Goal: Task Accomplishment & Management: Complete application form

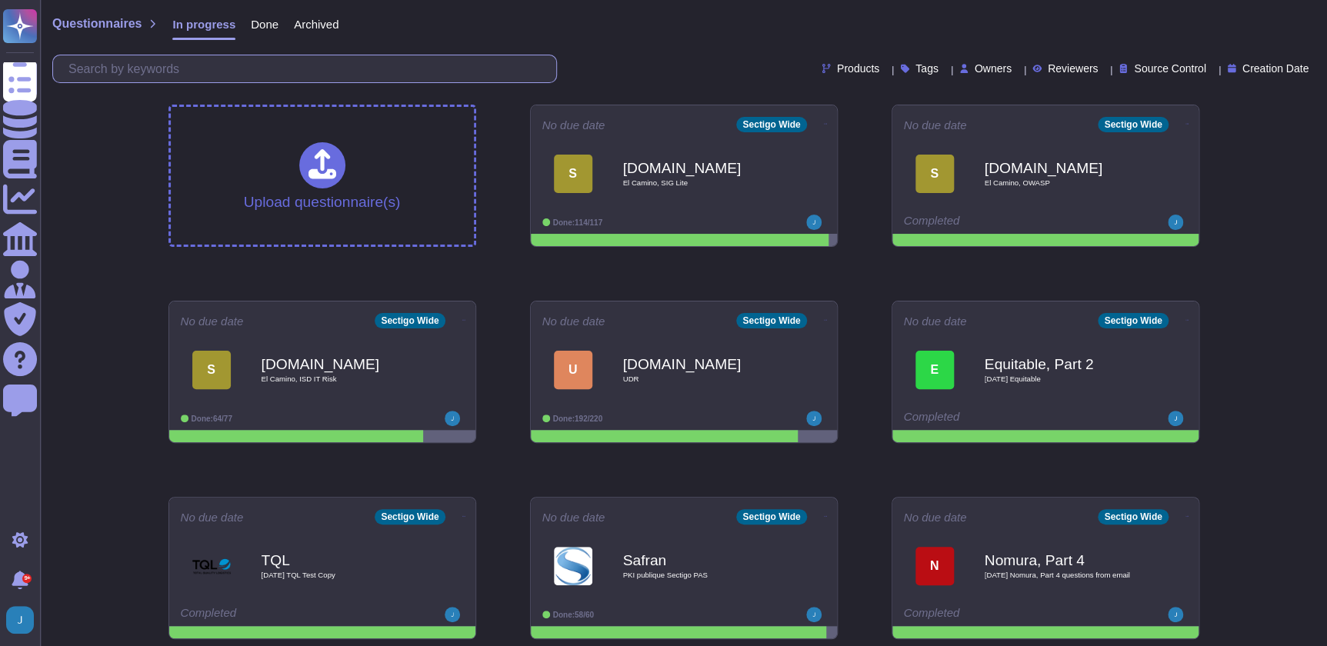
click at [253, 70] on input "text" at bounding box center [308, 68] width 495 height 27
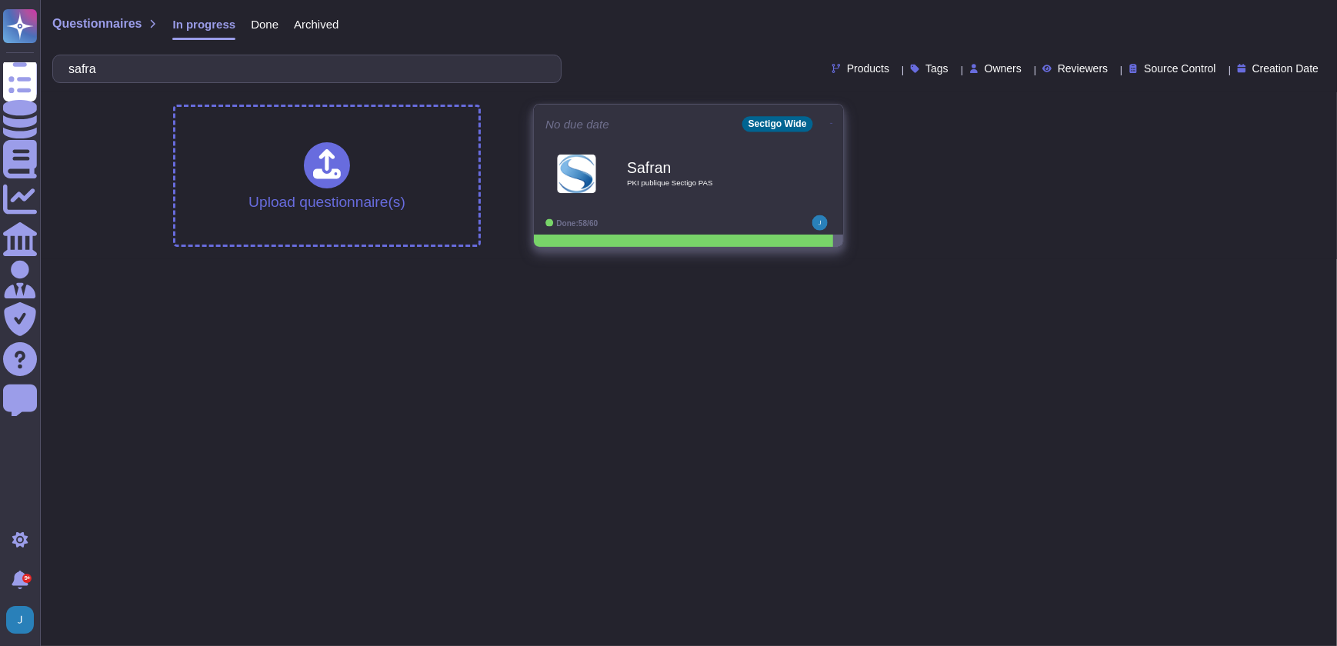
type input "safra"
click at [708, 148] on div "Safran PKI publique Sectigo PAS" at bounding box center [704, 173] width 155 height 62
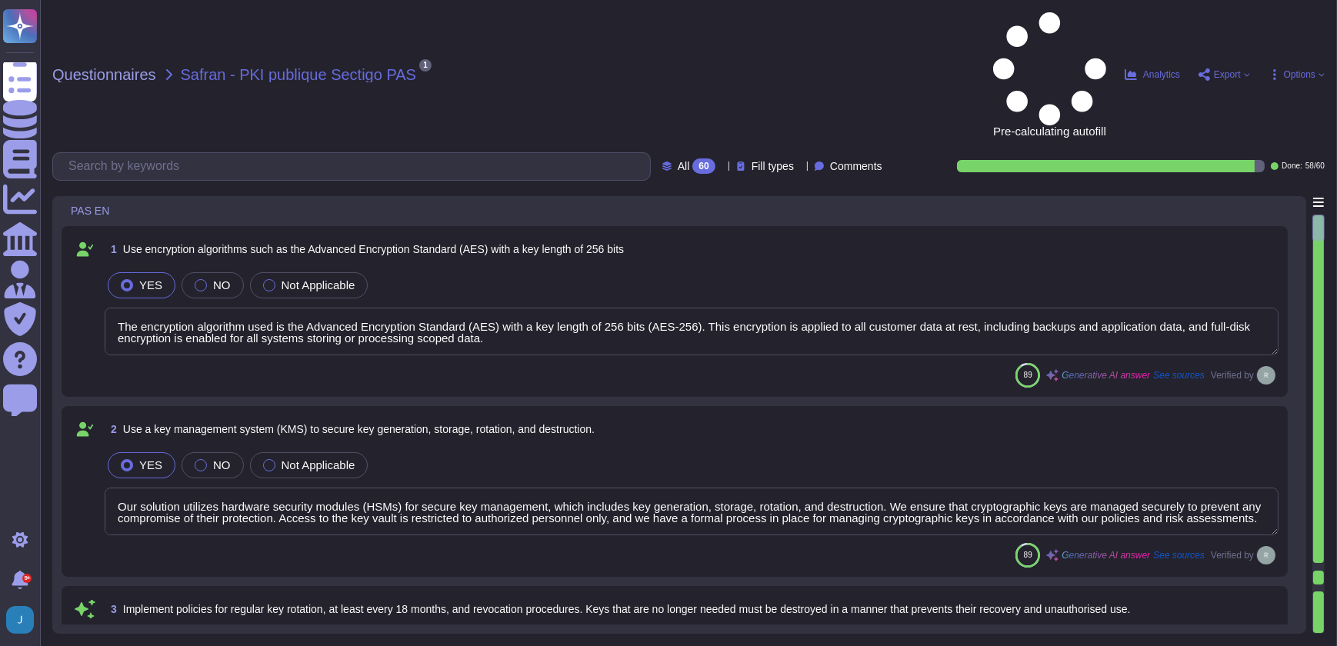
type textarea "The encryption algorithm used is the Advanced Encryption Standard (AES) with a …"
type textarea "Our solution utilizes hardware security modules (HSMs) for secure key managemen…"
type textarea "Our key management process includes a formal policy for regular key rotation, e…"
type textarea "Yes, all customer data at rest, including backups, application data, and confid…"
type textarea "At [GEOGRAPHIC_DATA], we prioritize the security of our users' data in transit …"
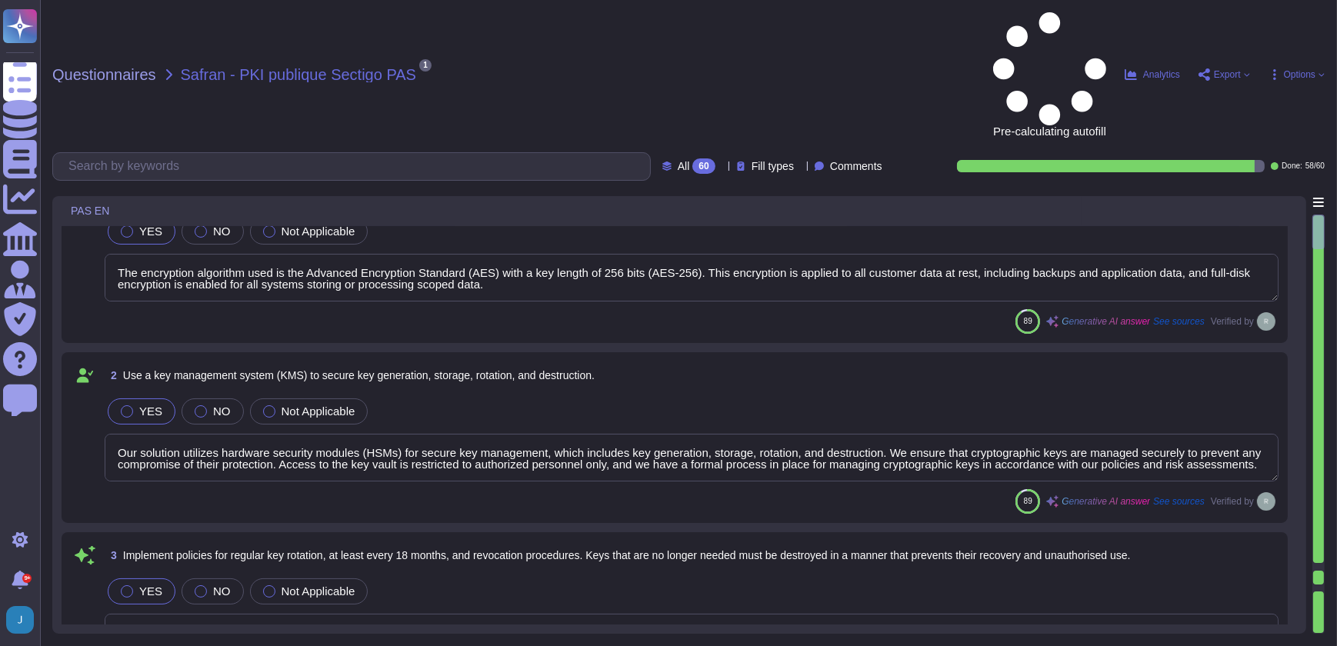
type textarea "Web Application Firewalls (WAF) are not currently used. This is a roadmap item."
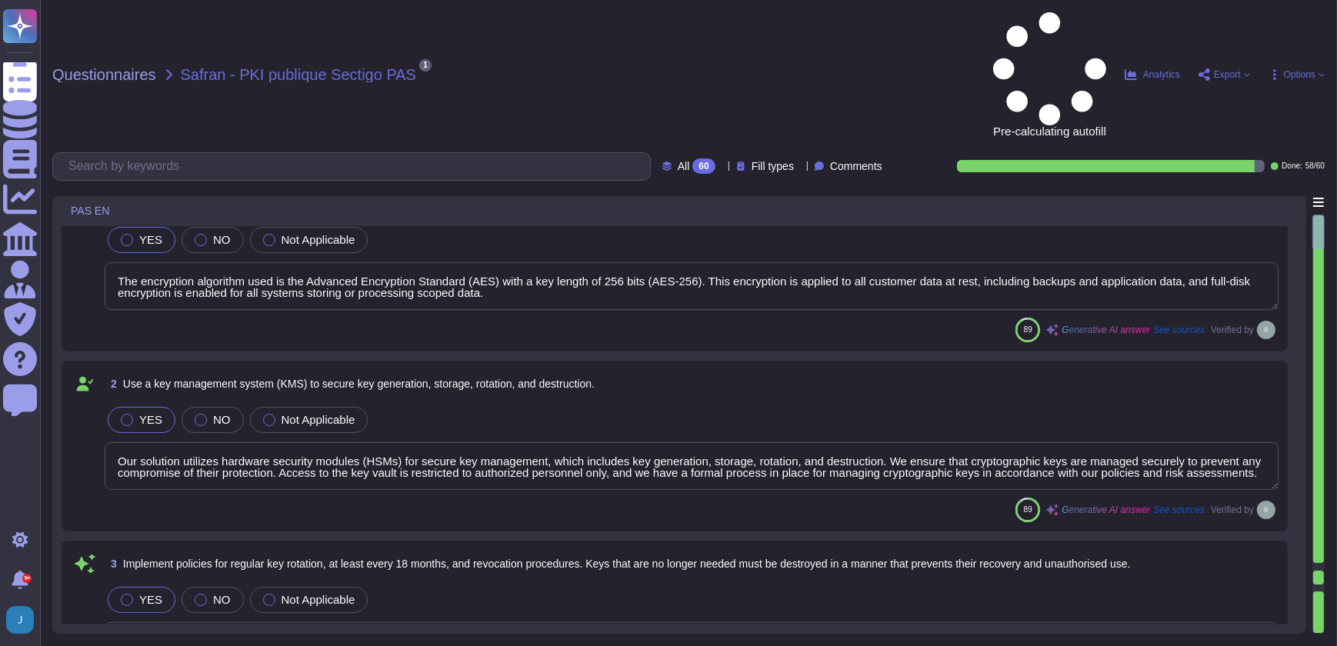
scroll to position [69, 0]
type textarea "Web Application Firewalls (WAF) are not currently used. This is a roadmap item."
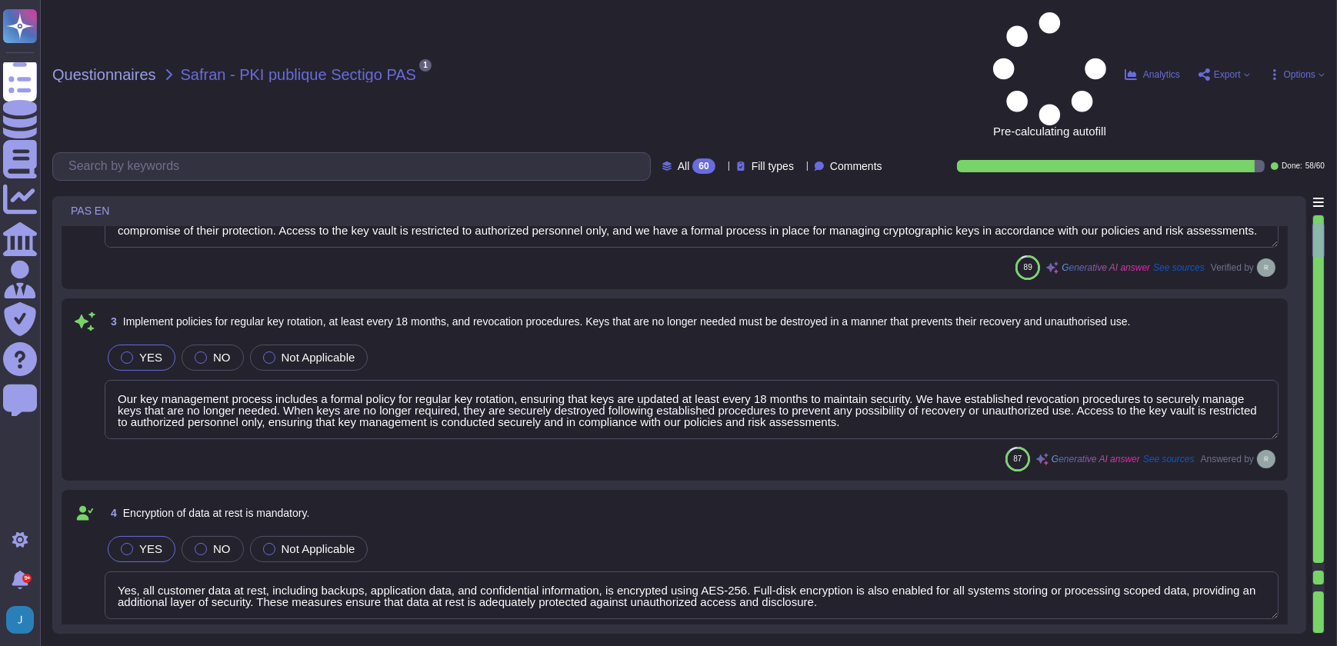
type textarea "We provide a comprehensive and documented RESTful API that supports various ope…"
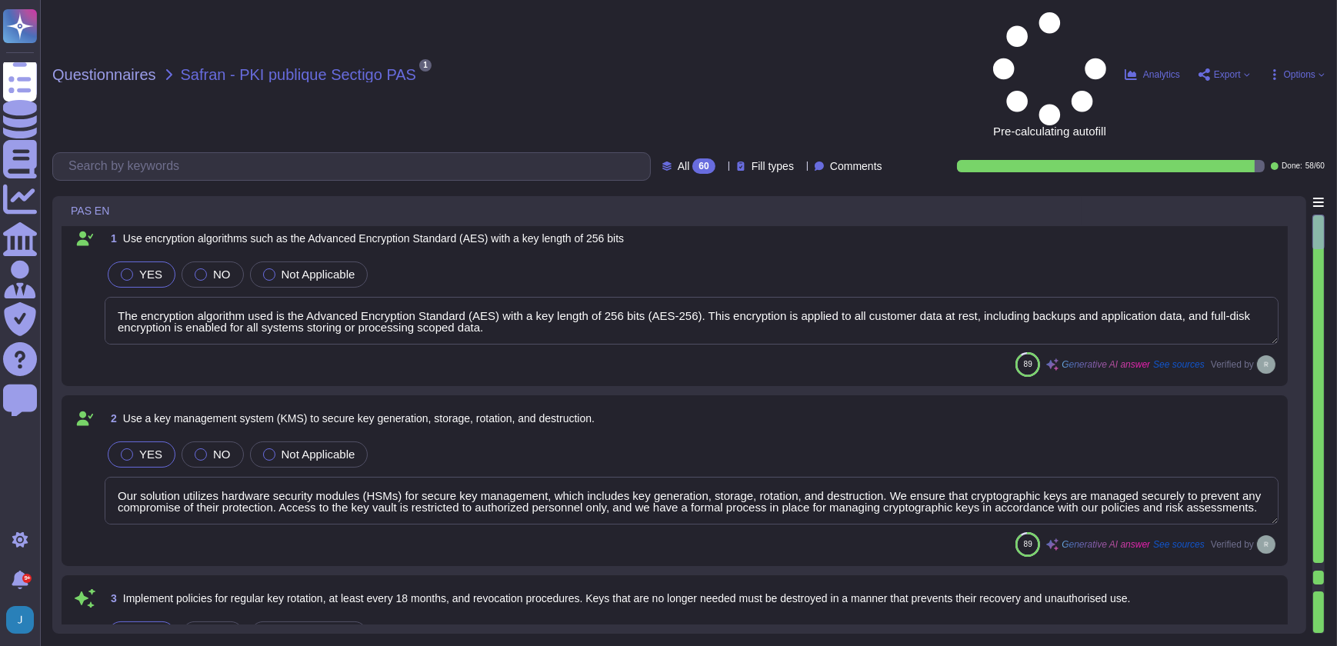
scroll to position [0, 0]
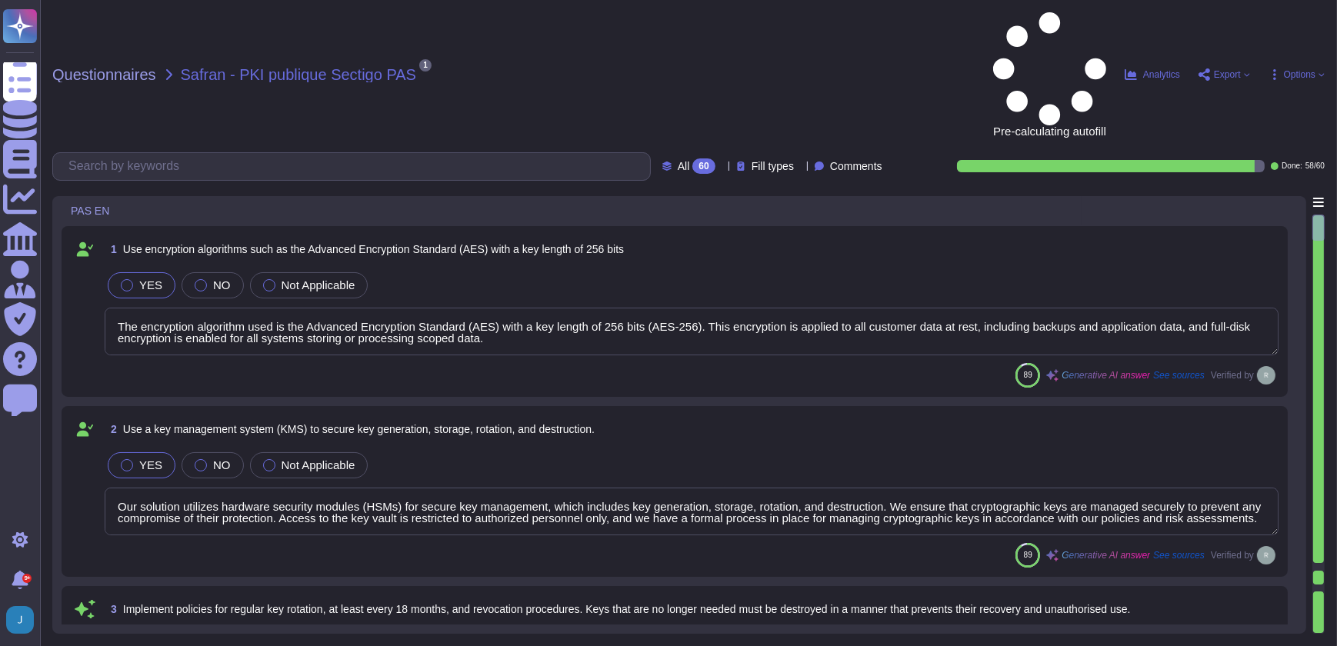
click at [721, 168] on icon at bounding box center [721, 168] width 0 height 0
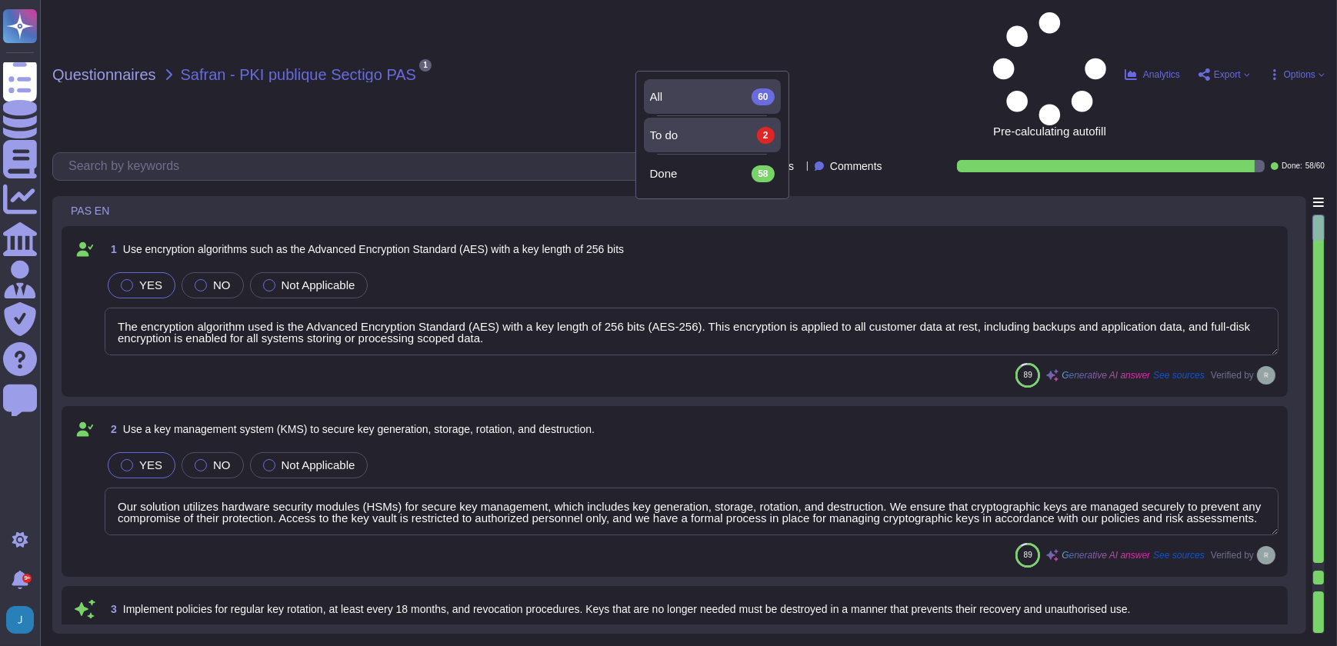
click at [683, 132] on div "To do 2" at bounding box center [712, 135] width 125 height 17
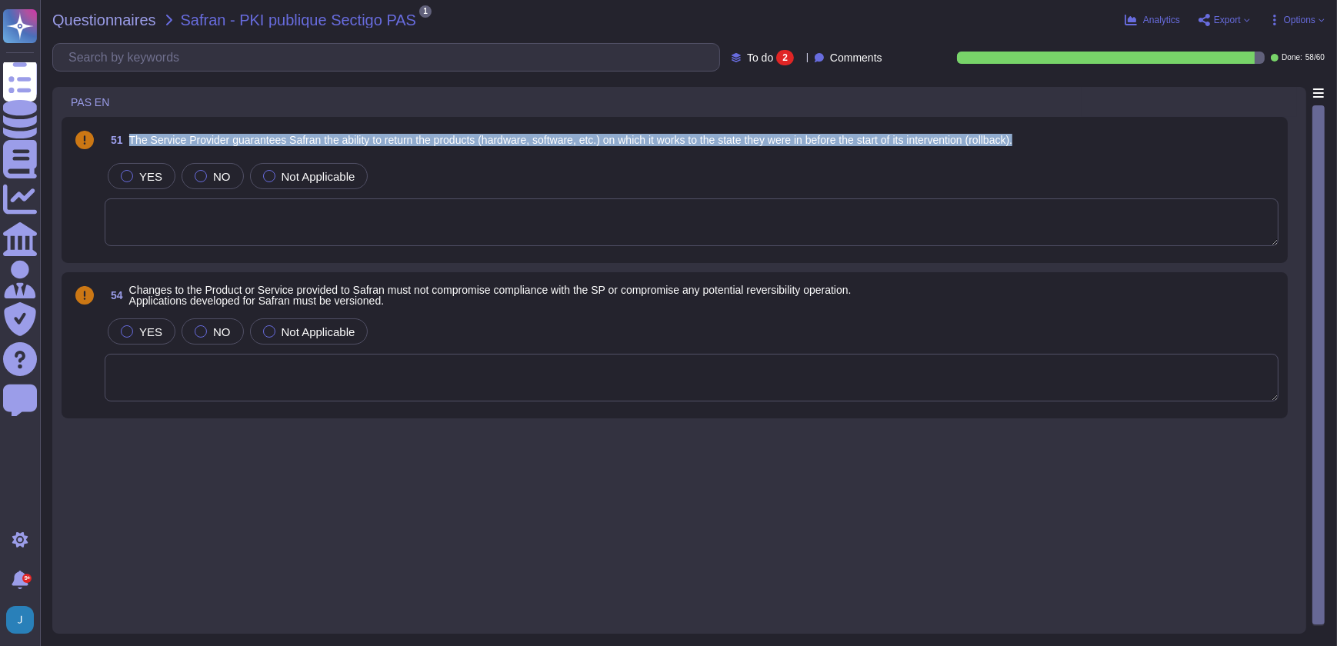
drag, startPoint x: 1058, startPoint y: 140, endPoint x: 125, endPoint y: 143, distance: 932.2
click at [125, 143] on div "51 The Service Provider guarantees Safran the ability to return the products (h…" at bounding box center [692, 140] width 1174 height 28
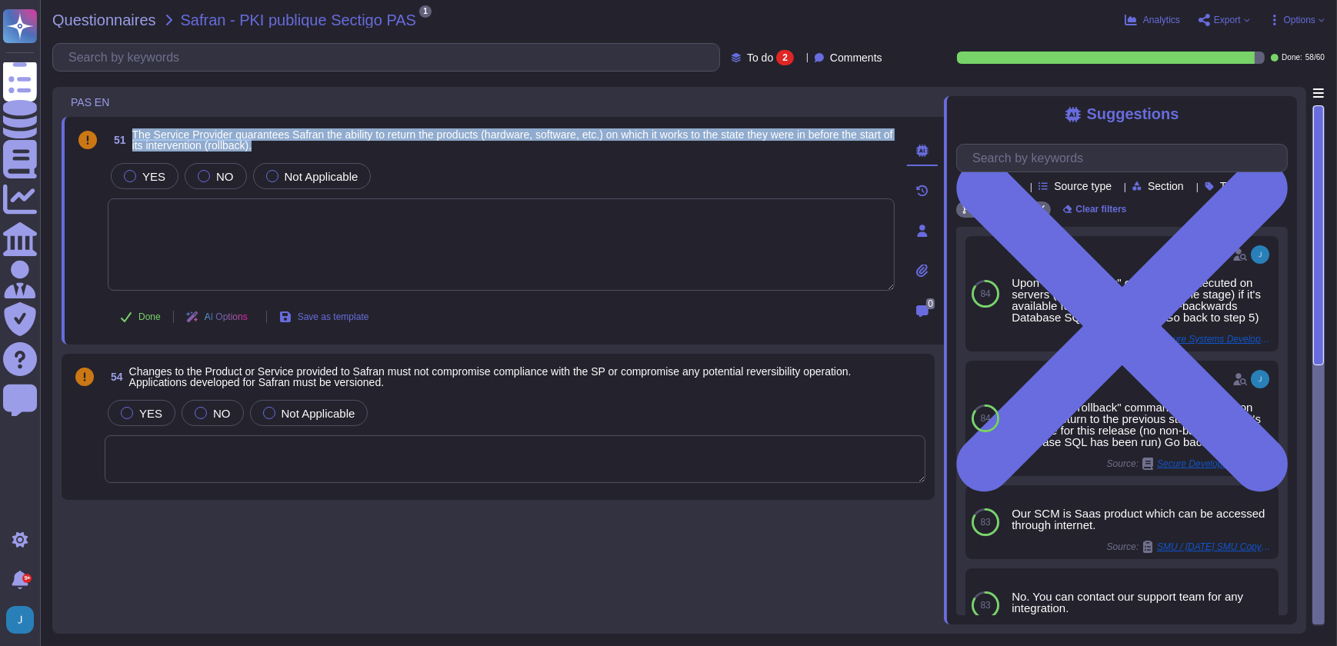
drag, startPoint x: 325, startPoint y: 145, endPoint x: 127, endPoint y: 138, distance: 198.6
click at [127, 138] on span "51 The Service Provider guarantees Safran the ability to return the products (h…" at bounding box center [501, 140] width 787 height 28
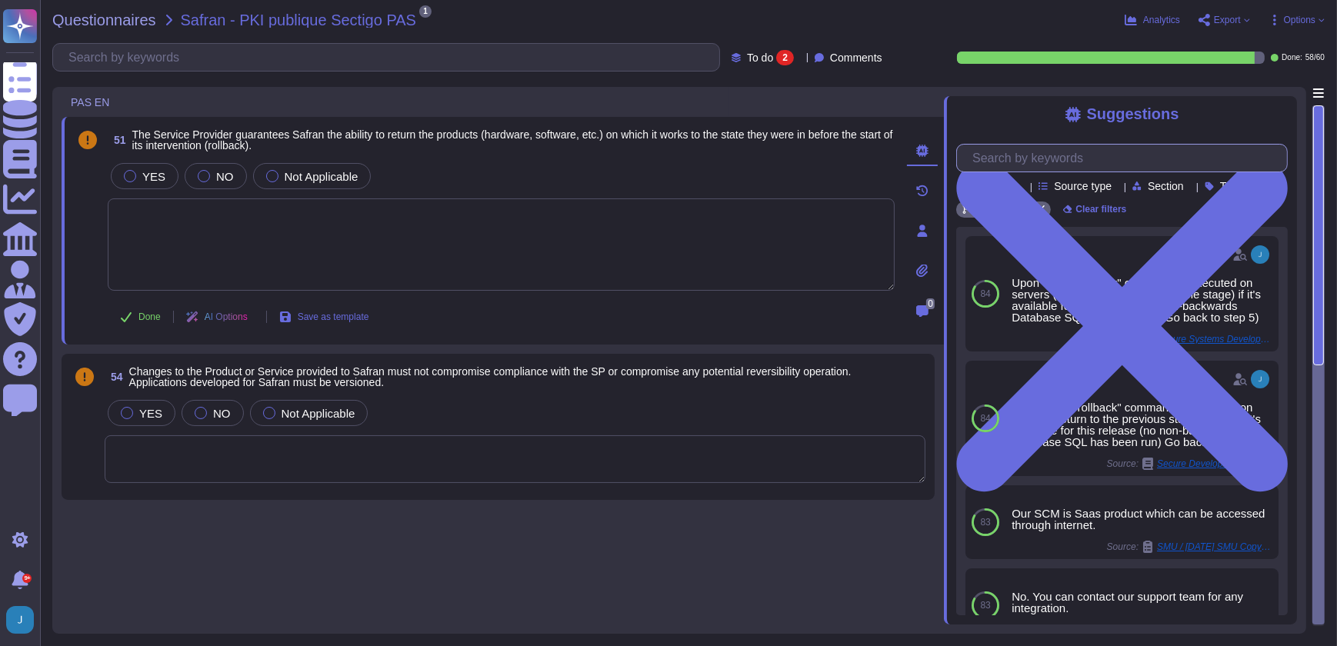
click at [1131, 158] on input "text" at bounding box center [1126, 158] width 322 height 27
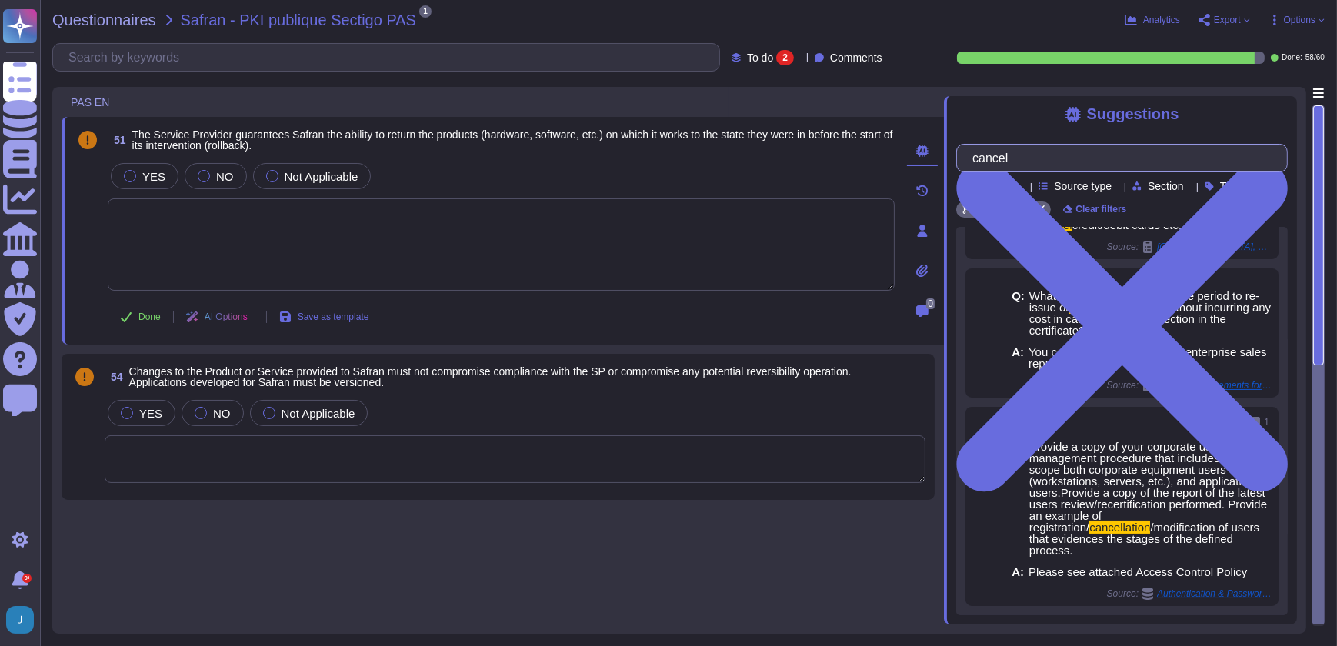
scroll to position [292, 0]
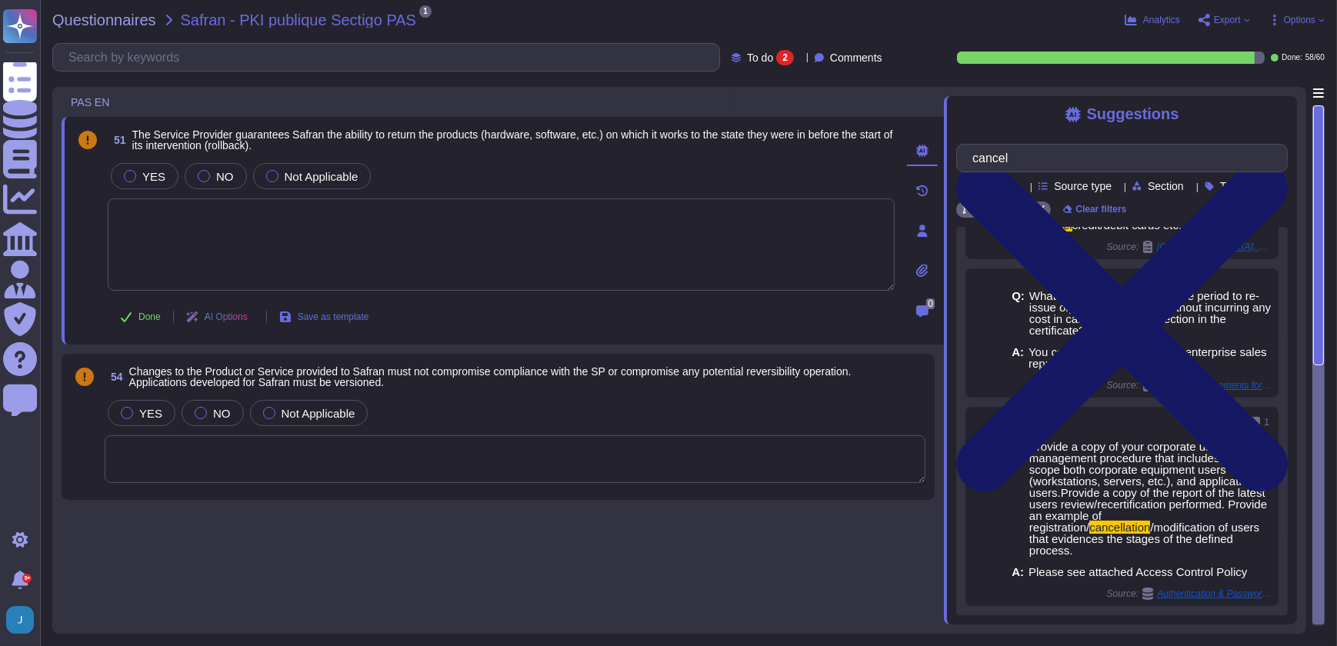
type input "cancel"
click at [1278, 107] on icon at bounding box center [1122, 326] width 332 height 442
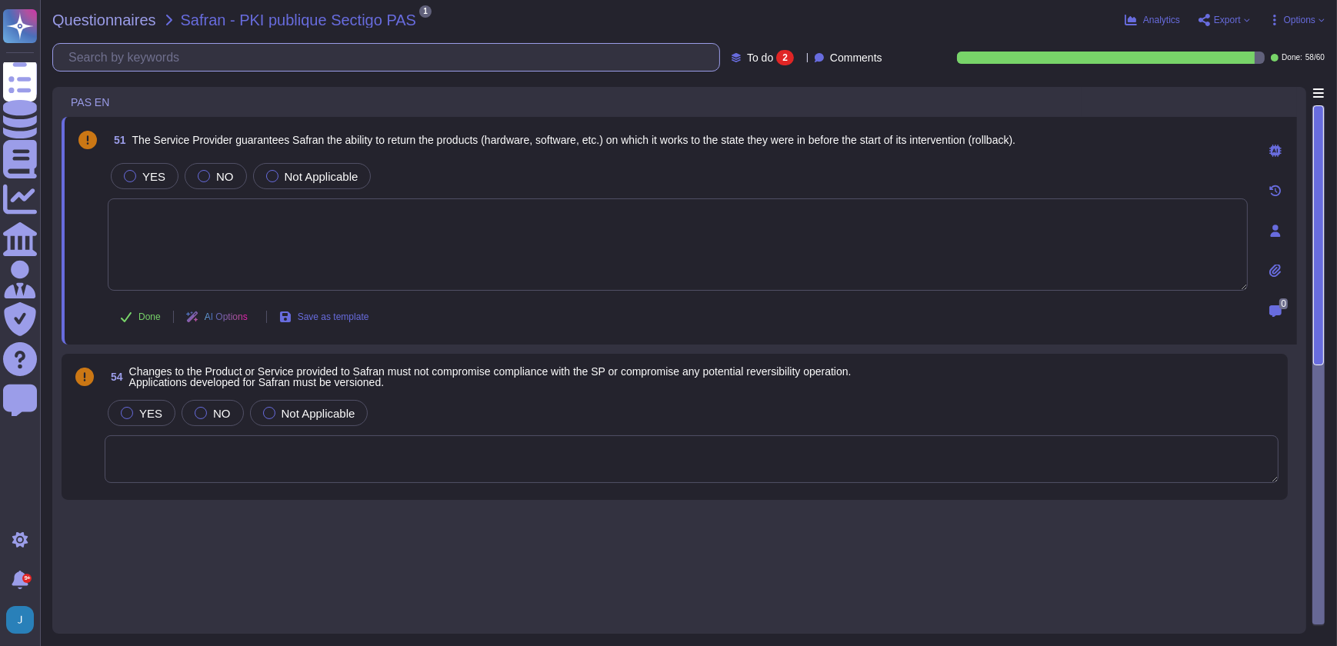
click at [219, 55] on input "text" at bounding box center [390, 57] width 658 height 27
click at [273, 178] on label "Not Applicable" at bounding box center [312, 176] width 92 height 12
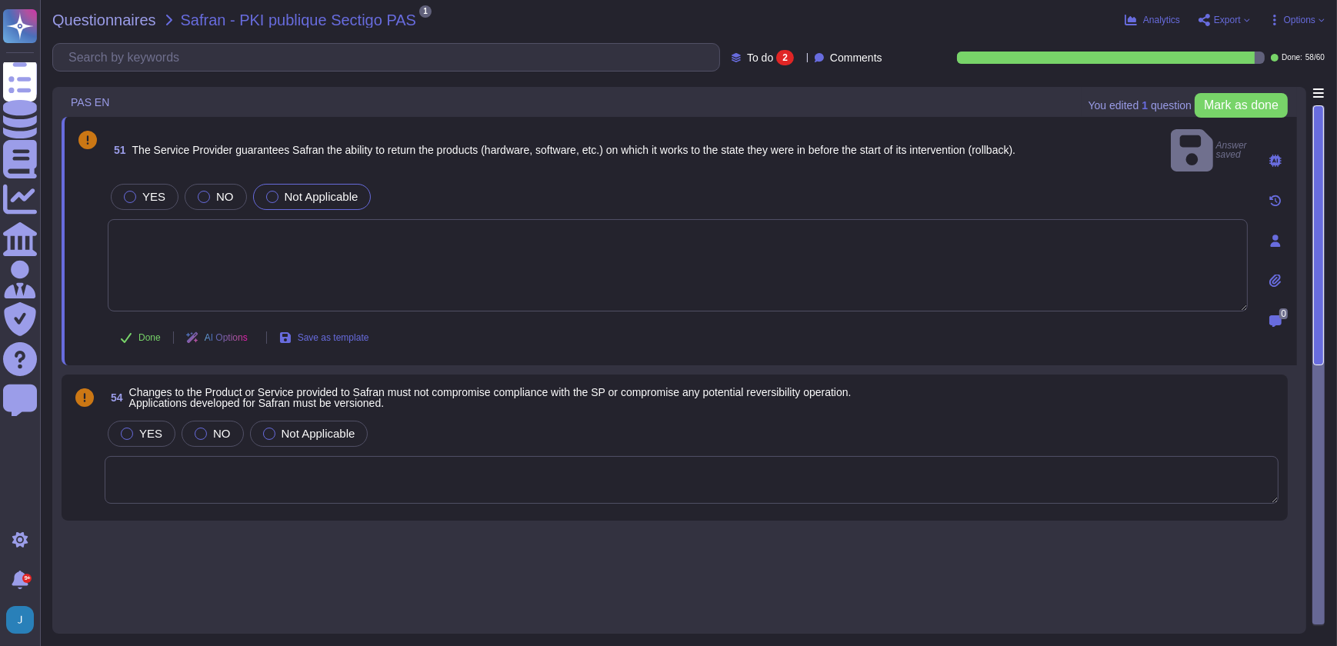
click at [203, 231] on textarea at bounding box center [678, 265] width 1140 height 92
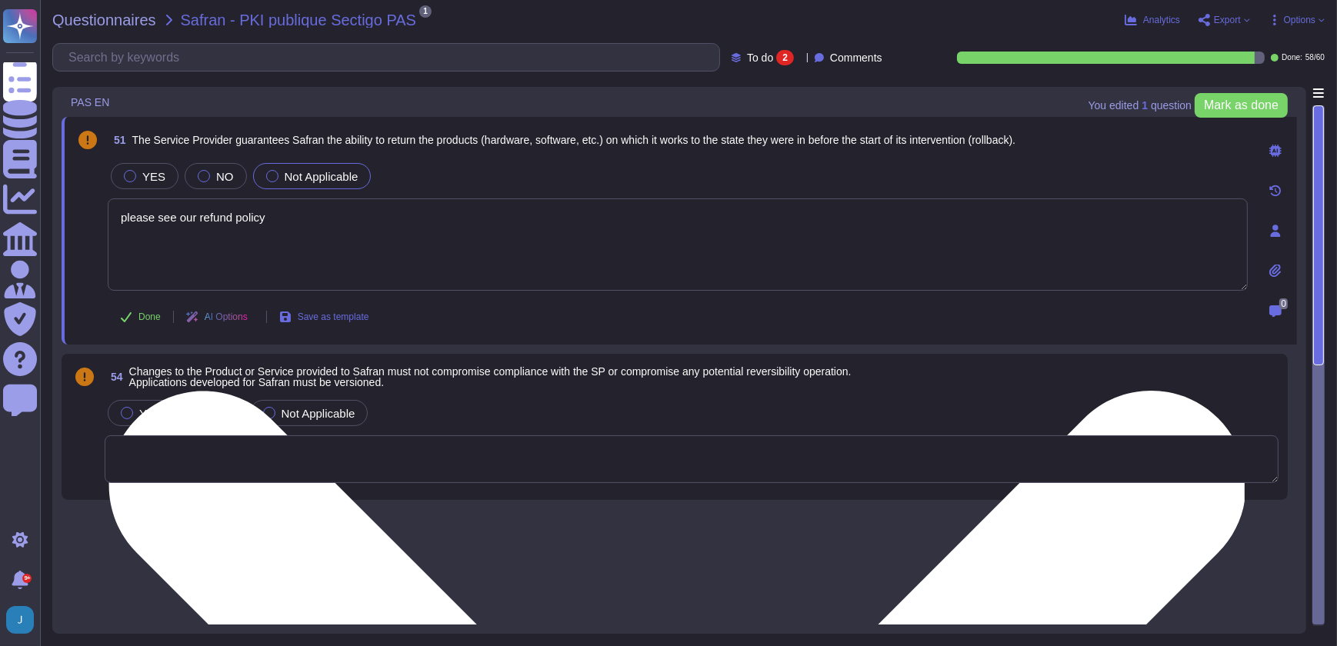
paste textarea "[URL][DOMAIN_NAME]"
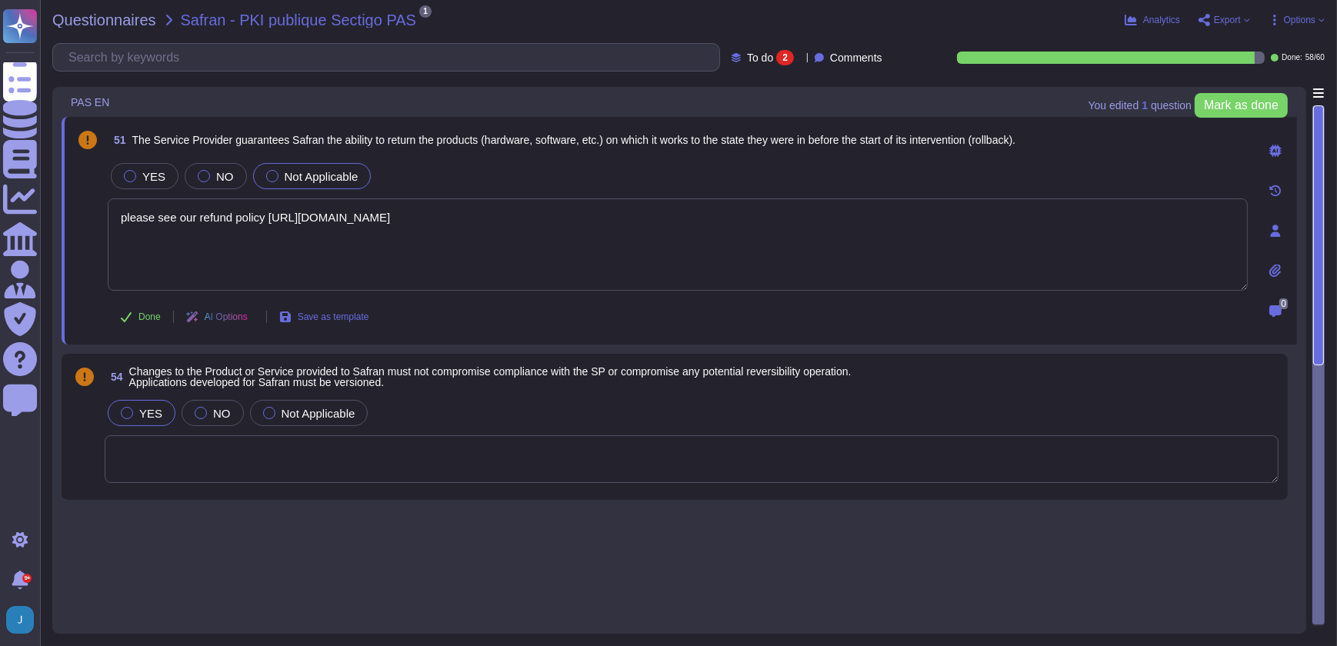
type textarea "please see our refund policy [URL][DOMAIN_NAME]"
click at [131, 408] on div at bounding box center [127, 413] width 12 height 12
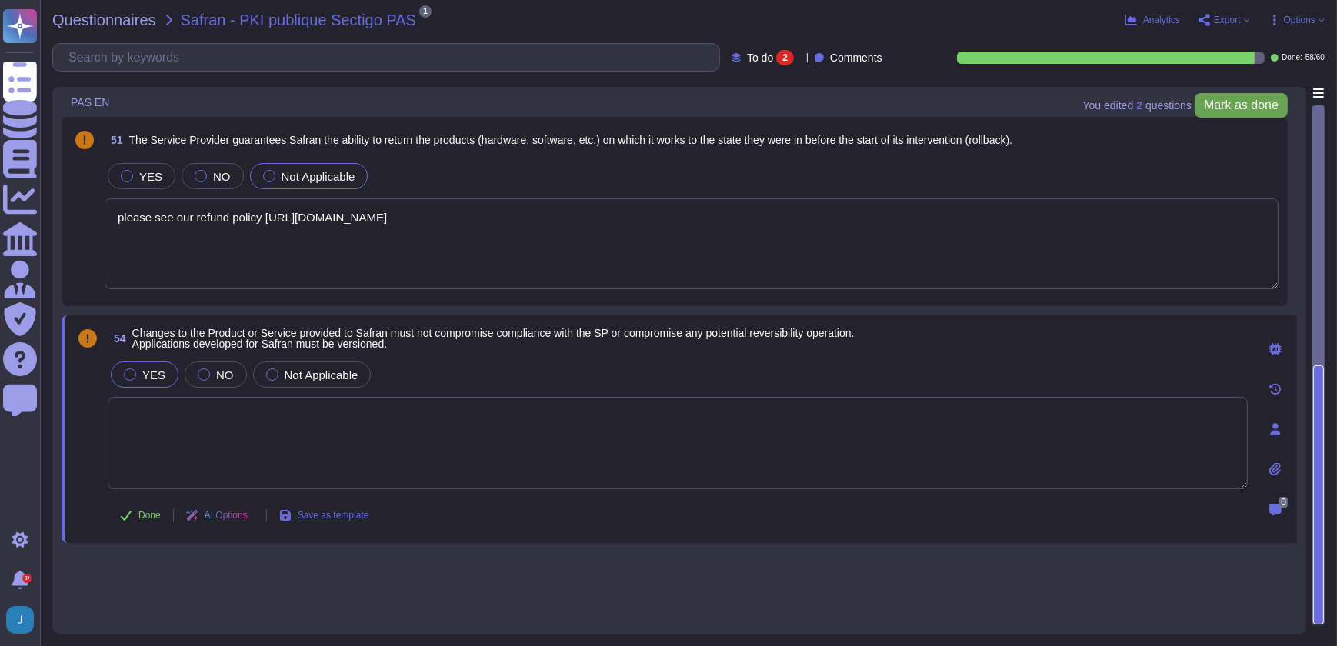
click at [1255, 109] on span "Mark as done" at bounding box center [1241, 105] width 75 height 12
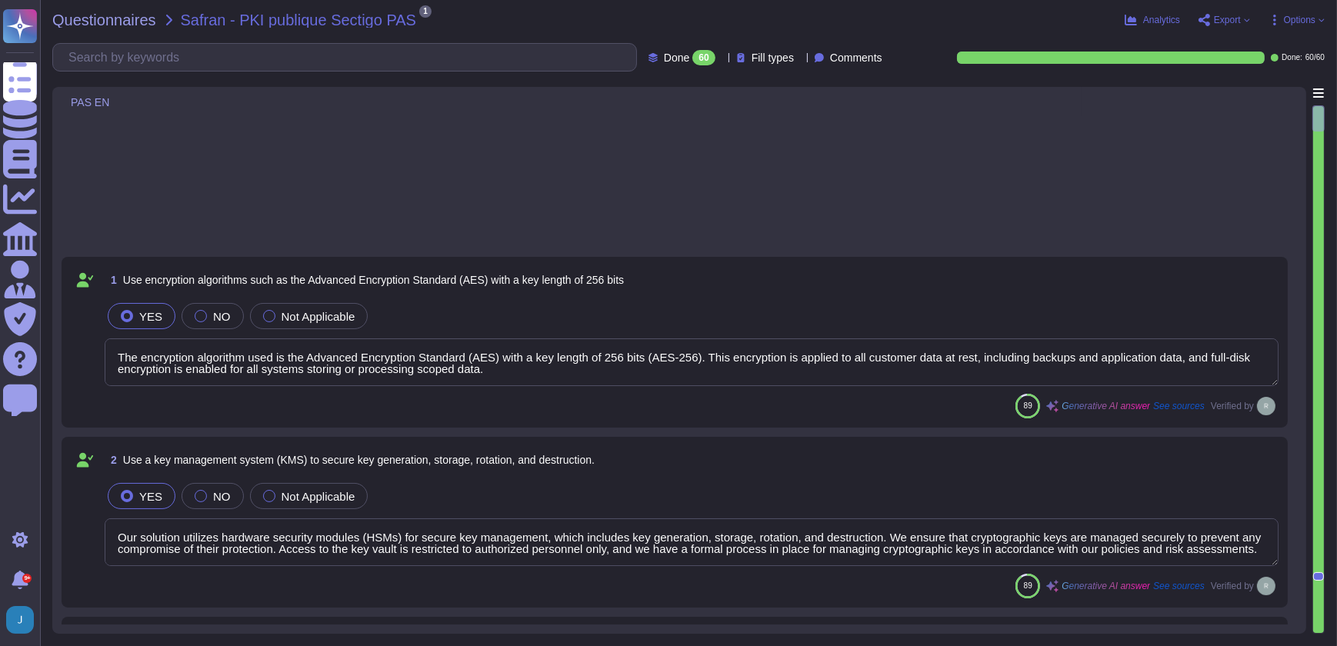
type textarea "The encryption algorithm used is the Advanced Encryption Standard (AES) with a …"
type textarea "Our solution utilizes hardware security modules (HSMs) for secure key managemen…"
type textarea "Our key management process includes a formal policy for regular key rotation, e…"
type textarea "Yes, all customer data at rest, including backups, application data, and confid…"
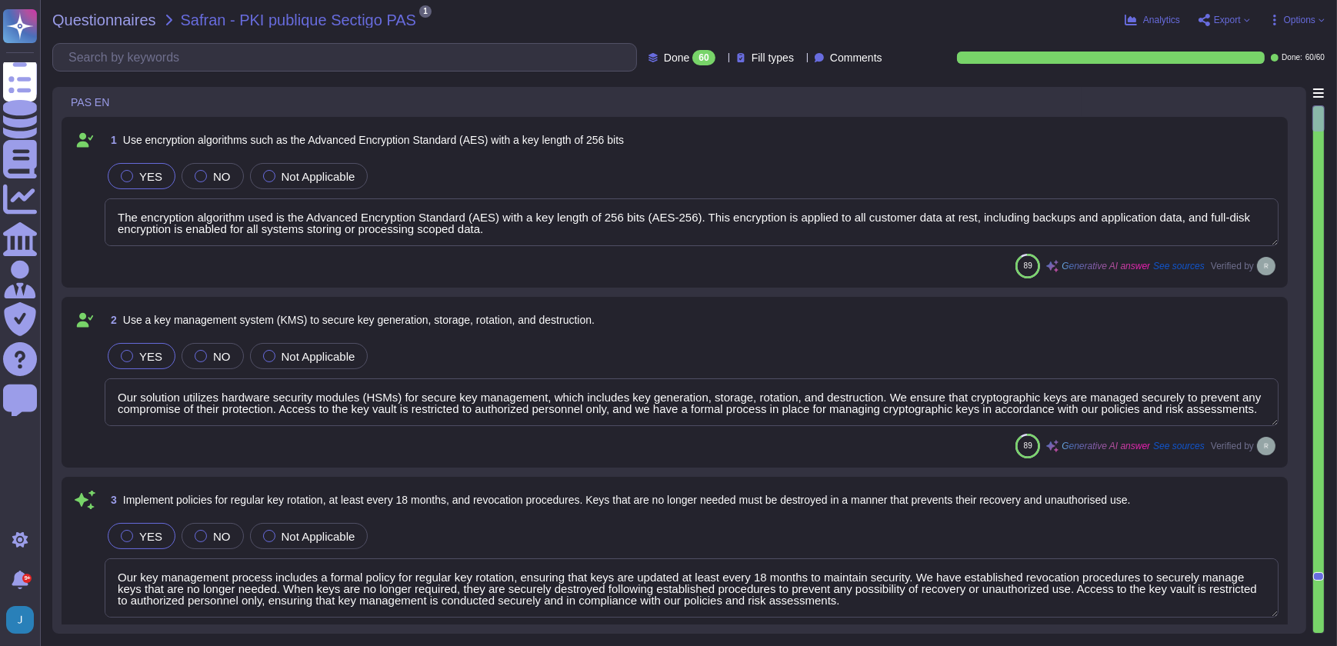
type textarea "At [GEOGRAPHIC_DATA], we prioritize the security of our users' data in transit …"
click at [1235, 12] on div "Analytics Export Options" at bounding box center [1102, 19] width 445 height 15
click at [1231, 15] on span "Export" at bounding box center [1227, 19] width 27 height 9
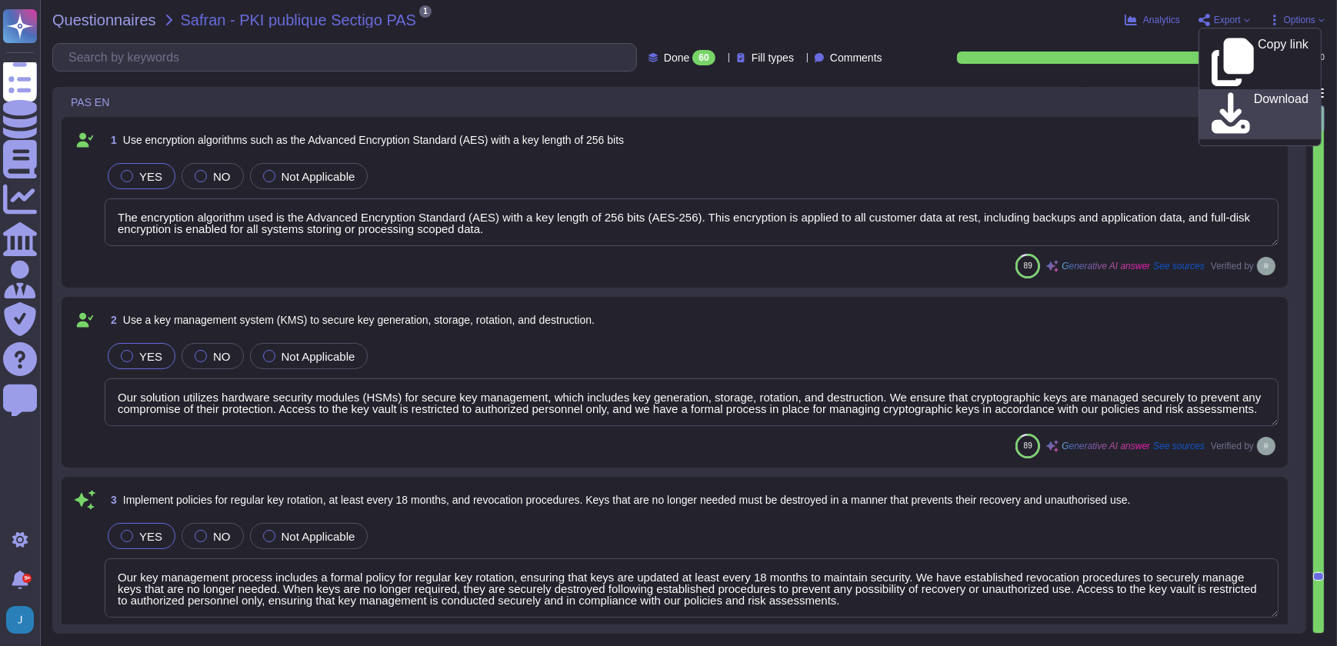
click at [1222, 92] on icon at bounding box center [1230, 114] width 38 height 44
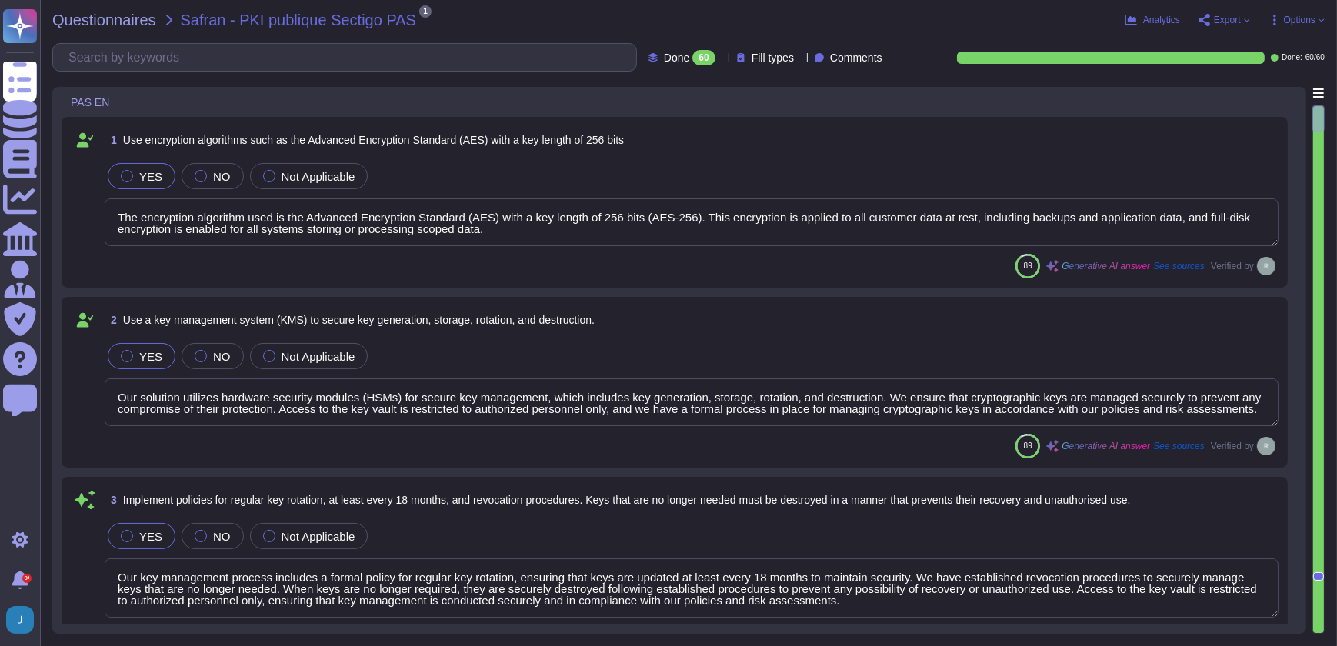
click at [730, 171] on div "YES NO Not Applicable" at bounding box center [692, 176] width 1174 height 32
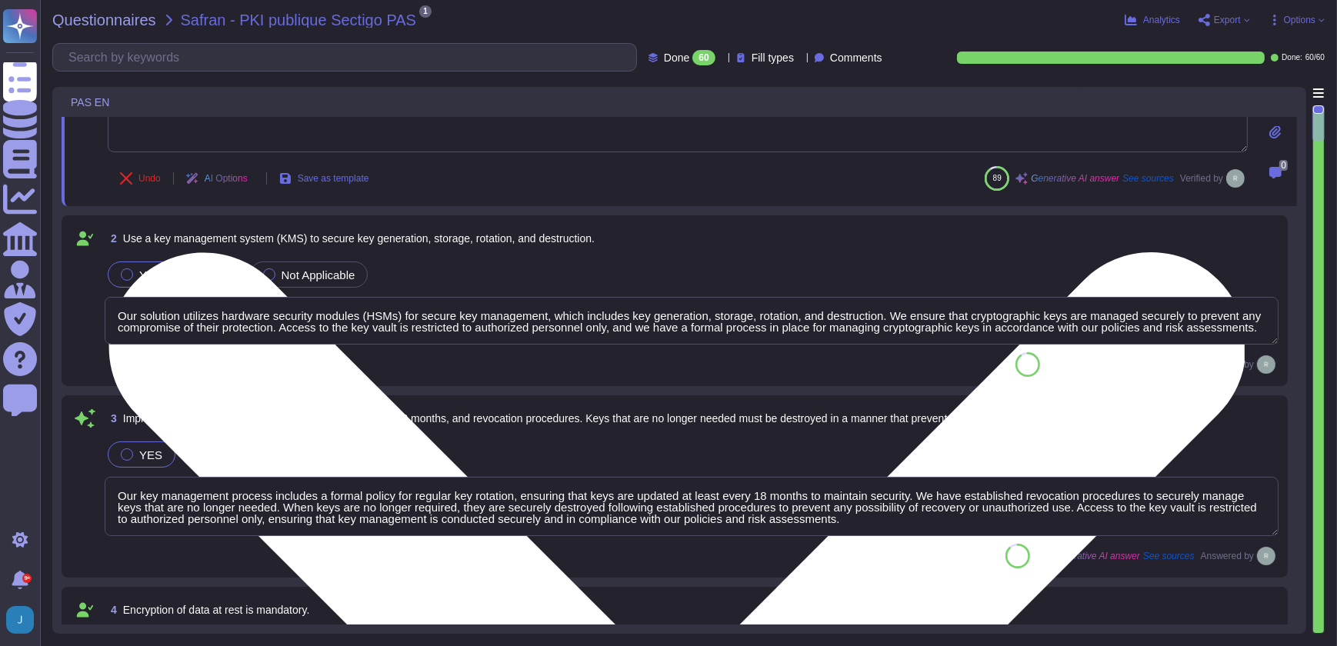
type textarea "Web Application Firewalls (WAF) are not currently used. This is a roadmap item."
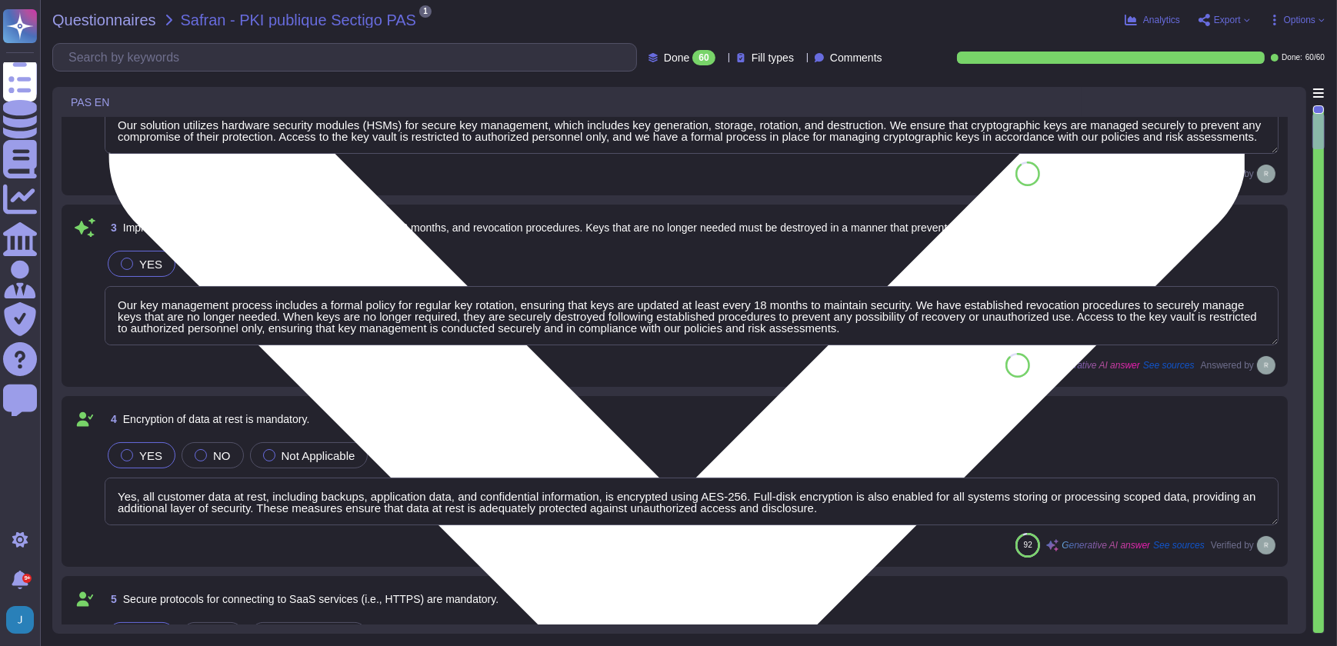
scroll to position [349, 0]
type textarea "We provide a comprehensive and documented RESTful API that supports various ope…"
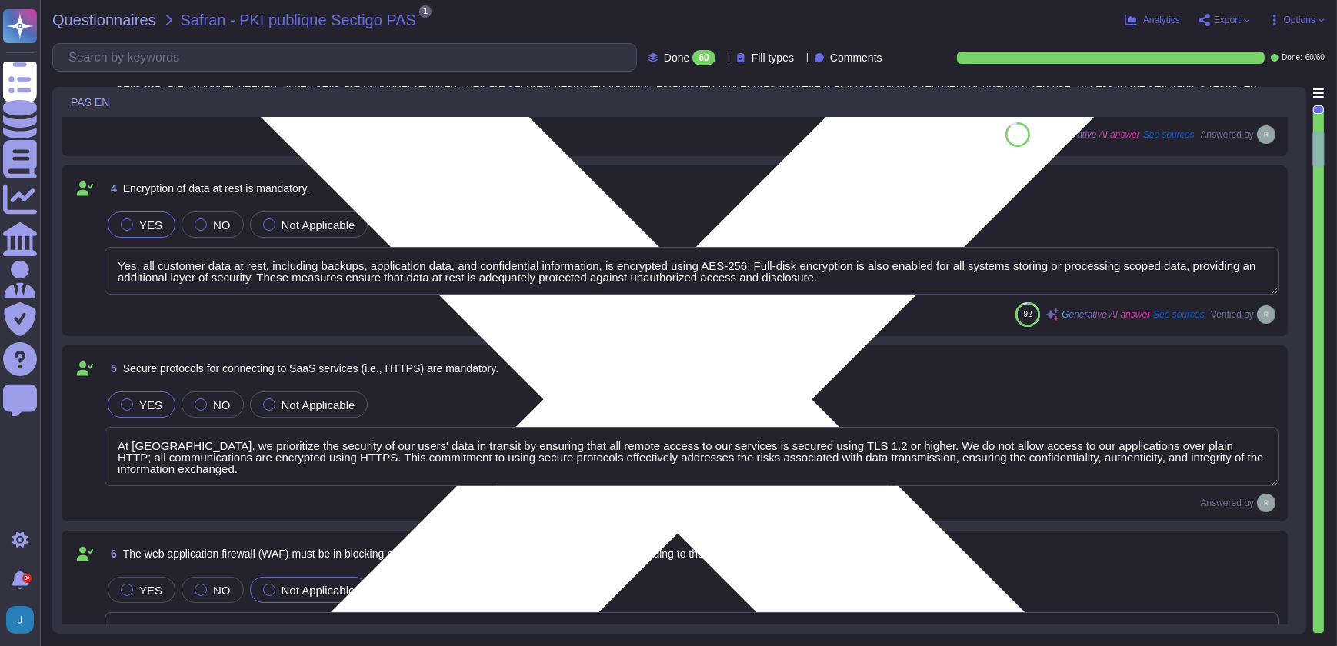
type textarea "Disaster Recovery Plan (DRP): Document(s) containing the immediate measures tak…"
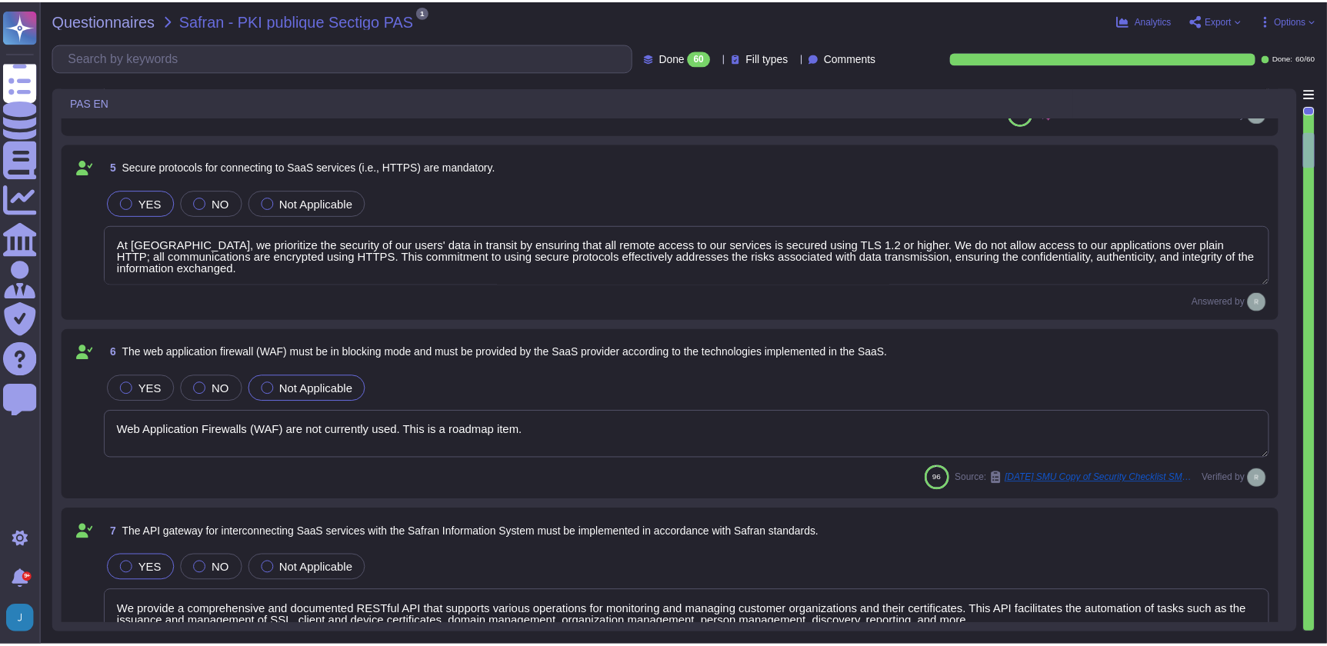
scroll to position [769, 0]
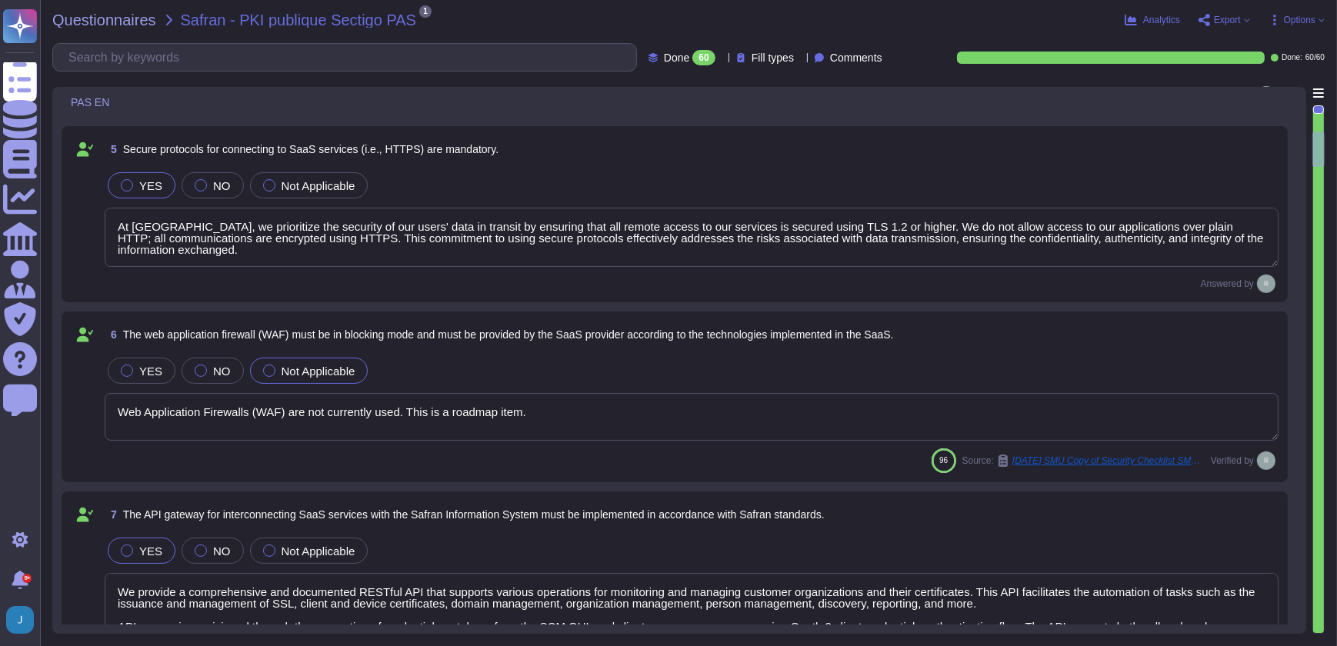
type textarea "Our service is deployed as a Software as a Service (SaaS), which means it is ho…"
click at [132, 370] on div at bounding box center [127, 371] width 12 height 12
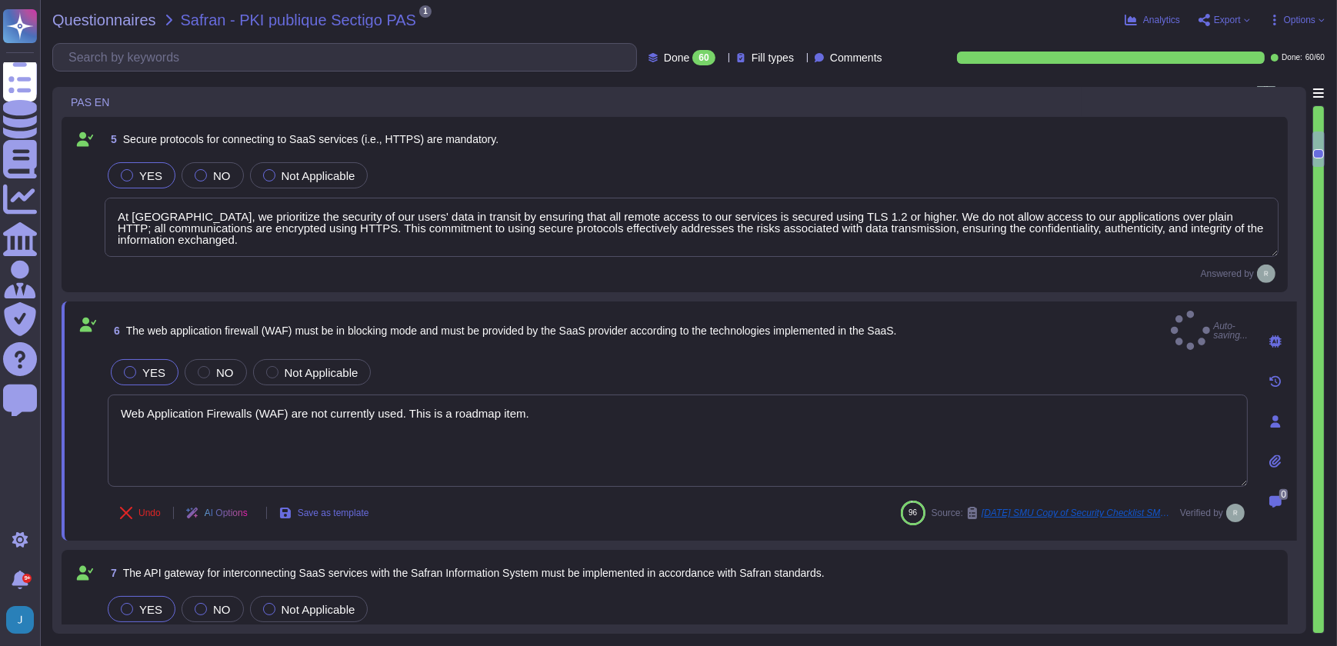
type textarea "Our service is deployed as a Software as a Service (SaaS), which means it is ho…"
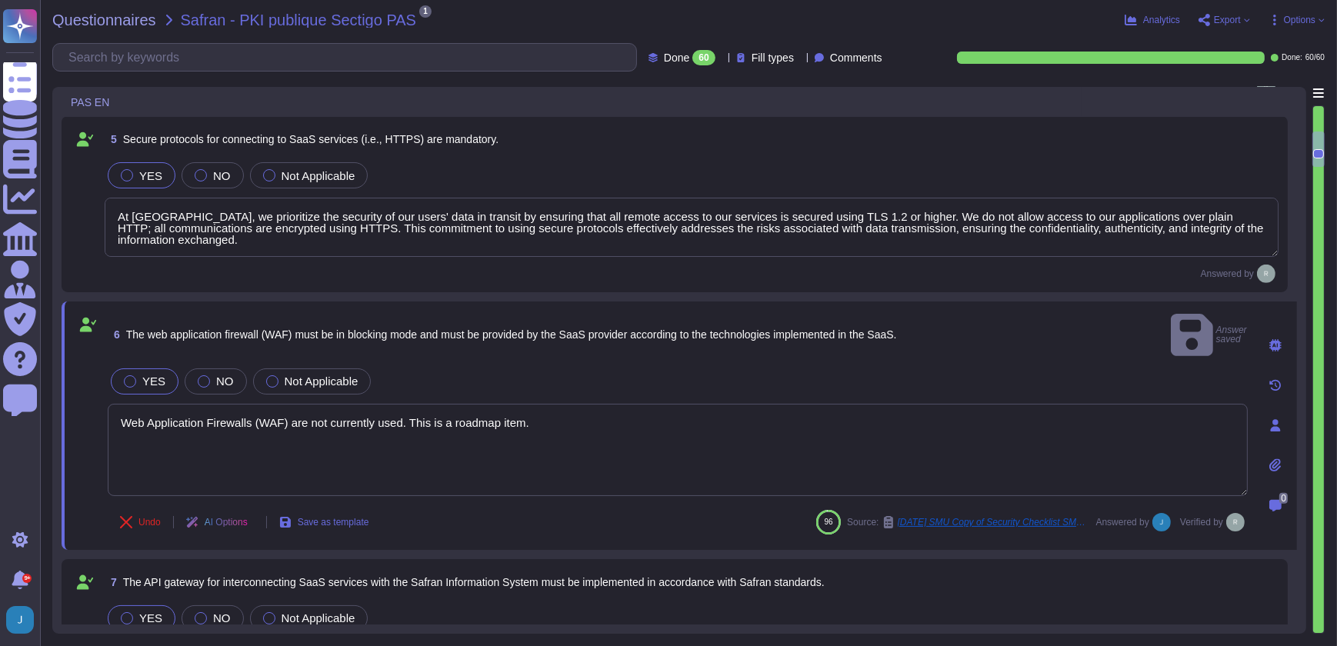
drag, startPoint x: 514, startPoint y: 395, endPoint x: 46, endPoint y: 384, distance: 467.8
click at [46, 384] on div "Questionnaires Safran - PKI publique Sectigo PAS 1 pdf 2025 CONFIDENTIAL Intern…" at bounding box center [688, 323] width 1297 height 646
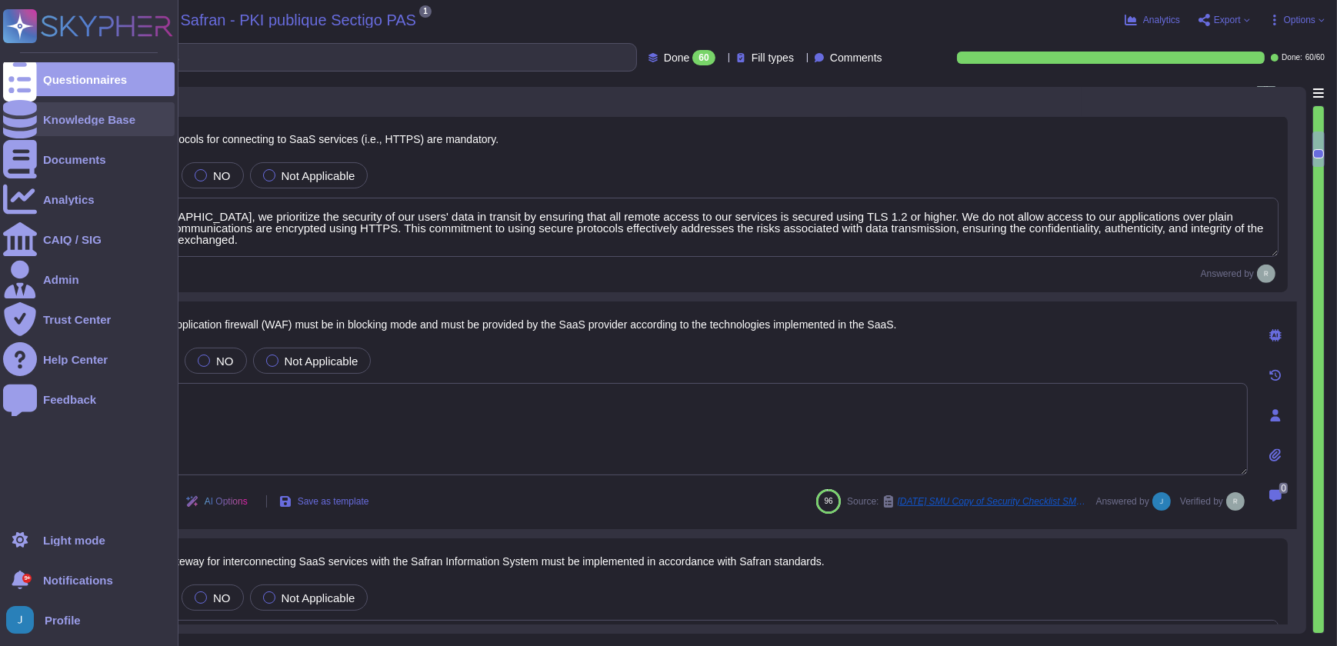
click at [92, 123] on div "Knowledge Base" at bounding box center [89, 120] width 92 height 12
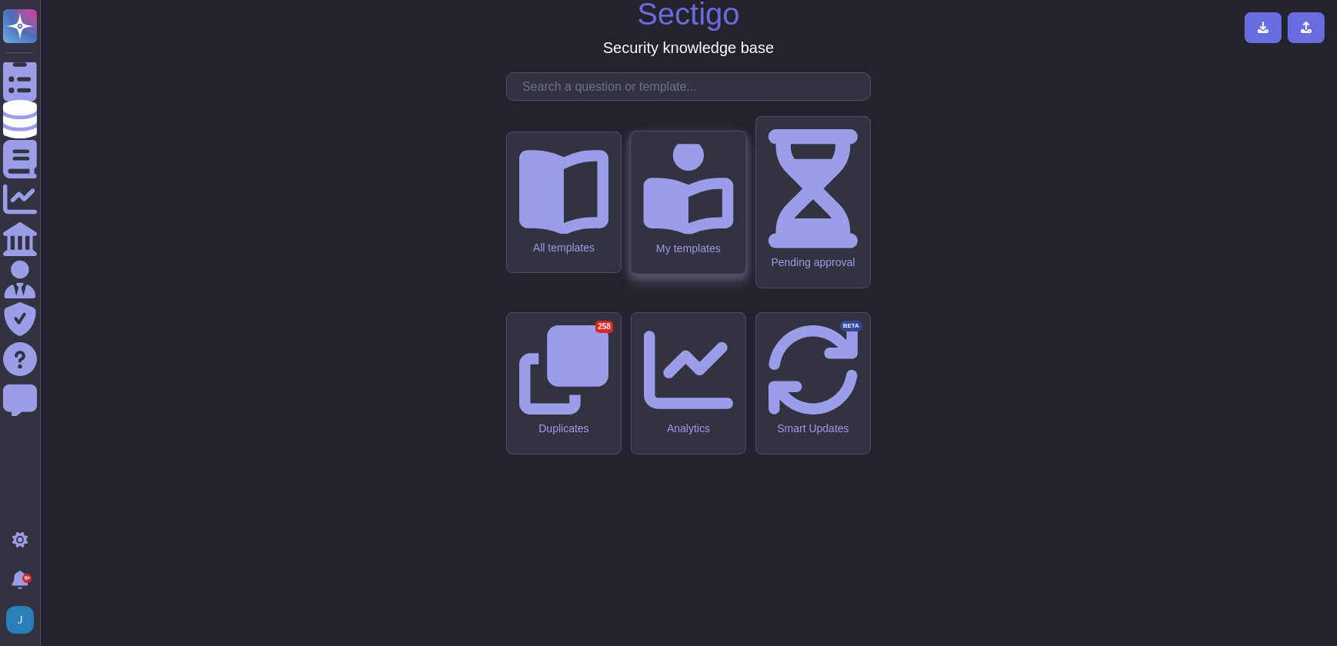
click at [662, 274] on div "My templates" at bounding box center [688, 203] width 115 height 142
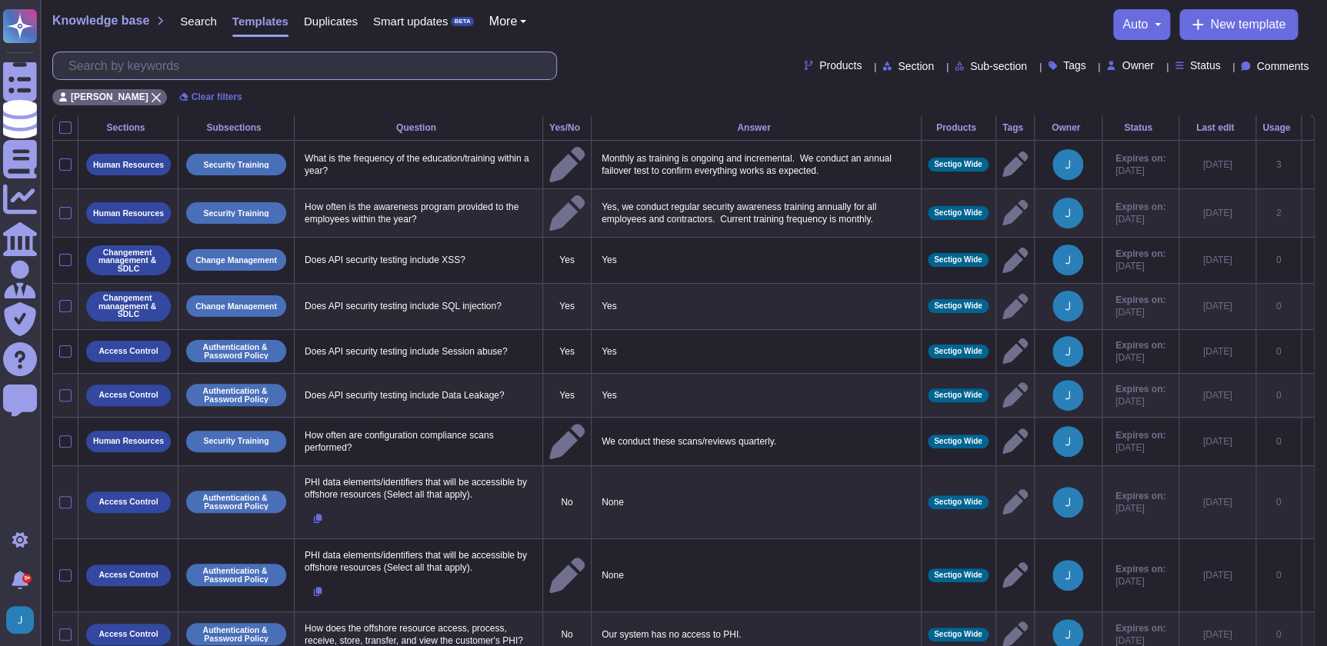
click at [236, 68] on input "text" at bounding box center [308, 65] width 495 height 27
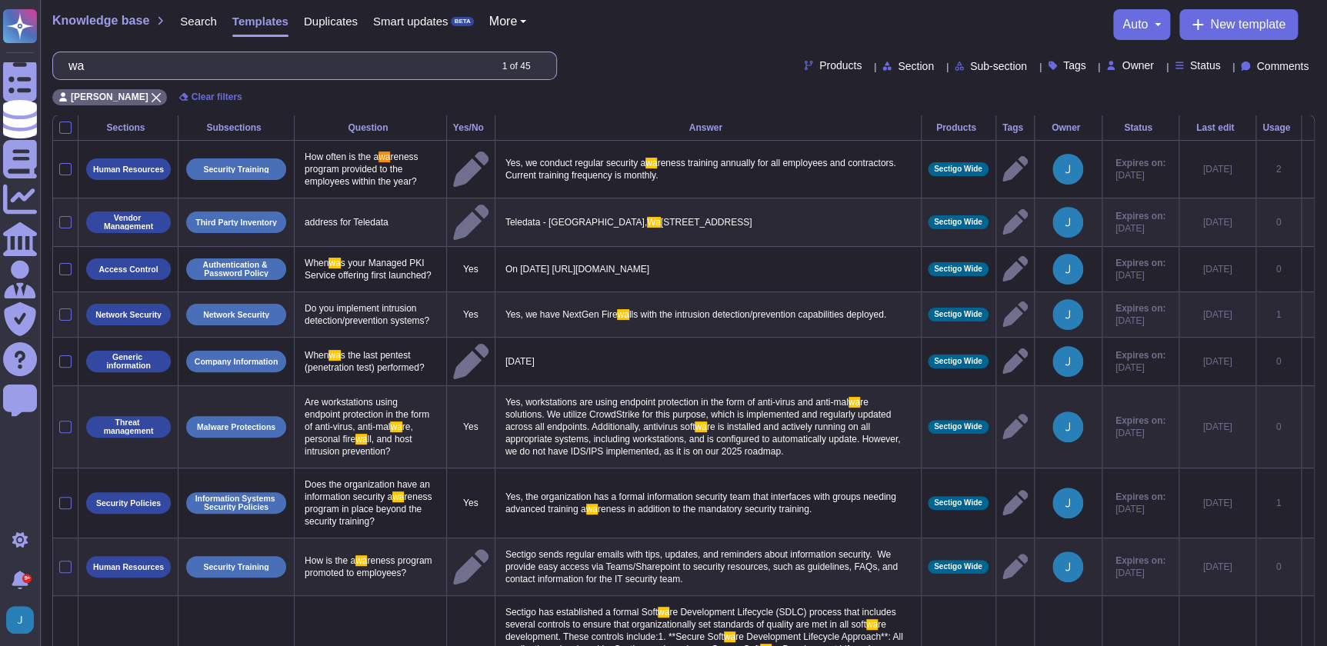
type input "w"
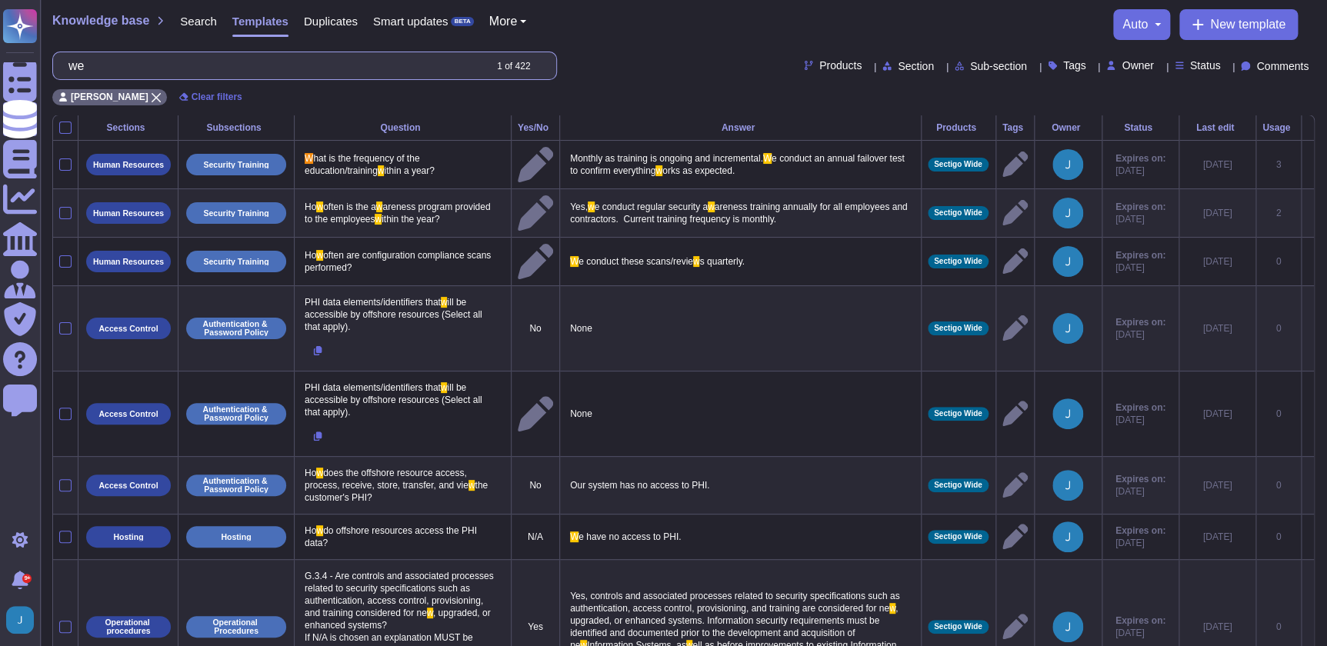
type input "w"
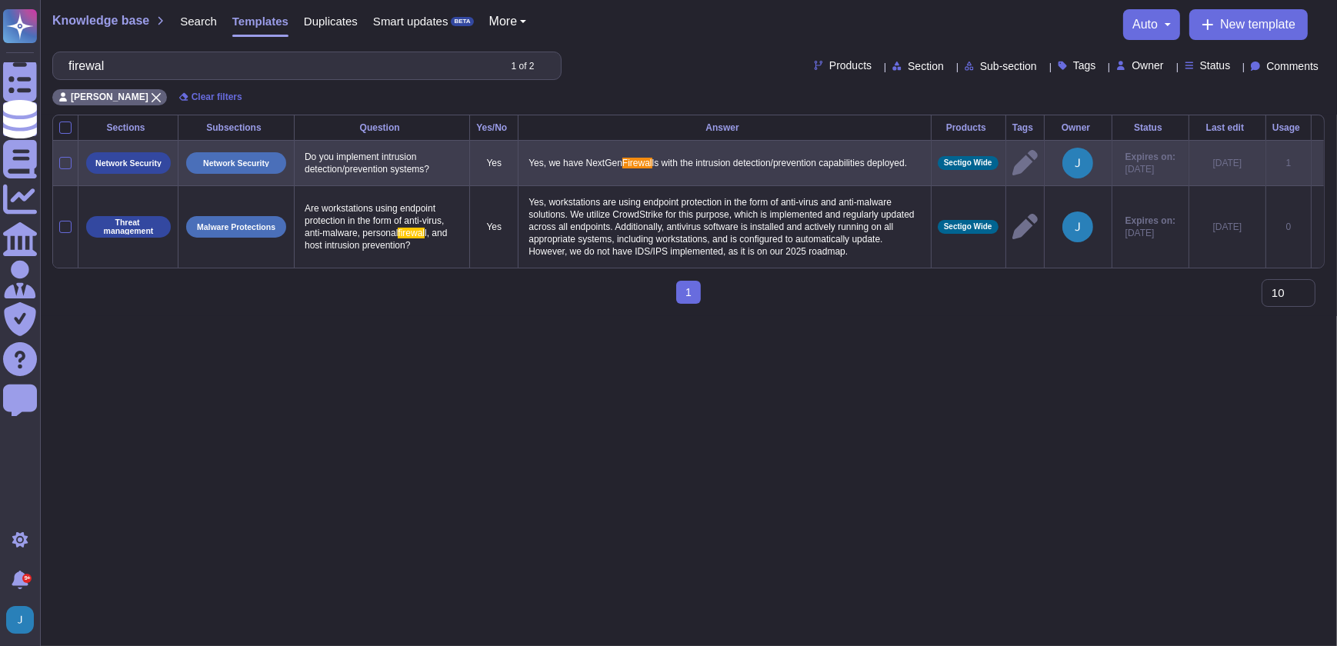
type input "firewal"
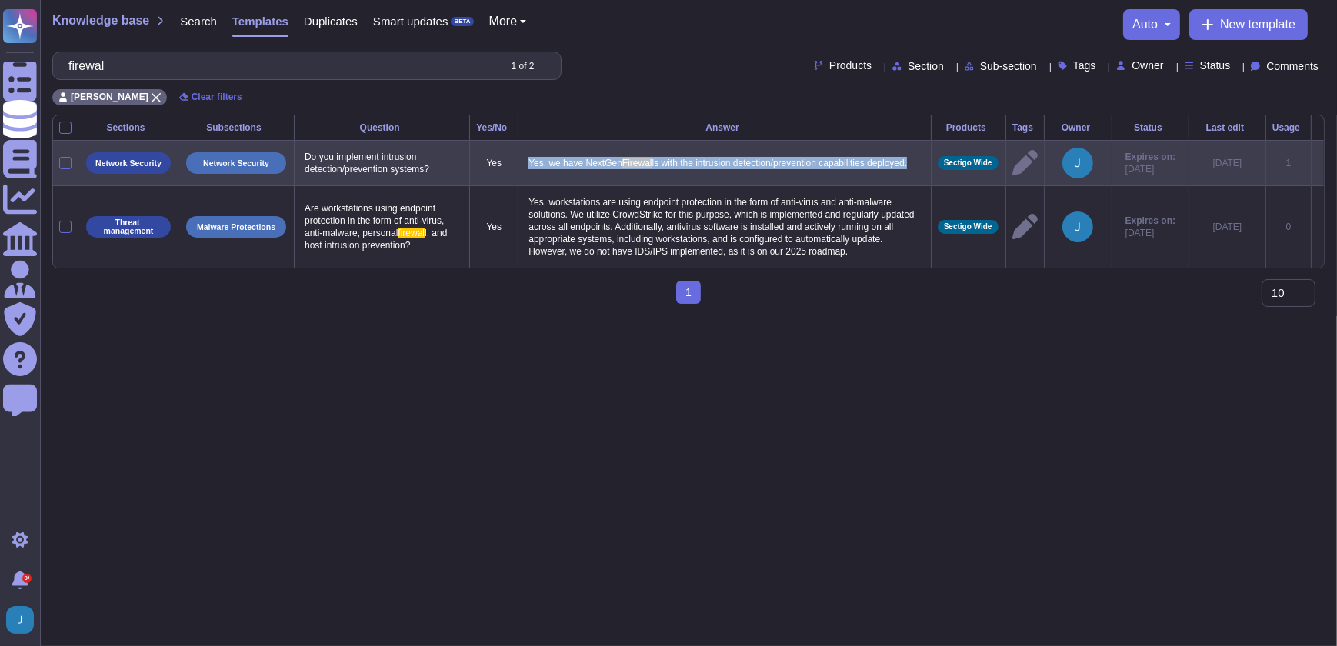
drag, startPoint x: 580, startPoint y: 168, endPoint x: 530, endPoint y: 152, distance: 52.5
click at [530, 153] on p "Yes, we have NextGen Firewal ls with the intrusion detection/prevention capabil…" at bounding box center [725, 163] width 400 height 20
type textarea "Yes, we have NextGen Firewalls with the intrusion detection/prevention capabili…"
drag, startPoint x: 555, startPoint y: 157, endPoint x: 548, endPoint y: 158, distance: 7.8
click at [521, 155] on td "Yes, we have NextGen Firewalls with the intrusion detection/prevention capabili…" at bounding box center [724, 162] width 413 height 45
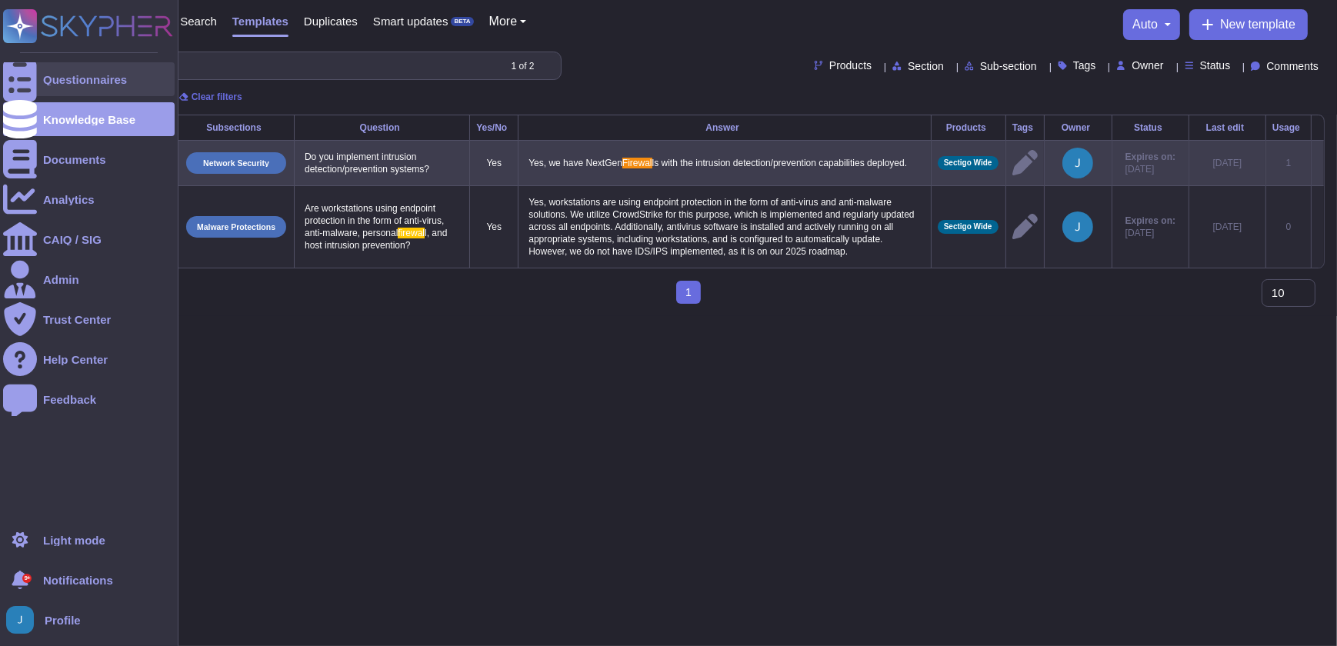
click at [69, 78] on div "Questionnaires" at bounding box center [85, 80] width 84 height 12
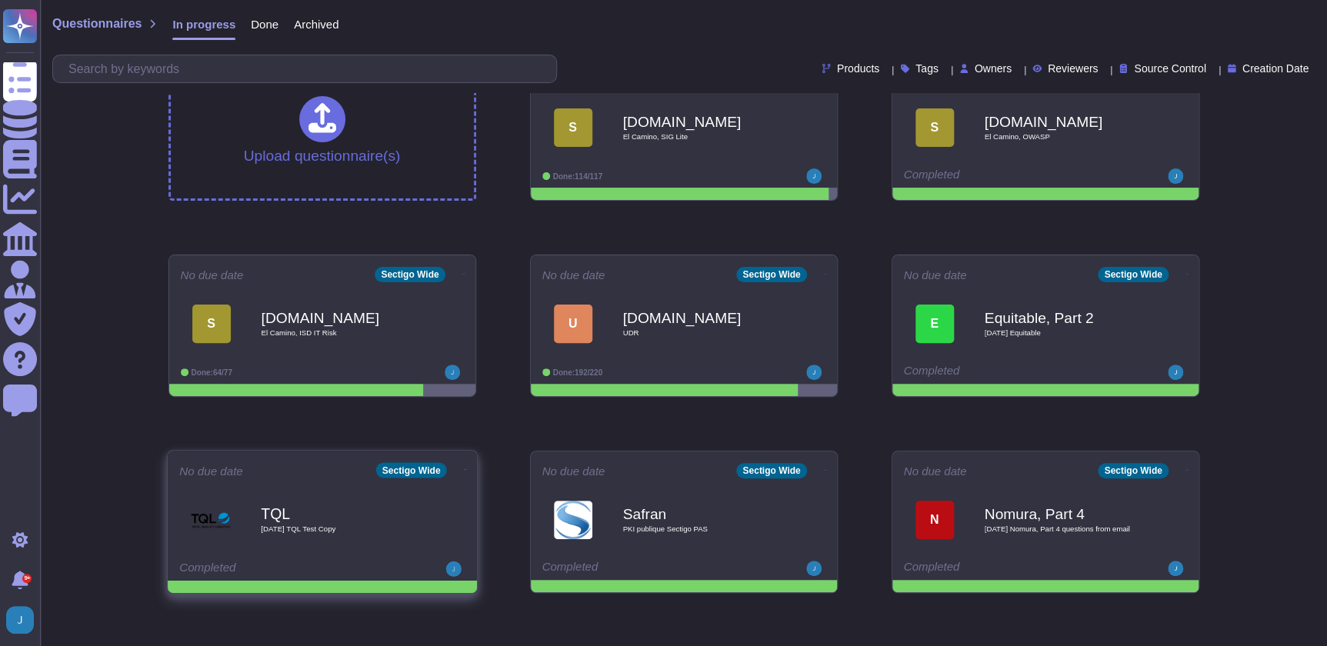
scroll to position [69, 0]
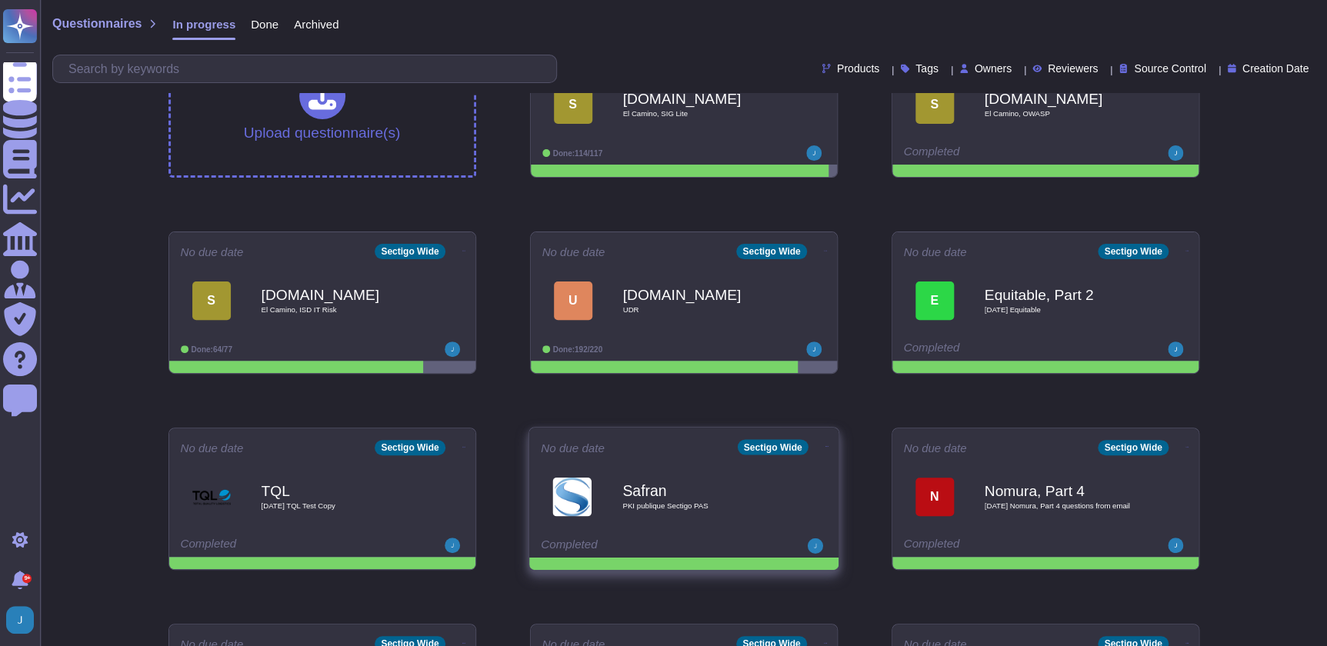
click at [708, 481] on div "Safran PKI publique Sectigo PAS" at bounding box center [699, 496] width 155 height 62
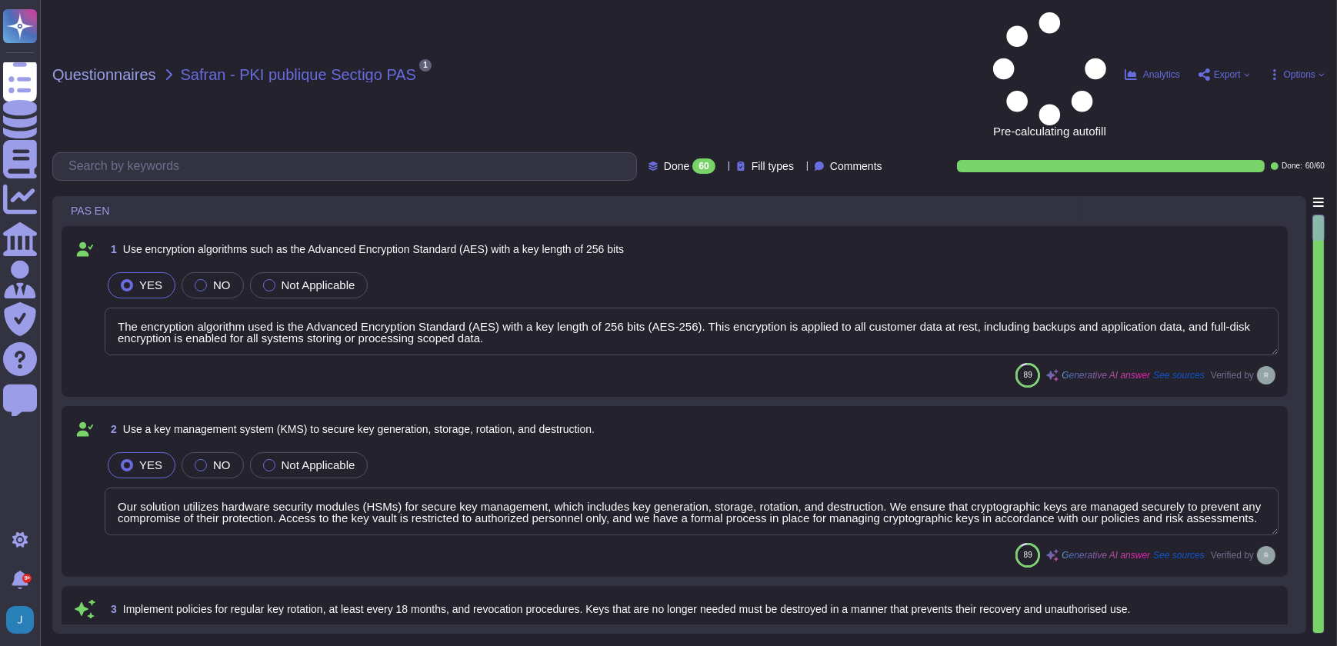
type textarea "The encryption algorithm used is the Advanced Encryption Standard (AES) with a …"
type textarea "Our solution utilizes hardware security modules (HSMs) for secure key managemen…"
type textarea "Our key management process includes a formal policy for regular key rotation, e…"
type textarea "Yes, all customer data at rest, including backups, application data, and confid…"
type textarea "At [GEOGRAPHIC_DATA], we prioritize the security of our users' data in transit …"
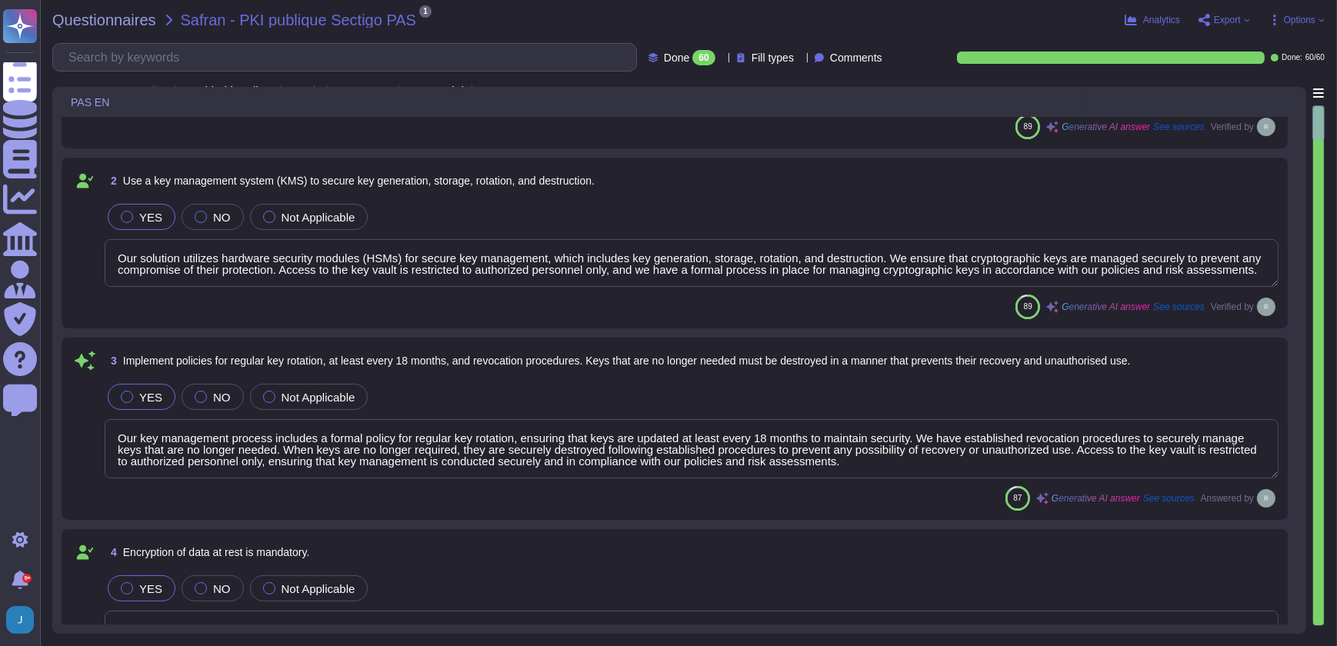
scroll to position [1, 0]
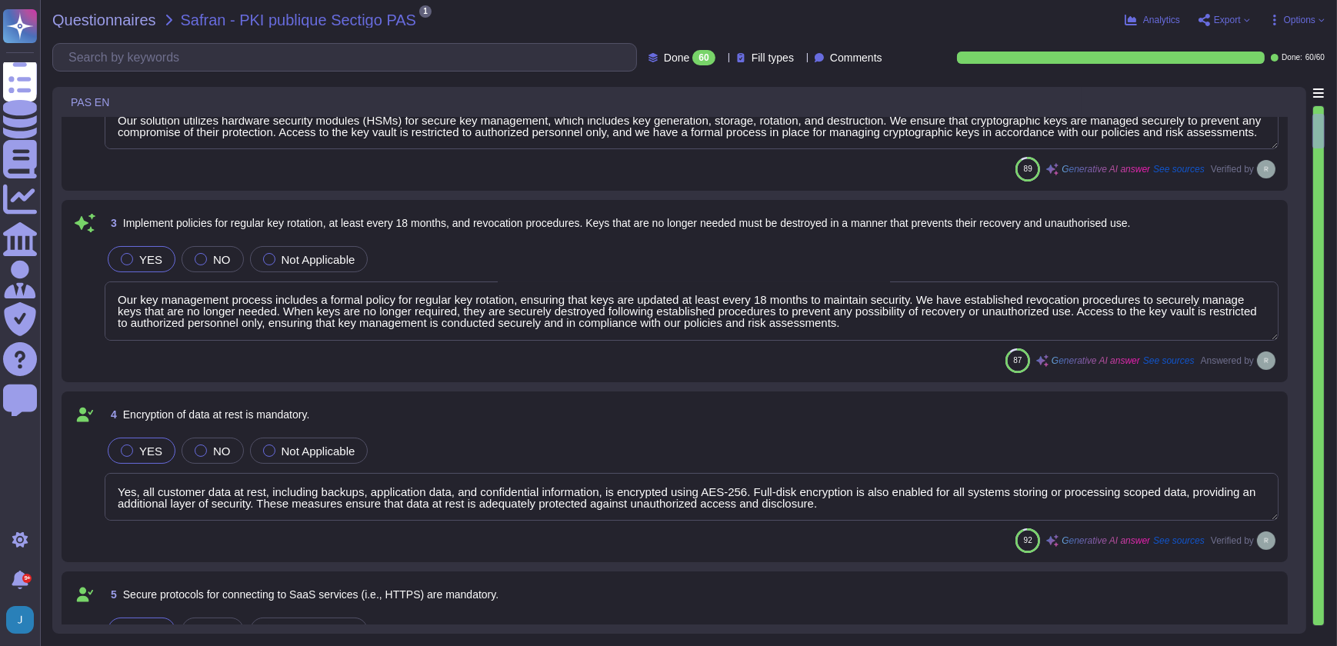
type textarea "We provide a comprehensive and documented RESTful API that supports various ope…"
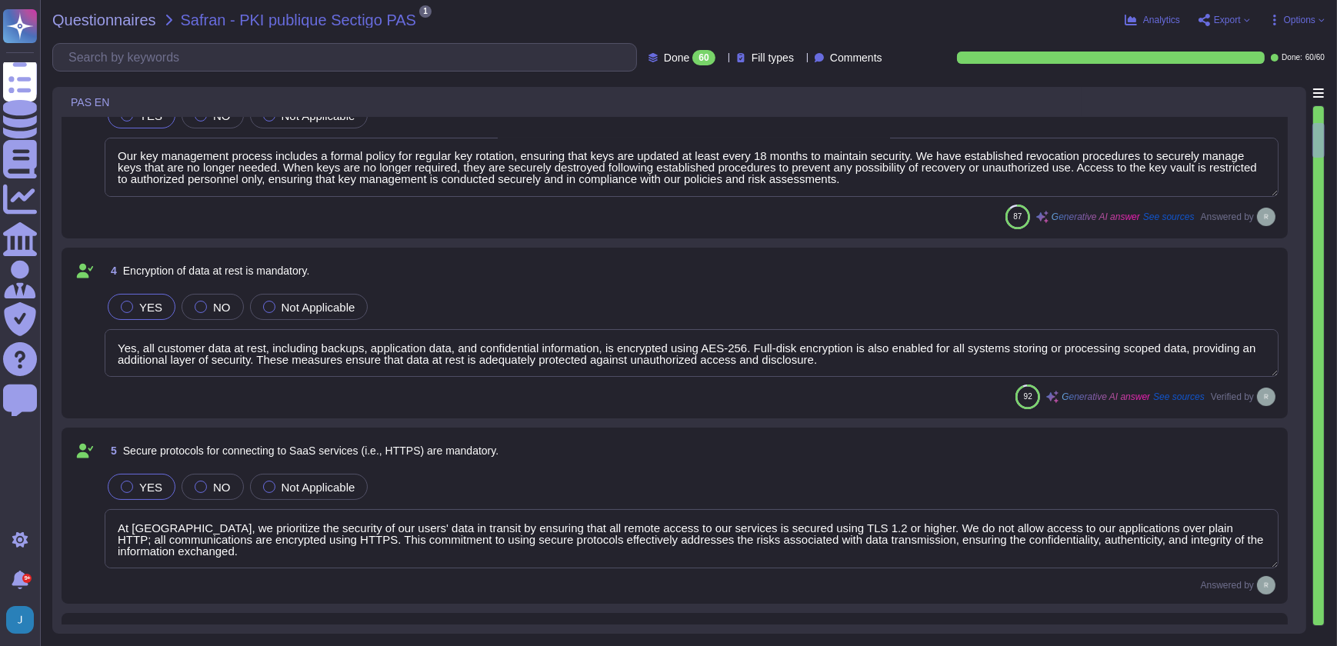
type textarea "Disaster Recovery Plan (DRP): Document(s) containing the immediate measures tak…"
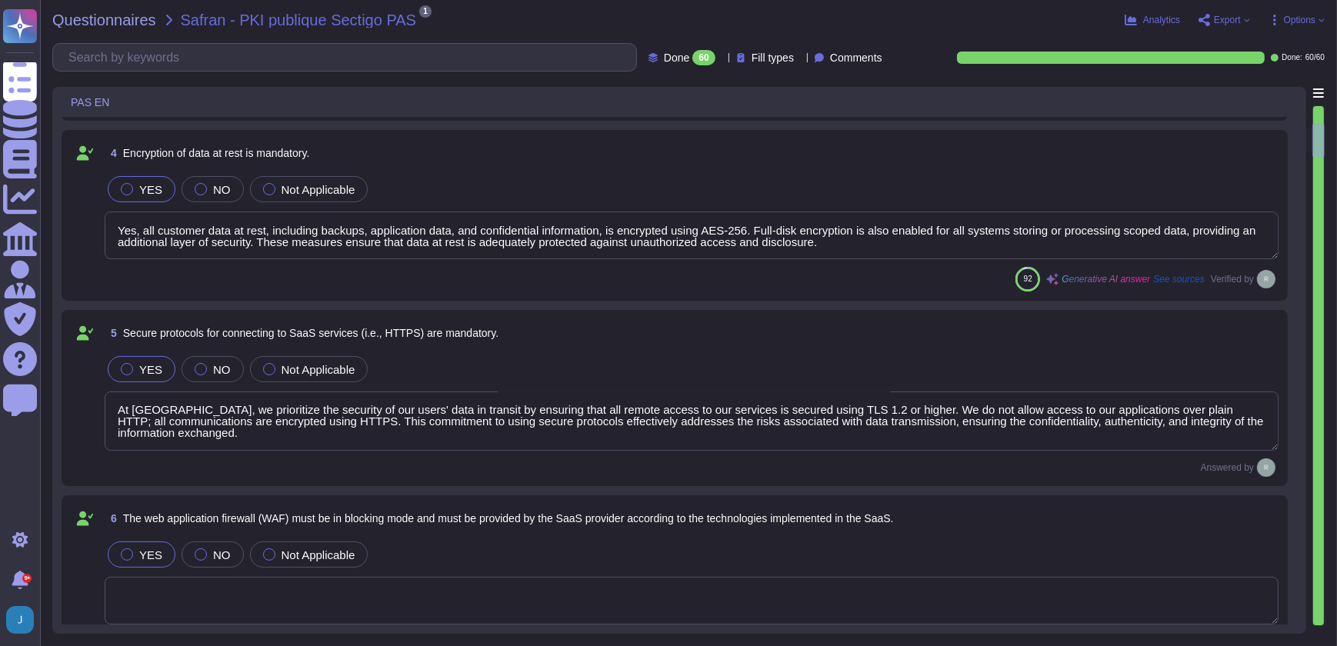
scroll to position [559, 0]
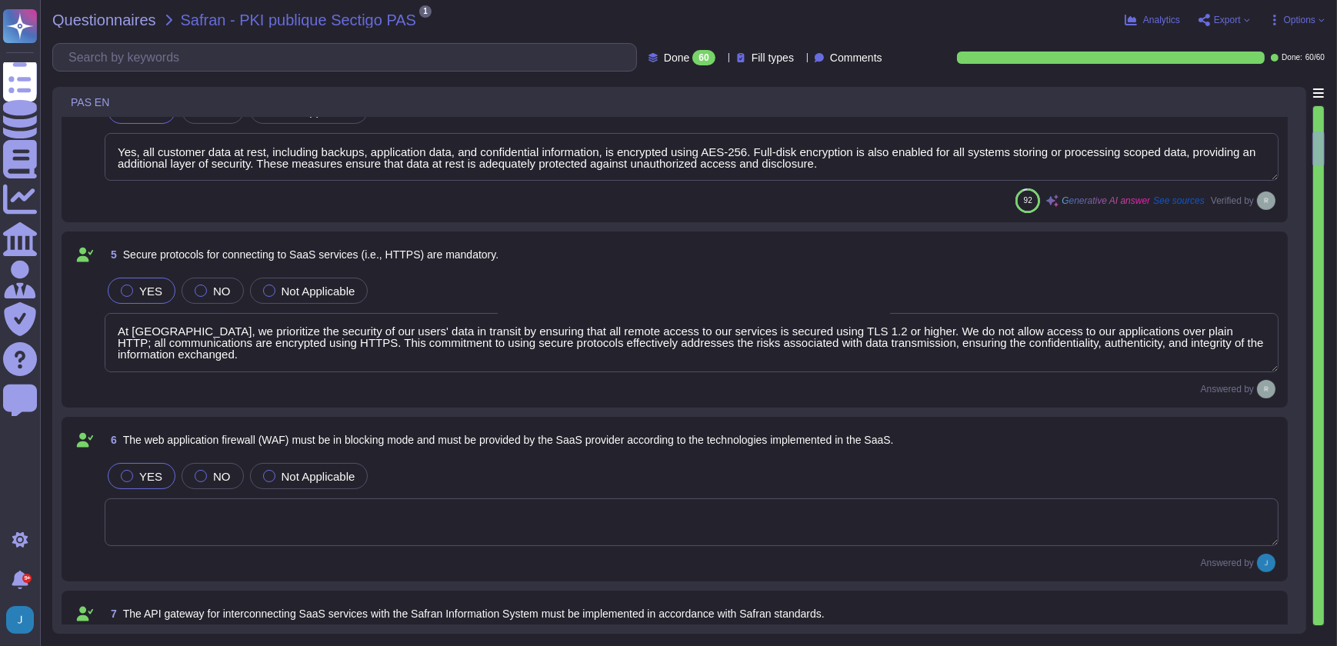
type textarea "Our service is deployed as a Software as a Service (SaaS), which means it is ho…"
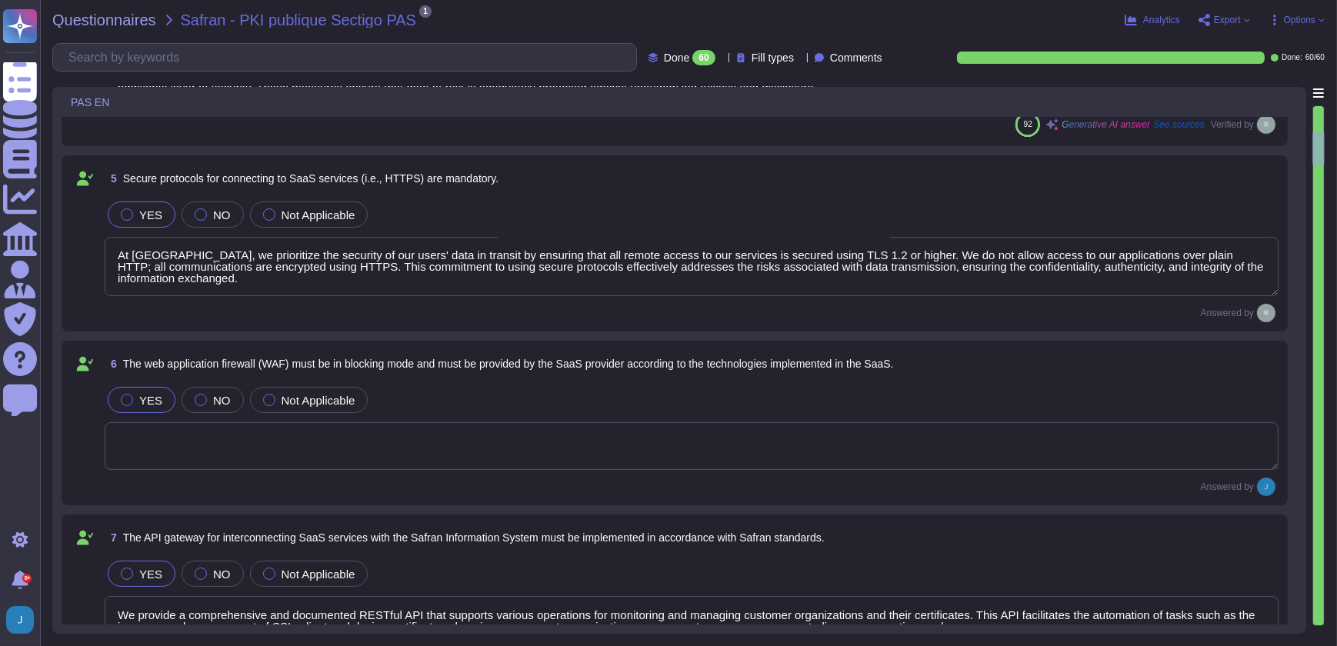
scroll to position [699, 0]
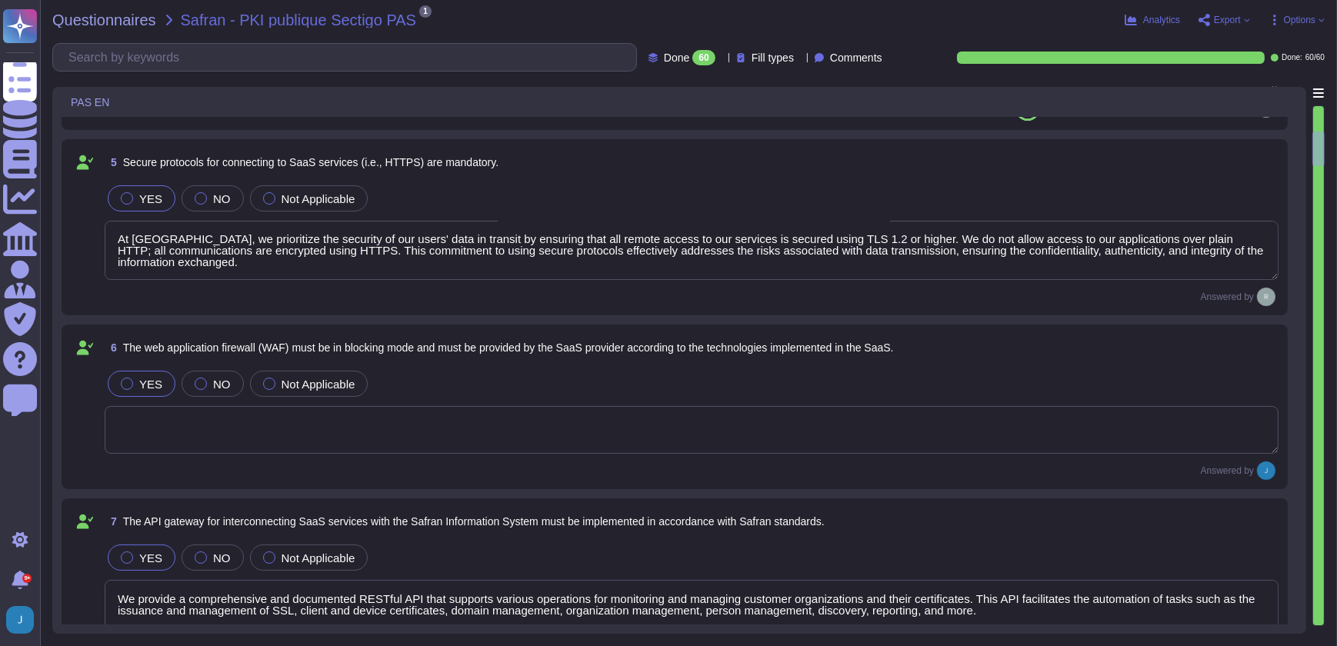
click at [215, 425] on textarea at bounding box center [692, 430] width 1174 height 48
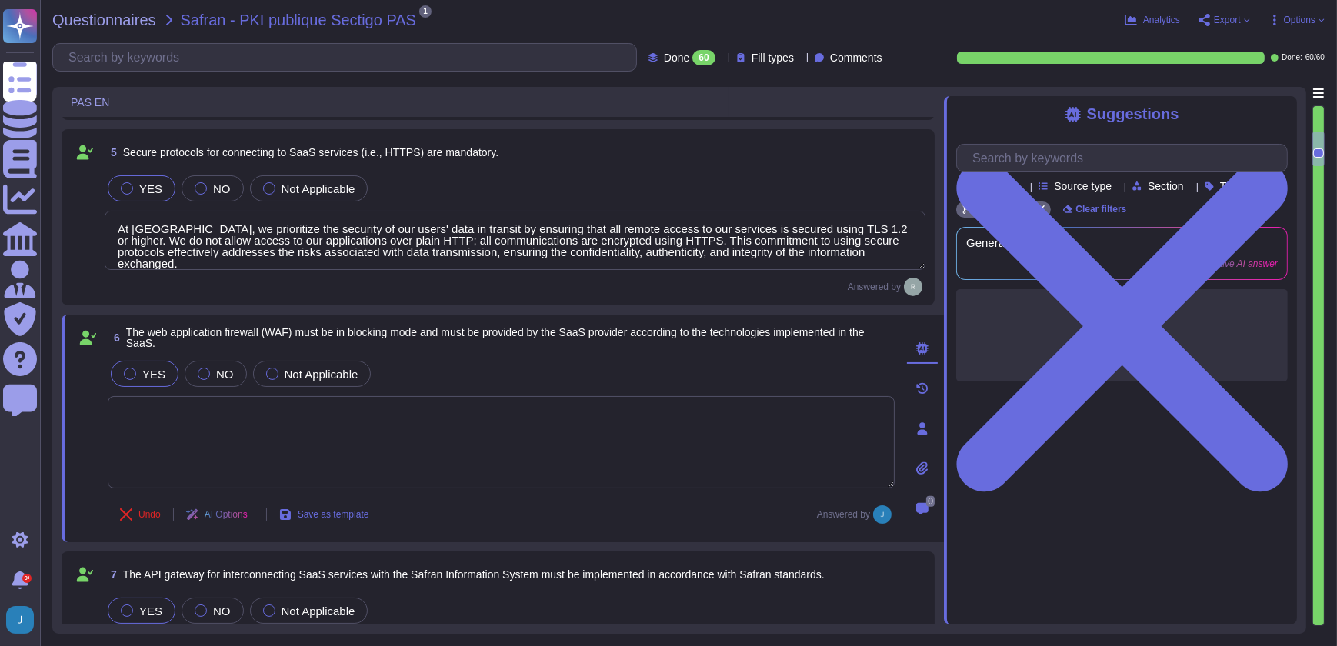
type textarea "Our service is deployed as a Software as a Service (SaaS), which means it is ho…"
paste textarea "Yes, we have NextGen Firewalls with the intrusion detection/prevention capabili…"
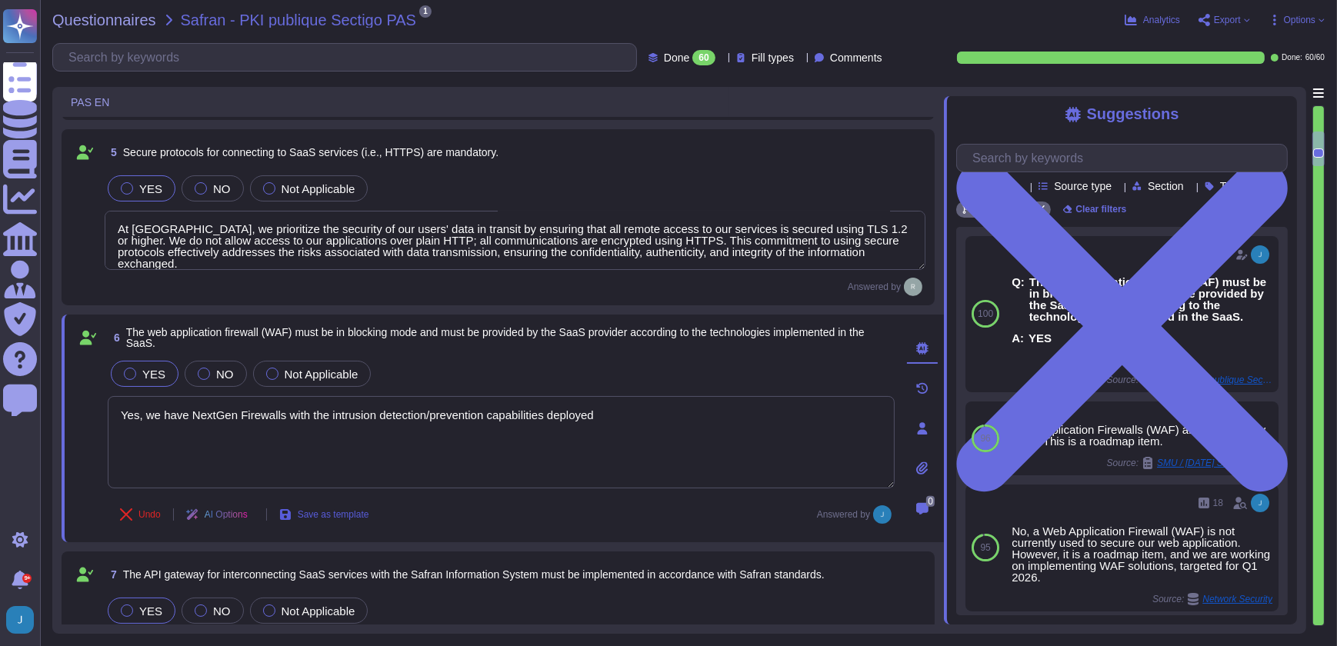
type textarea "Yes, we have NextGen Firewalls with the intrusion detection/prevention capabili…"
click at [338, 511] on span "Save as template" at bounding box center [334, 514] width 72 height 9
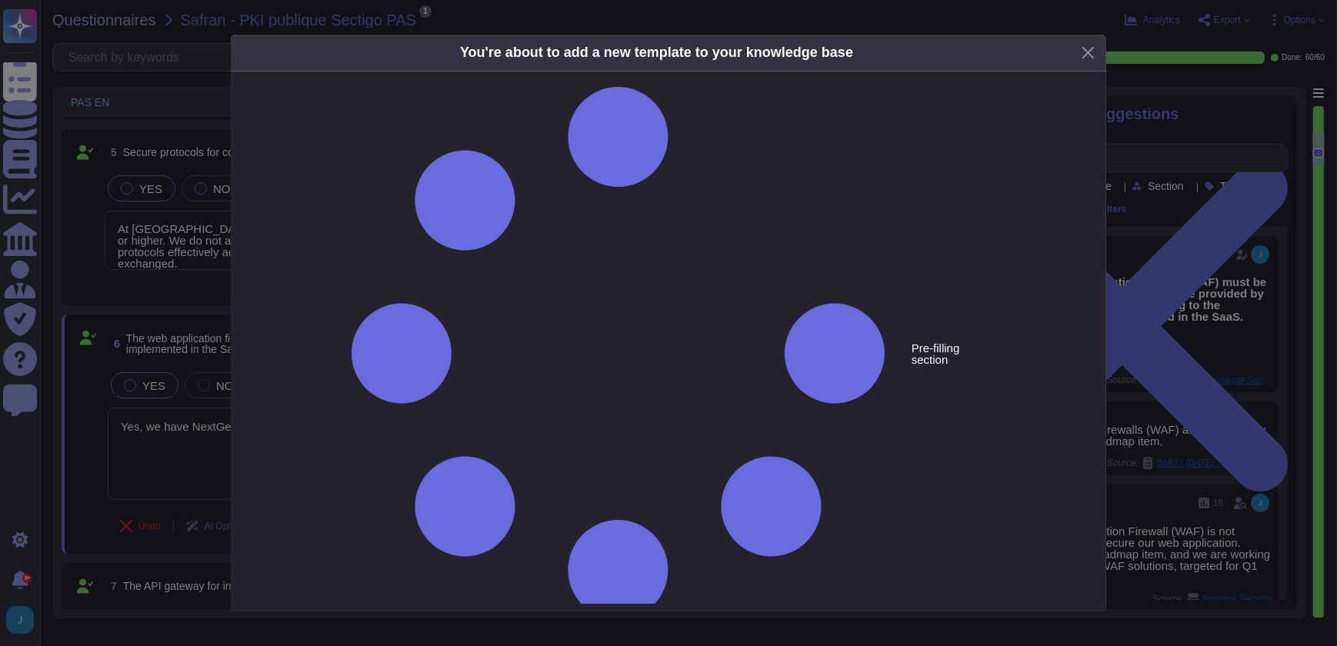
type textarea "The web application firewall (WAF) must be in blocking mode and must be provide…"
type textarea "Yes, we have NextGen Firewalls with the intrusion detection/prevention capabili…"
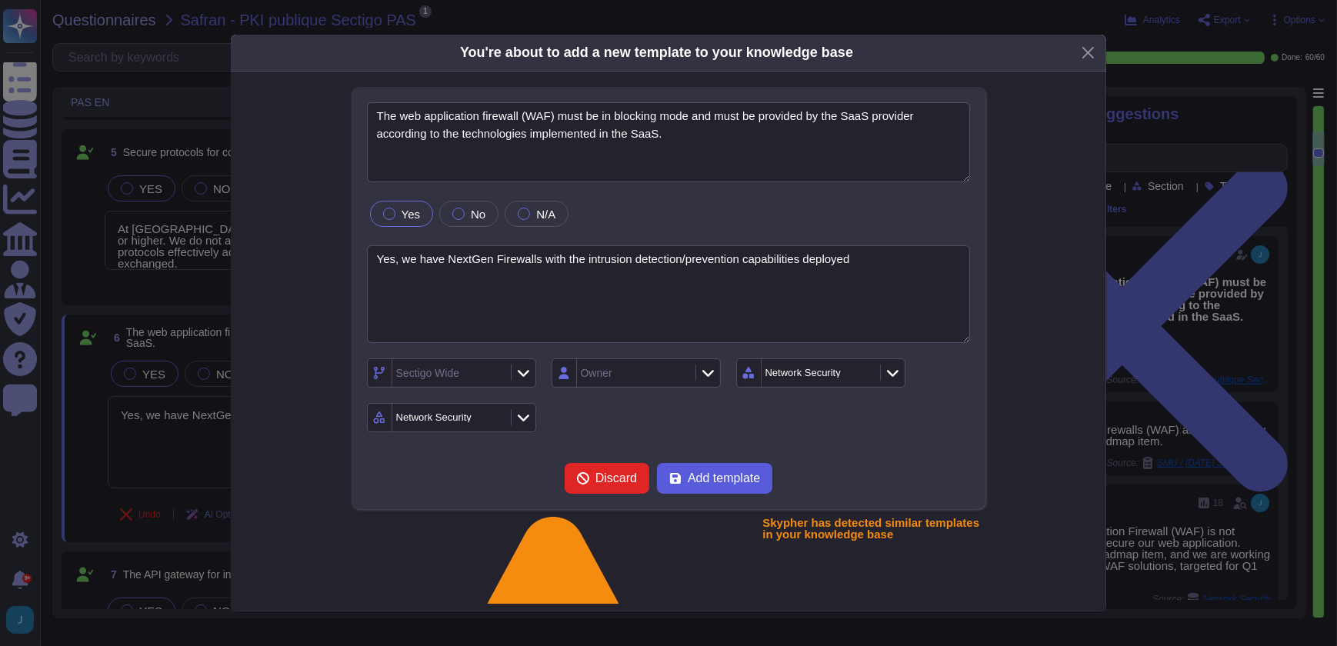
click at [699, 478] on span "Add template" at bounding box center [724, 478] width 72 height 12
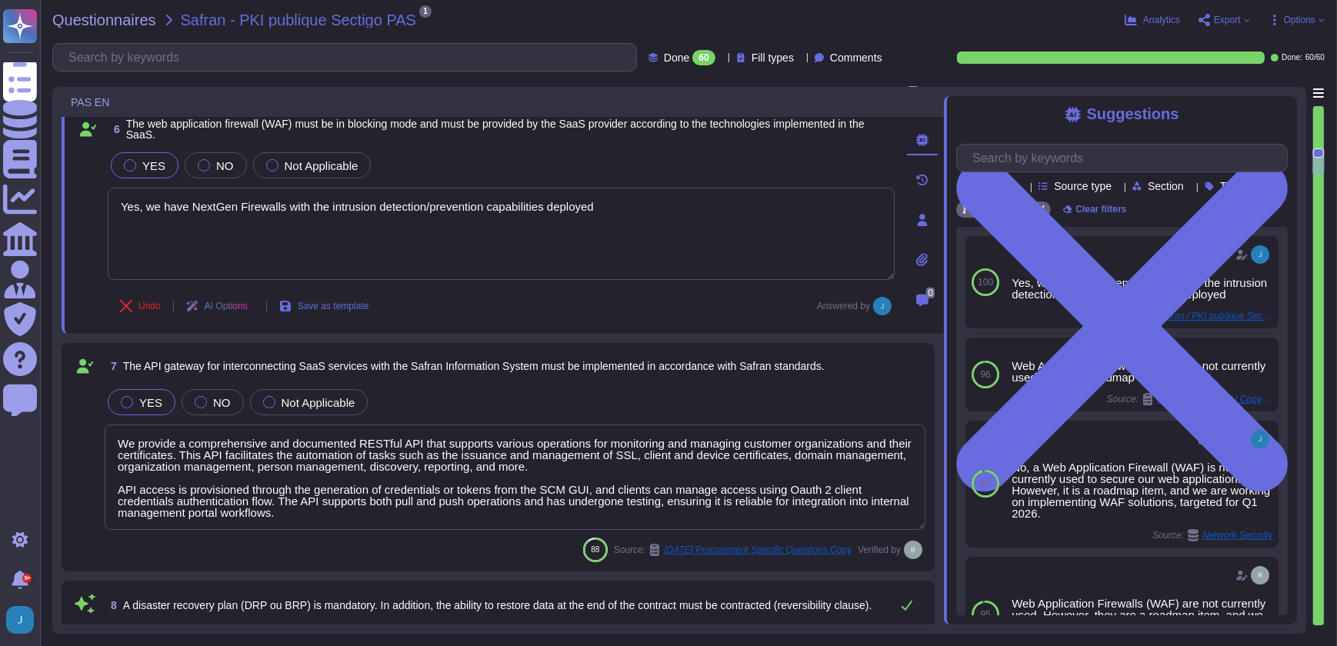
scroll to position [908, 0]
type textarea "Notification, if it occurs, will depend on the nature of the incident."
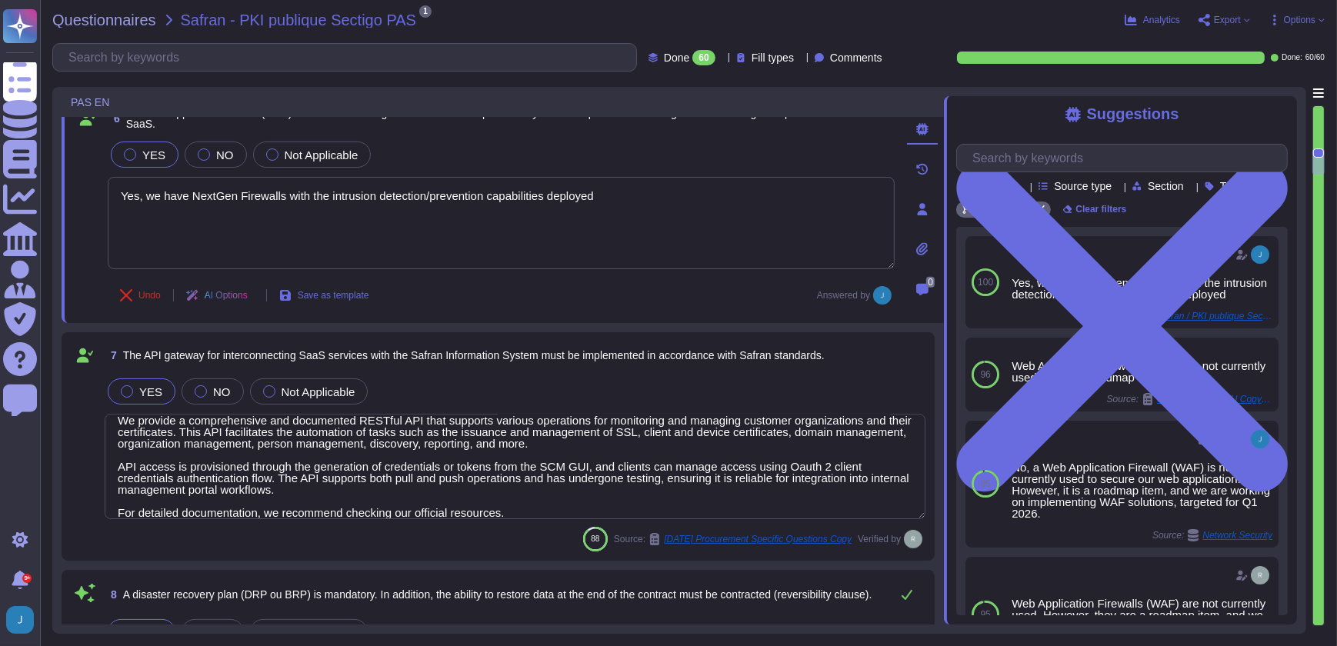
scroll to position [24, 0]
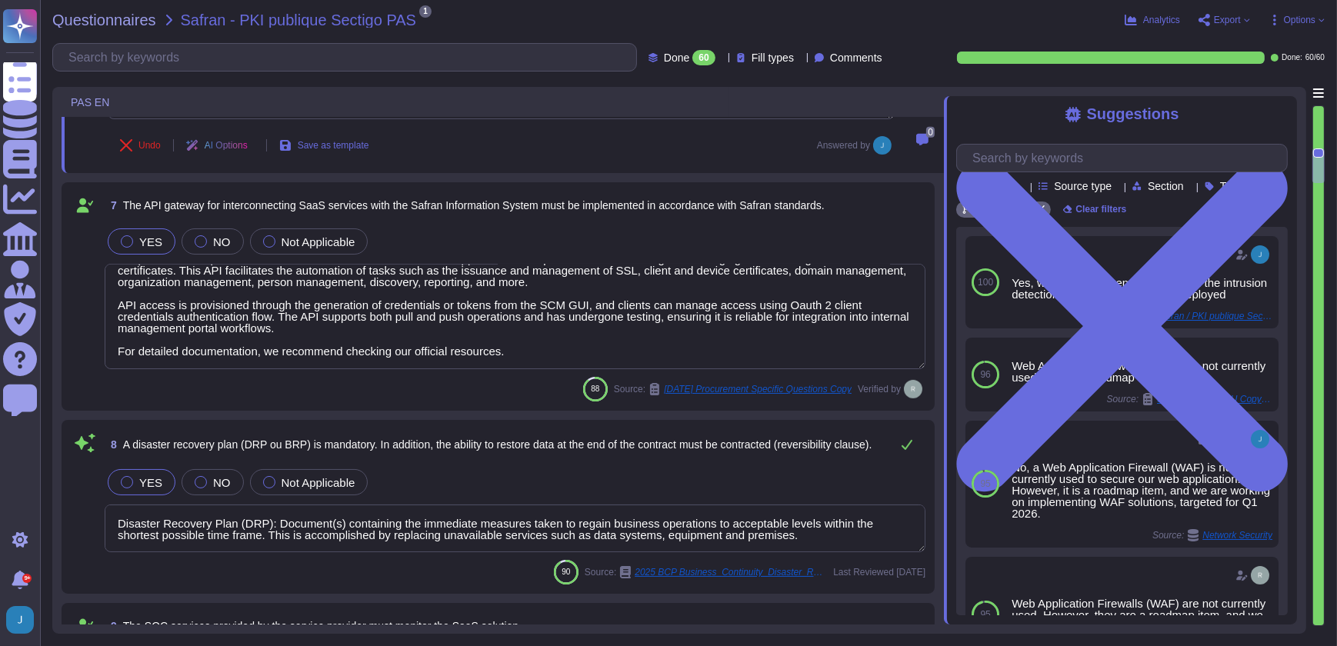
type textarea "Sectigo secures its infrastructure and operations through a comprehensive appro…"
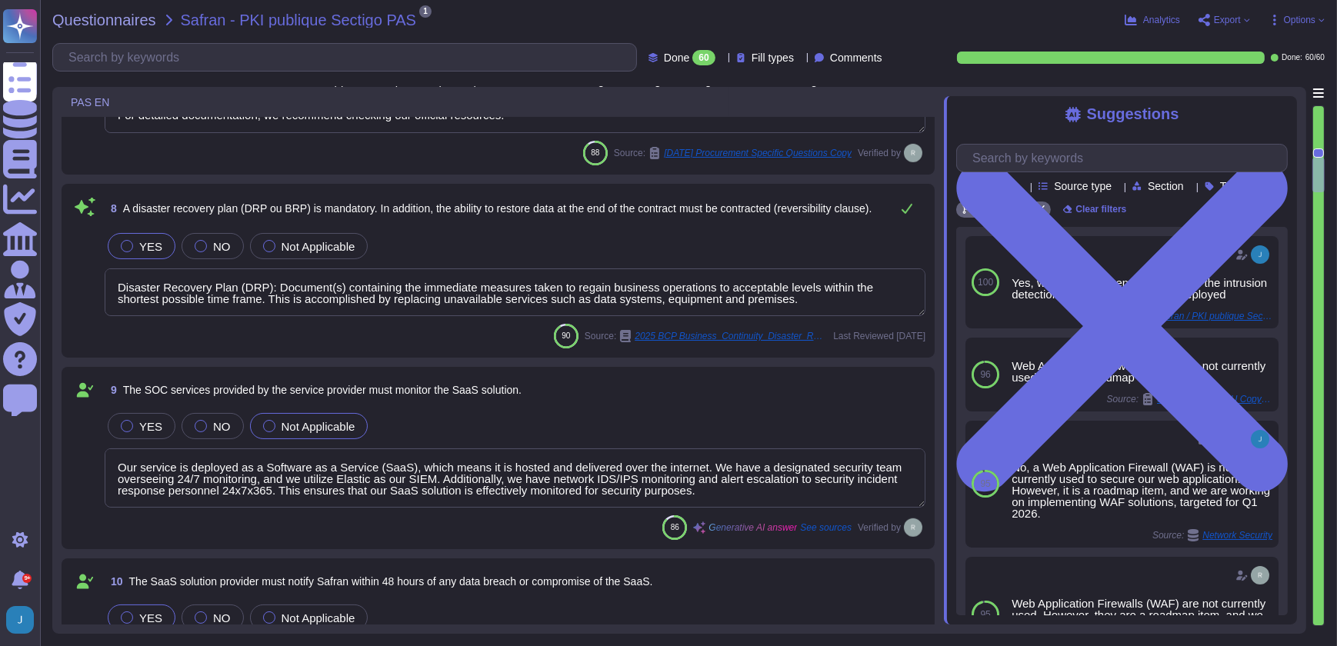
scroll to position [1328, 0]
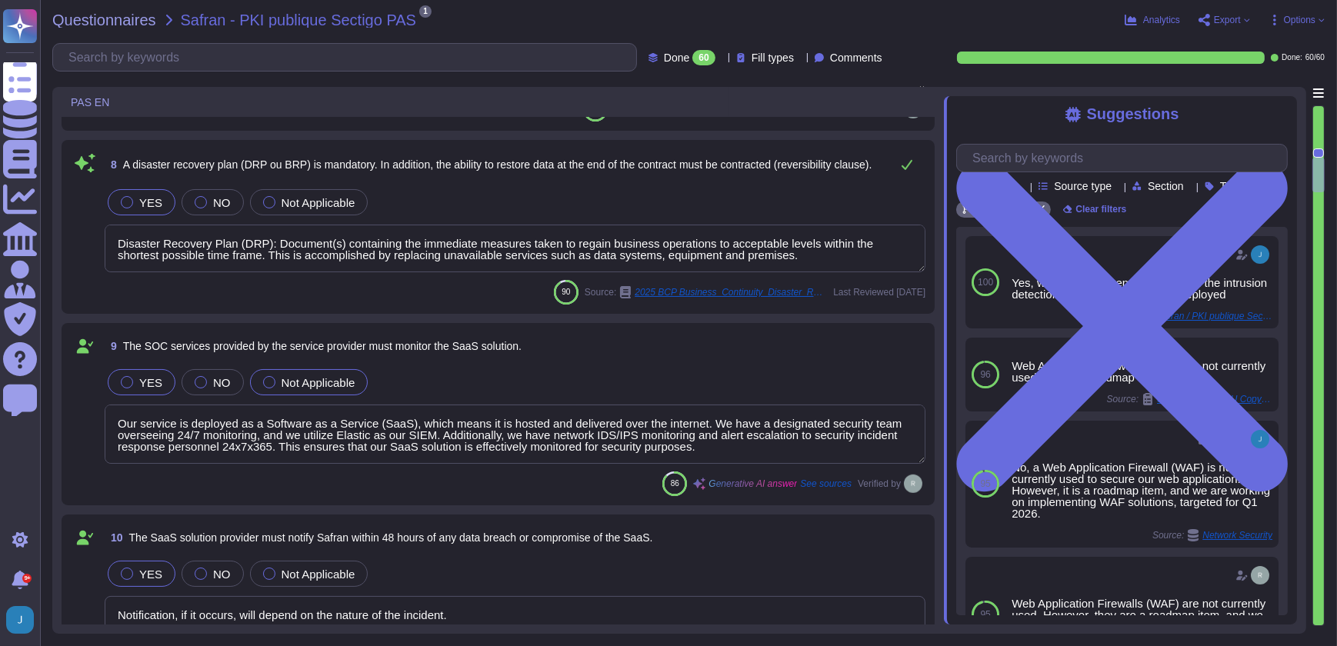
click at [129, 379] on div at bounding box center [127, 382] width 12 height 12
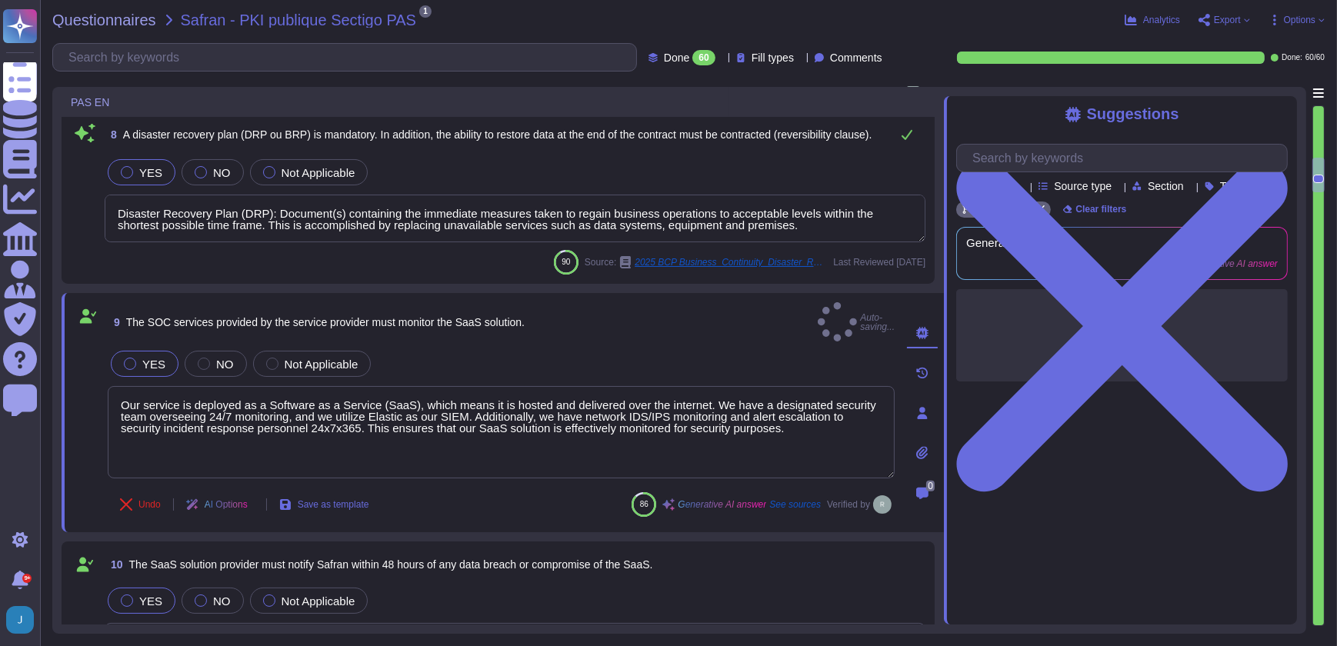
type textarea "Sectigo secures its infrastructure and operations through a comprehensive appro…"
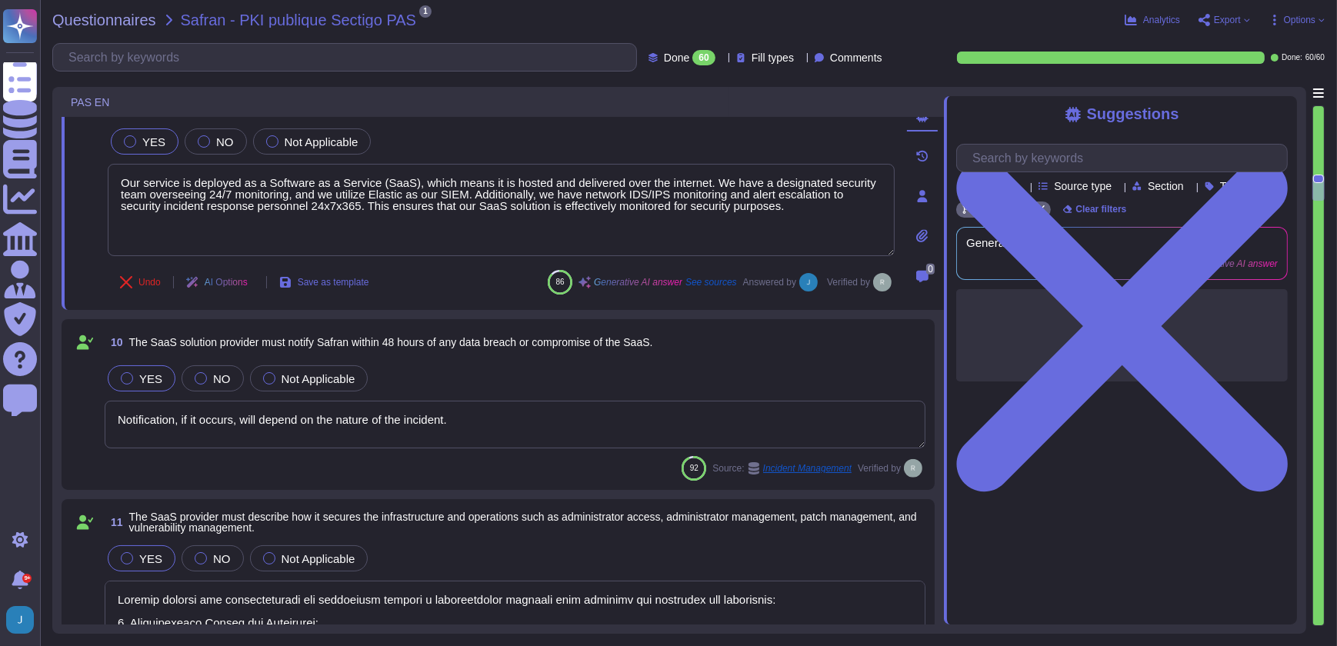
scroll to position [1538, 0]
type textarea "Sectigo has established a formal Software Development Lifecycle (SDLC) process …"
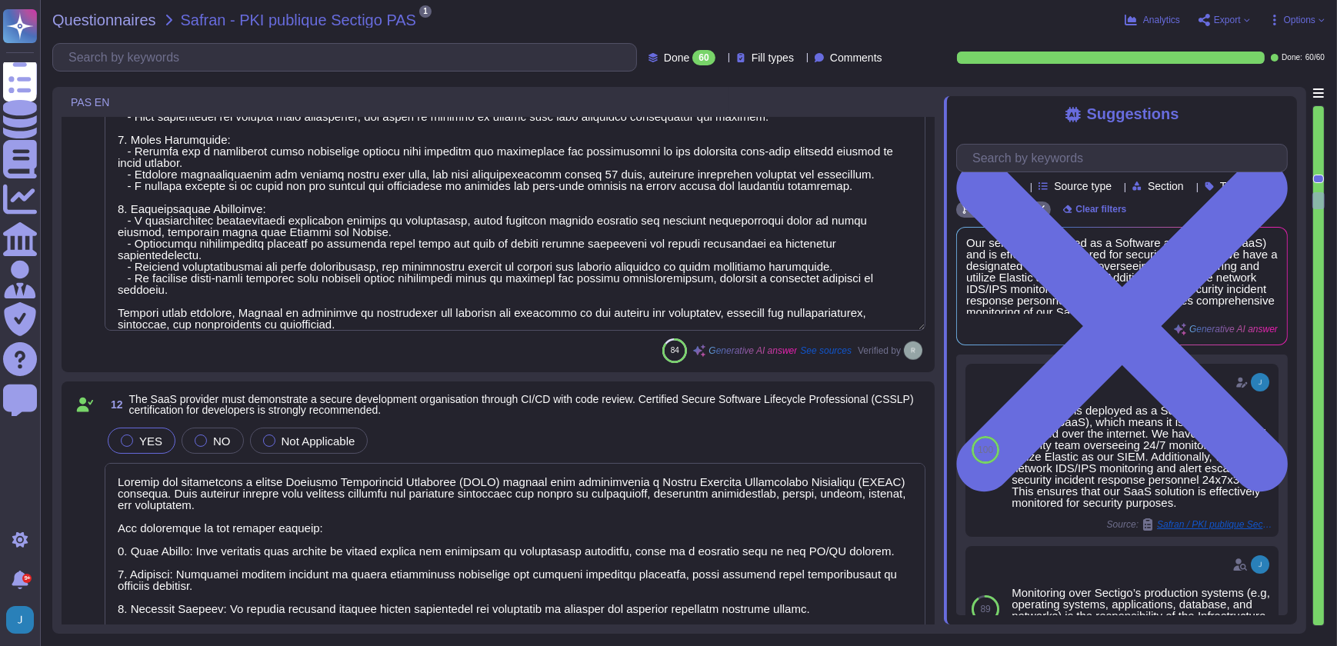
scroll to position [2098, 0]
type textarea "Sectigo conducts annual penetration testing through a third-party security team…"
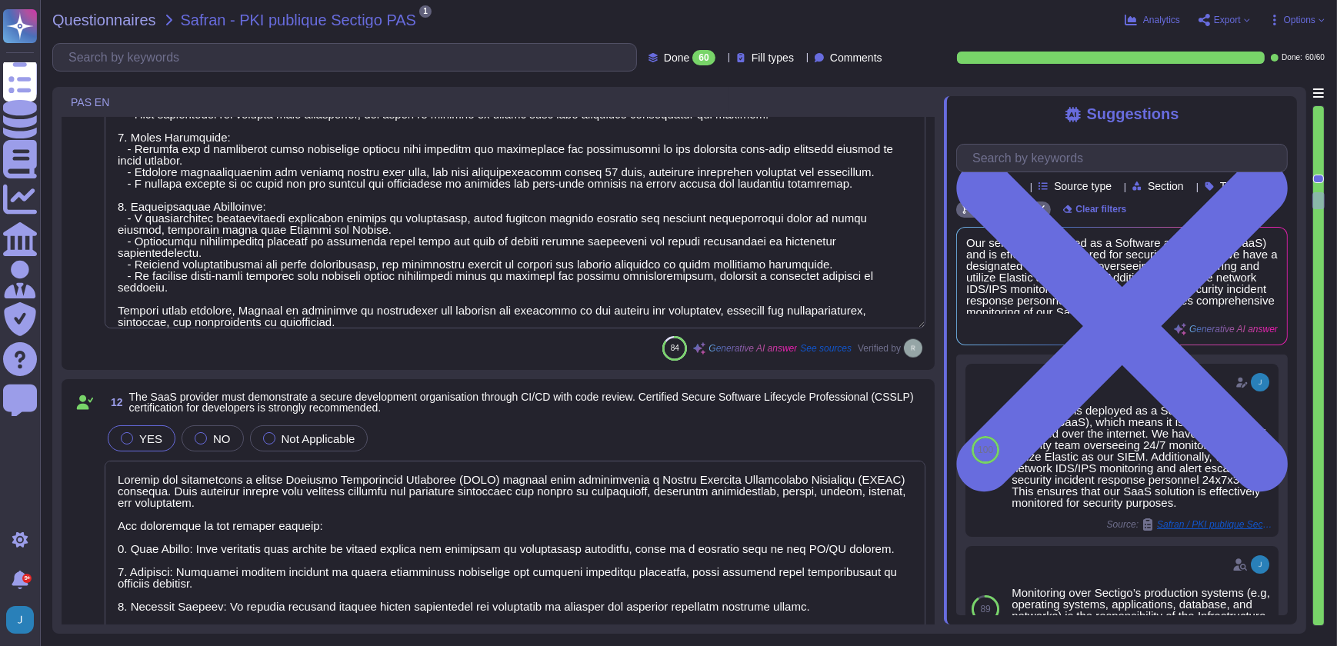
scroll to position [1, 0]
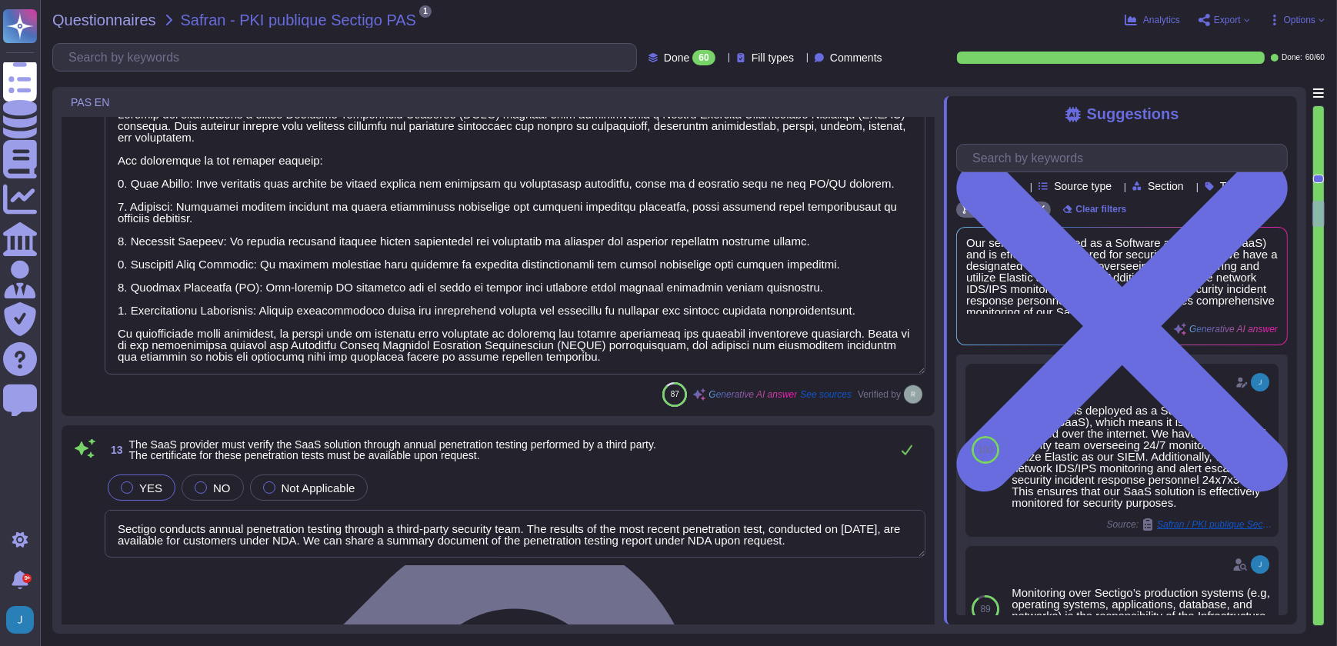
type textarea "Sectigo has established a comprehensive logging and monitoring policy to detect…"
type textarea "Sectigo provides comprehensive logging capabilities for user and administrator …"
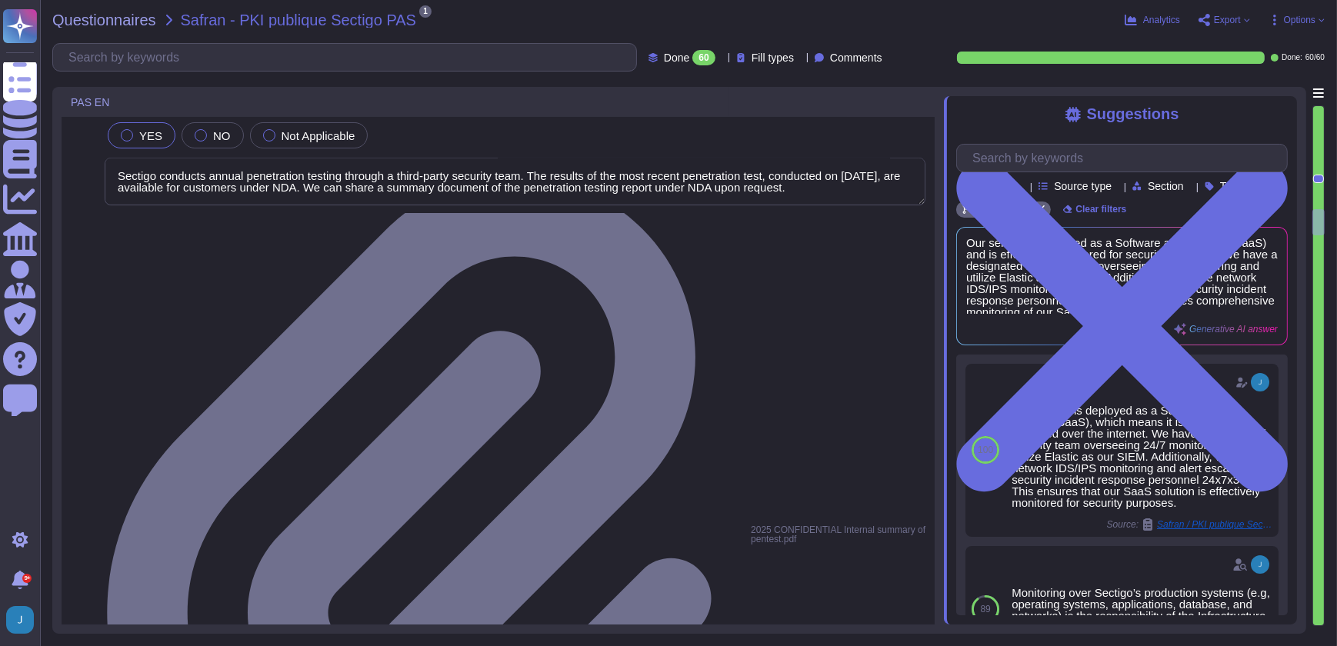
type textarea "Sectigo's logging system complies with state-of-the-art best practices in sever…"
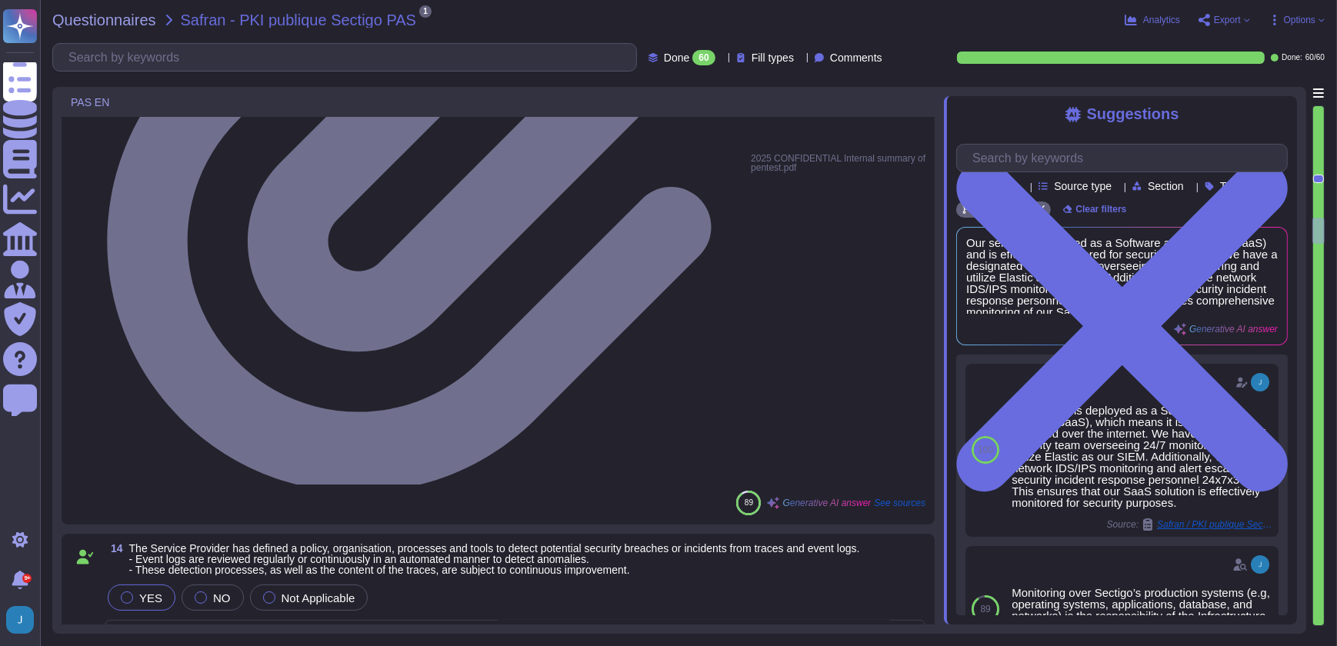
type textarea "Sectigo employs a comprehensive approach to monitoring and responding to cybers…"
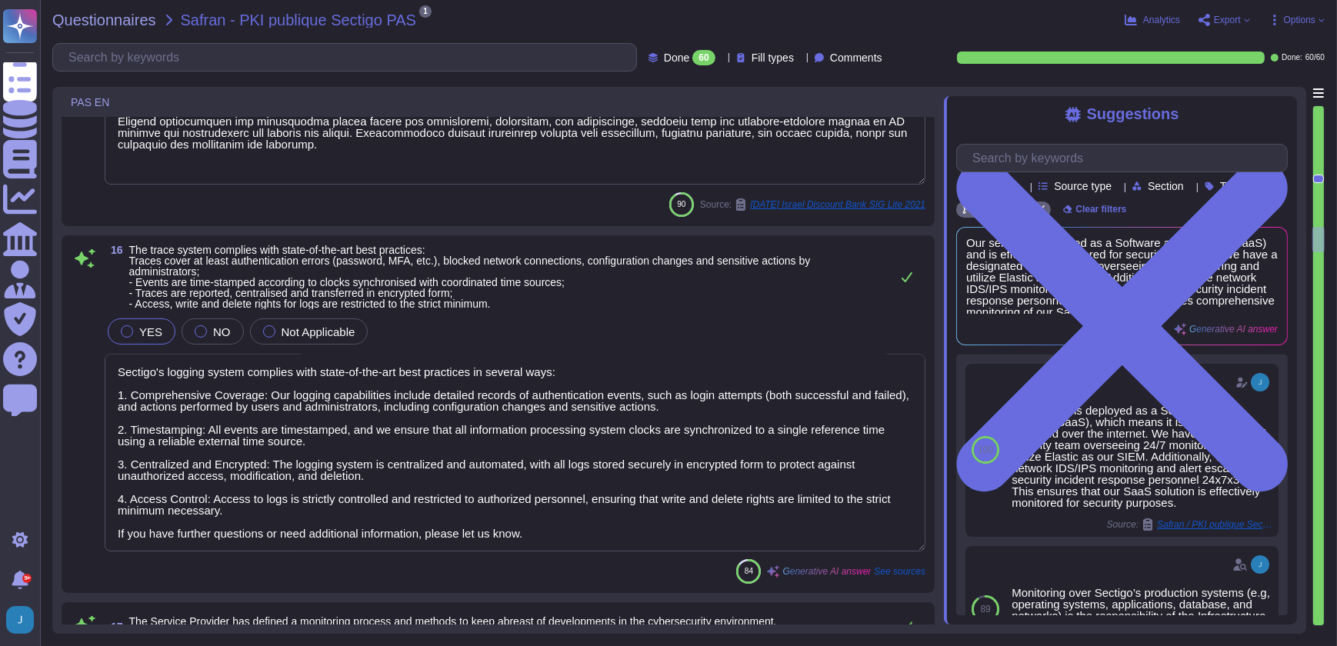
type textarea "Sectigo is committed to the continuous improvement of its IT security and risk …"
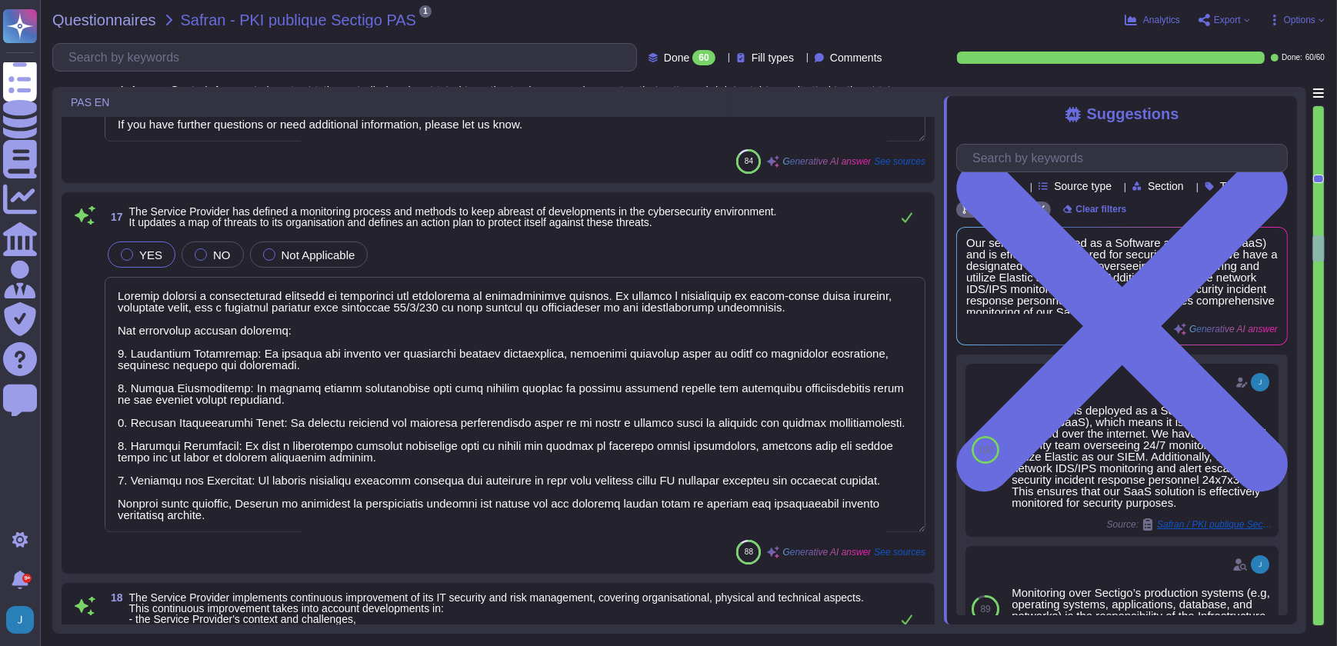
type textarea "Sectigo is committed to ensuring compliance with all relevant legal, statutory,…"
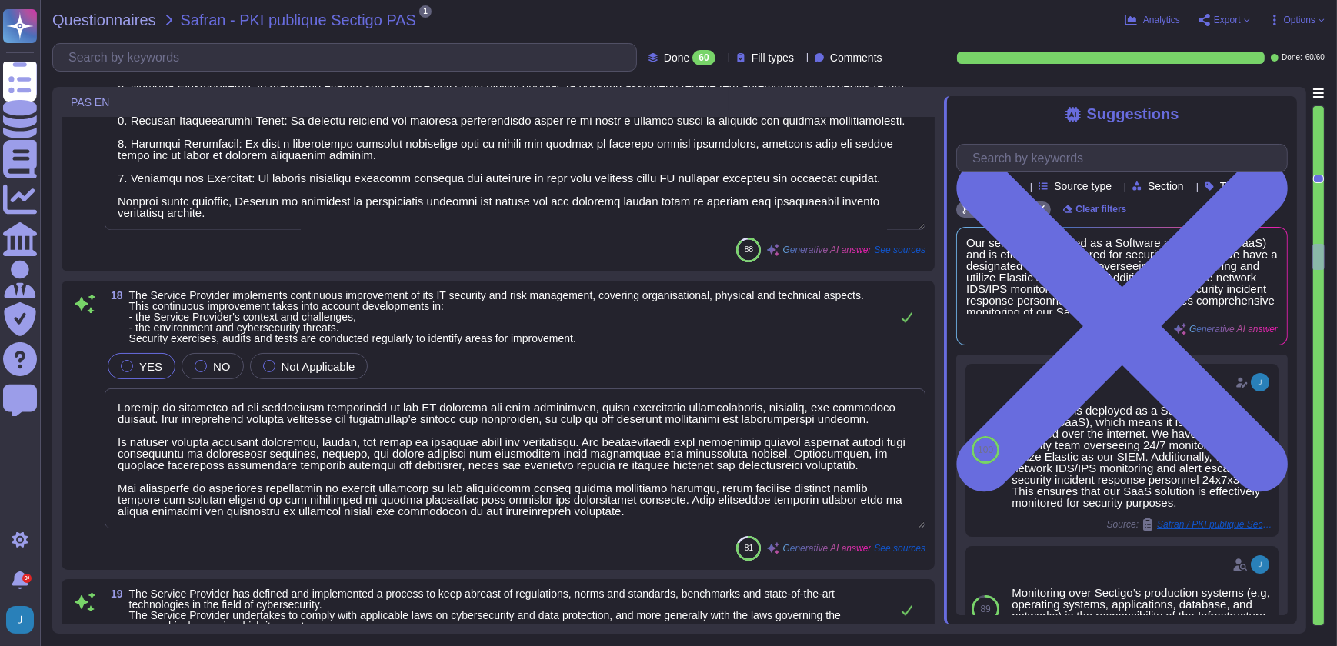
type textarea "Sectigo ensures that the administration and operation of IT systems and equipme…"
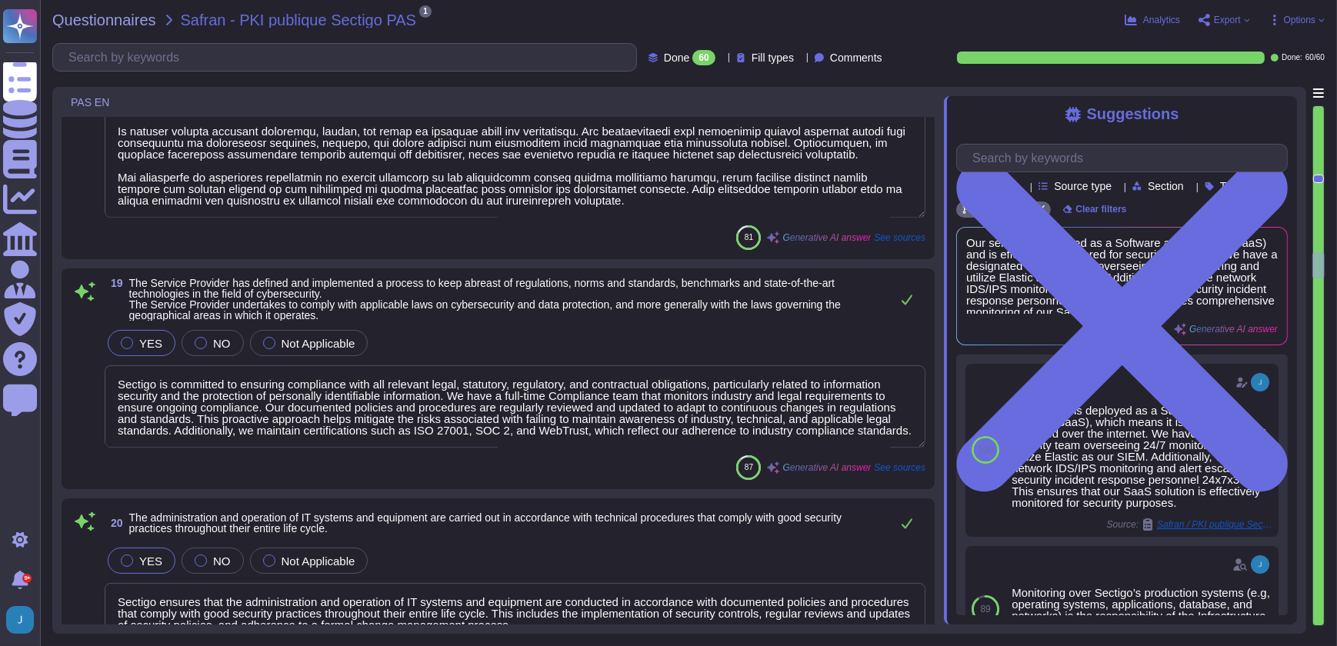
type textarea "This Policy applies to and is mandatory for all Sectigo personnel. The Complian…"
type textarea "Yes, our organization has a formal risk management process that includes a comp…"
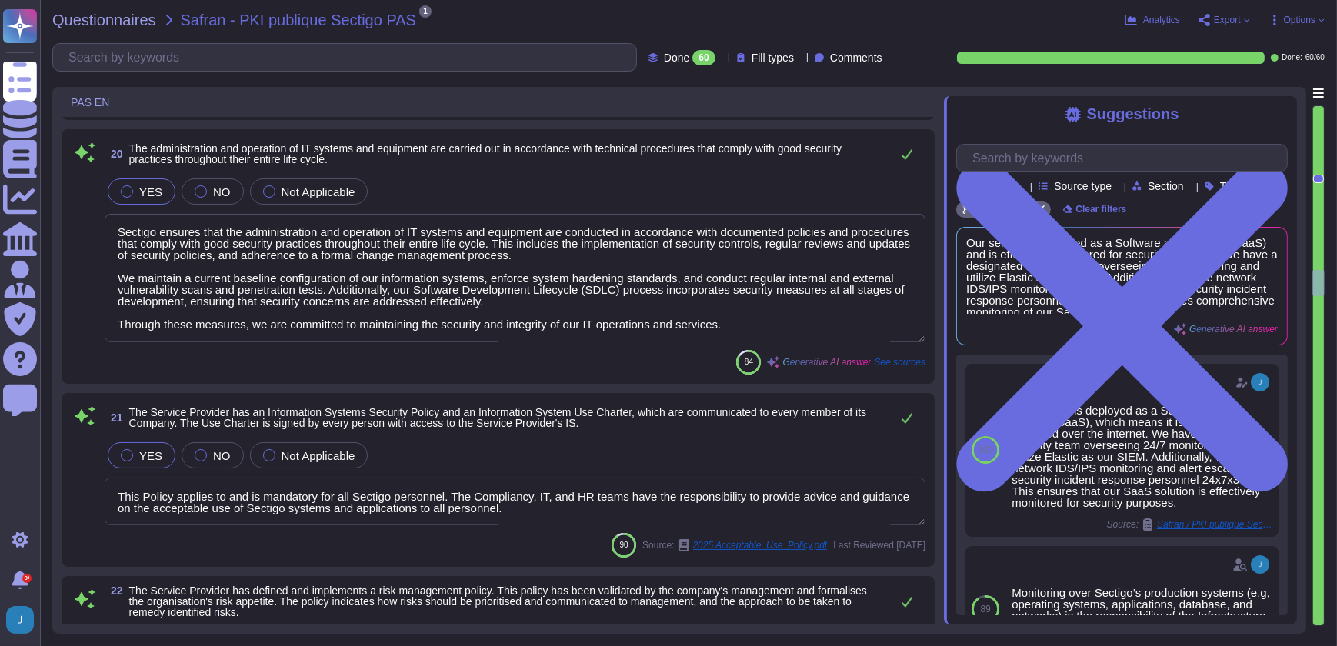
type textarea "We maintain ISO 27001 certification. Please contact your sales representative f…"
type textarea "We maintain a current and complete inventory of all technology assets, includin…"
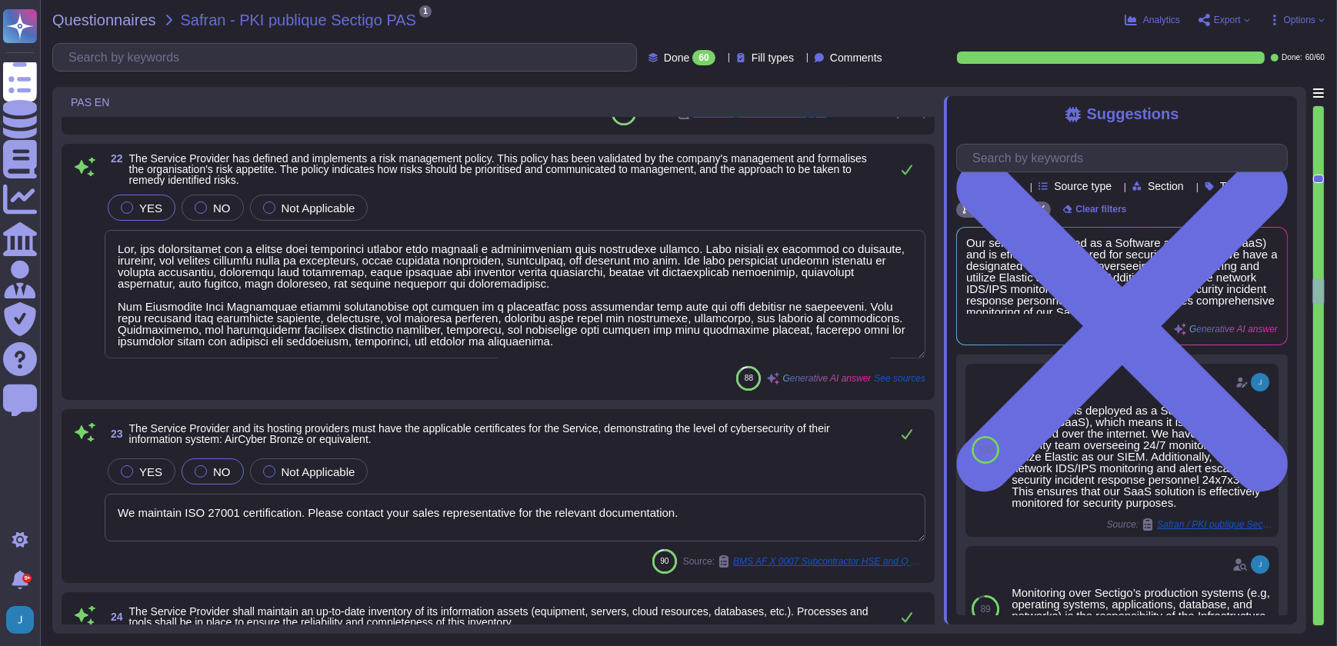
scroll to position [5244, 0]
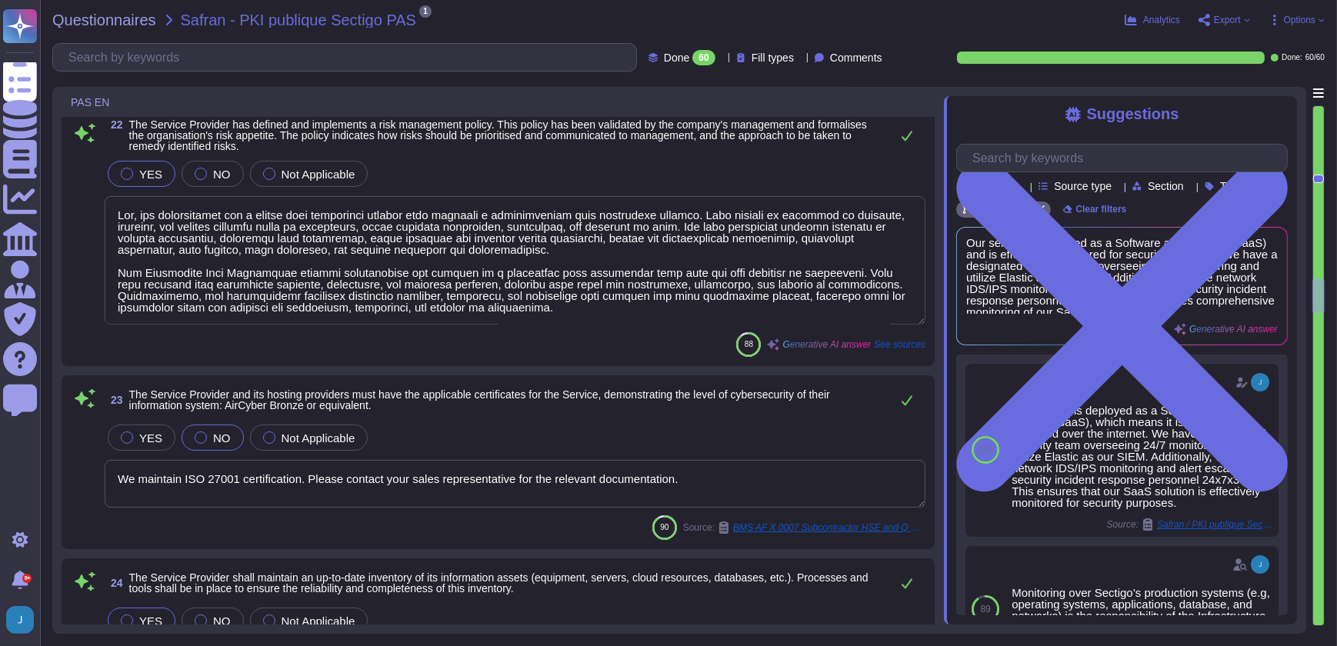
type textarea "Our company has established formalized processes for the management of equipmen…"
drag, startPoint x: 699, startPoint y: 469, endPoint x: 312, endPoint y: 475, distance: 387.7
click at [310, 475] on textarea "We maintain ISO 27001 certification. Please contact your sales representative f…" at bounding box center [515, 484] width 821 height 48
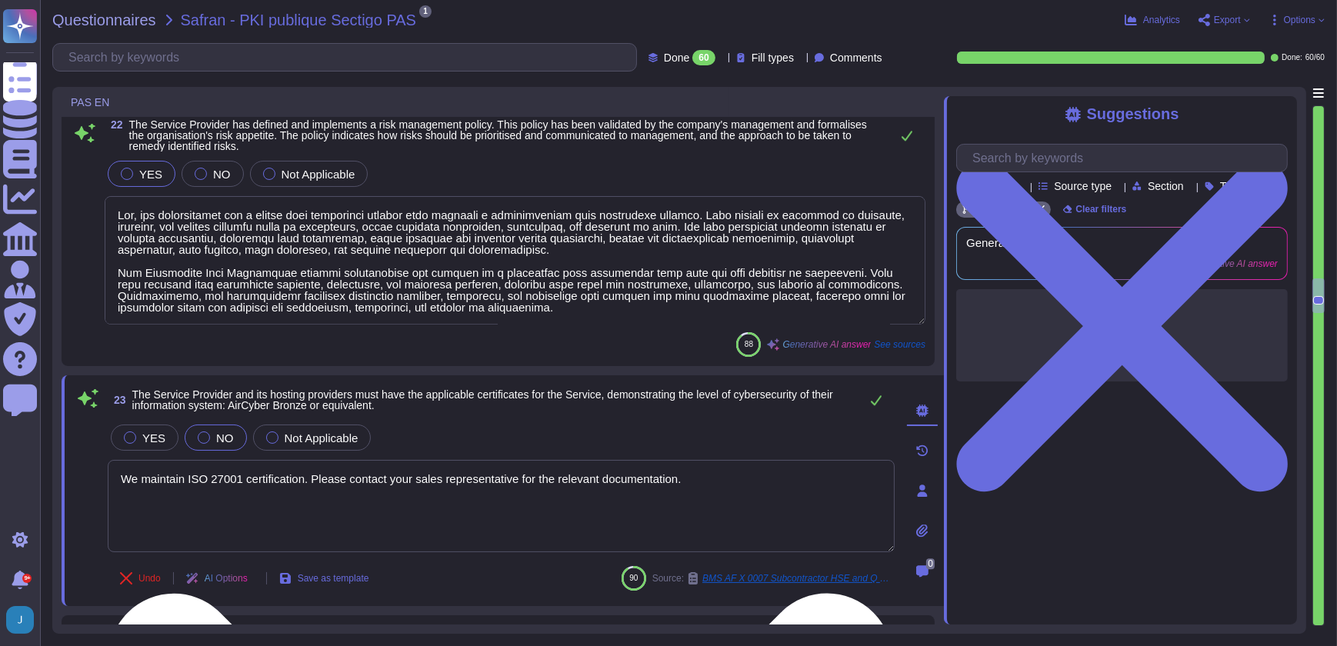
type textarea "Our company has established formalized processes for the management of equipmen…"
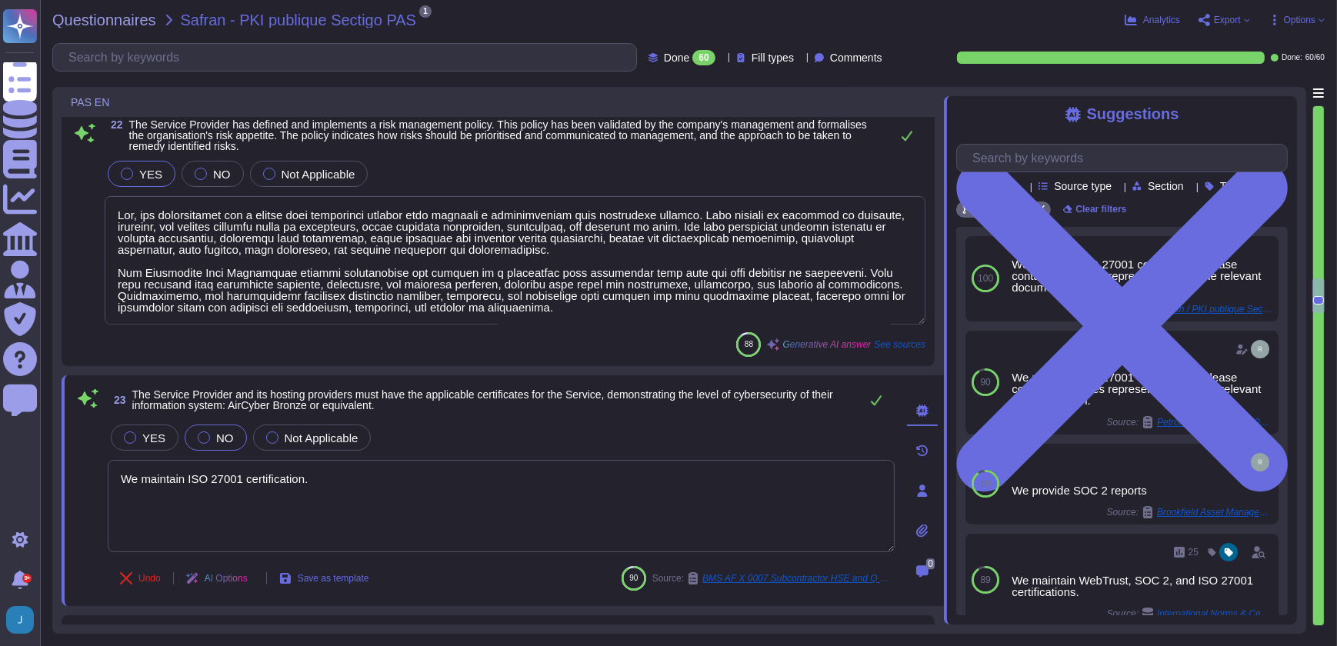
type textarea "We maintain ISO 27001 certification."
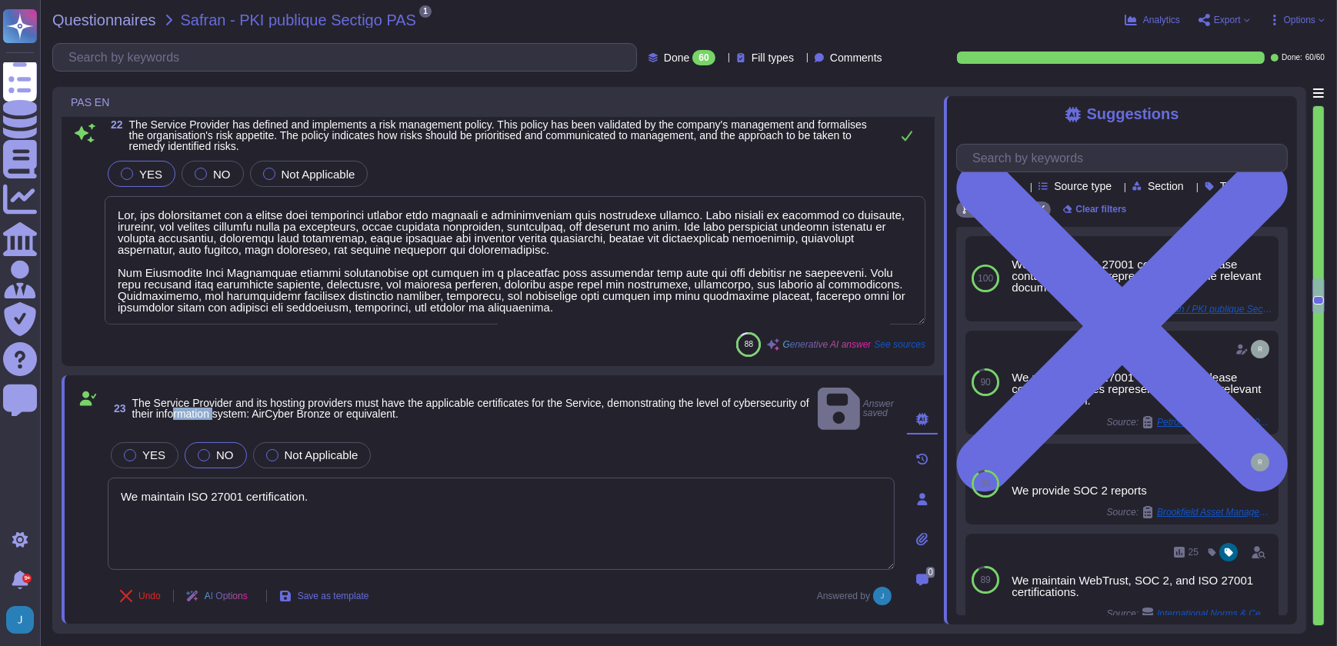
drag, startPoint x: 257, startPoint y: 405, endPoint x: 299, endPoint y: 405, distance: 42.3
click at [299, 405] on span "The Service Provider and its hosting providers must have the applicable certifi…" at bounding box center [470, 408] width 677 height 23
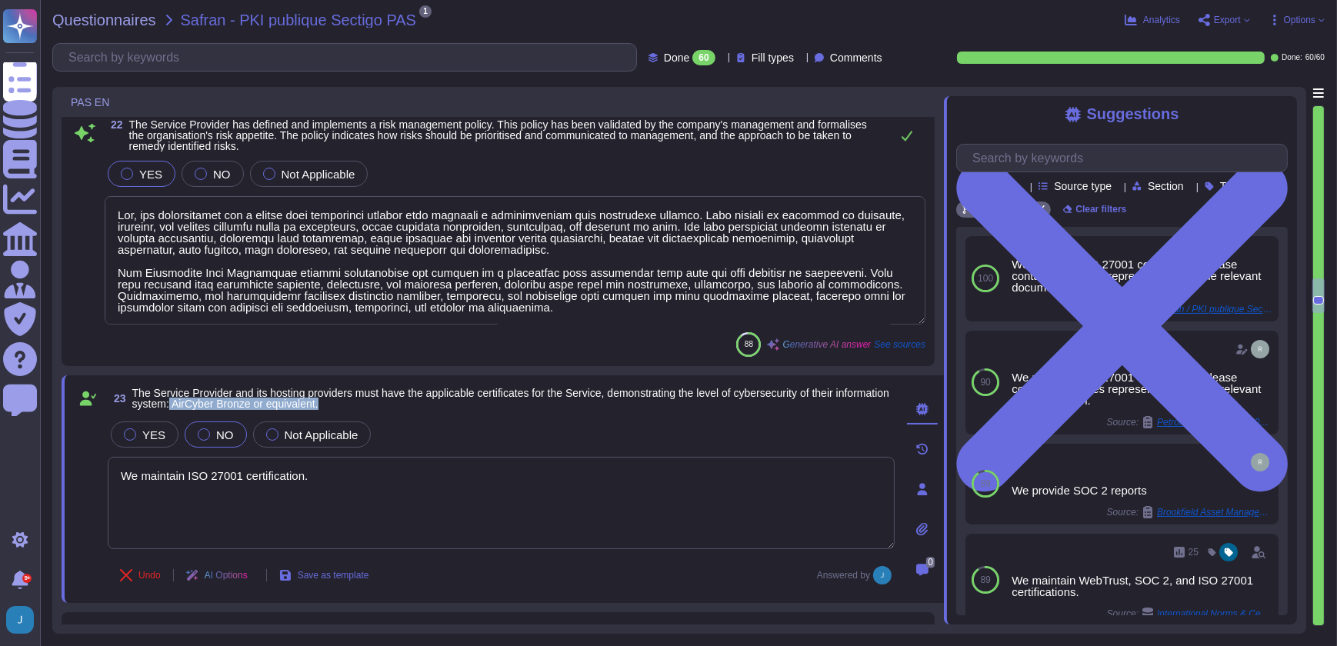
drag, startPoint x: 336, startPoint y: 399, endPoint x: 485, endPoint y: 398, distance: 149.2
click at [490, 398] on span "The Service Provider and its hosting providers must have the applicable certifi…" at bounding box center [513, 399] width 763 height 22
copy span "AirCyber Bronze or equivalent."
click at [285, 436] on span "Not Applicable" at bounding box center [322, 434] width 74 height 13
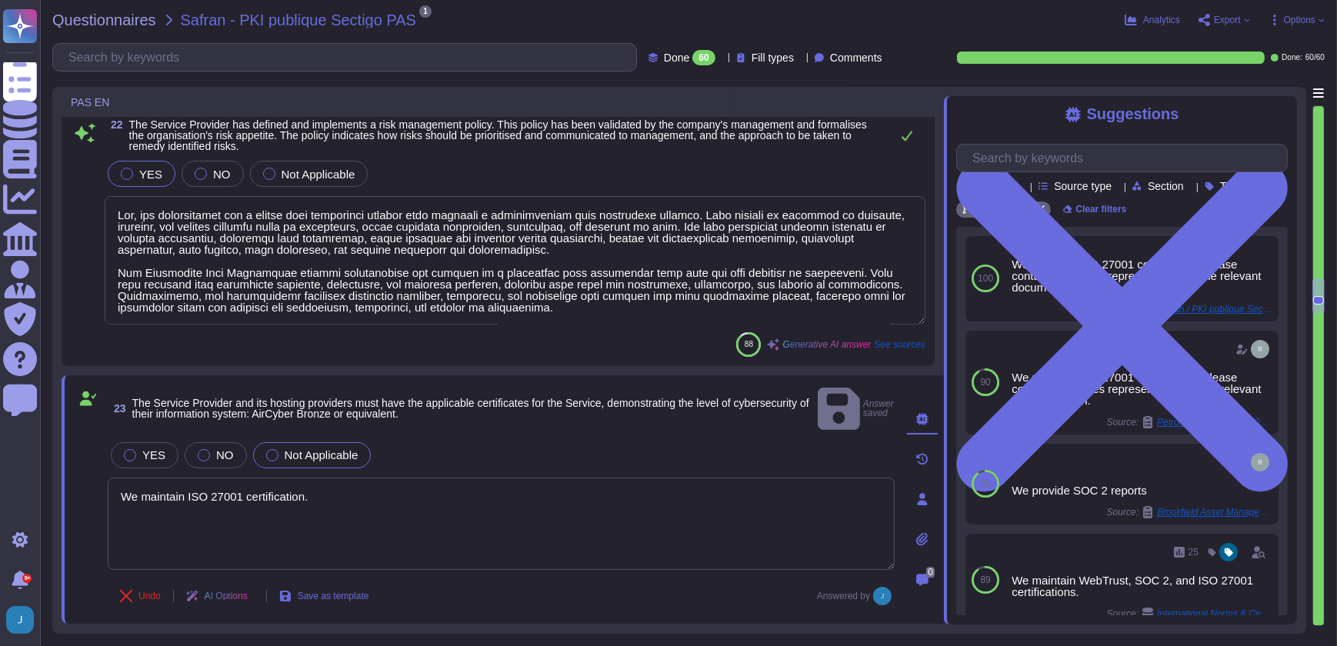
drag, startPoint x: 354, startPoint y: 476, endPoint x: 92, endPoint y: 474, distance: 262.3
click at [92, 474] on div "23 The Service Provider and its hosting providers must have the applicable cert…" at bounding box center [484, 500] width 821 height 230
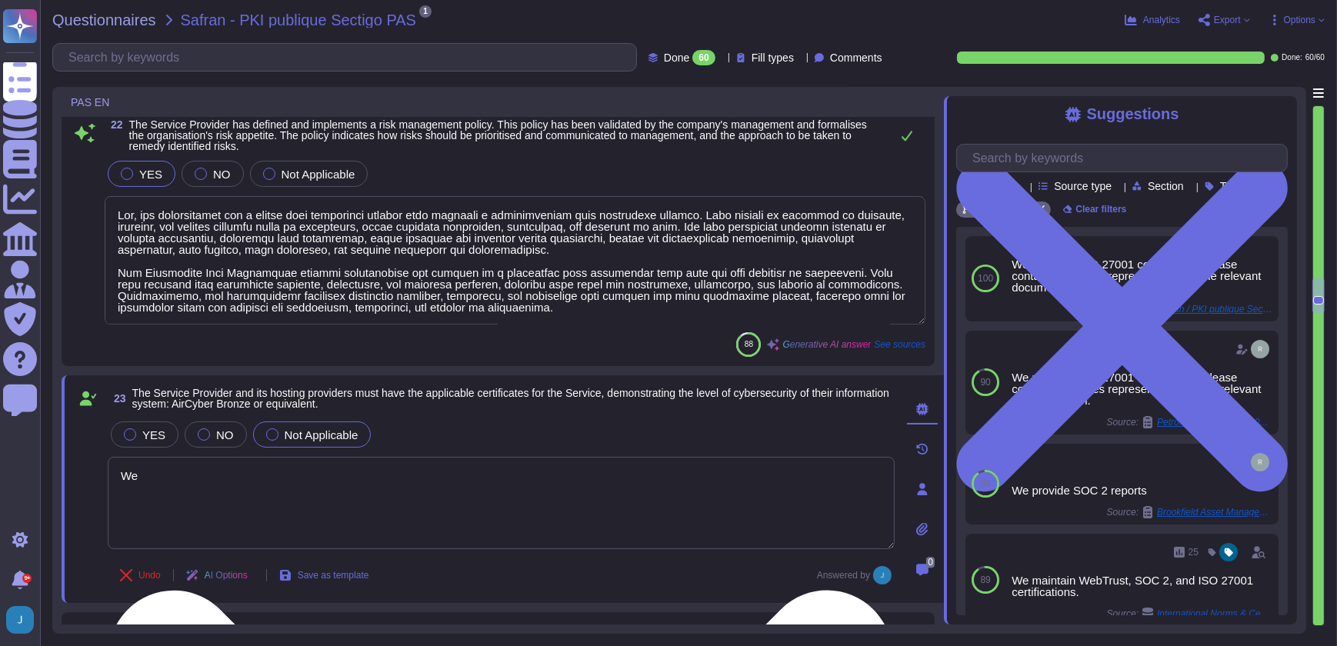
type textarea "W"
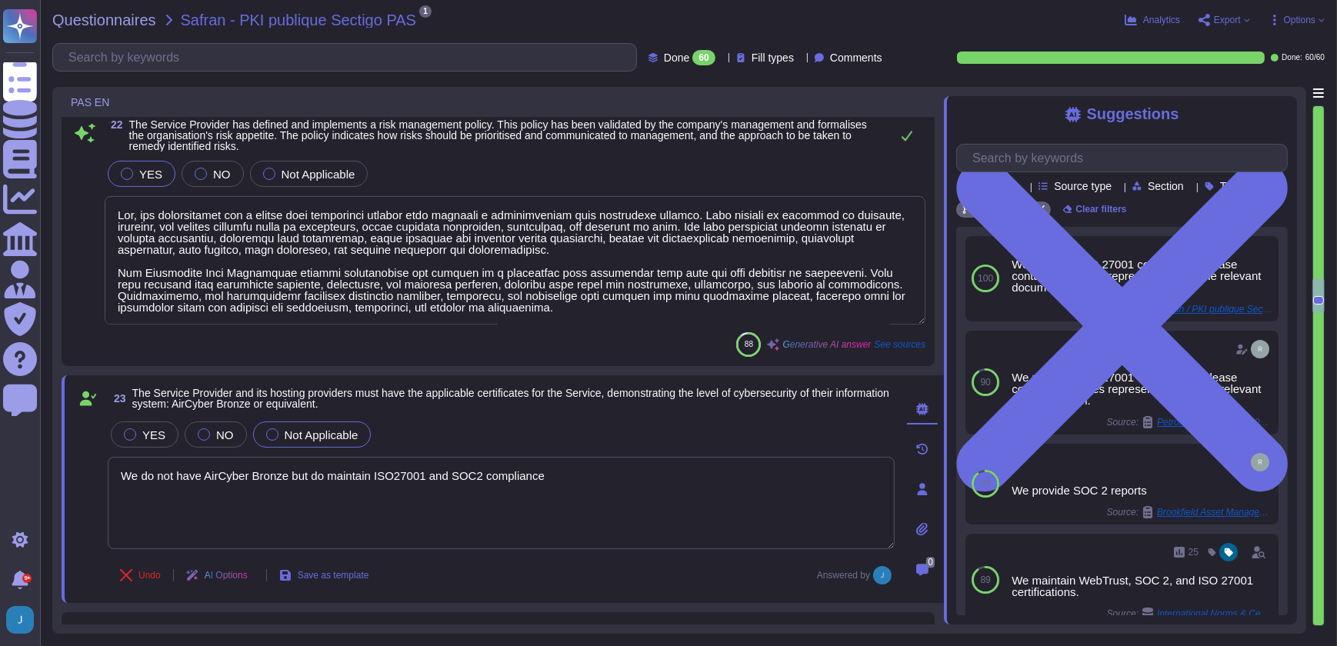
type textarea "We do not have AirCyber Bronze but do maintain ISO27001 and SOC2 compliance."
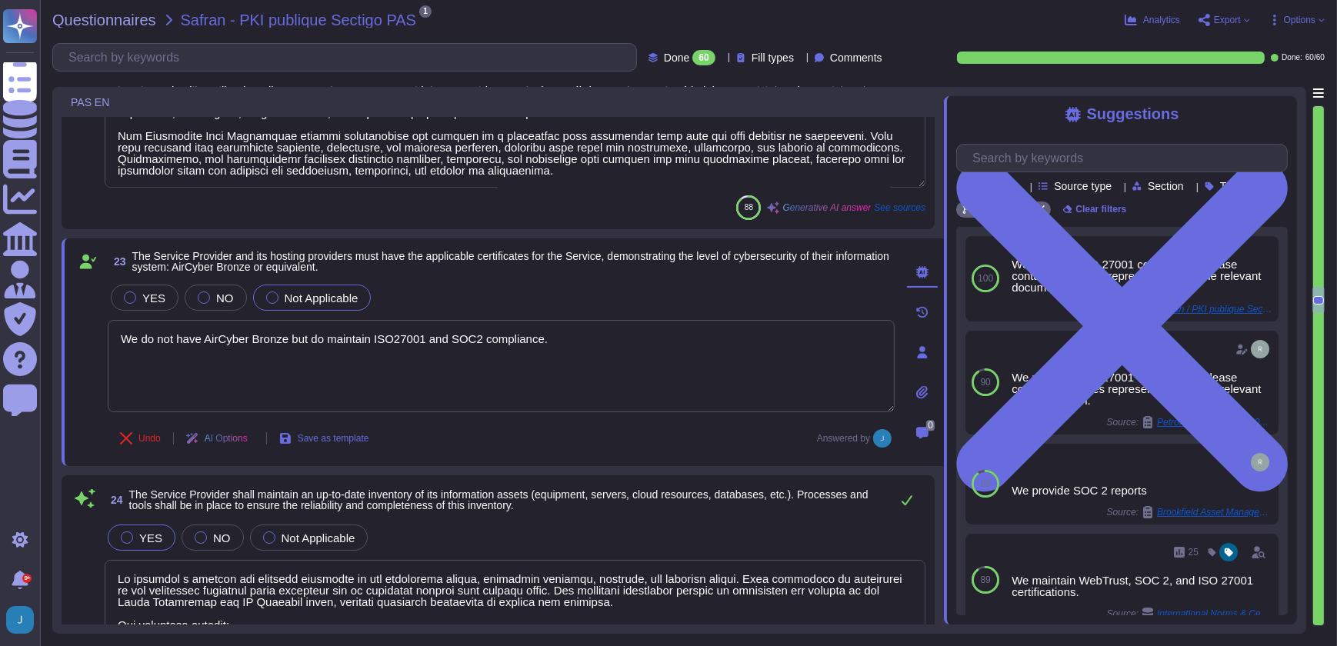
scroll to position [5593, 0]
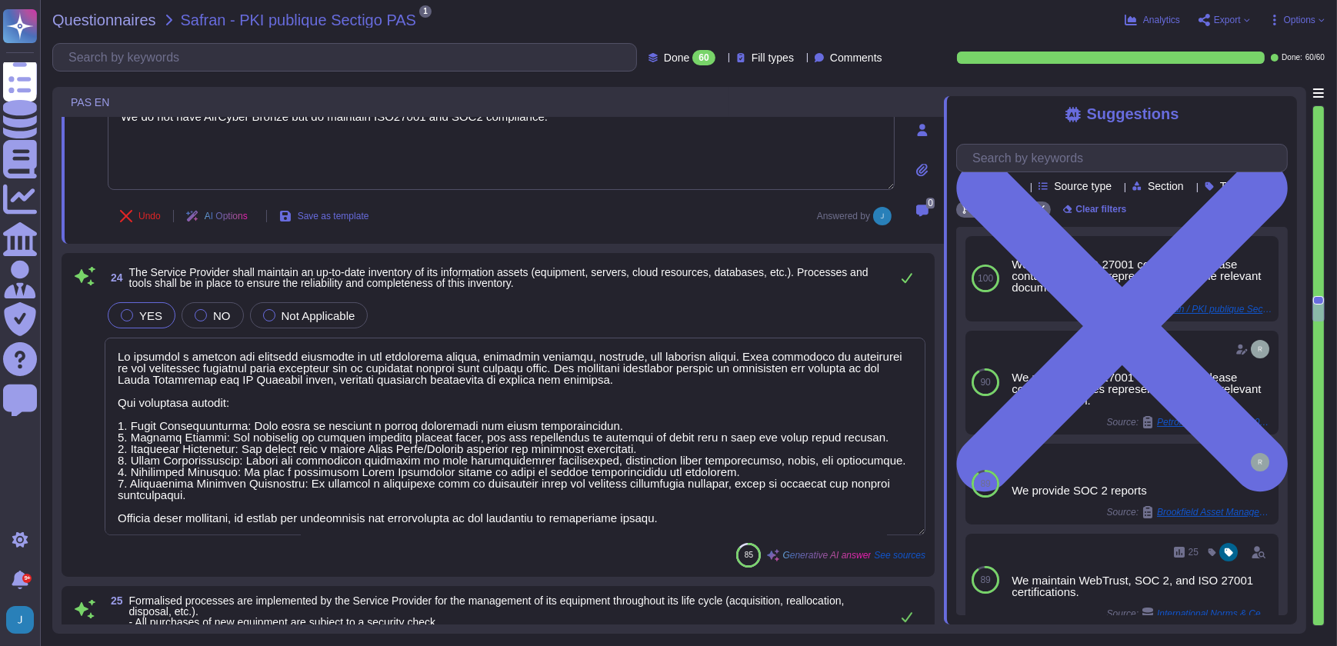
type textarea "We maintain explicit data classification (e.g see our document policy) and hand…"
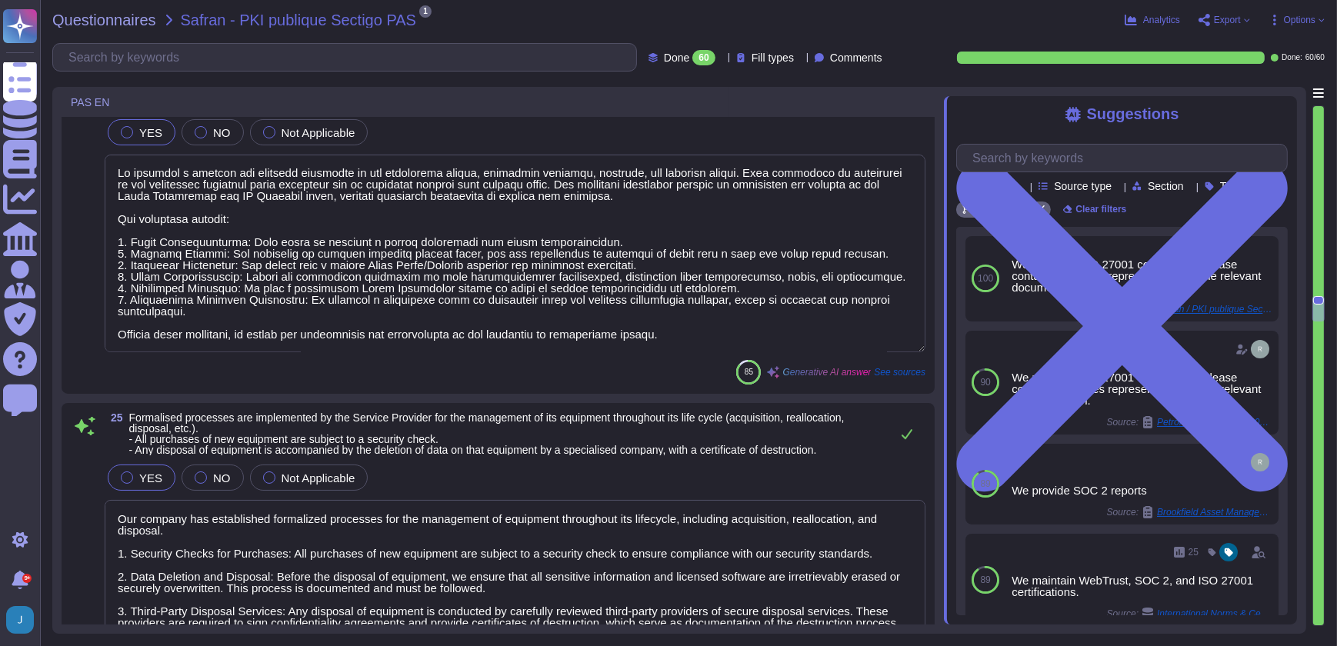
type textarea "We do not have AirCyber Bronze but do maintain ISO27001 and SOC2 compliance."
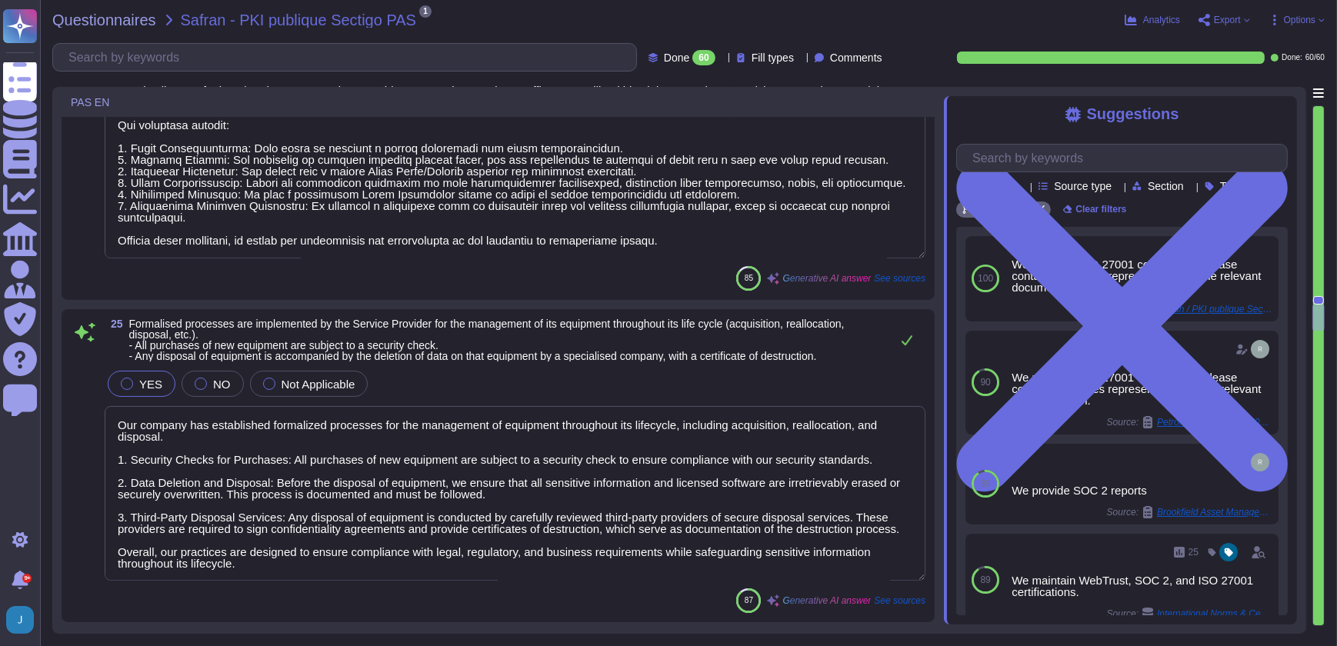
type textarea "A policy is in place that requires Information Security's approval before imple…"
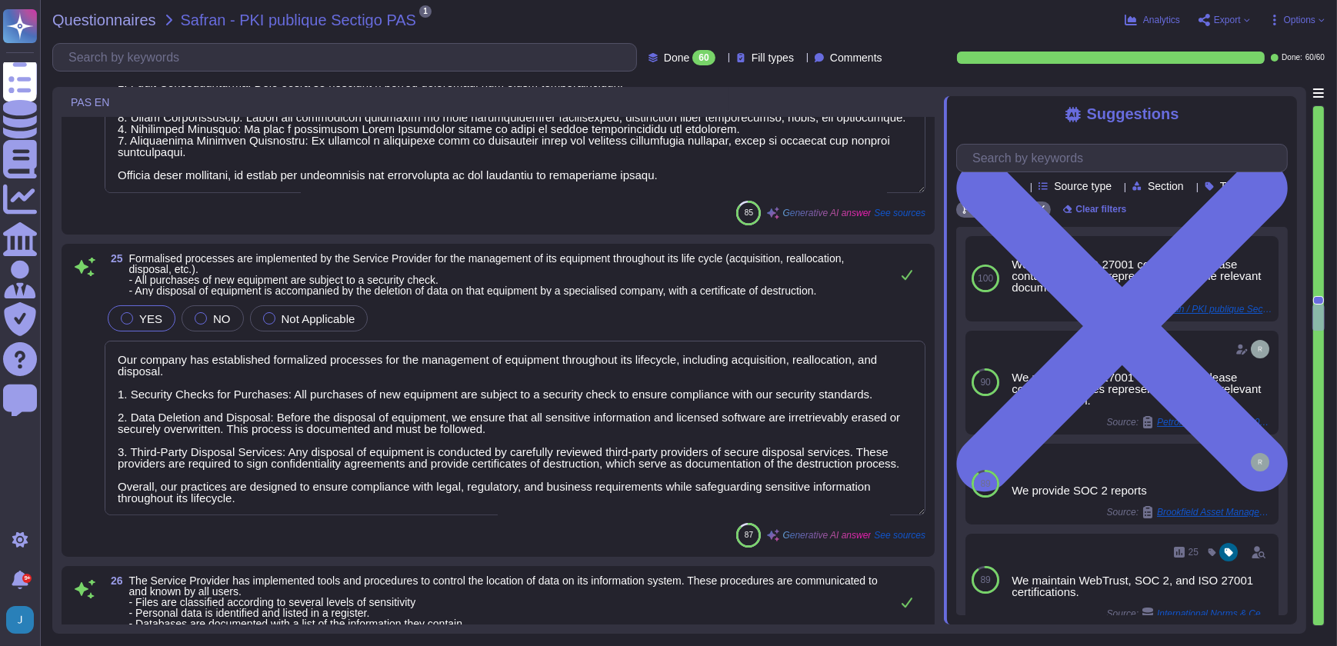
scroll to position [5943, 0]
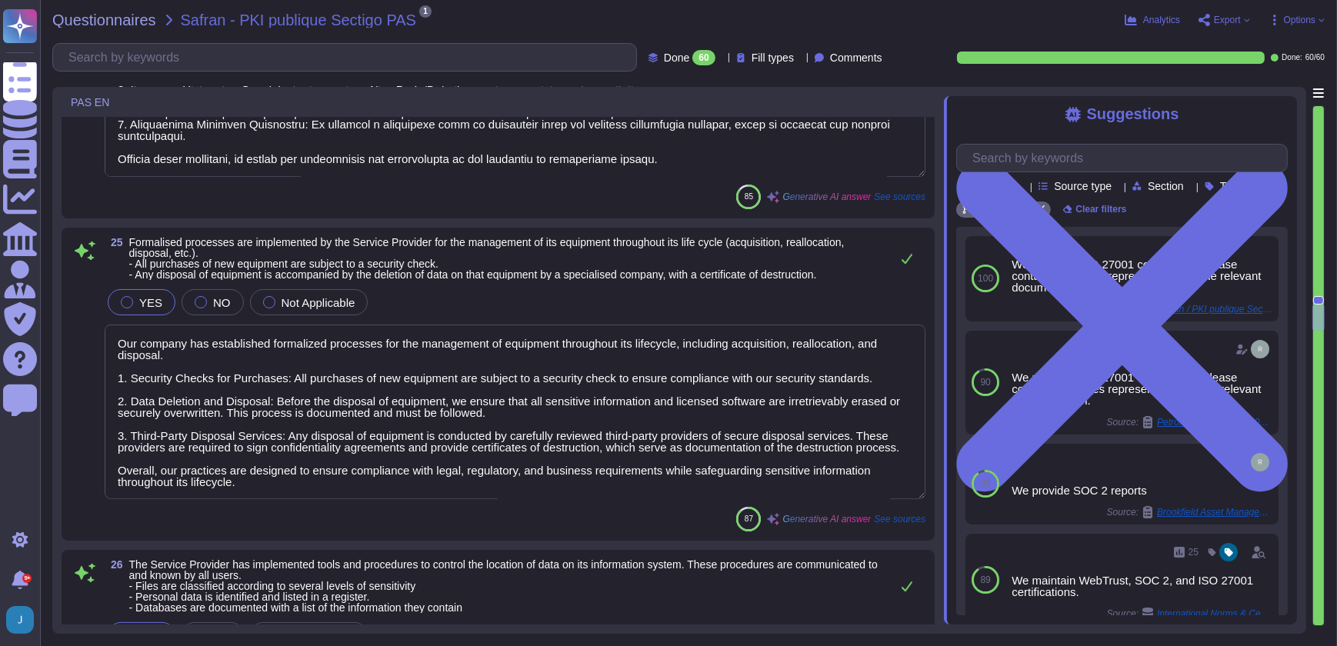
type textarea "Sectigo has implemented a comprehensive vulnerability management program that i…"
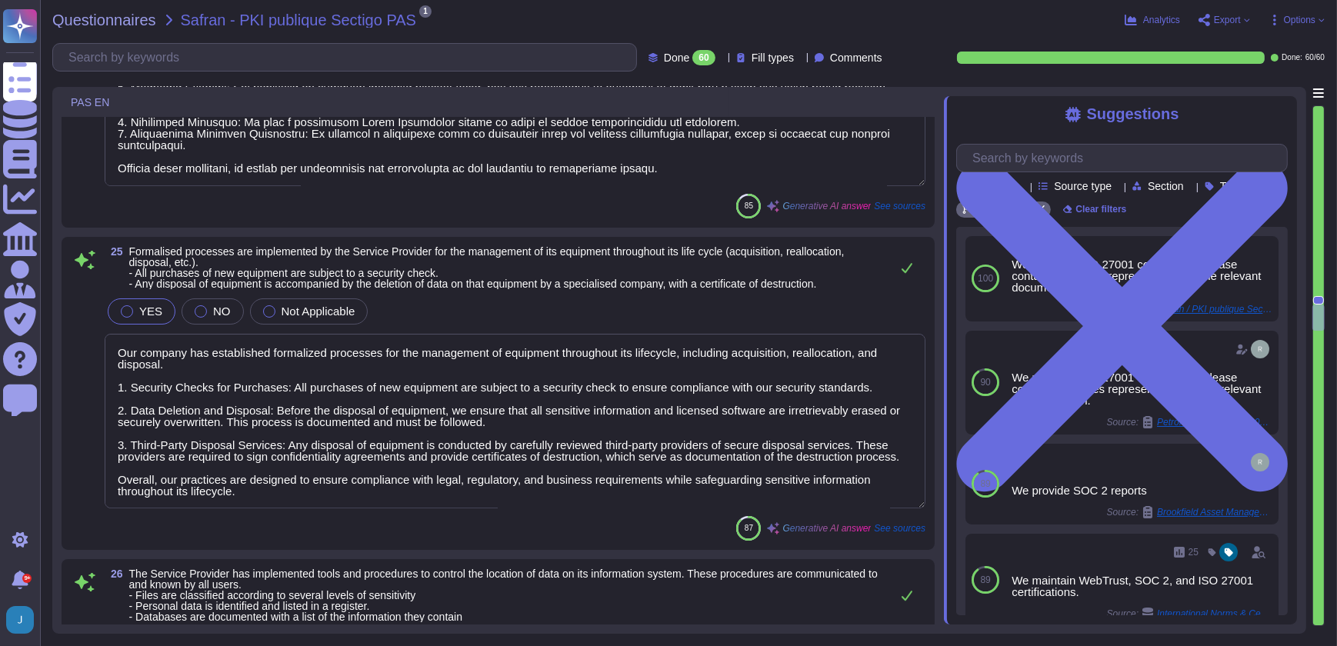
scroll to position [1, 0]
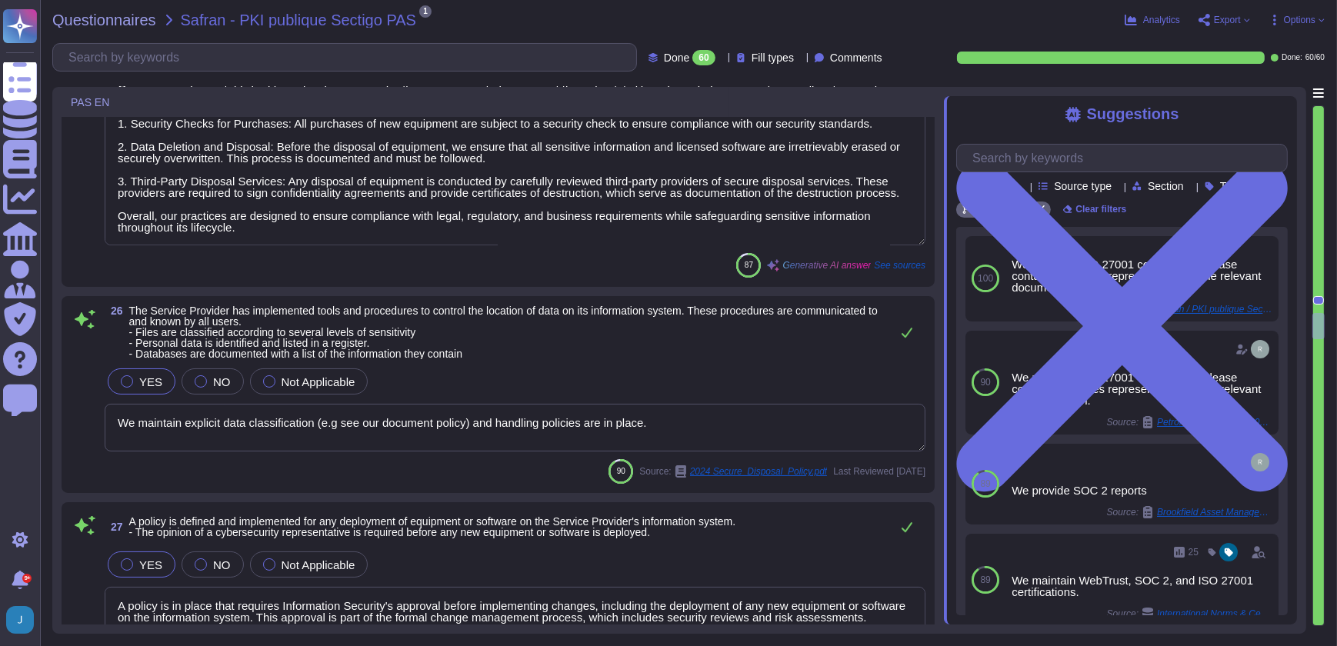
type textarea "Sectigo has established a formal change management process that includes the fo…"
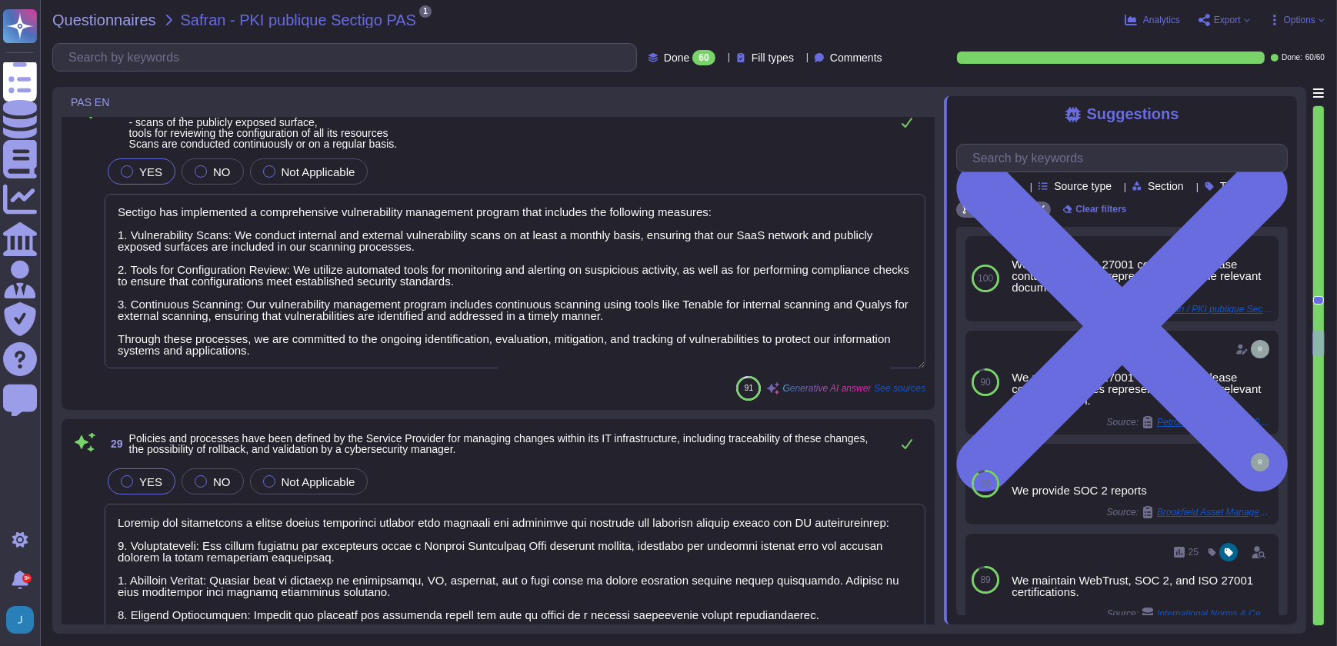
scroll to position [6923, 0]
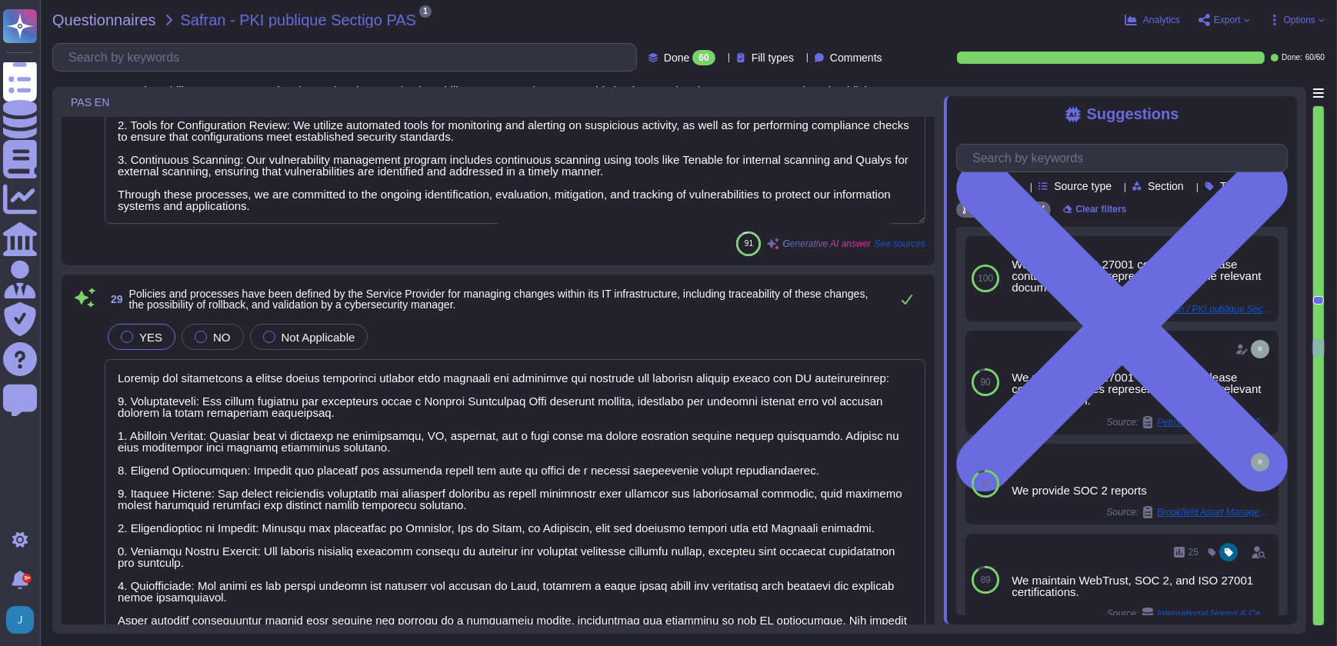
type textarea "A security audit, including penetration tests, code reviews, and configuration …"
type textarea "Yes, Sectigo has established an Access Control Policy that outlines procedures …"
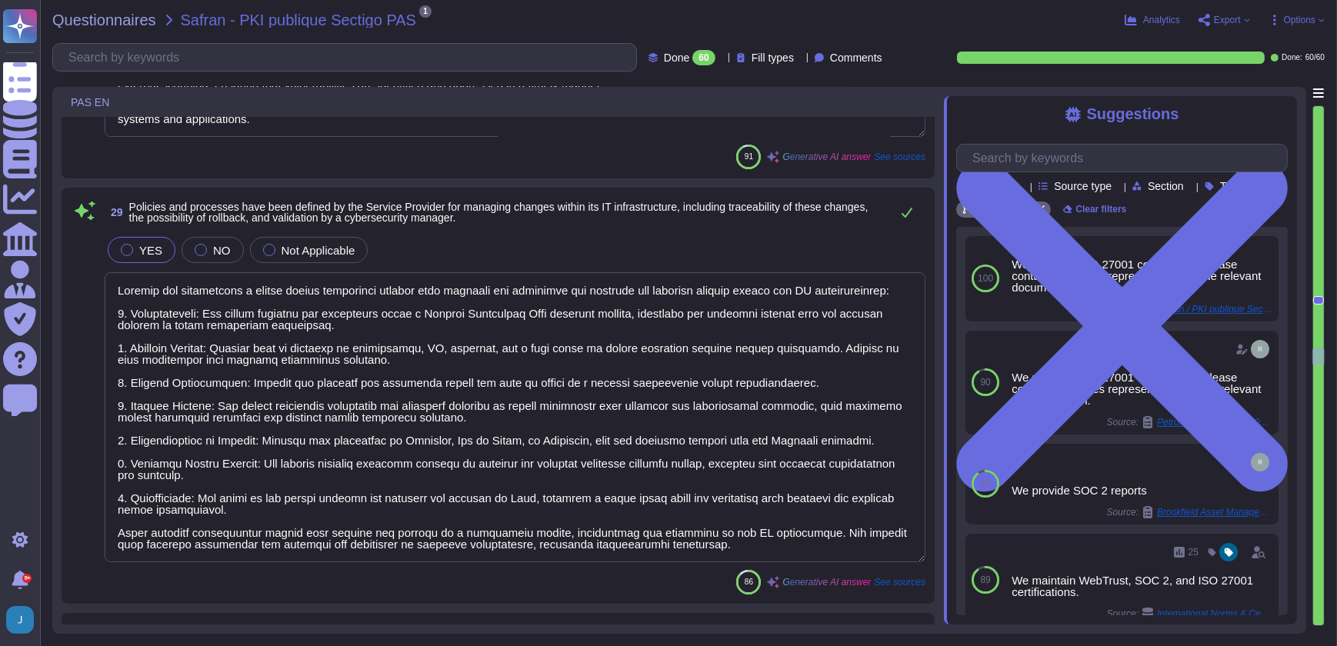
type textarea "Our certificates are issued by a trusted commercial certification authority, en…"
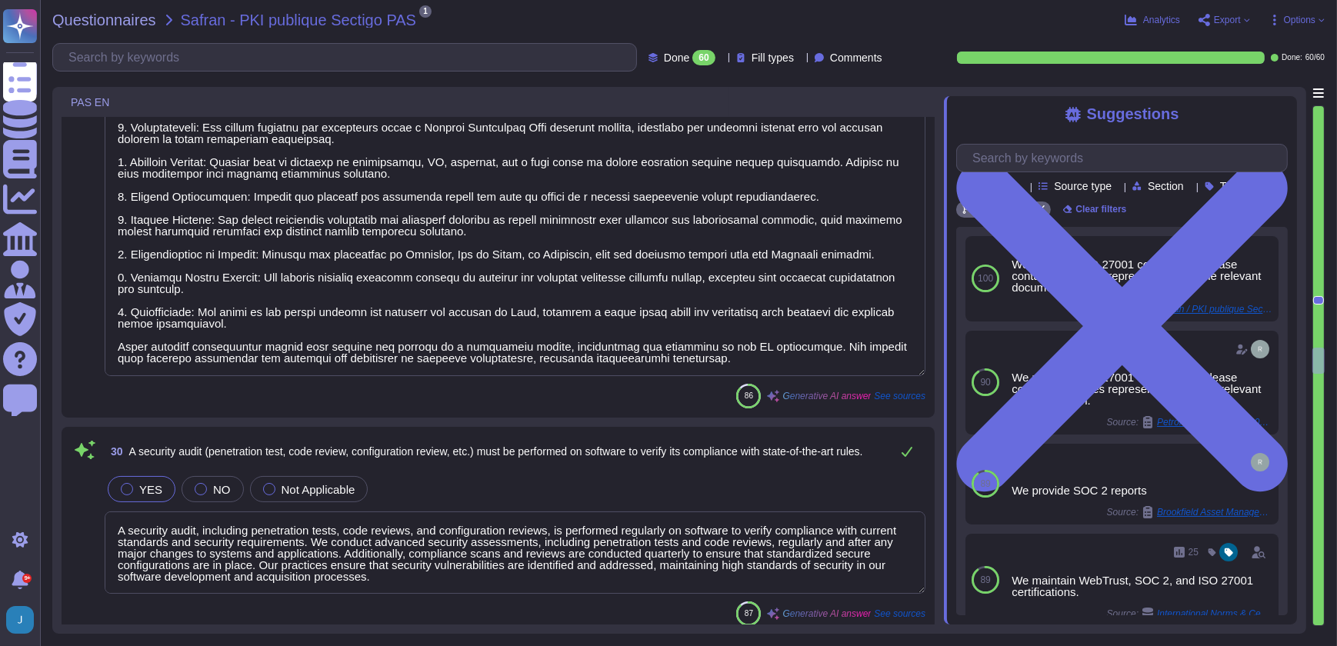
type textarea "The service supports single sign-on (SSO) via SAML2 and integrates with Okta fo…"
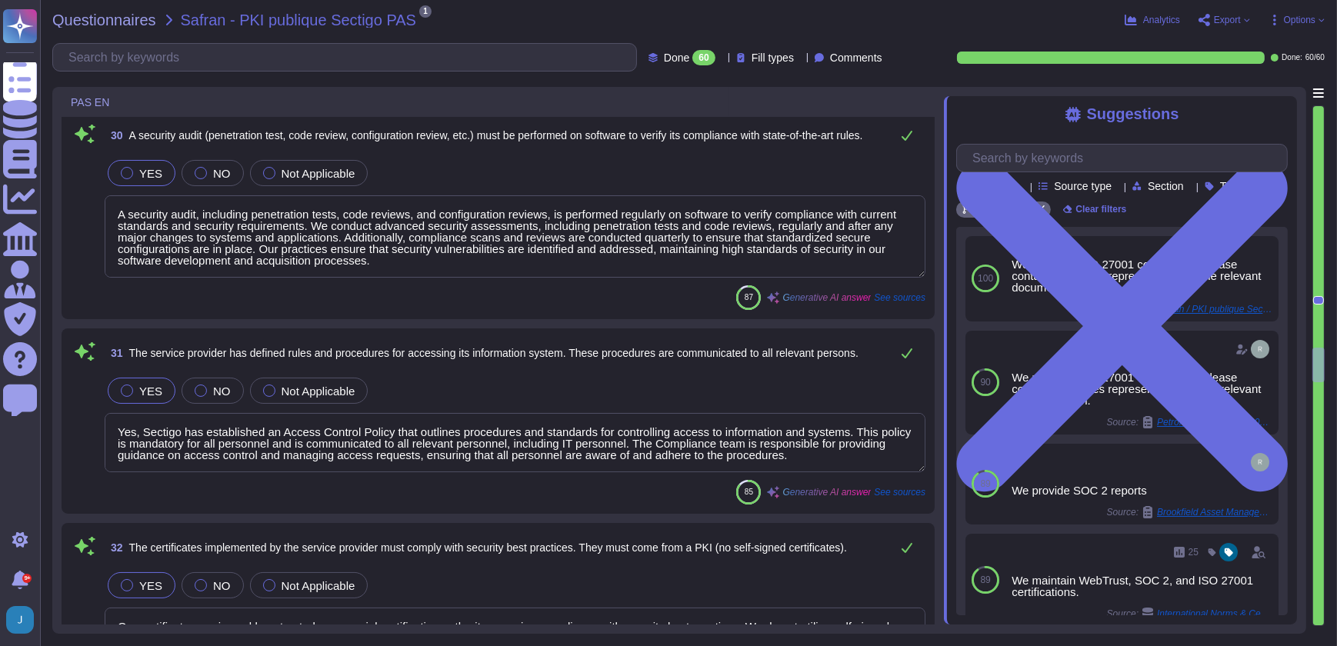
type textarea "Sectigo enforces access control across all equipment and services within its in…"
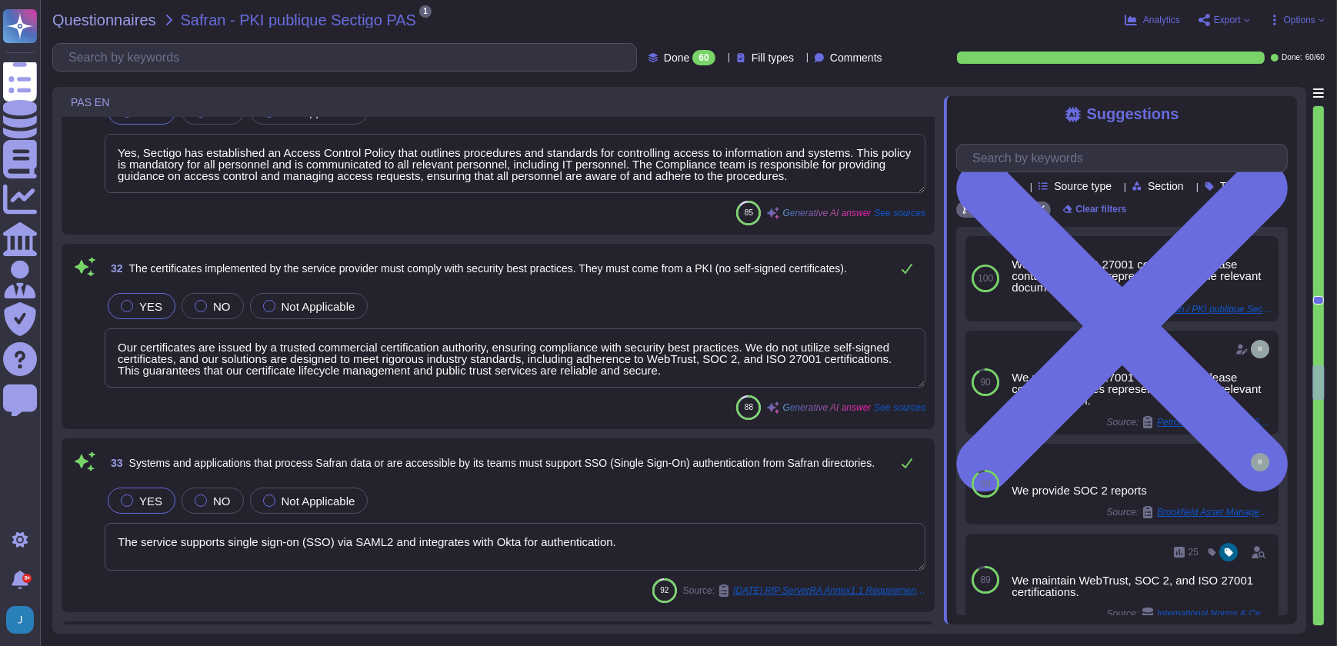
type textarea "Our authentication and password management policy is rigorously defined and enf…"
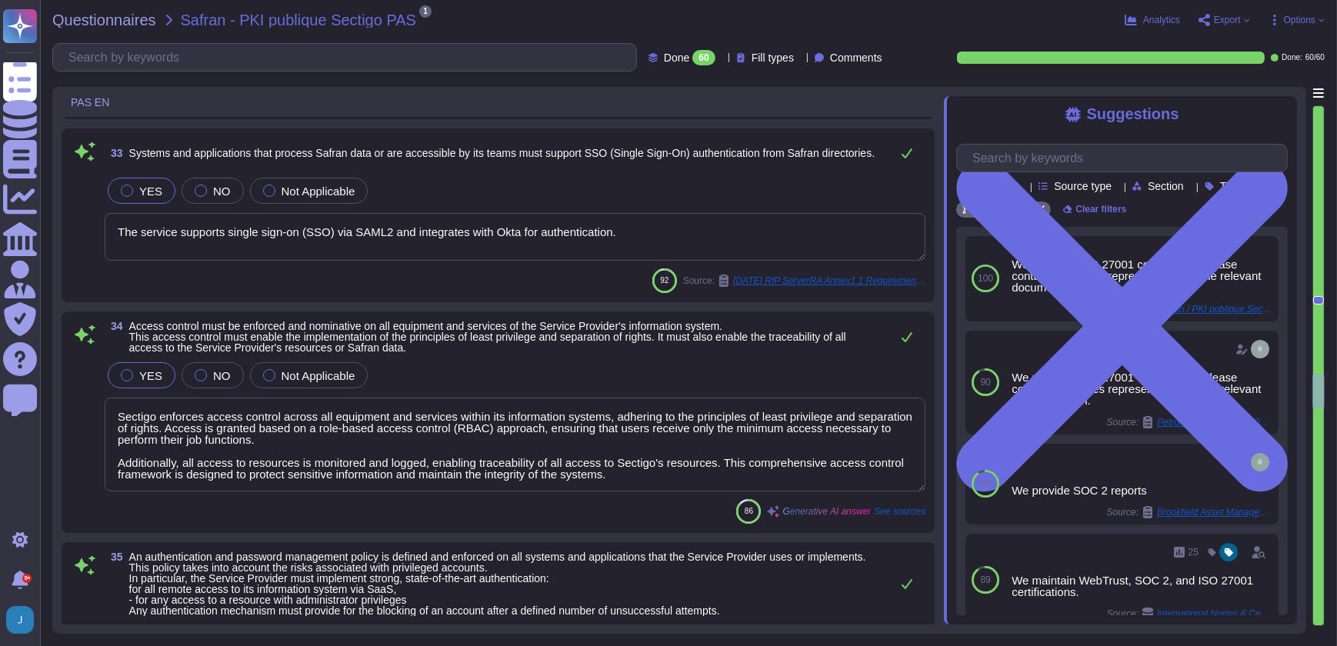
type textarea "1. When a new employee arrives who requires access to the information system: A…"
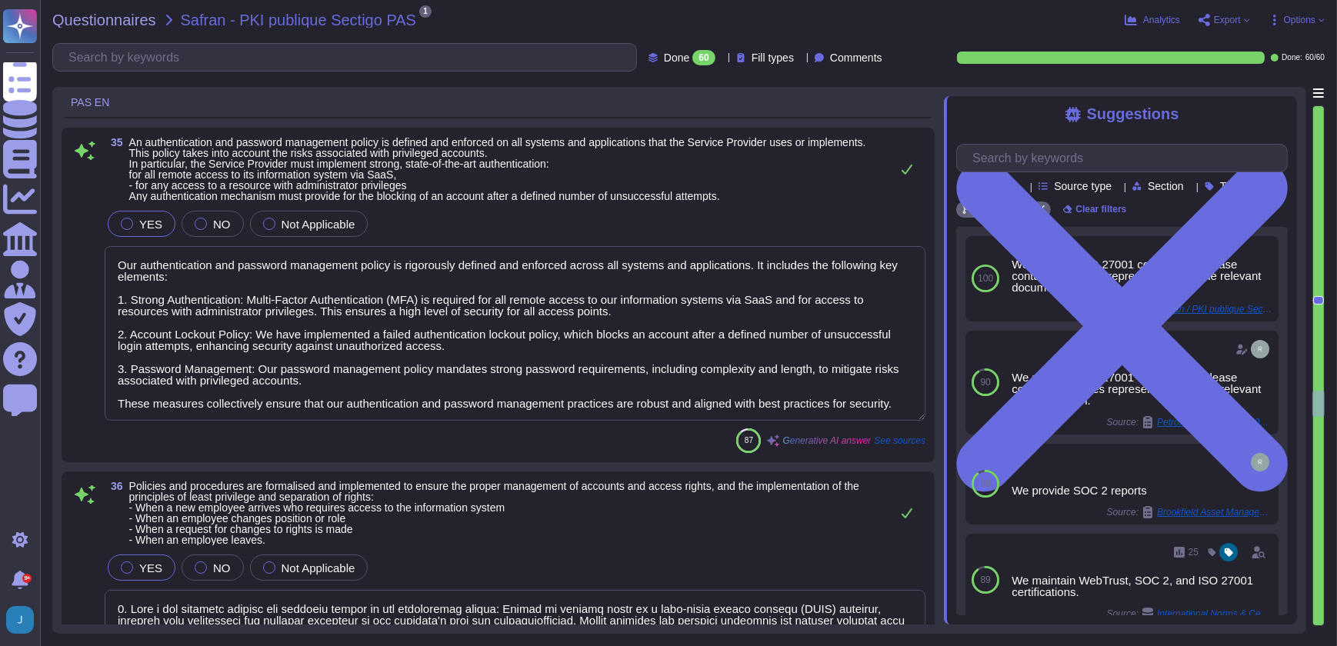
type textarea "All user accounts shall be subject to periodic review to ensure access rights a…"
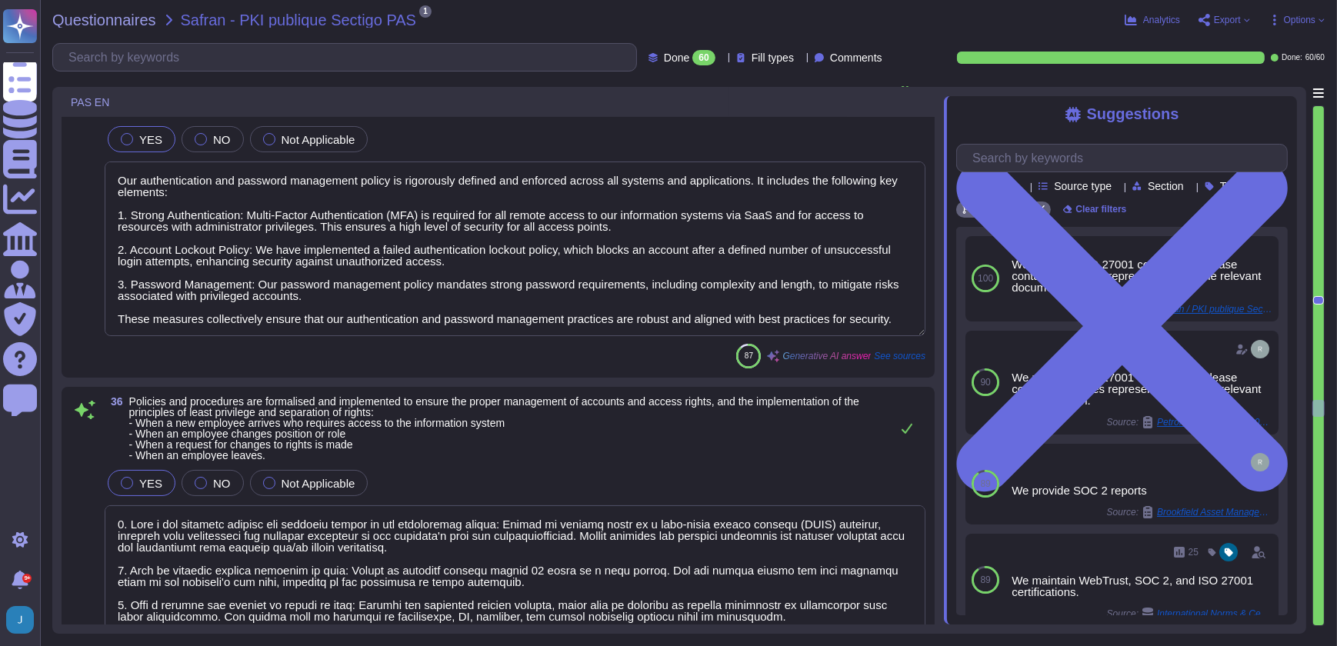
type textarea "As a company, we strive to conduct ourselves according to the highest standards…"
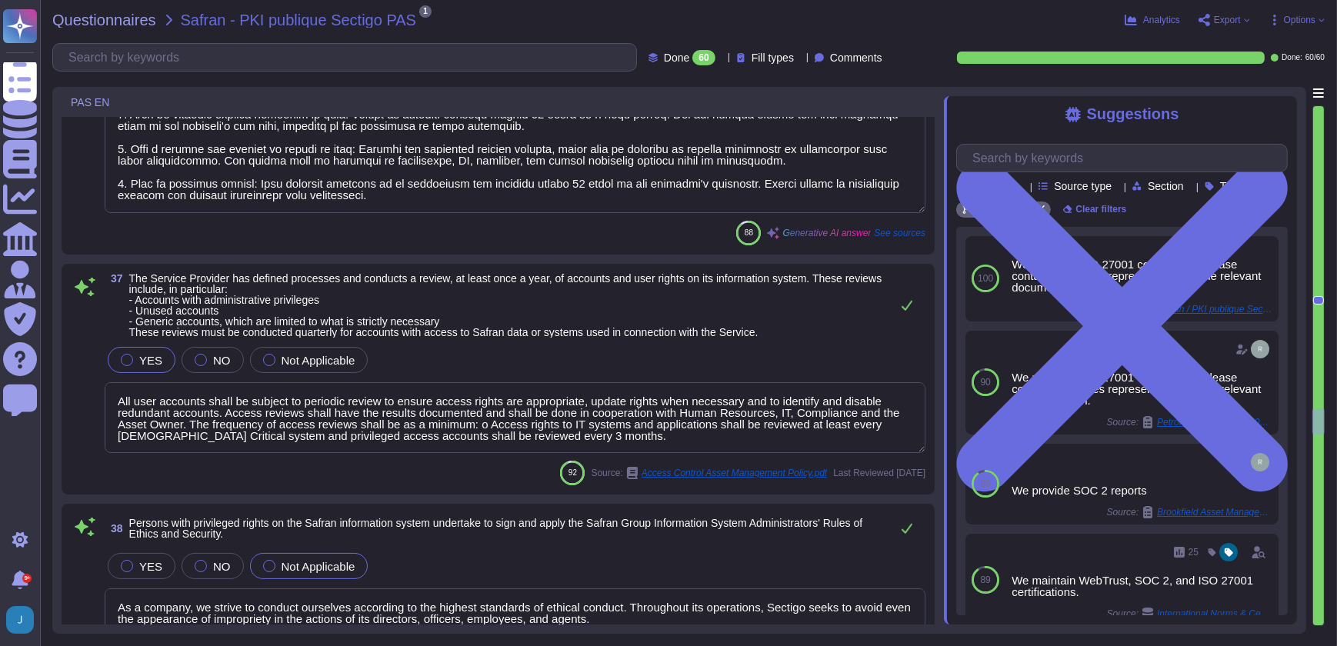
scroll to position [9020, 0]
type textarea "Policies and tools are established to protect information systems outside of co…"
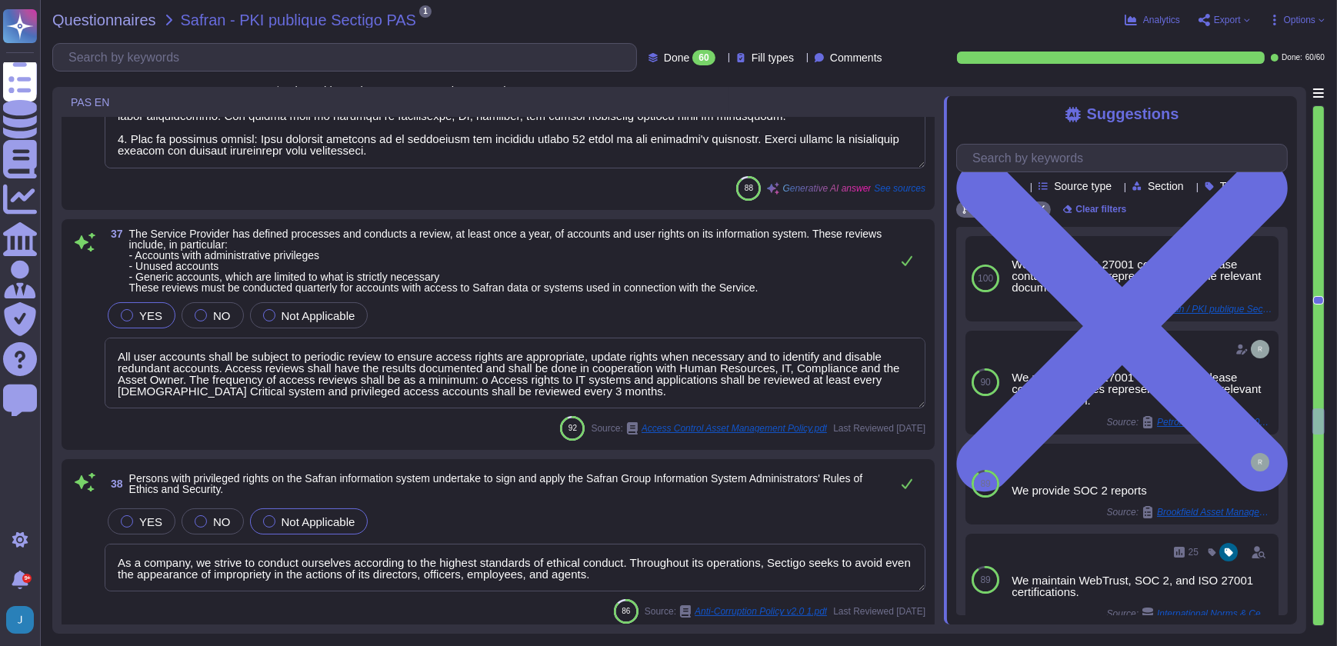
scroll to position [1, 0]
click at [138, 520] on label "YES" at bounding box center [142, 521] width 42 height 12
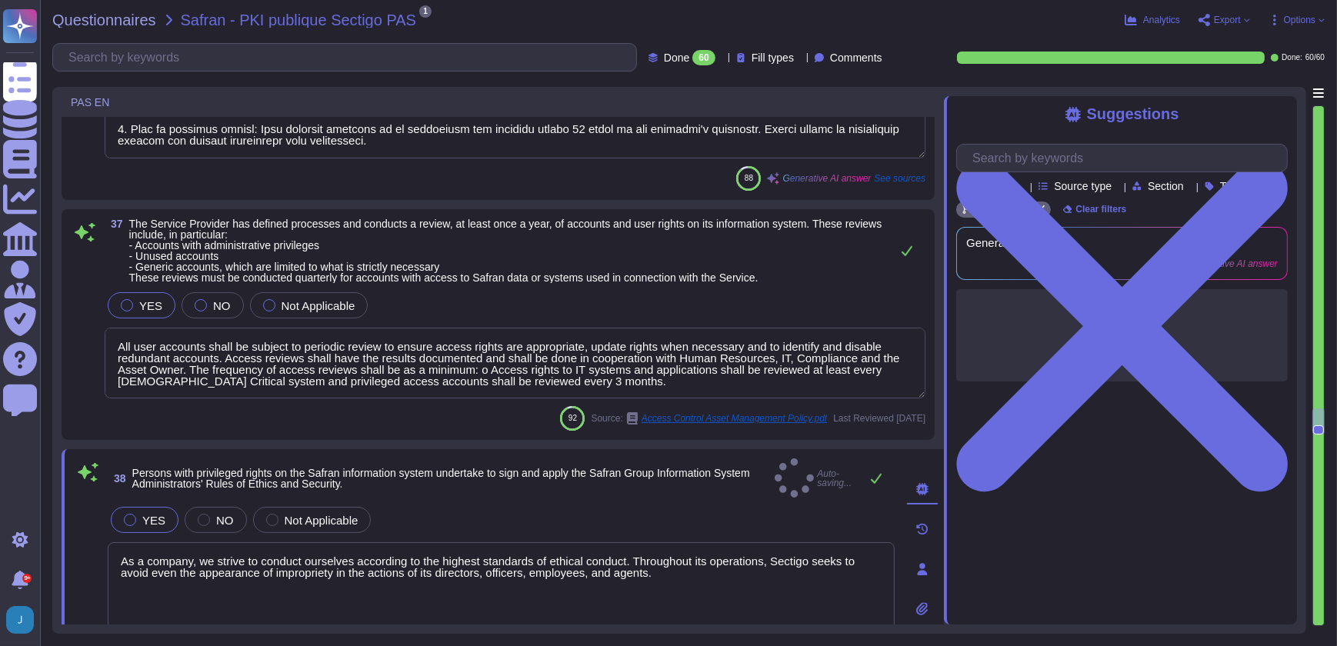
scroll to position [0, 0]
type textarea "Policies and tools are established to protect information systems outside of co…"
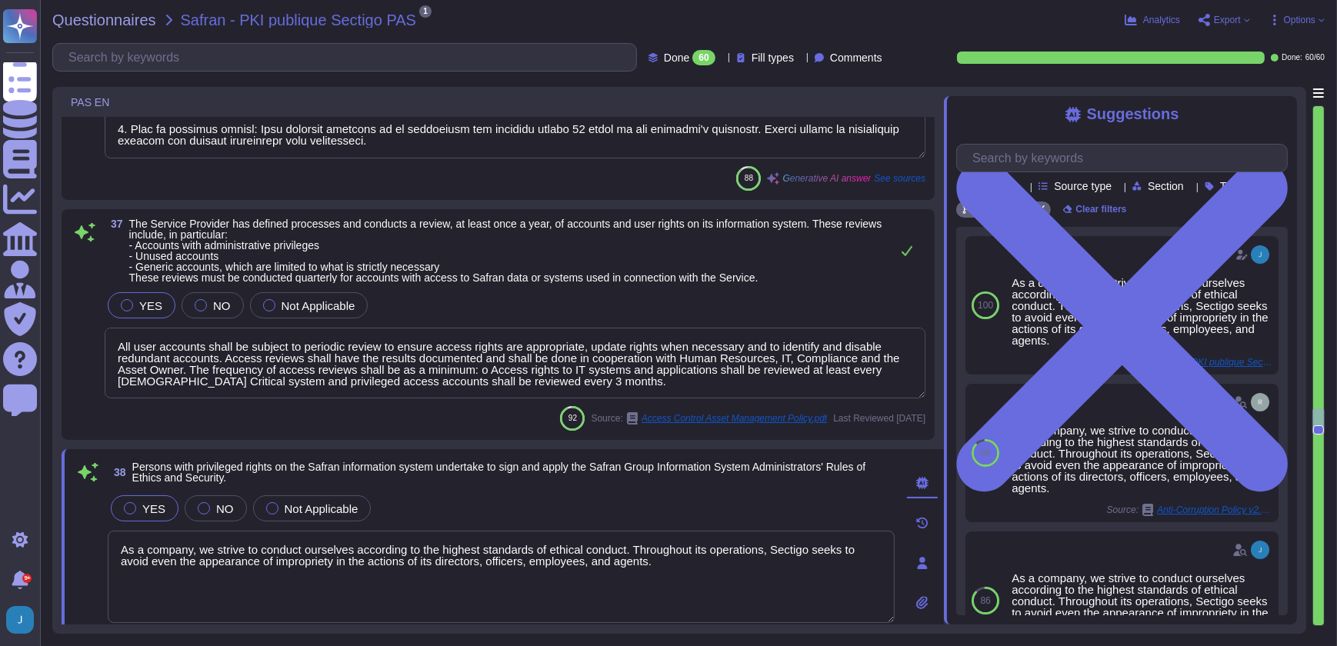
click at [668, 555] on textarea "As a company, we strive to conduct ourselves according to the highest standards…" at bounding box center [501, 577] width 787 height 92
click at [857, 558] on textarea "As a company, we strive to conduct ourselves according to the highest standards…" at bounding box center [501, 577] width 787 height 92
type textarea "As a company, we strive to conduct ourselves according to the highest standards…"
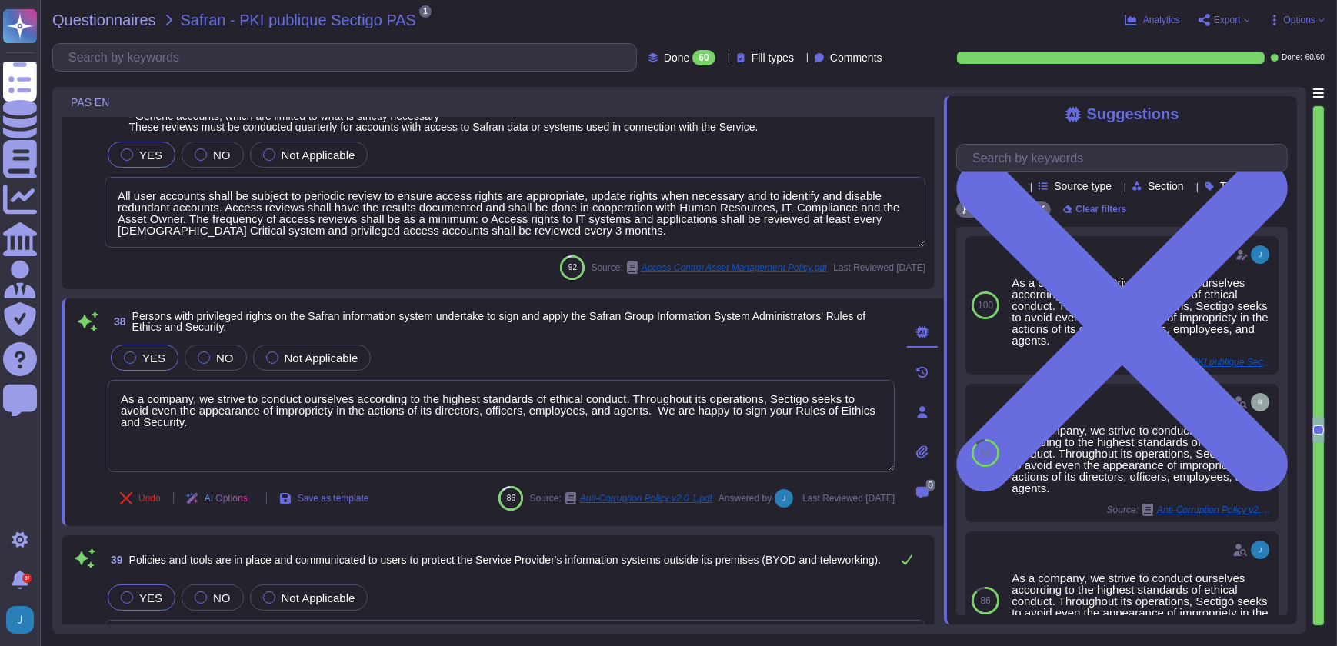
type textarea "At Sectigo, all developers are required to undergo formal training in secure de…"
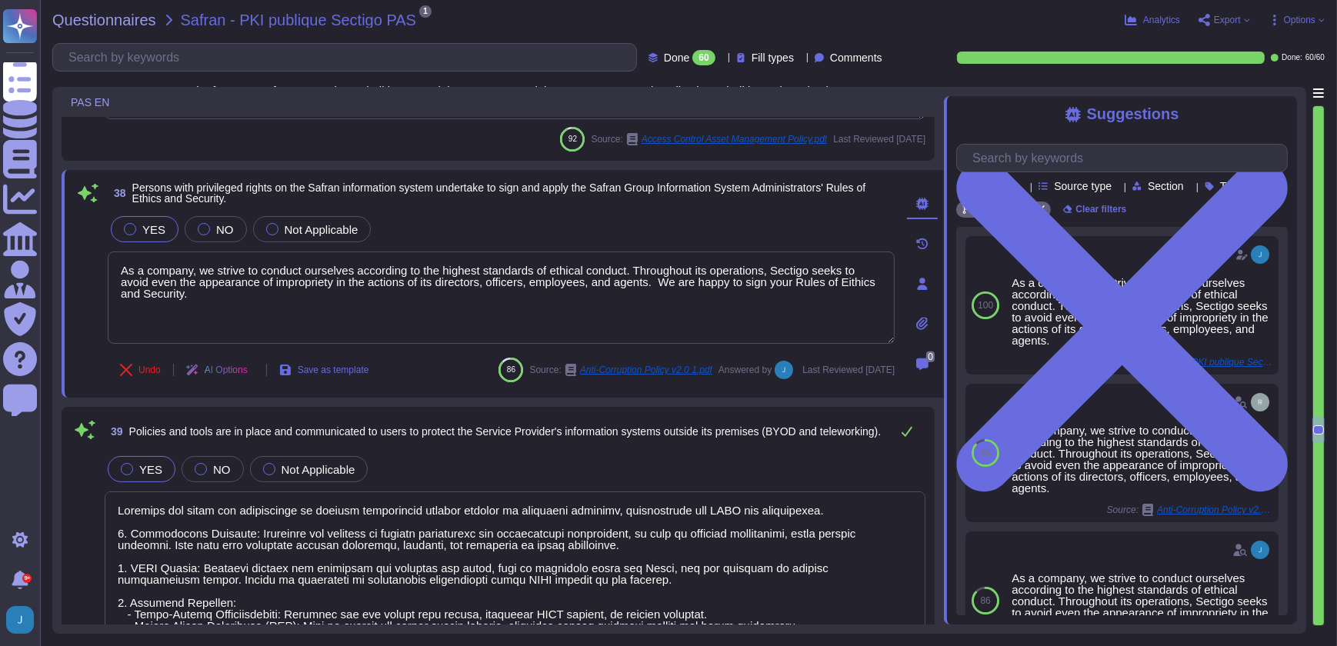
scroll to position [1, 0]
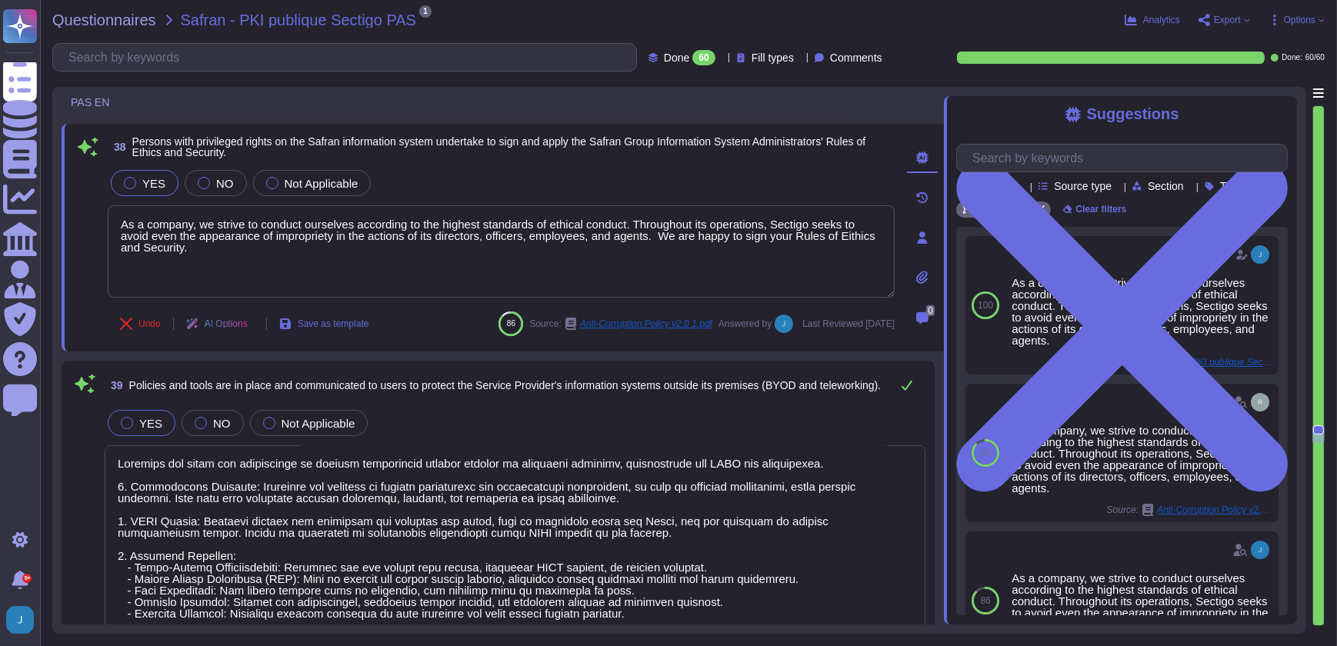
type textarea "We have security training in place. Training is mandatory."
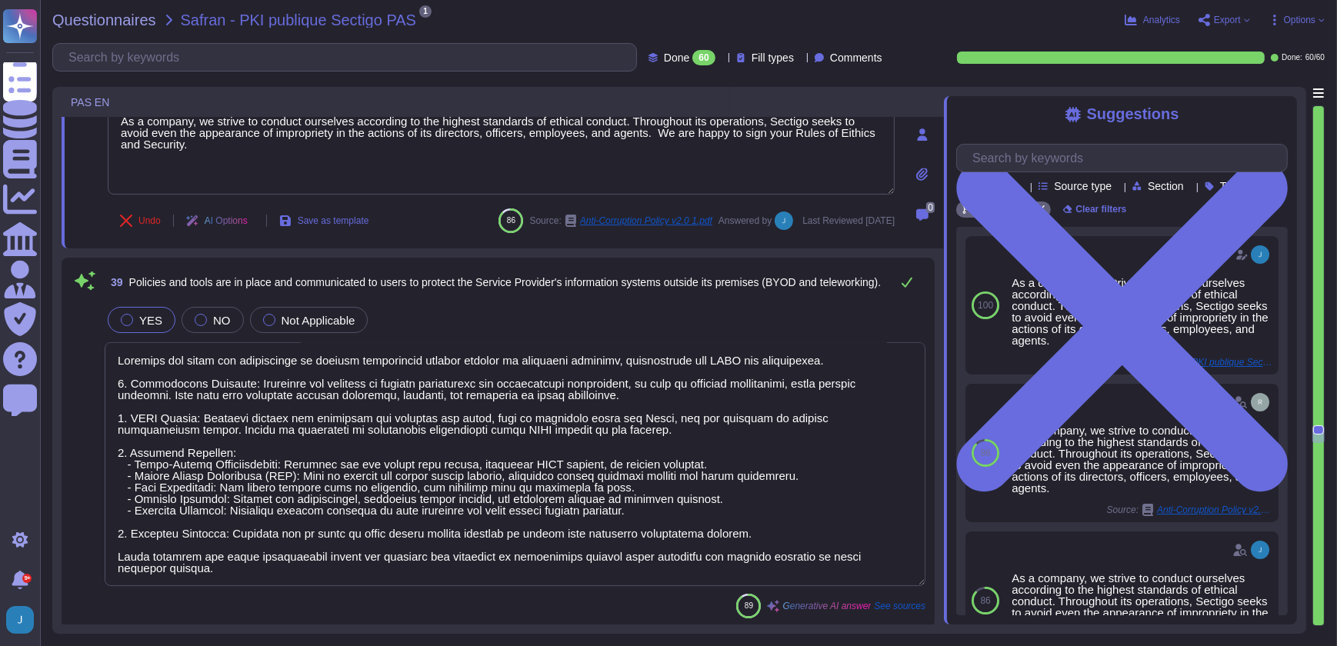
scroll to position [9439, 0]
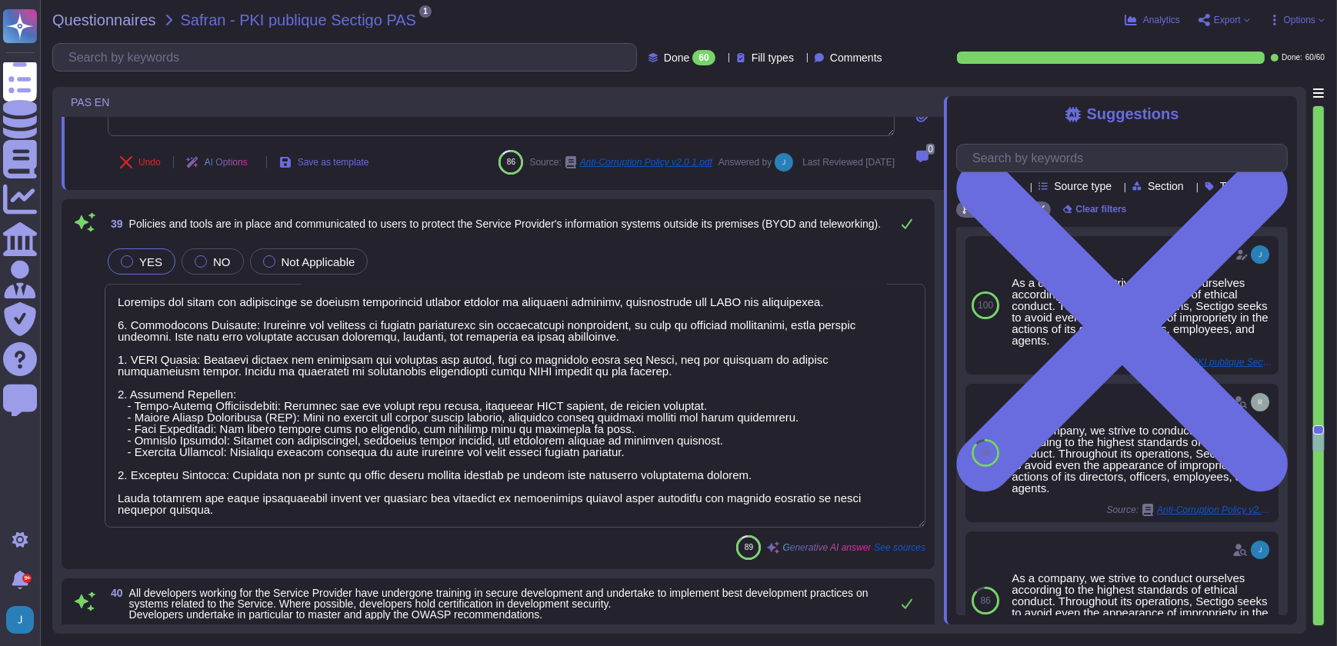
type textarea "The company's networks and environments are protected against unauthorized acce…"
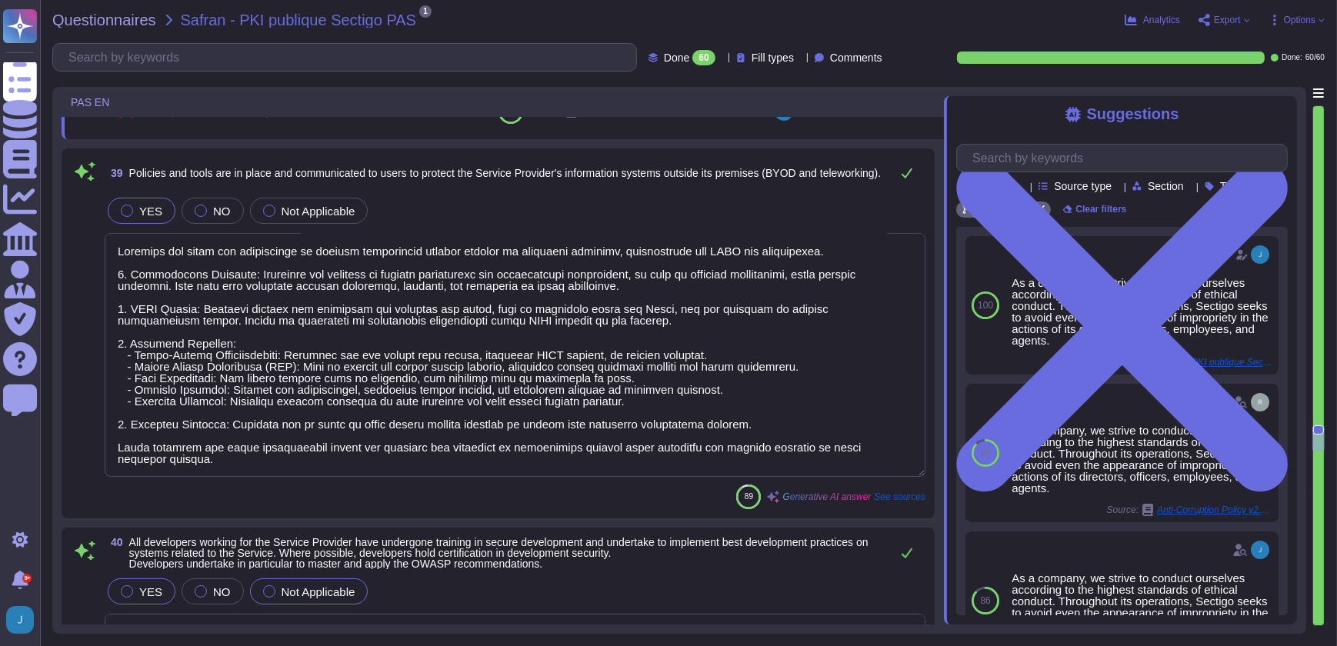
type textarea "As a company, we strive to conduct ourselves according to the highest standards…"
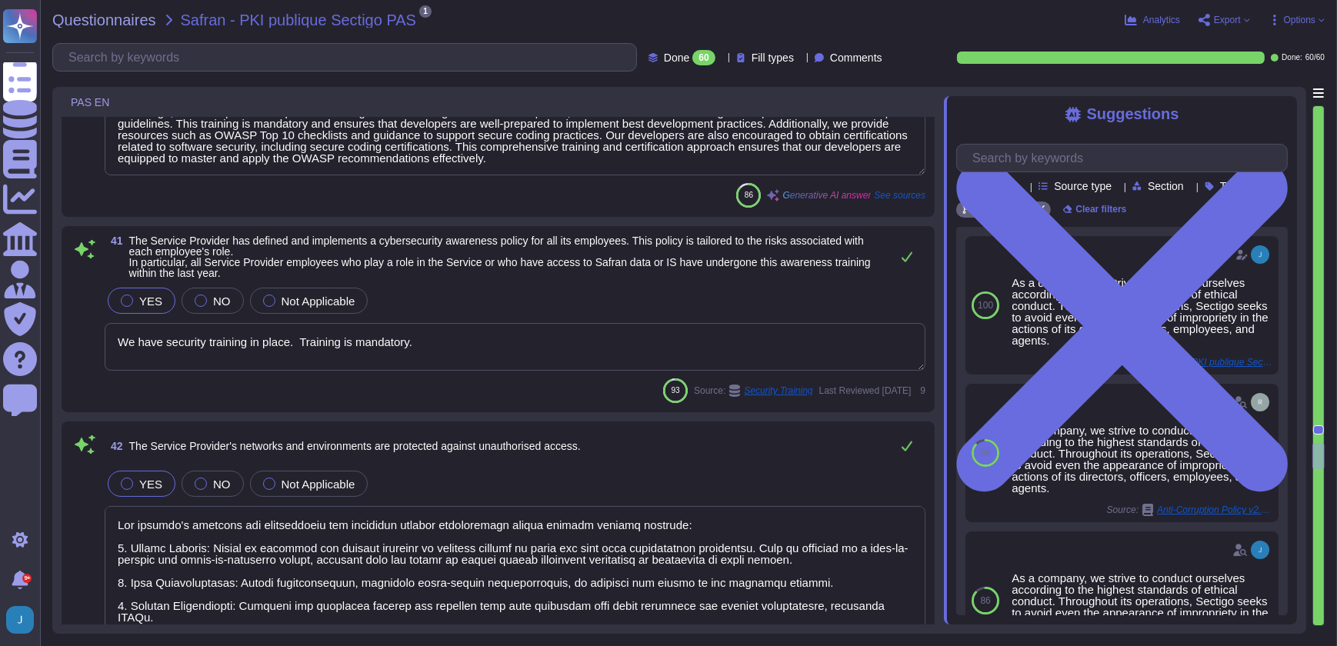
type textarea "At [GEOGRAPHIC_DATA], we ensure that all network flows, particularly those invo…"
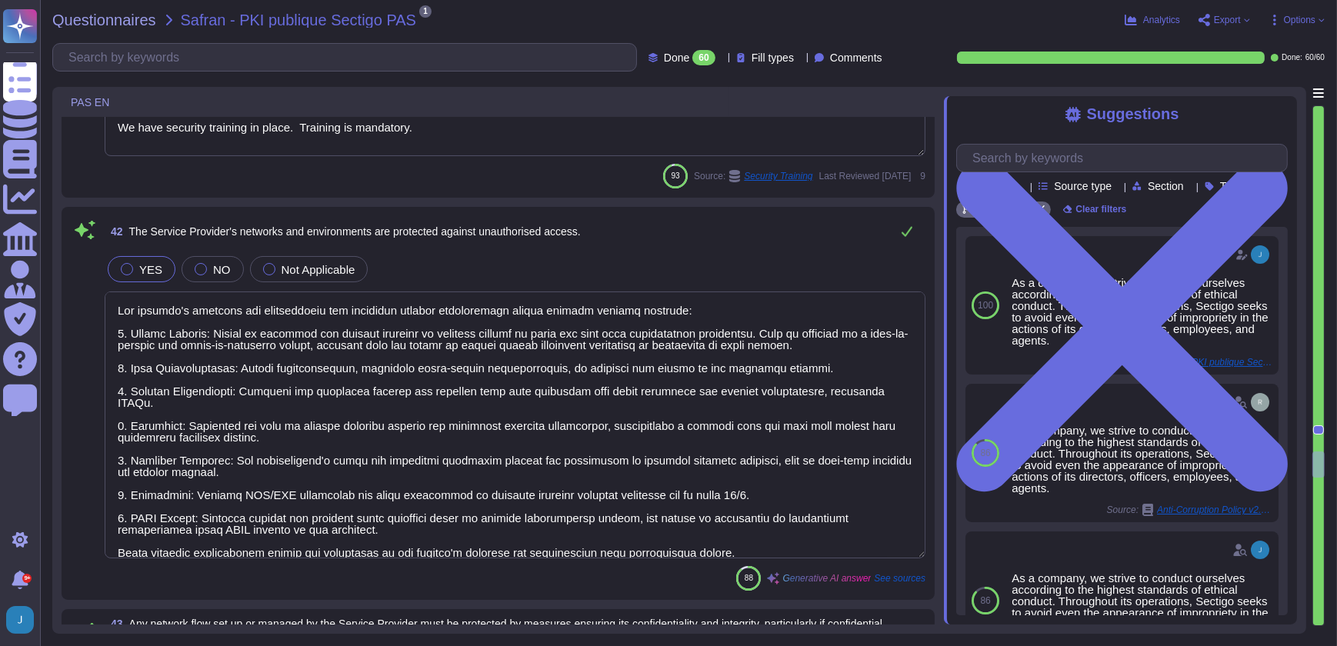
scroll to position [10278, 0]
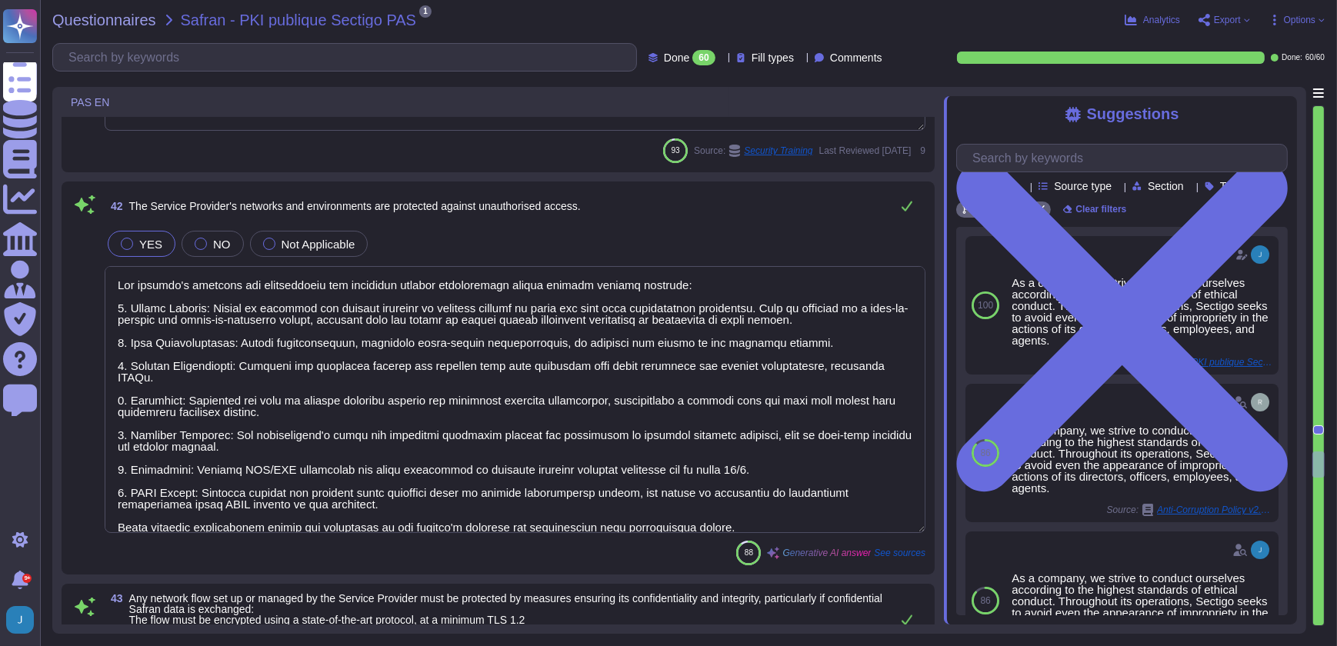
type textarea "We have established several measures to protect against data leaks, particularl…"
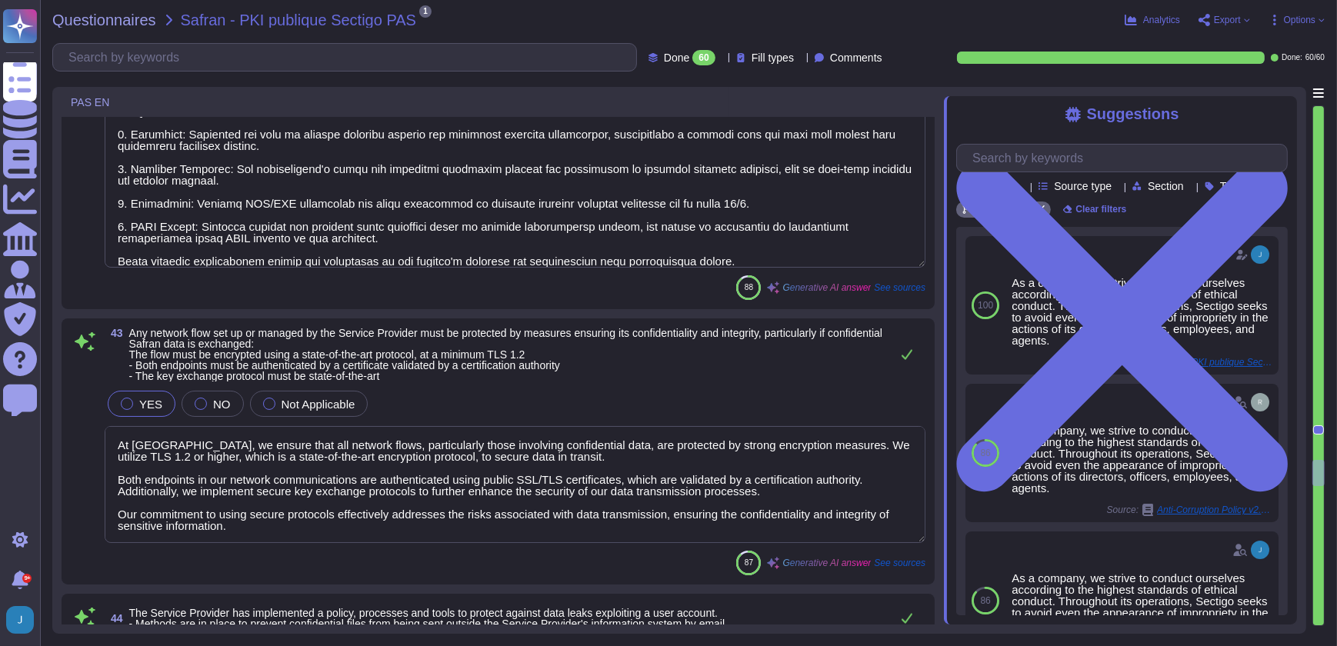
type textarea "All information belonging to [PERSON_NAME] stored on mobile media must be encry…"
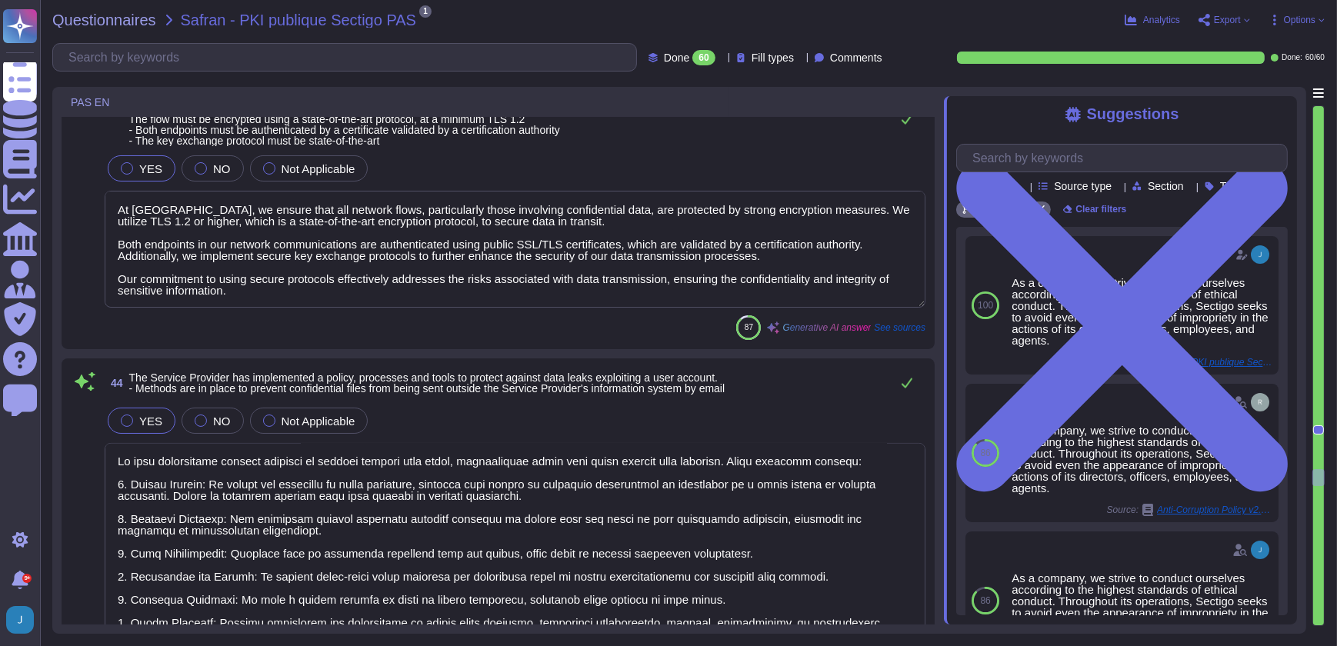
scroll to position [10768, 0]
type textarea "We have implemented a comprehensive backup and restoration strategy that includ…"
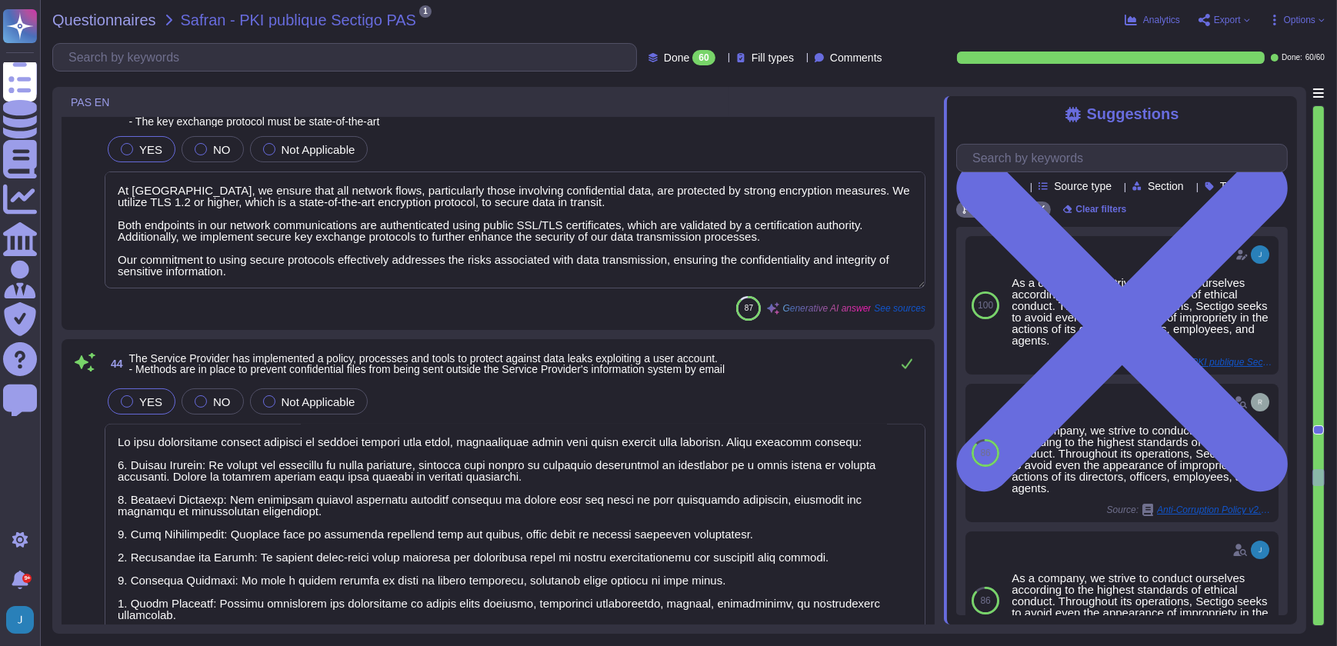
scroll to position [1, 0]
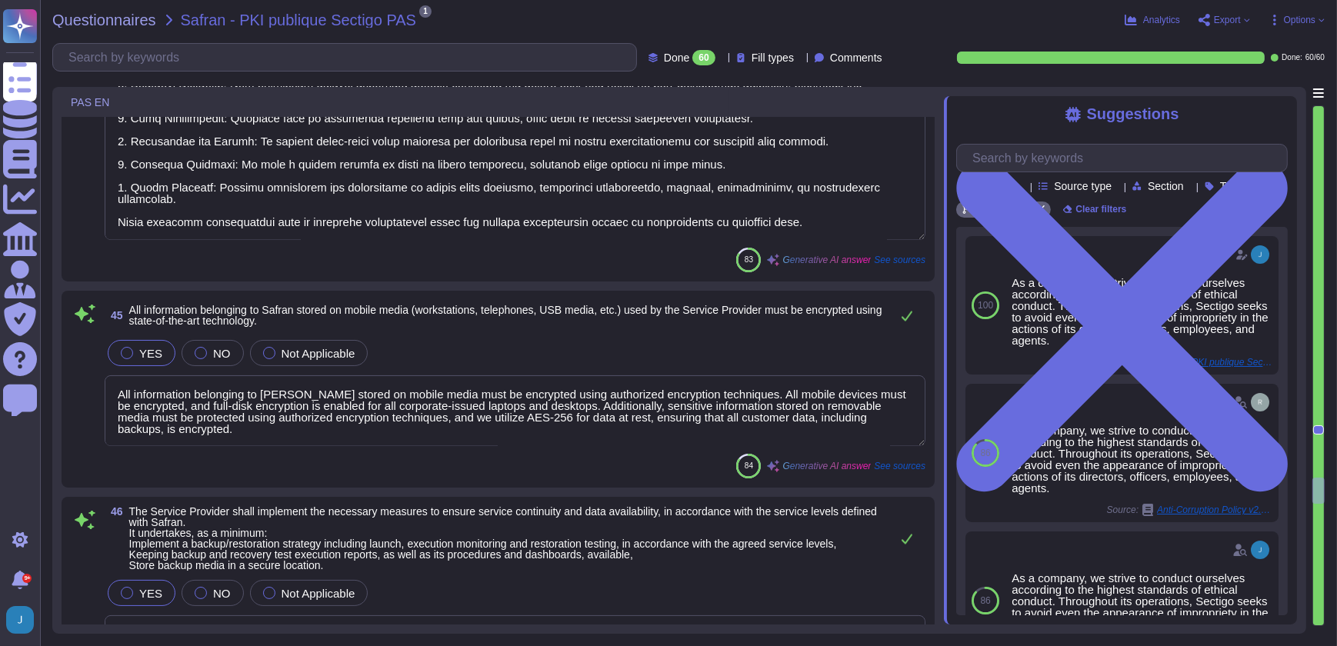
type textarea "We have established comprehensive Business Continuity Plans (BCPs) and Disaster…"
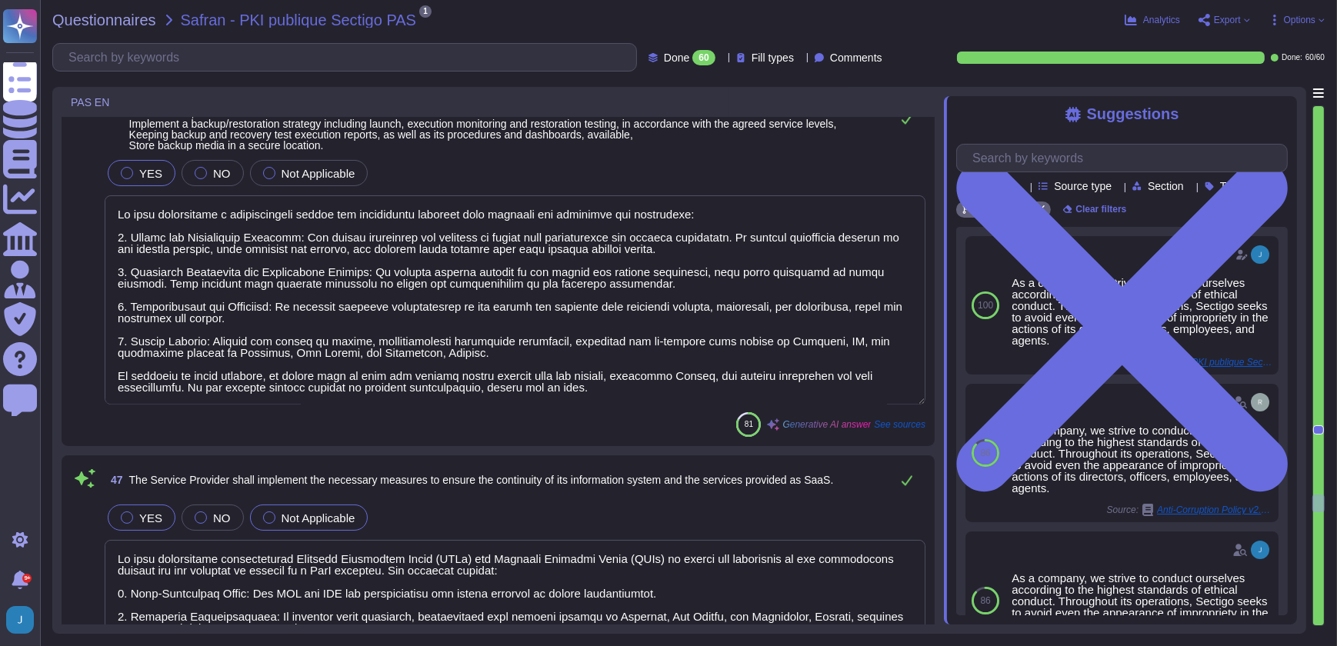
type textarea "Networks used to process sensitive information are segregated from those that h…"
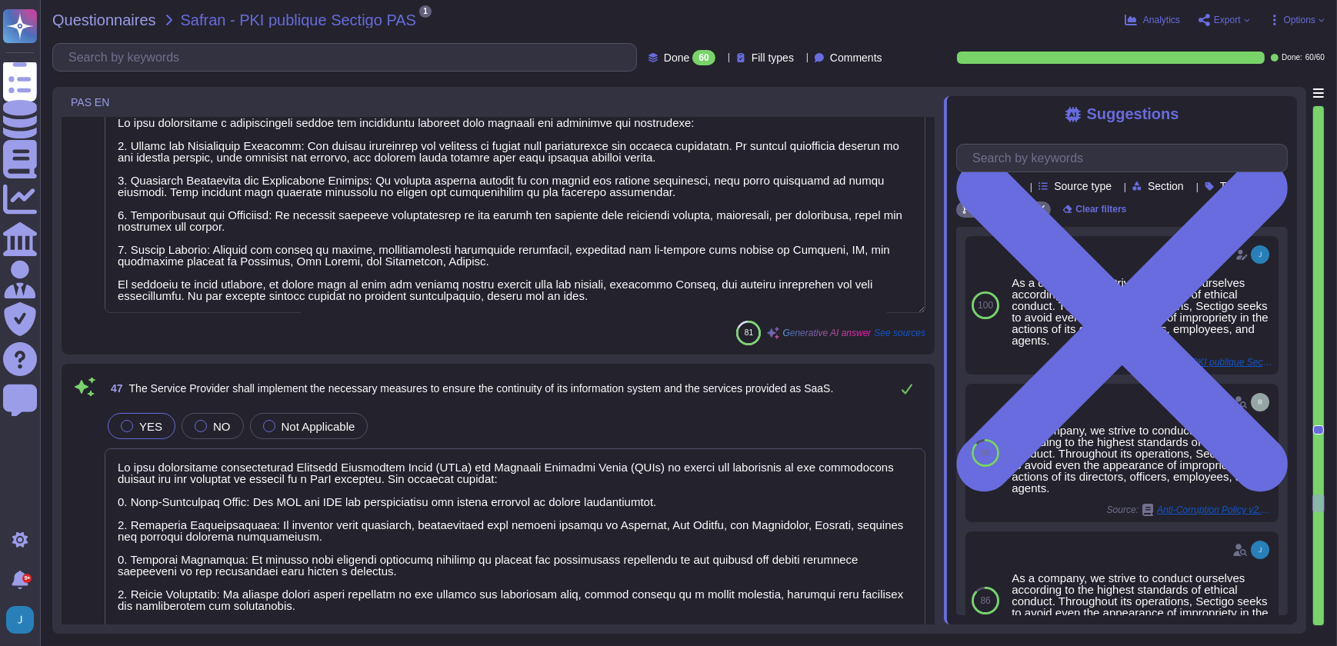
scroll to position [11677, 0]
type textarea "Sectigo implements a comprehensive system monitoring process to ensure the prop…"
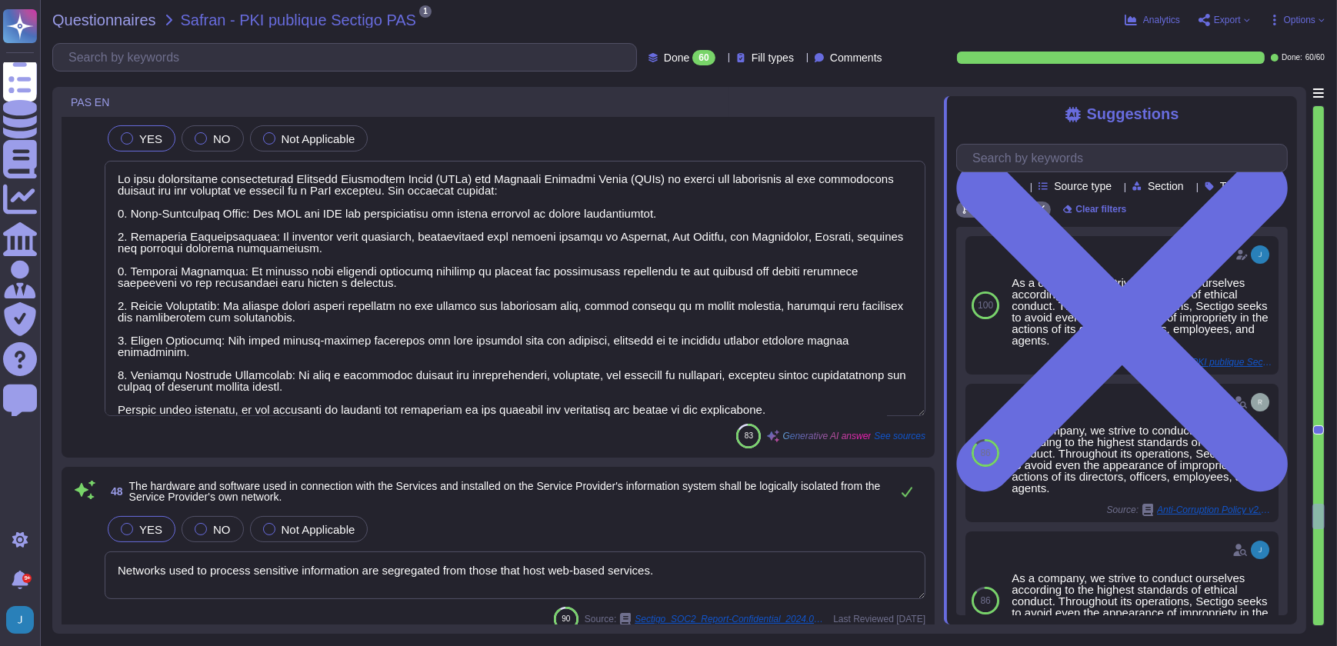
type textarea "At [GEOGRAPHIC_DATA], we recognize that failure to implement secure software de…"
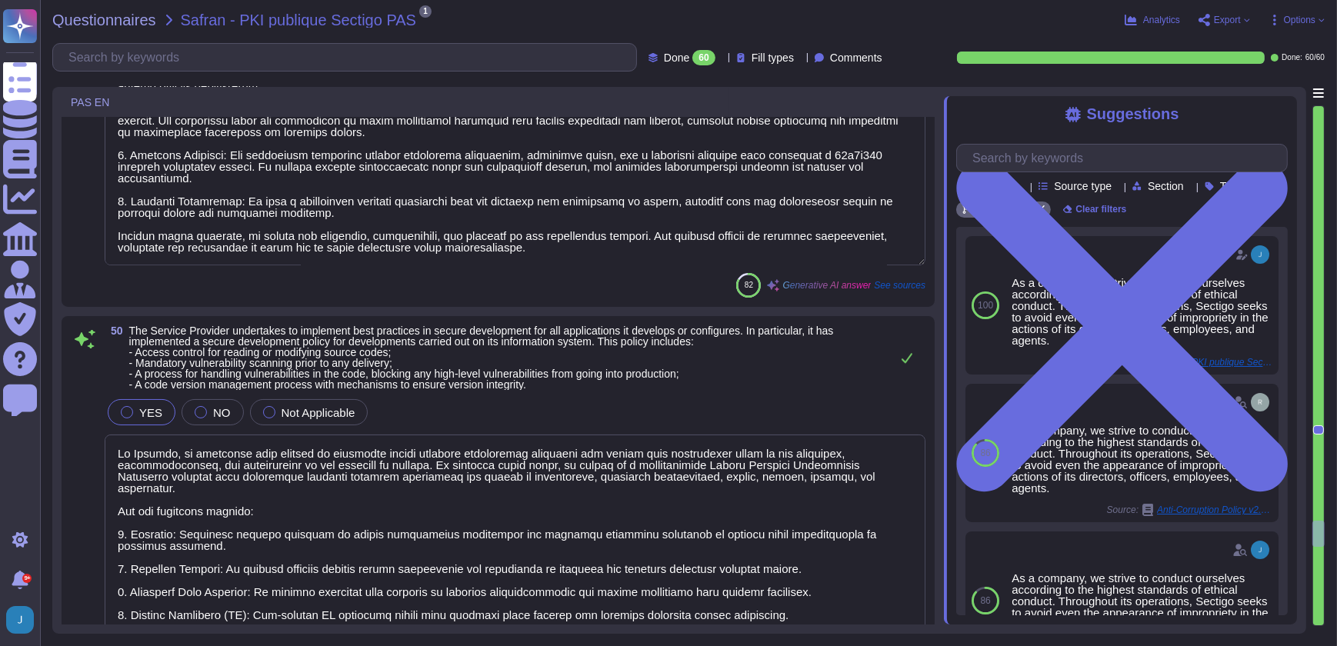
type textarea "please see our refund policy [URL][DOMAIN_NAME]"
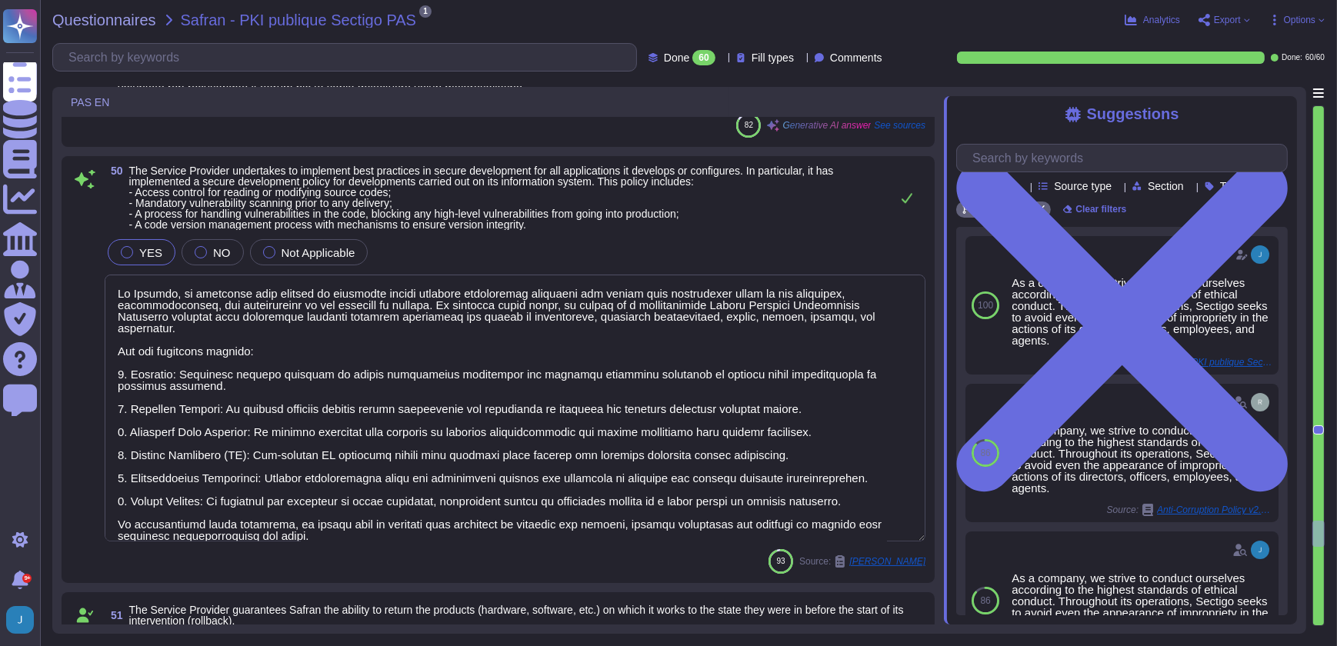
type textarea "Sectigo maintains dedicated development environments that are isolated from acc…"
type textarea "The interfaces made available to the Client for the administration of a solutio…"
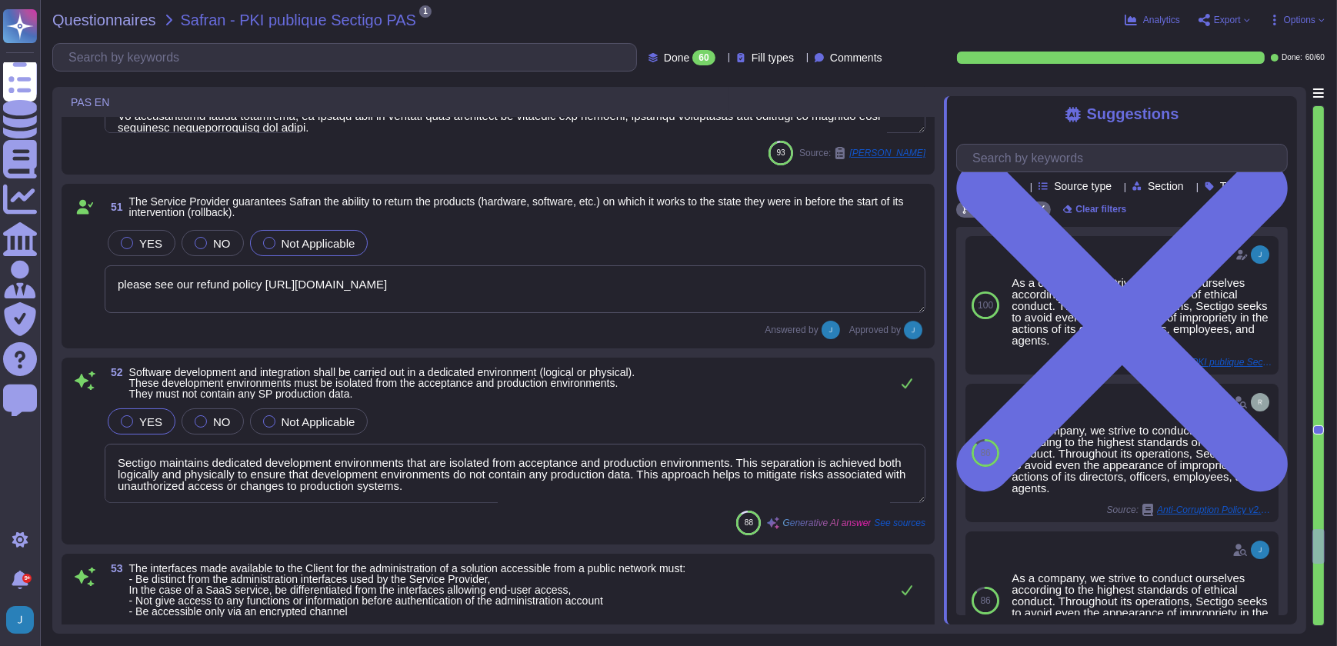
type textarea "Vendor supplied software used in operational systems is to be maintained at a l…"
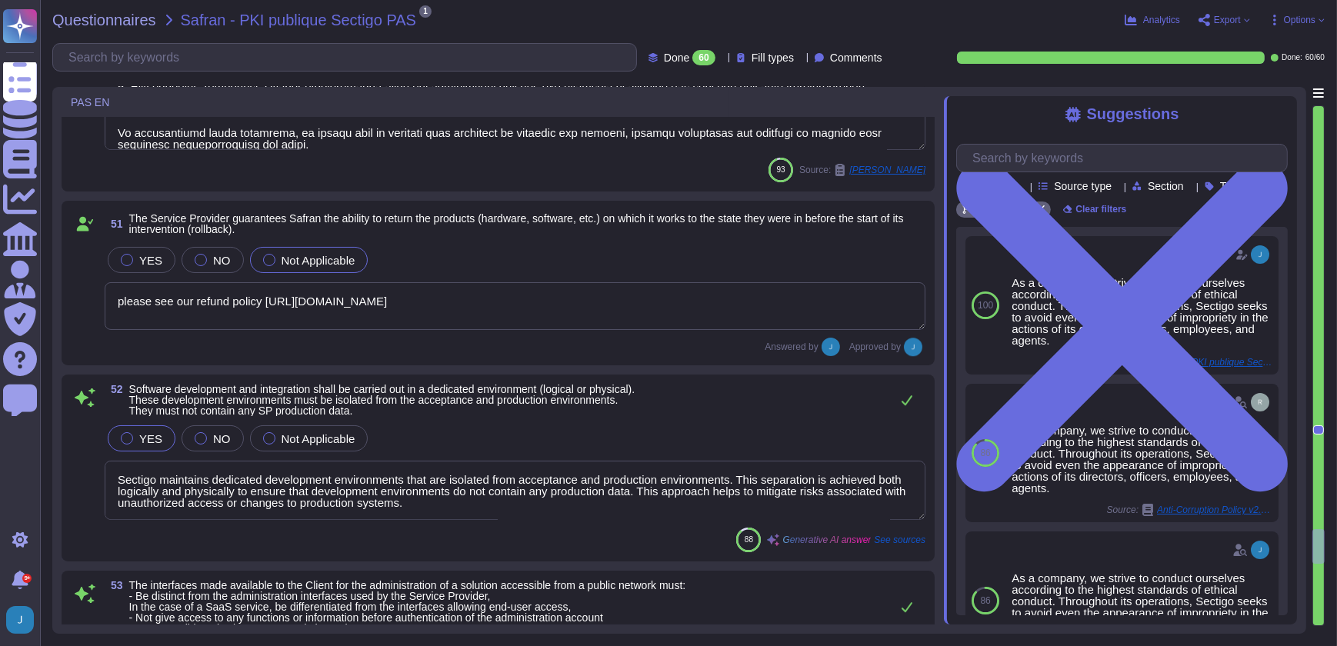
type textarea "Sectigo implements a comprehensive system monitoring process to ensure the prop…"
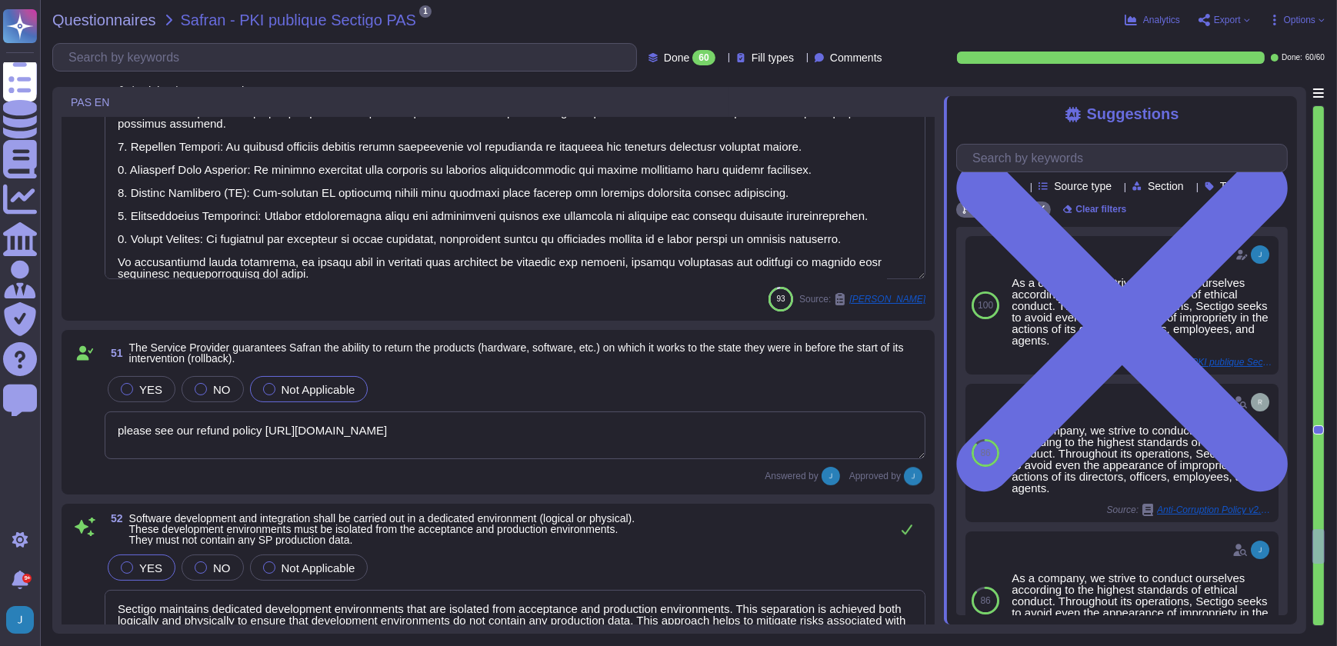
scroll to position [13076, 0]
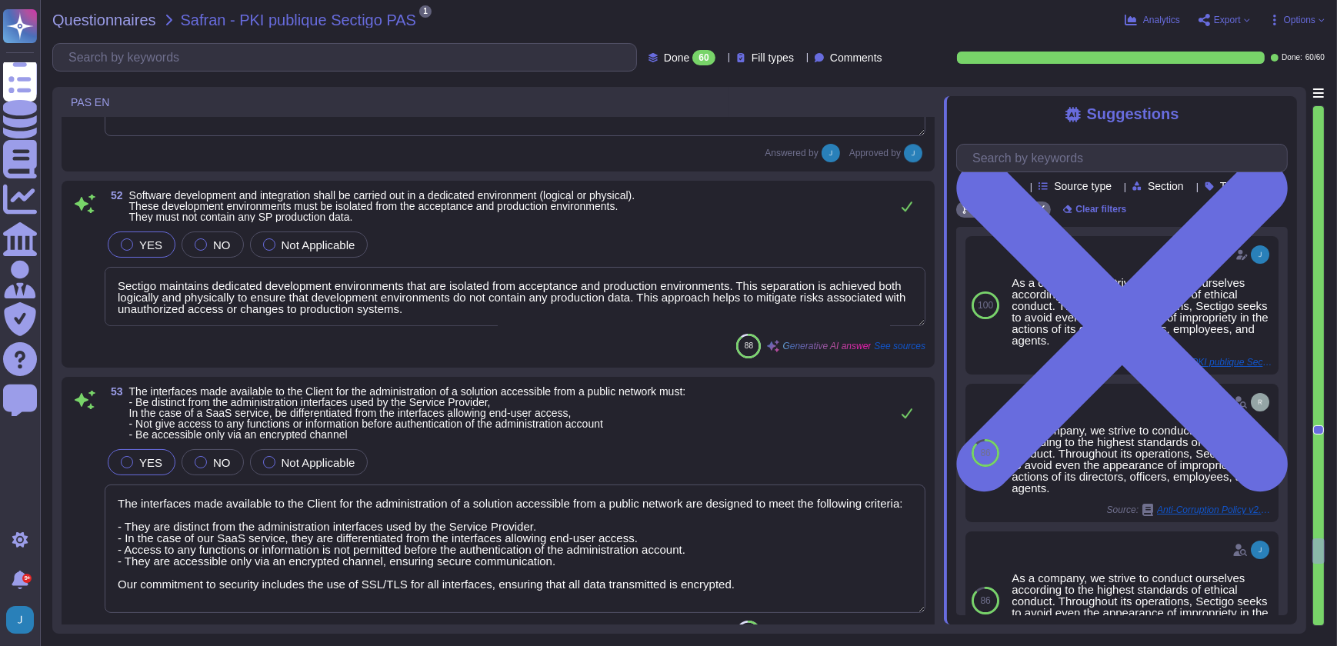
type textarea "Vendor supplied software used in operational systems is to be maintained at a l…"
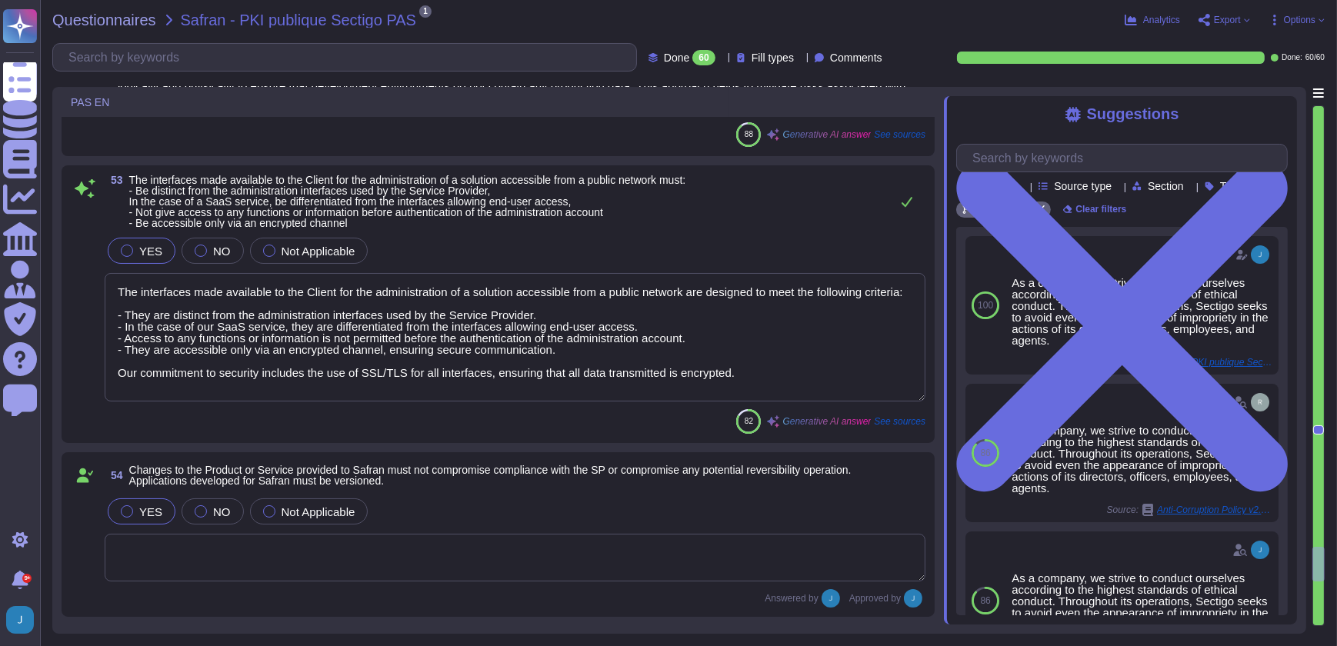
type textarea "Sectigo has implemented a comprehensive patch management program that ensures t…"
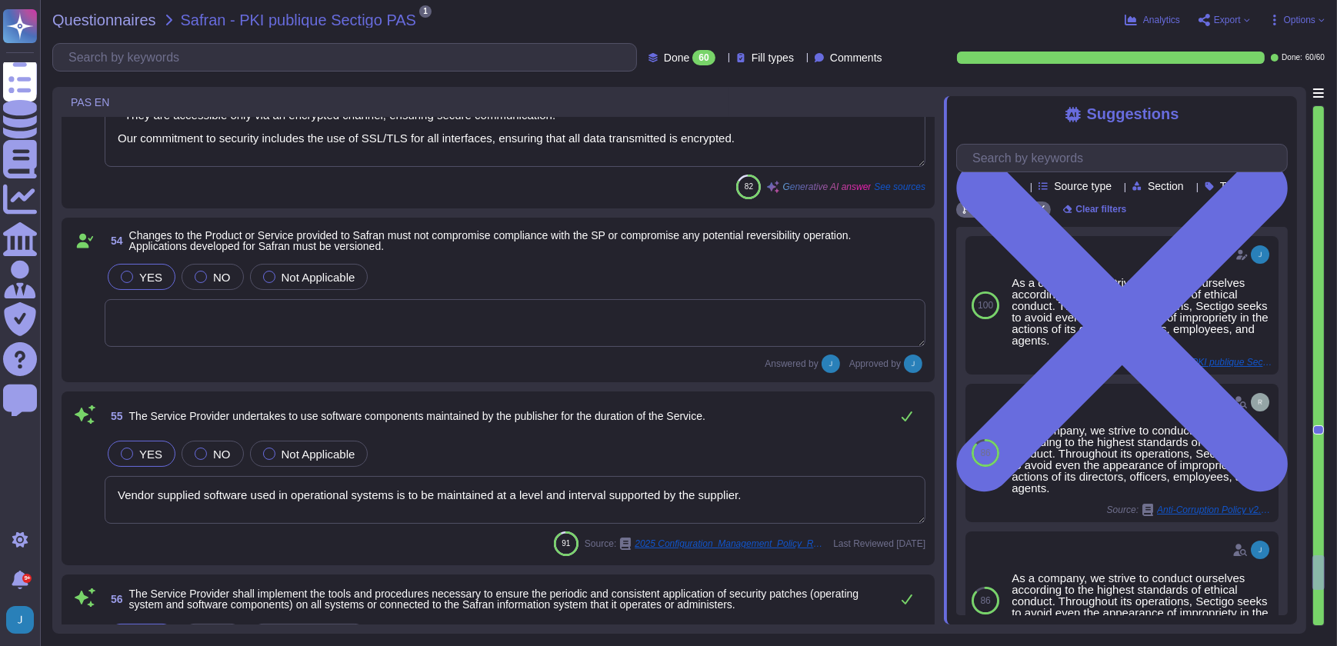
type textarea "Sectigo employs a comprehensive vulnerability management program that includes …"
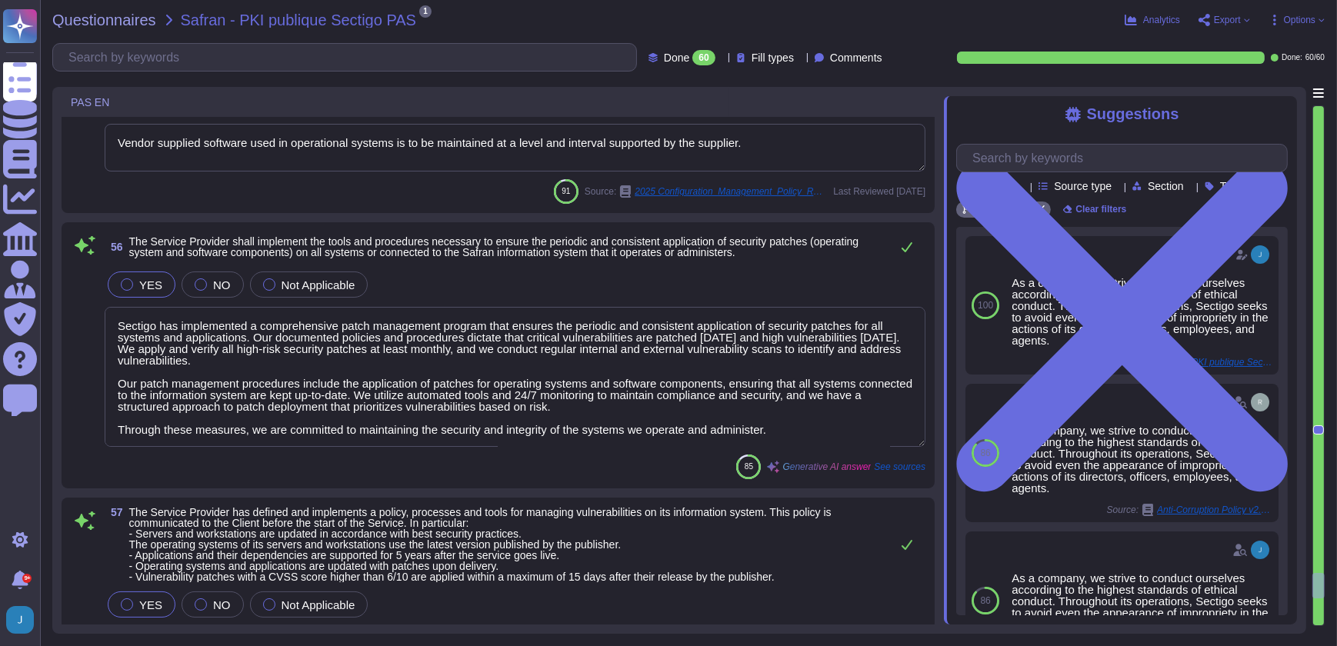
type textarea "Administration of information systems shall be done using encrypted connections."
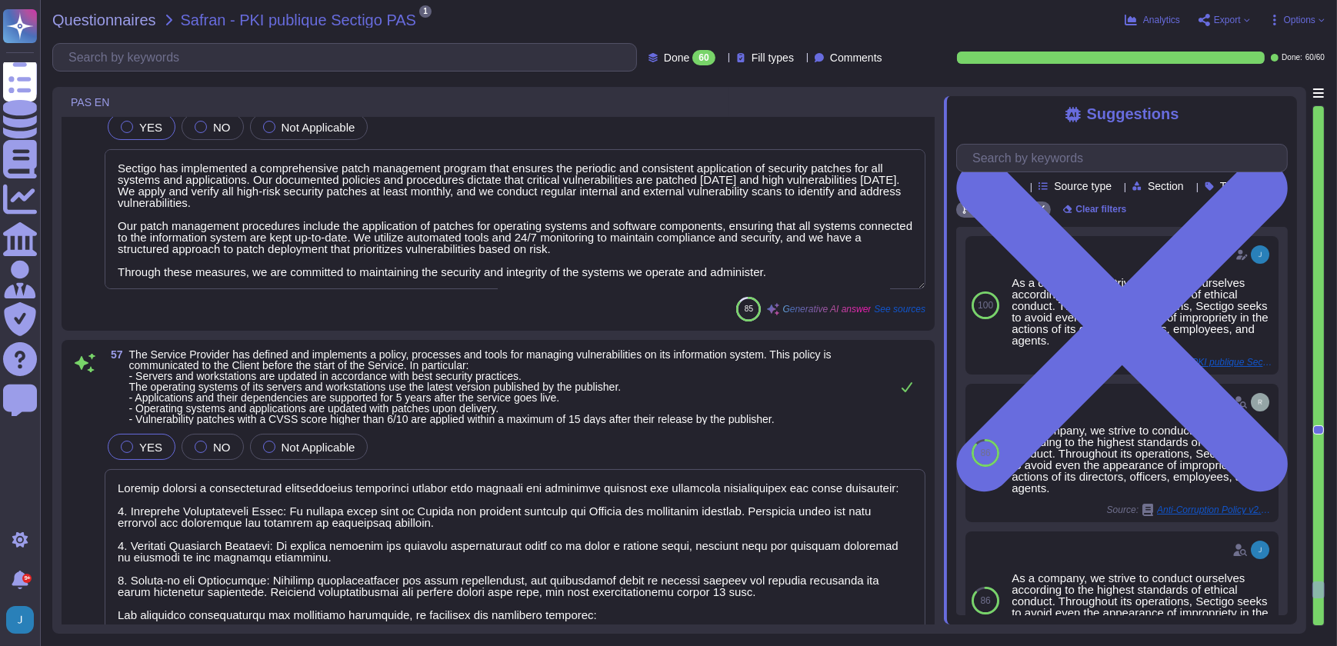
scroll to position [1, 0]
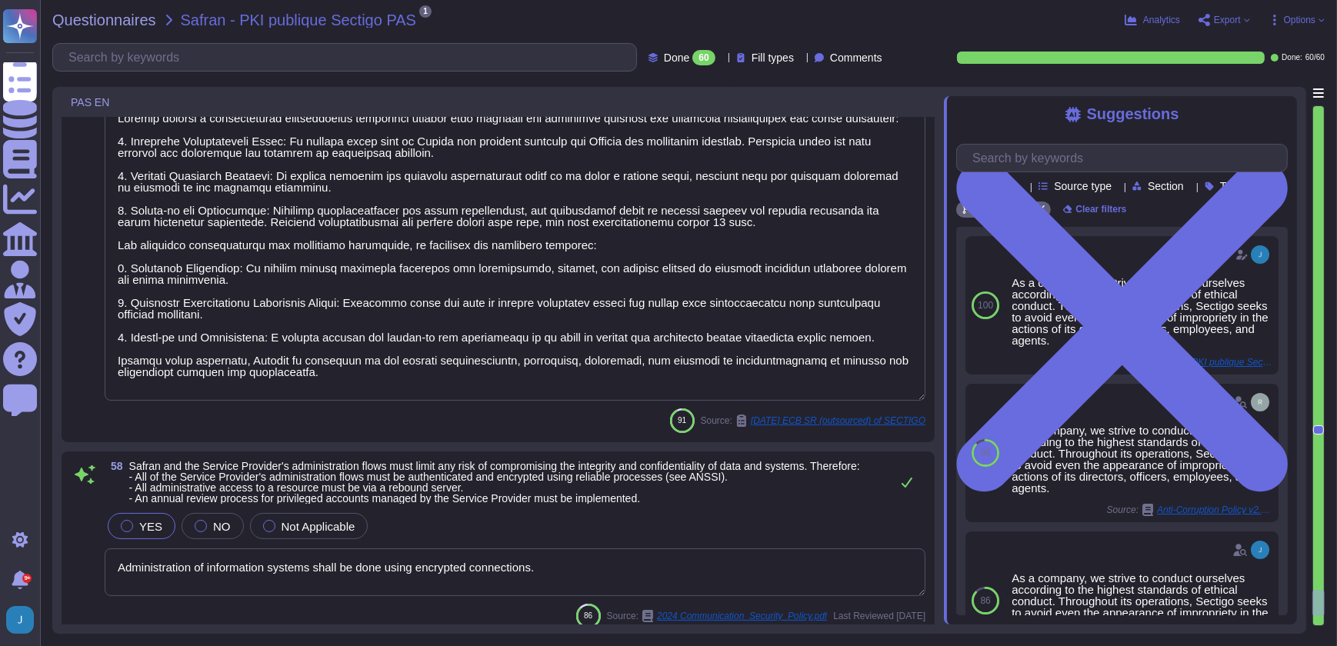
type textarea "- Configurations for mobile devices are managed centrally by administrators, en…"
type textarea "Sectigo has defined policies, processes, and tools for detecting and preventing…"
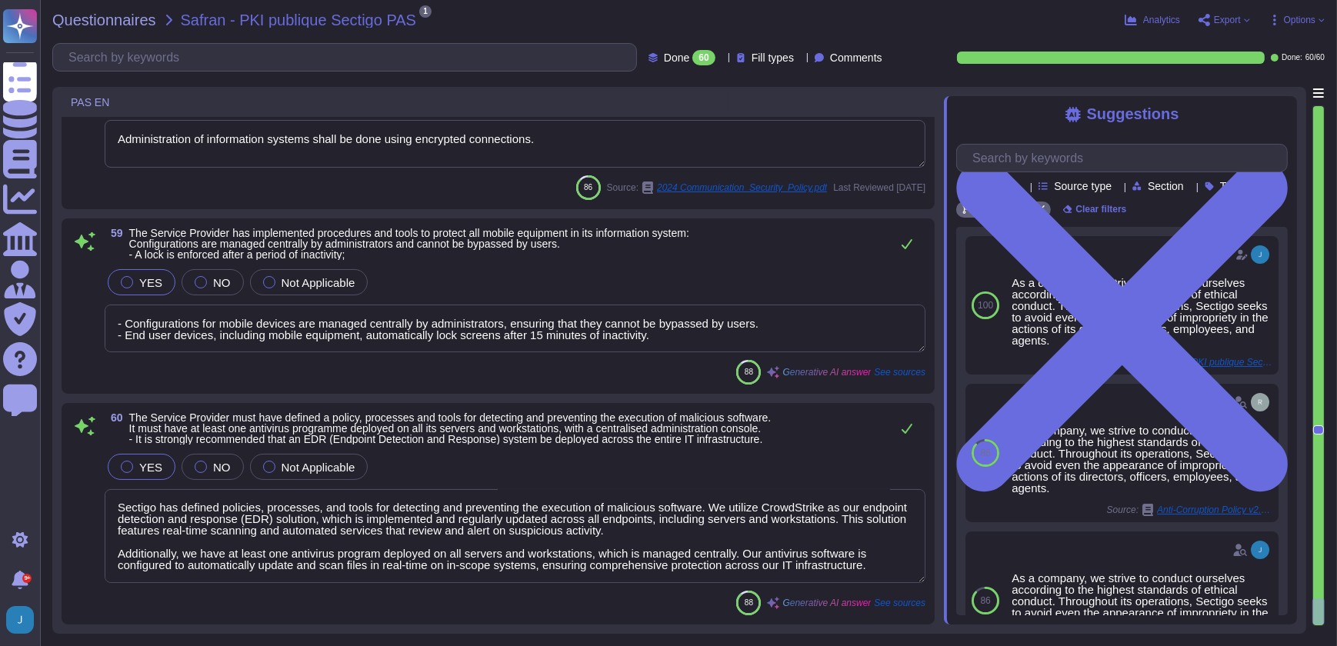
click at [1226, 21] on span "Export" at bounding box center [1227, 19] width 27 height 9
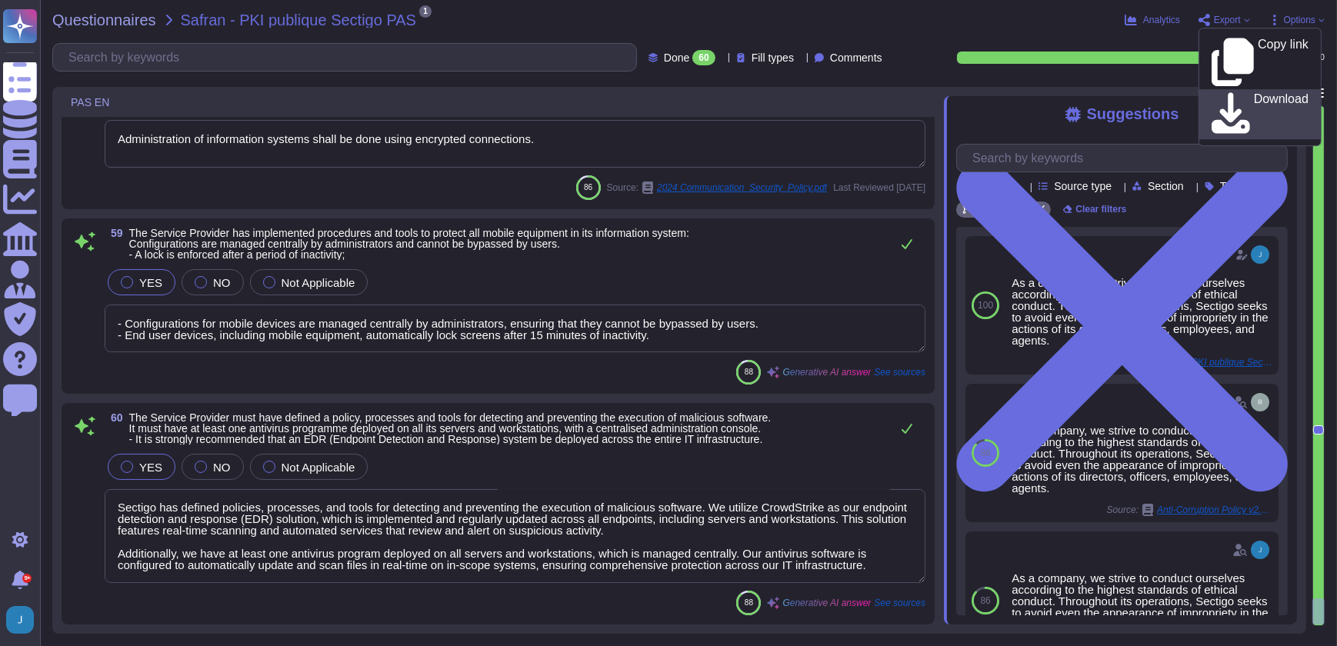
click at [1223, 92] on icon at bounding box center [1230, 114] width 38 height 44
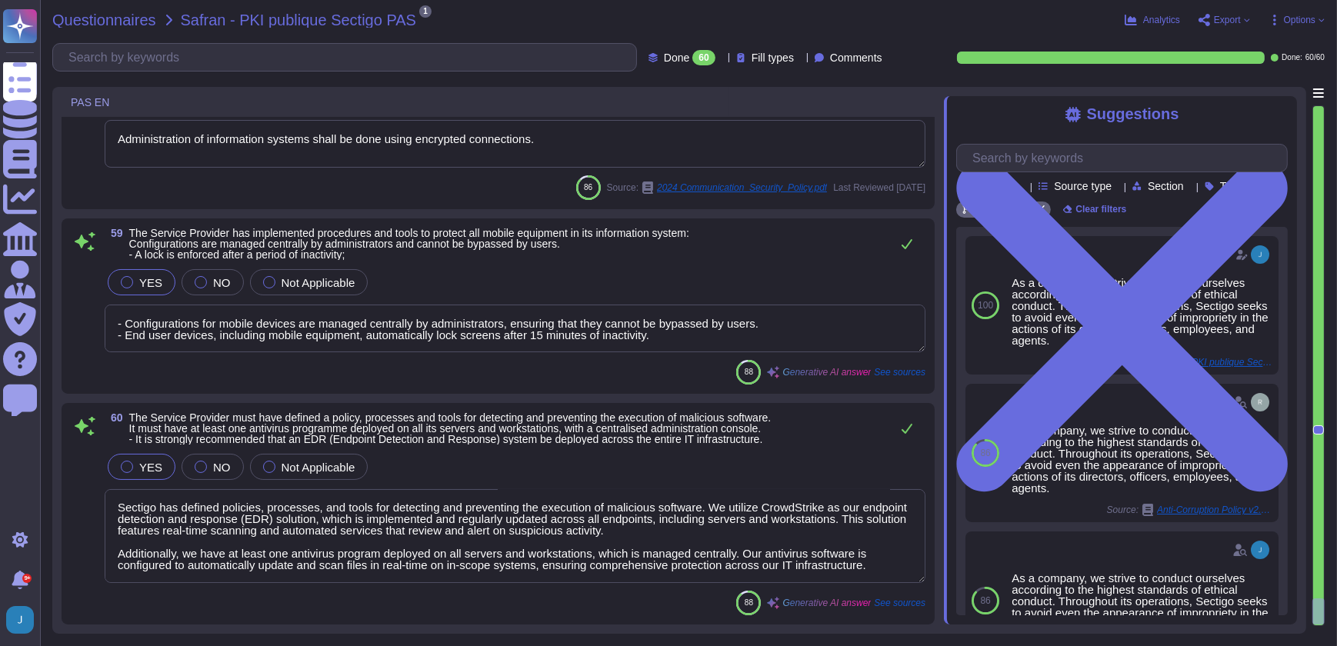
click at [118, 21] on span "Questionnaires" at bounding box center [104, 19] width 104 height 15
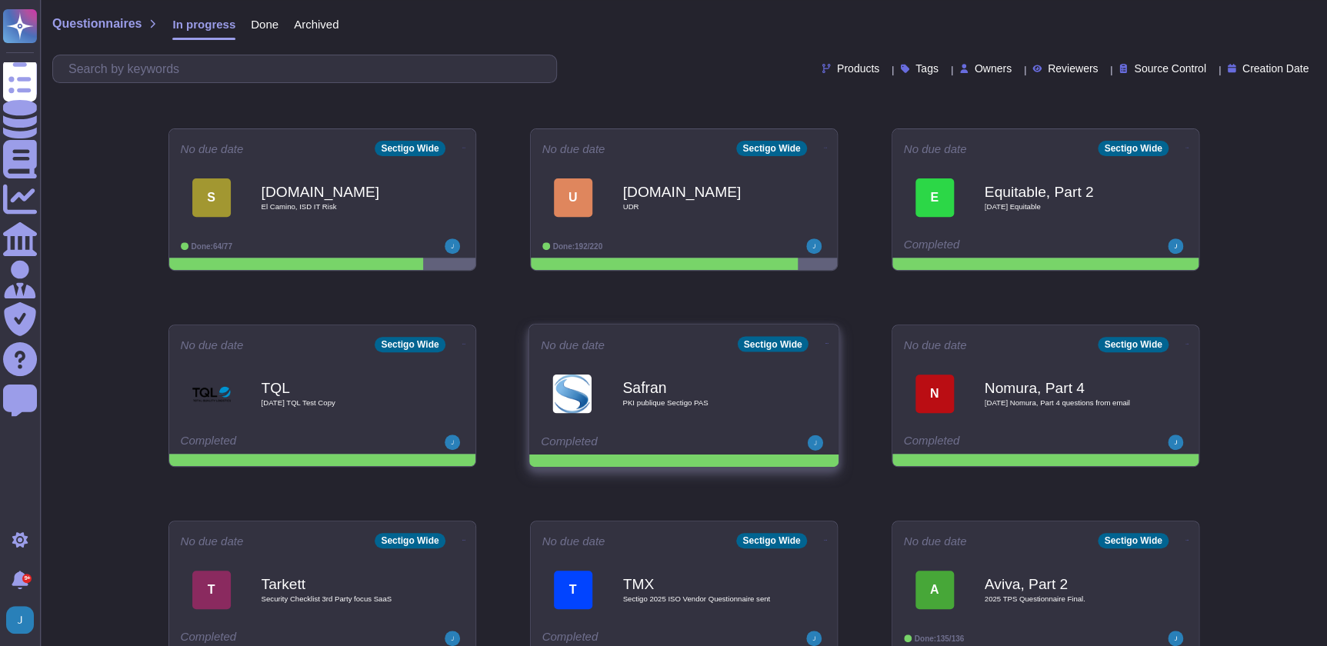
scroll to position [209, 0]
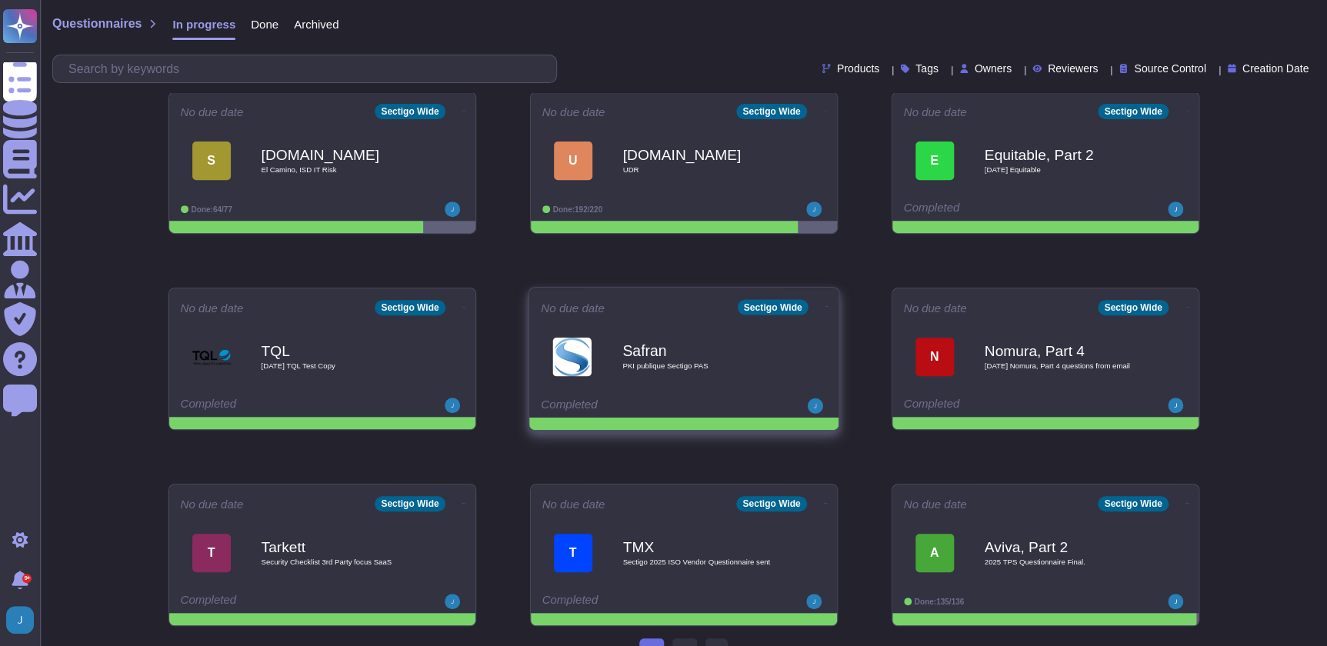
click at [825, 305] on icon at bounding box center [826, 307] width 3 height 4
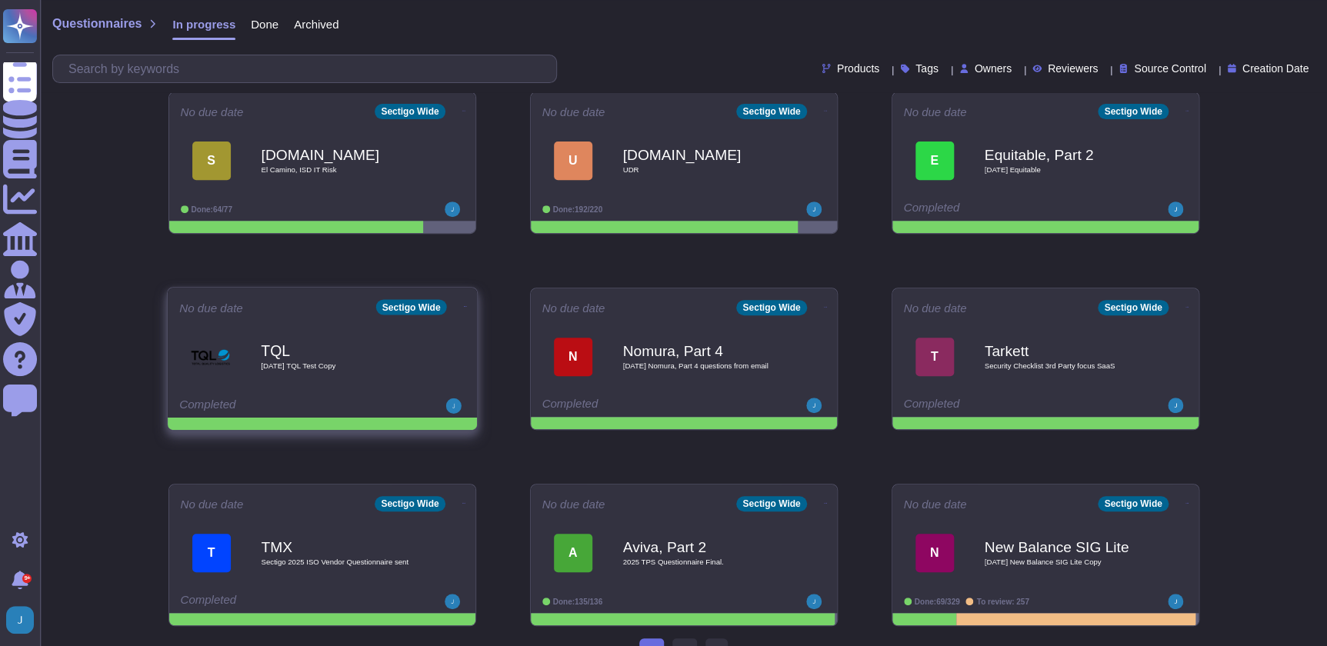
scroll to position [236, 0]
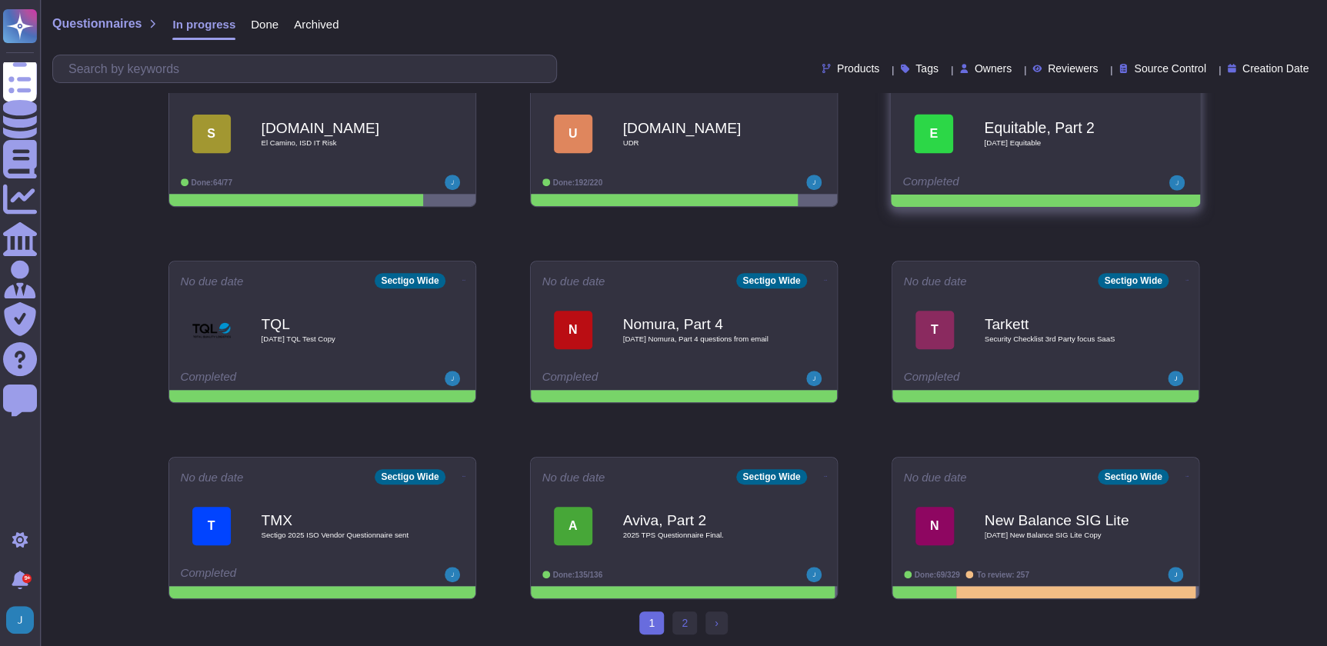
click at [1042, 125] on b "Equitable, Part 2" at bounding box center [1061, 127] width 155 height 15
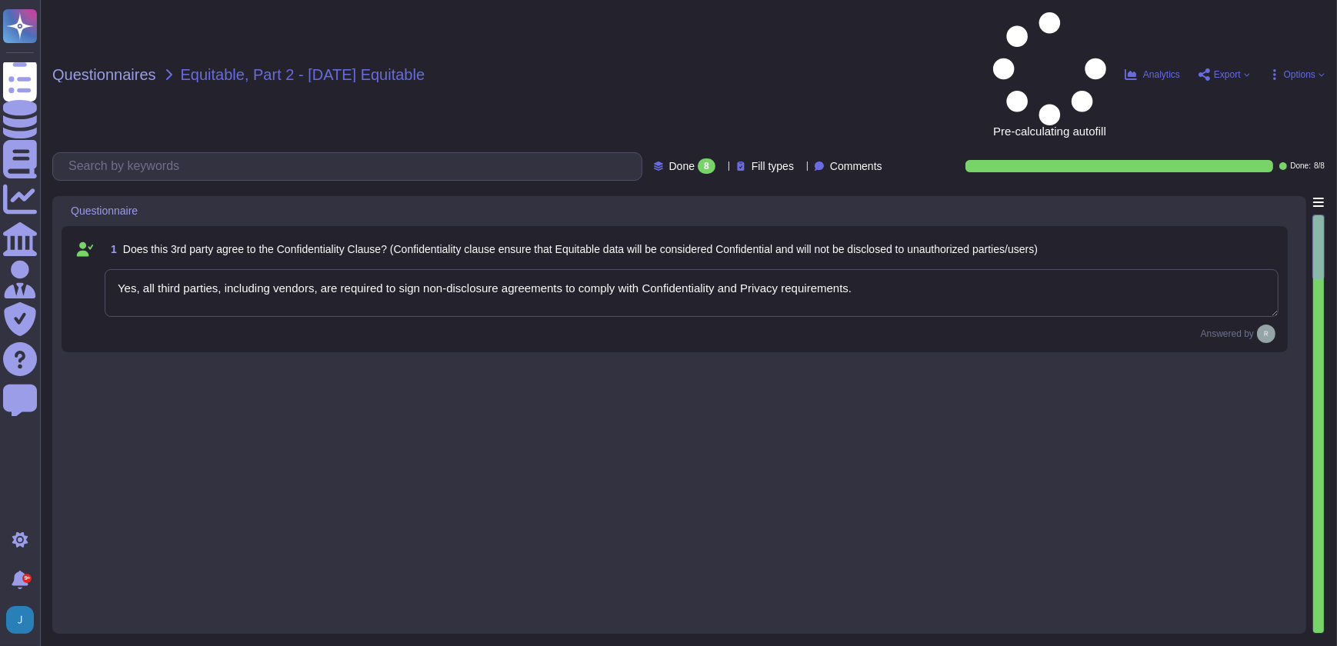
type textarea "Yes, all third parties, including vendors, are required to sign non-disclosure …"
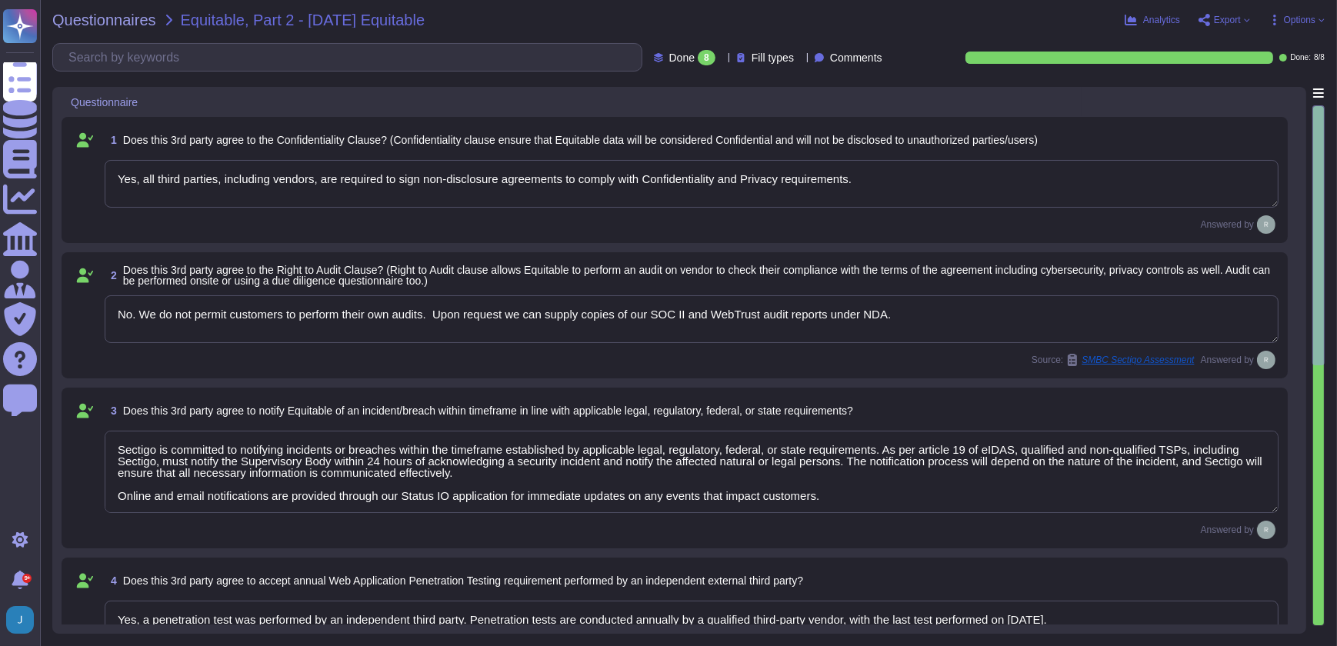
type textarea "No. We do not permit customers to perform their own audits. Upon request we can…"
type textarea "Sectigo is committed to notifying incidents or breaches within the timeframe es…"
type textarea "Yes, a penetration test was performed by an independent third party. Penetratio…"
type textarea "The retention periods for data are not fixed and will vary based on factors suc…"
type textarea "Yes, third-party service providers of secure disposal services shall provide ce…"
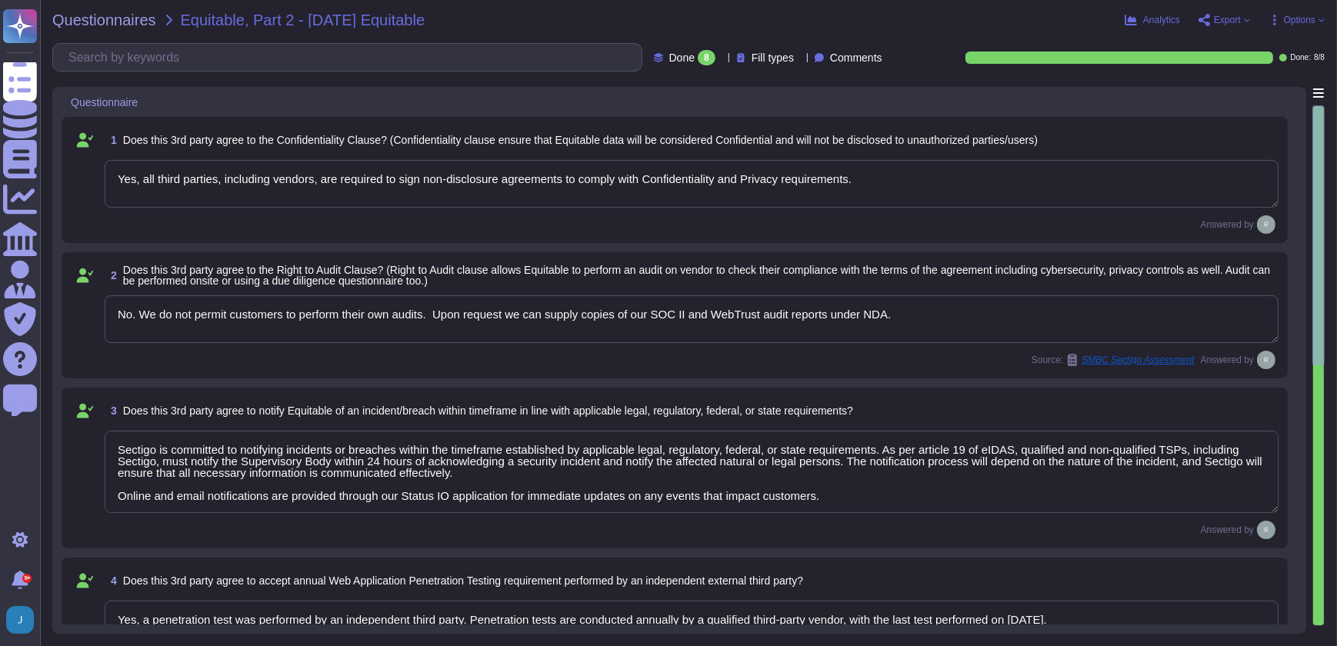
type textarea "The Disaster Recovery Time Objective (RTO) target for the service is 12 hours."
click at [1240, 22] on span "Export" at bounding box center [1224, 20] width 52 height 12
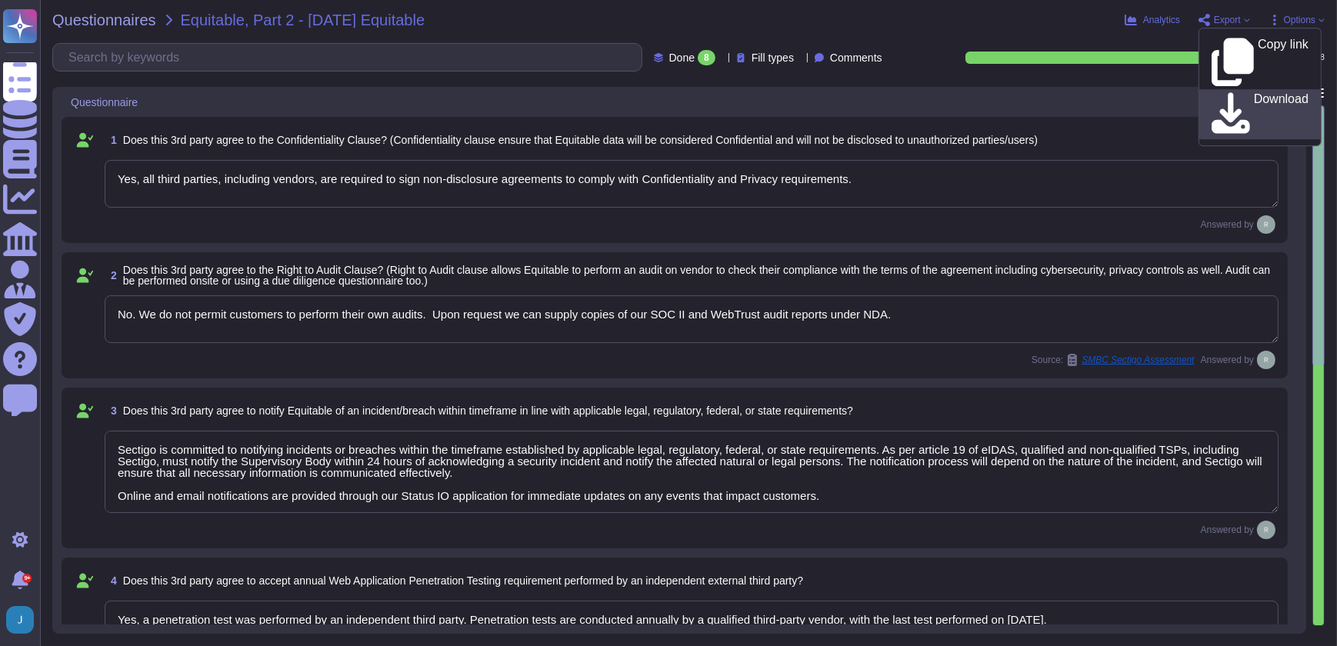
click at [1254, 93] on p "Download" at bounding box center [1281, 114] width 55 height 43
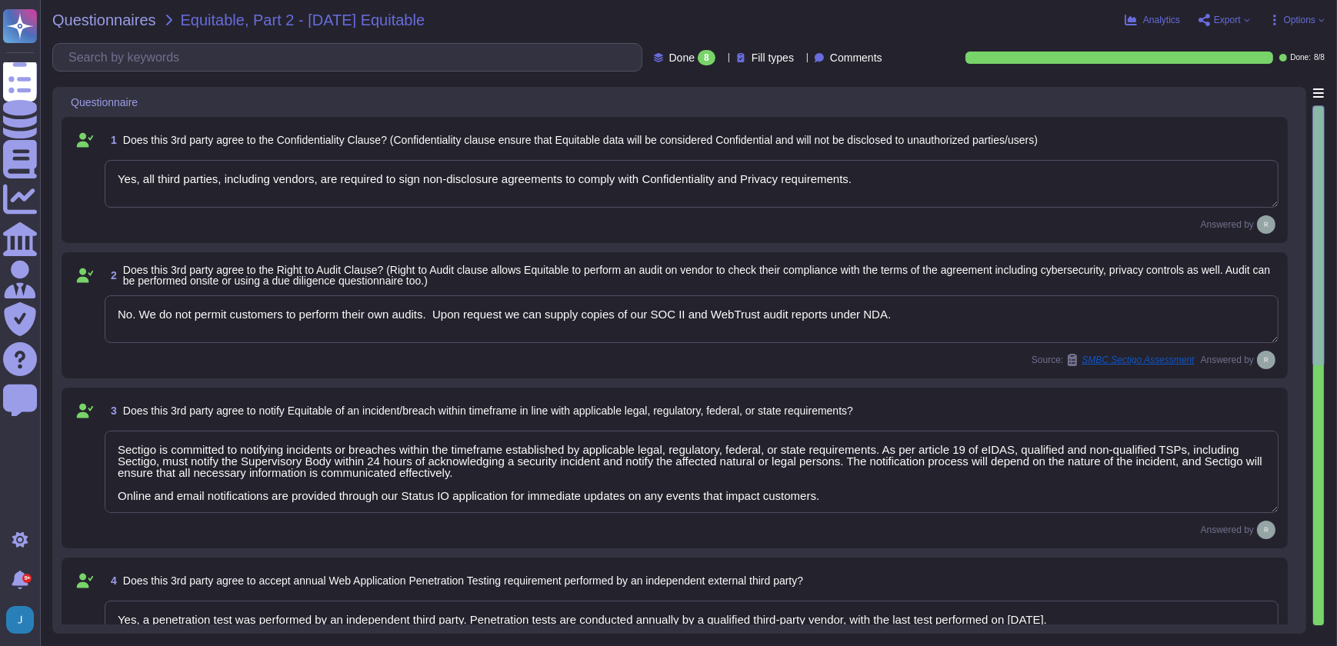
click at [817, 221] on div "Answered by" at bounding box center [692, 224] width 1174 height 18
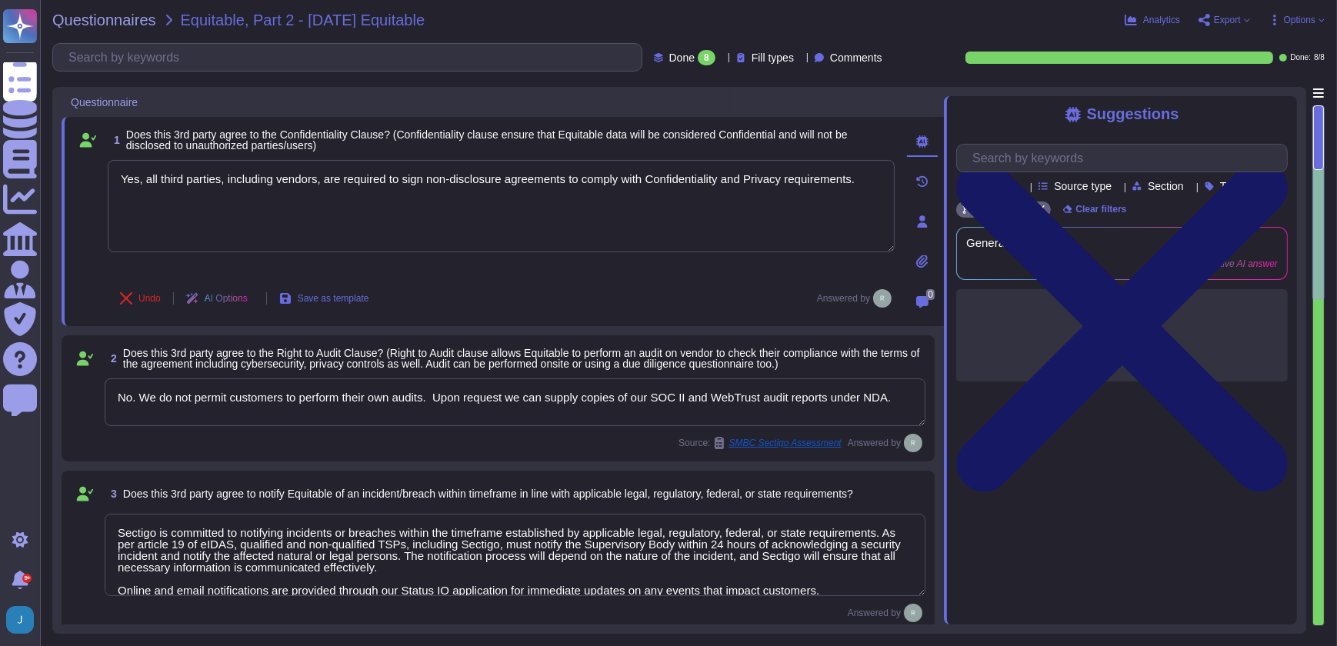
click at [1275, 114] on icon at bounding box center [1122, 326] width 332 height 442
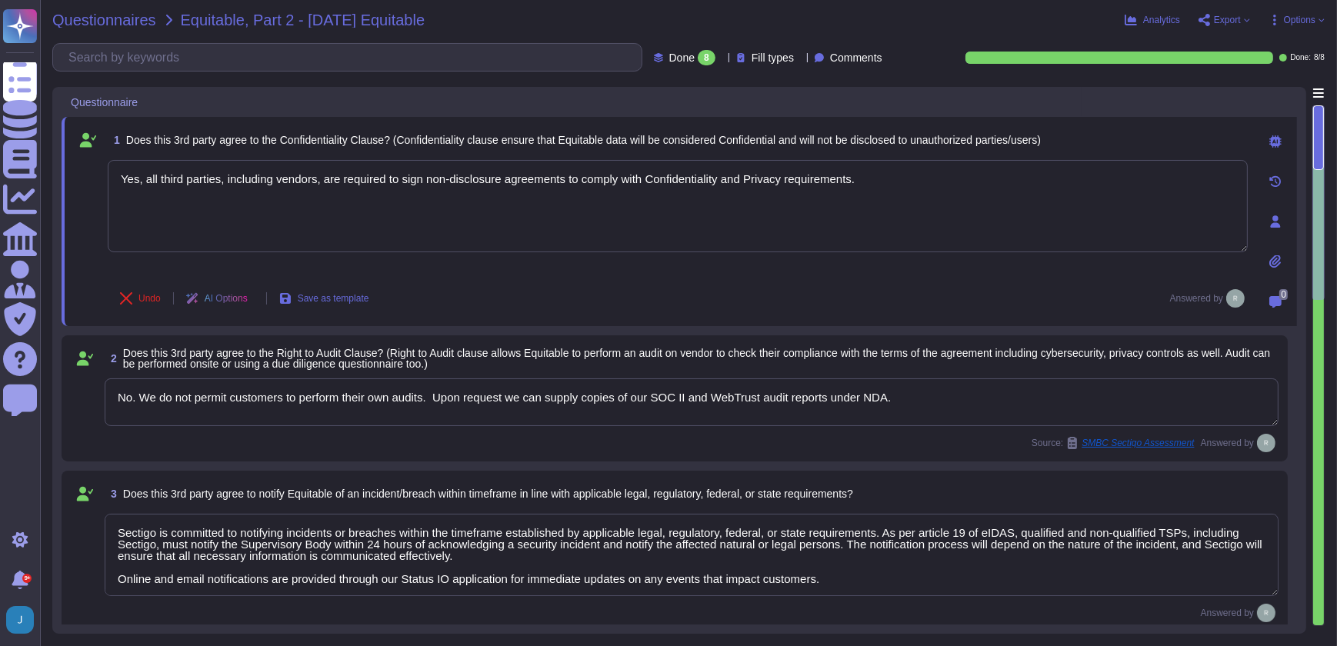
click at [122, 22] on span "Questionnaires" at bounding box center [104, 19] width 104 height 15
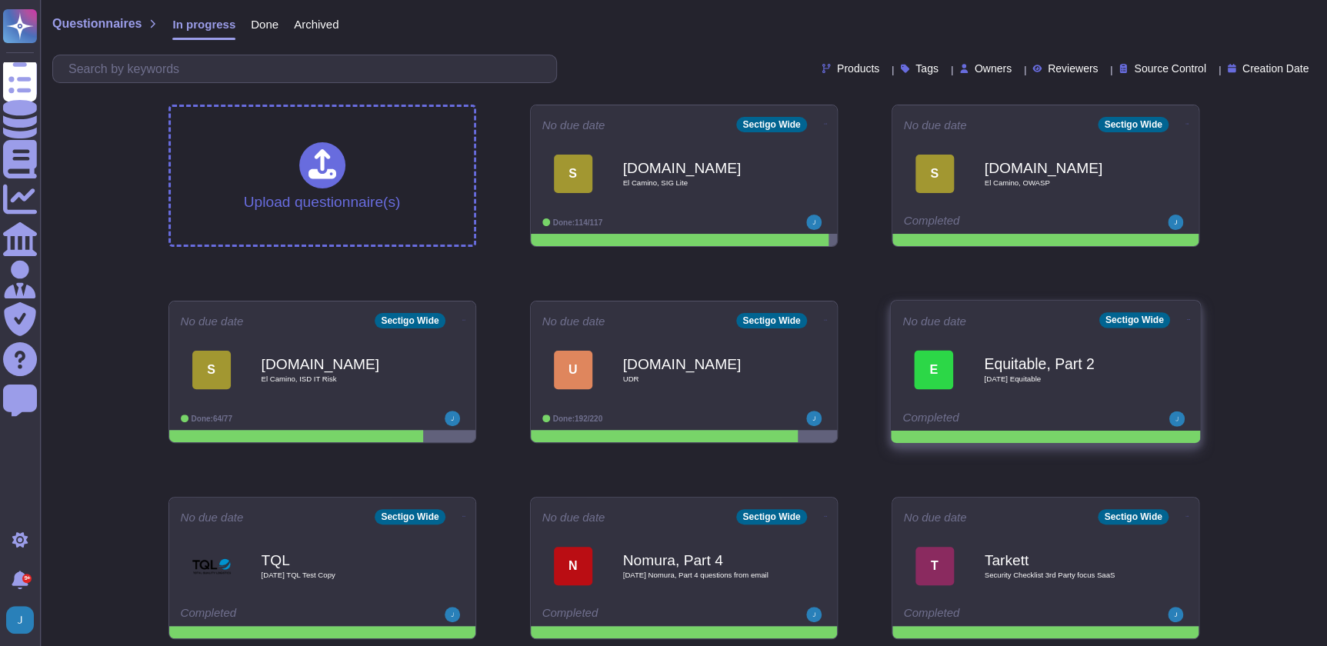
click at [1186, 318] on icon at bounding box center [1187, 320] width 3 height 4
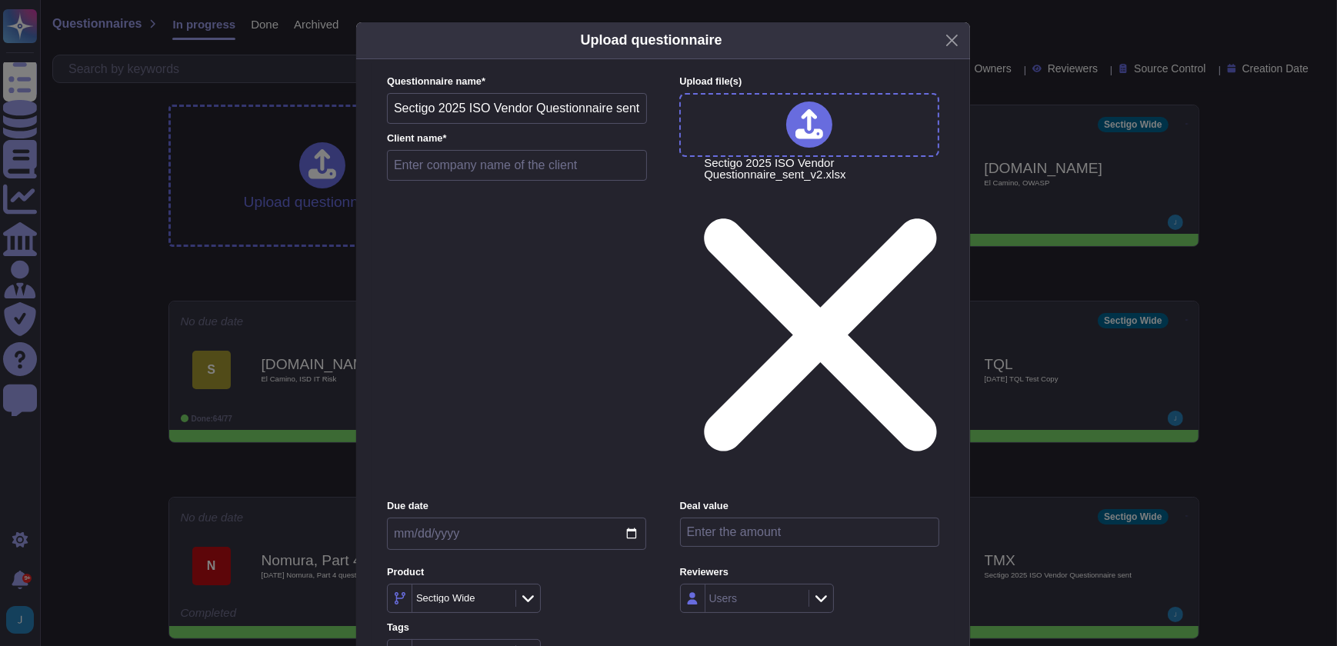
click at [445, 181] on input "text" at bounding box center [517, 165] width 260 height 31
type input "TMX, Part 2"
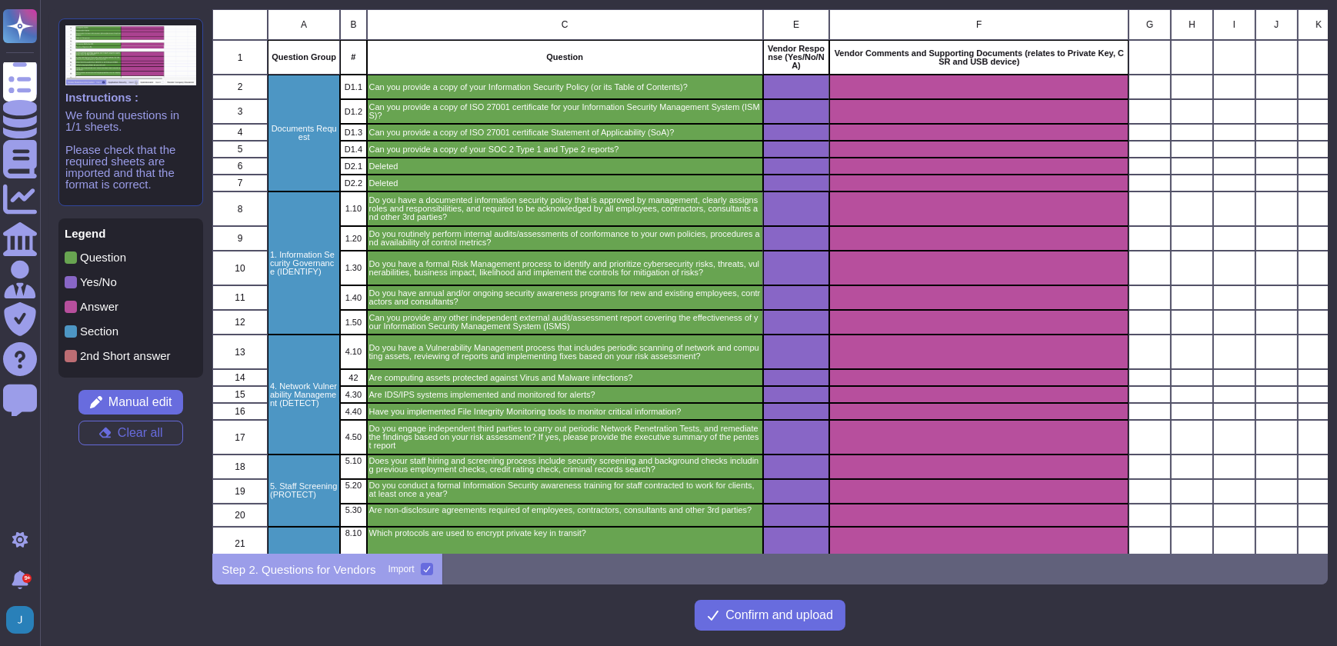
scroll to position [534, 1105]
click at [750, 615] on span "Confirm and upload" at bounding box center [779, 615] width 108 height 12
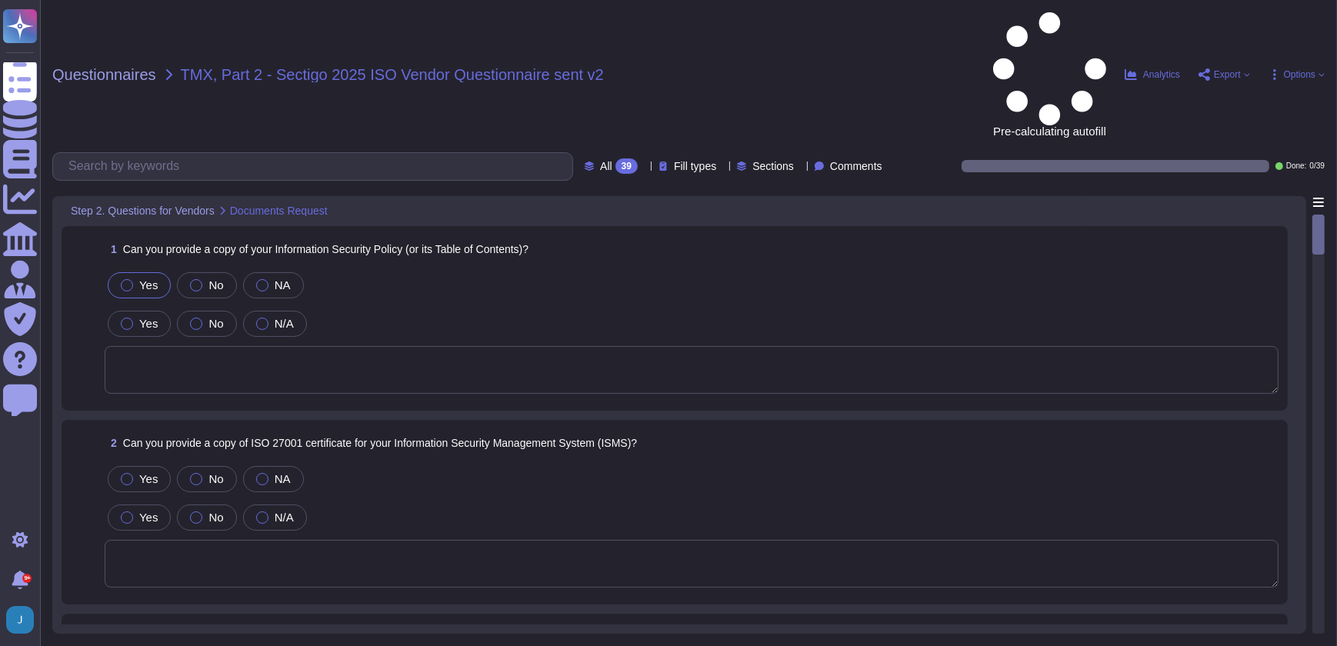
click at [131, 279] on div at bounding box center [127, 285] width 12 height 12
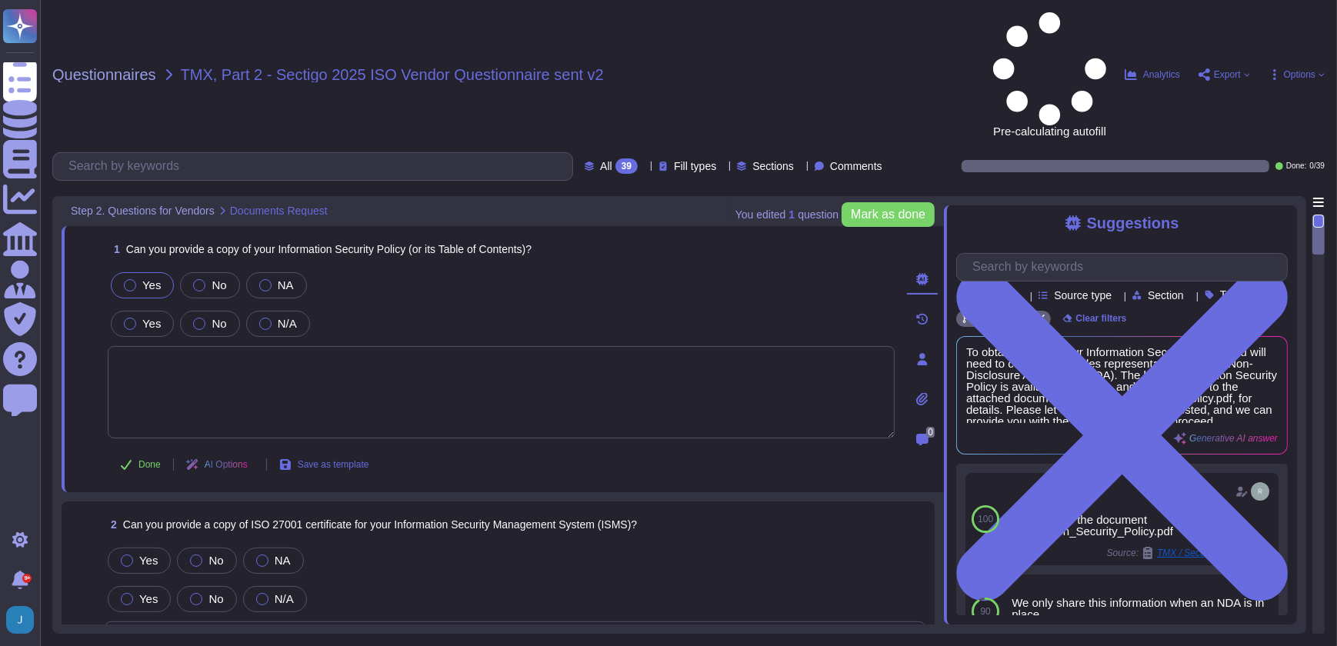
click at [921, 392] on icon at bounding box center [922, 398] width 12 height 13
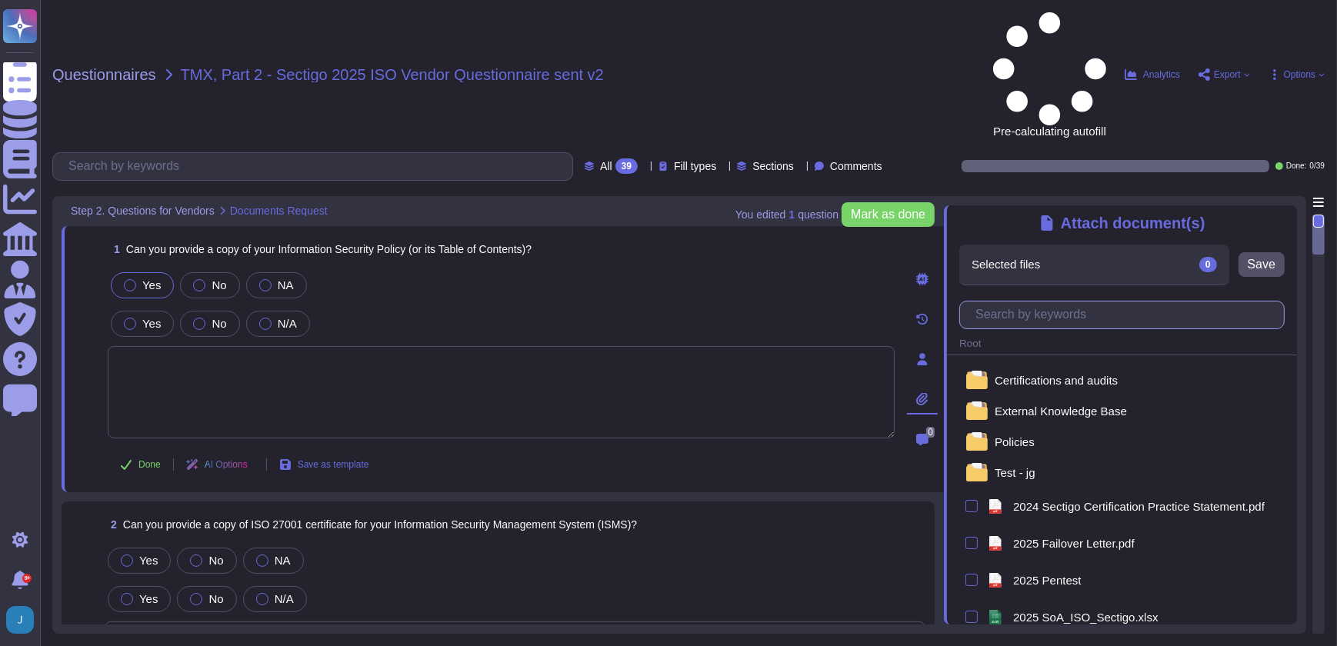
click at [1035, 302] on input "text" at bounding box center [1126, 315] width 316 height 27
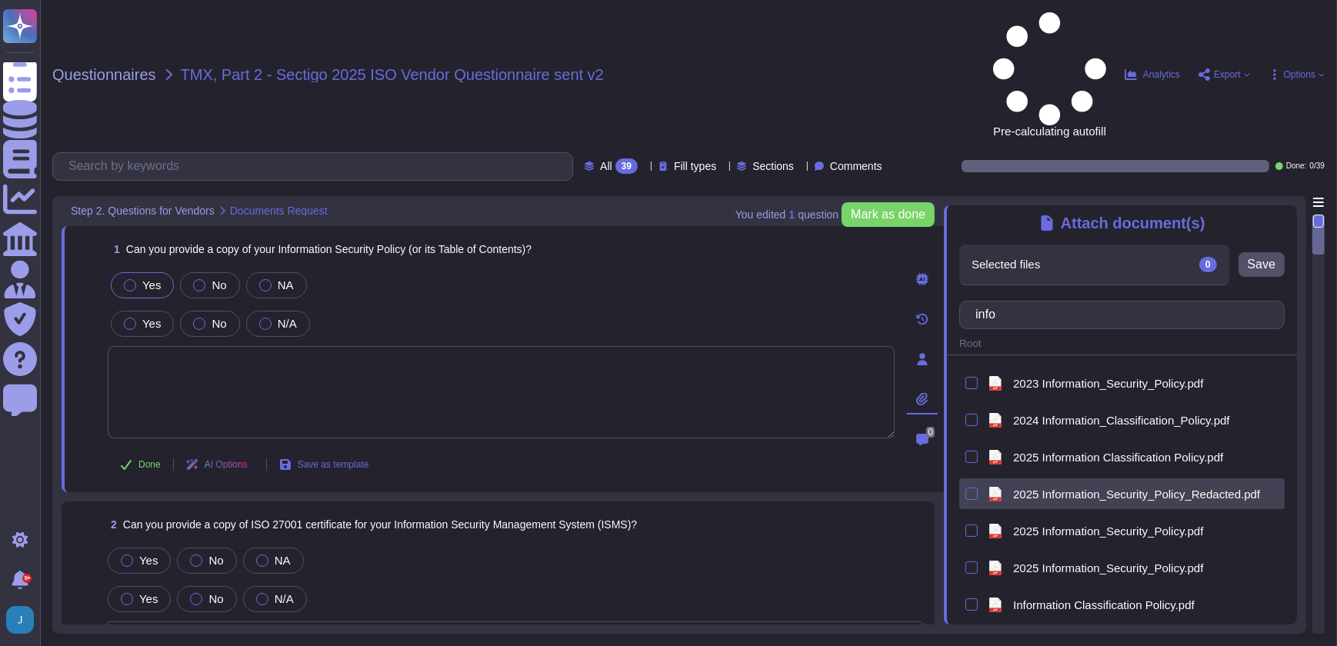
type input "info"
click at [1039, 488] on span "2025 Information_Security_Policy_Redacted.pdf" at bounding box center [1136, 494] width 247 height 12
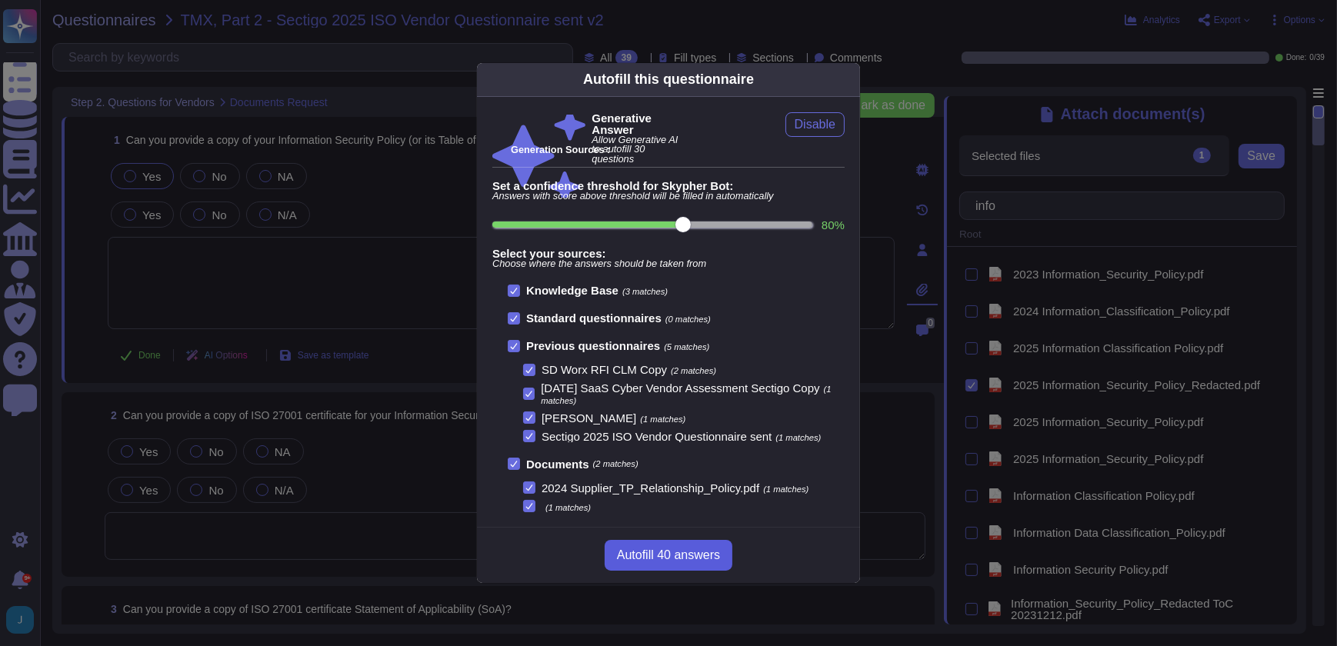
click at [694, 551] on span "Autofill 40 answers" at bounding box center [668, 555] width 103 height 12
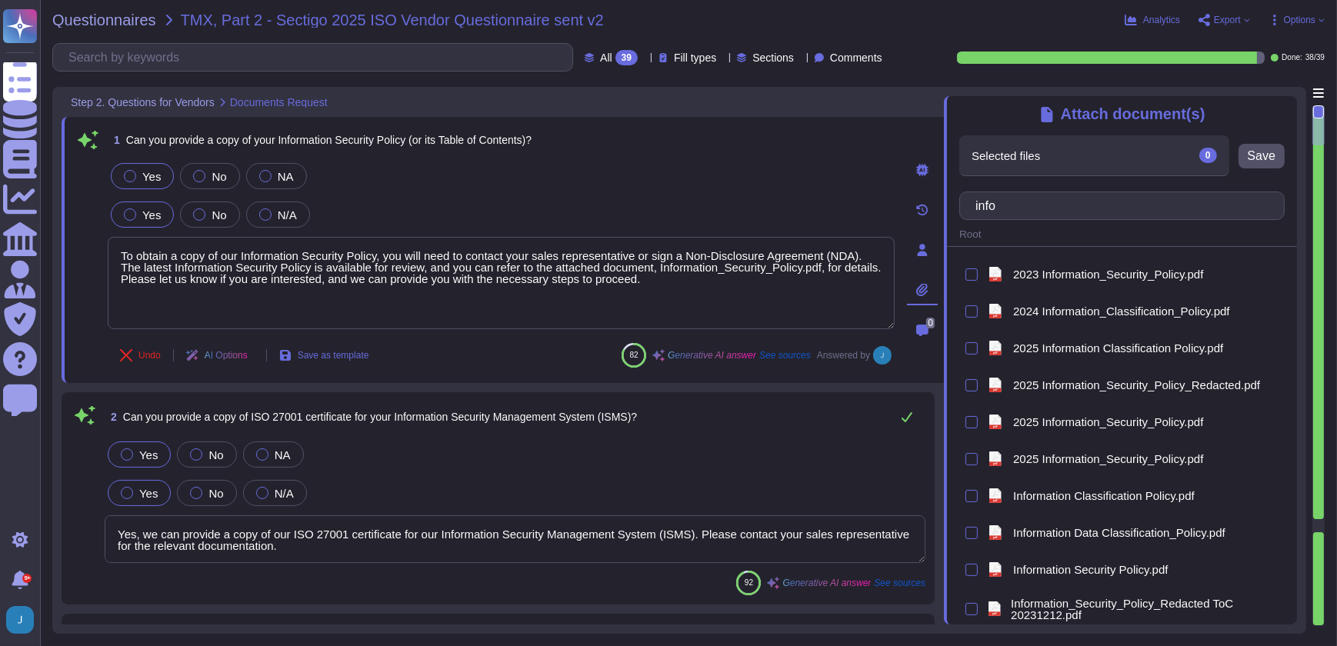
type textarea "To obtain a copy of our Information Security Policy, you will need to contact y…"
type textarea "Yes, we can provide a copy of our ISO 27001 certificate for our Information Sec…"
type textarea "We will attach ISO27001 Certification."
type textarea "We can provide a copy of our latest SOC 2 Type 2 report under a signed Non-Disc…"
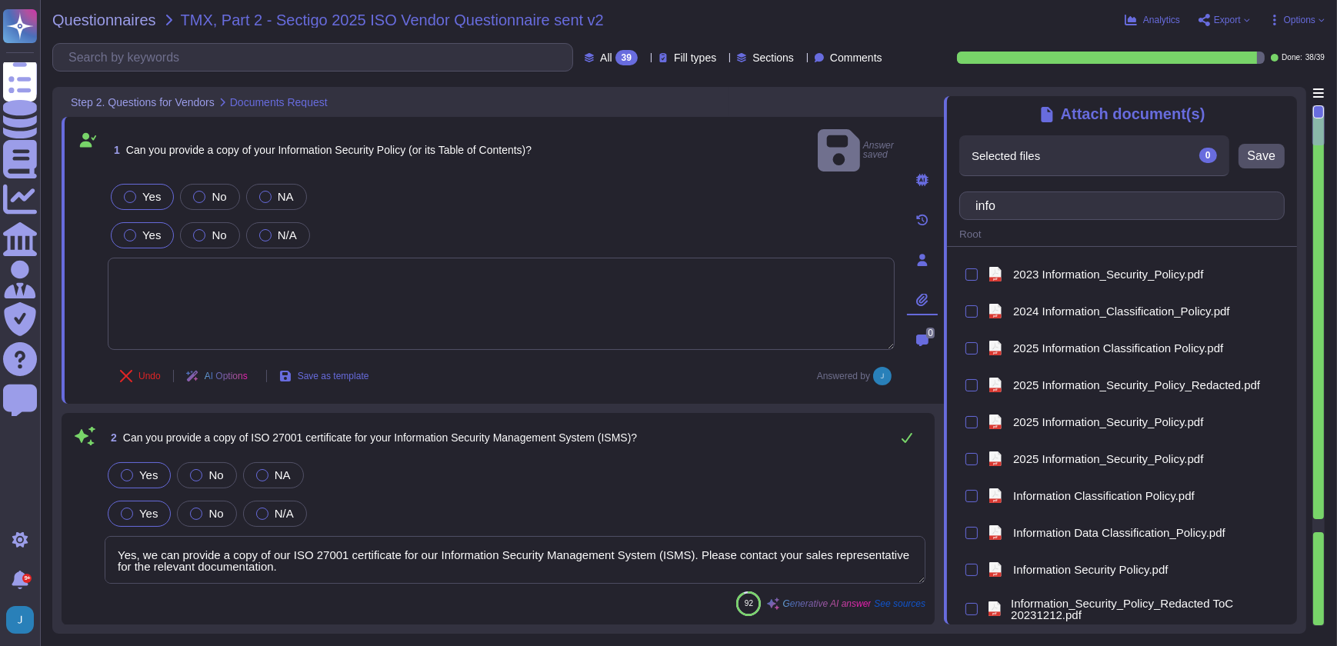
click at [920, 293] on icon at bounding box center [922, 299] width 12 height 13
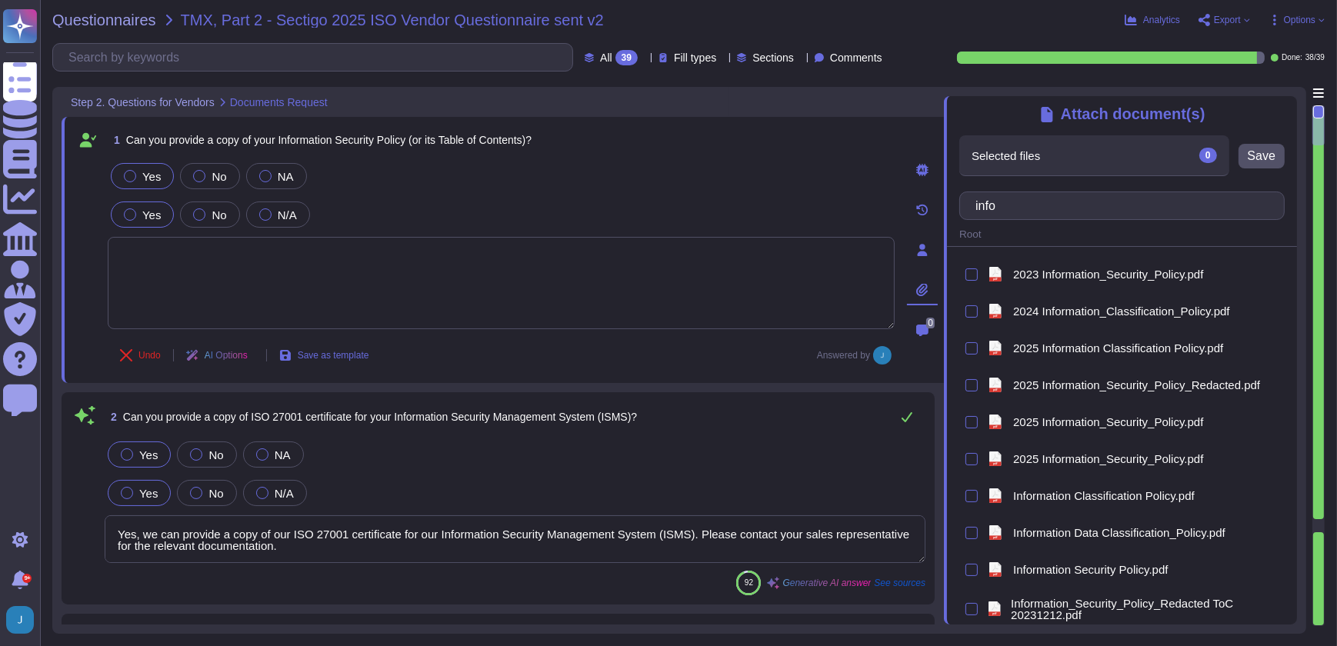
click at [921, 287] on icon at bounding box center [922, 289] width 12 height 13
click at [608, 294] on textarea at bounding box center [501, 283] width 787 height 92
click at [918, 288] on icon at bounding box center [922, 290] width 12 height 12
click at [923, 289] on icon at bounding box center [922, 290] width 12 height 12
click at [578, 191] on div "Yes No NA" at bounding box center [501, 176] width 787 height 32
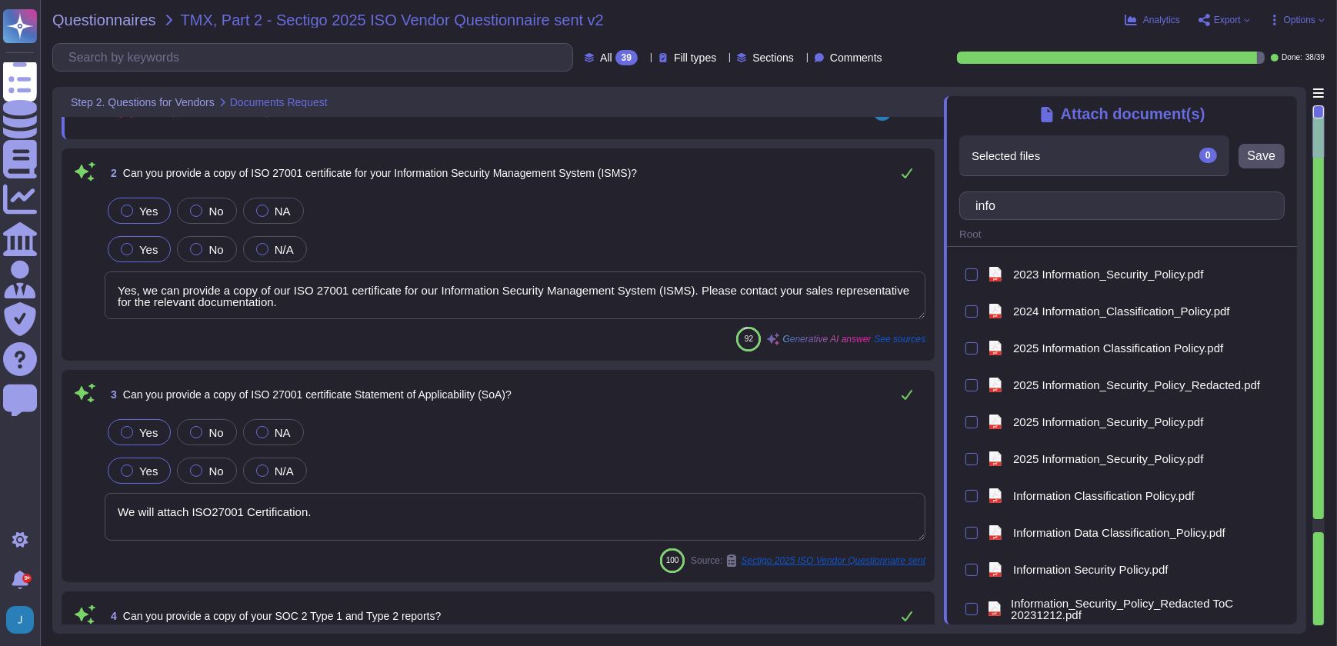
type textarea "None"
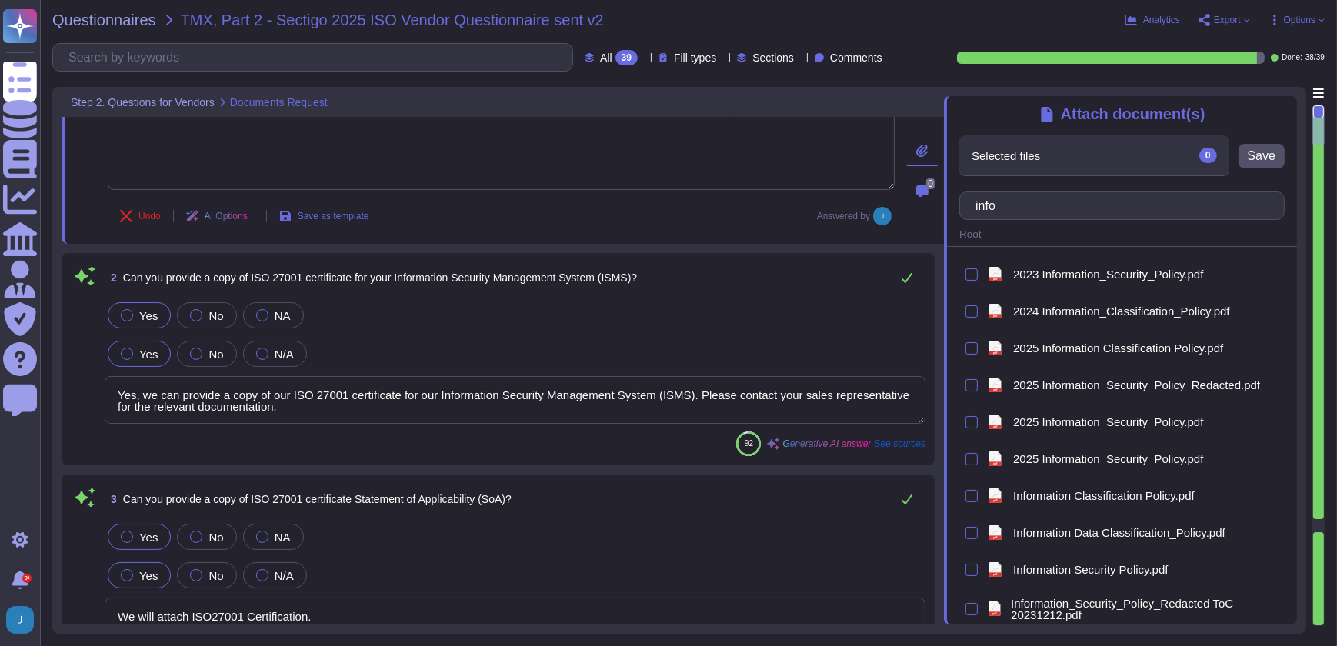
scroll to position [1, 0]
drag, startPoint x: 696, startPoint y: 392, endPoint x: 700, endPoint y: 413, distance: 21.9
click at [700, 413] on textarea "Yes, we can provide a copy of our ISO 27001 certificate for our Information Sec…" at bounding box center [515, 400] width 821 height 48
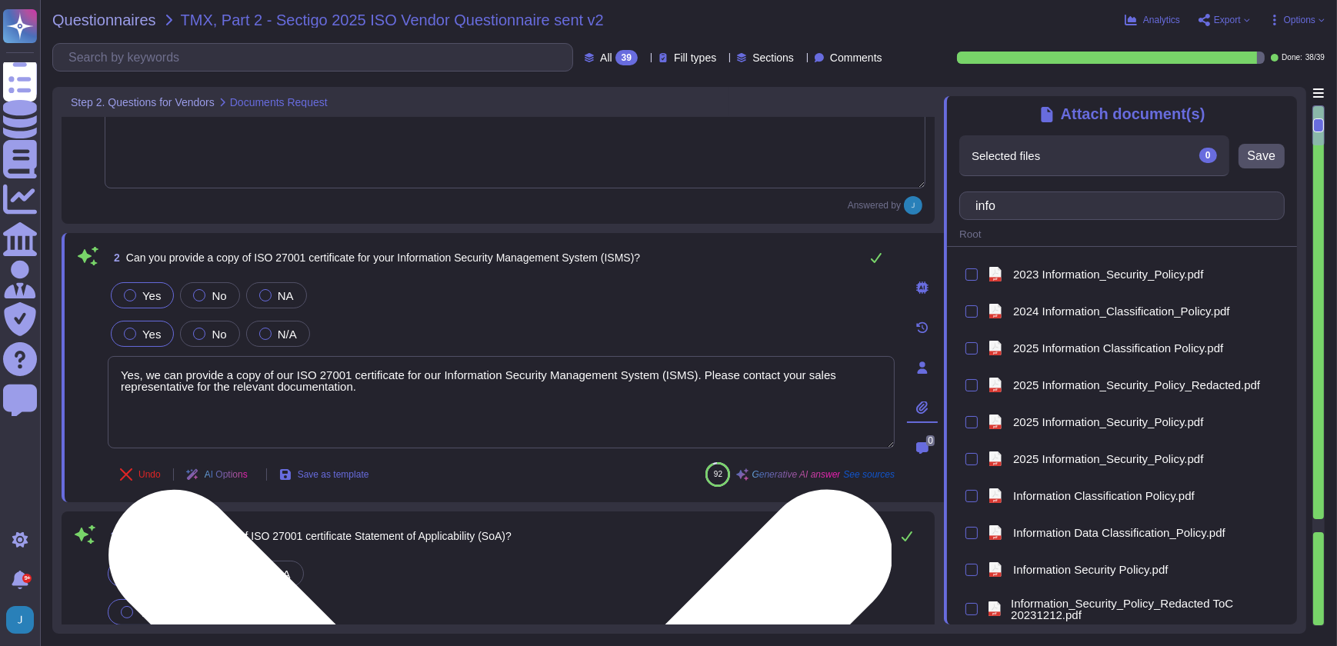
scroll to position [0, 0]
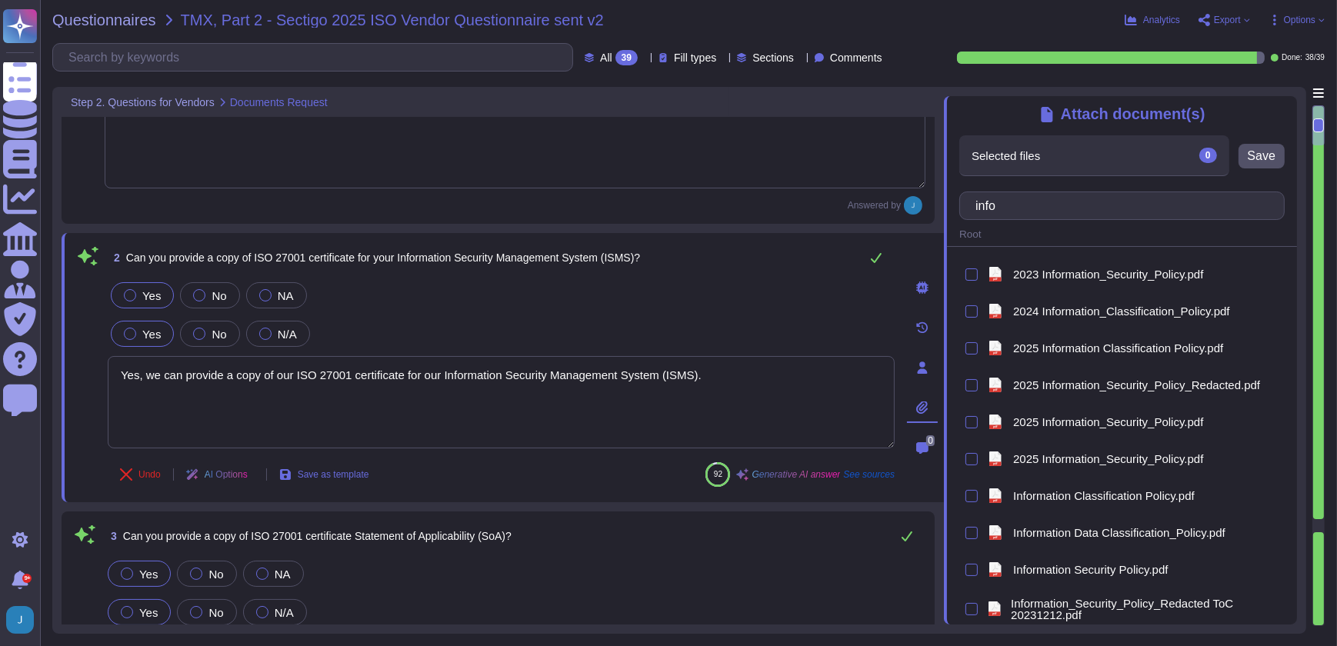
type textarea "Yes, we can provide a copy of our ISO 27001 certificate for our Information Sec…"
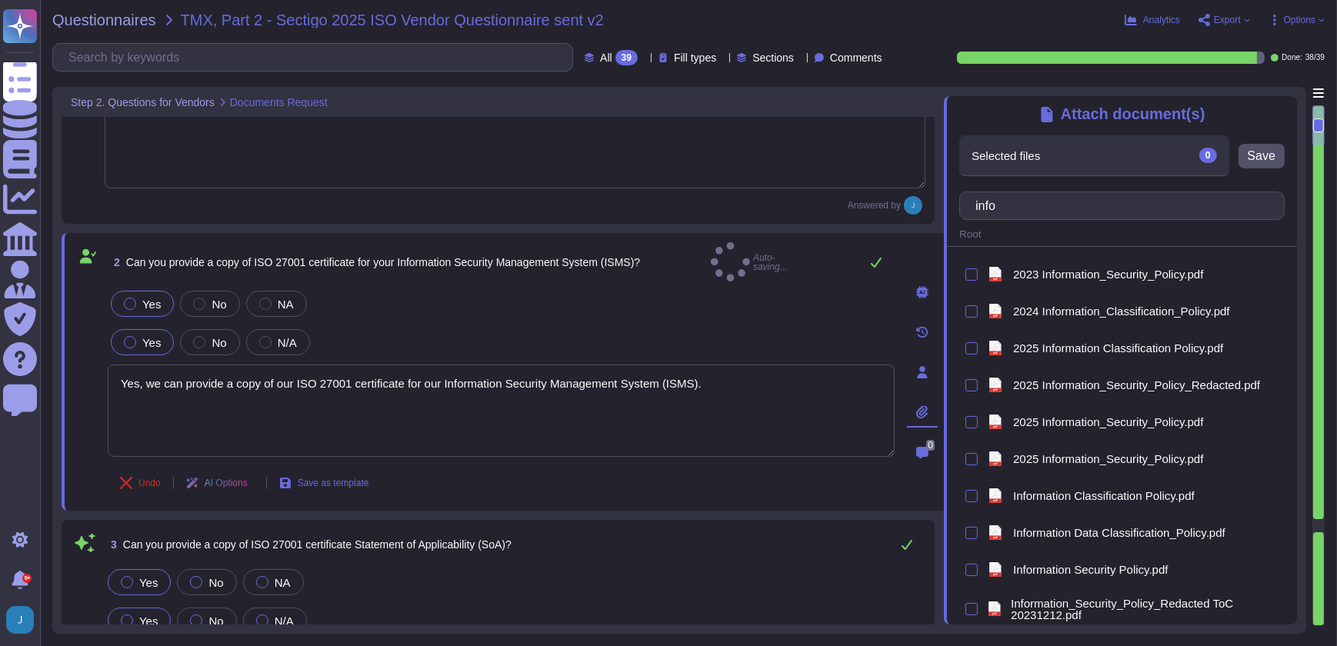
click at [919, 406] on icon at bounding box center [922, 412] width 12 height 12
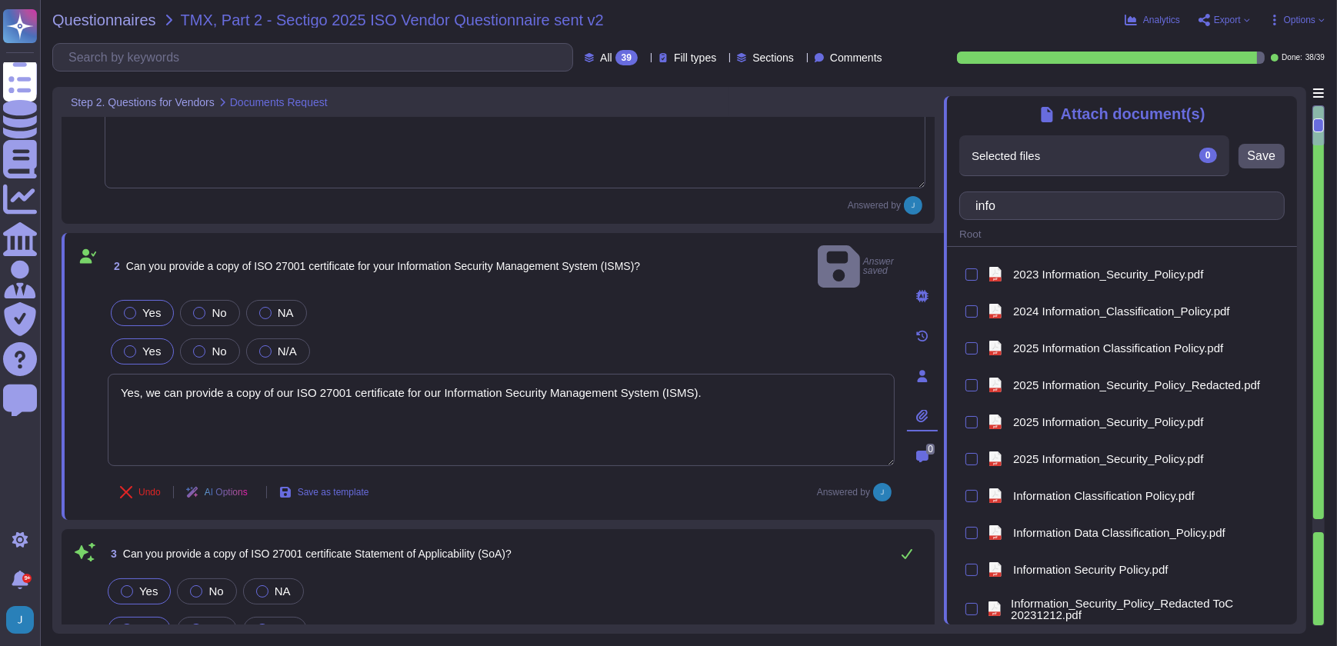
click at [928, 410] on icon at bounding box center [922, 416] width 12 height 12
click at [925, 410] on icon at bounding box center [922, 416] width 12 height 12
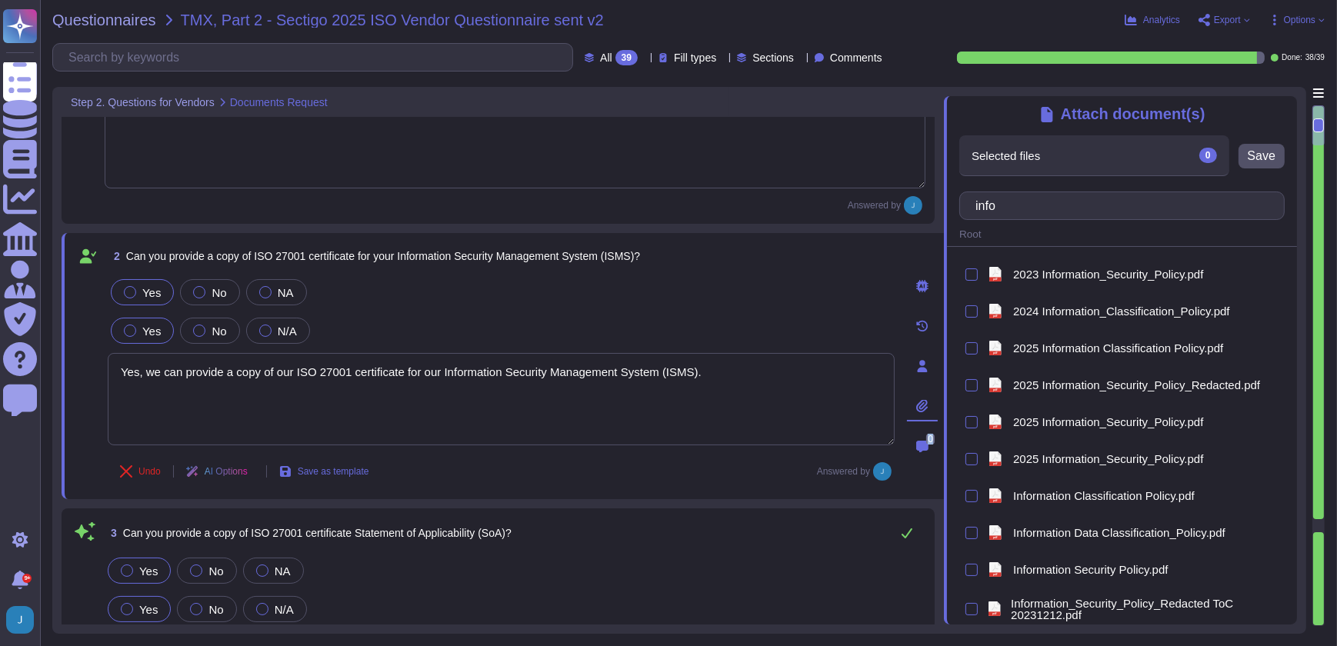
click at [925, 400] on icon at bounding box center [922, 406] width 12 height 12
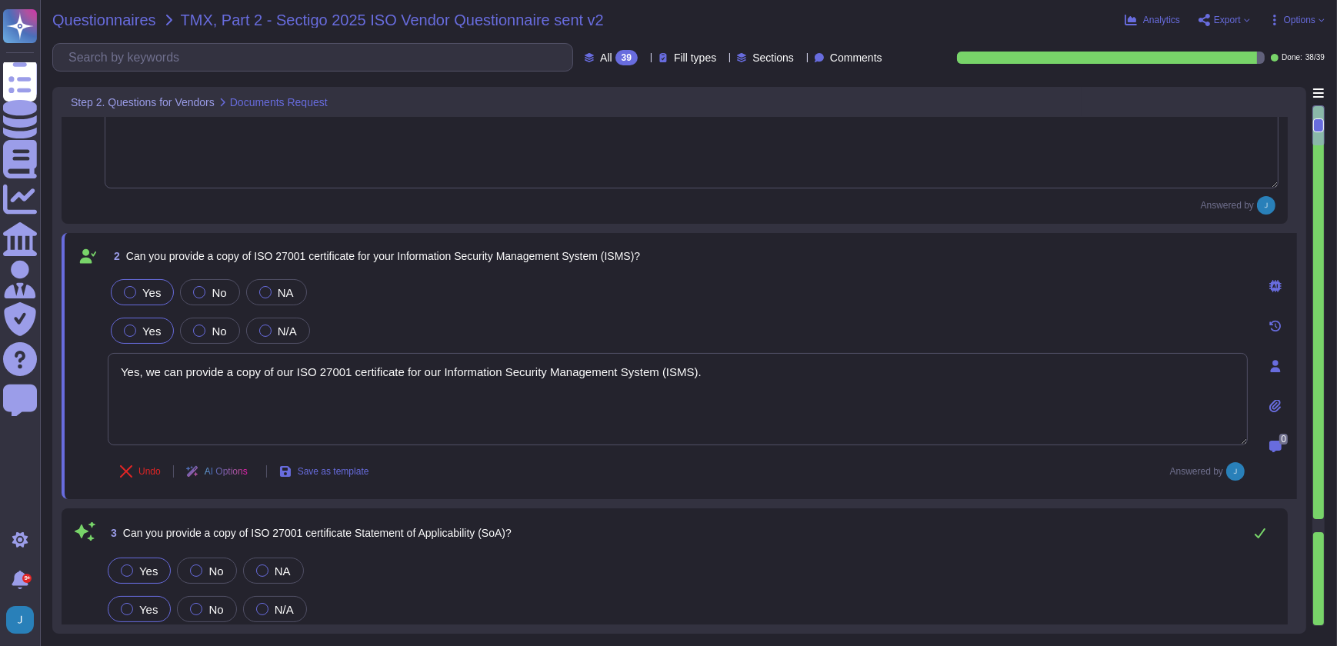
click at [87, 26] on span "Questionnaires" at bounding box center [104, 19] width 104 height 15
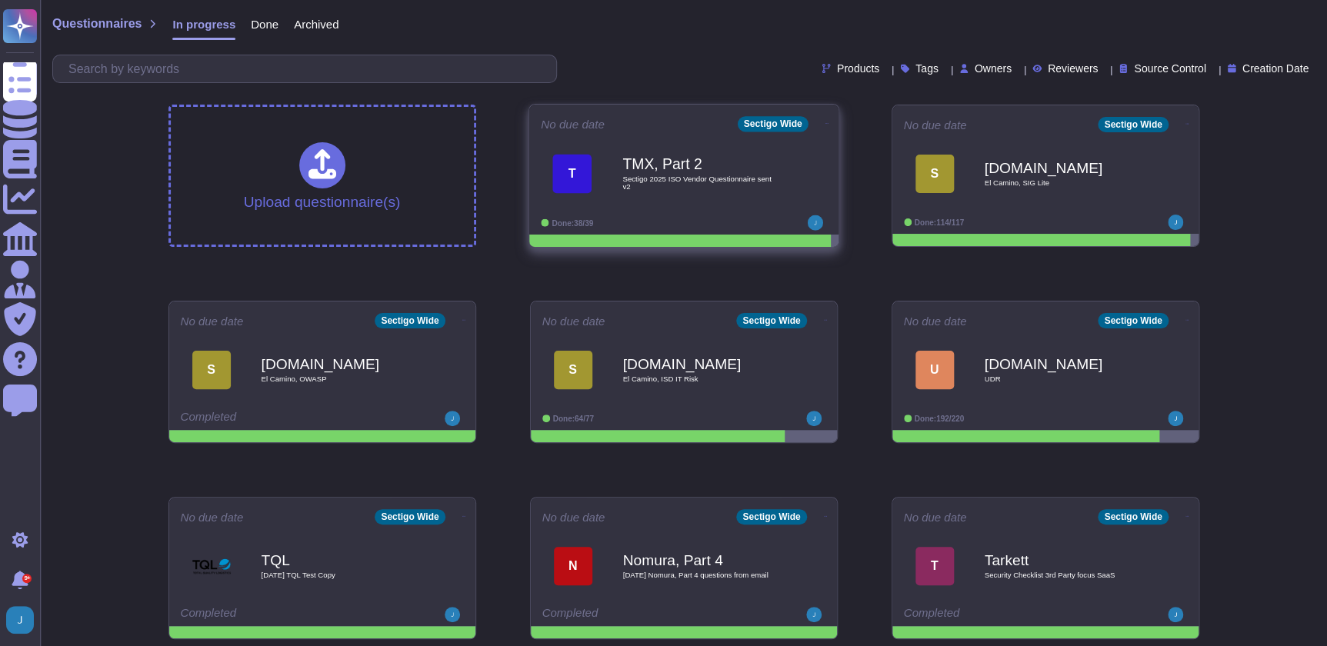
click at [823, 115] on span at bounding box center [826, 122] width 6 height 16
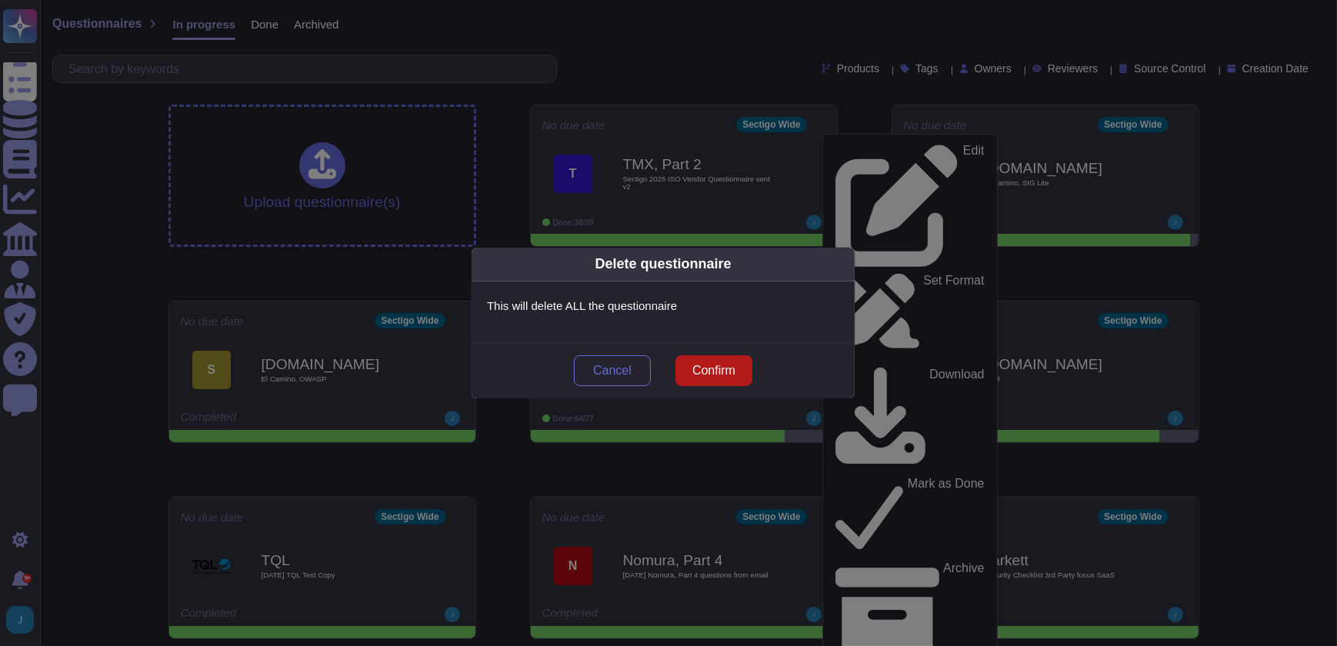
click at [743, 363] on button "Confirm" at bounding box center [713, 370] width 77 height 31
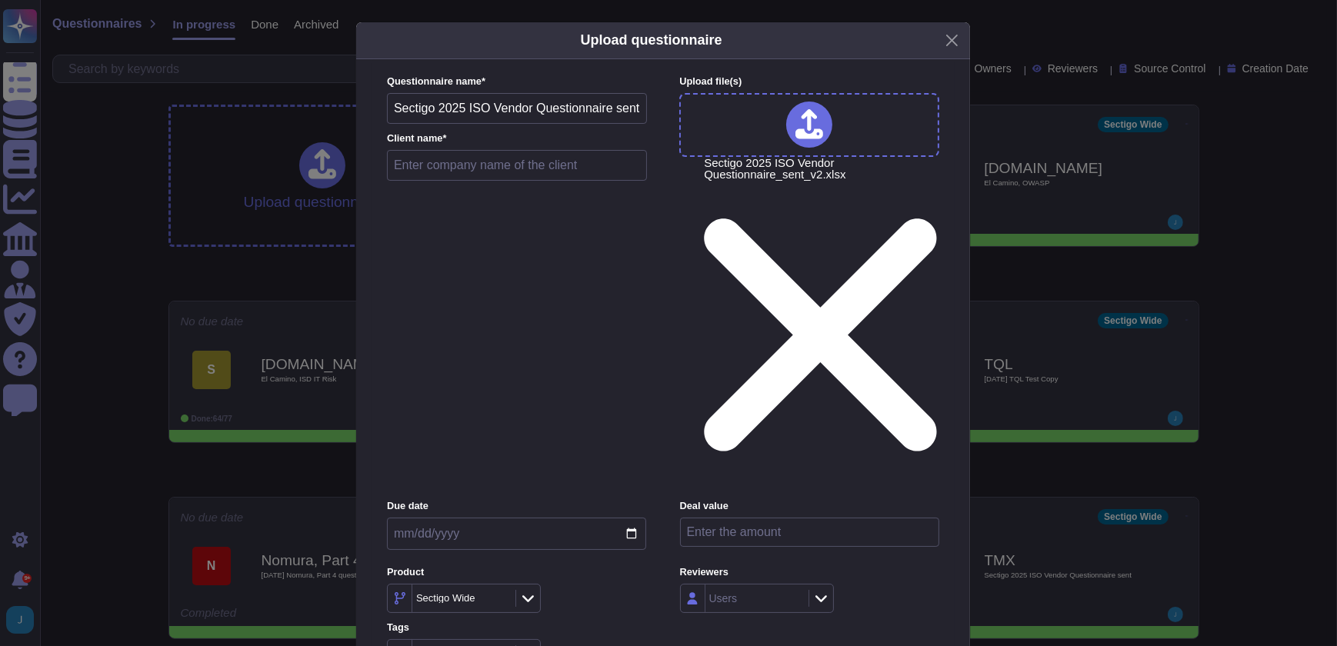
click at [545, 188] on div "Questionnaire name * Sectigo 2025 ISO Vendor Questionnaire sent v2 Client name *" at bounding box center [517, 132] width 260 height 114
click at [540, 181] on input "text" at bounding box center [517, 165] width 260 height 31
type input "TMX, Part 2"
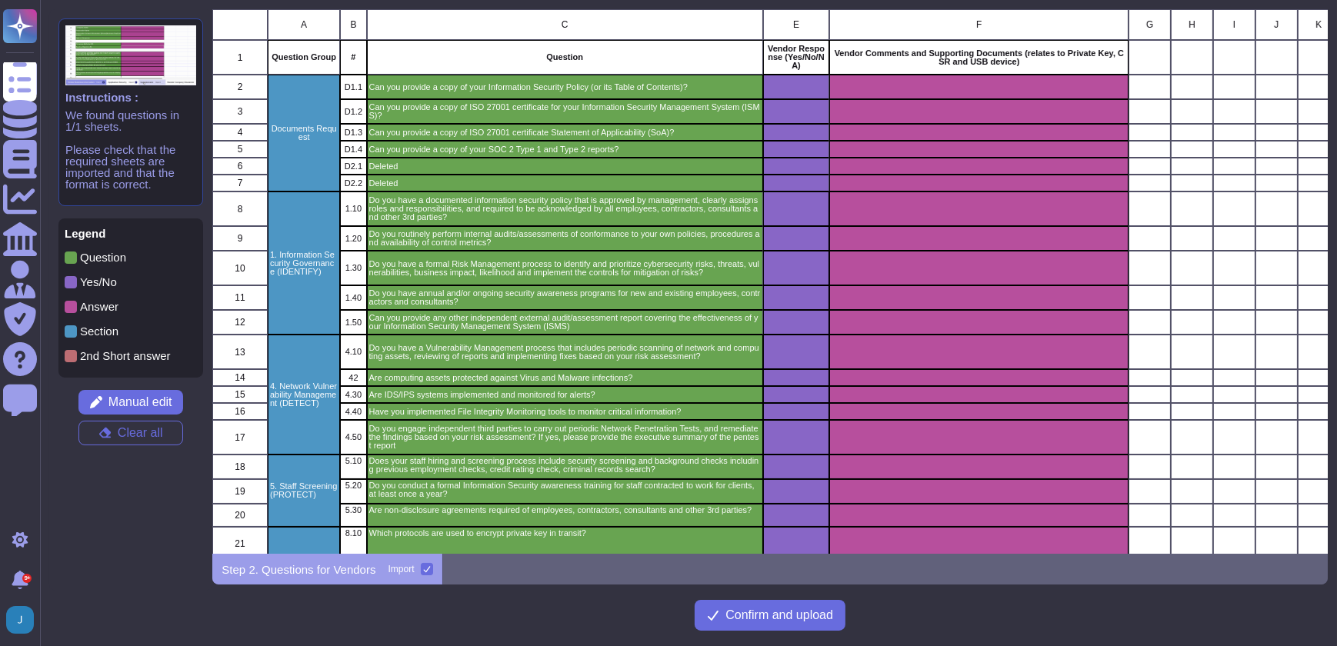
scroll to position [534, 1105]
click at [137, 402] on span "Manual edit" at bounding box center [140, 402] width 64 height 12
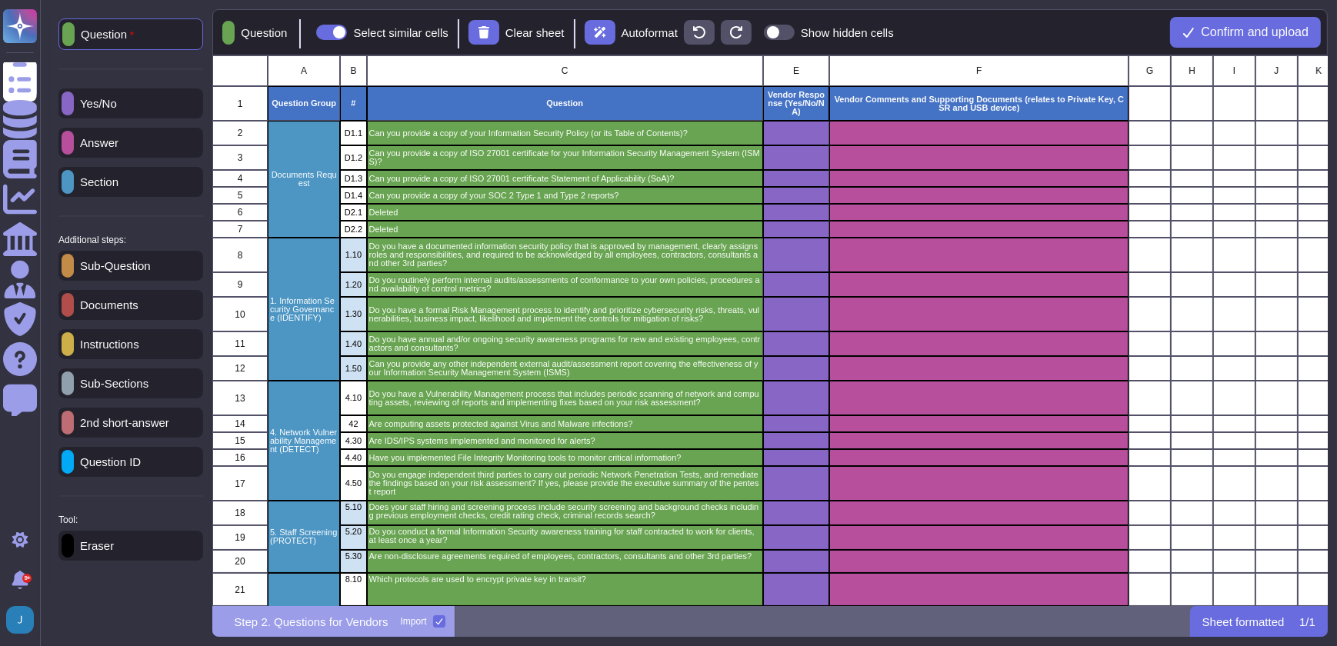
scroll to position [540, 1105]
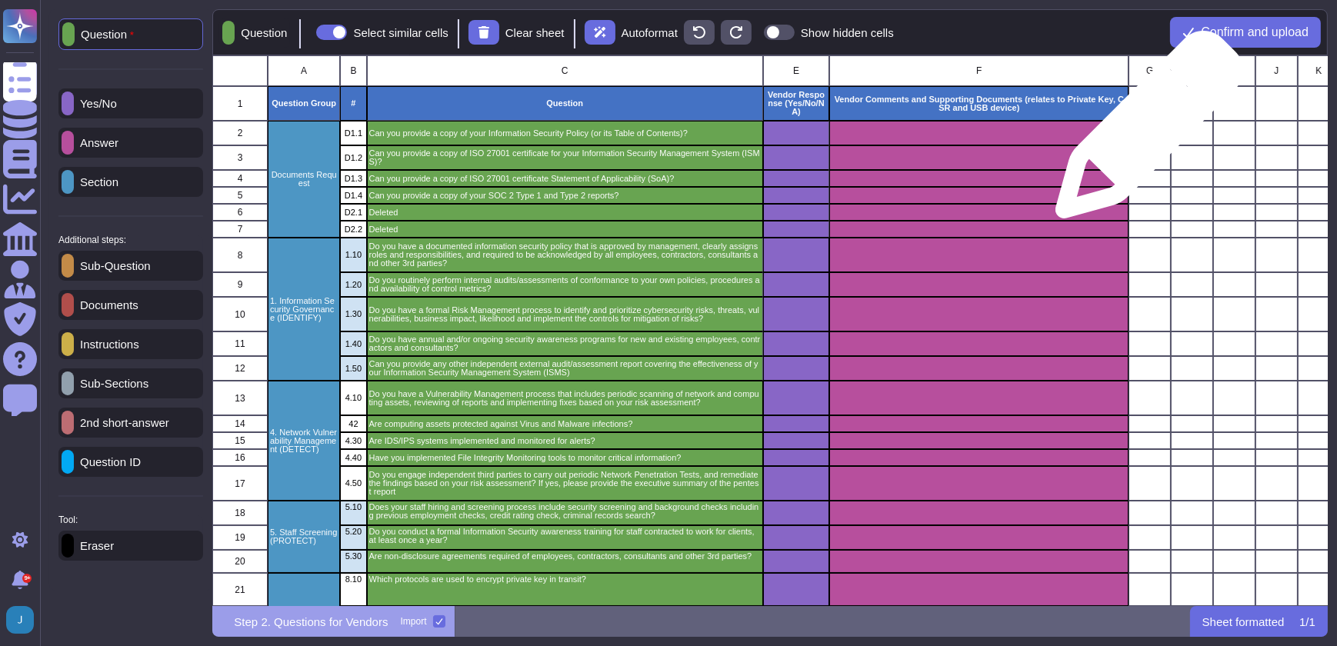
click at [1143, 132] on div "grid" at bounding box center [1150, 133] width 42 height 25
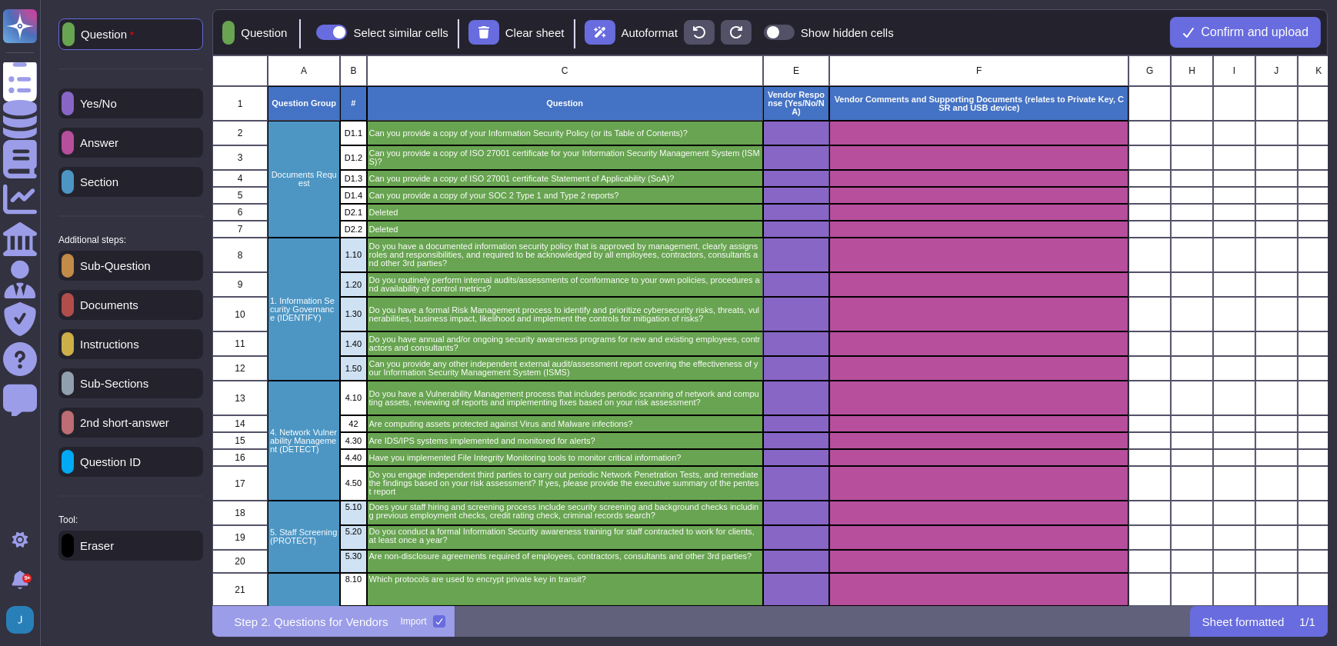
click at [156, 308] on div "Documents" at bounding box center [130, 305] width 145 height 30
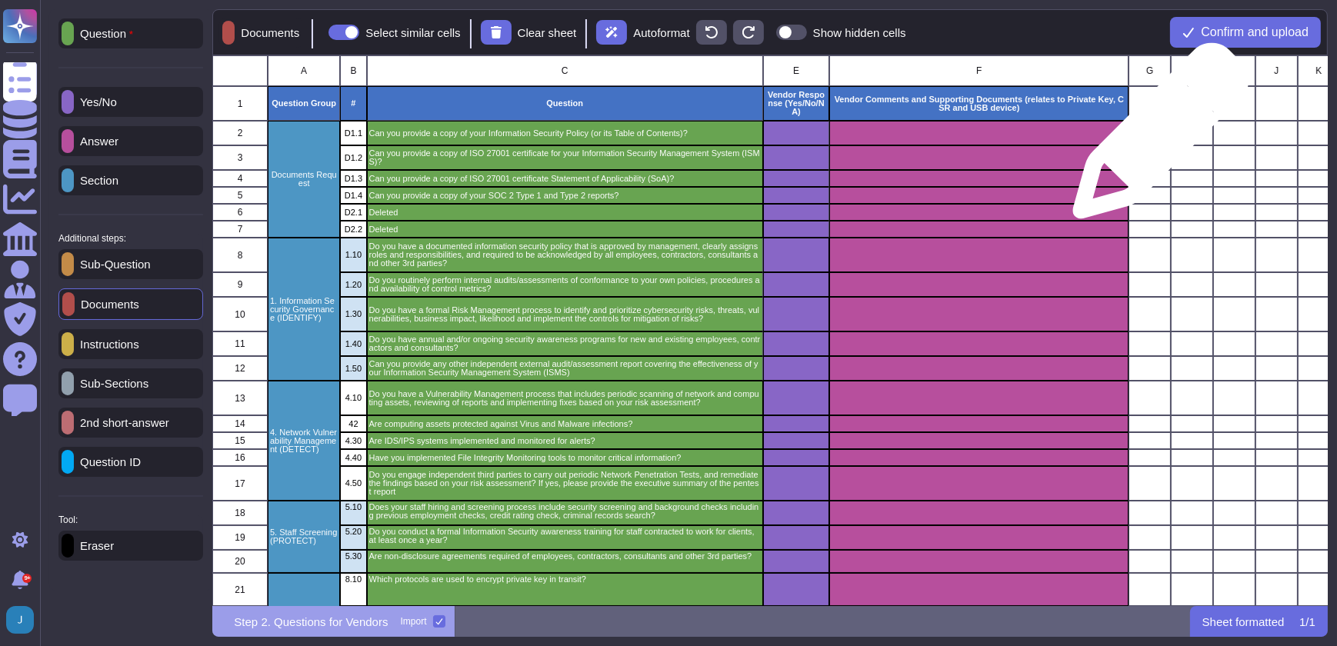
click at [1155, 138] on div "grid" at bounding box center [1150, 133] width 42 height 25
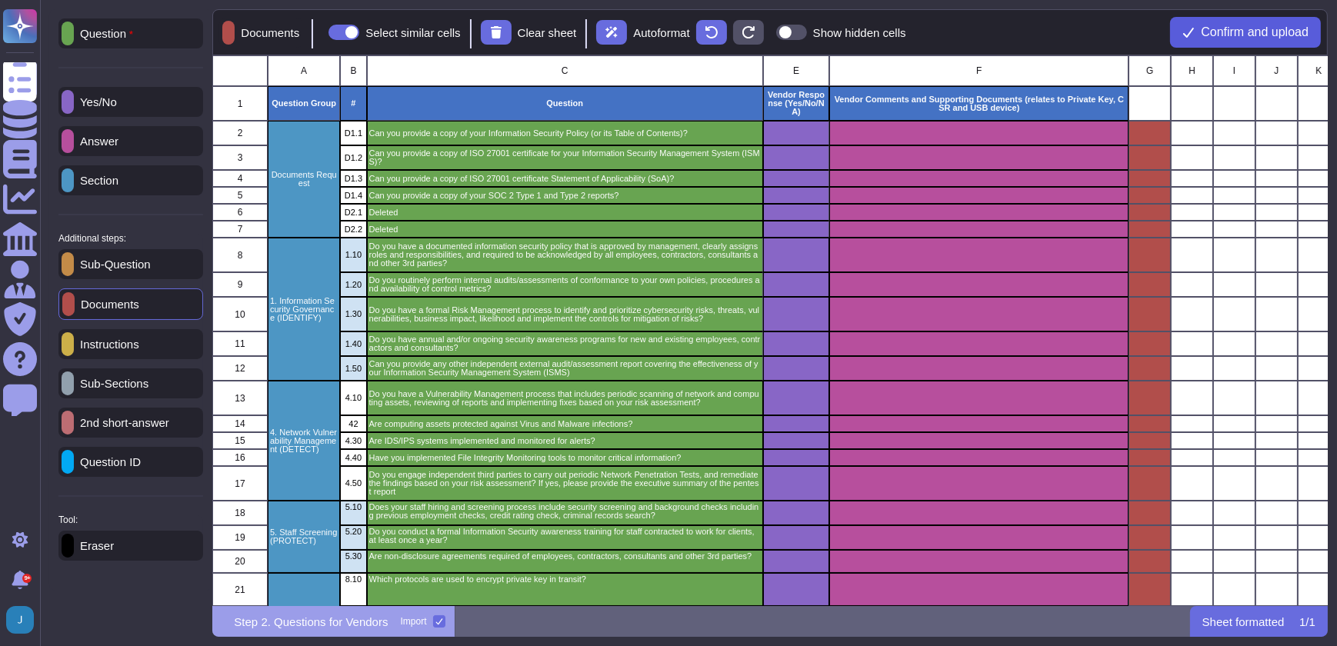
click at [1215, 27] on span "Confirm and upload" at bounding box center [1255, 32] width 108 height 12
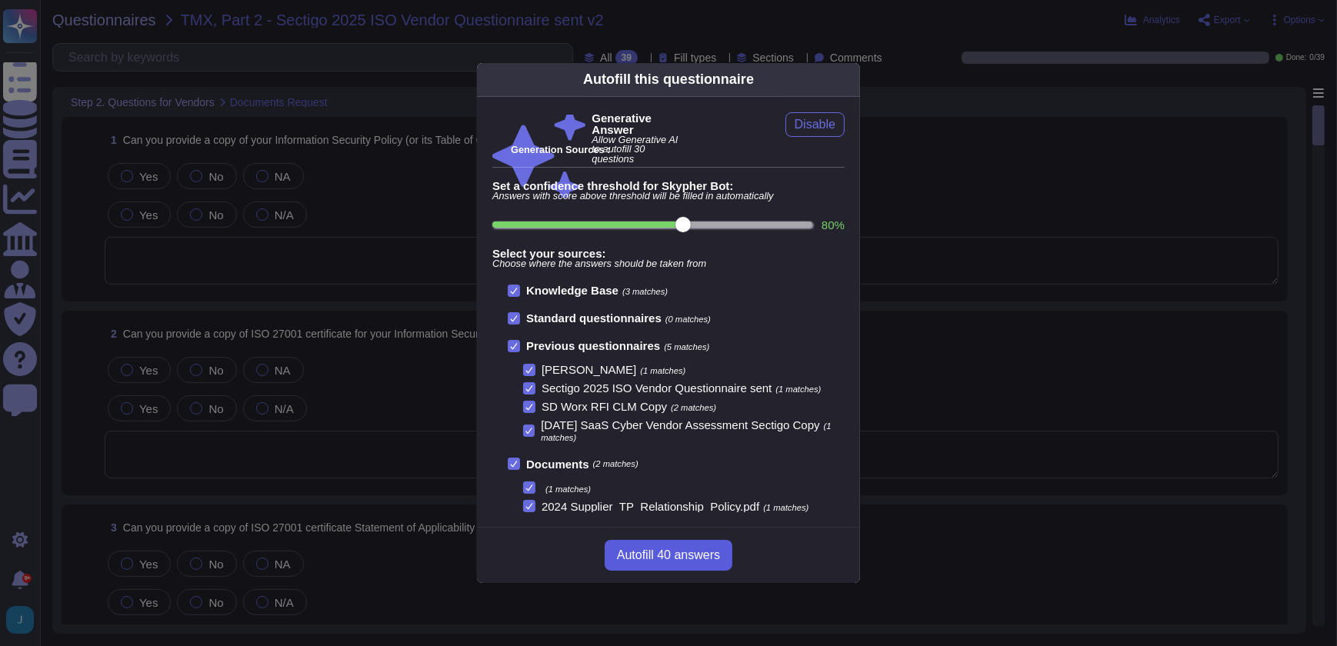
click at [682, 549] on span "Autofill 40 answers" at bounding box center [668, 555] width 103 height 12
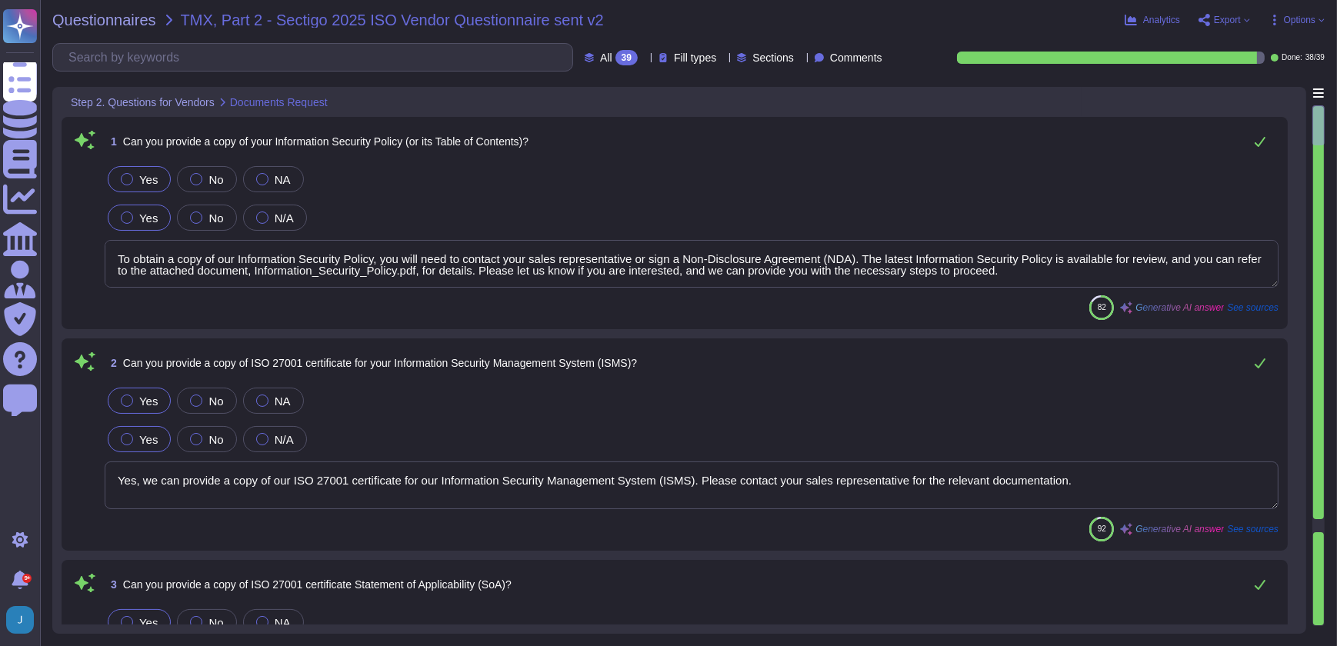
type textarea "To obtain a copy of our Information Security Policy, you will need to contact y…"
type textarea "Yes, we can provide a copy of our ISO 27001 certificate for our Information Sec…"
type textarea "We will attach ISO27001 Certification."
type textarea "We can provide a copy of our latest SOC 2 Type 2 report under a signed Non-Disc…"
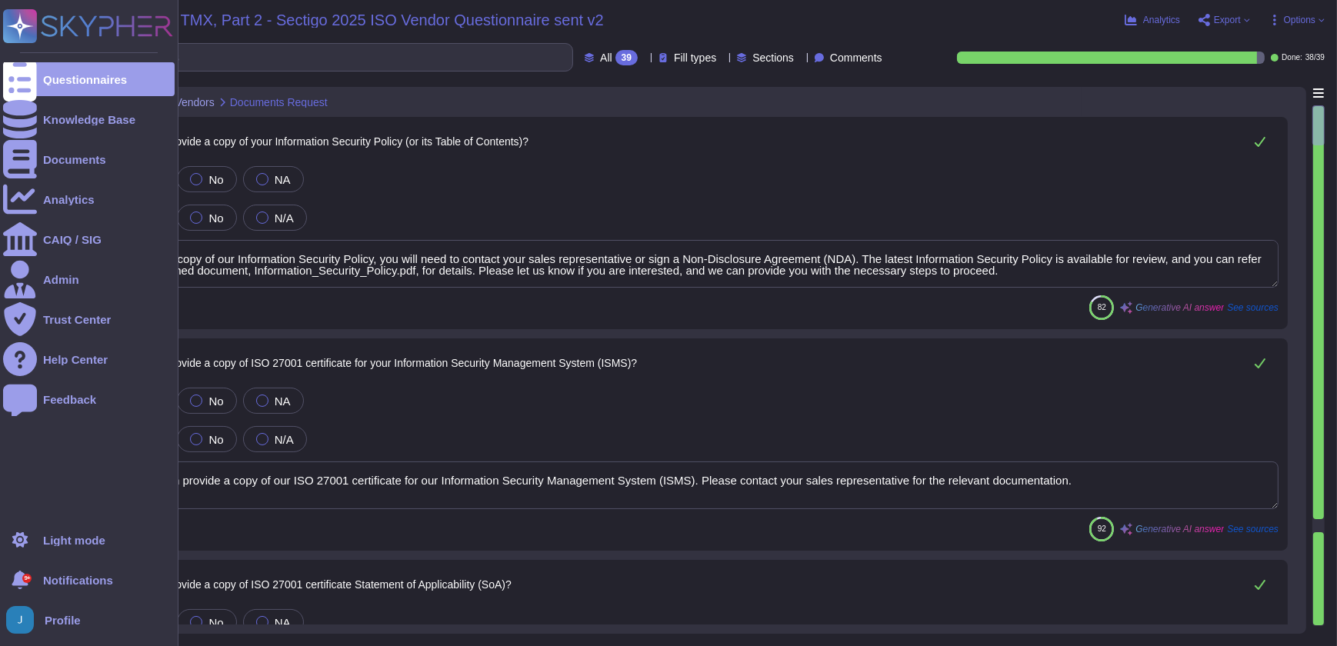
drag, startPoint x: 1059, startPoint y: 282, endPoint x: 35, endPoint y: 259, distance: 1024.0
click at [44, 251] on div "Questionnaires TMX, Part 2 - Sectigo 2025 ISO Vendor Questionnaire sent v2 Anal…" at bounding box center [688, 323] width 1297 height 646
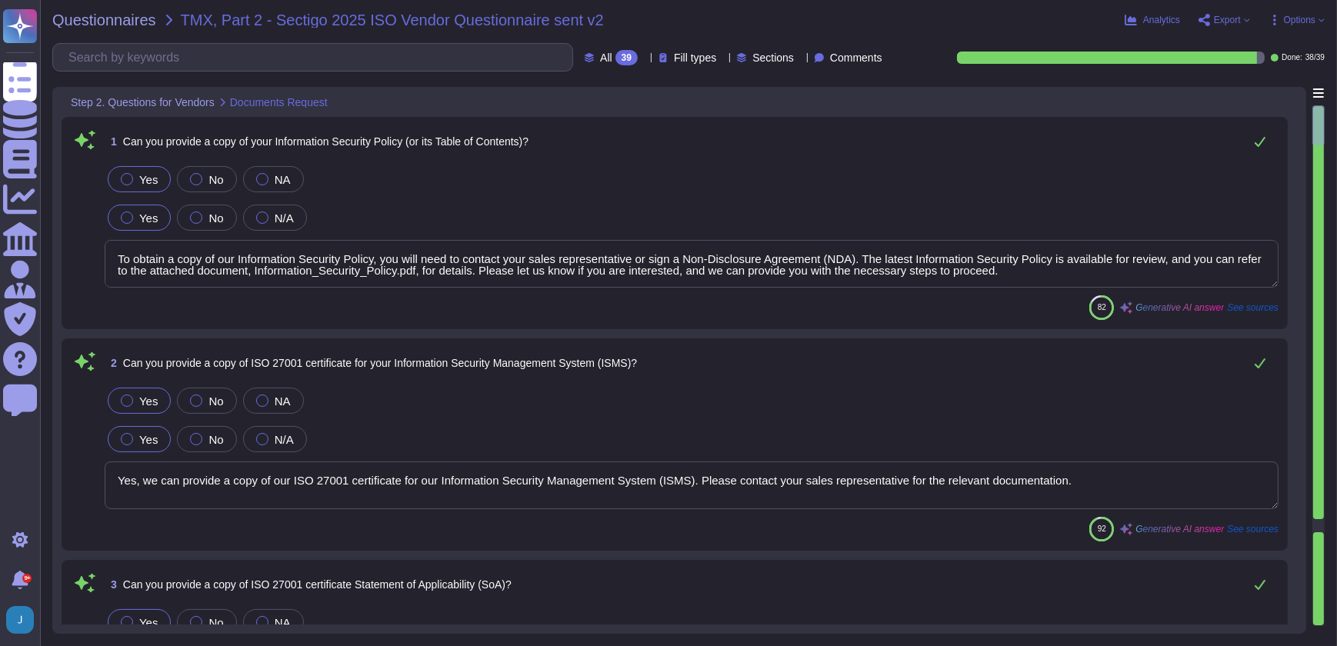
scroll to position [1, 0]
drag, startPoint x: 1040, startPoint y: 274, endPoint x: 61, endPoint y: 272, distance: 979.2
click at [62, 272] on div "1 Can you provide a copy of your Information Security Policy (or its Table of C…" at bounding box center [675, 223] width 1226 height 212
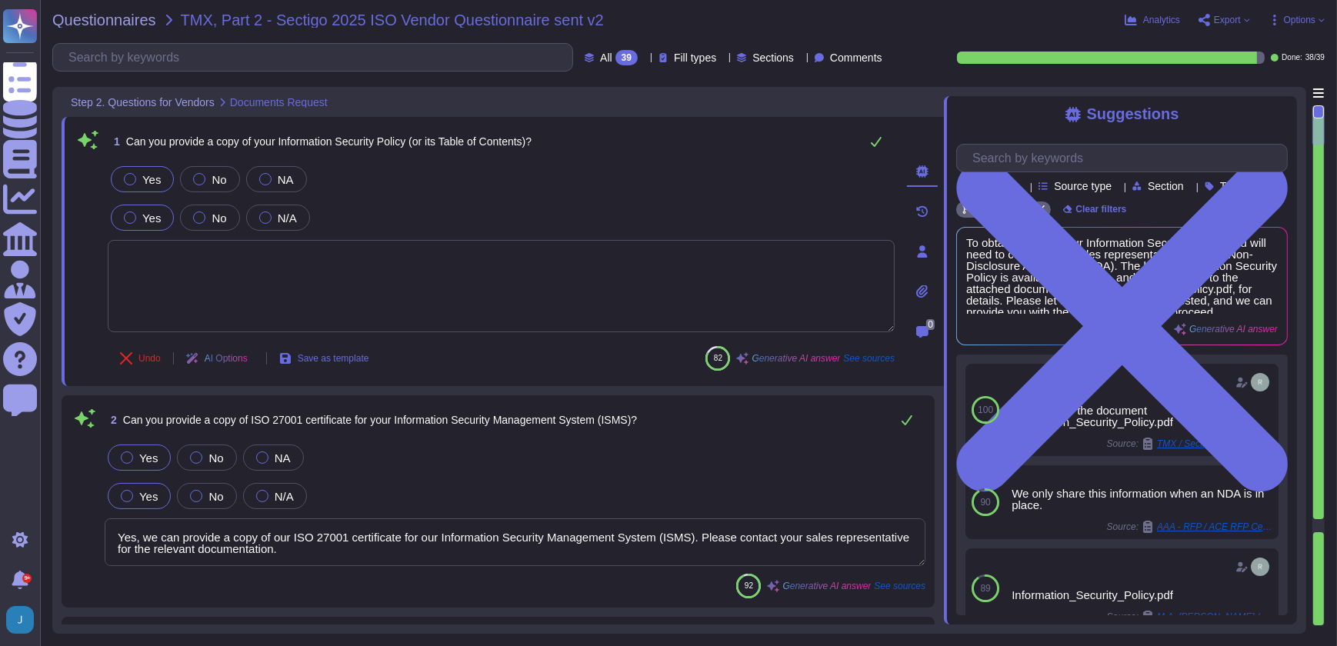
scroll to position [0, 0]
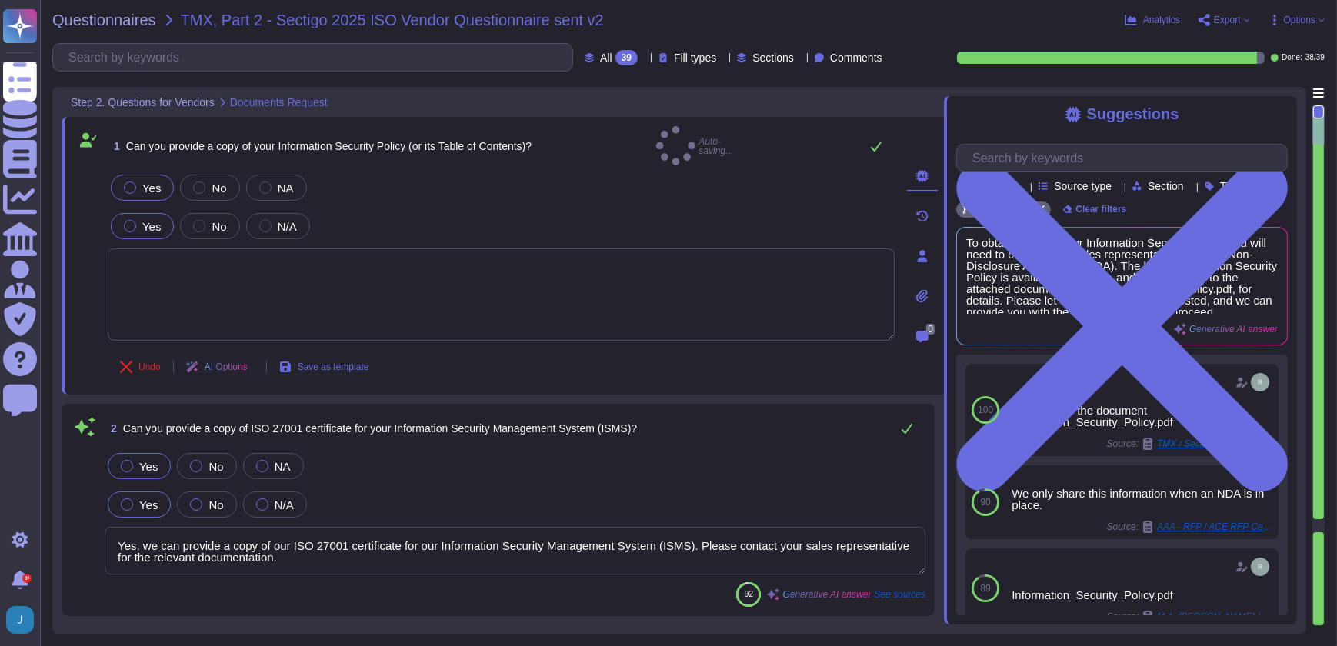
click at [921, 292] on icon at bounding box center [922, 295] width 12 height 13
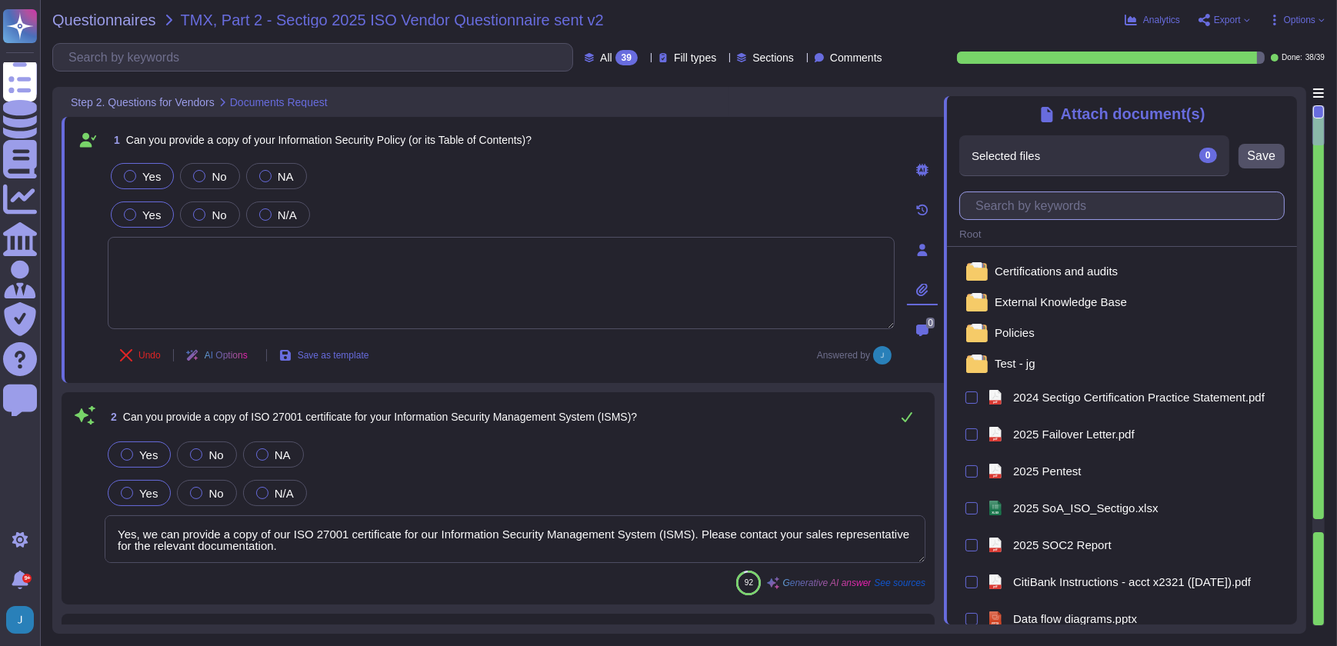
click at [1042, 209] on input "text" at bounding box center [1126, 205] width 316 height 27
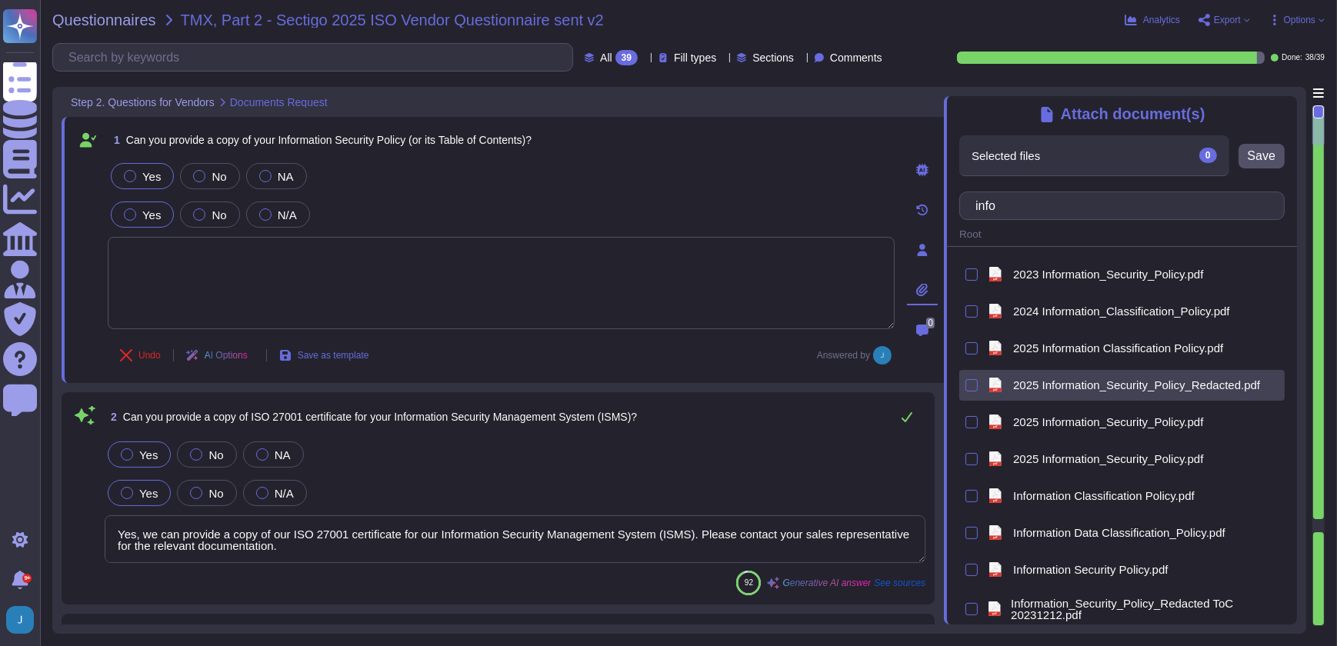
type input "info"
click at [1069, 391] on span "2025 Information_Security_Policy_Redacted.pdf" at bounding box center [1136, 385] width 247 height 12
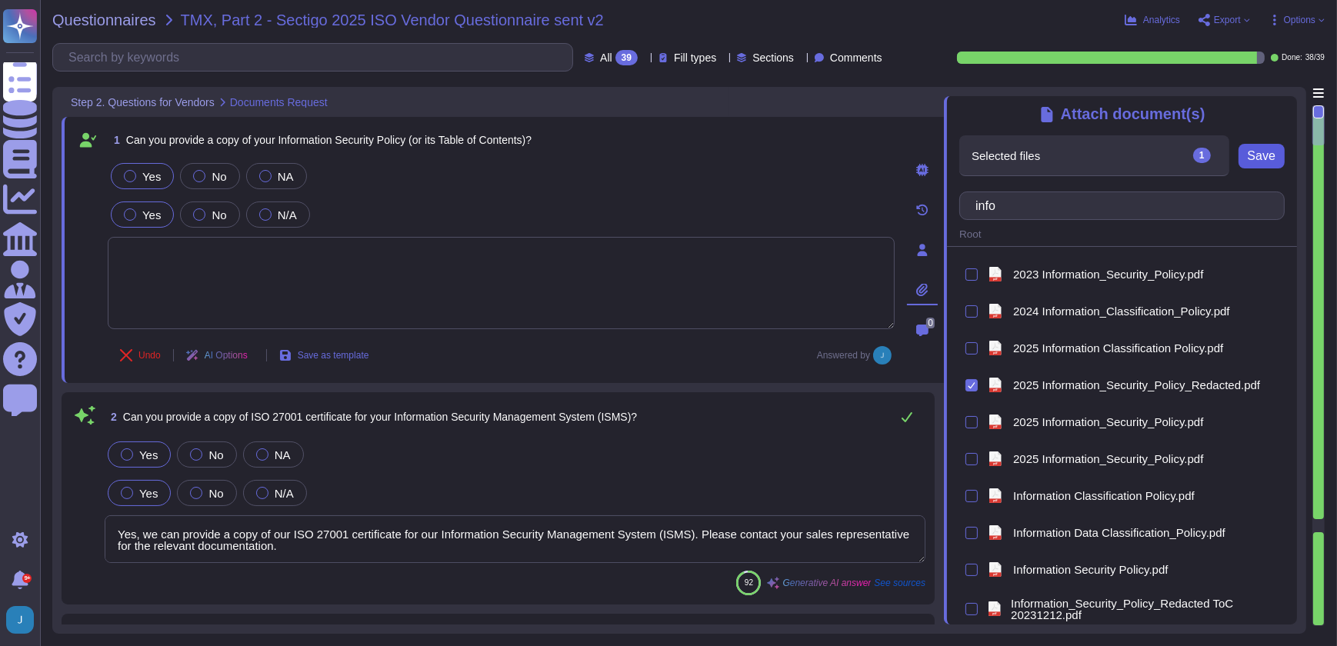
click at [1258, 152] on span "Save" at bounding box center [1262, 156] width 28 height 12
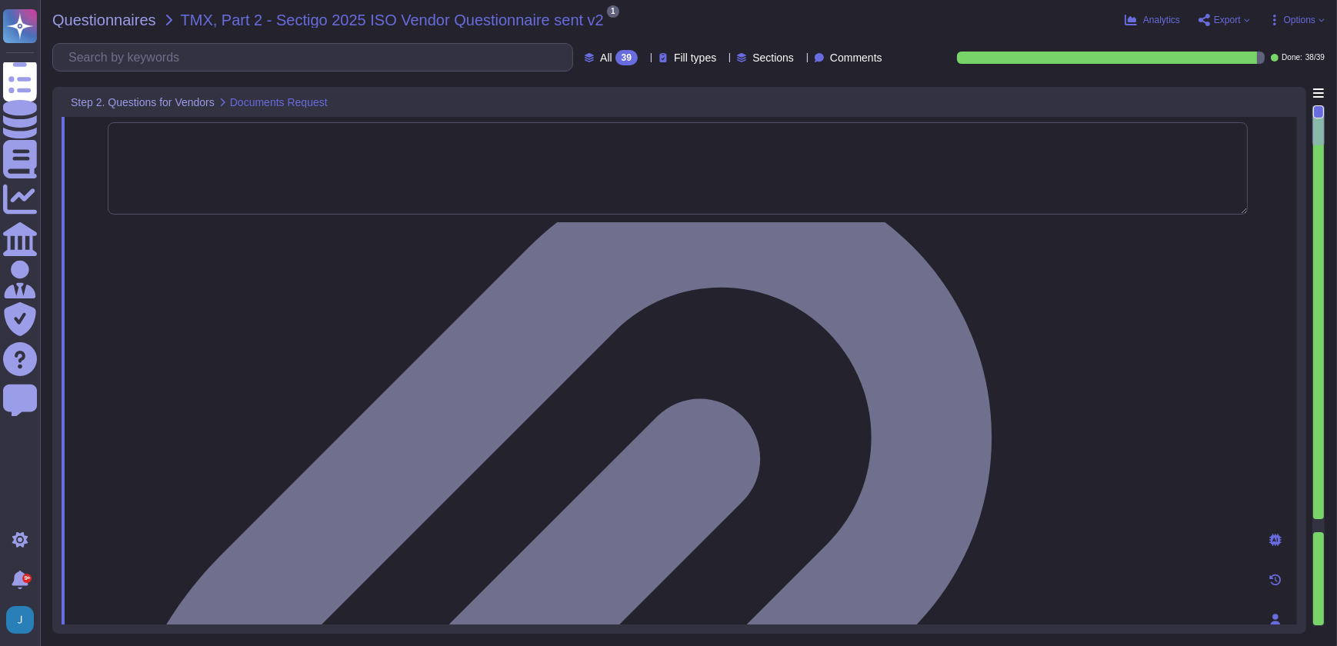
scroll to position [139, 0]
type textarea "None"
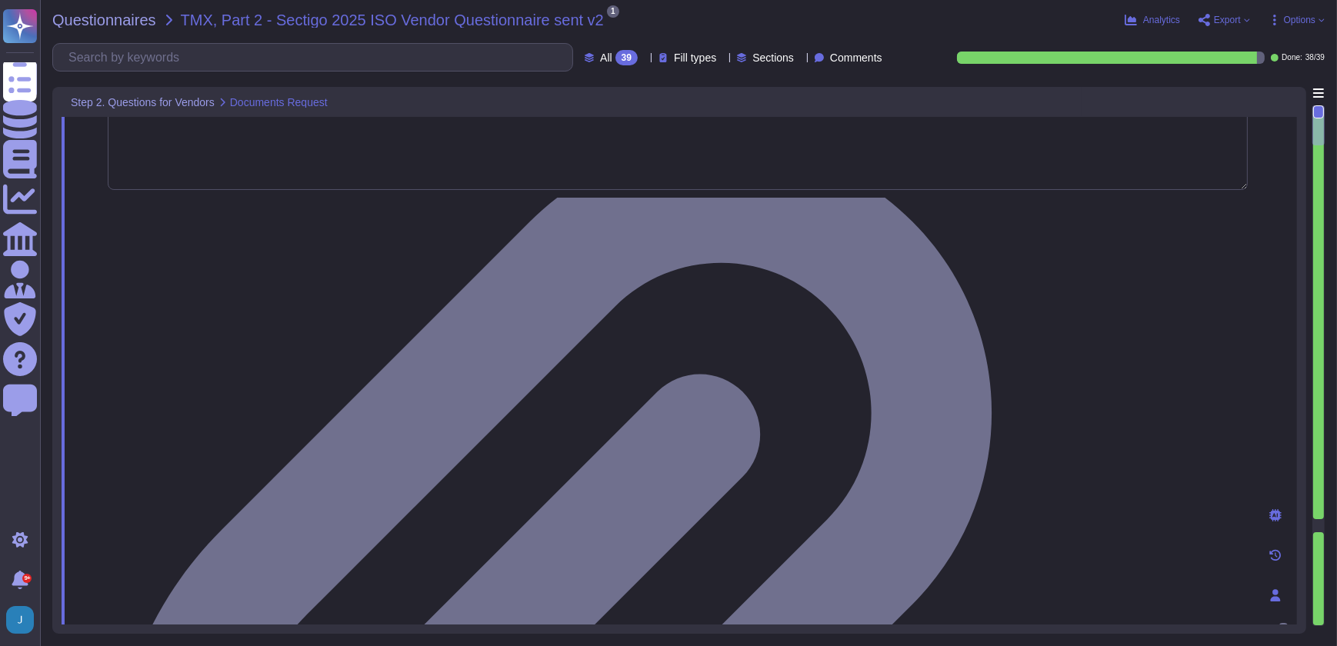
drag, startPoint x: 1096, startPoint y: 419, endPoint x: -3, endPoint y: 392, distance: 1099.5
click at [0, 392] on html "Questionnaires Knowledge Base Documents Analytics CAIQ / SIG Admin Trust Center…" at bounding box center [668, 323] width 1337 height 646
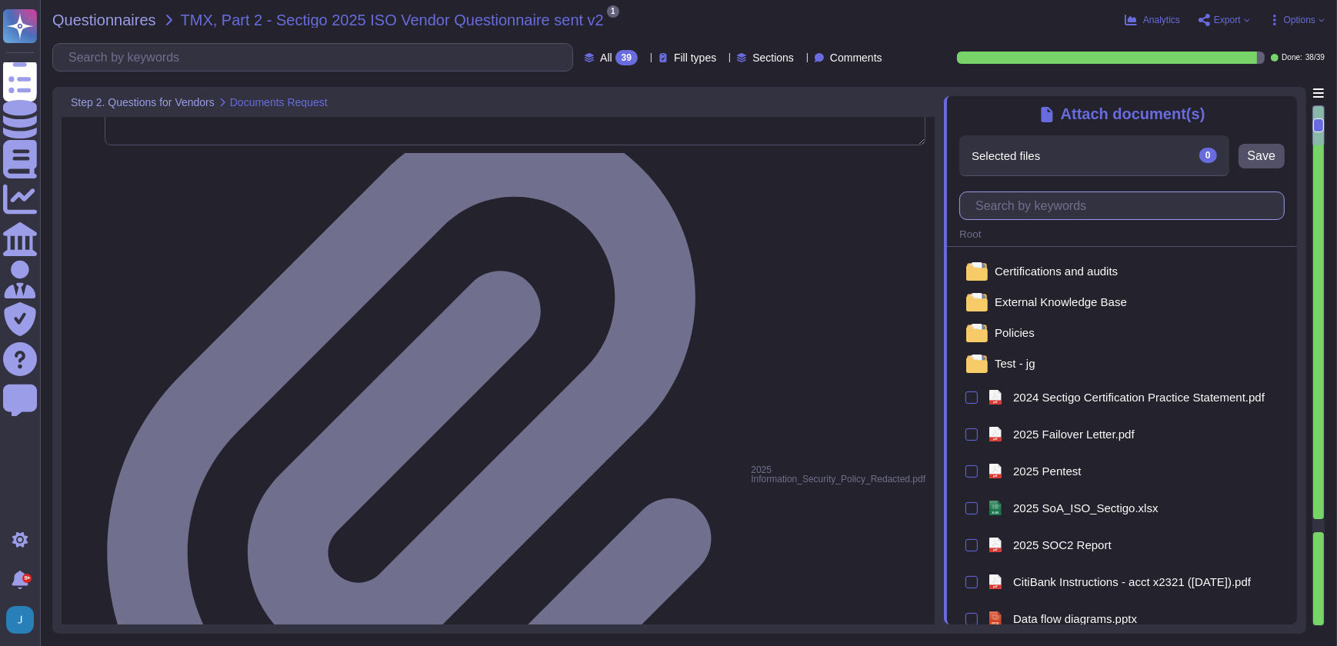
click at [1075, 207] on input "text" at bounding box center [1126, 205] width 316 height 27
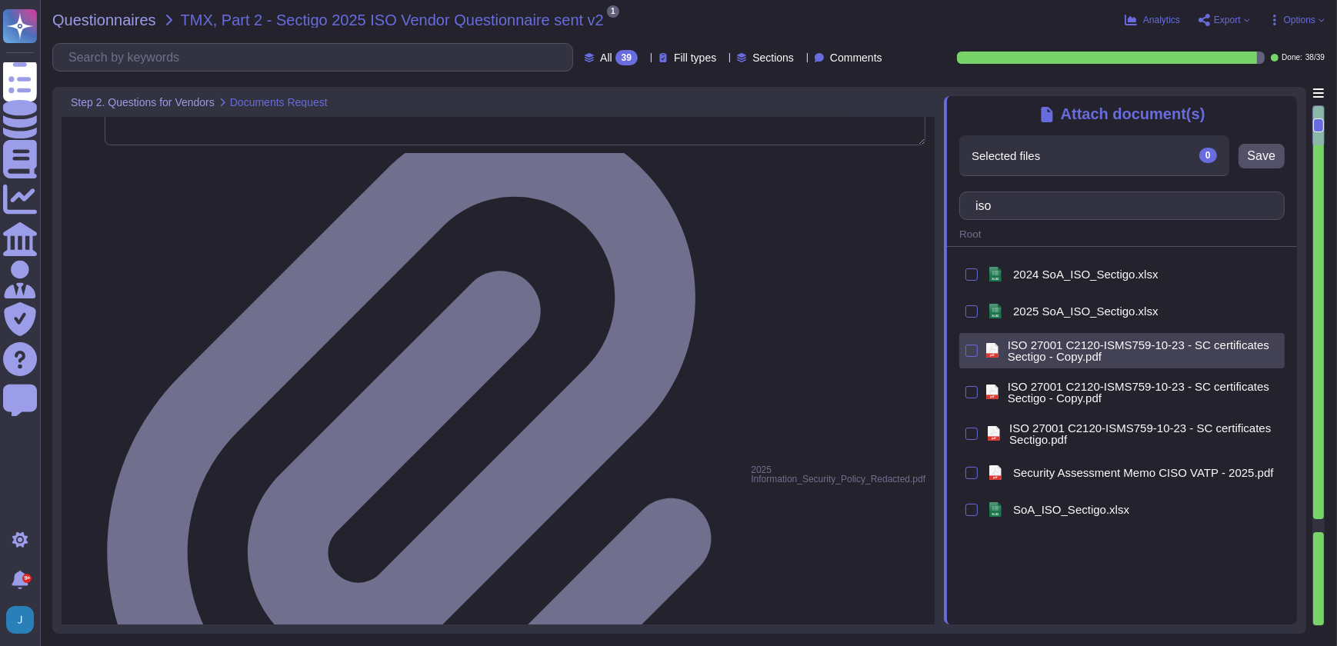
type input "iso"
click at [1048, 348] on span "ISO 27001 C2120-ISMS759-10-23 - SC certificates Sectigo - Copy.pdf" at bounding box center [1143, 350] width 271 height 23
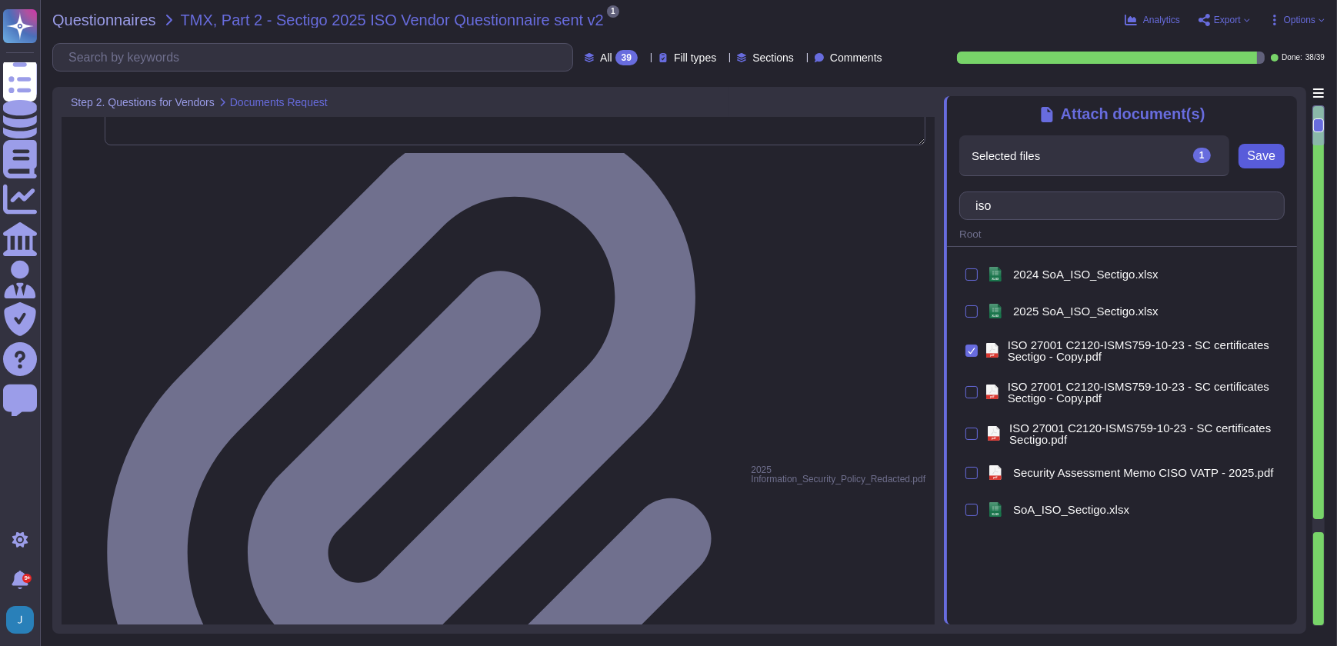
click at [1274, 162] on span "Save" at bounding box center [1262, 156] width 28 height 12
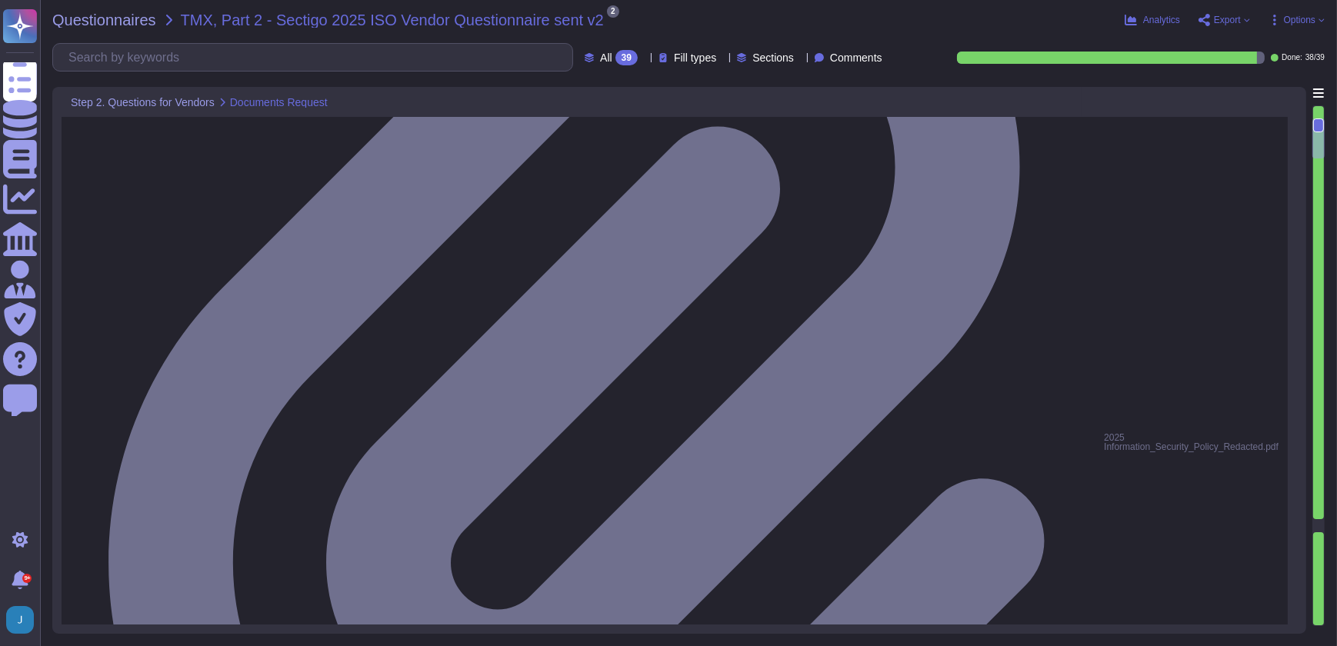
scroll to position [349, 0]
type textarea "None"
drag, startPoint x: 338, startPoint y: 450, endPoint x: 97, endPoint y: 429, distance: 241.6
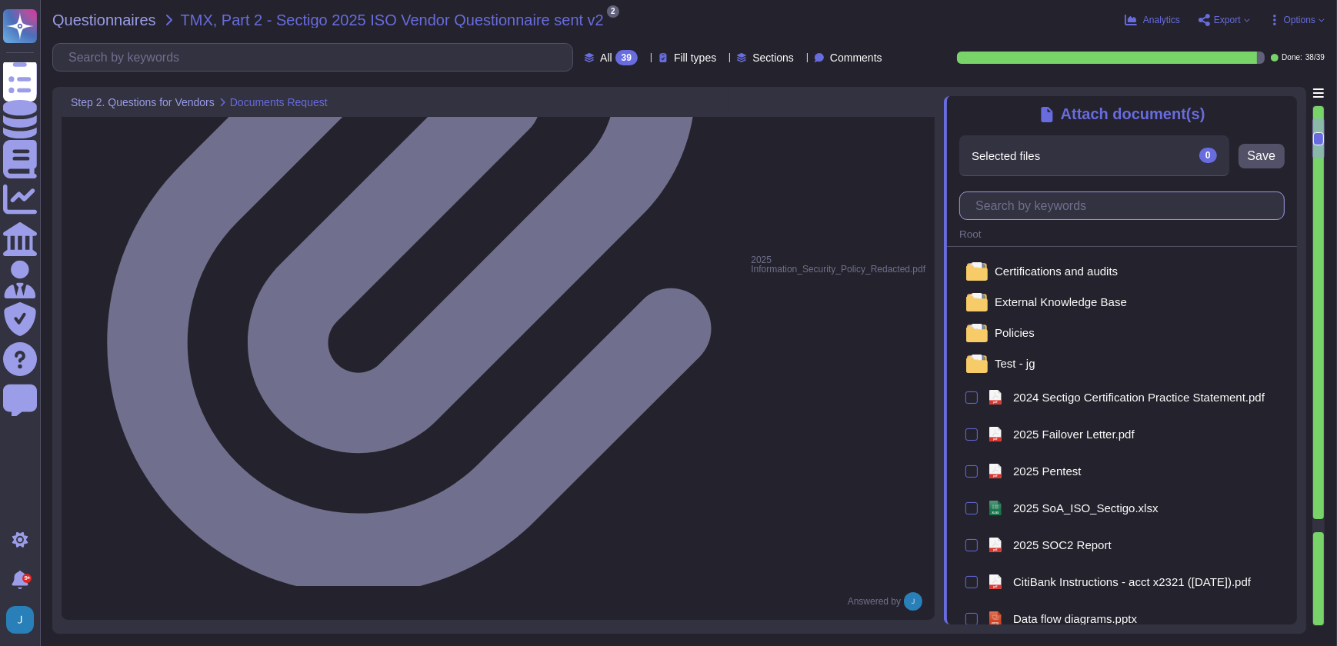
click at [1098, 201] on input "text" at bounding box center [1126, 205] width 316 height 27
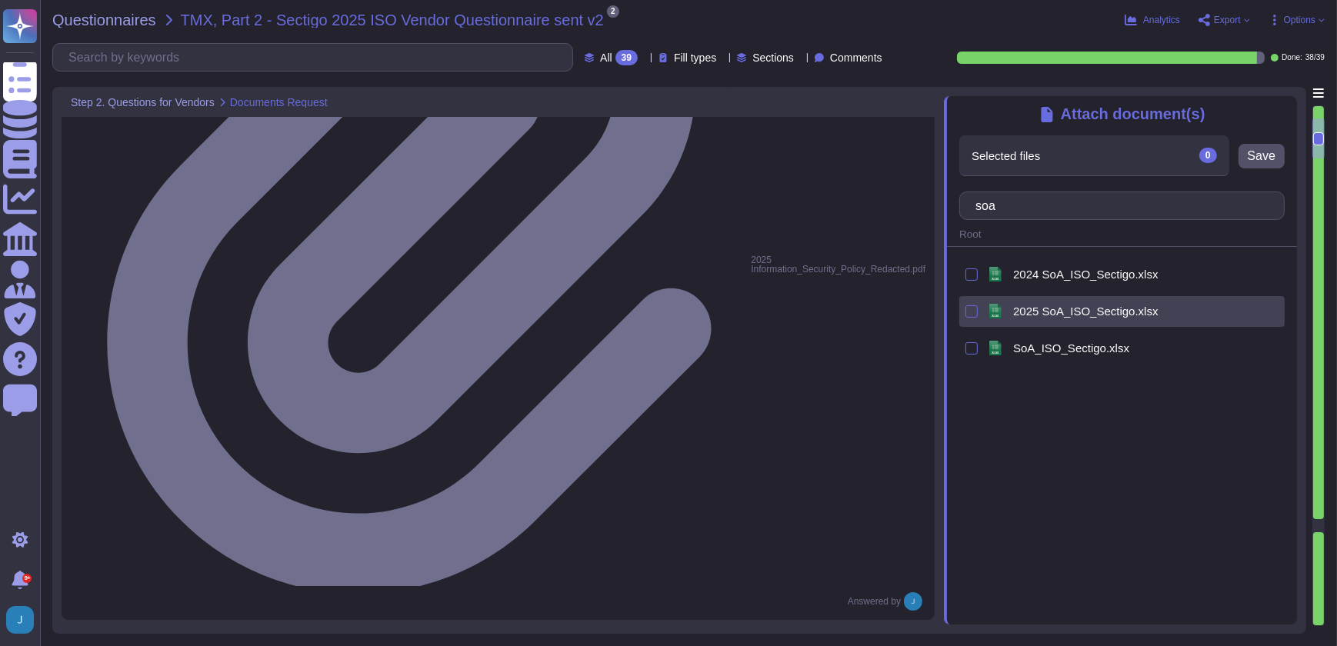
type input "soa"
click at [1077, 317] on span "2025 SoA_ISO_Sectigo.xlsx" at bounding box center [1085, 311] width 145 height 12
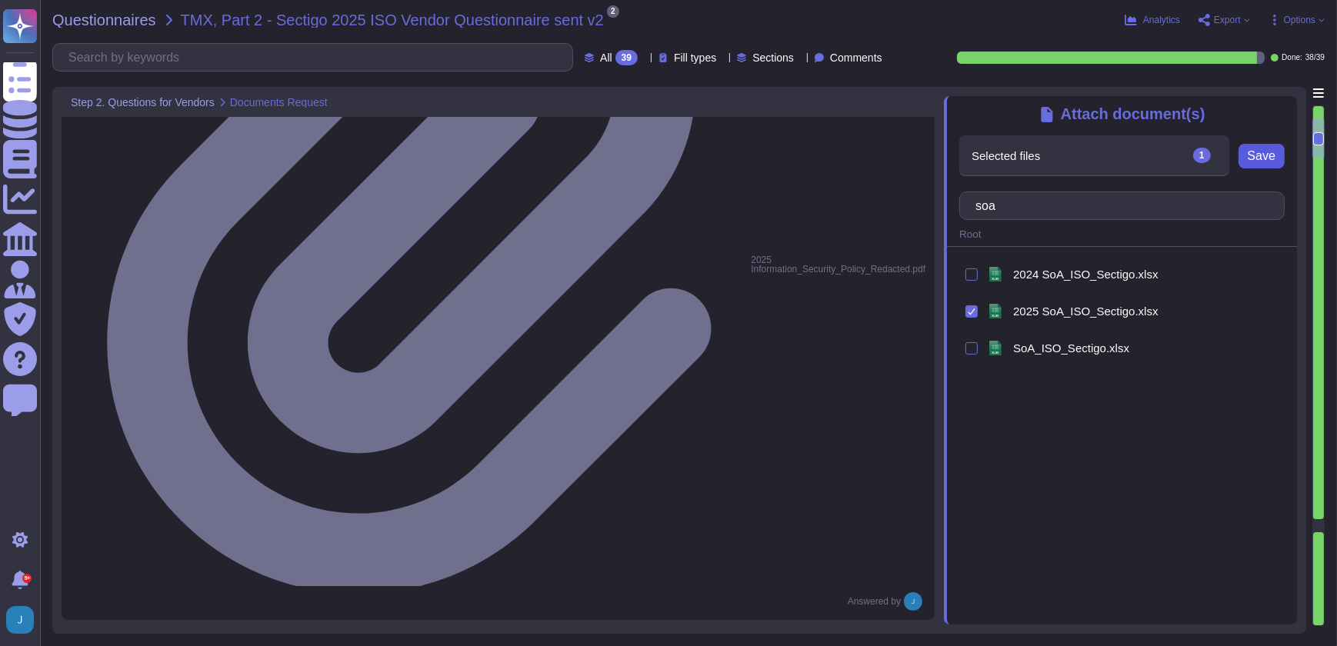
click at [1269, 154] on span "Save" at bounding box center [1262, 156] width 28 height 12
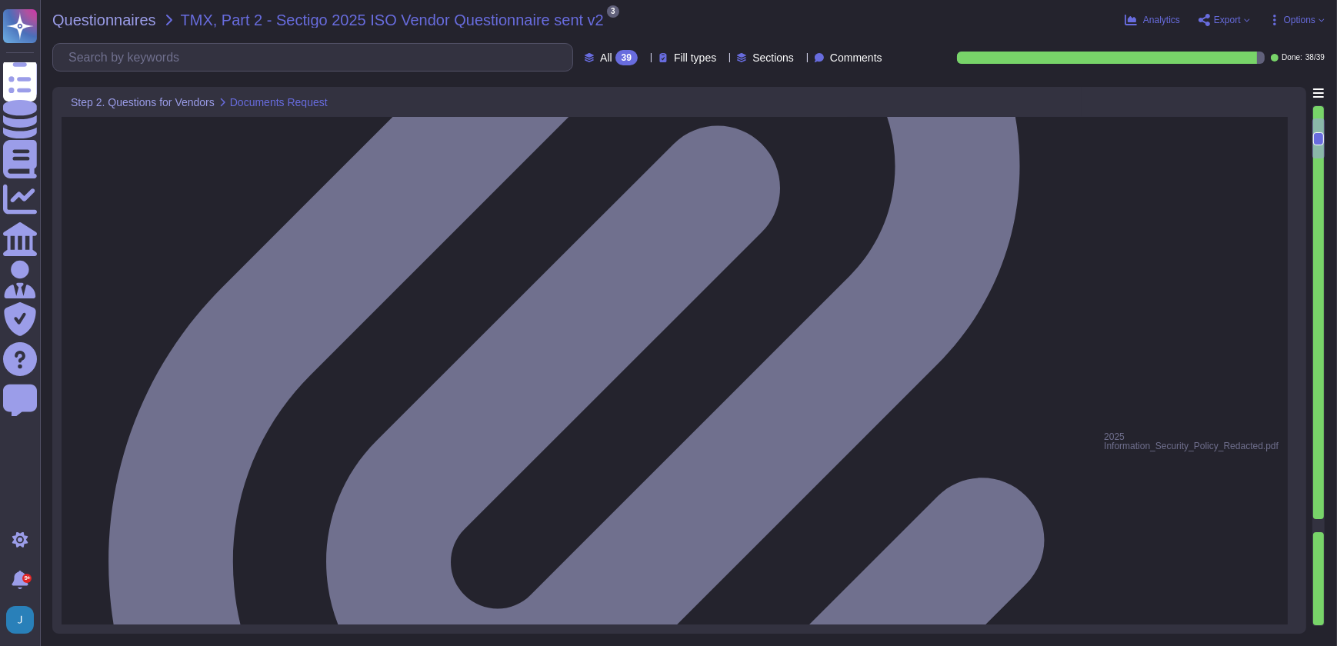
type textarea "None"
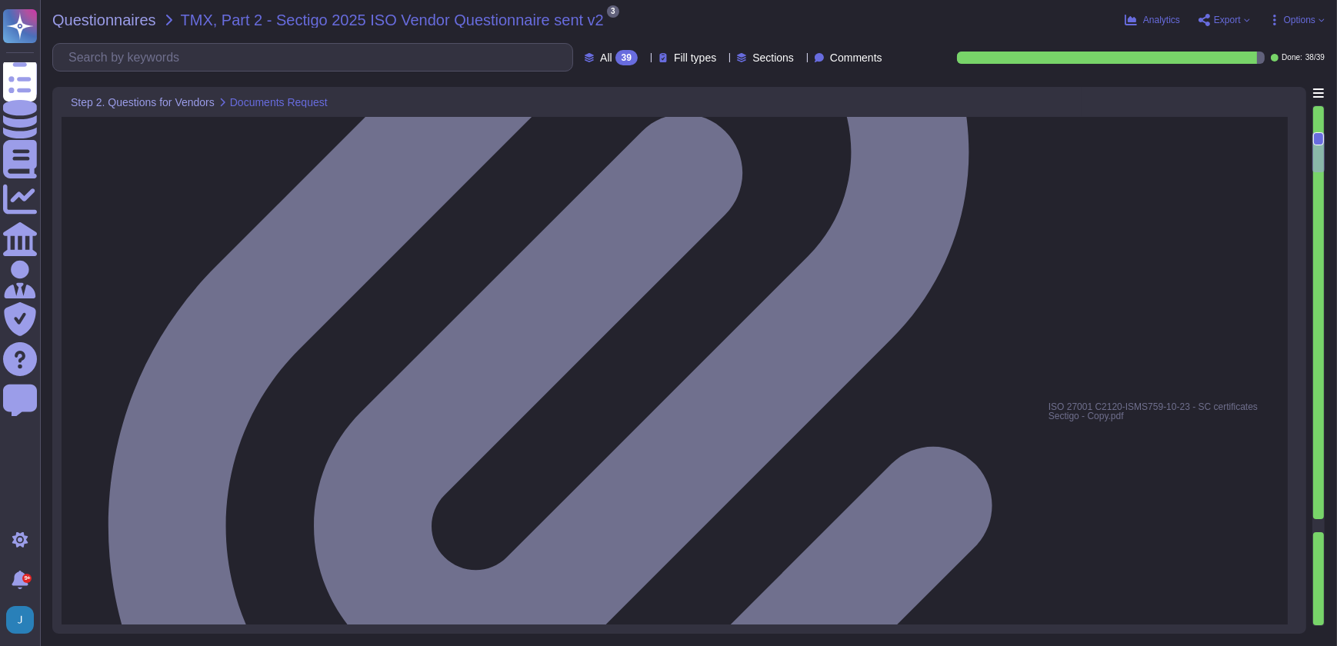
type textarea "Yes, we have a documented Information Security Policy that has been approved by…"
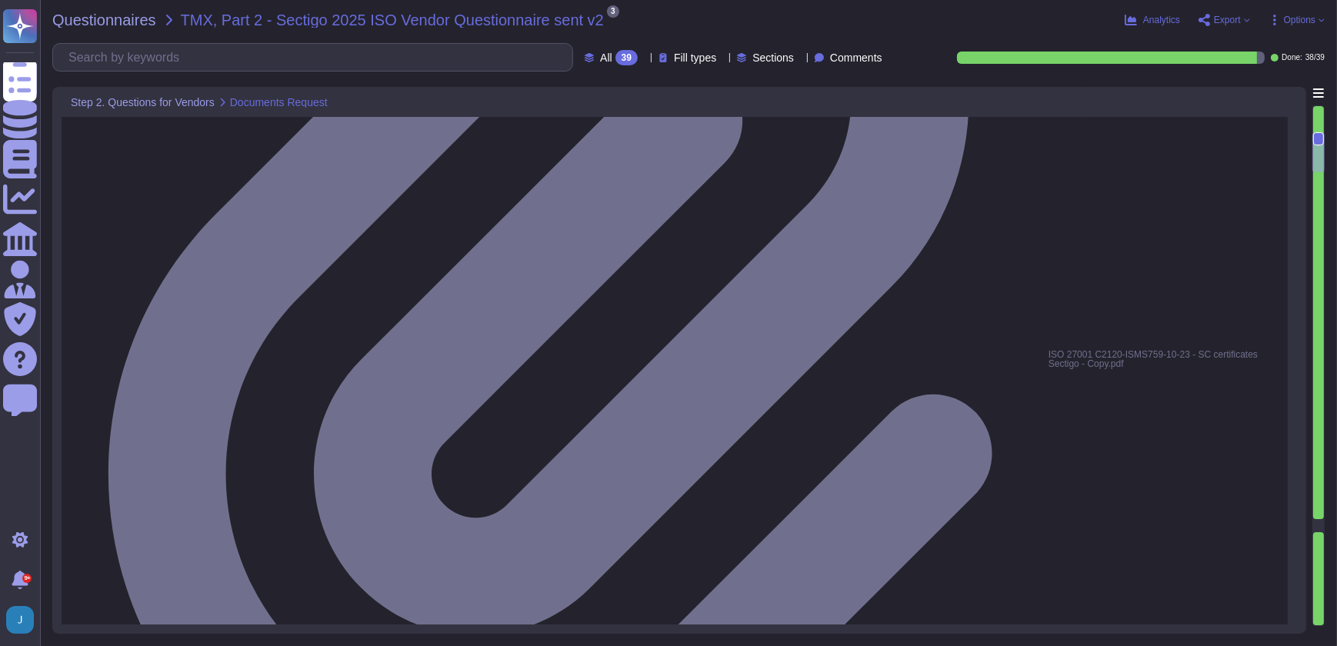
scroll to position [629, 0]
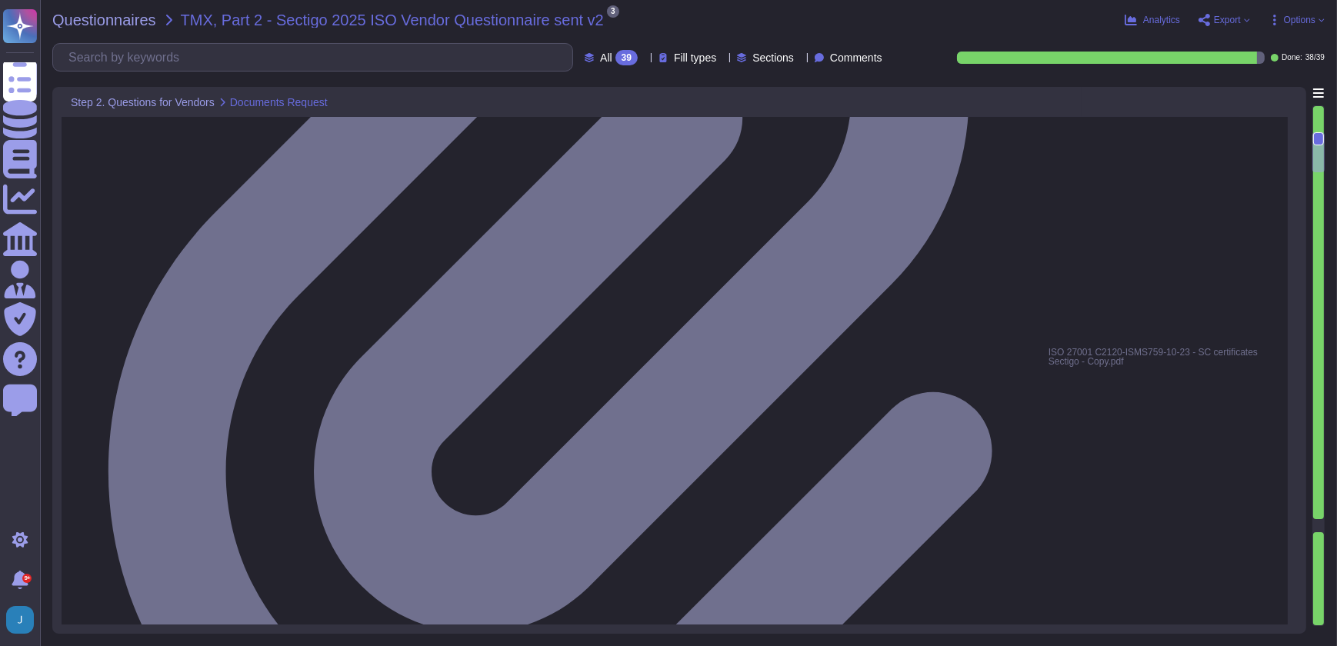
drag, startPoint x: 290, startPoint y: 394, endPoint x: 84, endPoint y: 374, distance: 207.1
type textarea "Yes, we have a documented Information Security Policy that has been approved by…"
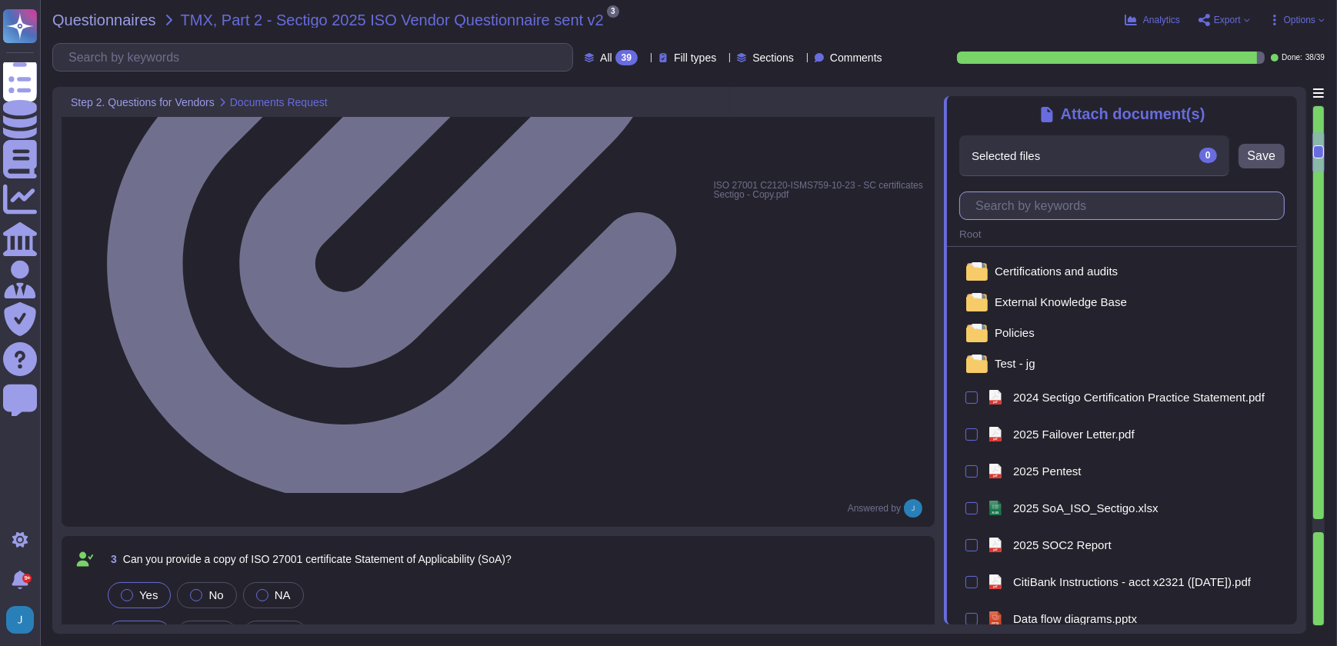
click at [1065, 212] on input "text" at bounding box center [1126, 205] width 316 height 27
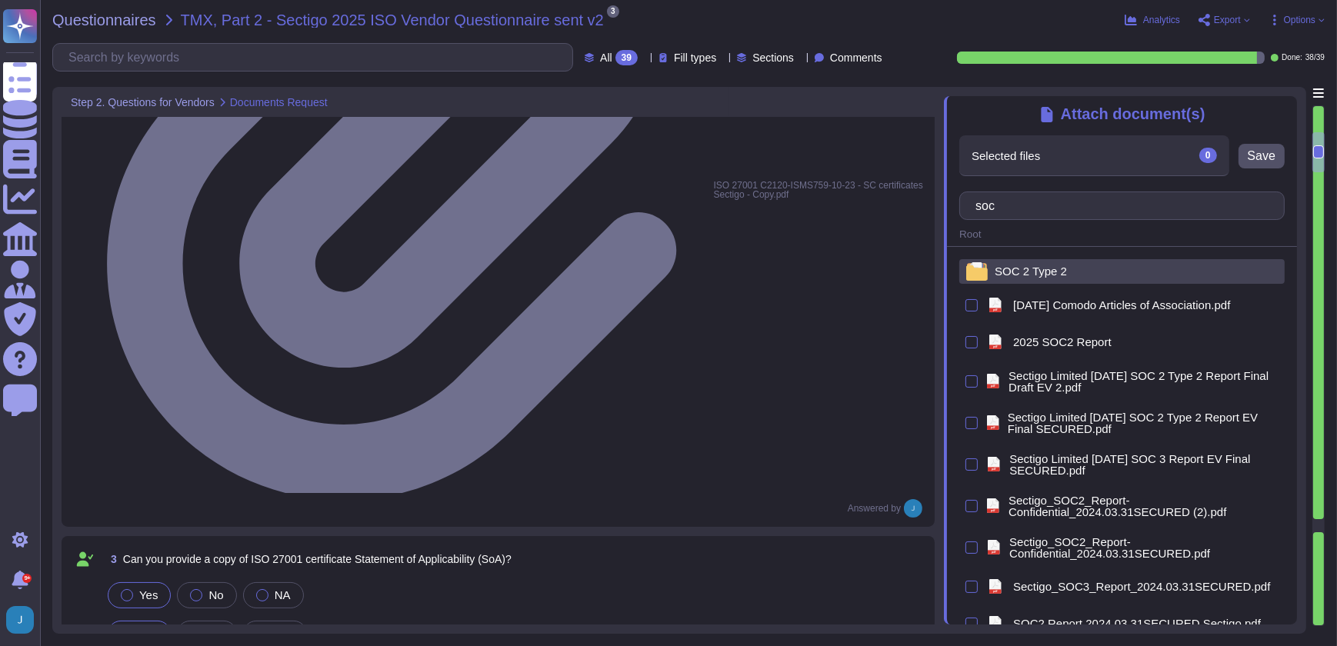
type input "soc"
click at [1046, 269] on span "SOC 2 Type 2" at bounding box center [1031, 271] width 72 height 12
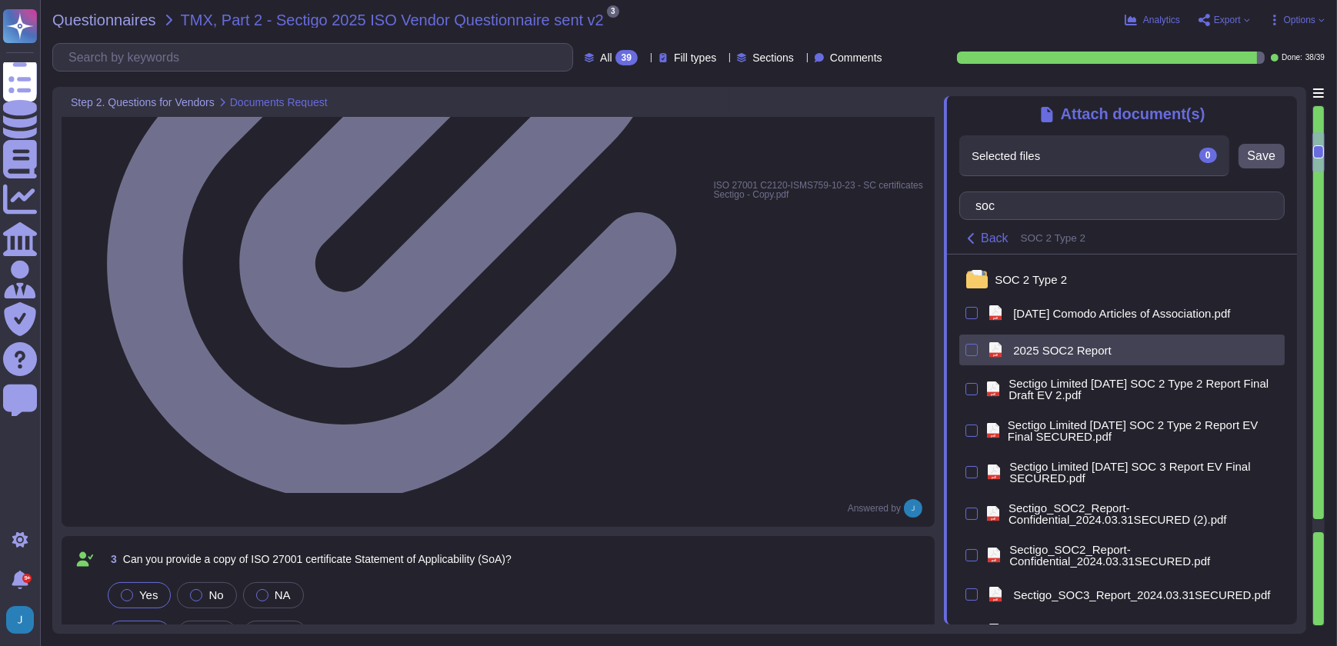
click at [1028, 356] on span "2025 SOC2 Report" at bounding box center [1062, 351] width 98 height 12
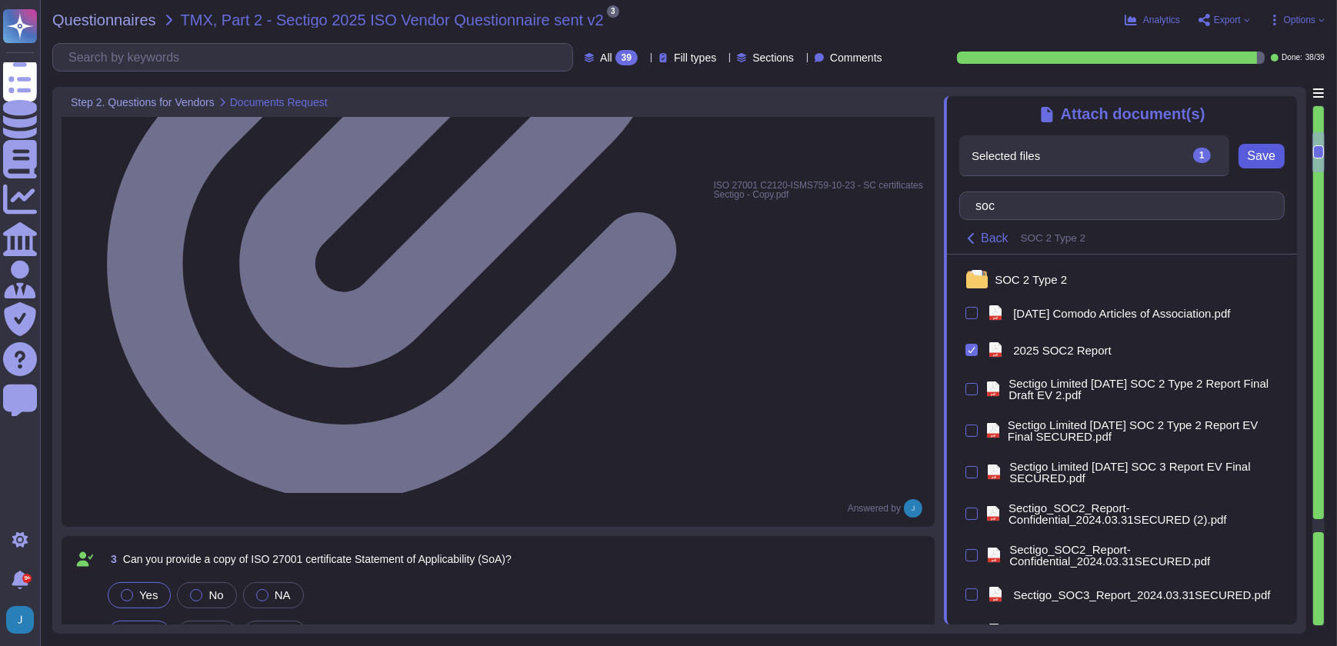
click at [1259, 160] on span "Save" at bounding box center [1262, 156] width 28 height 12
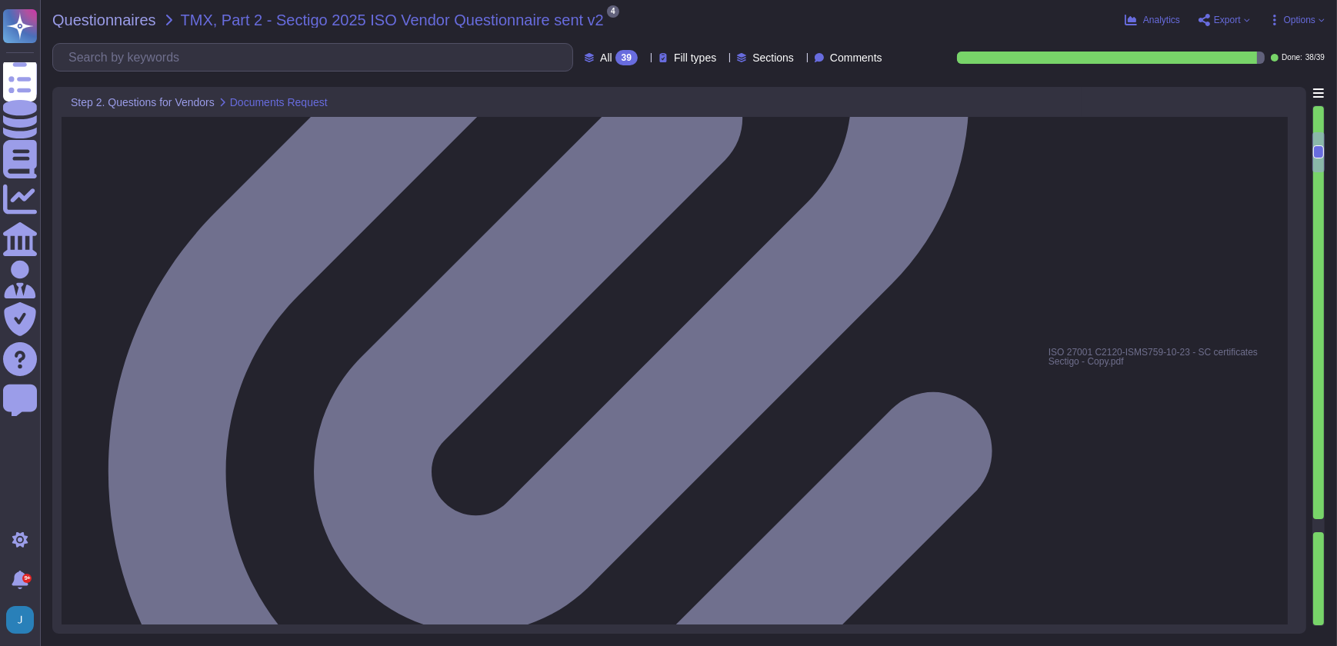
type textarea "Yes, we have a documented Information Security Policy that has been approved by…"
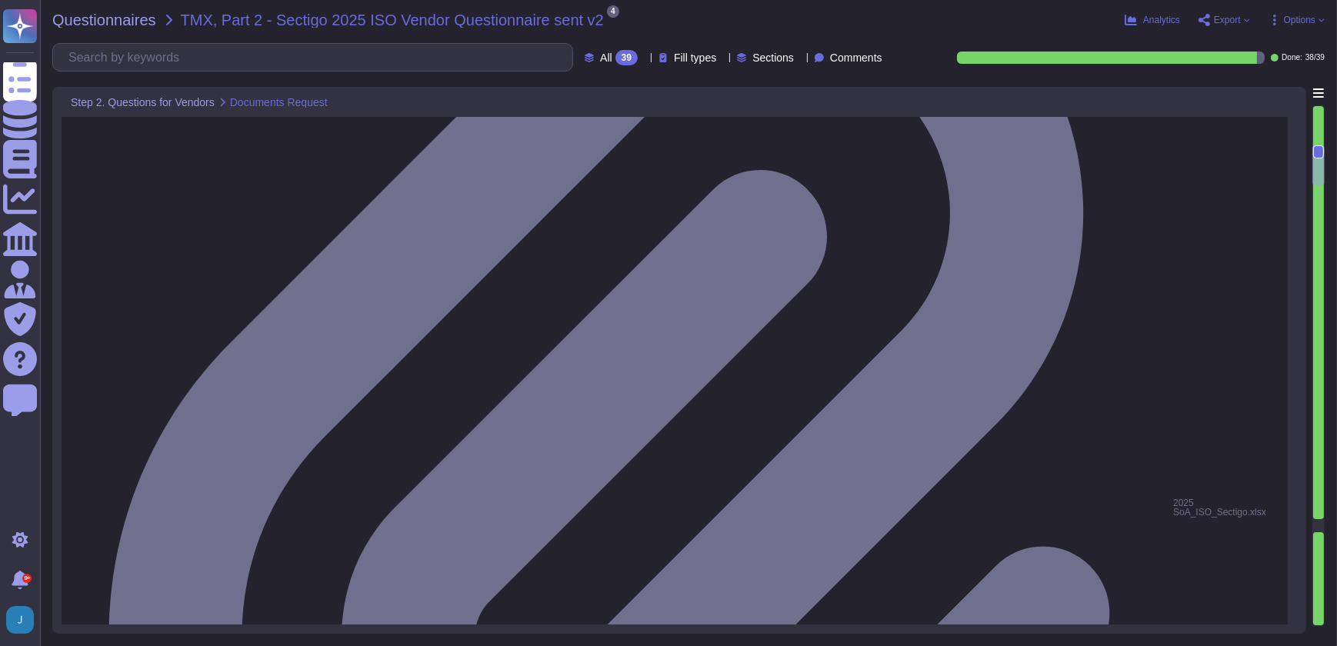
type textarea "Yes, we routinely perform internal audits and assessments of conformance to our…"
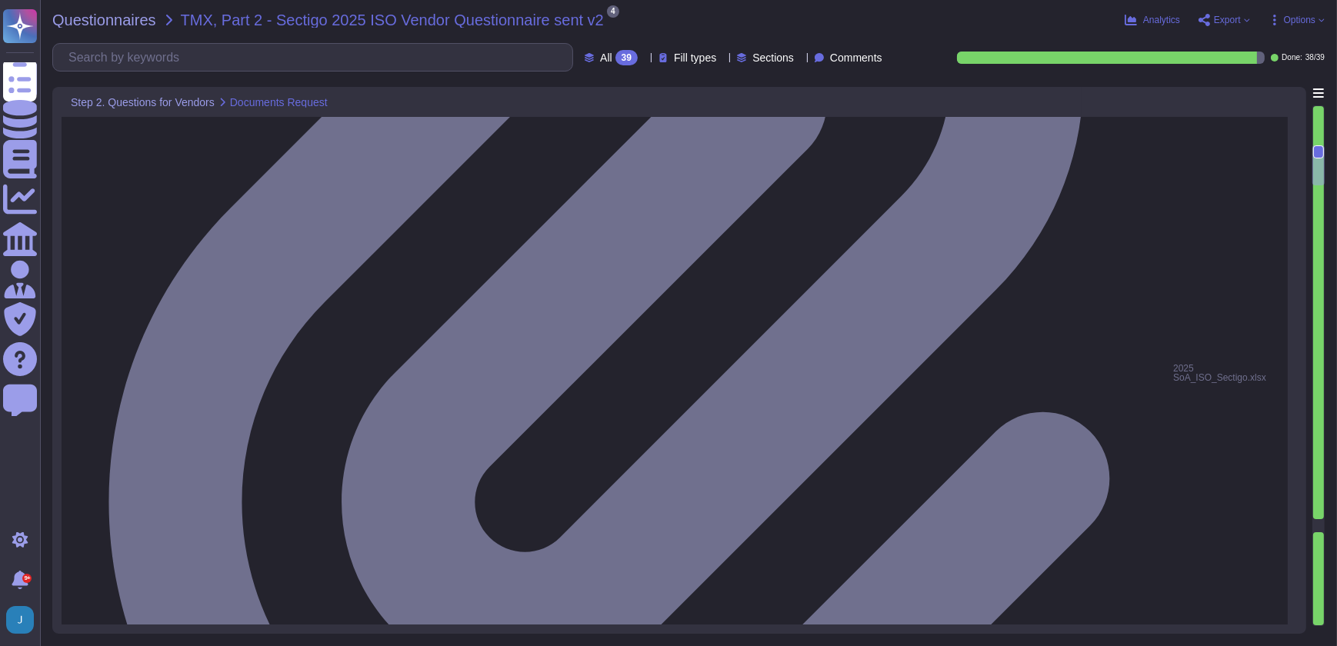
scroll to position [978, 0]
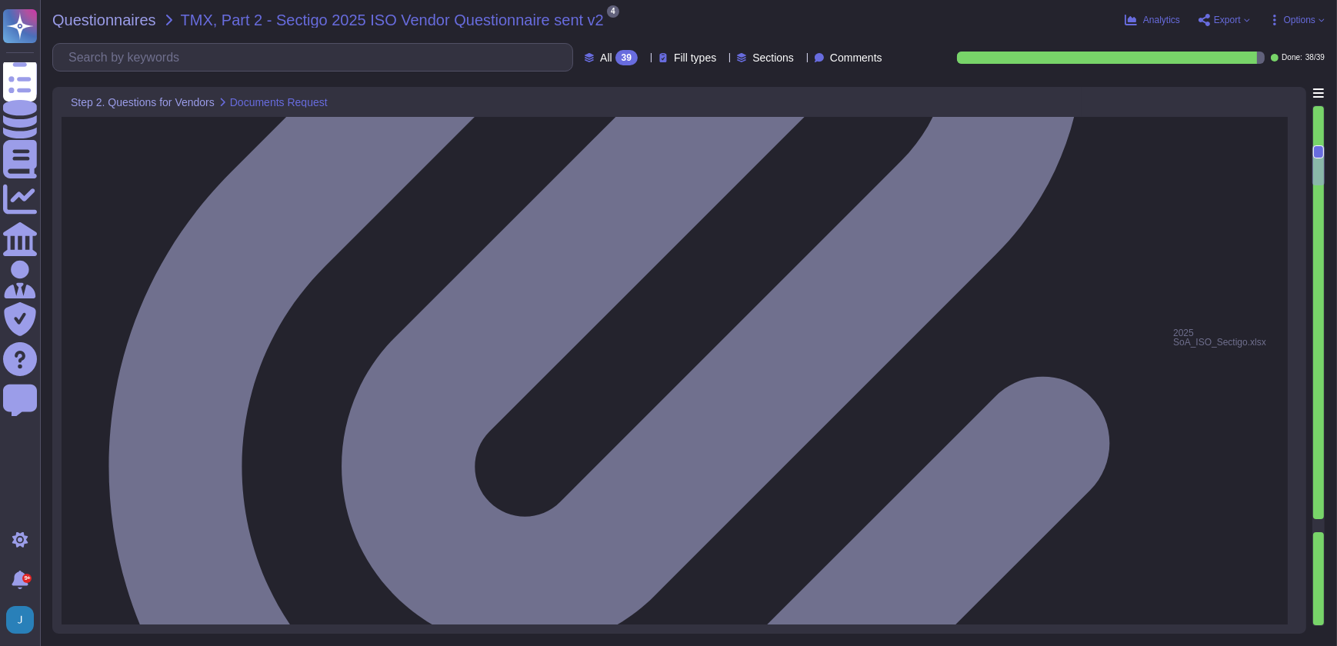
type textarea "Yes, we routinely perform internal audits and assessments of conformance to our…"
drag, startPoint x: 185, startPoint y: 274, endPoint x: 92, endPoint y: 268, distance: 93.2
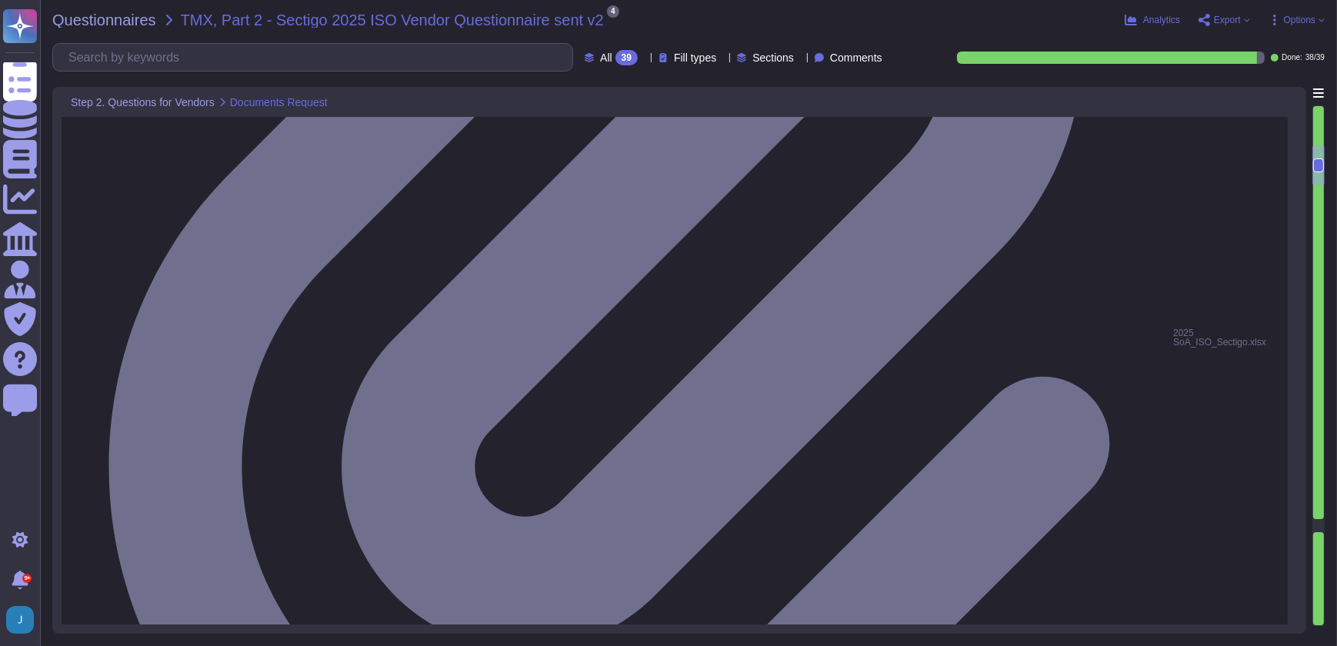
type textarea "N"
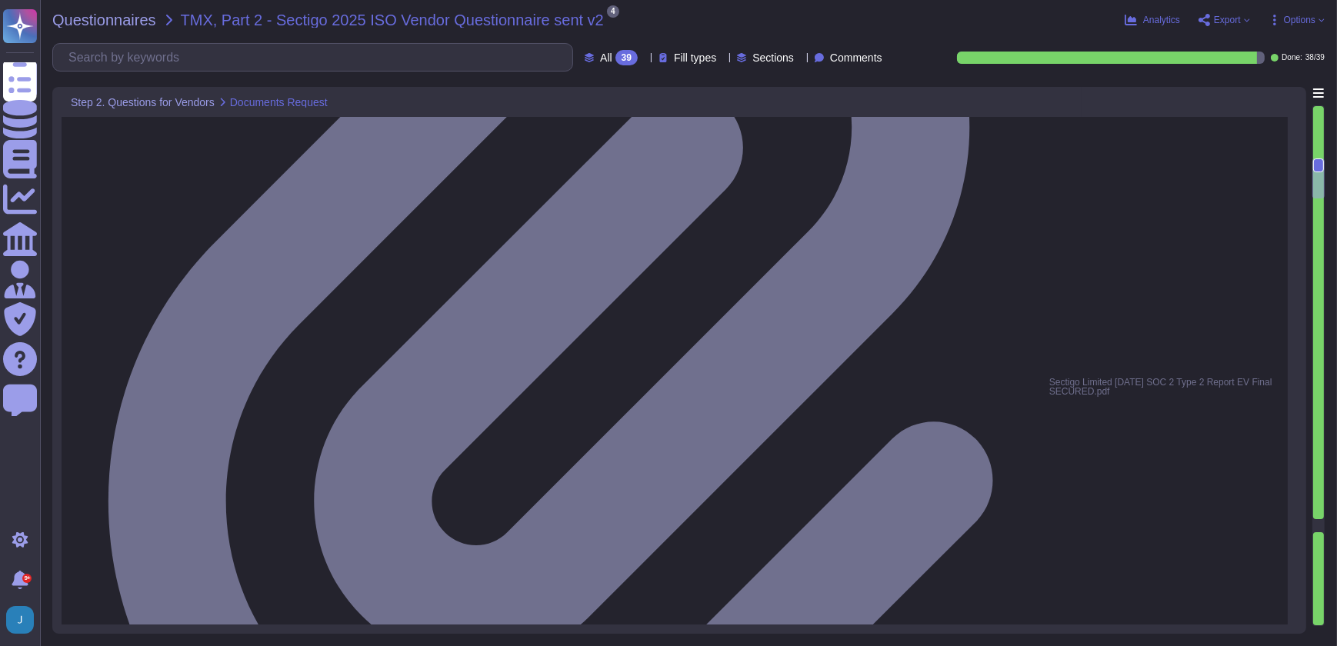
type textarea "Yes, Sectigo has a formal Risk Management process that includes a comprehensive…"
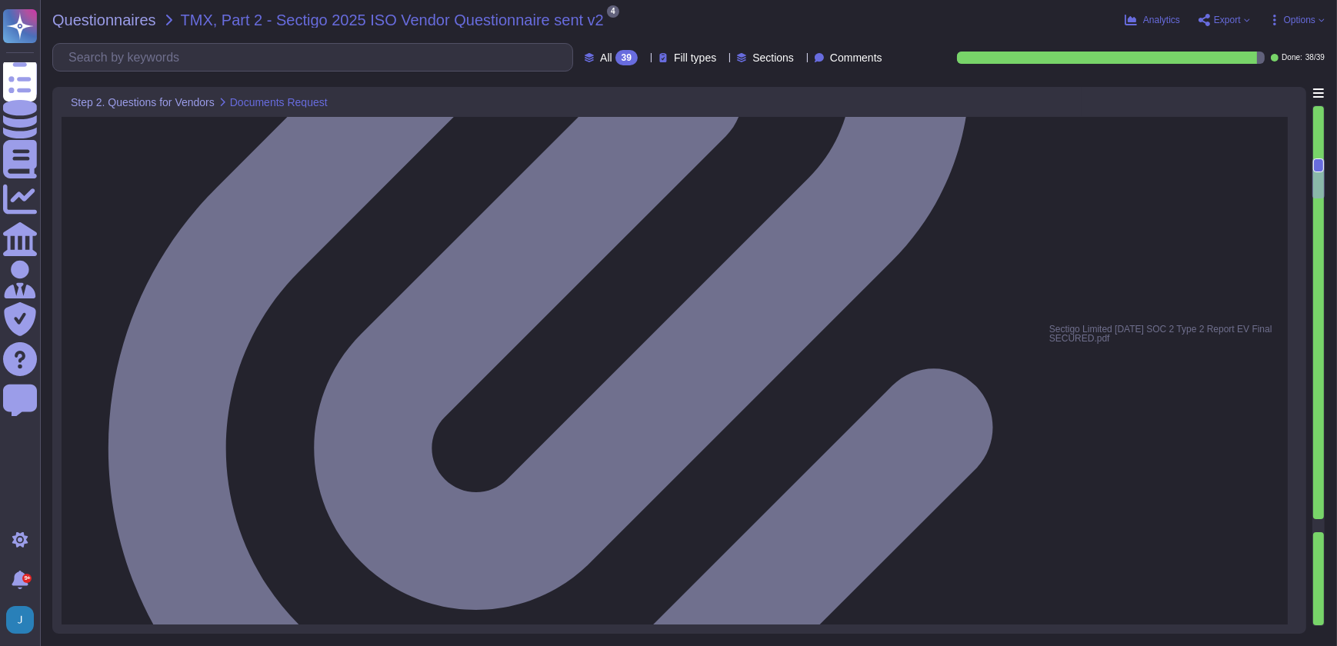
scroll to position [1188, 0]
drag, startPoint x: 275, startPoint y: 249, endPoint x: 272, endPoint y: 274, distance: 24.7
type textarea "Yes, Sectigo has a formal Risk Management process that includes a comprehensive…"
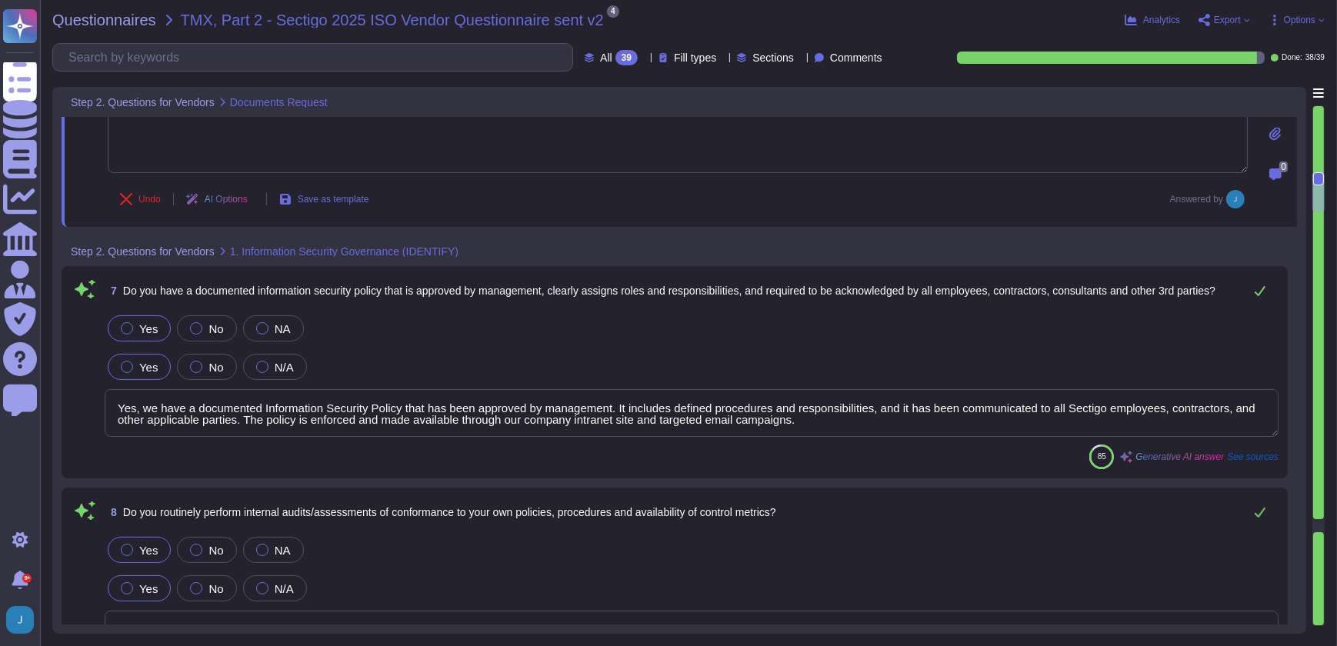
scroll to position [1468, 0]
type textarea "Yes, we have mandatory annual and ongoing security awareness programs for all e…"
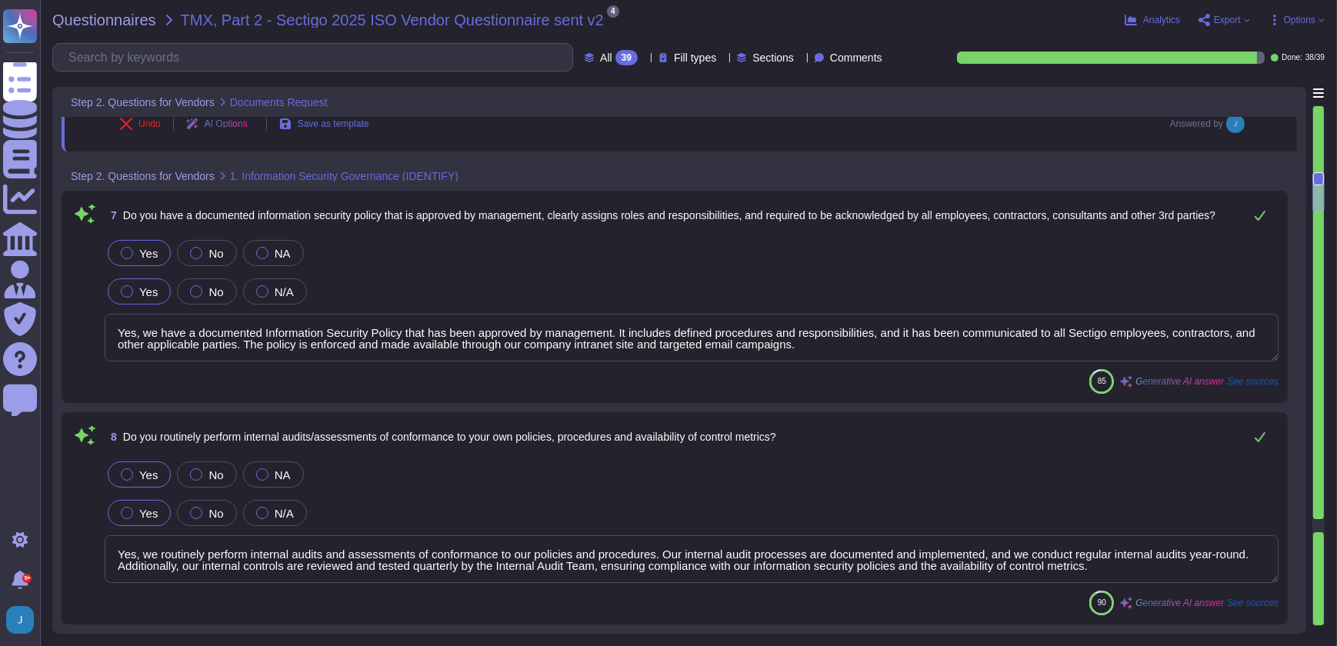
scroll to position [1, 0]
click at [801, 340] on textarea "Yes, we have a documented Information Security Policy that has been approved by…" at bounding box center [692, 338] width 1174 height 48
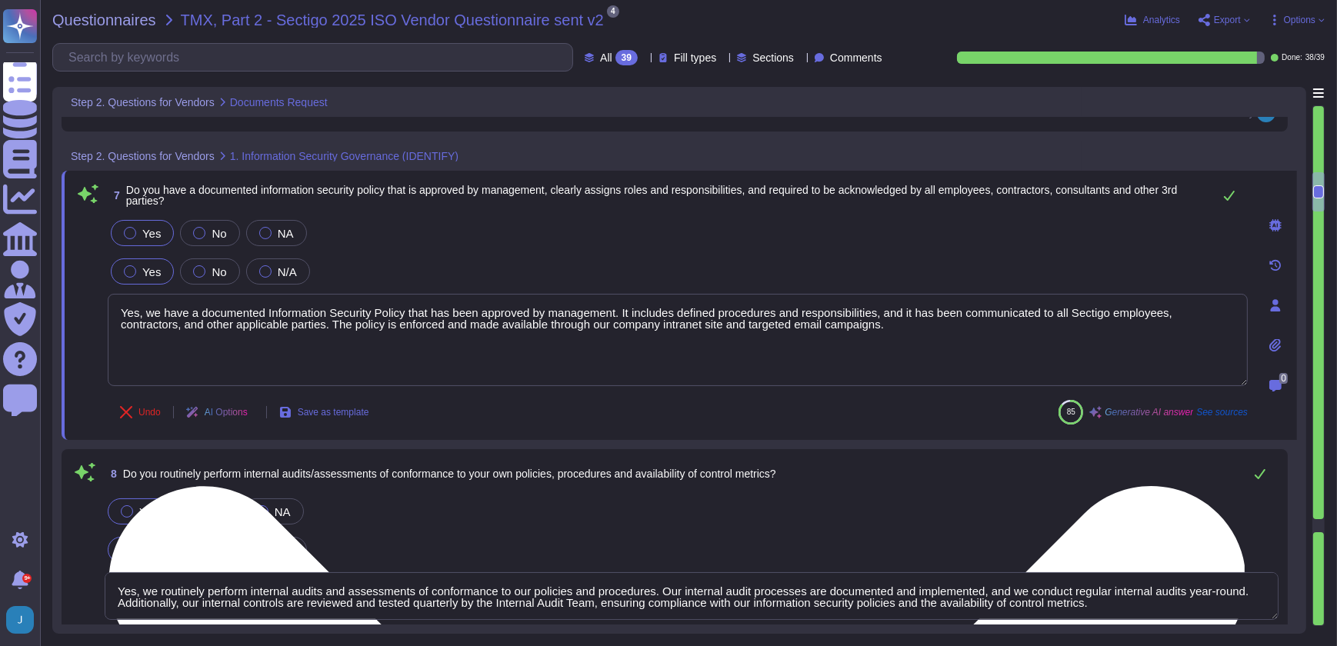
type textarea "Yes, we have mandatory annual and ongoing security awareness programs for all e…"
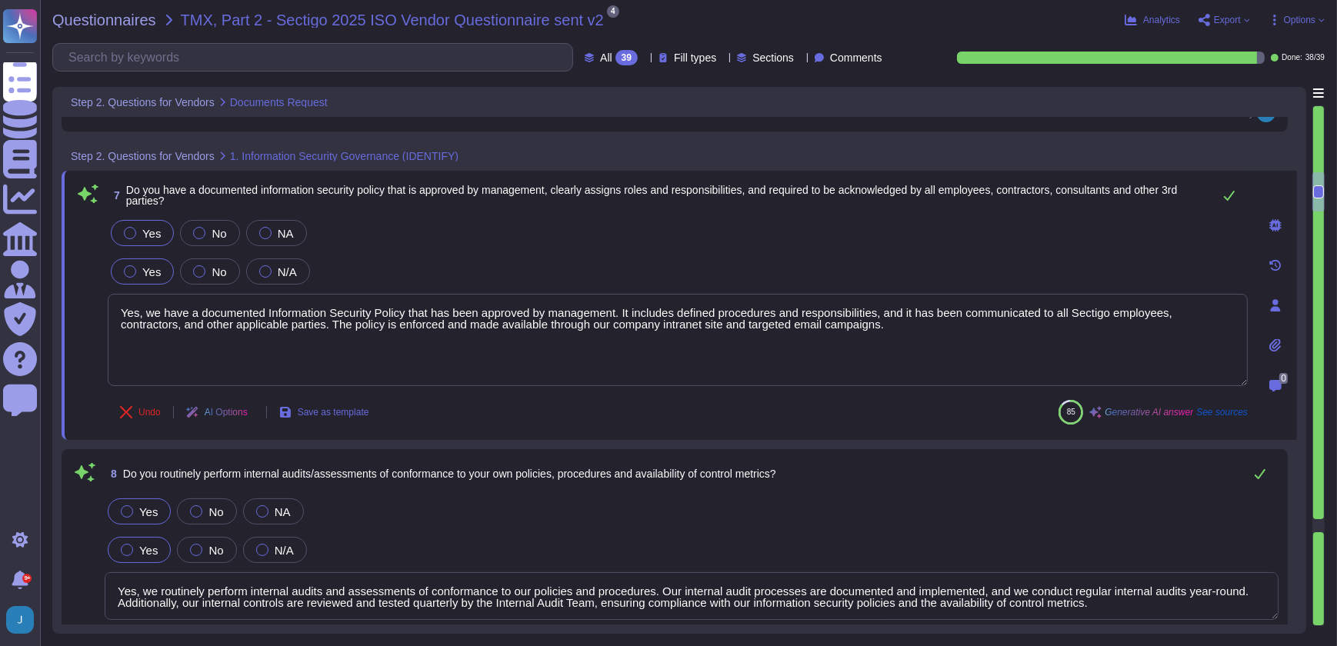
click at [1270, 335] on div at bounding box center [1275, 345] width 31 height 31
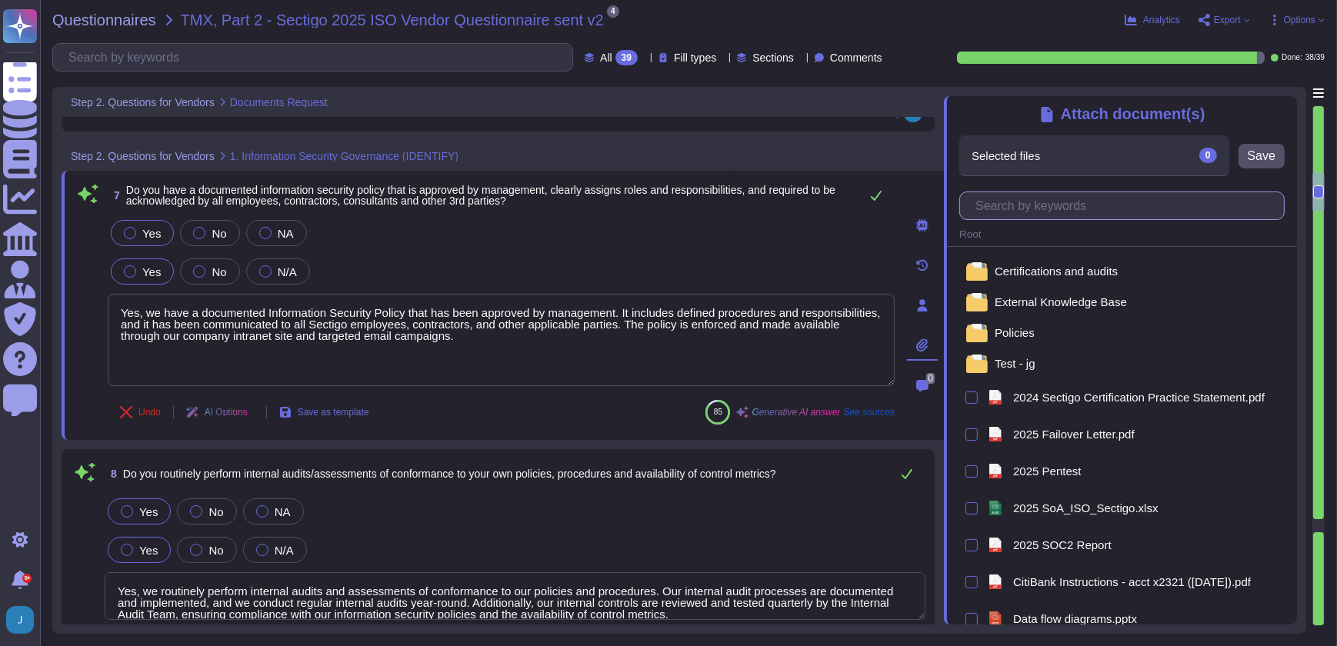
click at [1053, 202] on input "text" at bounding box center [1126, 205] width 316 height 27
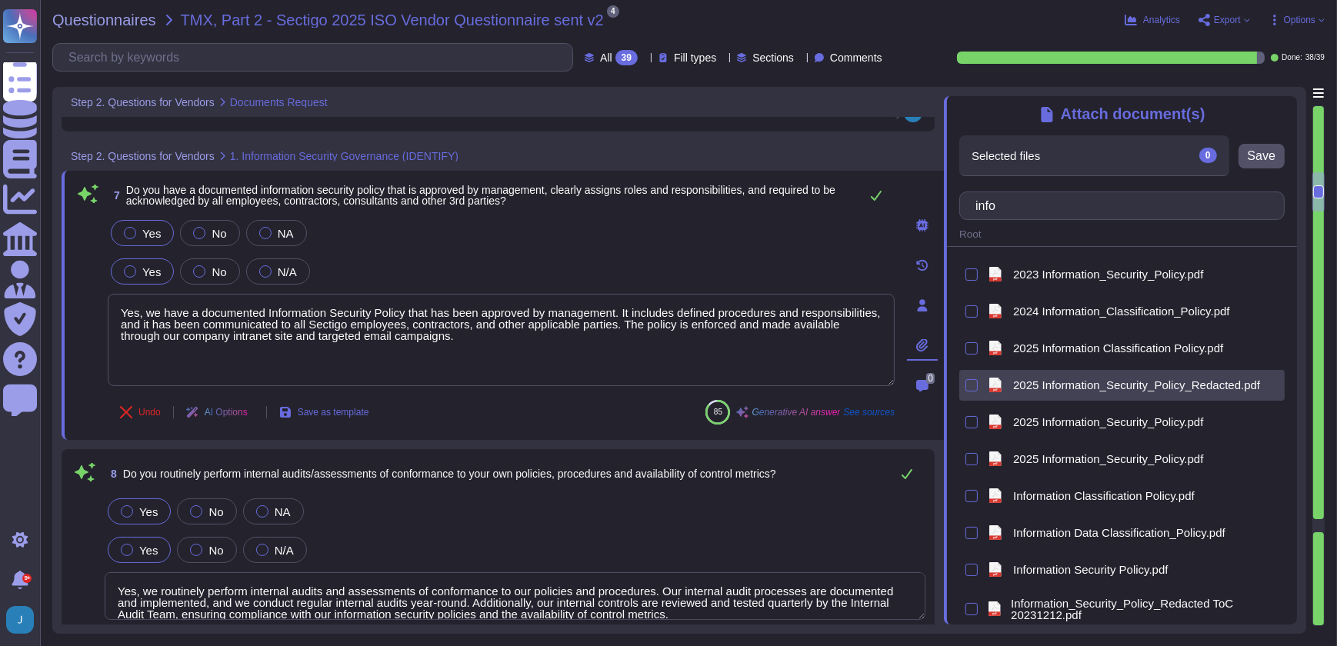
type input "info"
click at [1078, 378] on div "pdf 2025 Information_Security_Policy_Redacted.pdf" at bounding box center [1131, 385] width 295 height 25
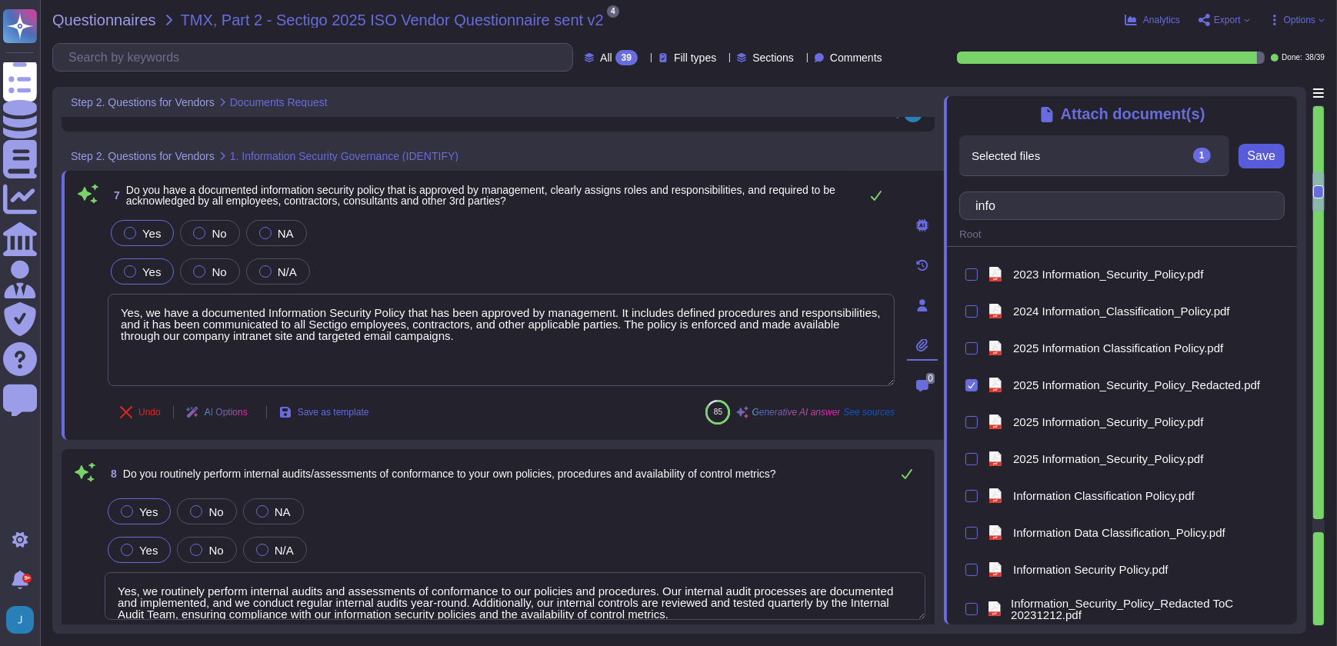
click at [1274, 152] on span "Save" at bounding box center [1262, 156] width 28 height 12
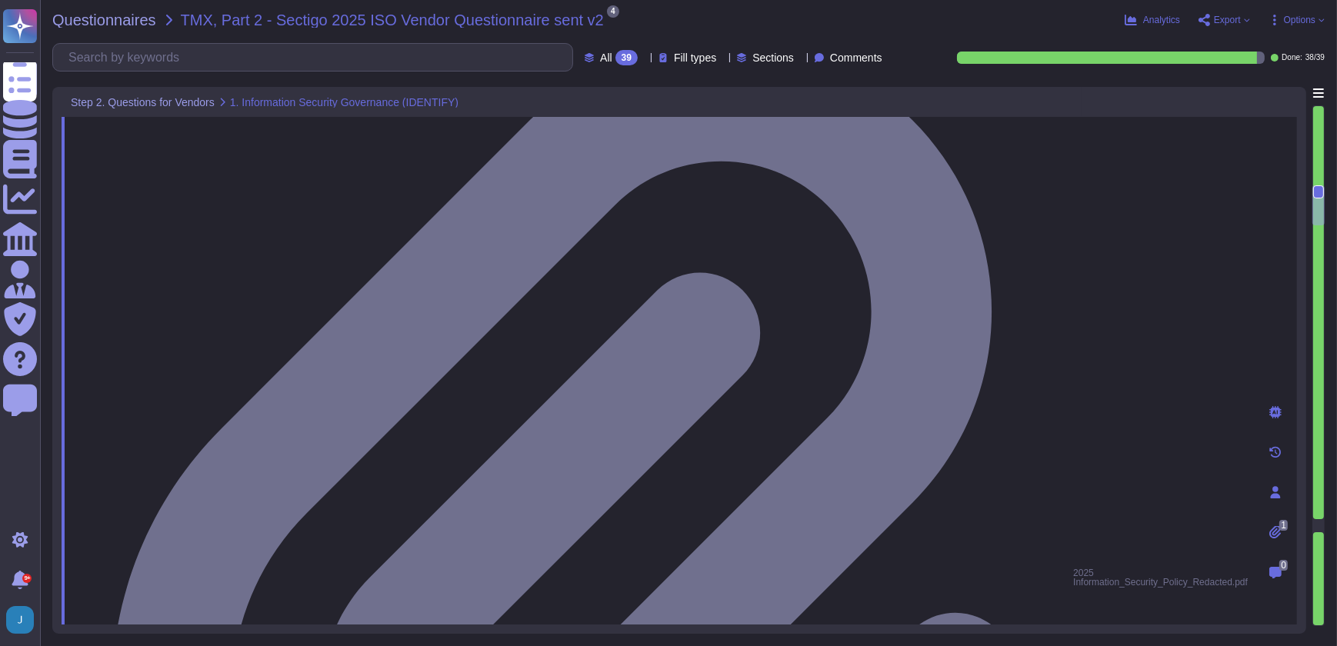
scroll to position [1748, 0]
type textarea "Yes, we can provide our latest SOC 2 Type 2 audit report and our ISO 27001 cert…"
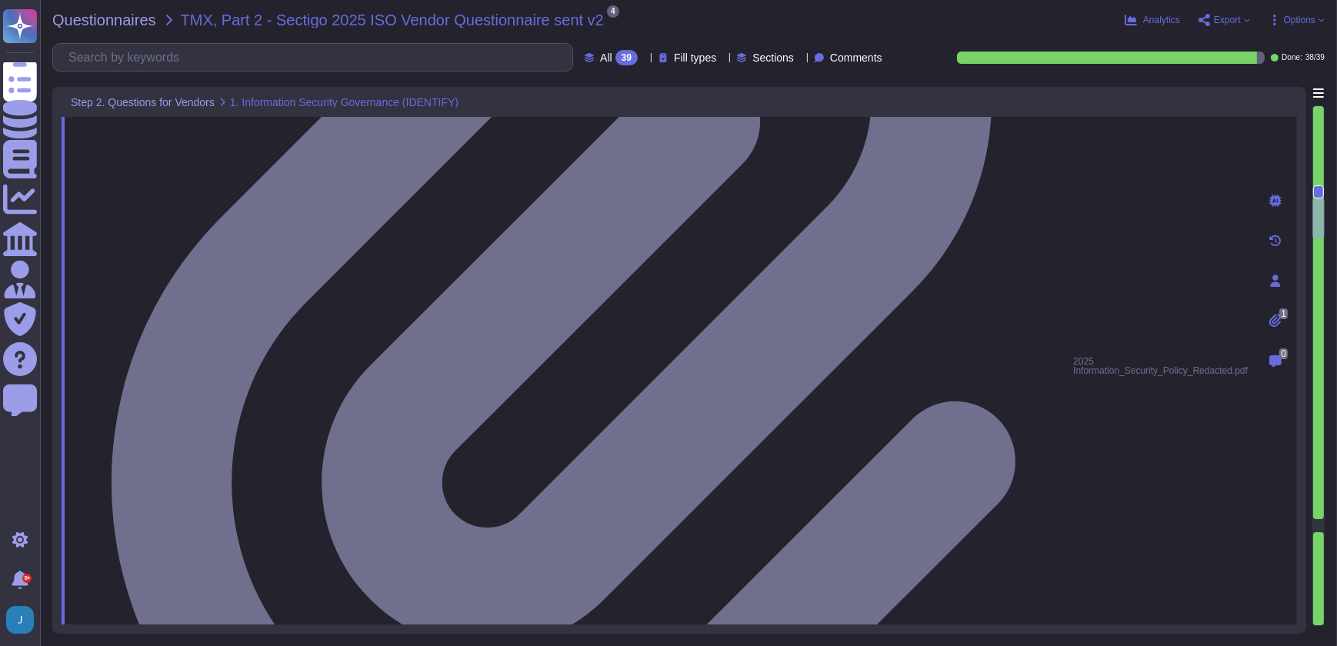
scroll to position [1, 0]
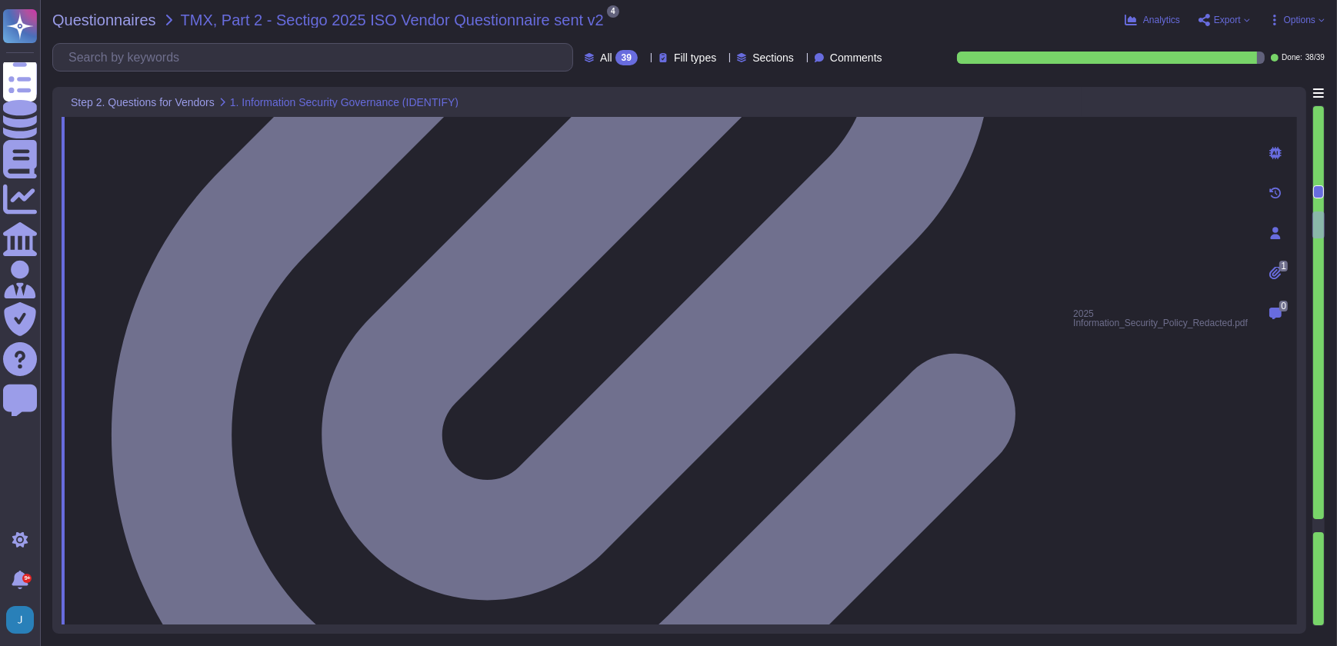
type textarea "Yes, we have a comprehensive vulnerability management process that includes per…"
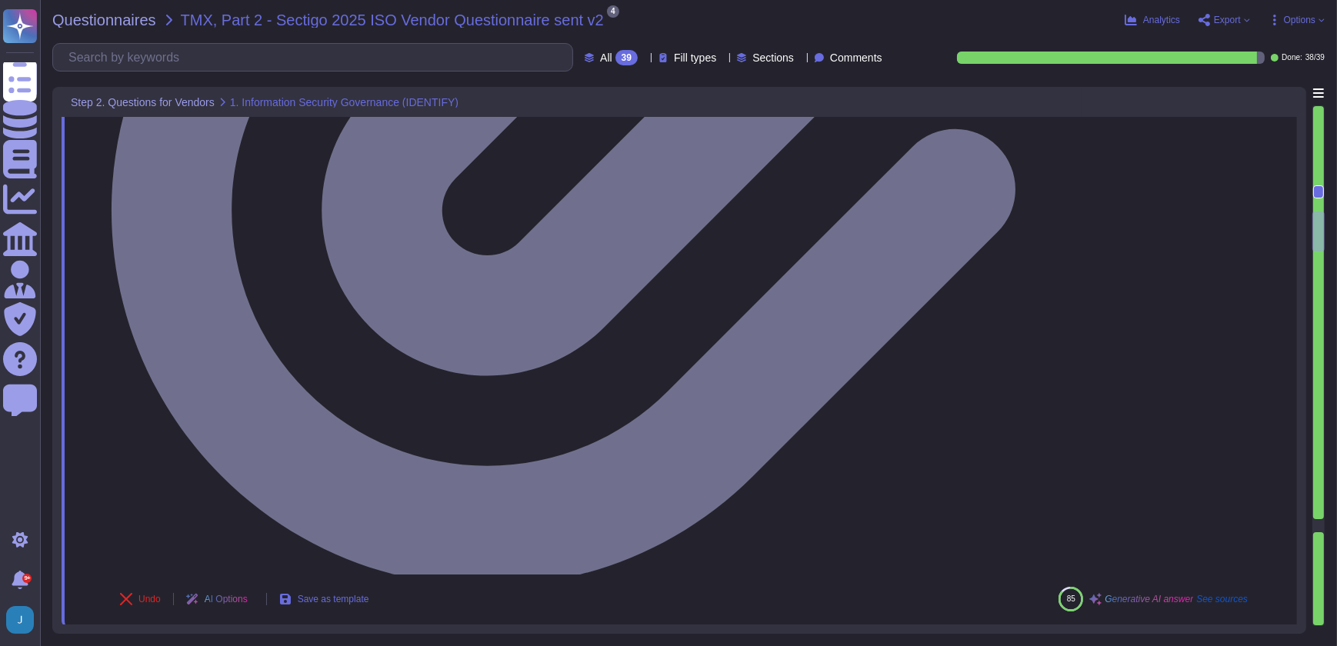
scroll to position [2238, 0]
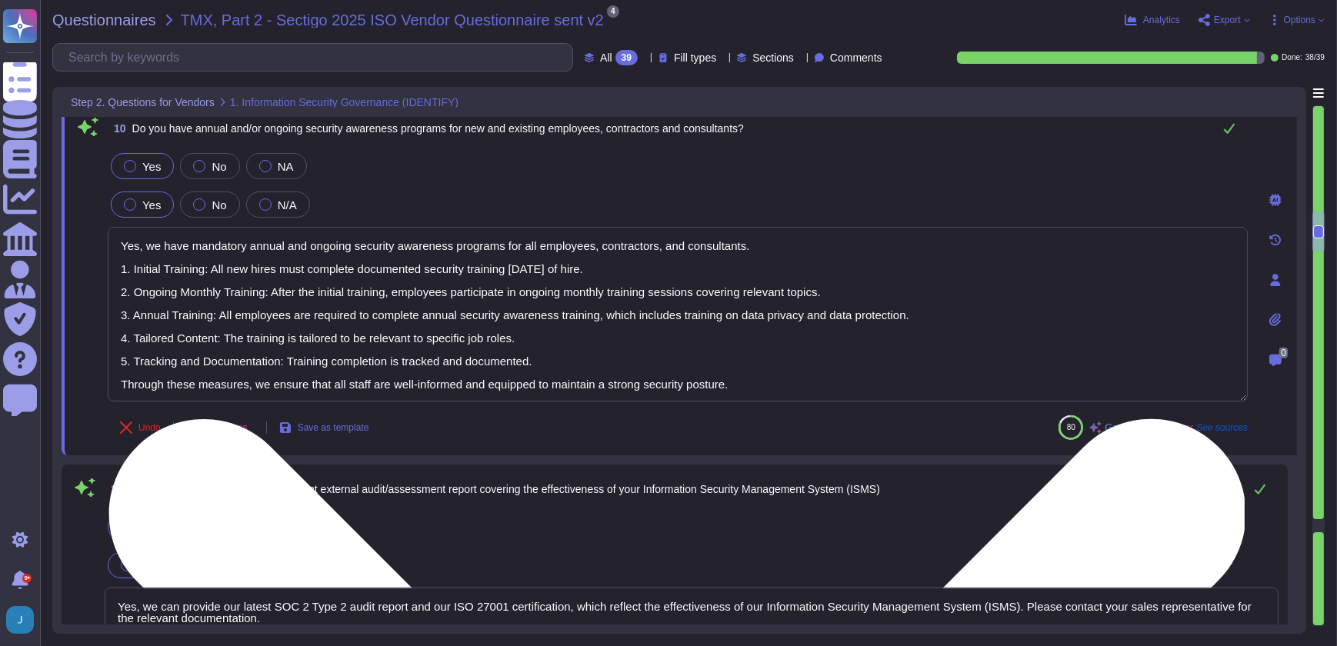
type textarea "Yes, all appropriate systems, including workstations and servers, have antiviru…"
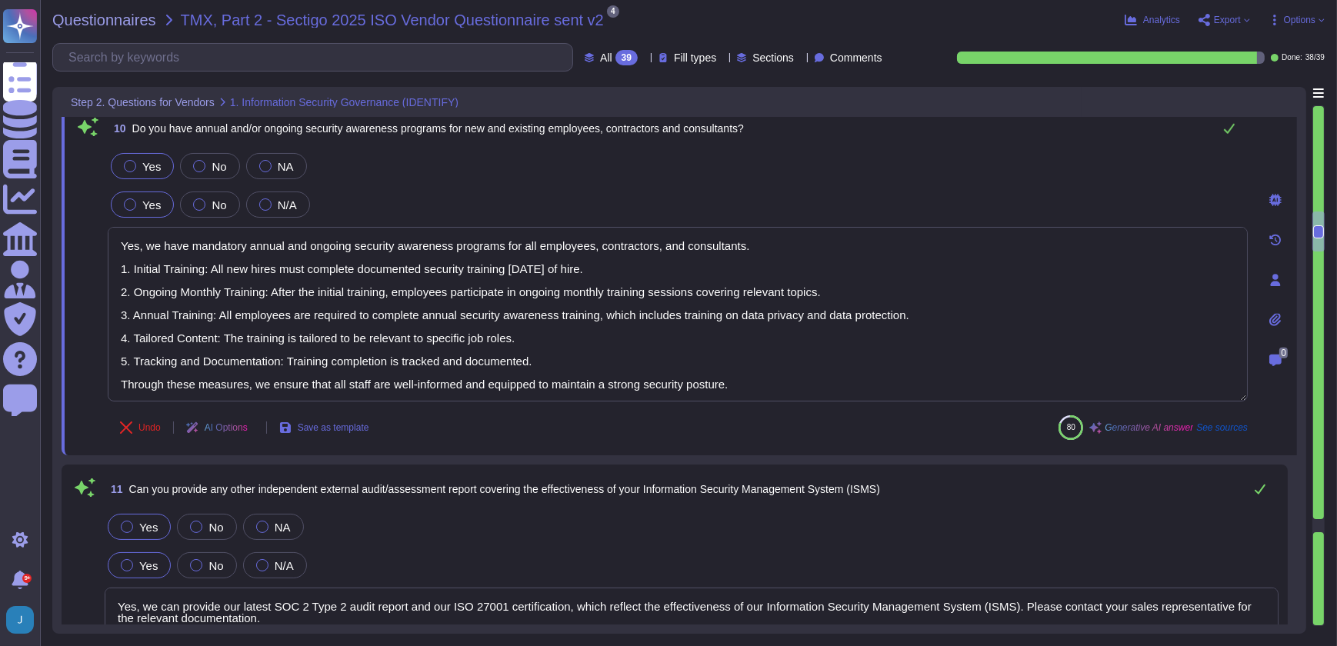
click at [1277, 318] on icon at bounding box center [1275, 320] width 12 height 12
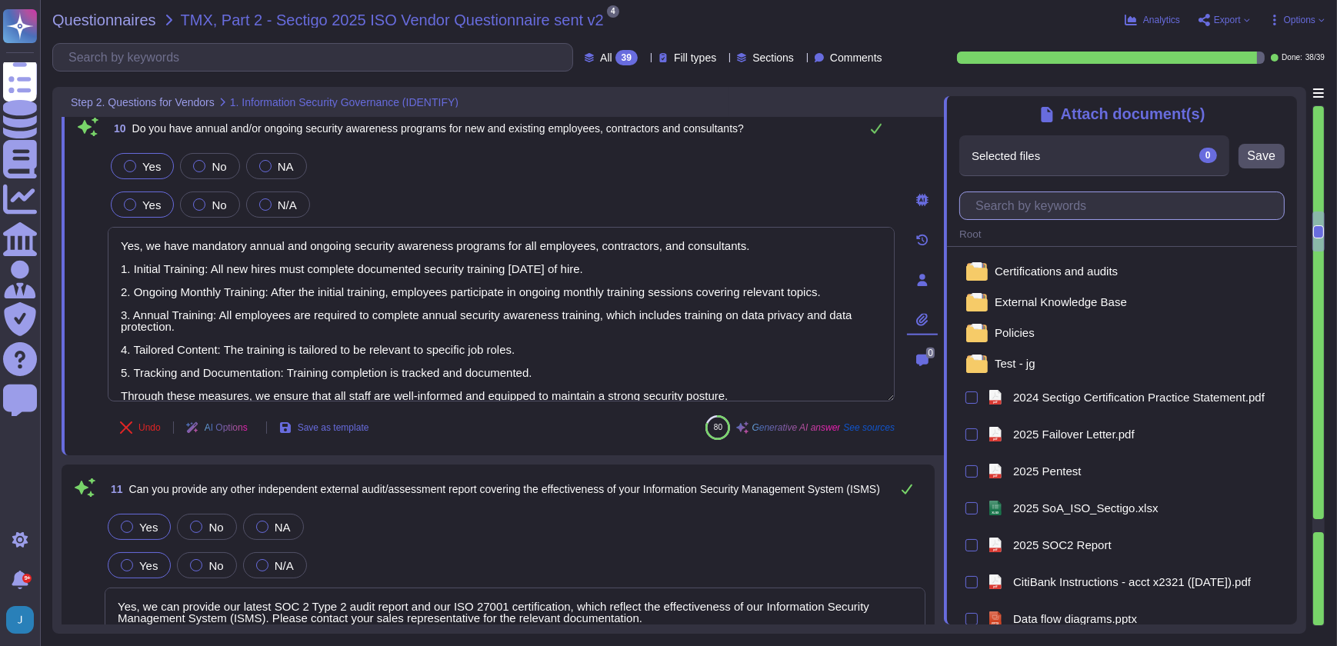
click at [1082, 215] on input "text" at bounding box center [1126, 205] width 316 height 27
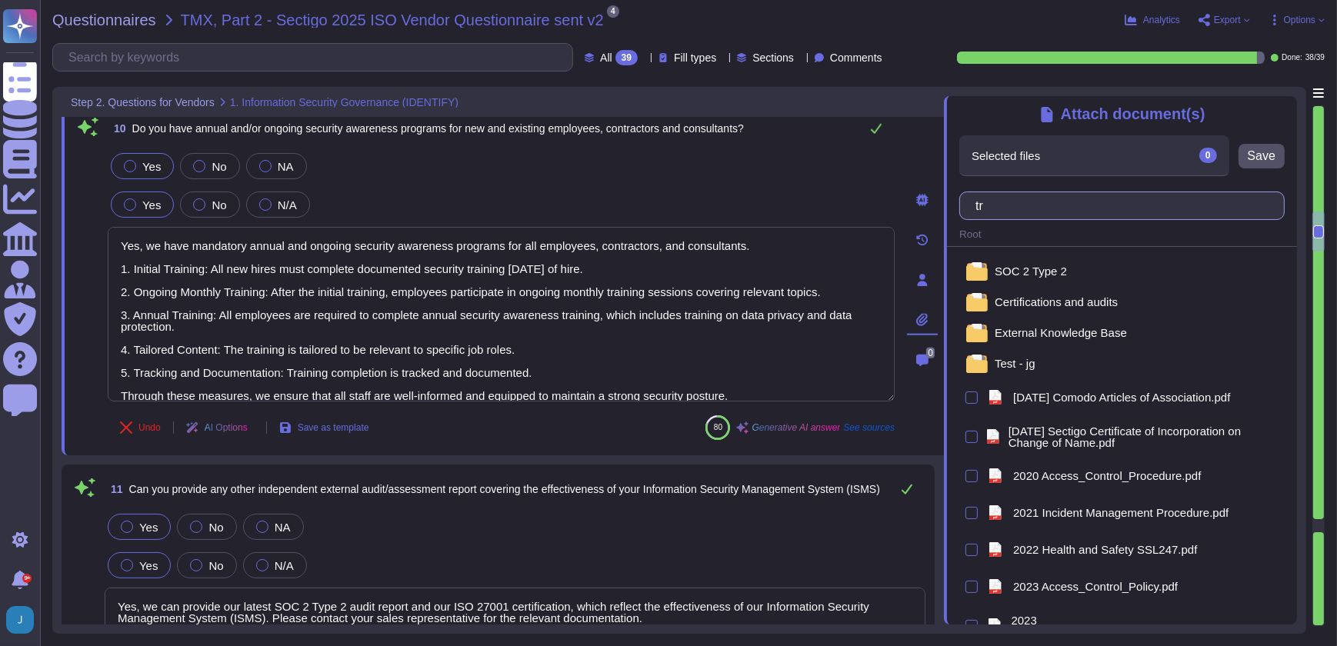
type input "t"
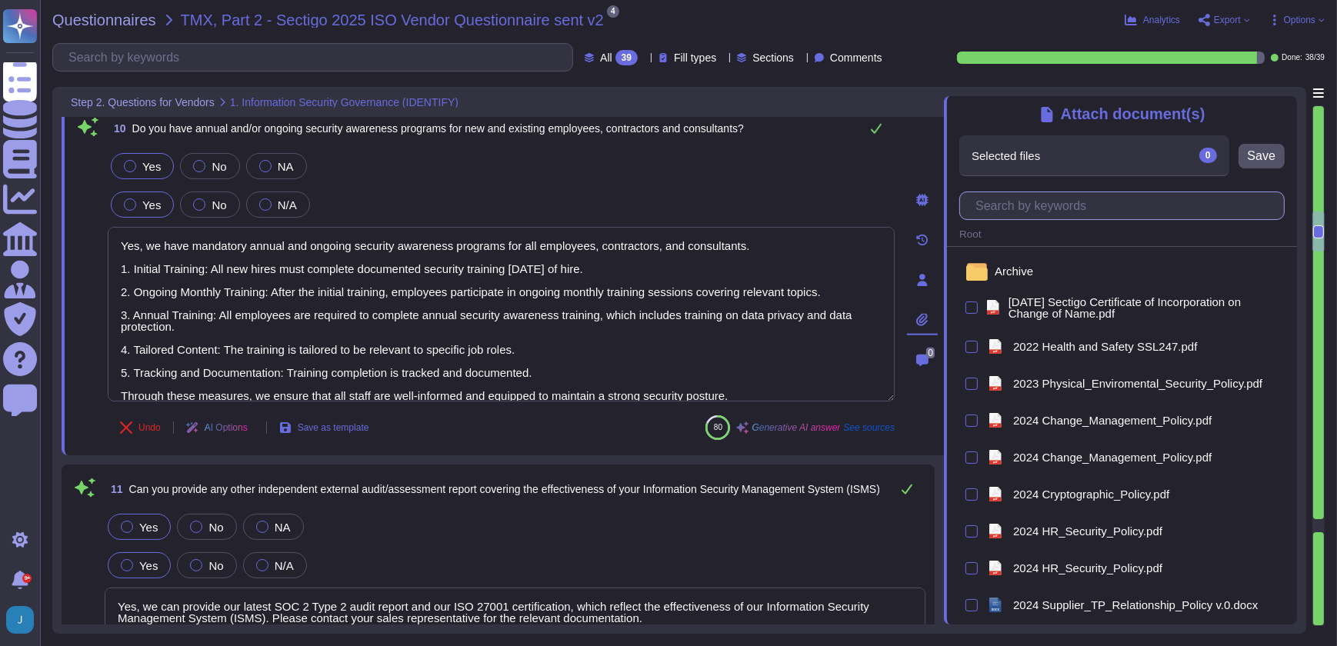
type input "h"
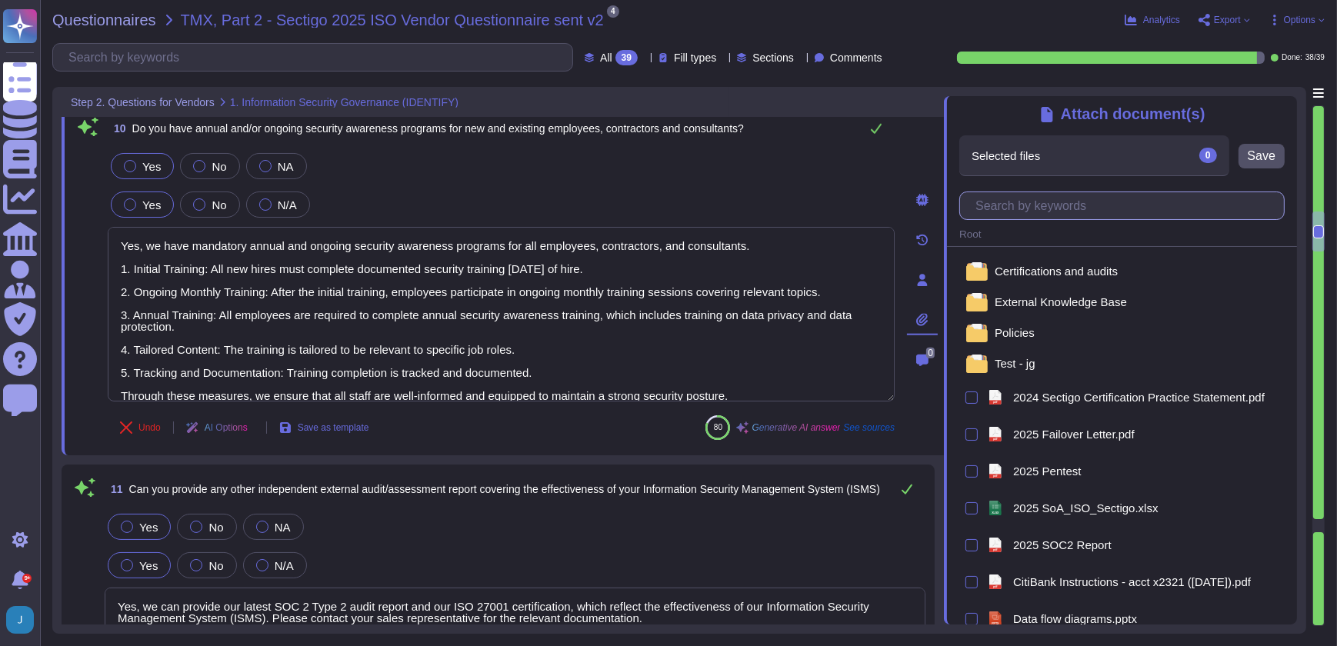
click at [1022, 202] on input "text" at bounding box center [1126, 205] width 316 height 27
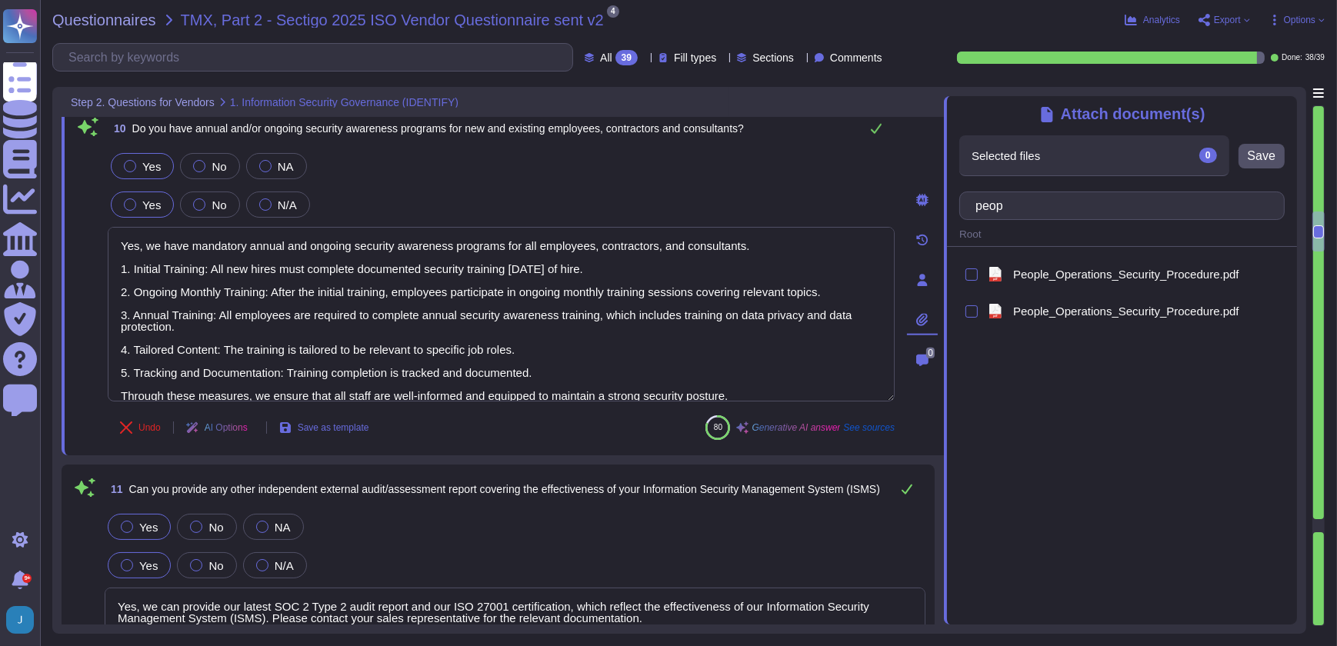
type input "peop"
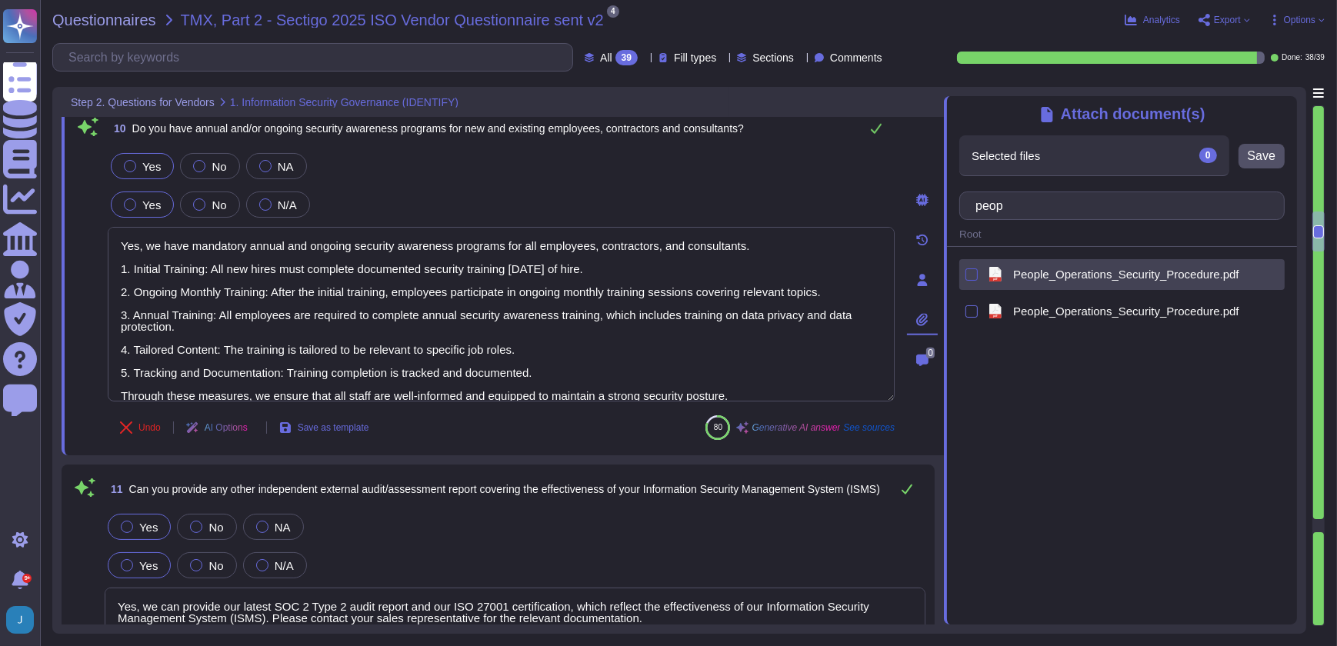
click at [977, 277] on div at bounding box center [971, 274] width 12 height 12
click at [0, 0] on input "checkbox" at bounding box center [0, 0] width 0 height 0
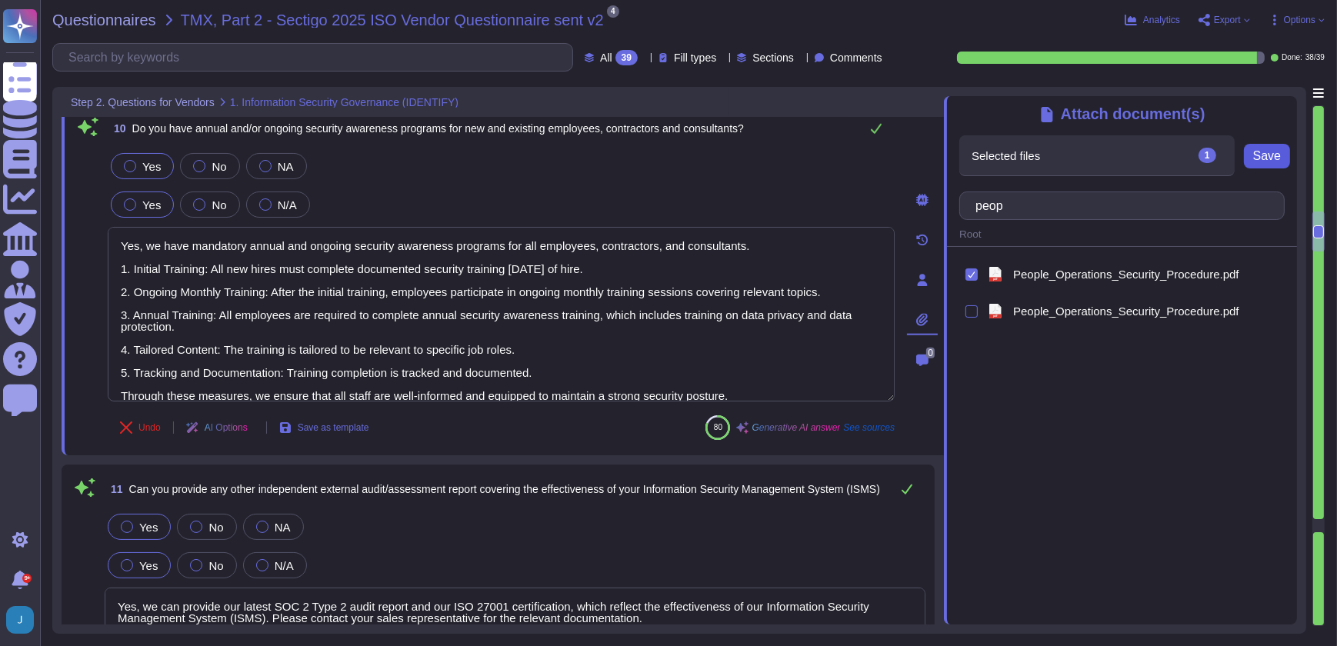
click at [1264, 162] on span "Save" at bounding box center [1267, 156] width 28 height 12
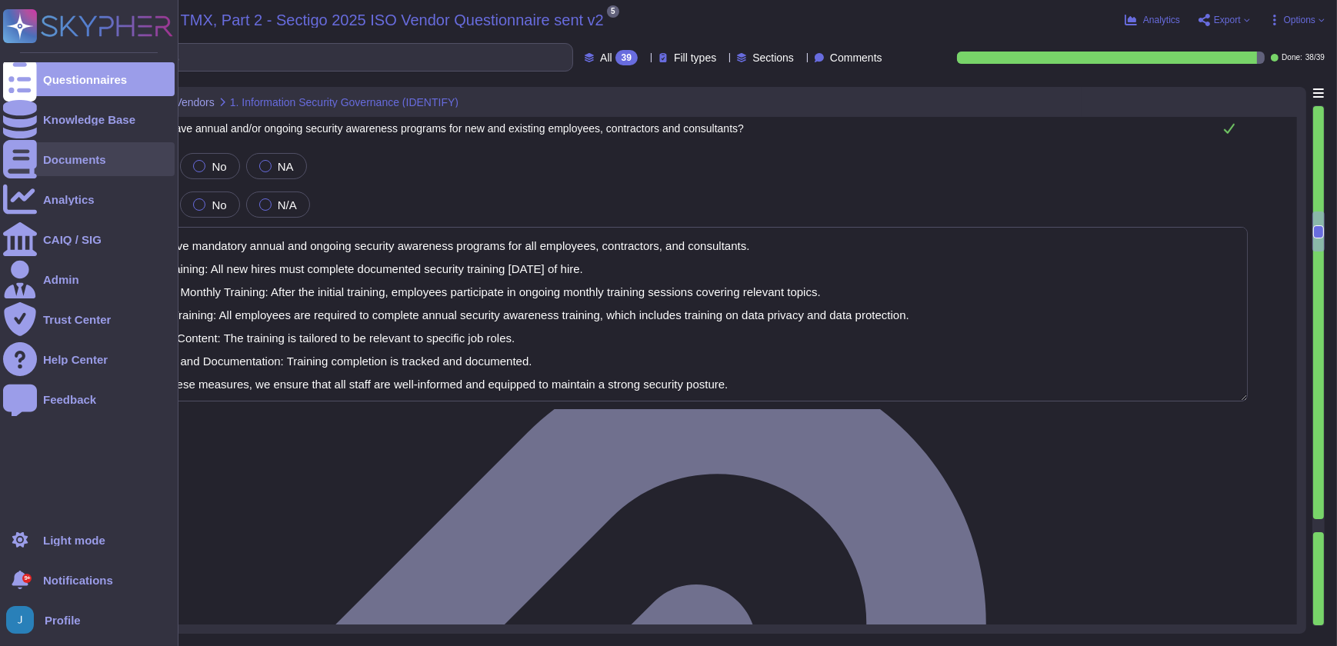
click at [75, 162] on div "Documents" at bounding box center [74, 160] width 63 height 12
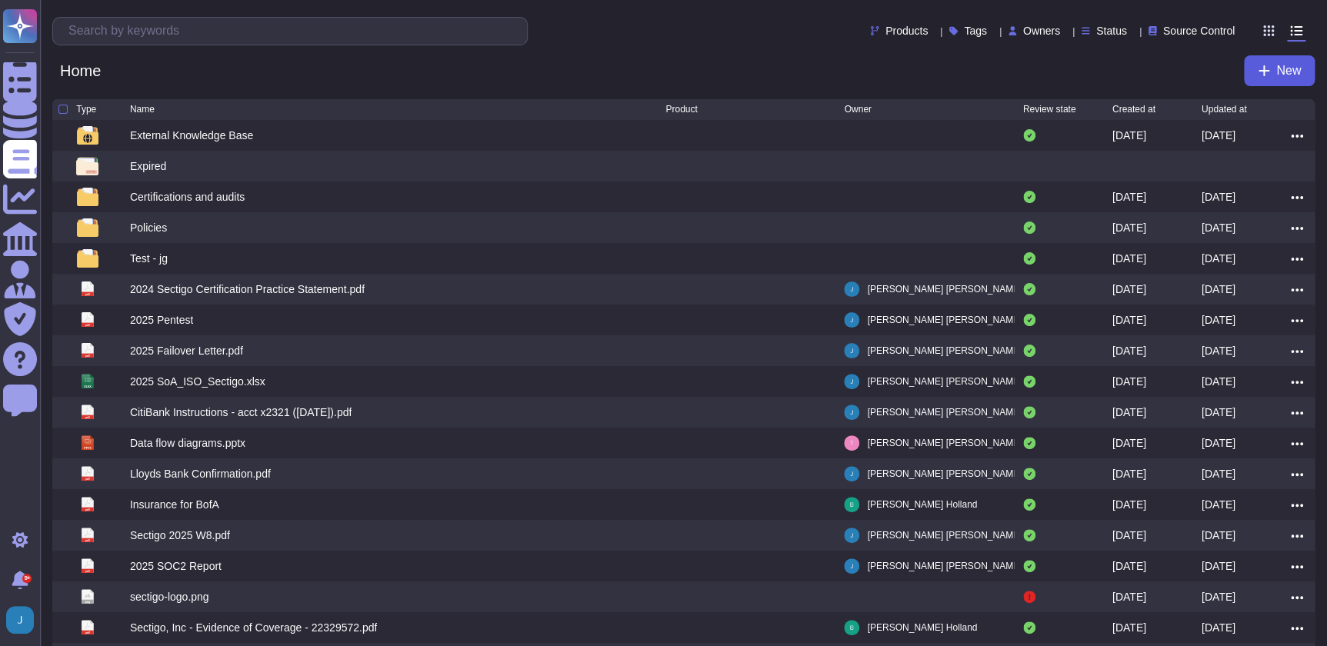
click at [1271, 64] on button "New" at bounding box center [1279, 70] width 71 height 31
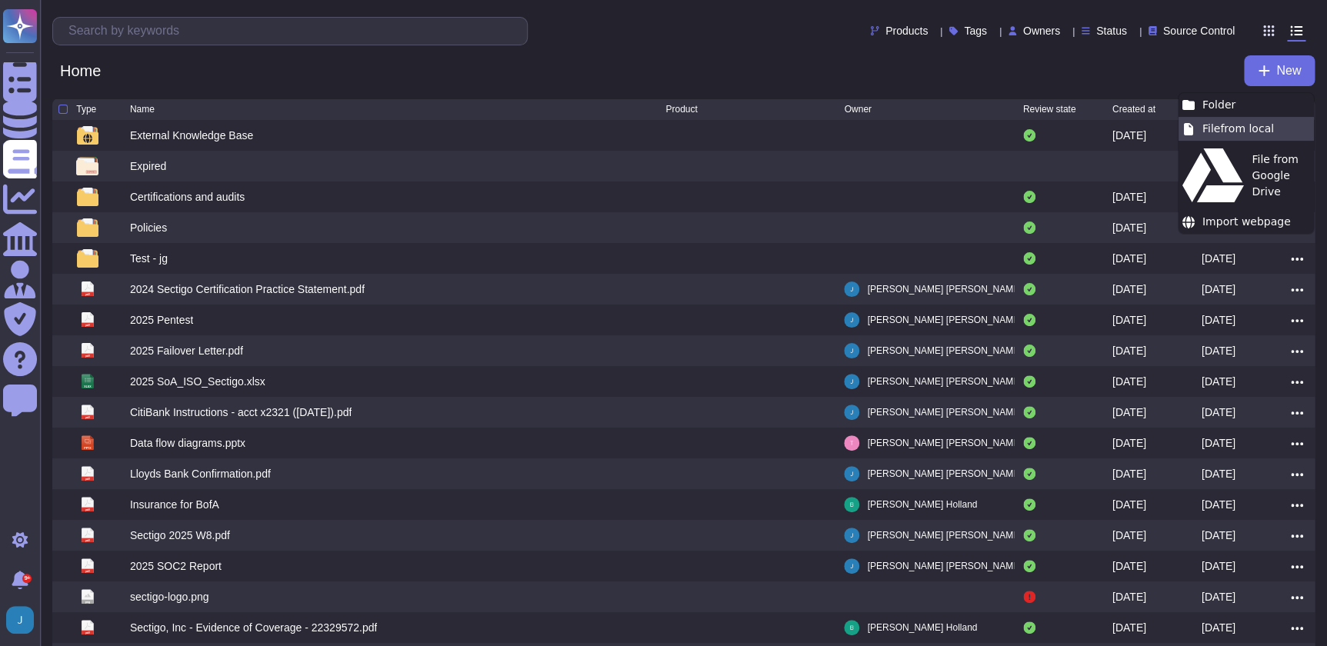
click at [1218, 126] on div "File from local" at bounding box center [1245, 129] width 135 height 24
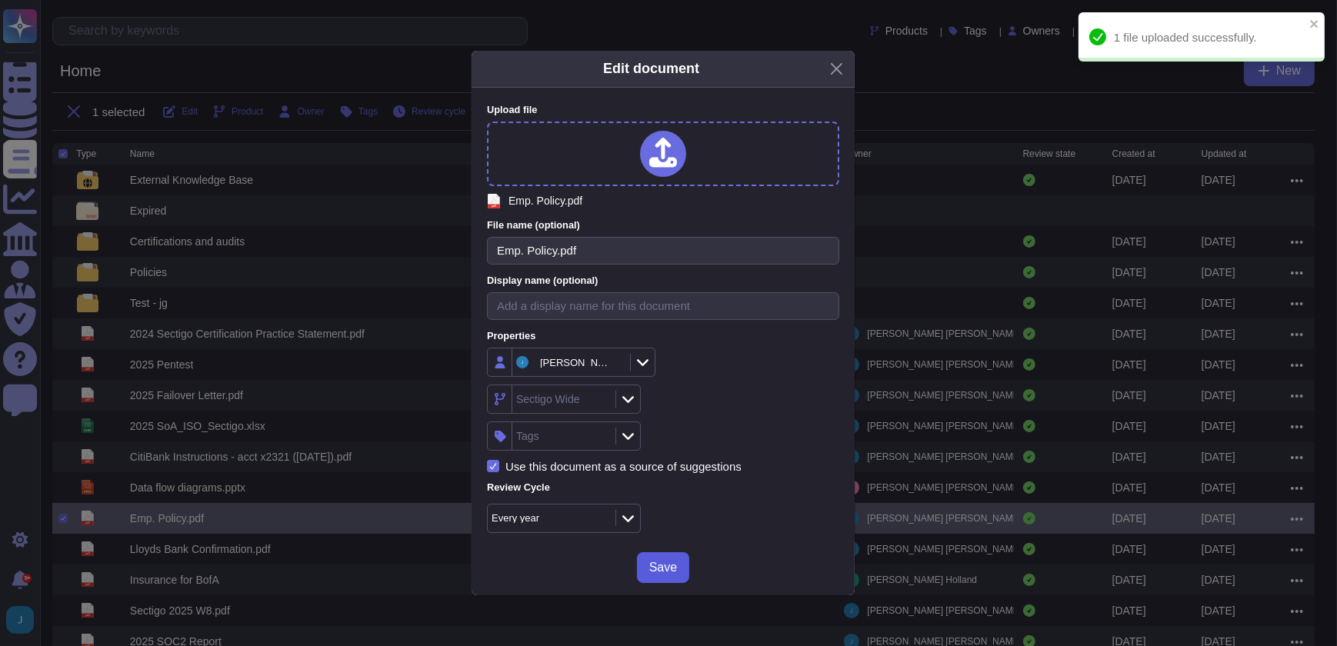
click at [663, 566] on span "Save" at bounding box center [663, 567] width 28 height 12
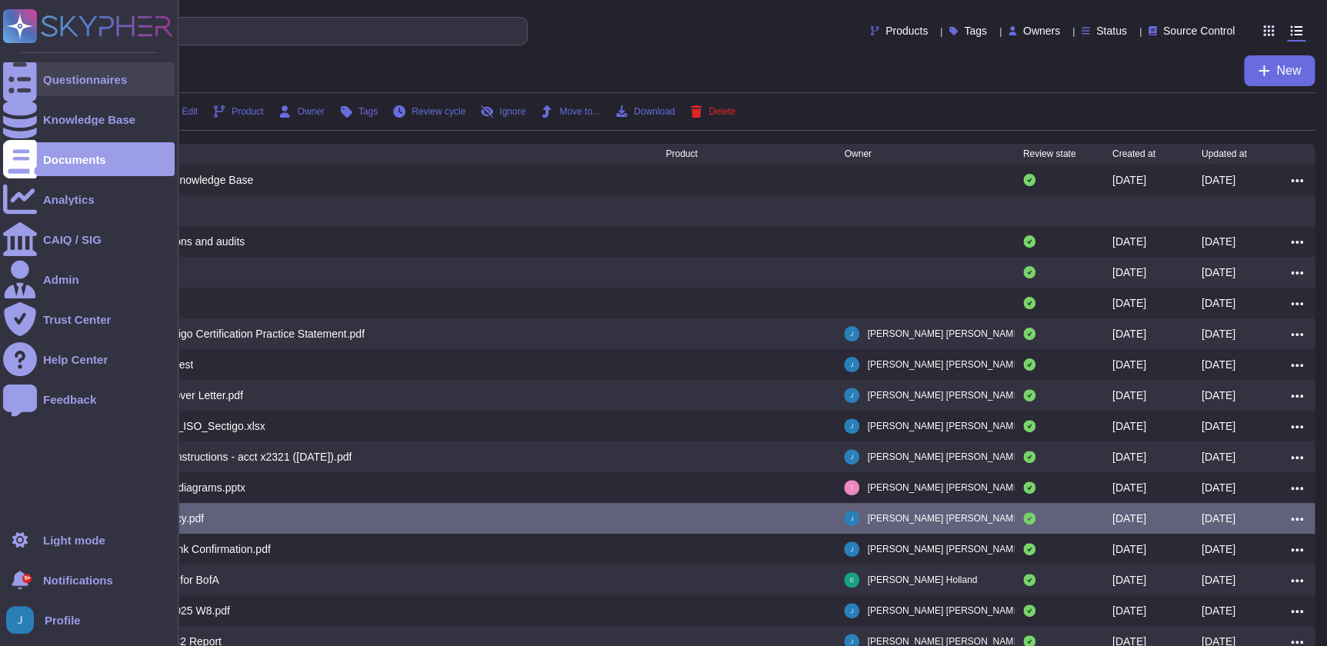
click at [62, 80] on div "Questionnaires" at bounding box center [85, 80] width 84 height 12
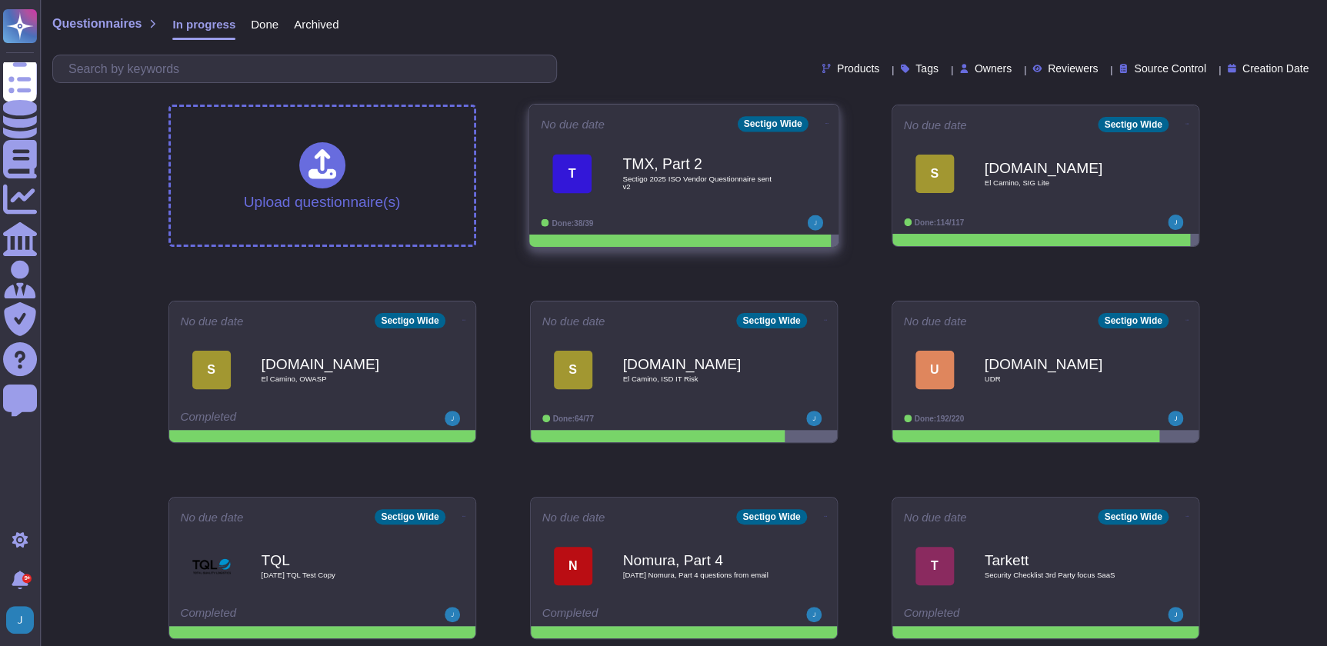
click at [711, 172] on div "TMX, Part 2 Sectigo 2025 ISO Vendor Questionnaire sent v2" at bounding box center [699, 173] width 155 height 62
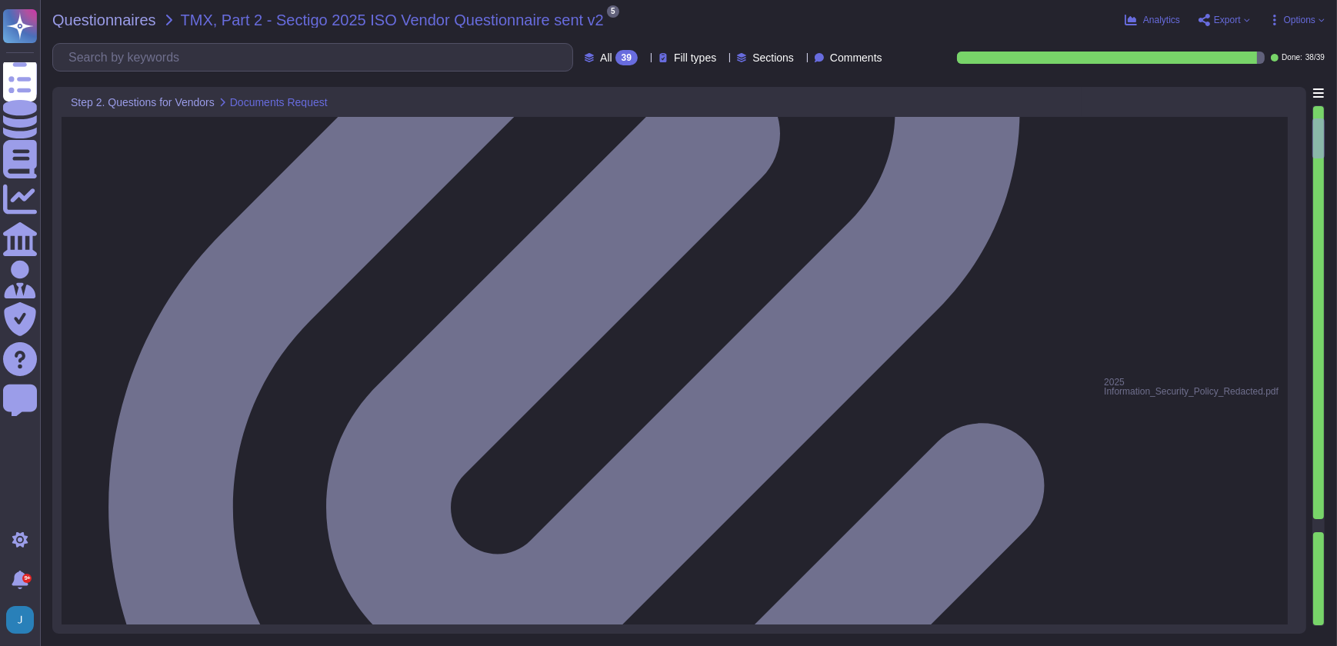
scroll to position [419, 0]
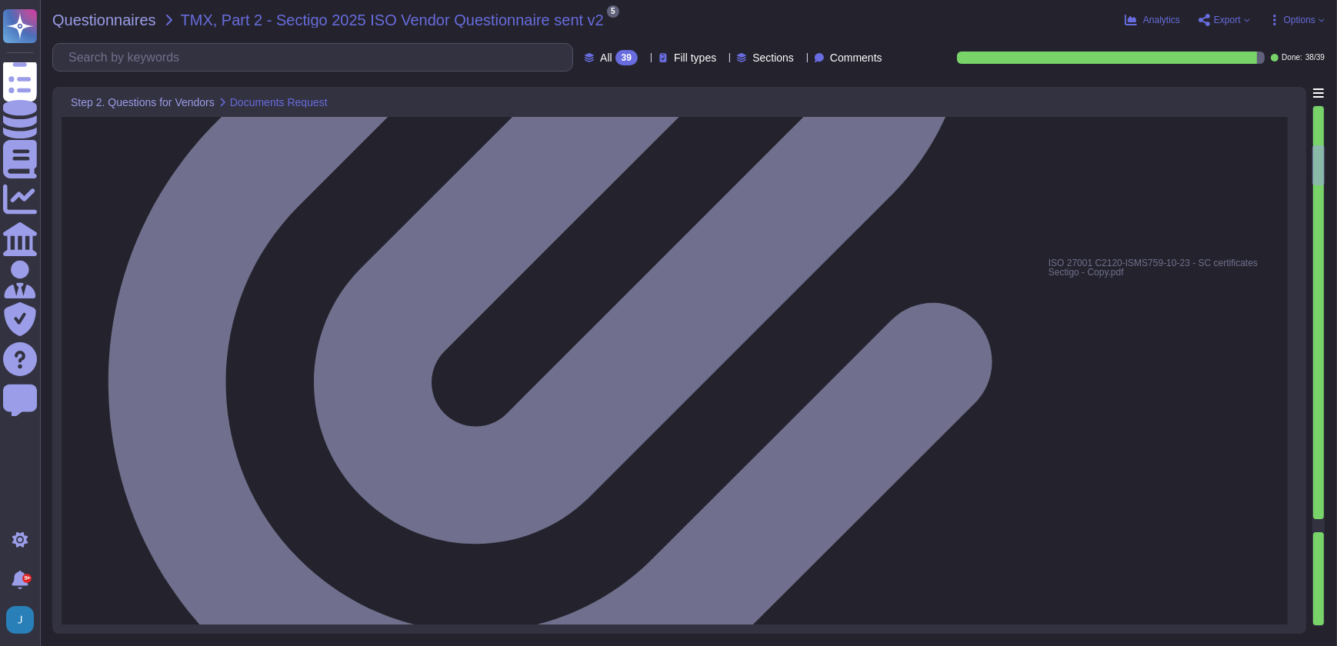
type textarea "Yes, we have a documented Information Security Policy that has been approved by…"
type textarea "Yes, we routinely perform internal audits and assessments of conformance to our…"
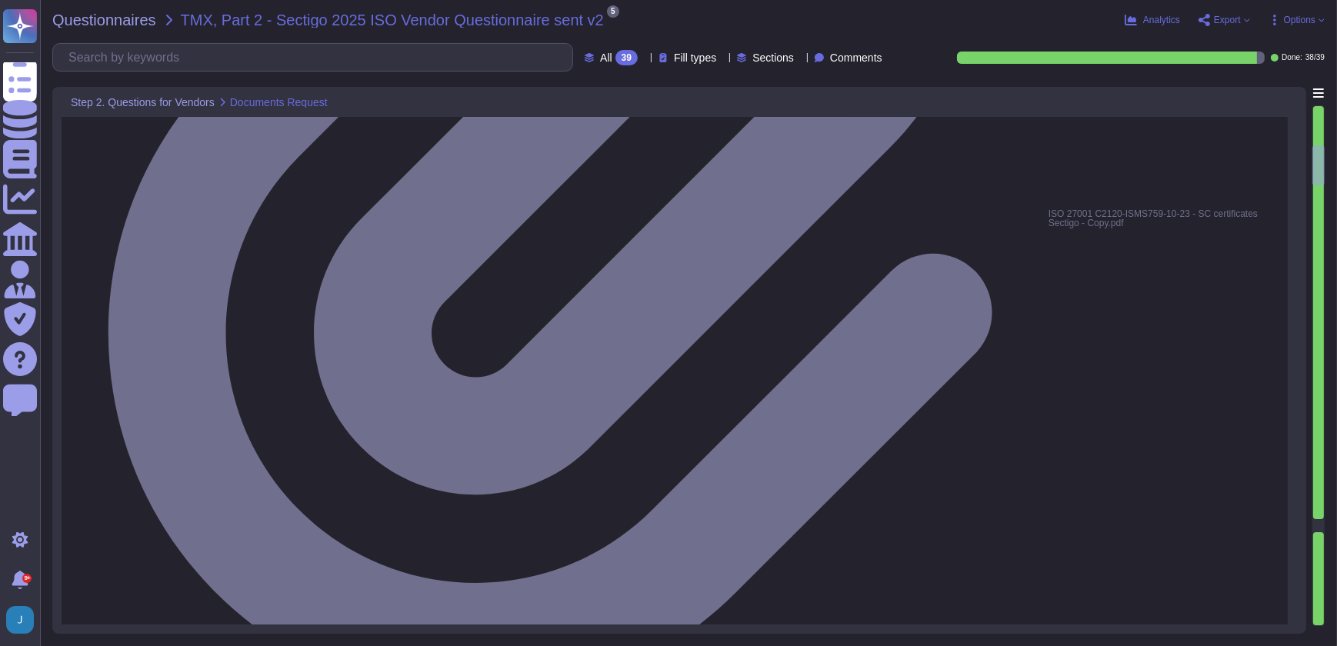
scroll to position [769, 0]
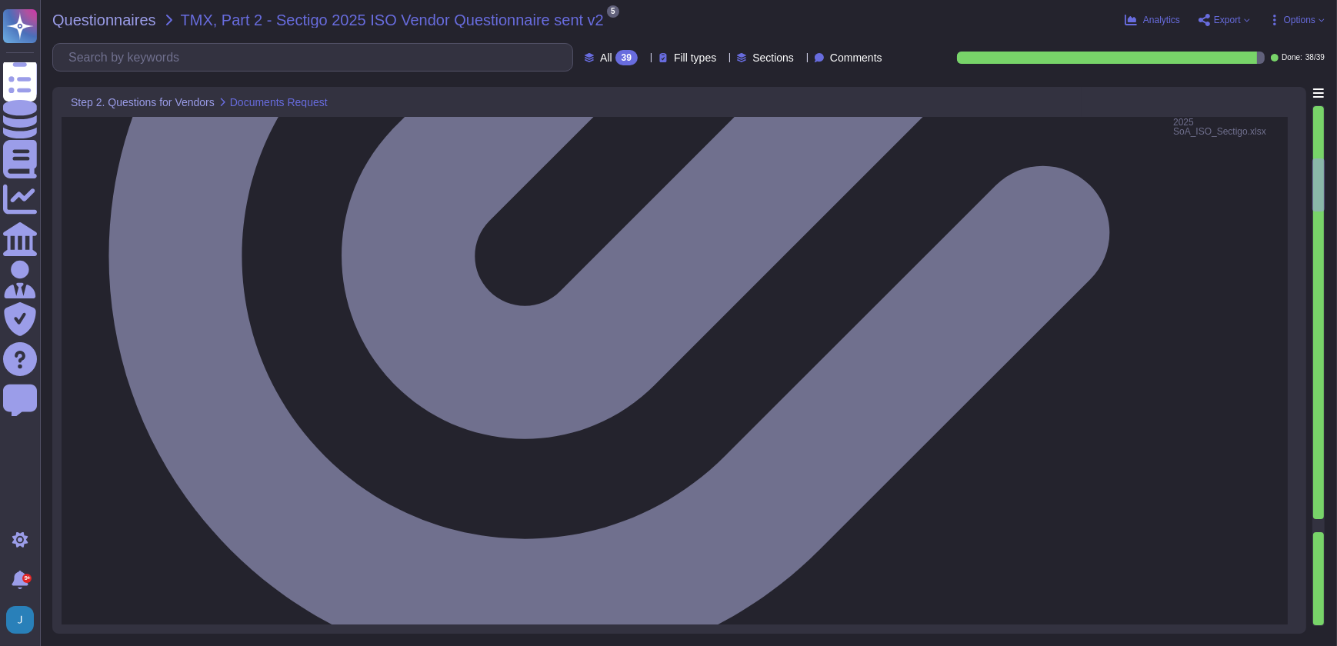
type textarea "Yes, Sectigo has a formal Risk Management process that includes a comprehensive…"
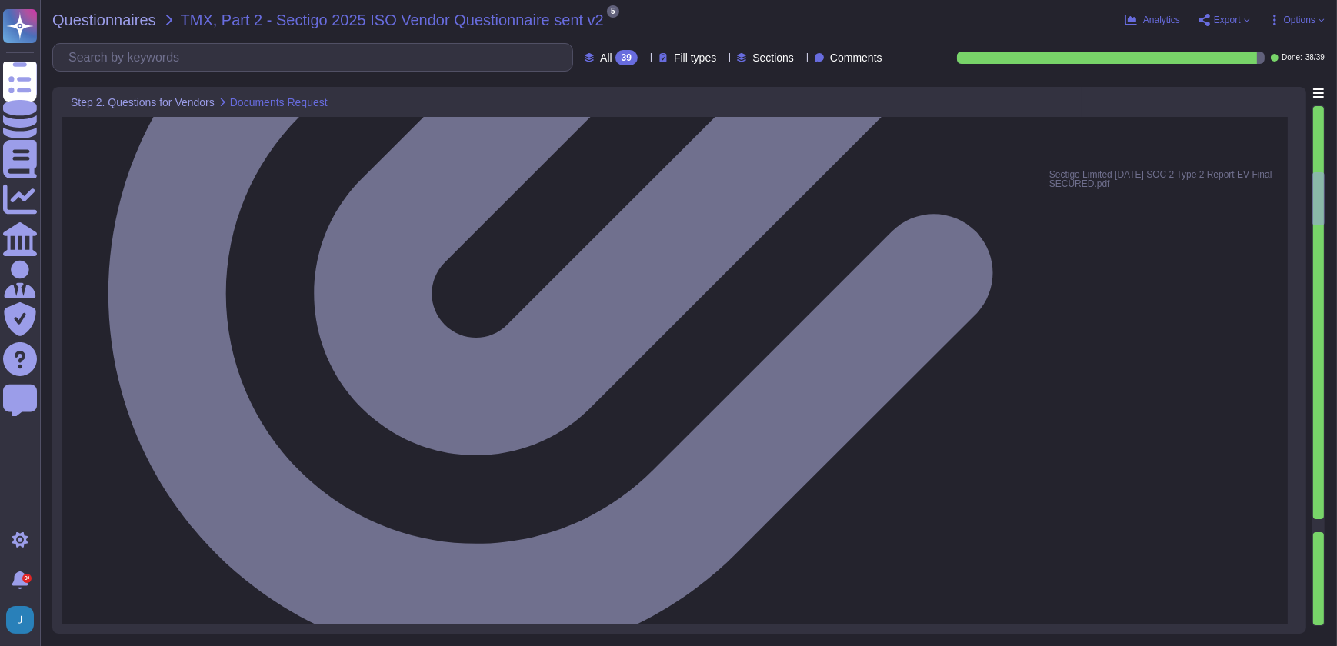
type textarea "Yes, we have mandatory annual and ongoing security awareness programs for all e…"
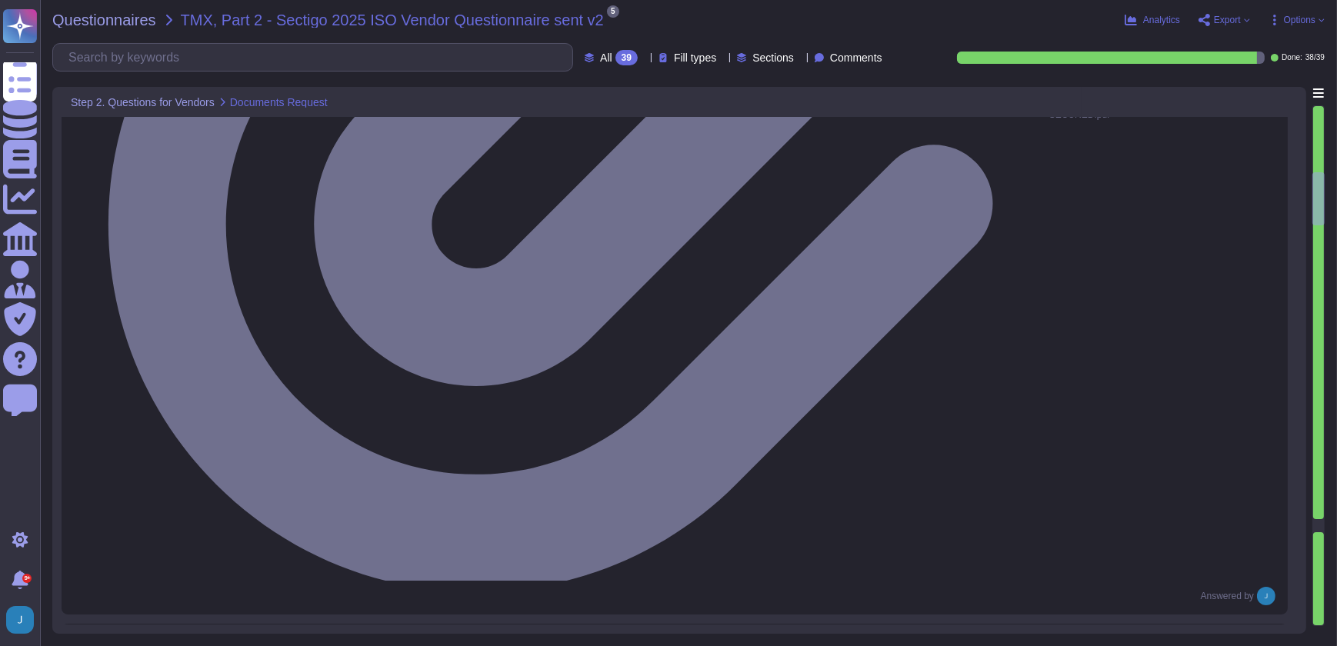
scroll to position [1328, 0]
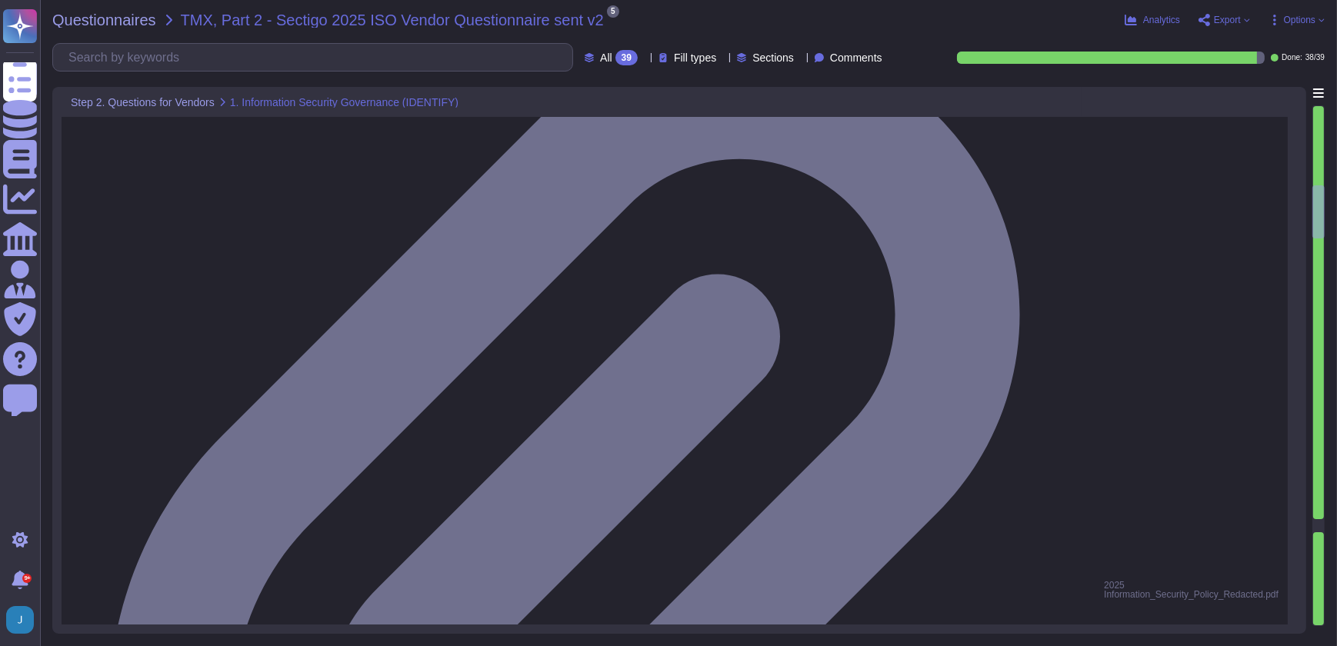
type textarea "Yes, we can provide our latest SOC 2 Type 2 audit report and our ISO 27001 cert…"
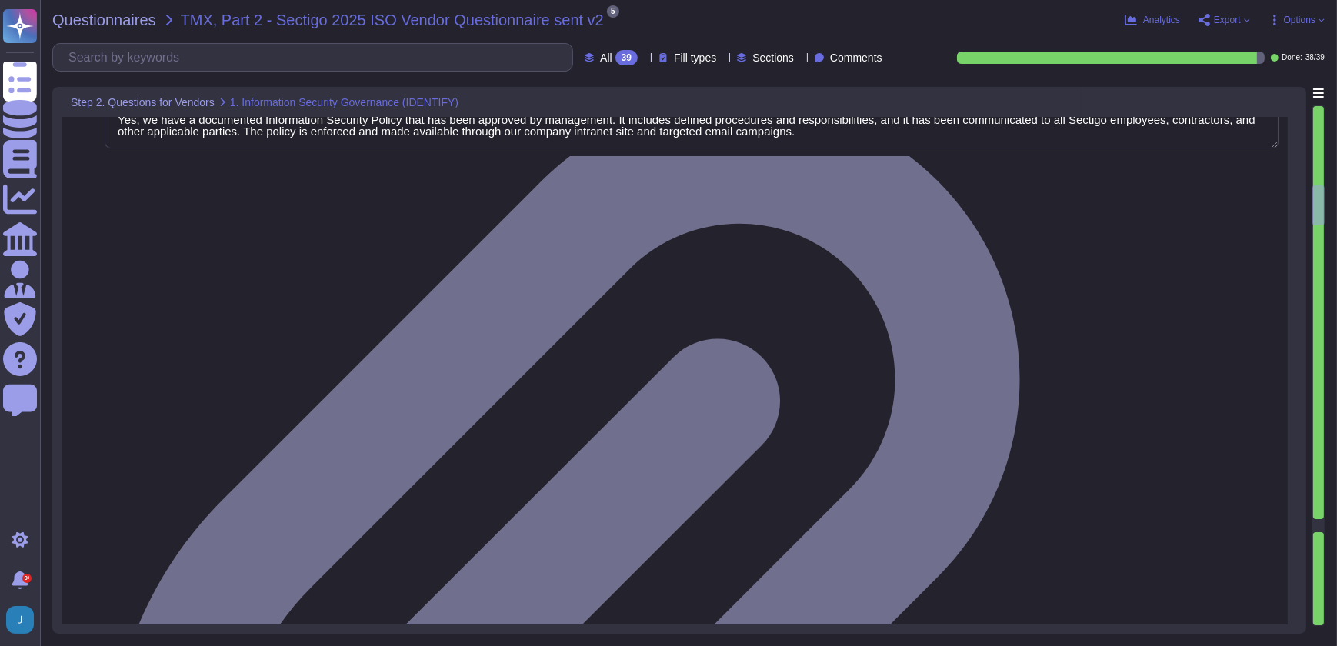
scroll to position [1468, 0]
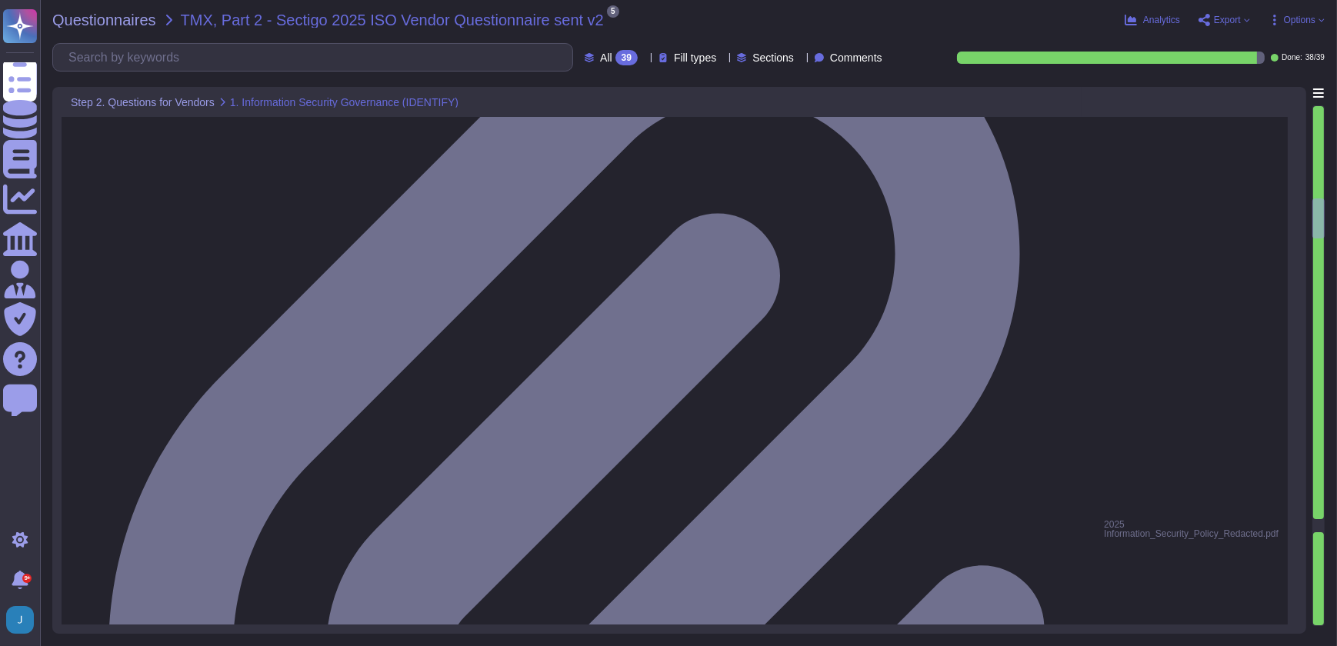
type textarea "Yes, we can provide our latest SOC 2 Type 2 audit report and our ISO 27001 cert…"
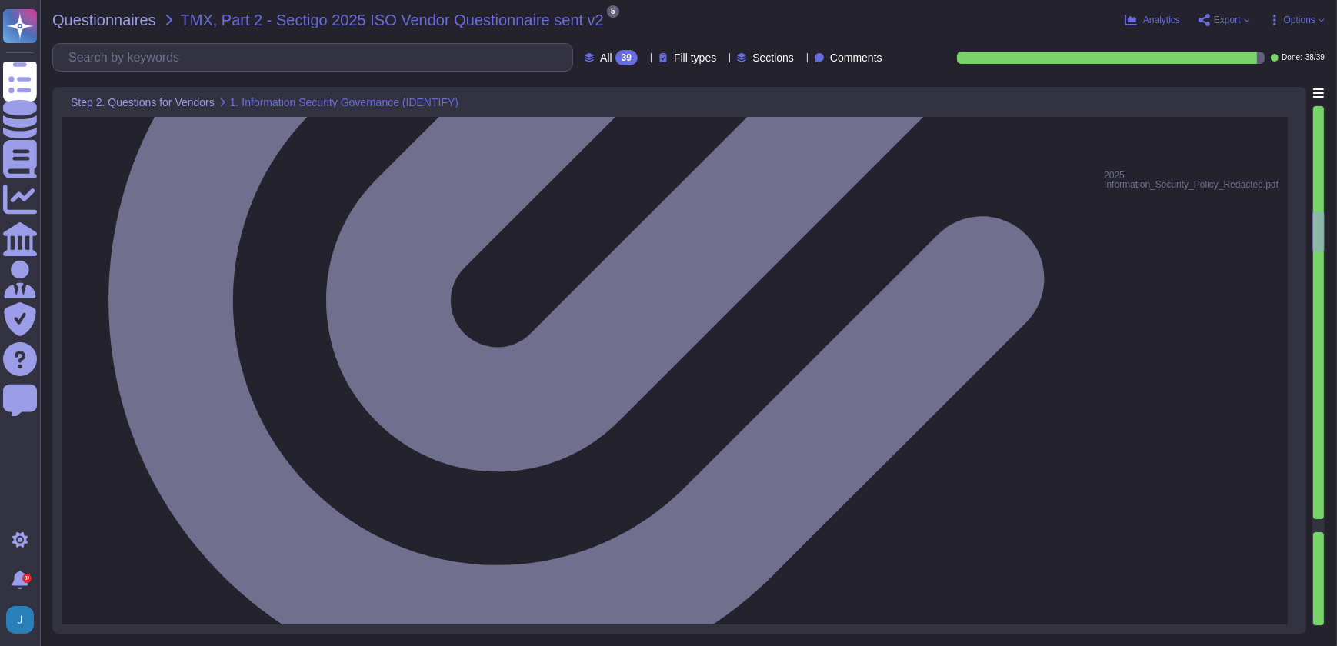
scroll to position [1958, 0]
type textarea "Yes, we have a comprehensive vulnerability management process that includes per…"
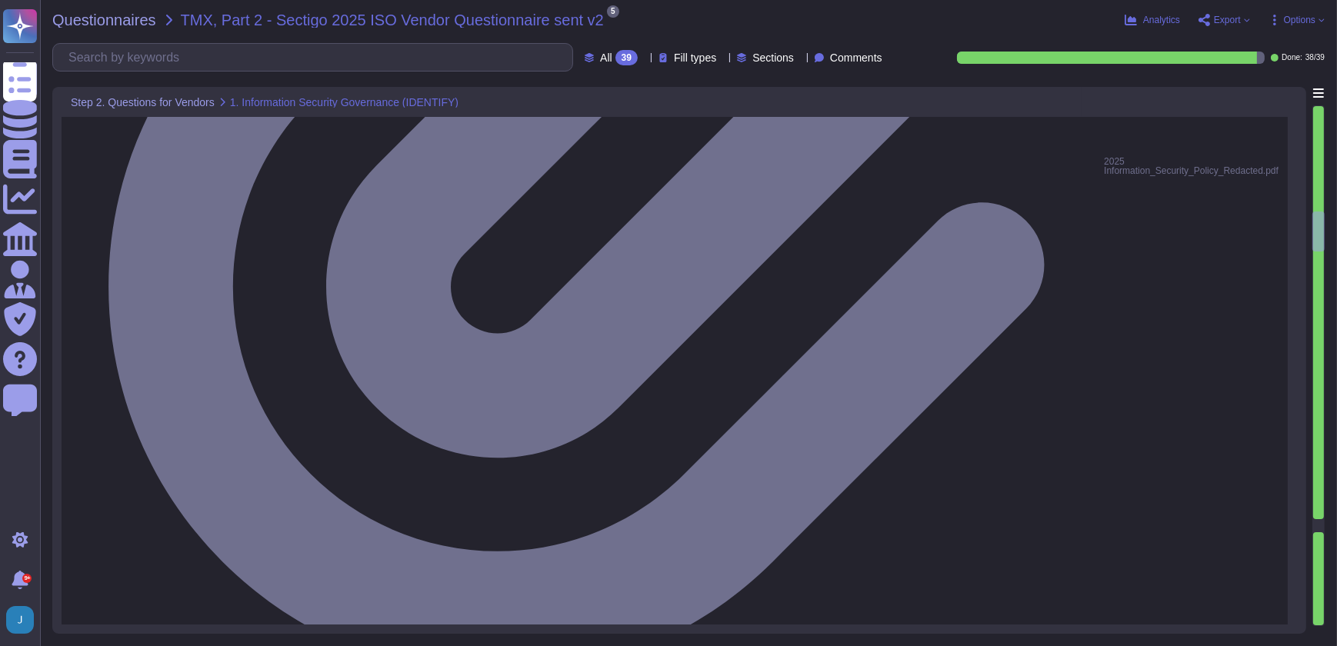
scroll to position [1, 0]
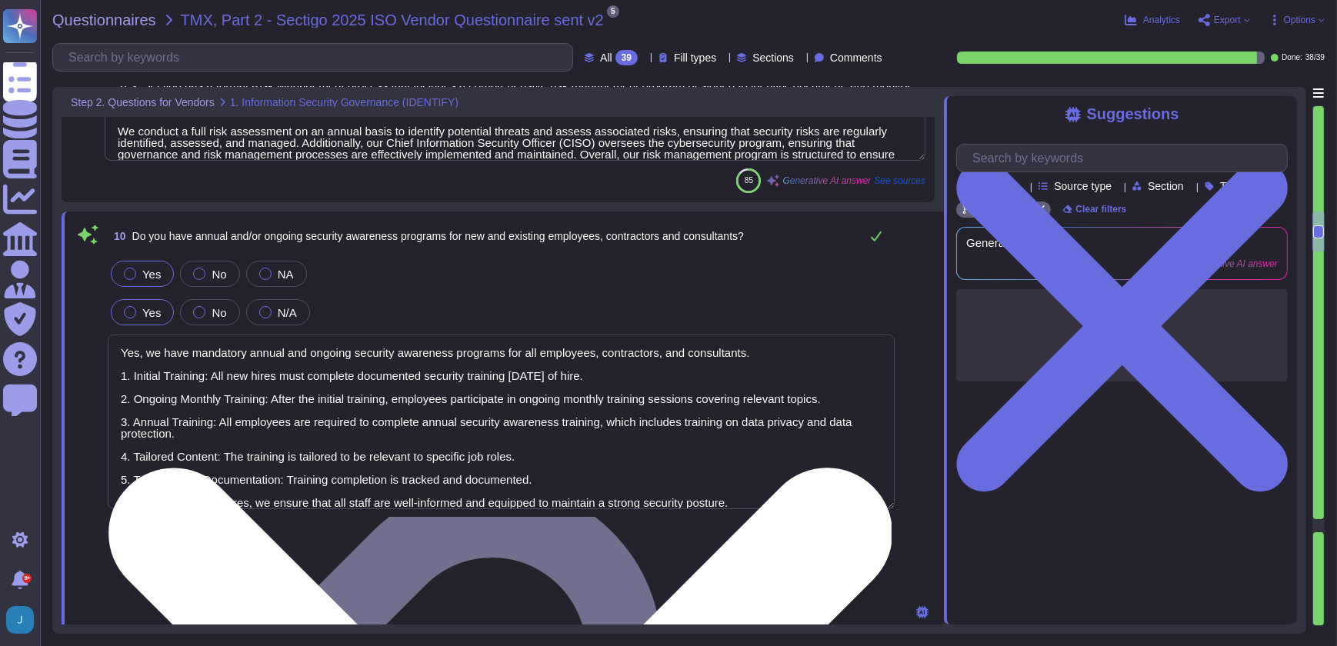
type textarea "Yes, we have a comprehensive vulnerability management process that includes per…"
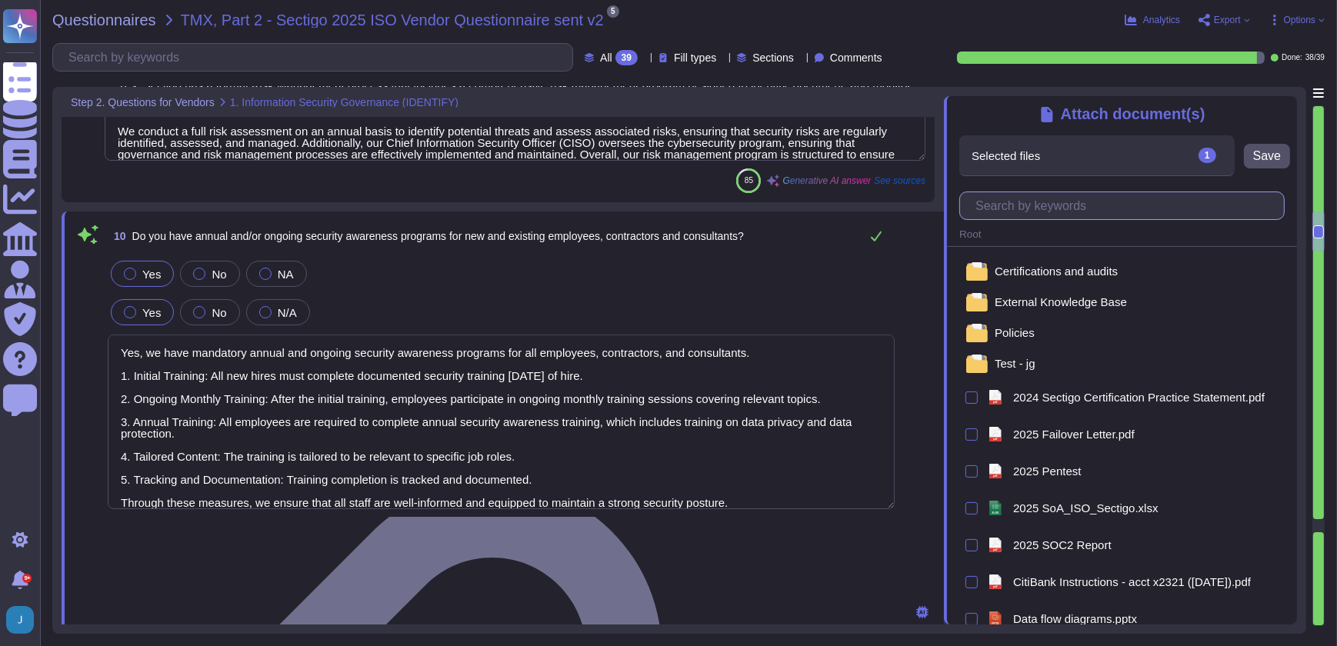
click at [1076, 203] on input "text" at bounding box center [1126, 205] width 316 height 27
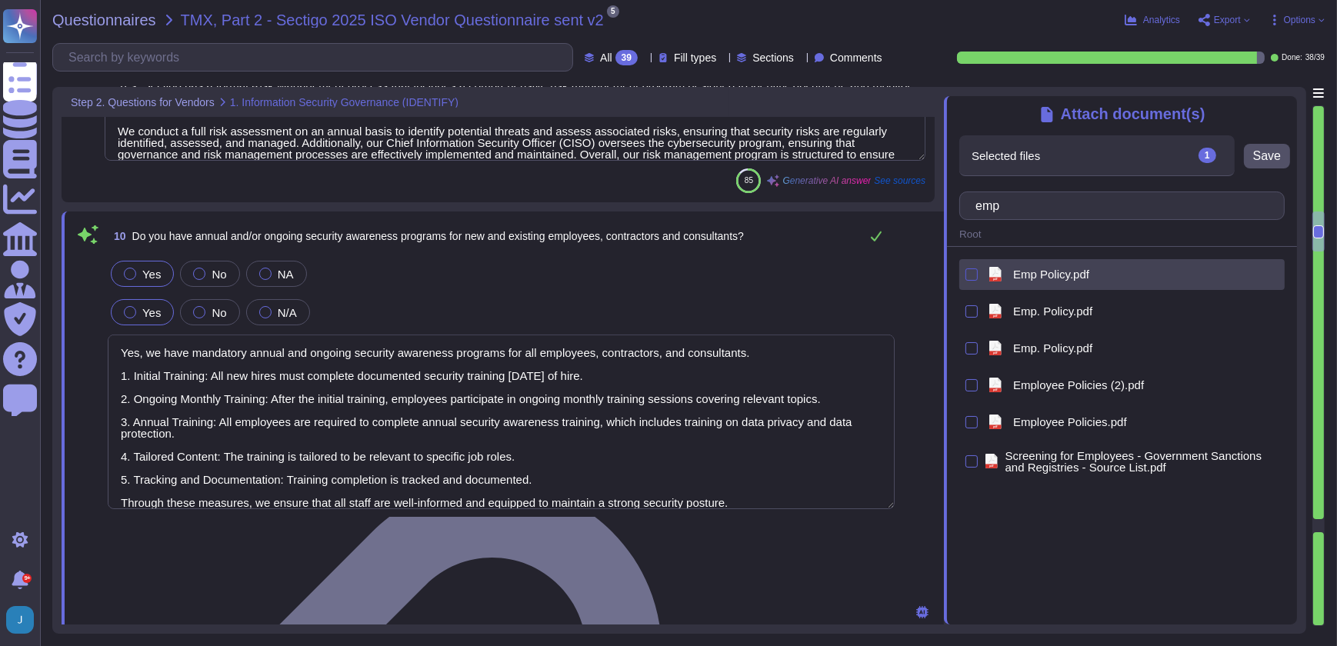
type input "emp"
click at [972, 272] on div at bounding box center [971, 274] width 12 height 12
click at [0, 0] on input "checkbox" at bounding box center [0, 0] width 0 height 0
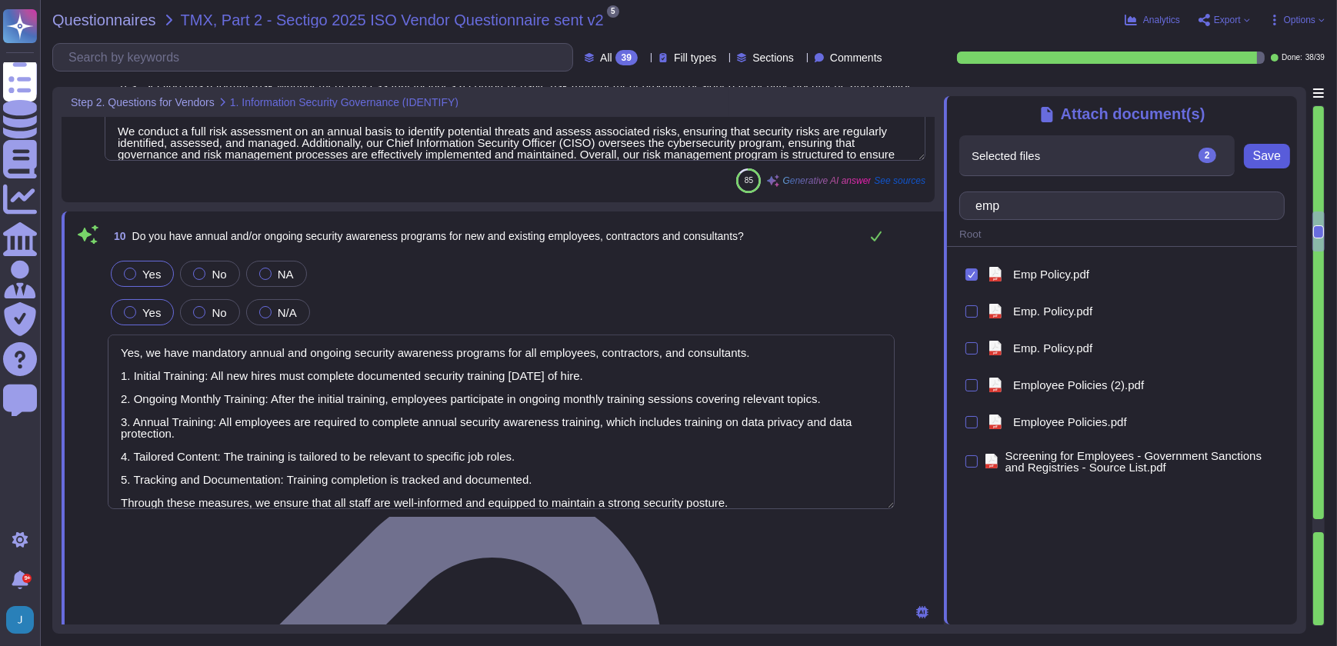
click at [1277, 162] on span "Save" at bounding box center [1267, 156] width 28 height 12
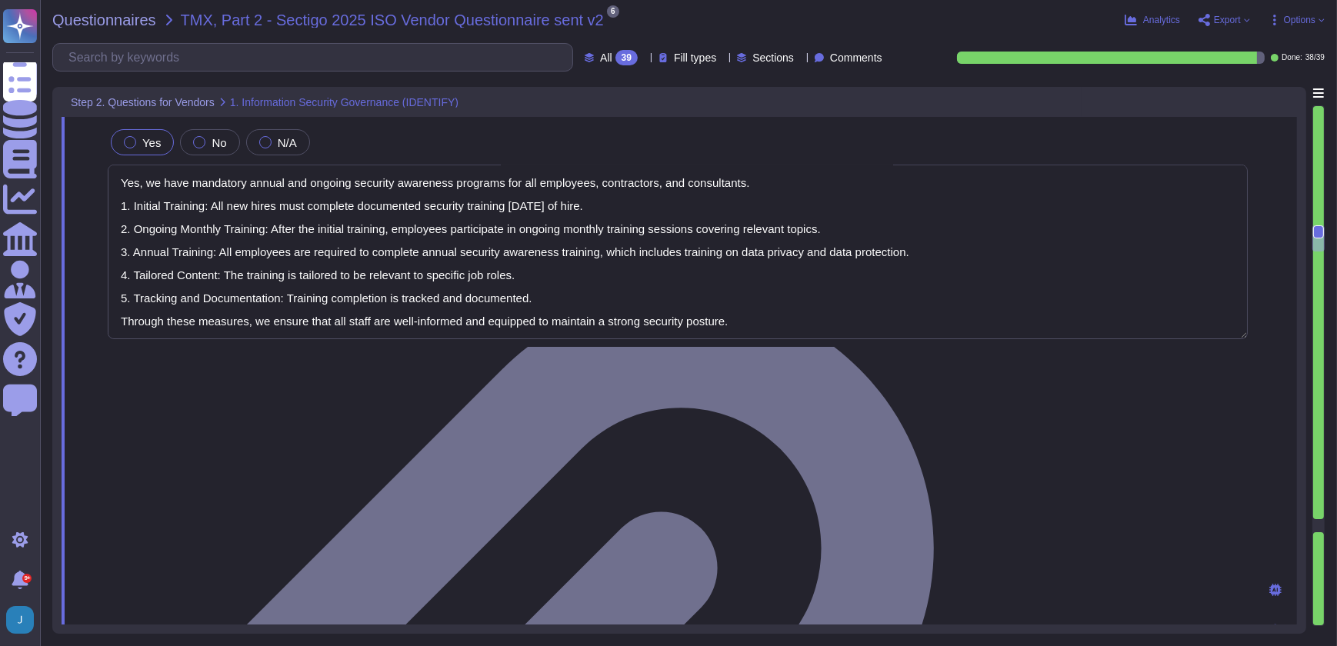
type textarea "Yes, all appropriate systems, including workstations and servers, have antiviru…"
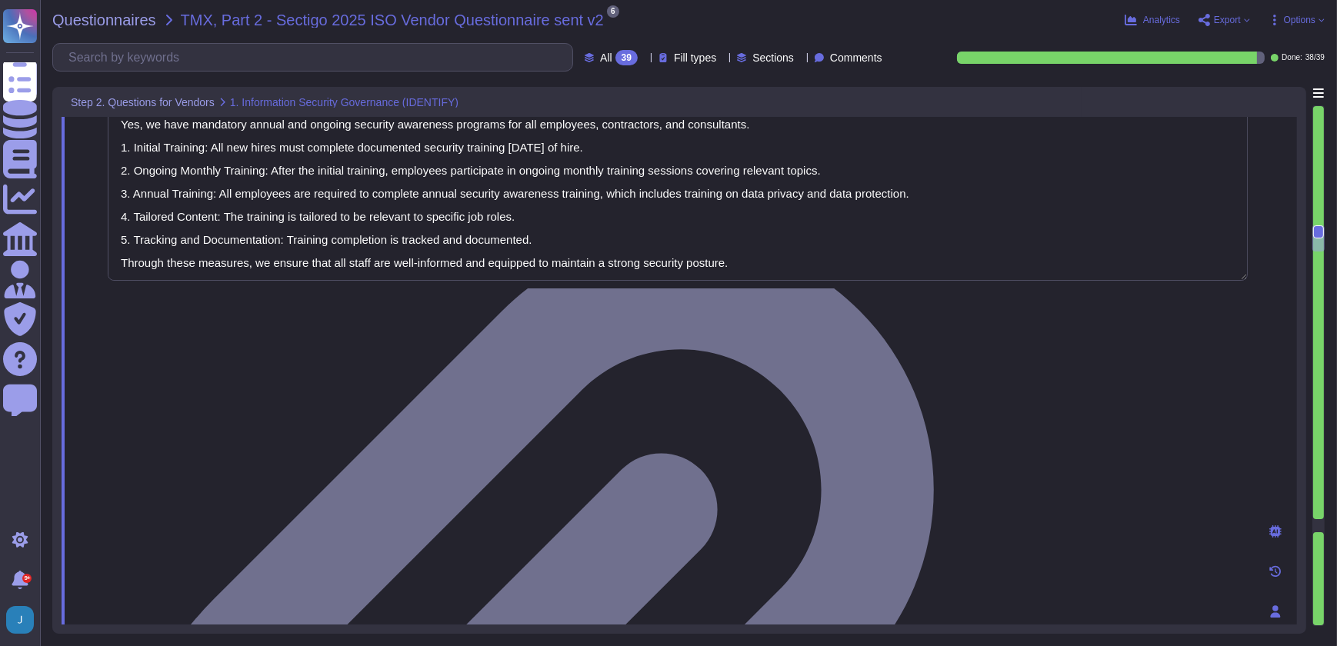
scroll to position [2238, 0]
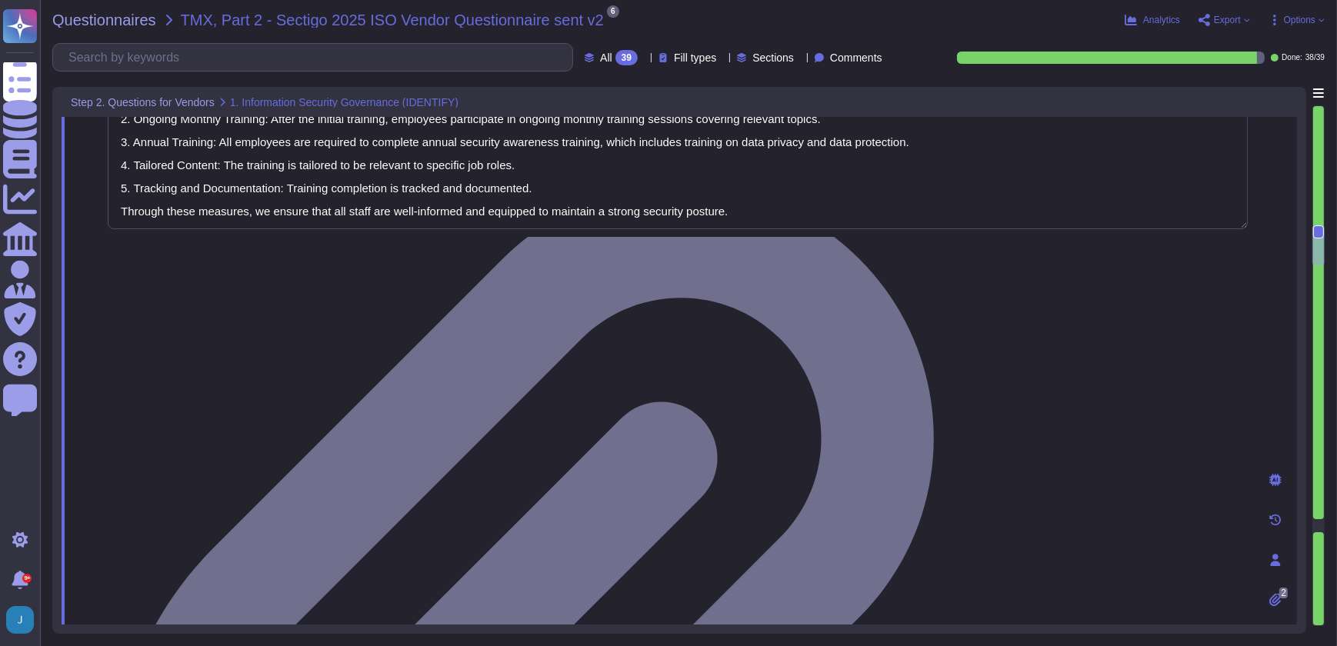
drag, startPoint x: 1015, startPoint y: 446, endPoint x: 1017, endPoint y: 464, distance: 17.8
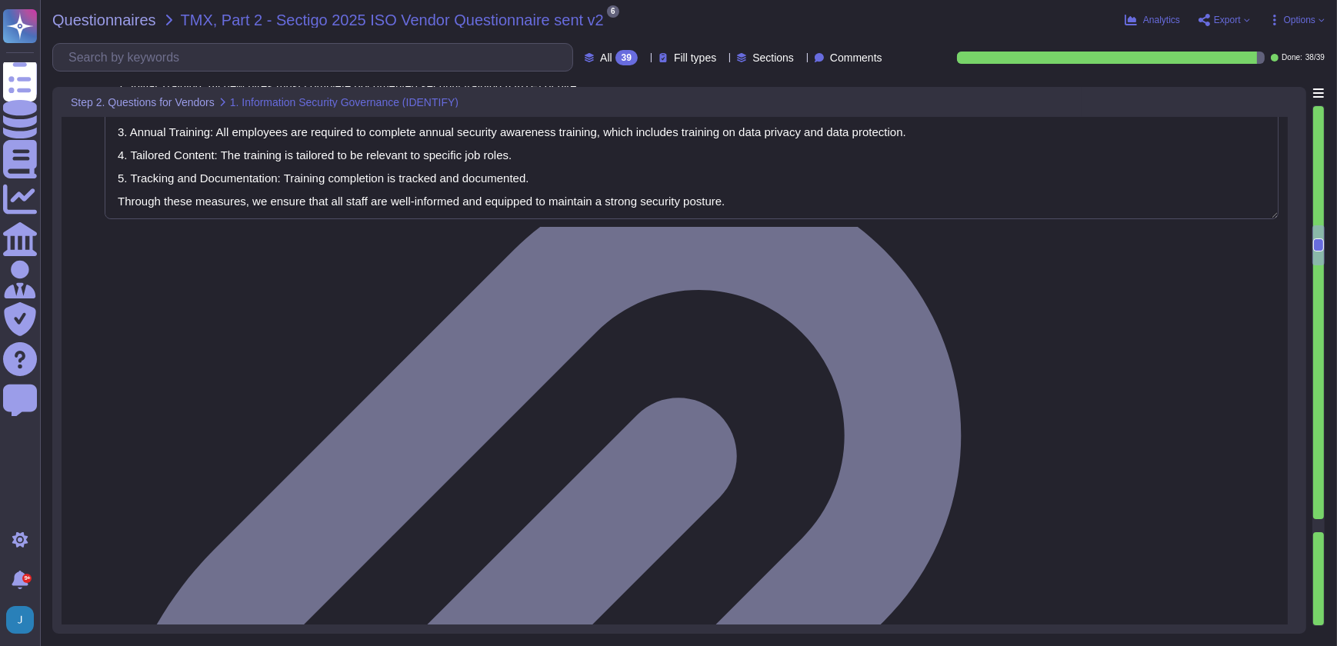
type textarea "Yes, all appropriate systems, including workstations and servers, have antiviru…"
type textarea "Yes, we can provide our latest SOC 2 Type 2 audit report and our ISO 27001 cert…"
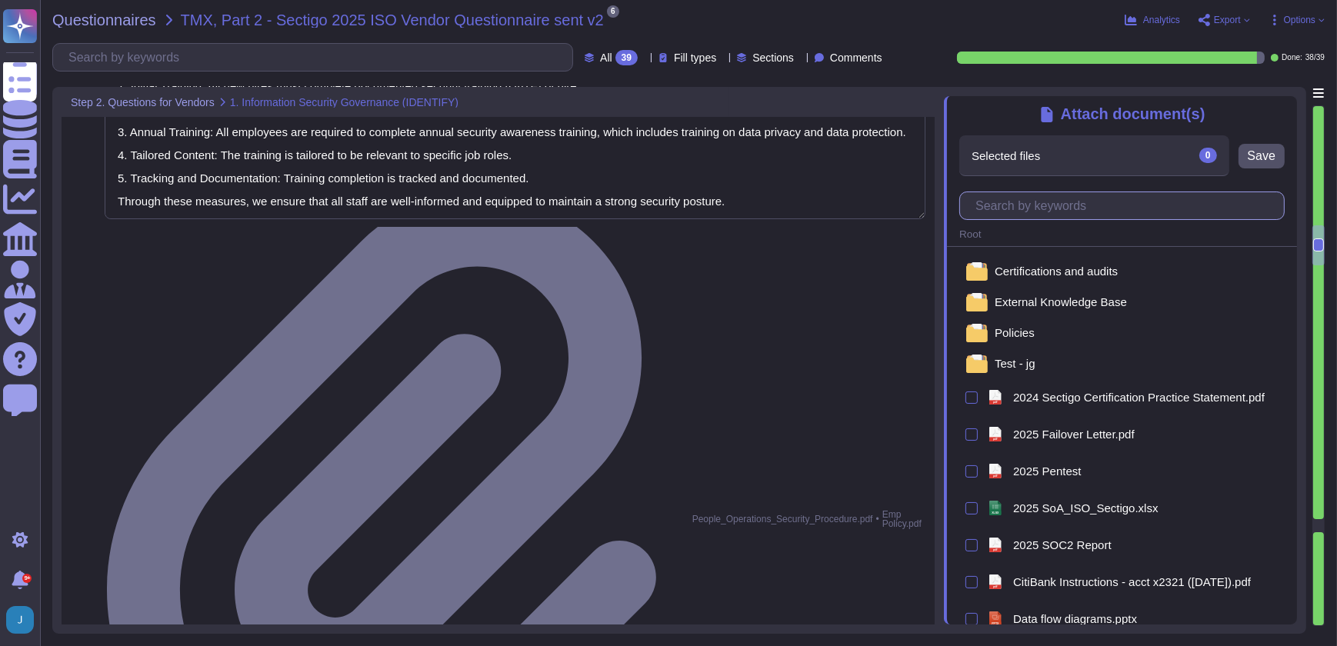
click at [1067, 207] on input "text" at bounding box center [1126, 205] width 316 height 27
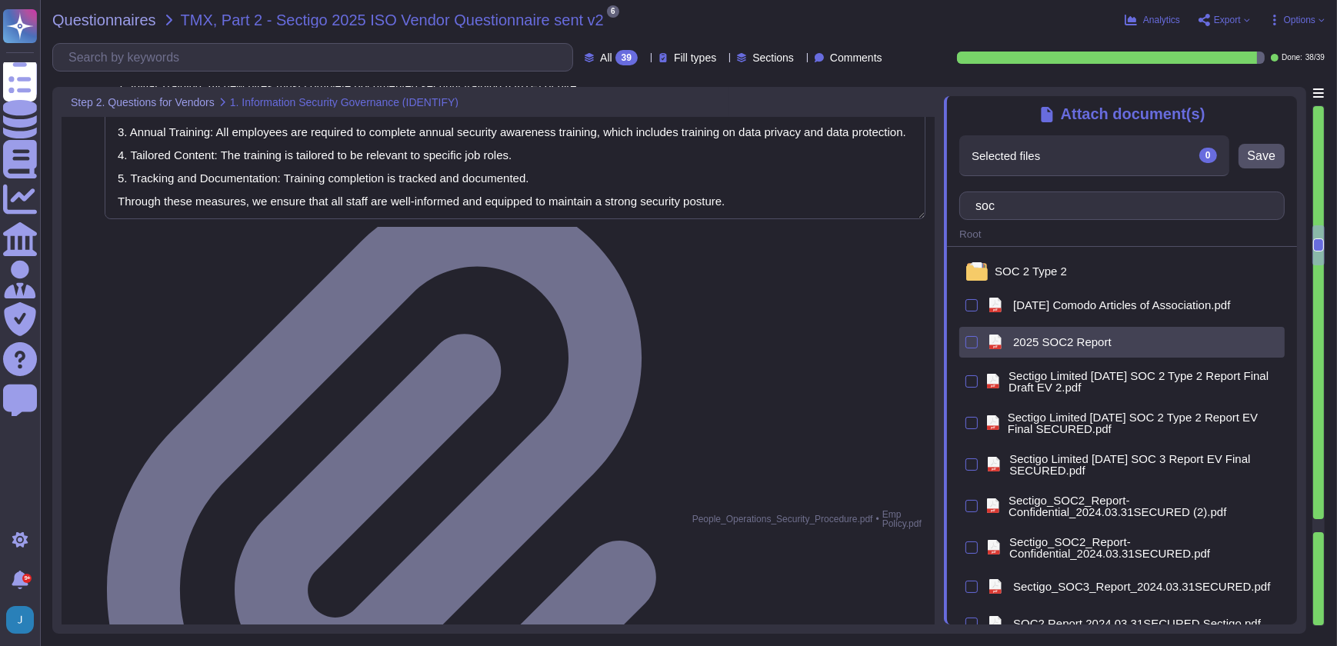
type input "soc"
click at [1068, 342] on span "2025 SOC2 Report" at bounding box center [1062, 342] width 98 height 12
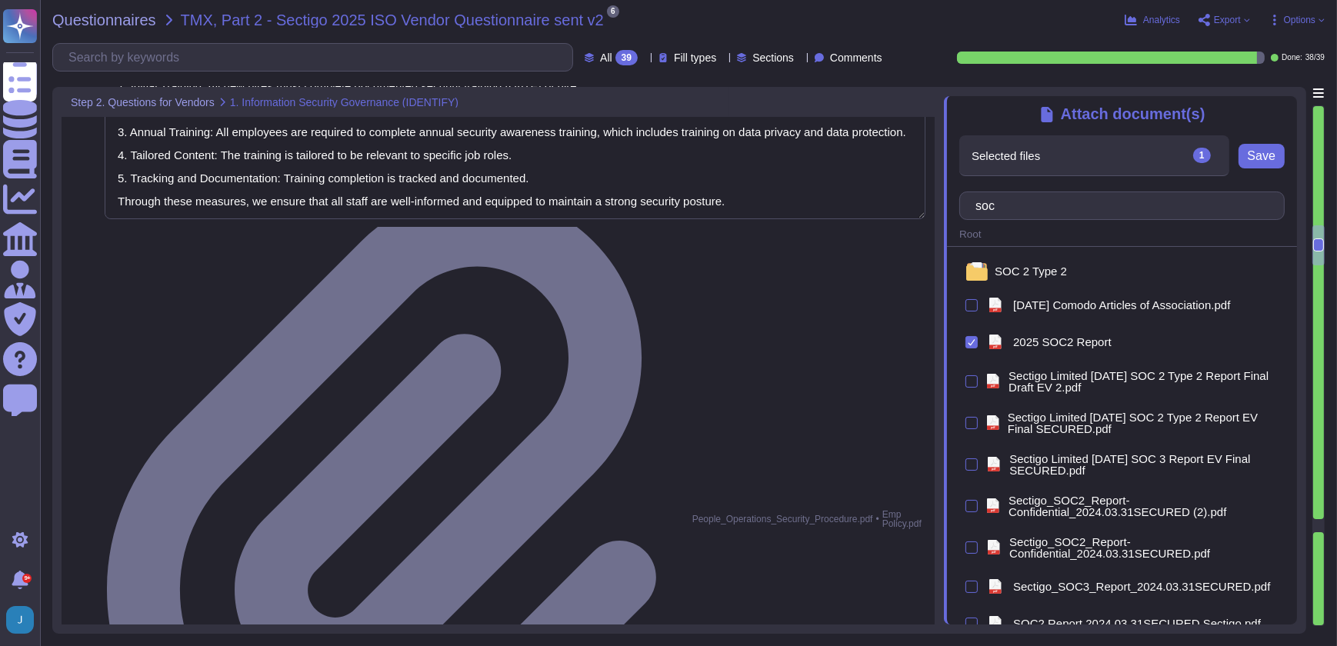
drag, startPoint x: 1278, startPoint y: 154, endPoint x: 1268, endPoint y: 154, distance: 10.0
click at [1277, 154] on button "Save" at bounding box center [1261, 156] width 46 height 25
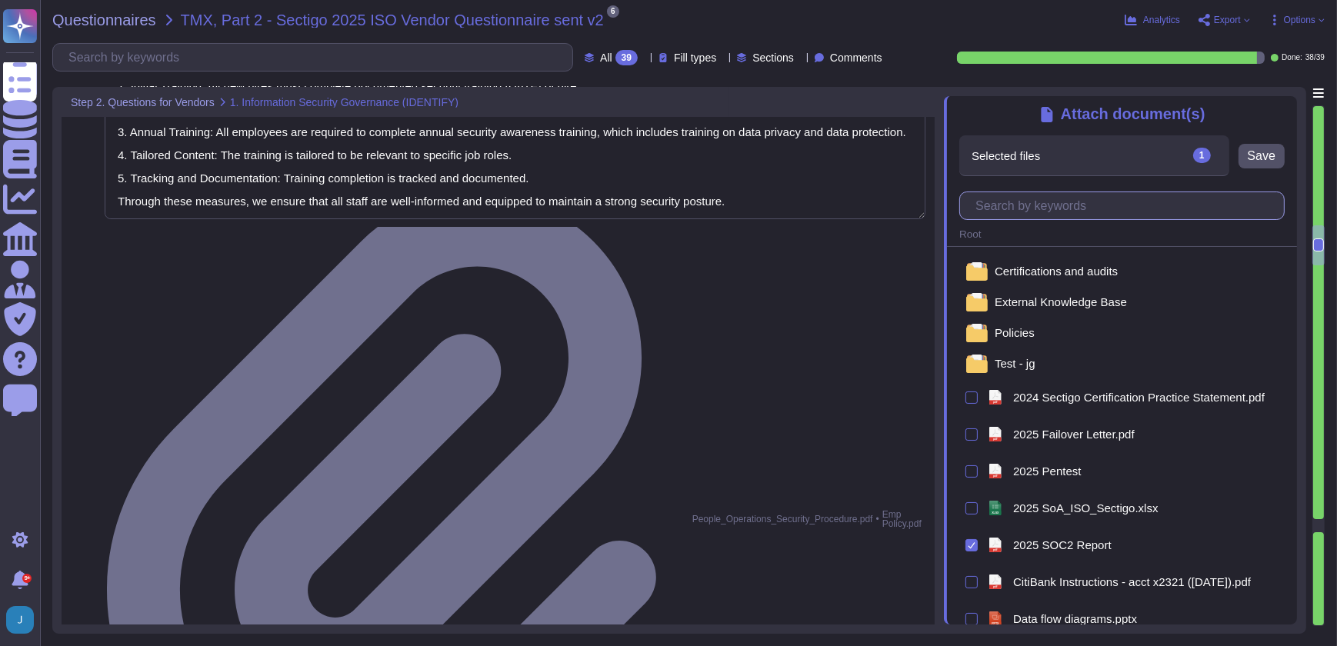
click at [1136, 209] on input "text" at bounding box center [1126, 205] width 316 height 27
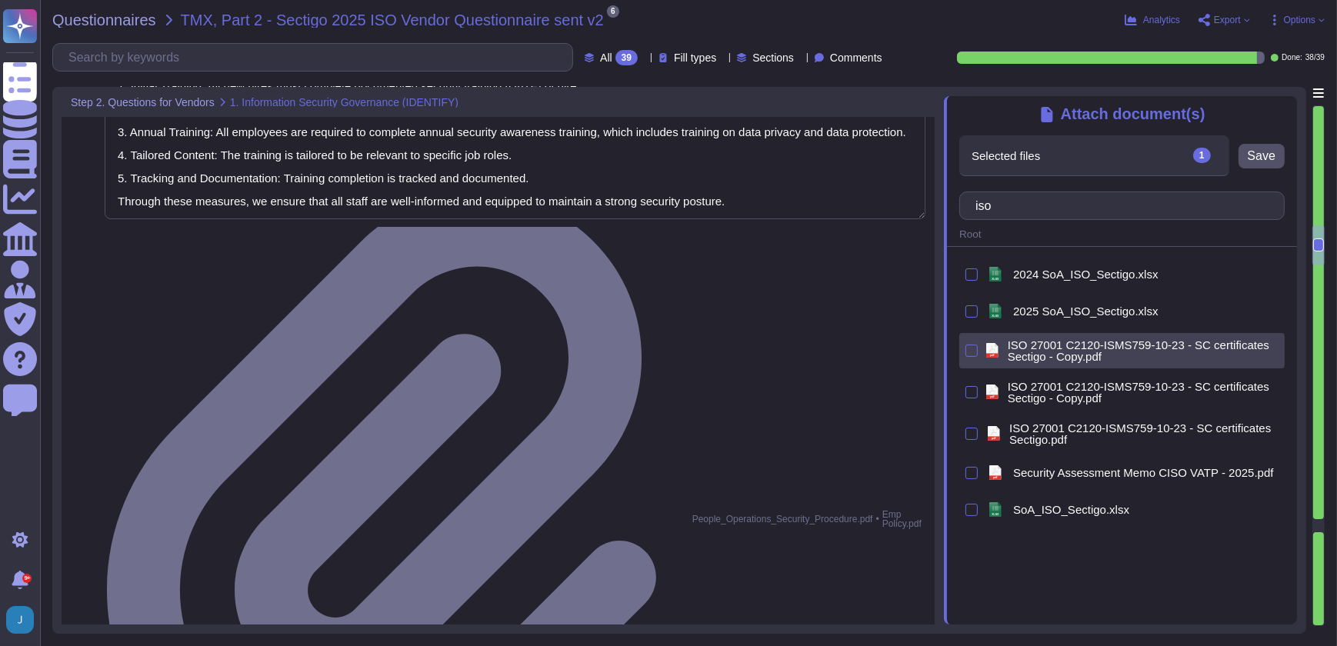
type input "iso"
click at [1060, 362] on span "ISO 27001 C2120-ISMS759-10-23 - SC certificates Sectigo - Copy.pdf" at bounding box center [1143, 350] width 271 height 23
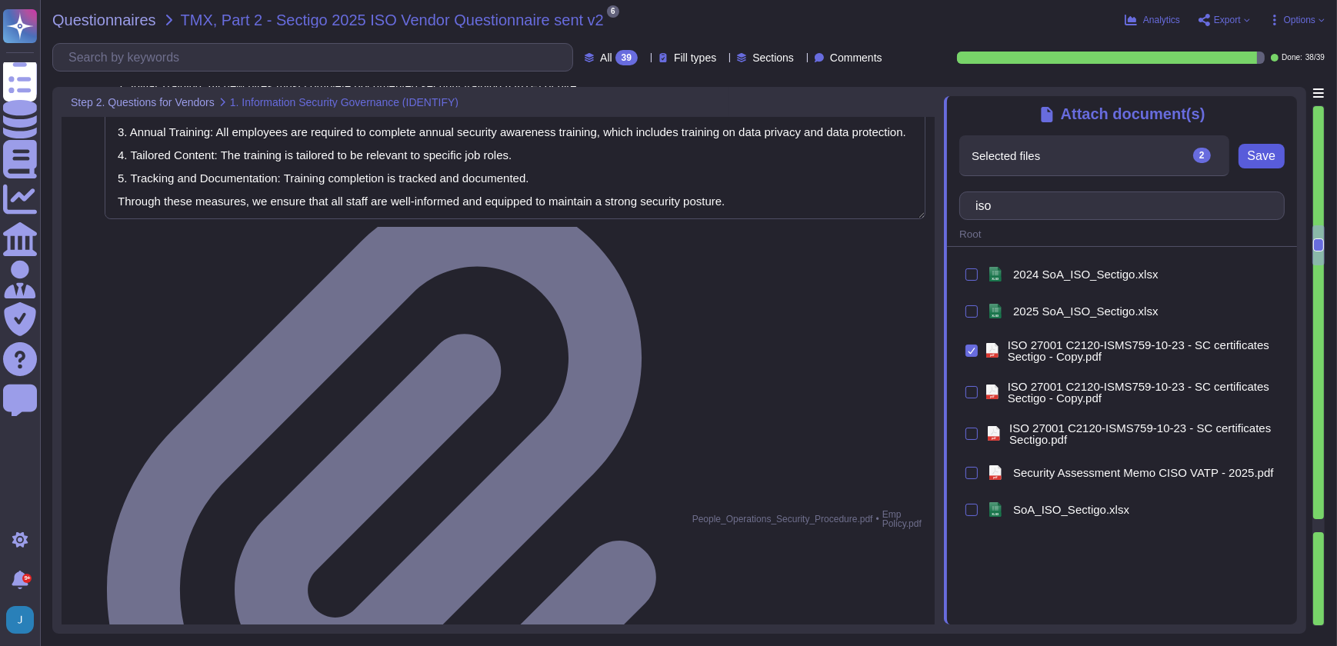
click at [1252, 158] on span "Save" at bounding box center [1262, 156] width 28 height 12
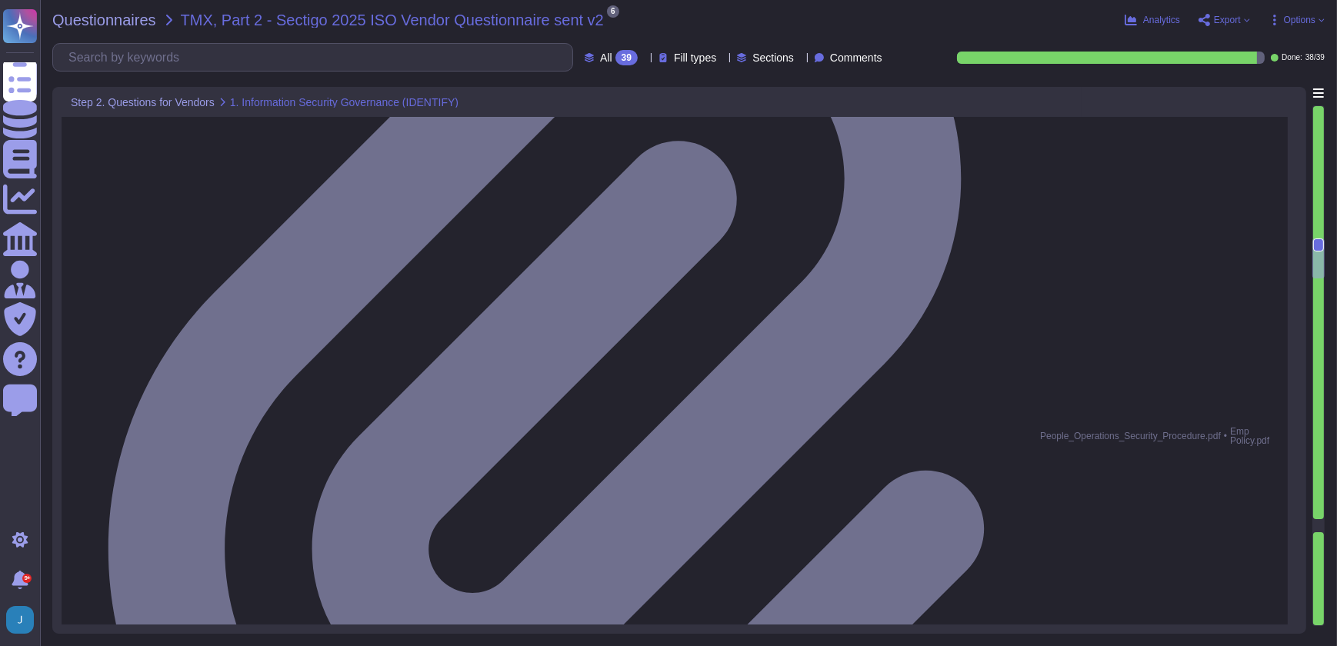
type textarea "No, IDS/IPS systems are not currently implemented. They are on our roadmap for …"
type textarea "Yes, we have implemented File Integrity Monitoring (FIM) tools to validate the …"
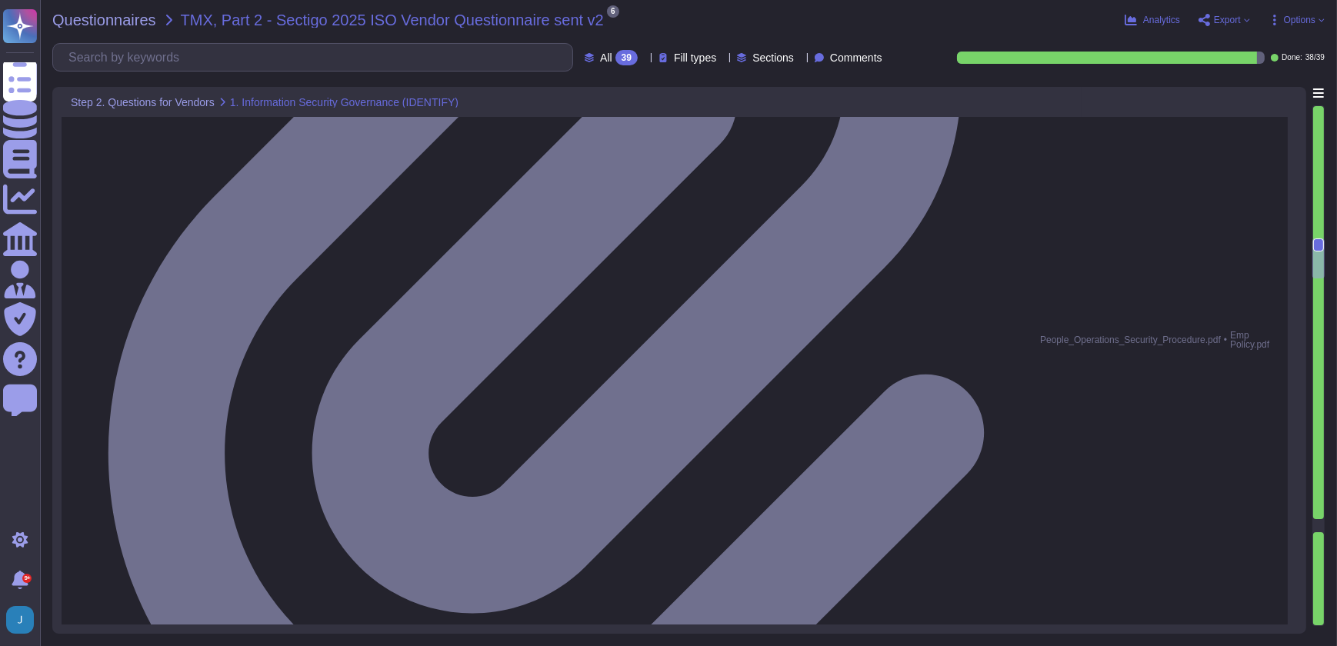
scroll to position [2587, 0]
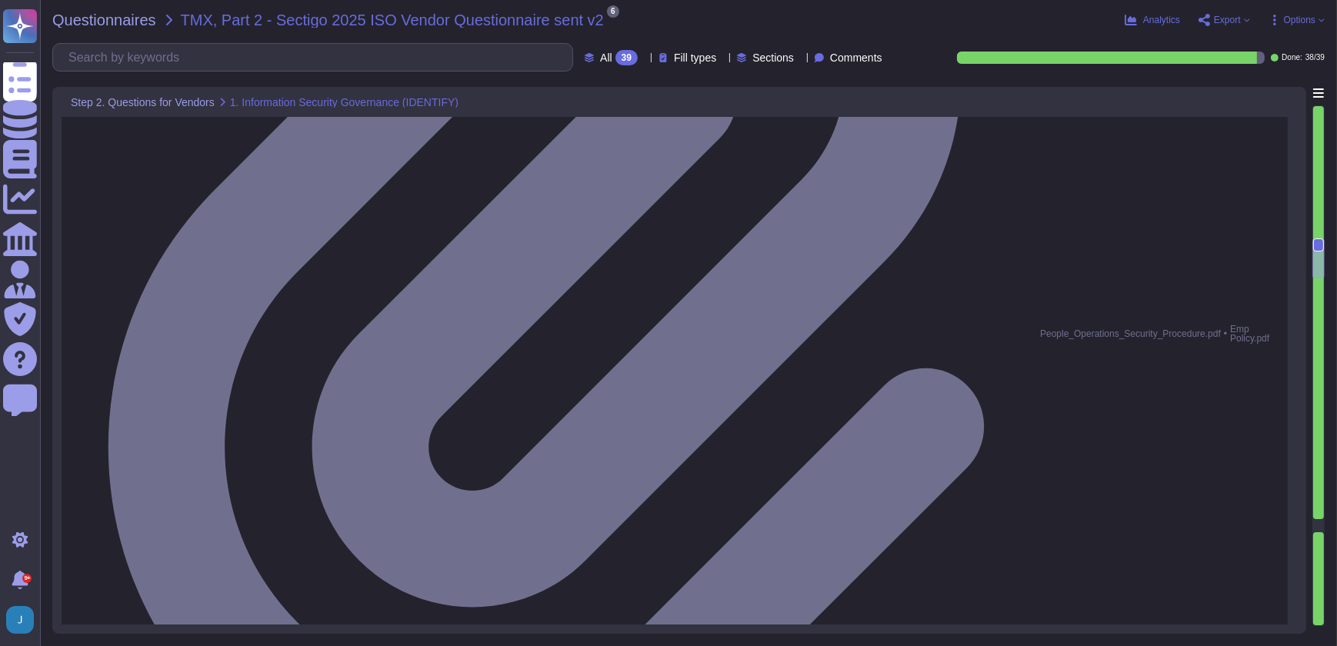
type textarea "Yes, we have implemented File Integrity Monitoring (FIM) tools to validate the …"
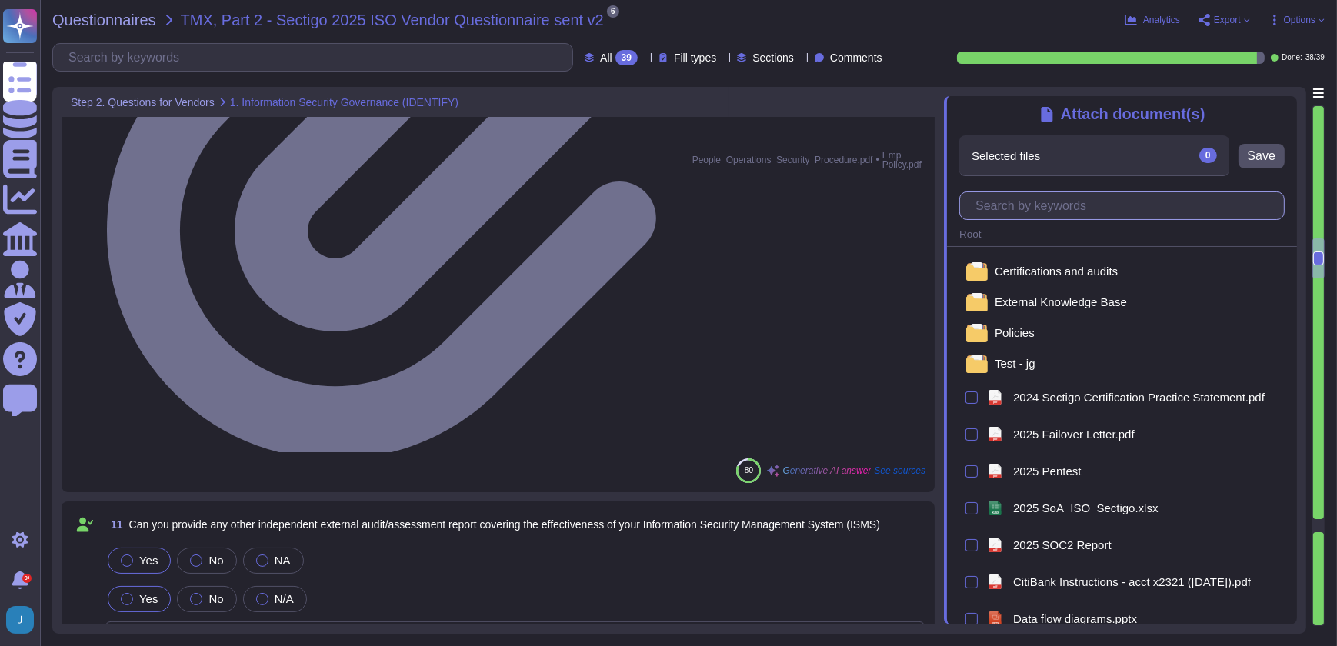
click at [1119, 207] on input "text" at bounding box center [1126, 205] width 316 height 27
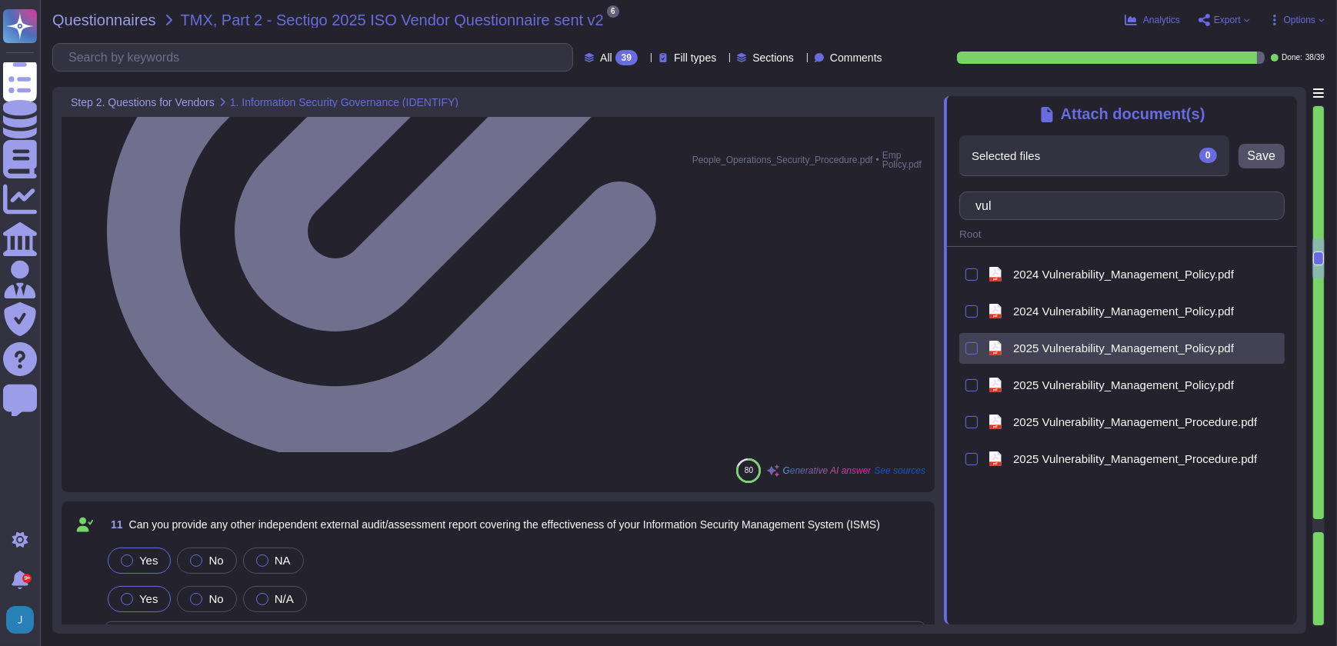
type input "vul"
click at [1065, 345] on span "2025 Vulnerability_Management_Policy.pdf" at bounding box center [1123, 348] width 221 height 12
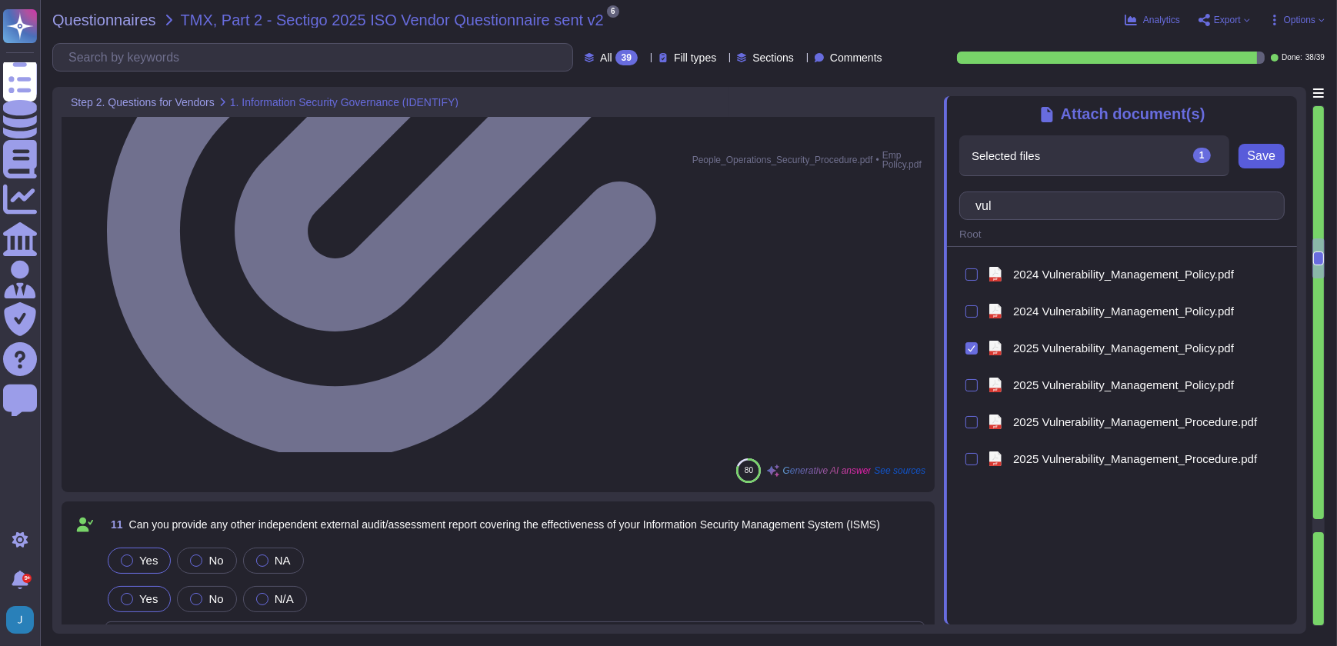
click at [1268, 154] on span "Save" at bounding box center [1262, 156] width 28 height 12
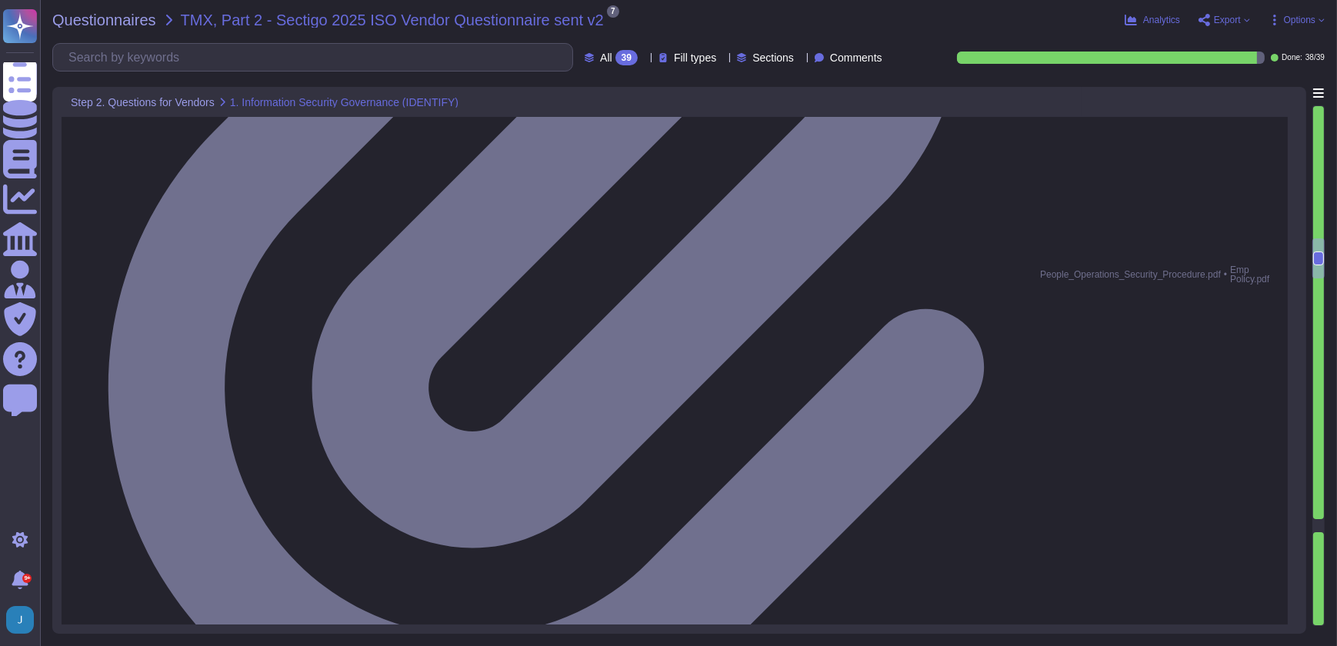
type textarea "Yes, we have implemented File Integrity Monitoring (FIM) tools to validate the …"
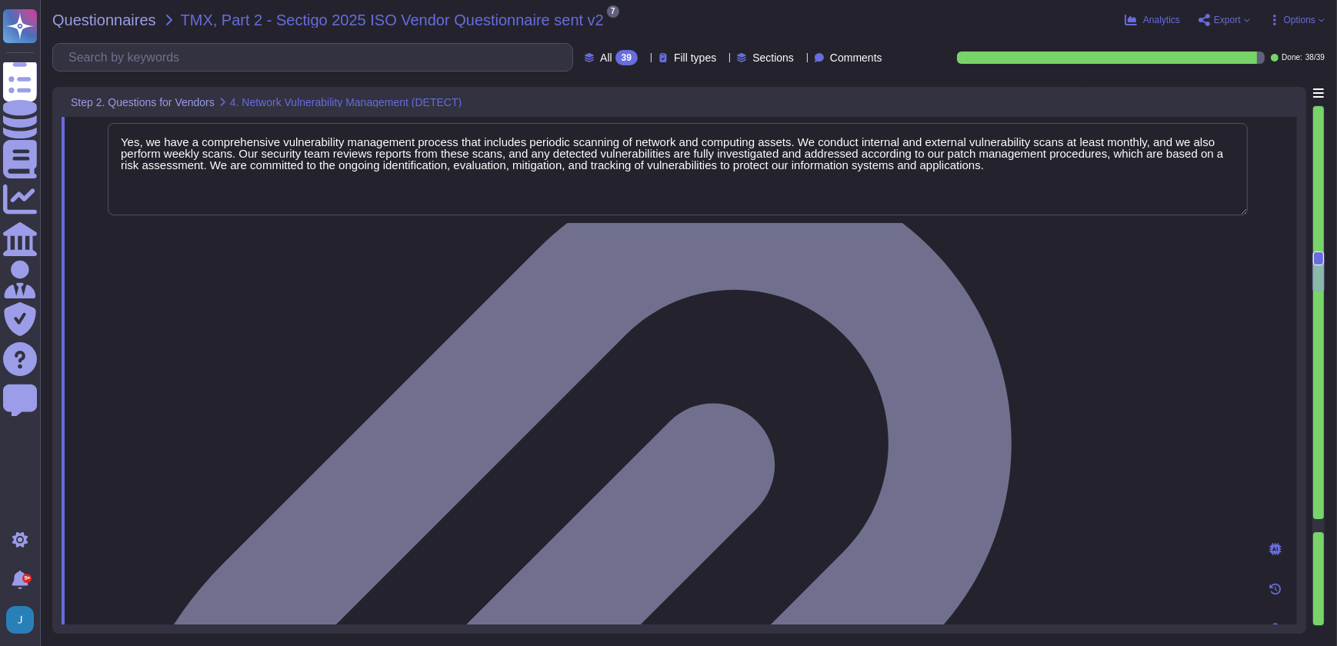
type textarea "Yes, we engage independent third parties to conduct annual penetration tests on…"
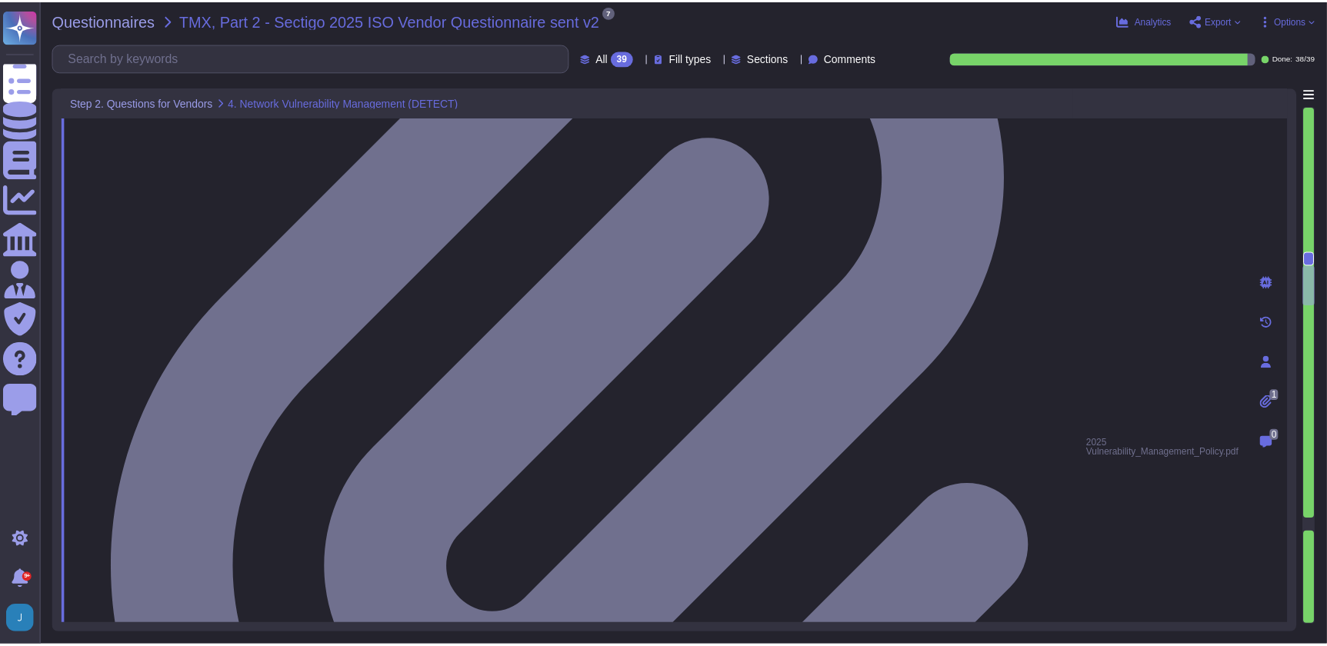
scroll to position [3077, 0]
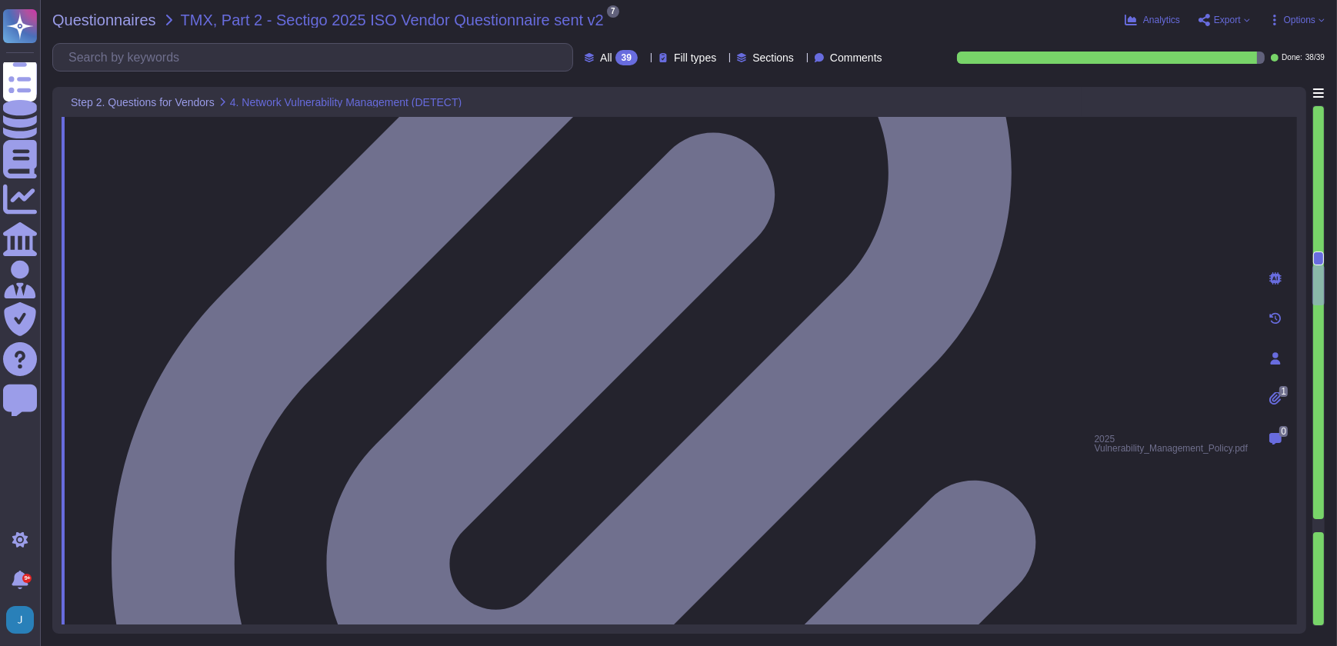
type textarea "Yes, our staff hiring and screening process includes security screening and bac…"
drag, startPoint x: 438, startPoint y: 282, endPoint x: 127, endPoint y: 276, distance: 310.8
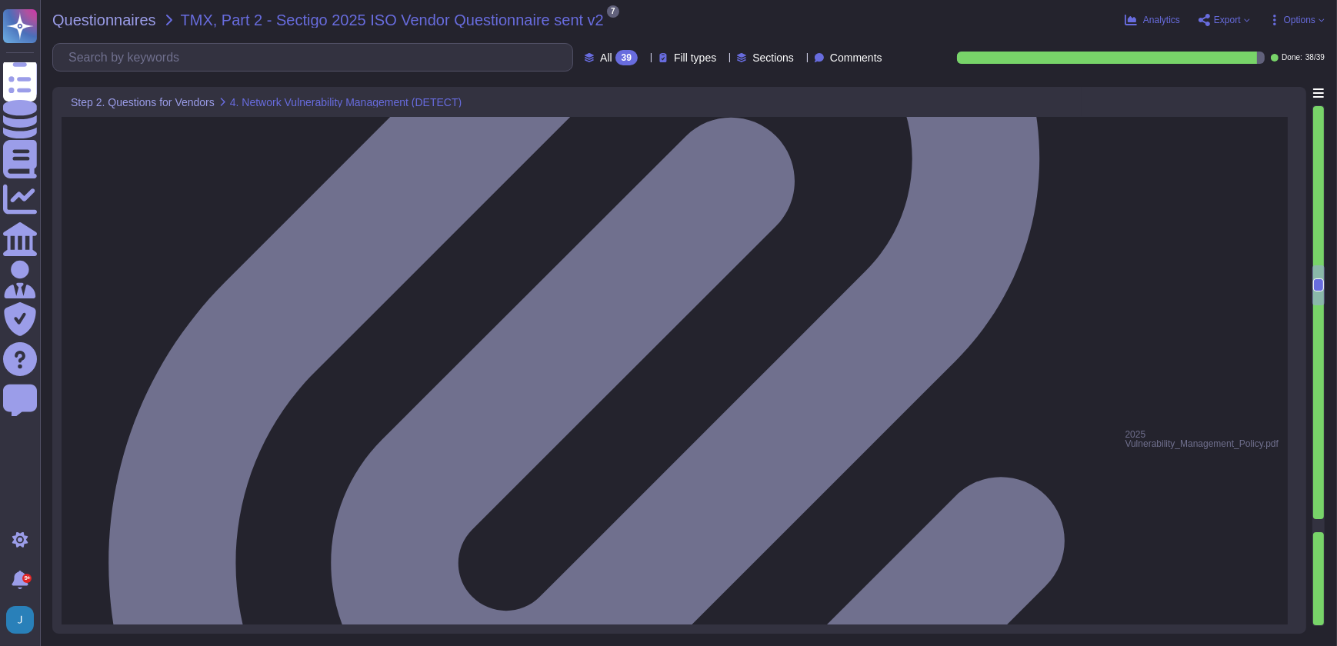
type textarea "Yes, our staff hiring and screening process includes security screening and bac…"
drag, startPoint x: 304, startPoint y: 384, endPoint x: 115, endPoint y: 367, distance: 189.2
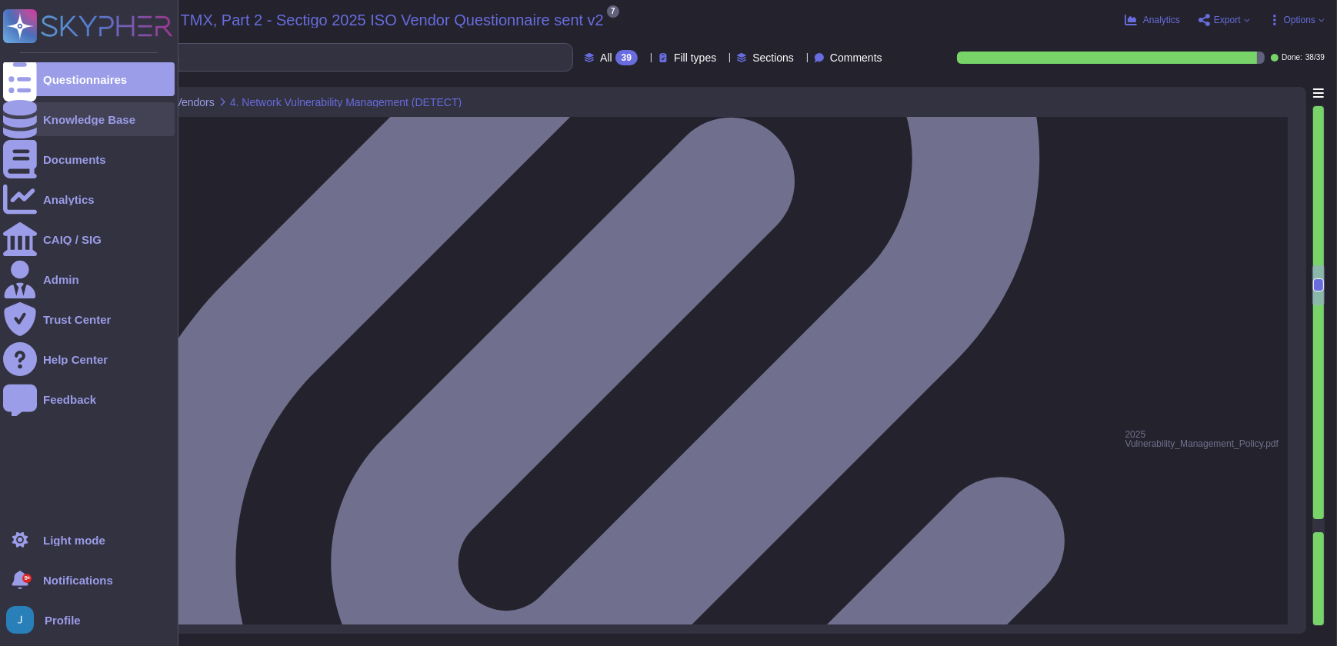
click at [72, 118] on div "Knowledge Base" at bounding box center [89, 120] width 92 height 12
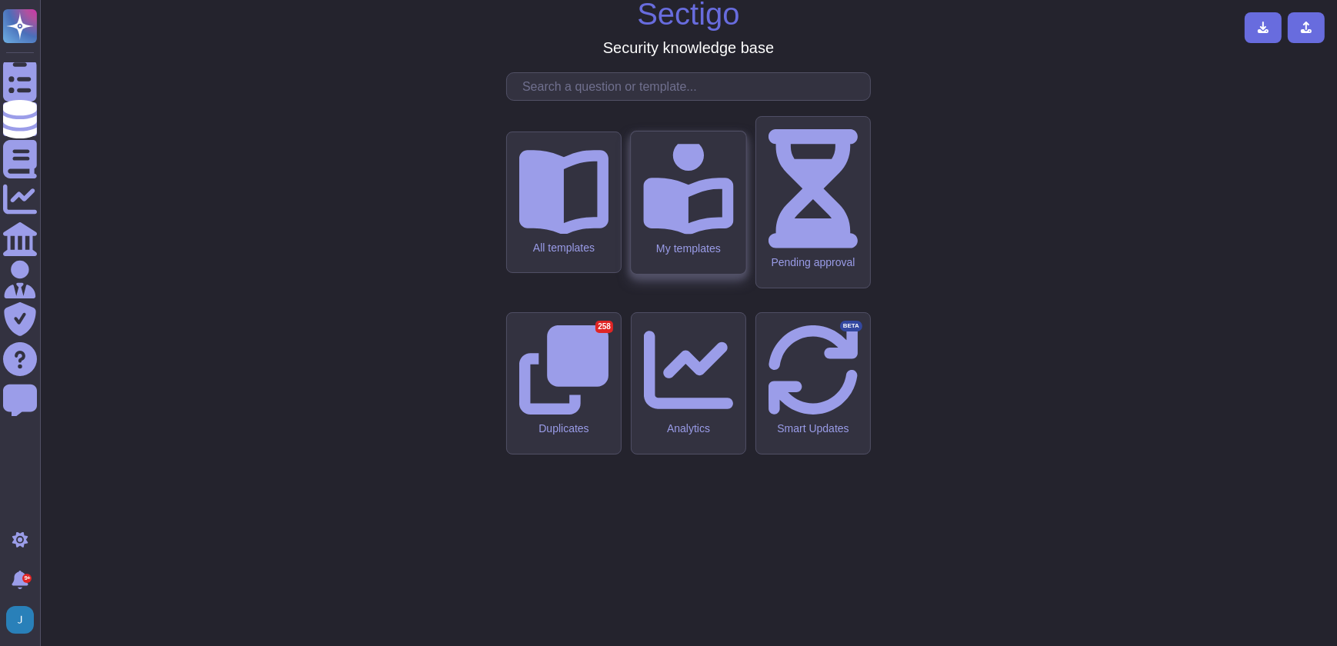
click at [668, 234] on icon at bounding box center [688, 189] width 90 height 90
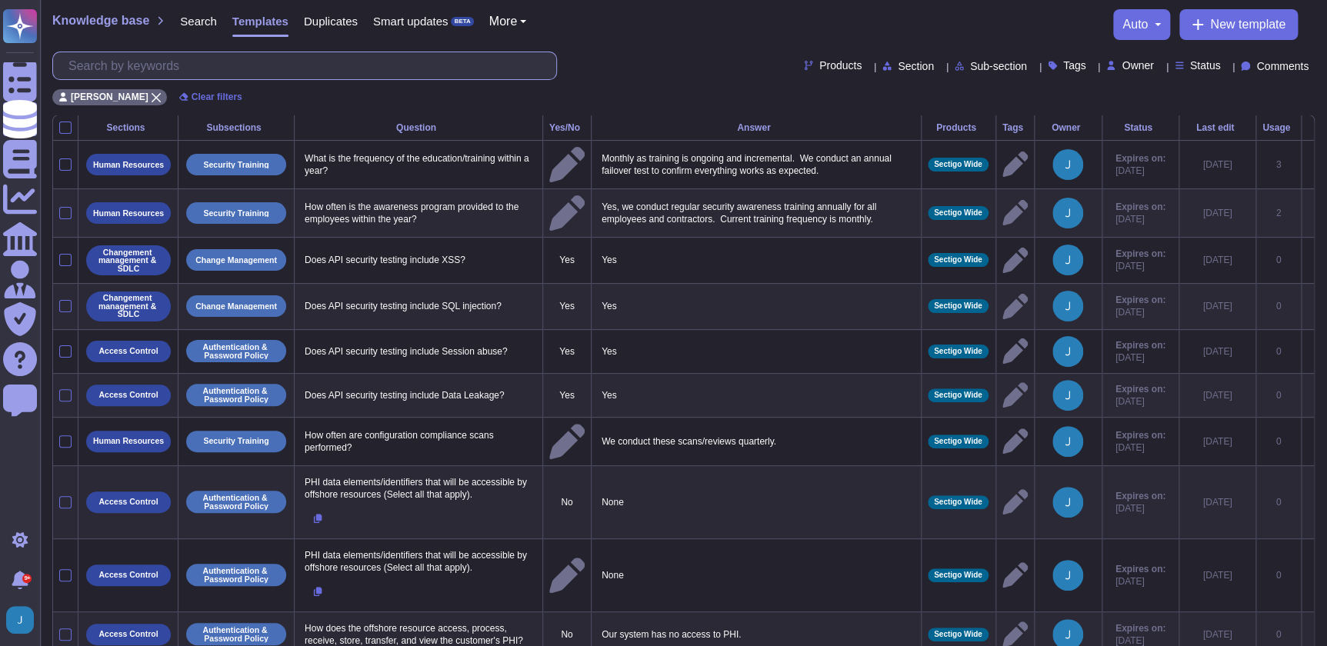
click at [171, 66] on input "text" at bounding box center [308, 65] width 495 height 27
type input "i"
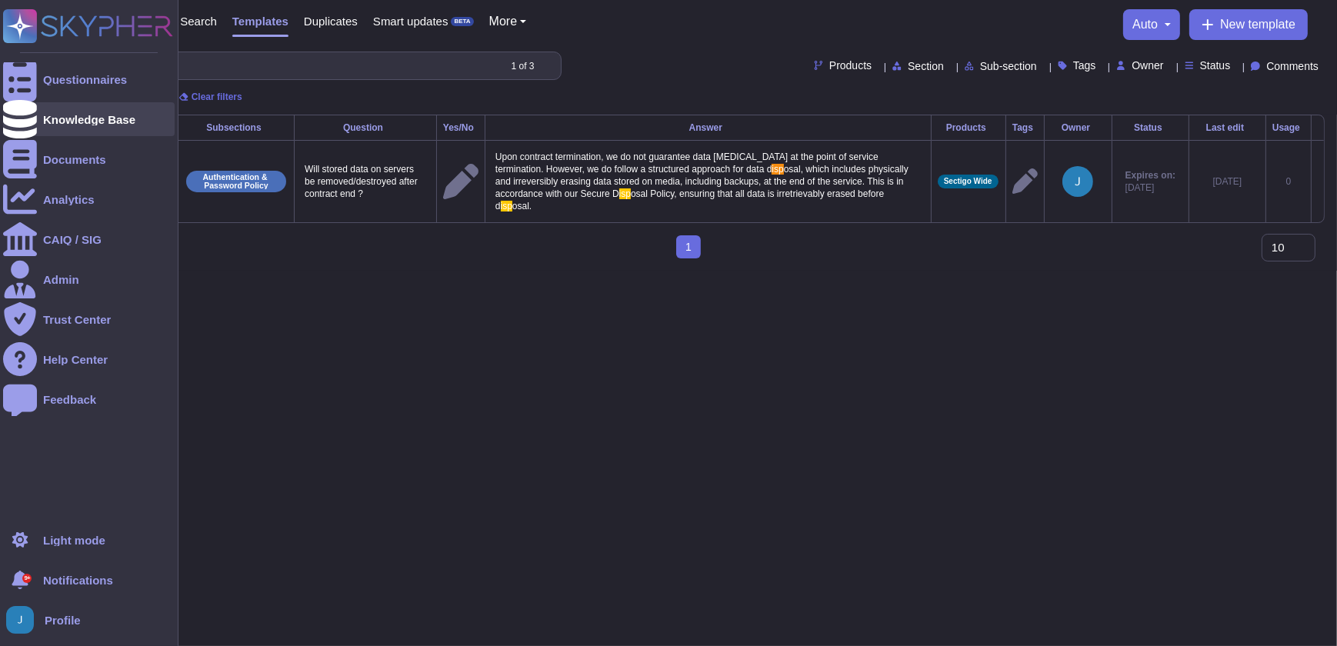
type input "isp"
click at [71, 112] on div "Knowledge Base" at bounding box center [89, 119] width 172 height 34
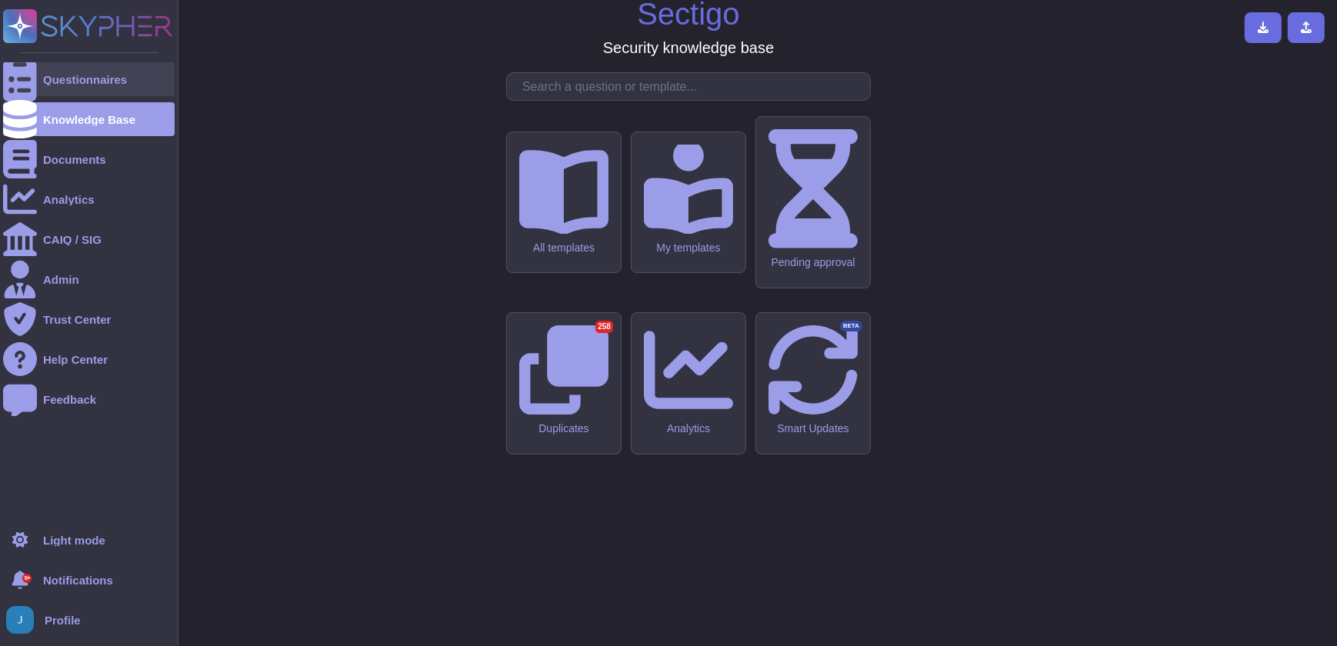
click at [82, 75] on div "Questionnaires" at bounding box center [85, 80] width 84 height 12
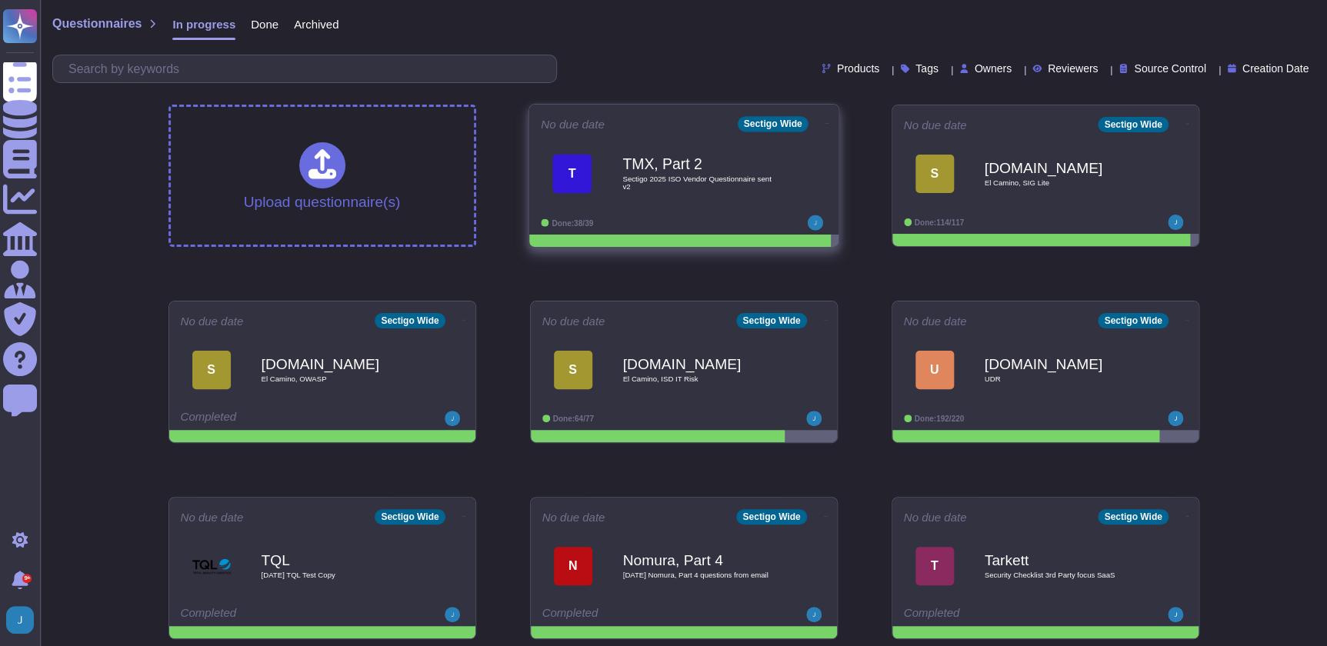
click at [687, 157] on b "TMX, Part 2" at bounding box center [699, 164] width 155 height 15
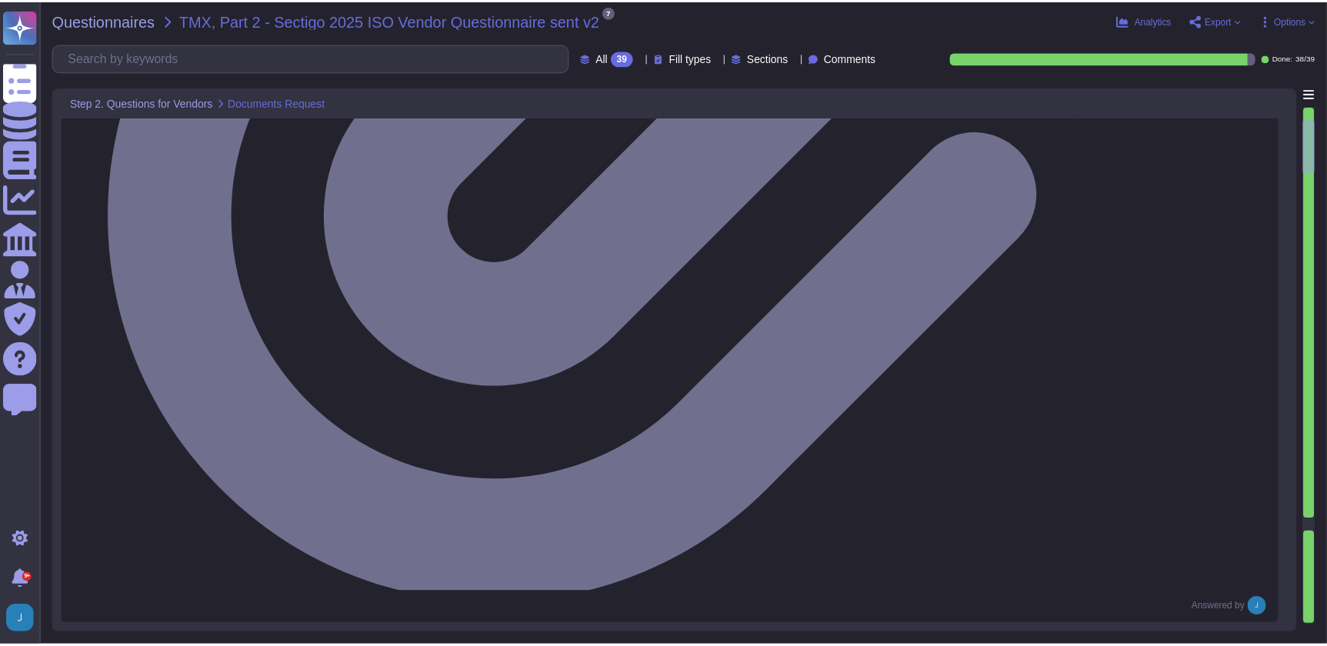
scroll to position [838, 0]
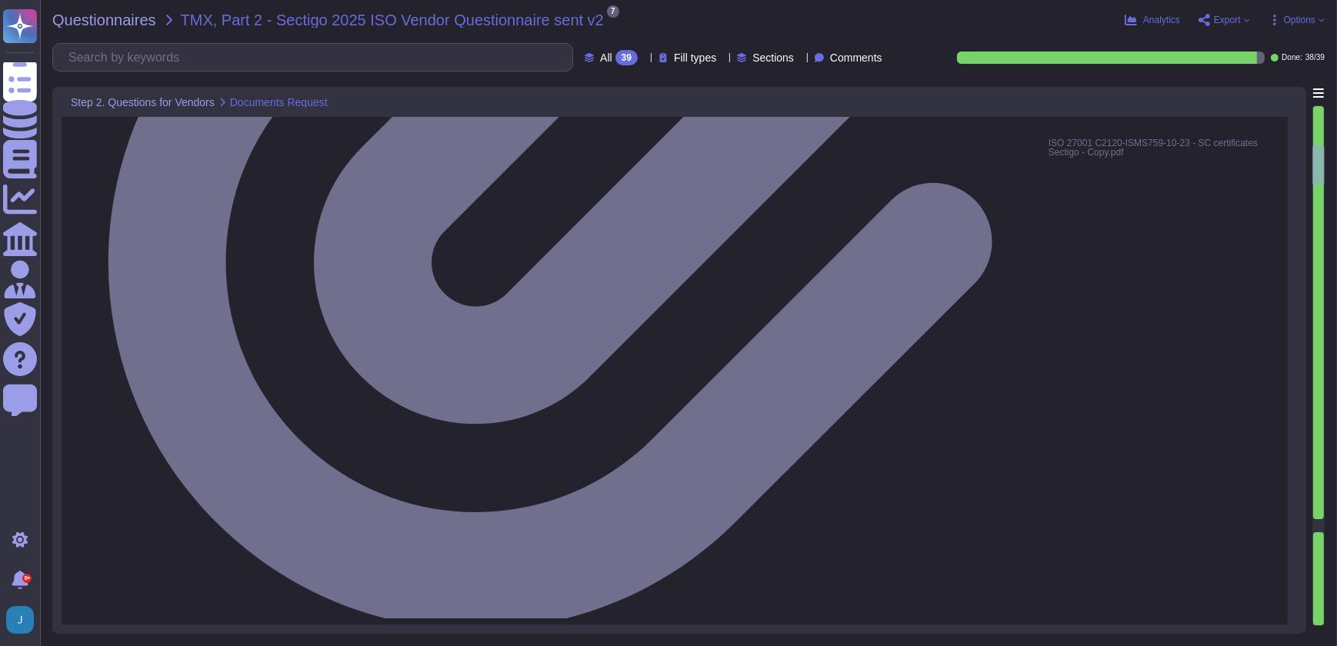
type textarea "Yes, we have a documented Information Security Policy that has been approved by…"
type textarea "Yes, we routinely perform internal audits and assessments of conformance to our…"
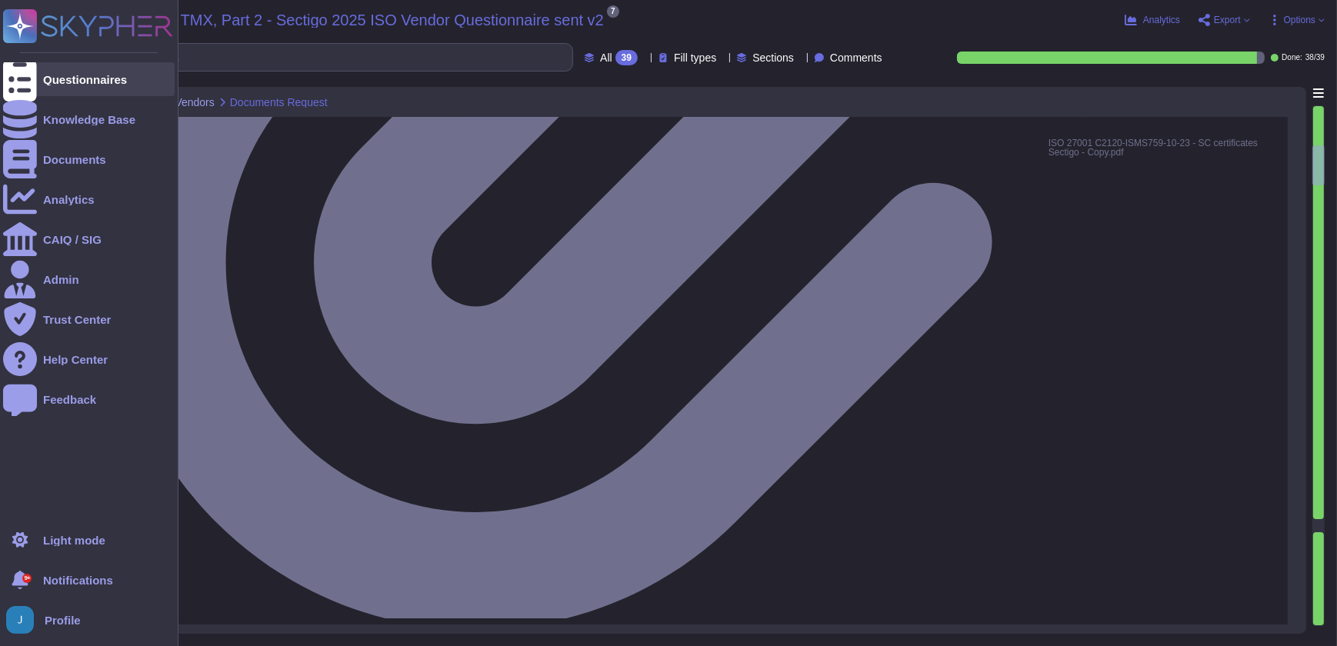
click at [62, 70] on div "Questionnaires" at bounding box center [89, 79] width 172 height 34
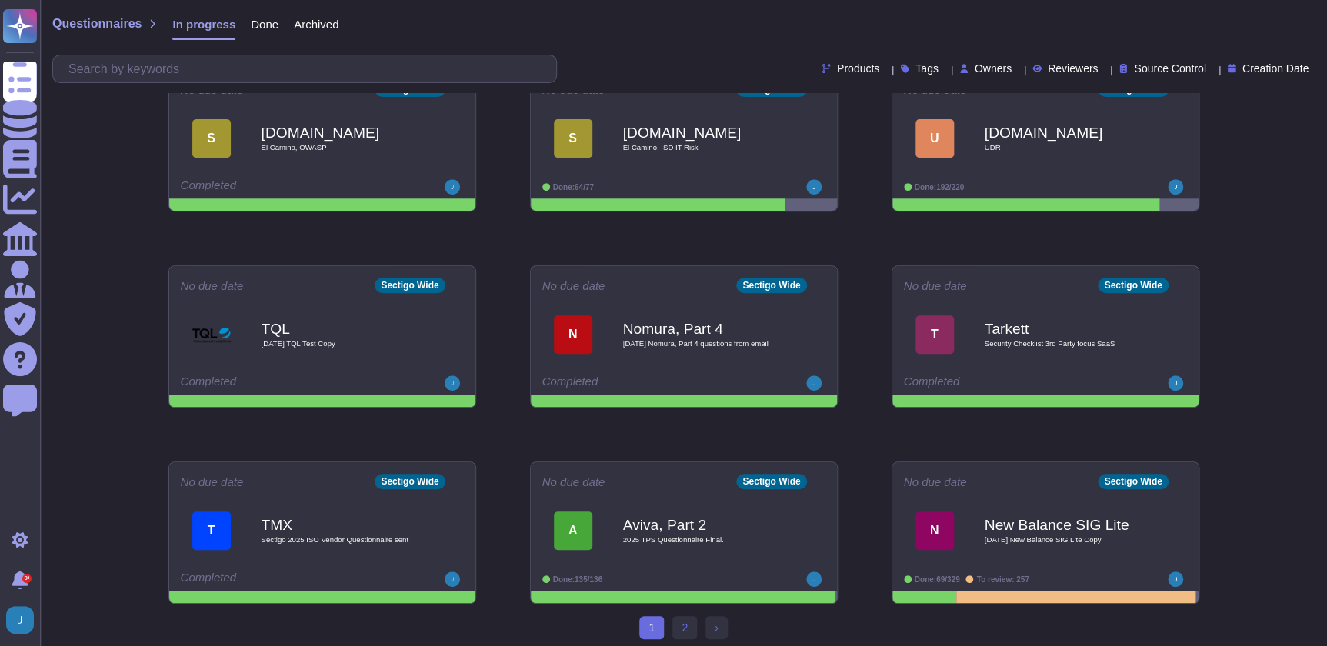
scroll to position [236, 0]
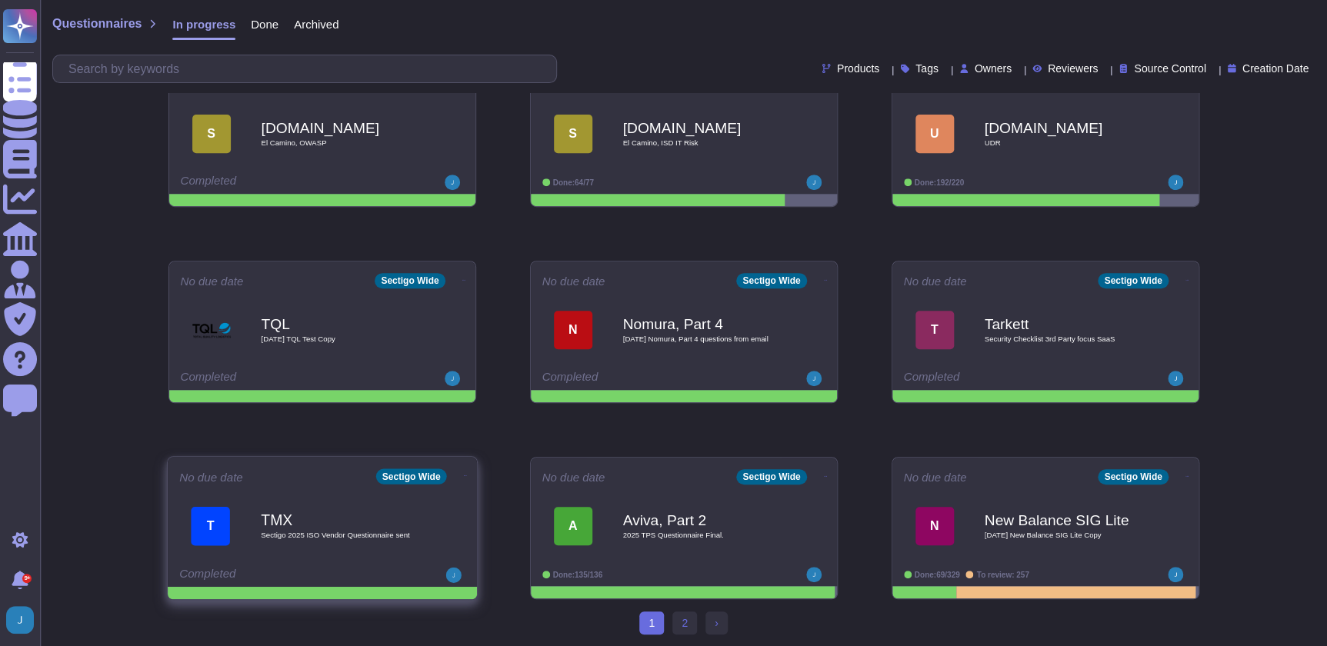
click at [463, 474] on icon at bounding box center [464, 476] width 3 height 4
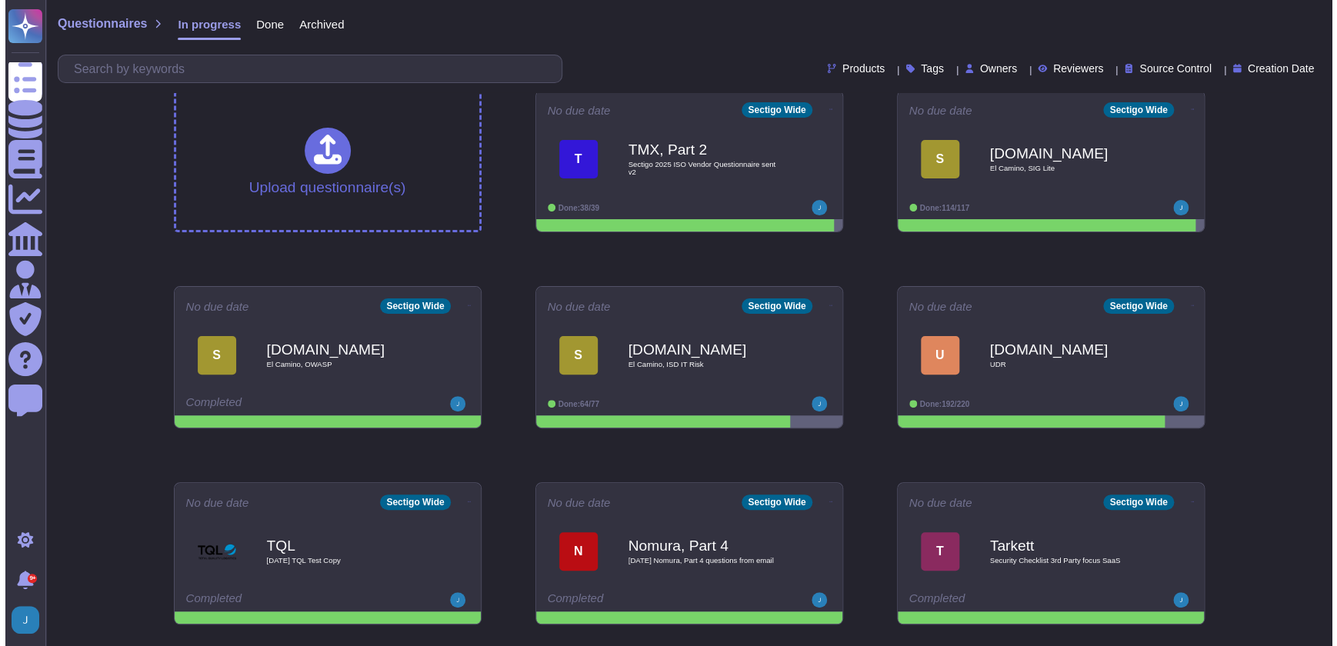
scroll to position [0, 0]
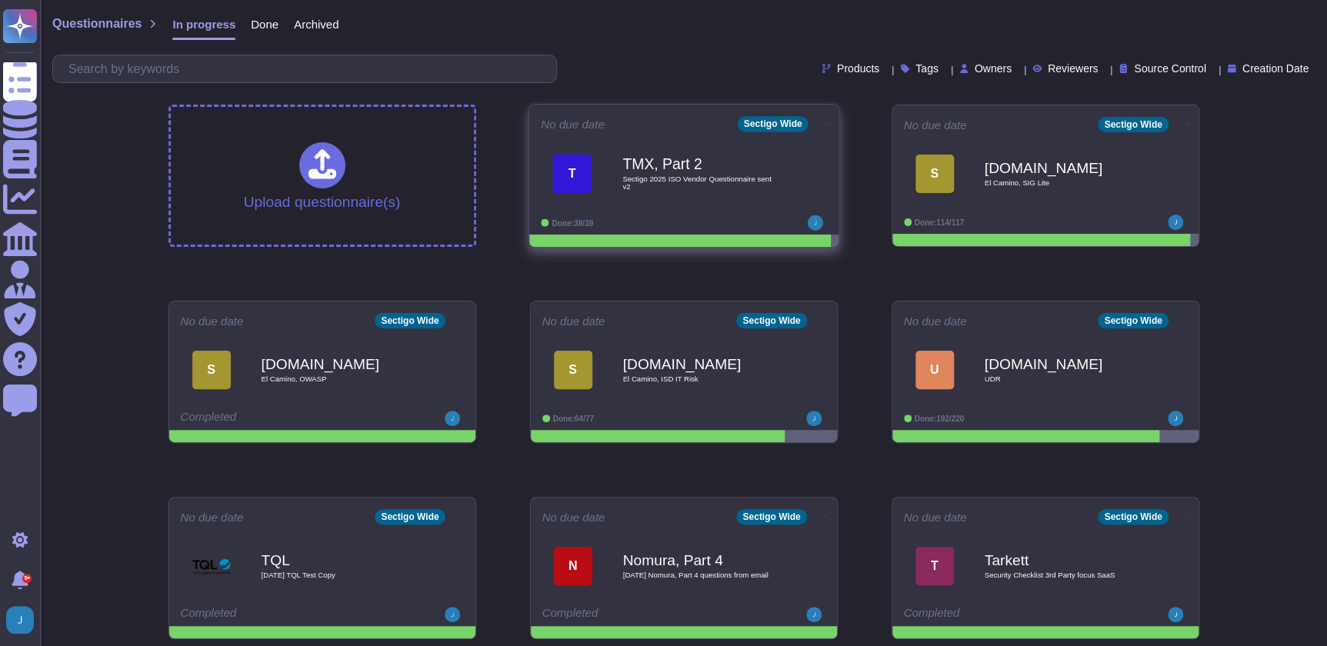
click at [655, 188] on span "Sectigo 2025 ISO Vendor Questionnaire sent v2" at bounding box center [699, 182] width 155 height 15
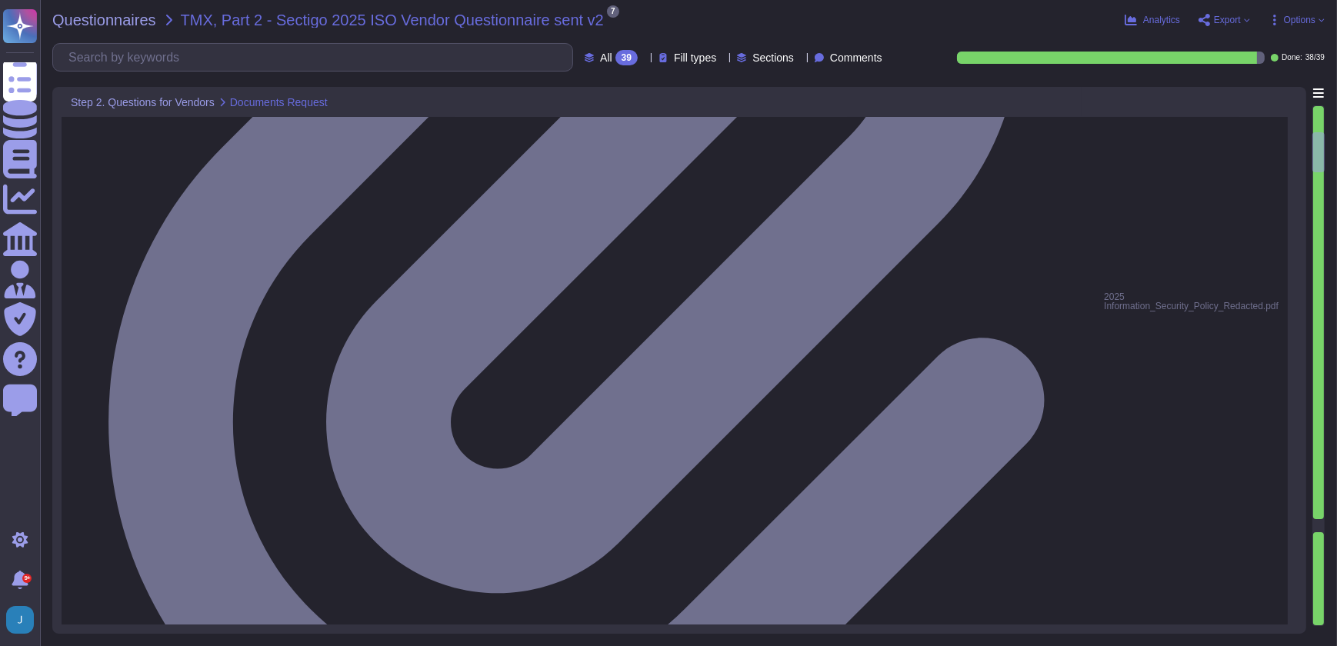
type textarea "Yes, we have a documented Information Security Policy that has been approved by…"
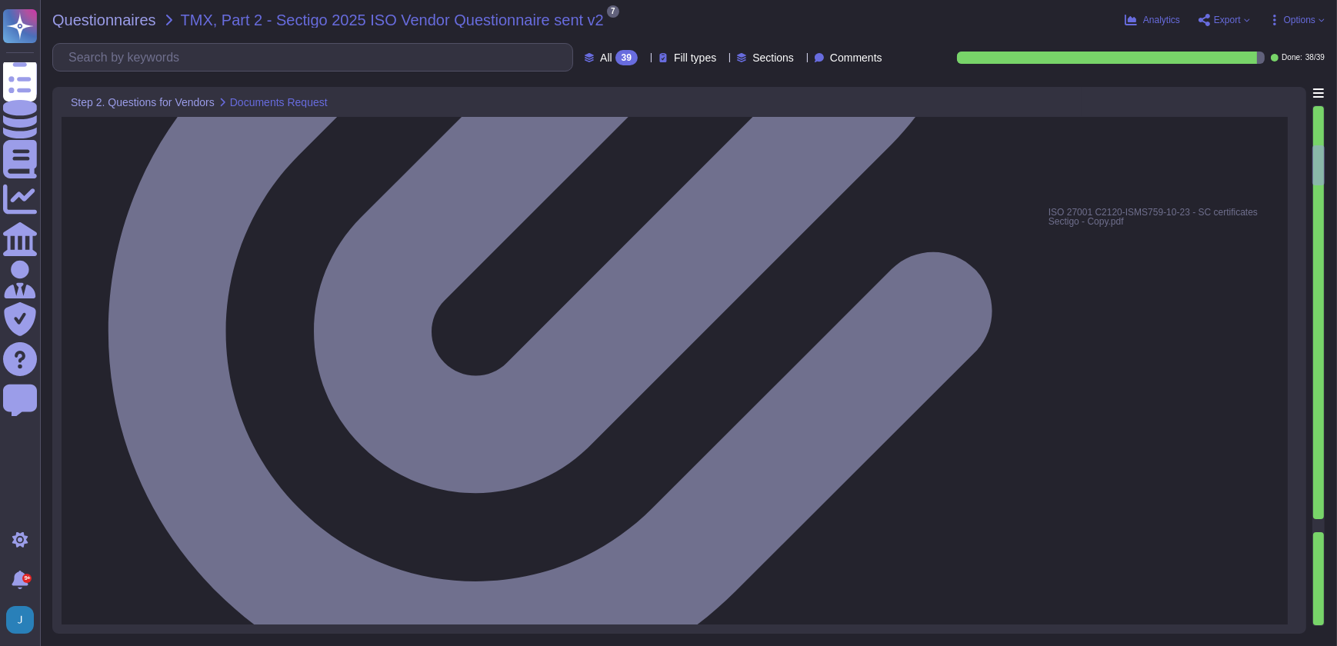
type textarea "Yes, we routinely perform internal audits and assessments of conformance to our…"
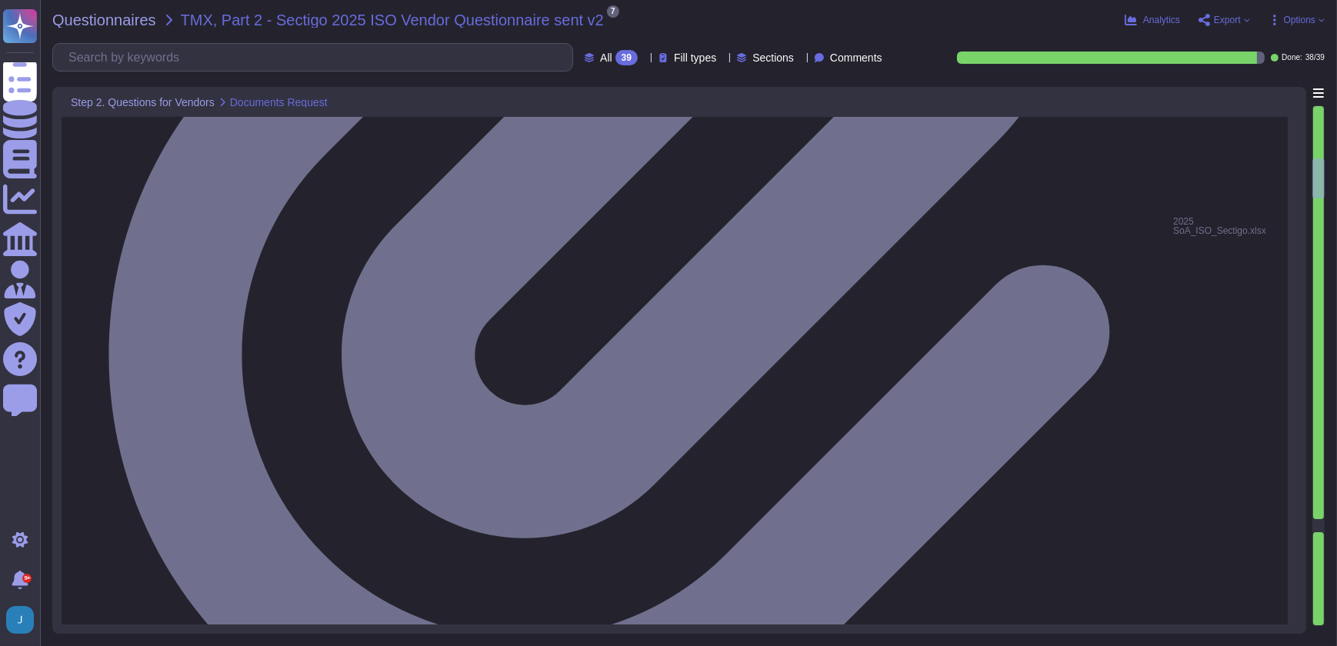
type textarea "Yes, Sectigo has a formal Risk Management process that includes a comprehensive…"
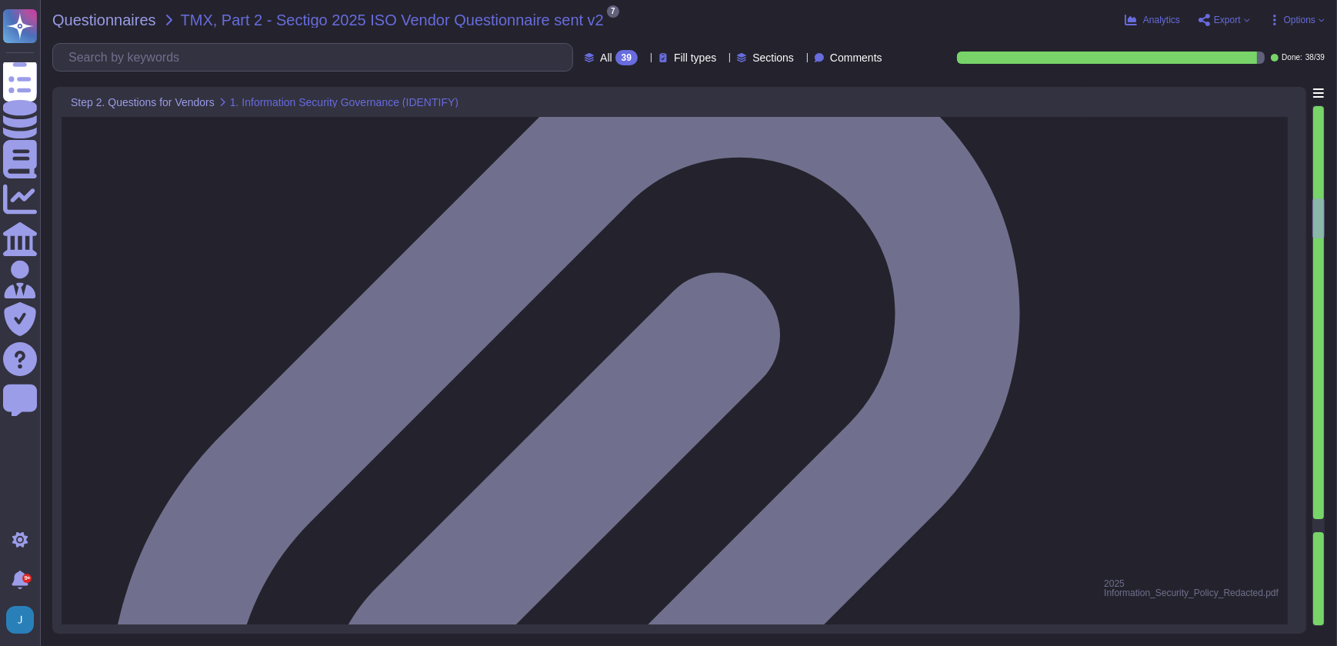
type textarea "Yes, we have mandatory annual and ongoing security awareness programs for all e…"
type textarea "Yes, we can provide our latest SOC 2 Type 2 audit report and our ISO 27001 cert…"
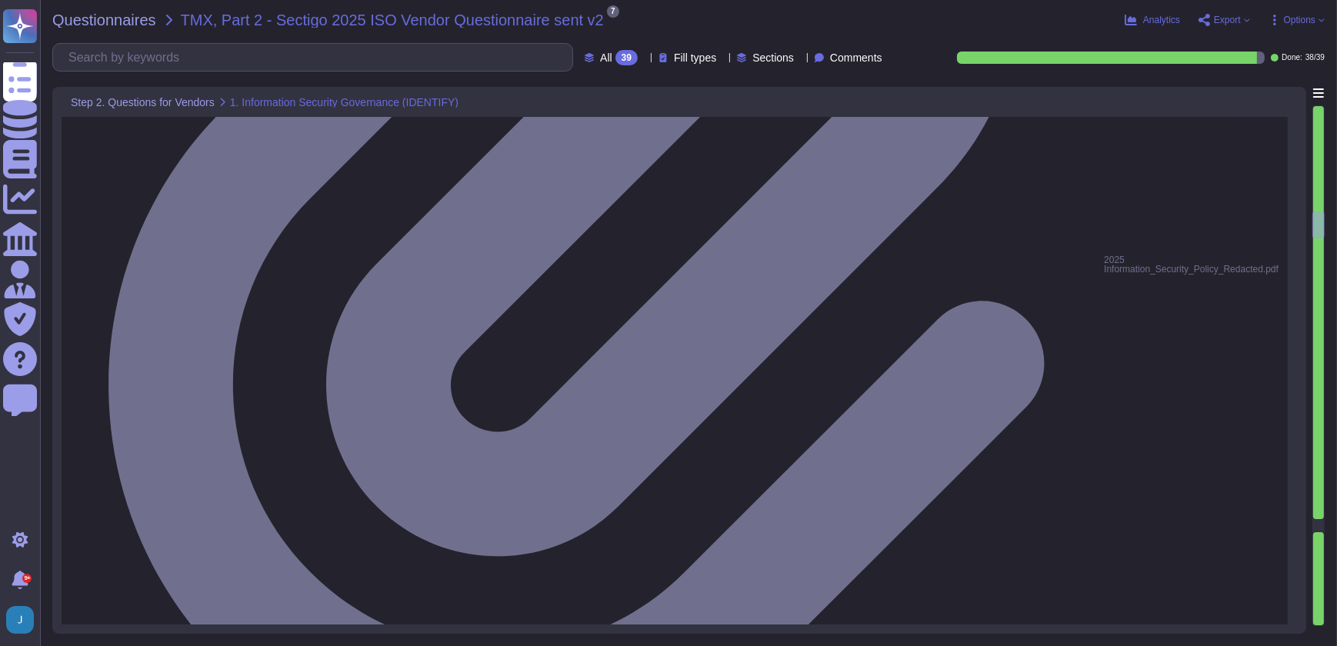
type textarea "Yes, we have a comprehensive vulnerability management process that includes per…"
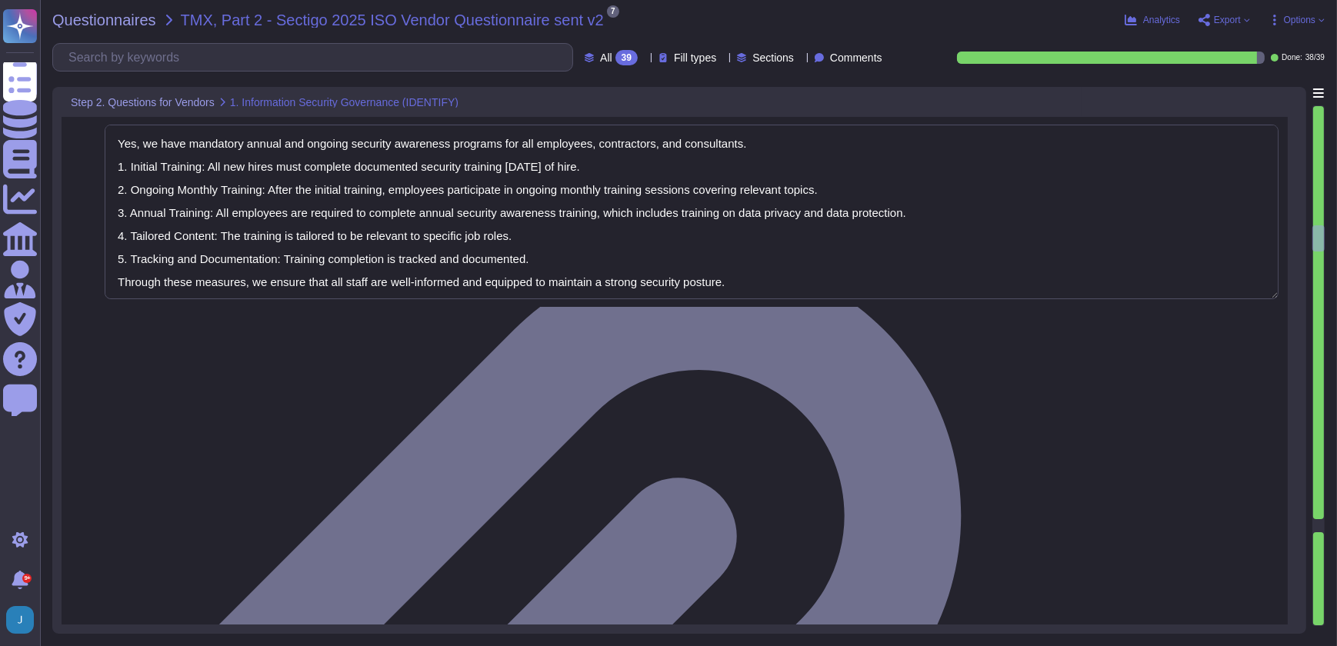
type textarea "Yes, all appropriate systems, including workstations and servers, have antiviru…"
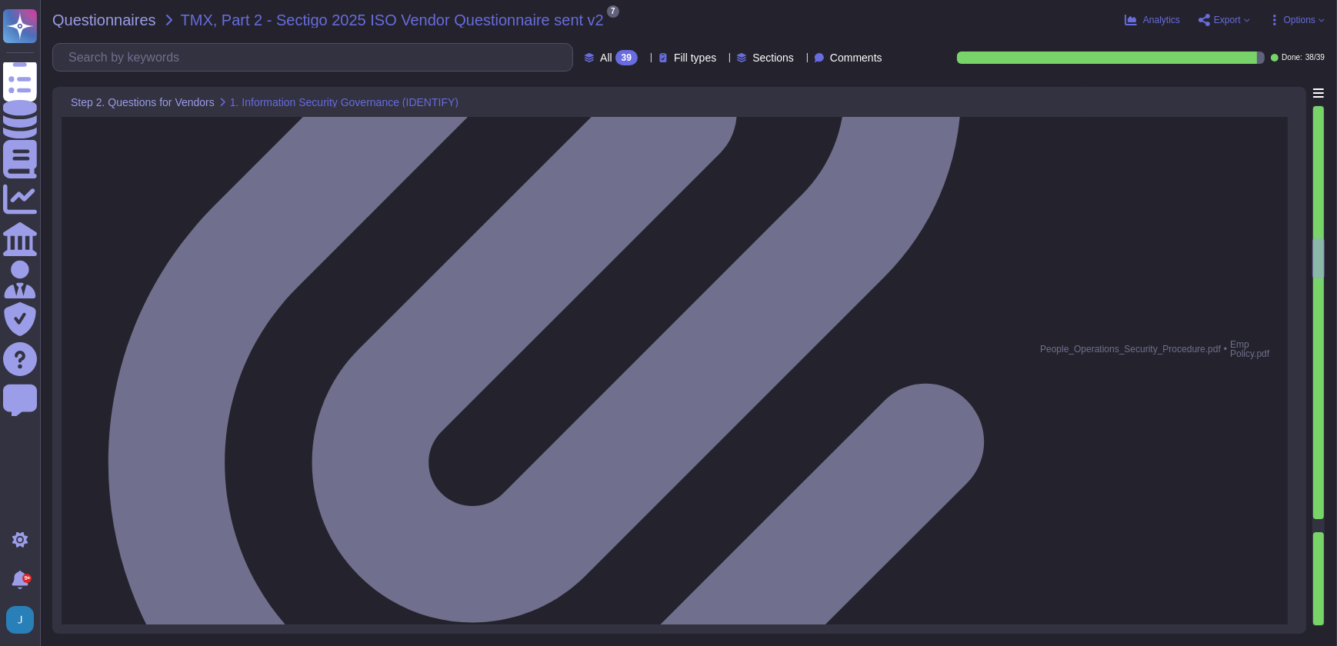
type textarea "Yes, we have implemented File Integrity Monitoring (FIM) tools to validate the …"
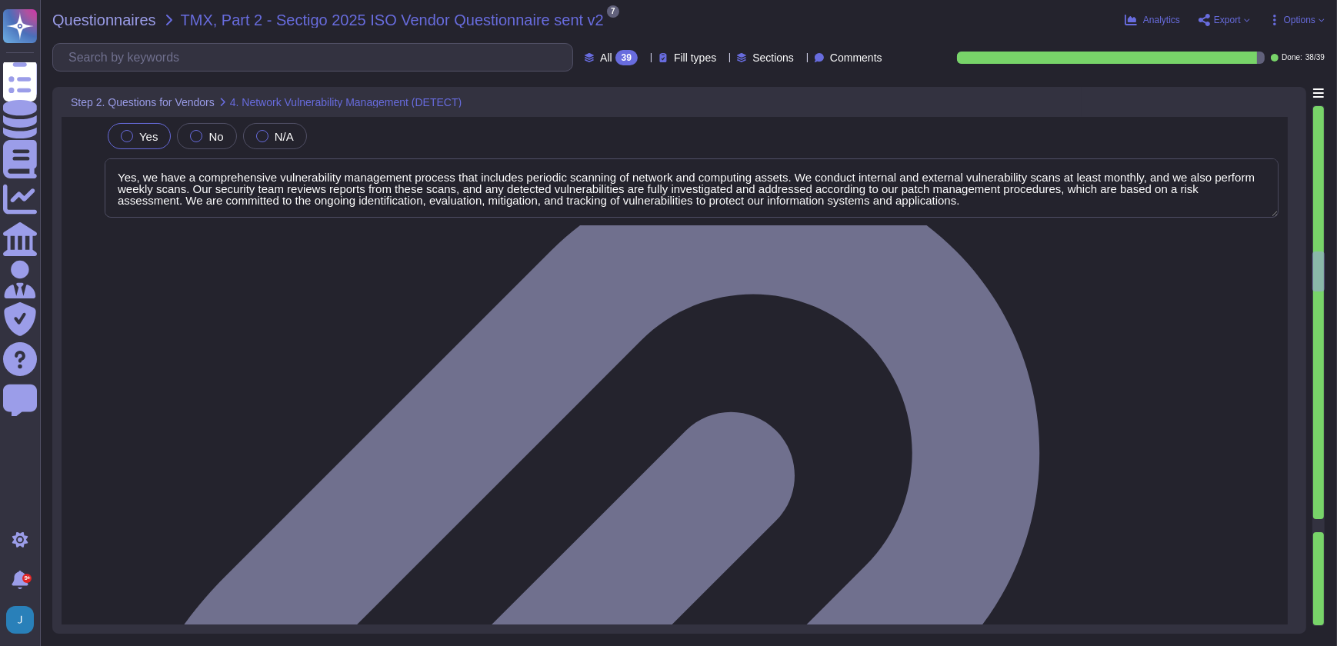
type textarea "Yes, we engage independent third parties to conduct annual penetration tests on…"
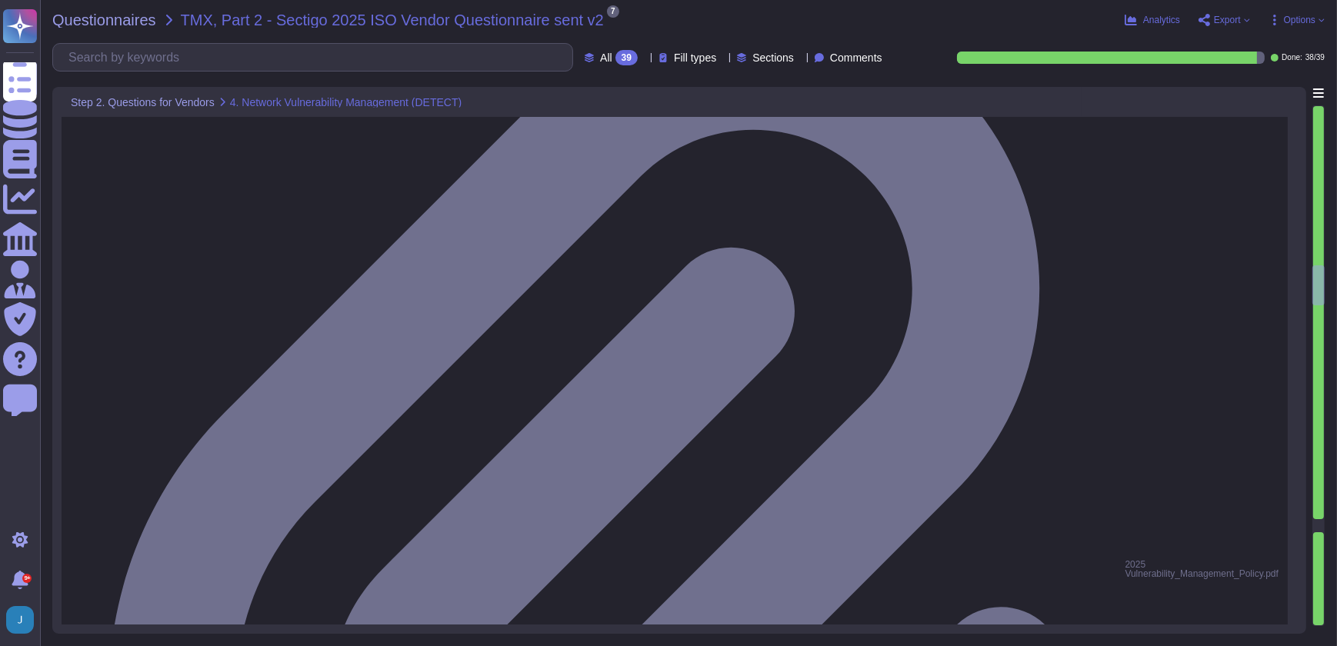
type textarea "Yes, our staff hiring and screening process includes security screening and bac…"
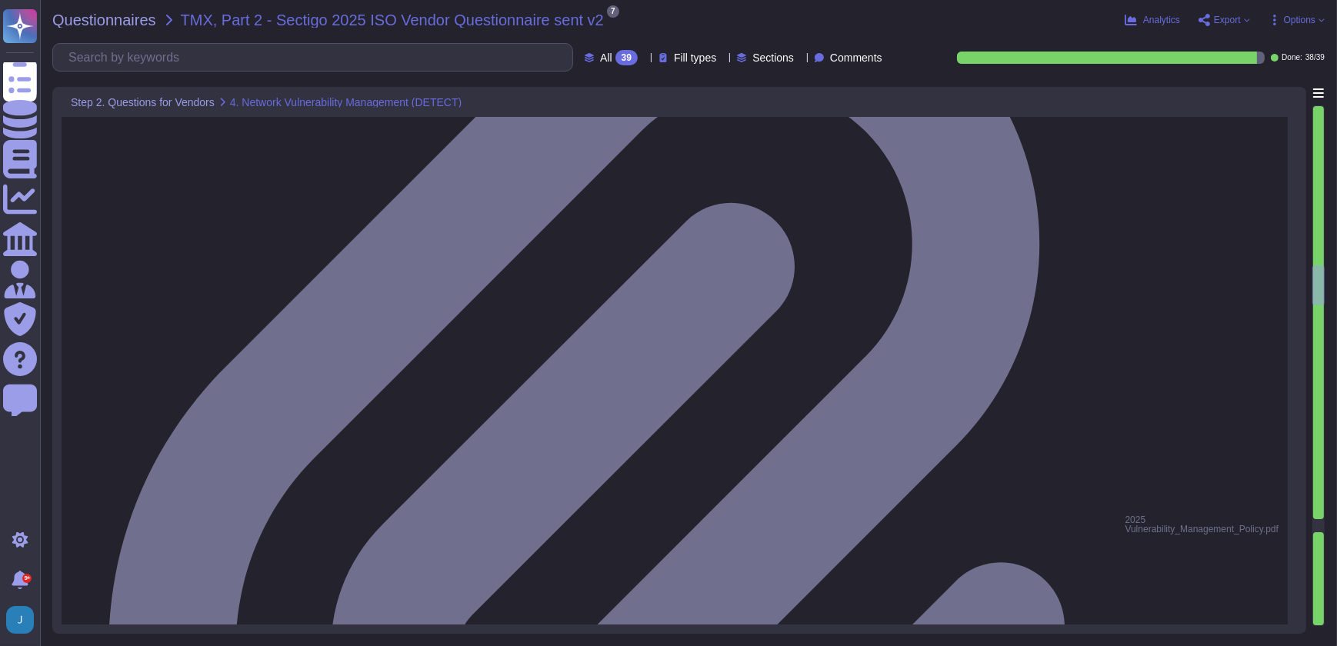
type textarea "Yes, our staff hiring and screening process includes security screening and bac…"
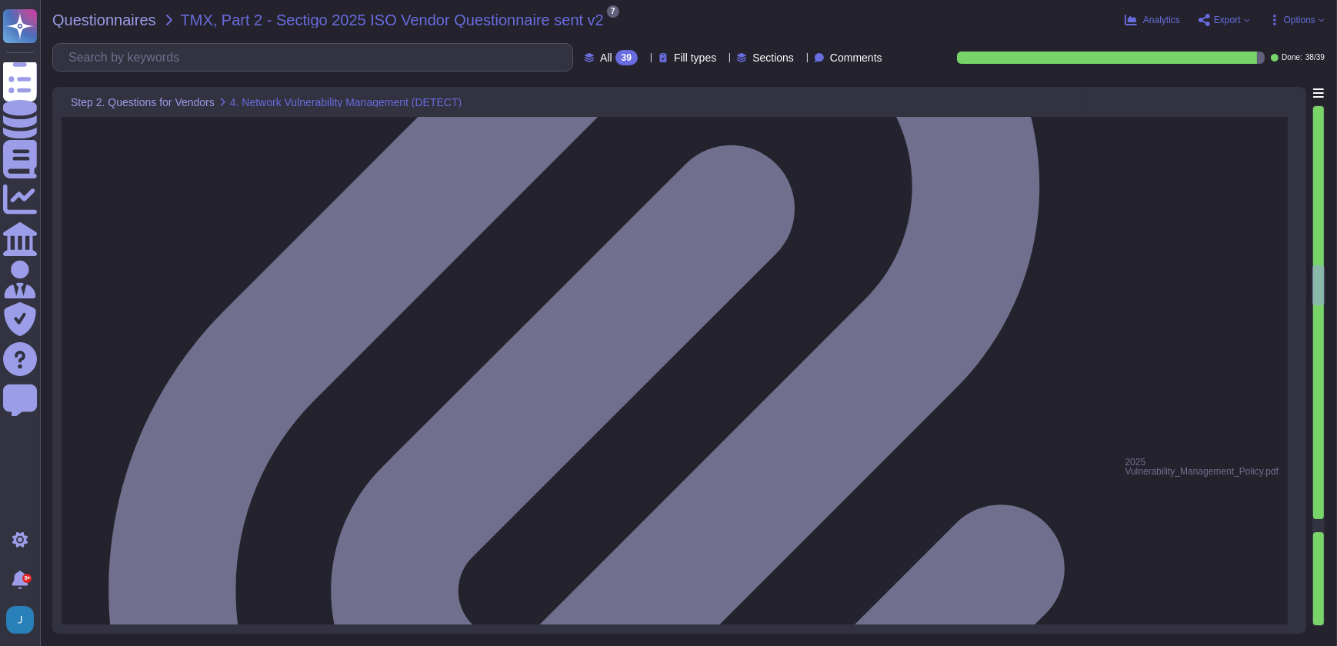
scroll to position [3007, 0]
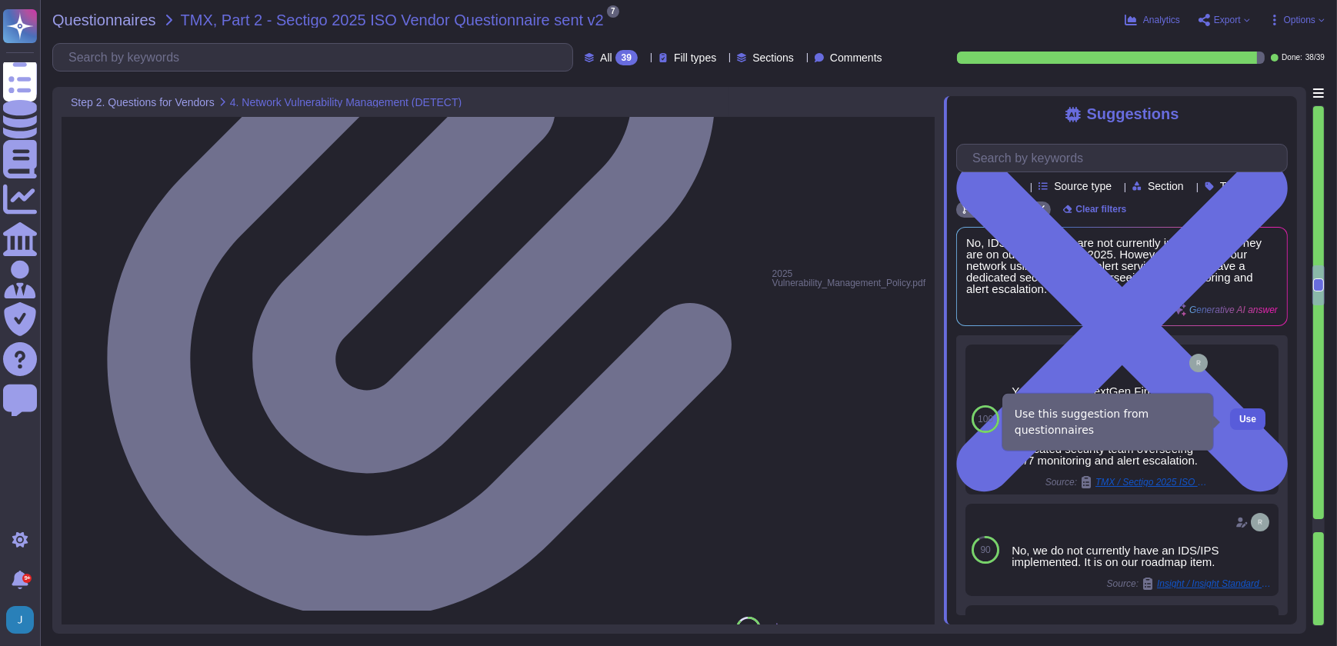
click at [1241, 423] on span "Use" at bounding box center [1247, 419] width 17 height 9
type textarea "Yes. We have NextGen Firewalls with the intrusion detection/prevention capabili…"
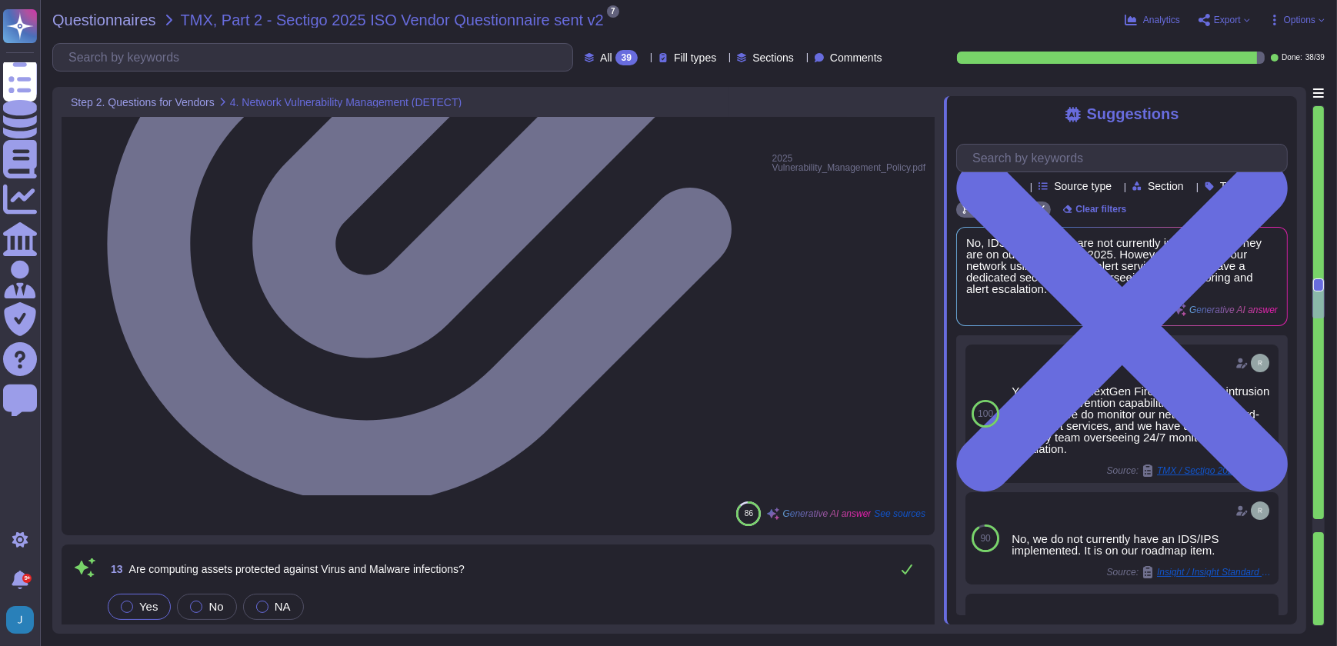
type textarea "Yes, our staff hiring and screening process includes security screening and bac…"
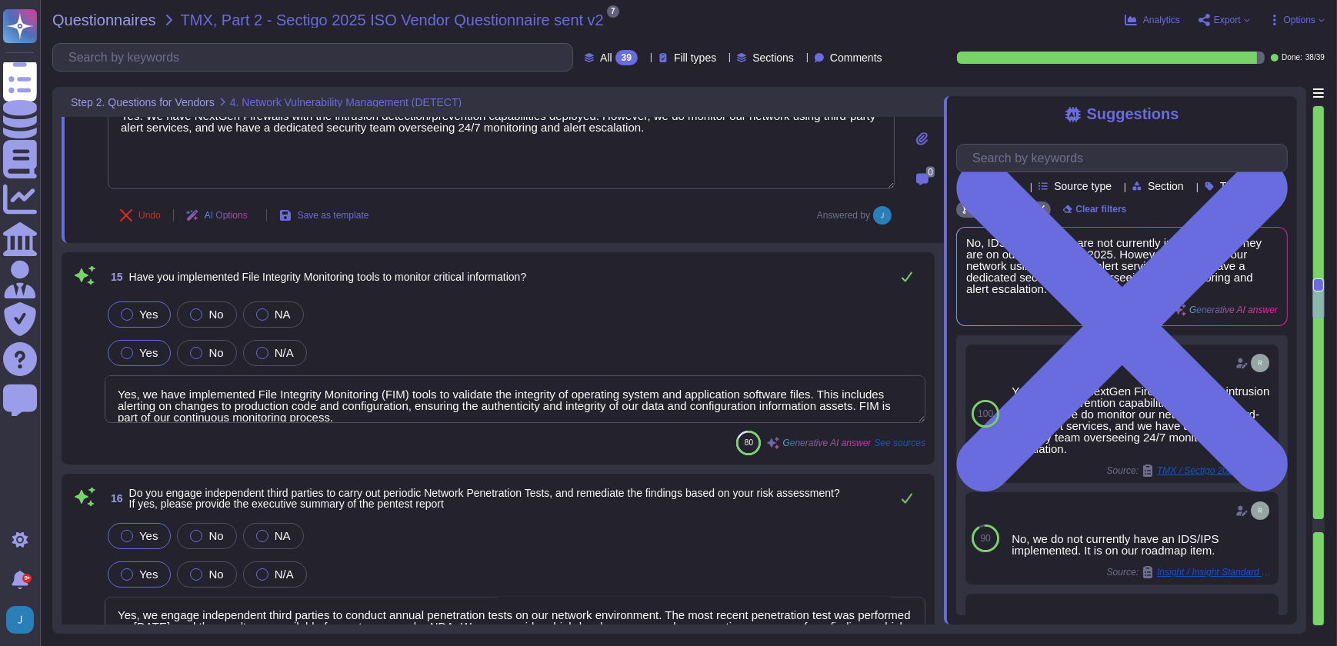
scroll to position [3286, 0]
type textarea "Yes, we conduct regular security awareness training annually for all employees …"
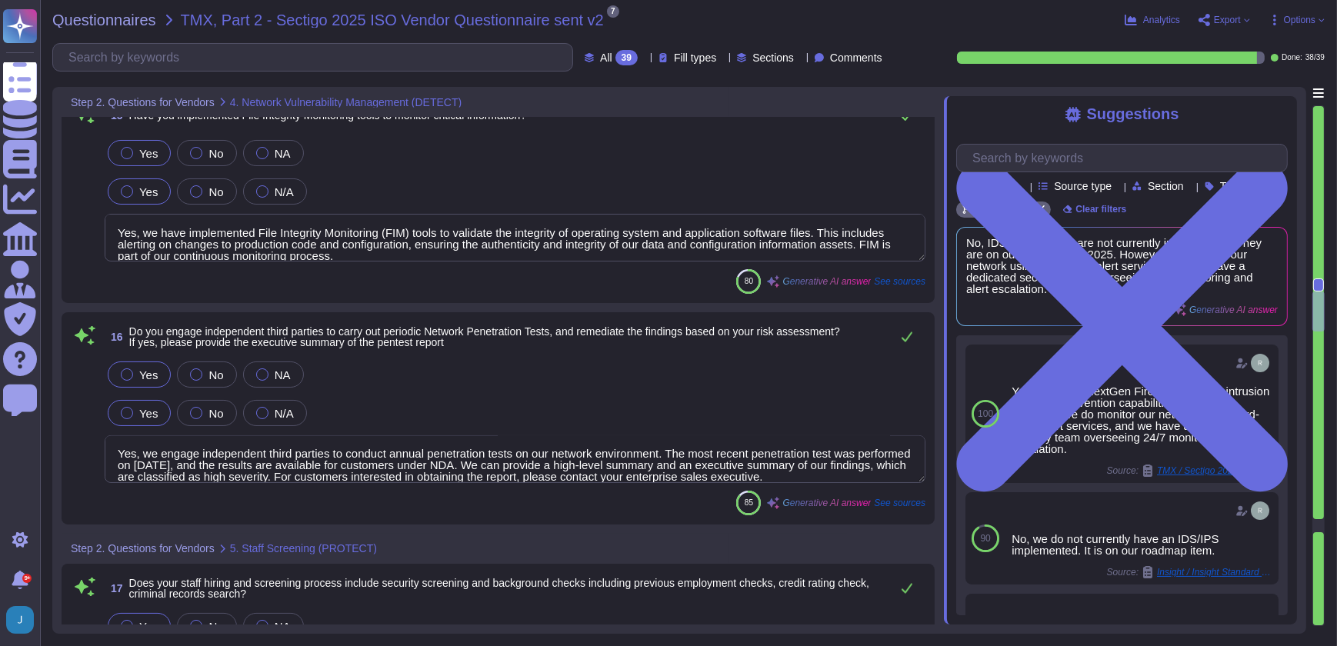
type textarea "Yes, non-disclosure agreements (NDAs) are required of all personnel with access…"
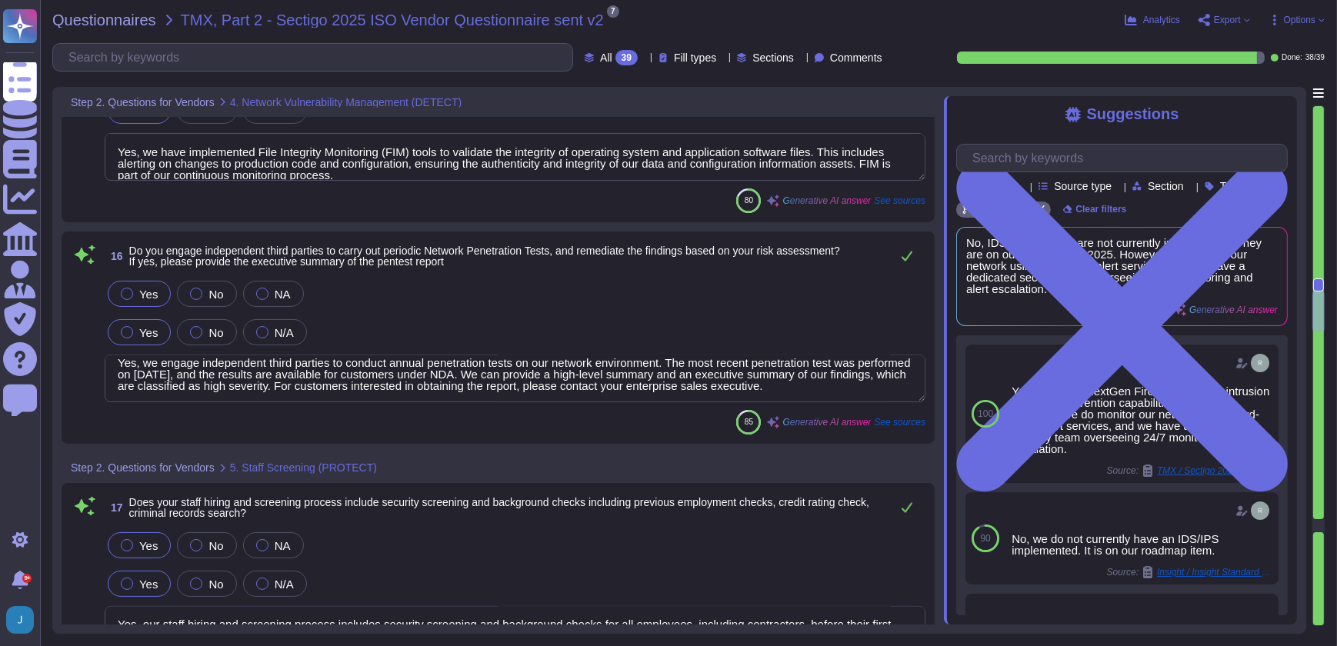
scroll to position [12, 0]
click at [195, 376] on textarea "Yes, we engage independent third parties to conduct annual penetration tests on…" at bounding box center [515, 379] width 821 height 48
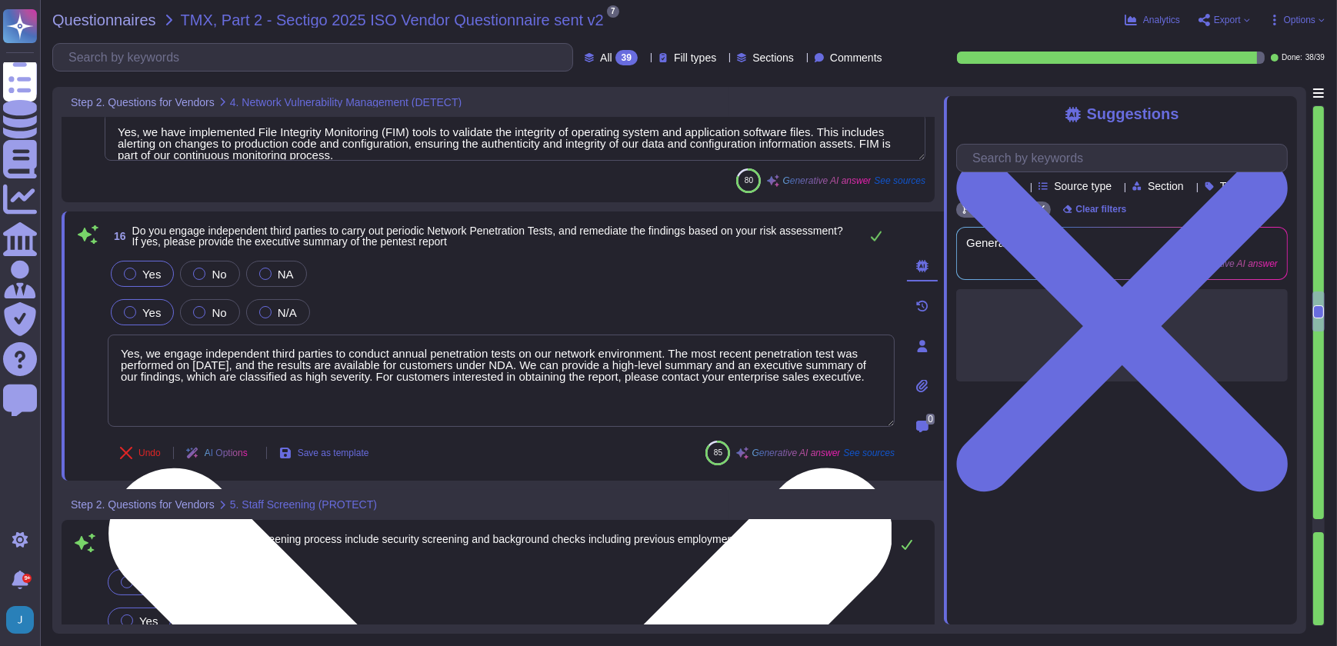
type textarea "Yes, non-disclosure agreements (NDAs) are required of all personnel with access…"
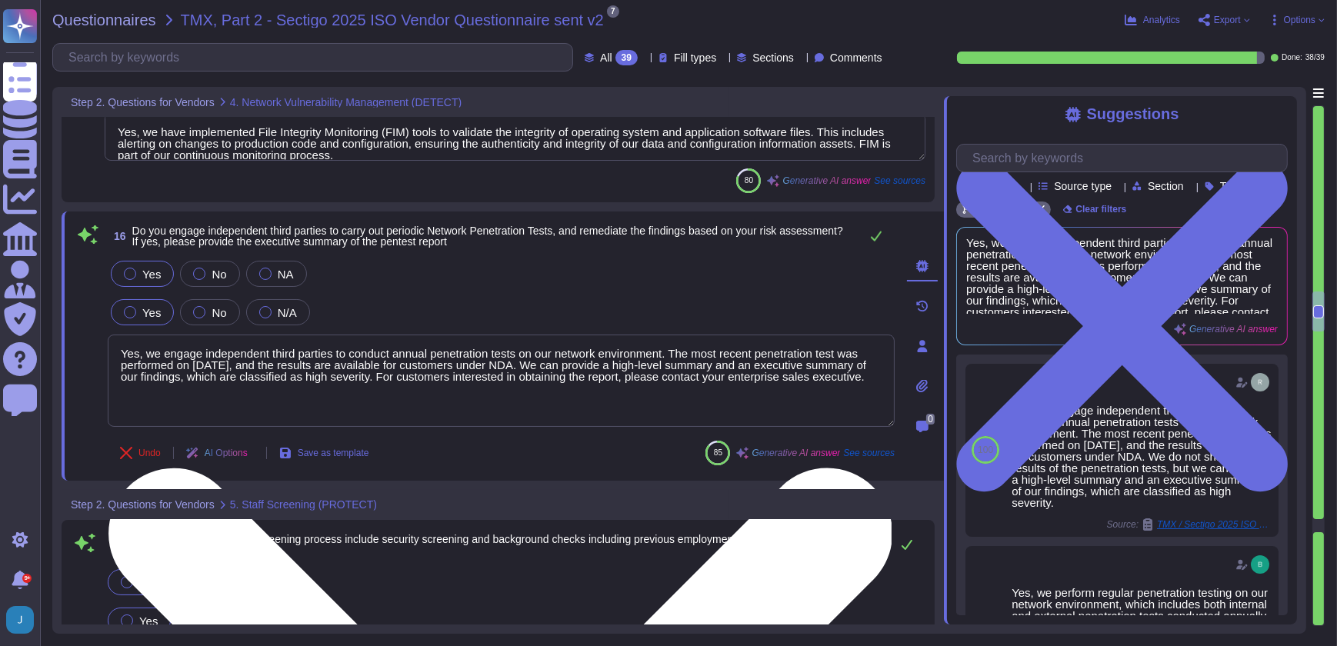
drag, startPoint x: 438, startPoint y: 375, endPoint x: 443, endPoint y: 389, distance: 15.3
click at [443, 389] on textarea "Yes, we engage independent third parties to conduct annual penetration tests on…" at bounding box center [501, 381] width 787 height 92
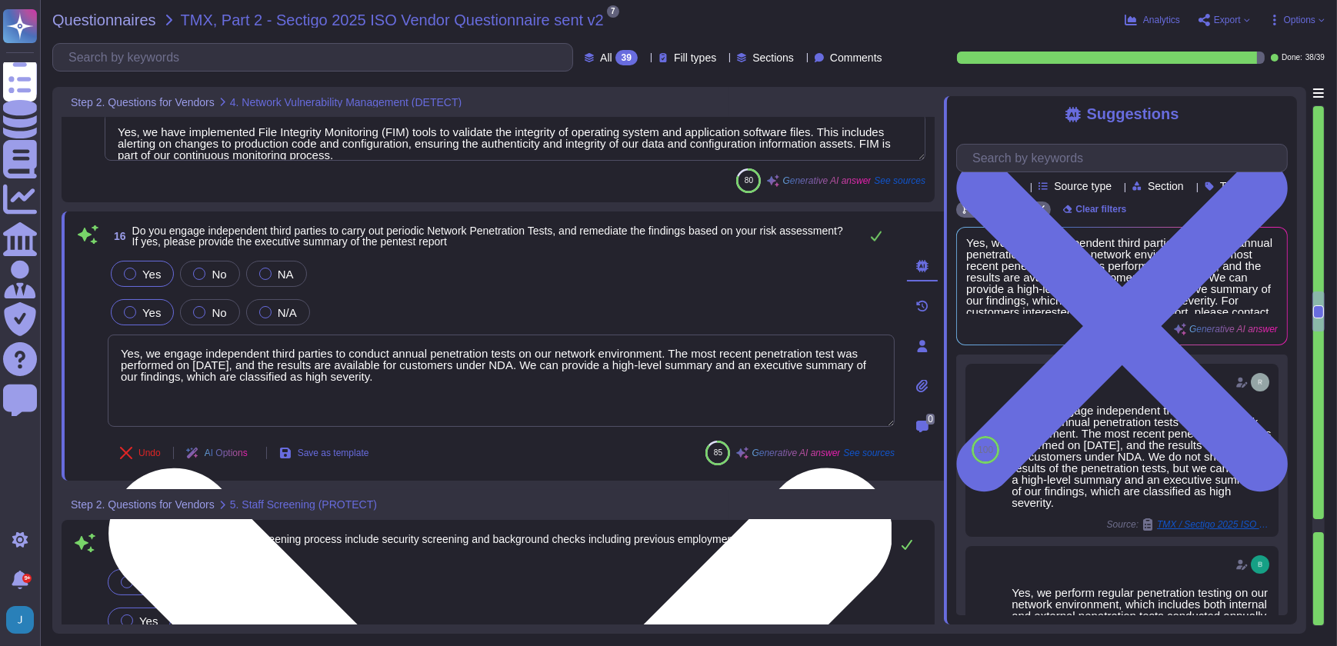
drag, startPoint x: 291, startPoint y: 361, endPoint x: 565, endPoint y: 360, distance: 274.6
click at [565, 360] on textarea "Yes, we engage independent third parties to conduct annual penetration tests on…" at bounding box center [501, 381] width 787 height 92
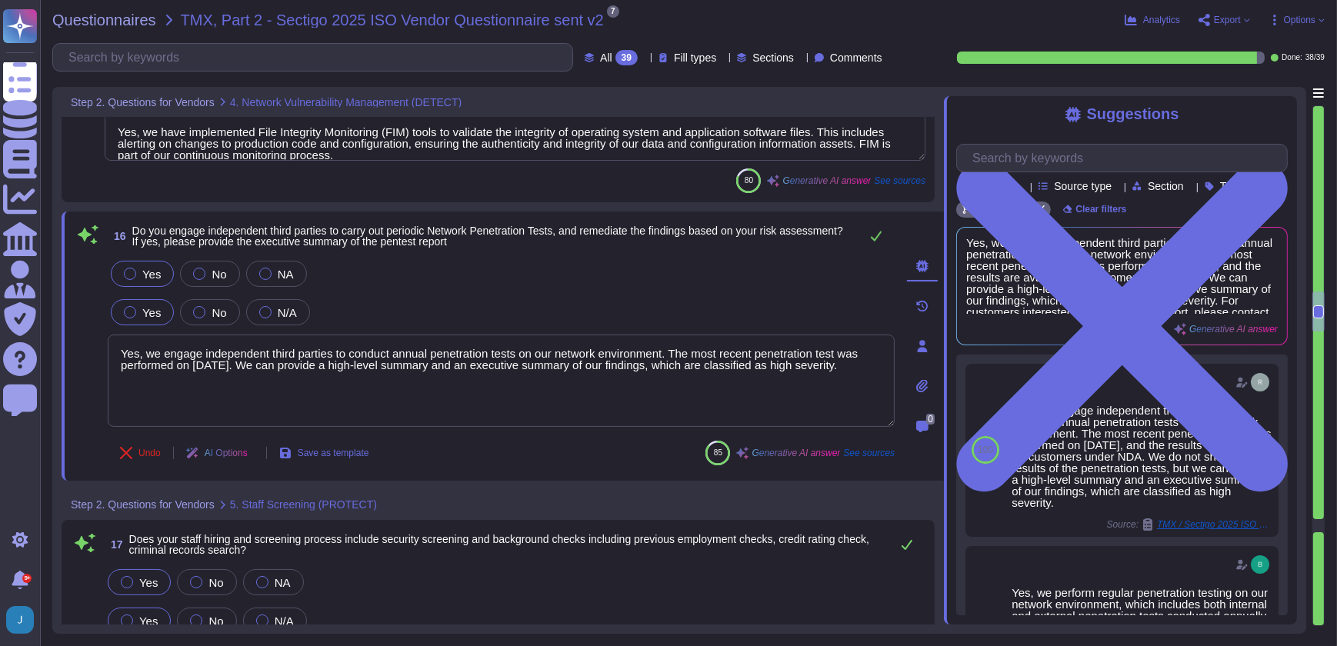
type textarea "Yes, we engage independent third parties to conduct annual penetration tests on…"
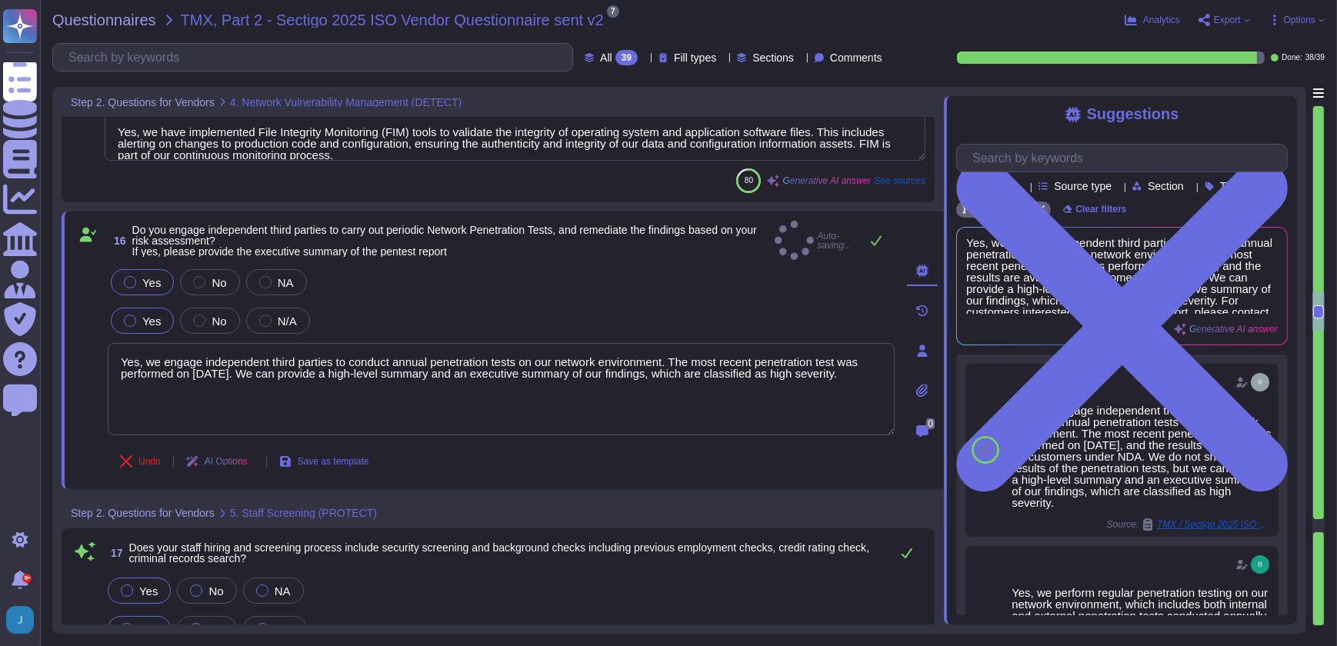
click at [923, 385] on icon at bounding box center [922, 391] width 12 height 12
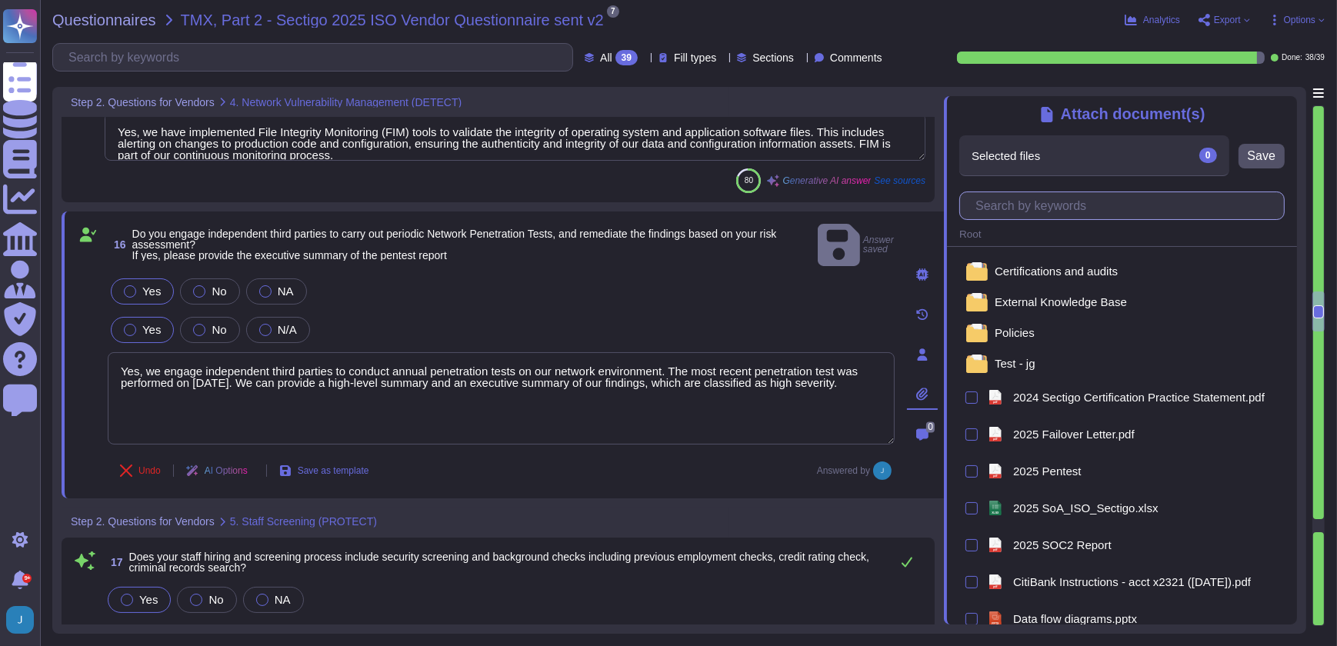
click at [1023, 208] on input "text" at bounding box center [1126, 205] width 316 height 27
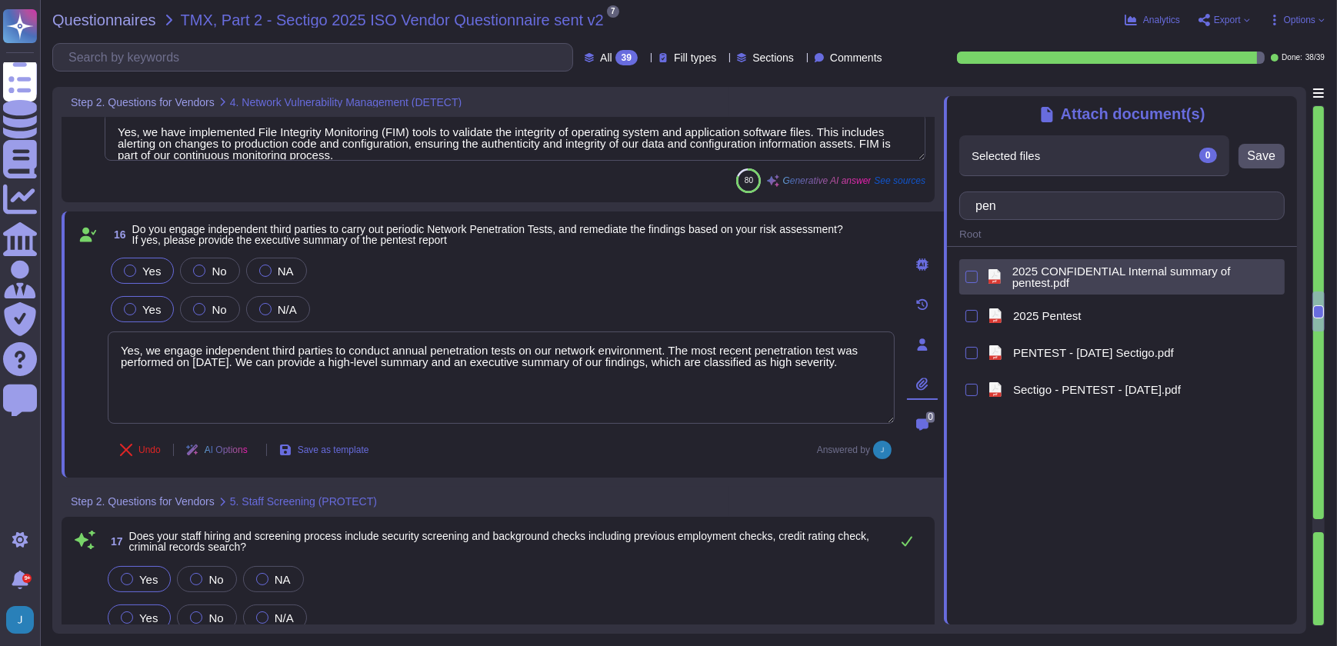
type input "pen"
click at [1050, 272] on span "2025 CONFIDENTIAL Internal summary of pentest.pdf" at bounding box center [1145, 276] width 266 height 23
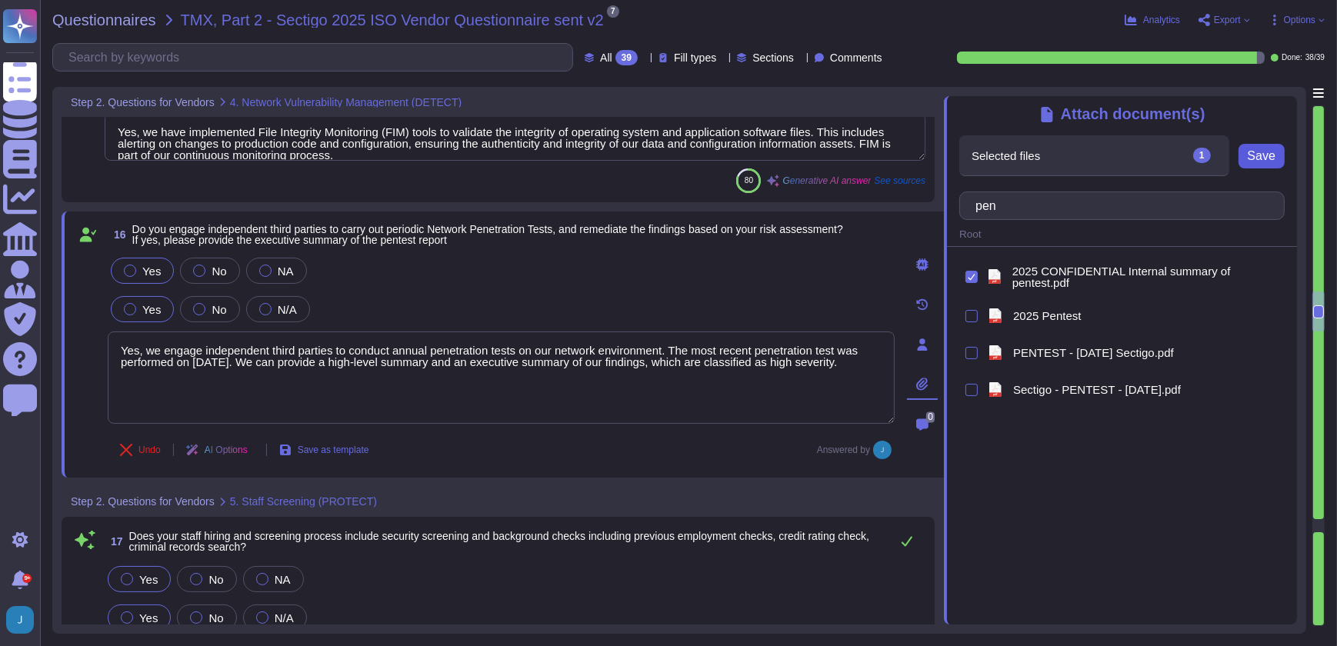
click at [1262, 154] on span "Save" at bounding box center [1262, 156] width 28 height 12
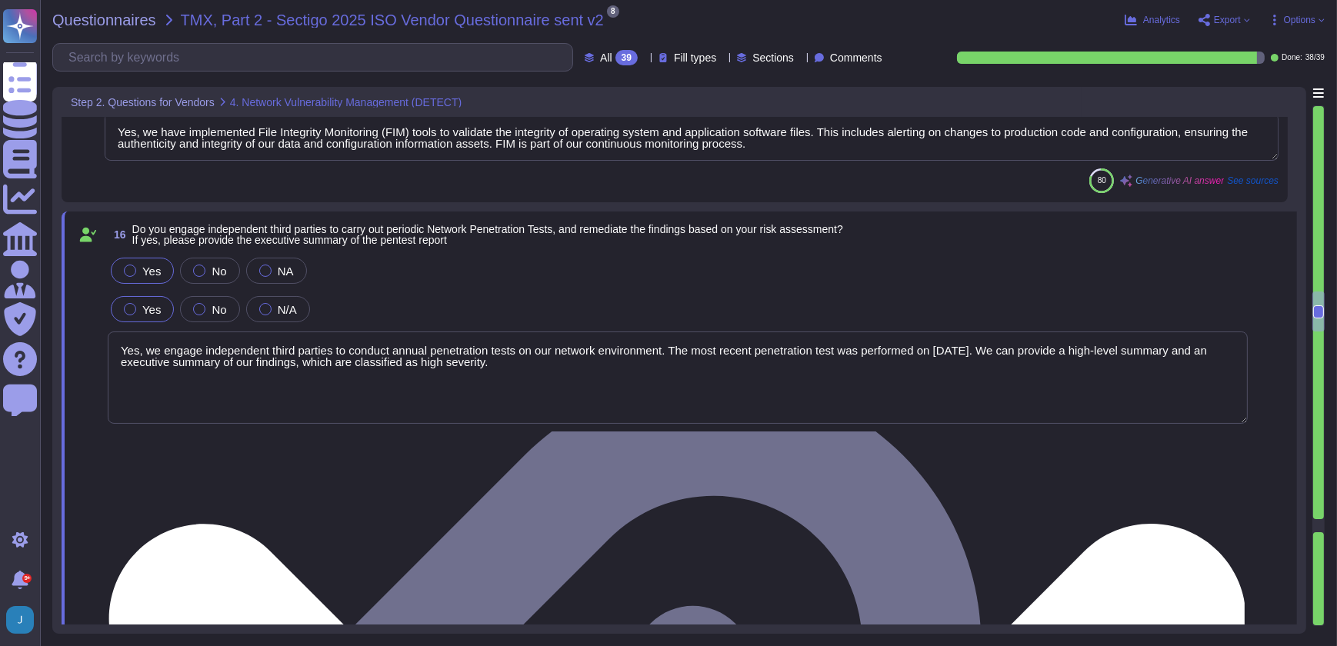
type textarea "Yes, non-disclosure agreements (NDAs) are required of all personnel with access…"
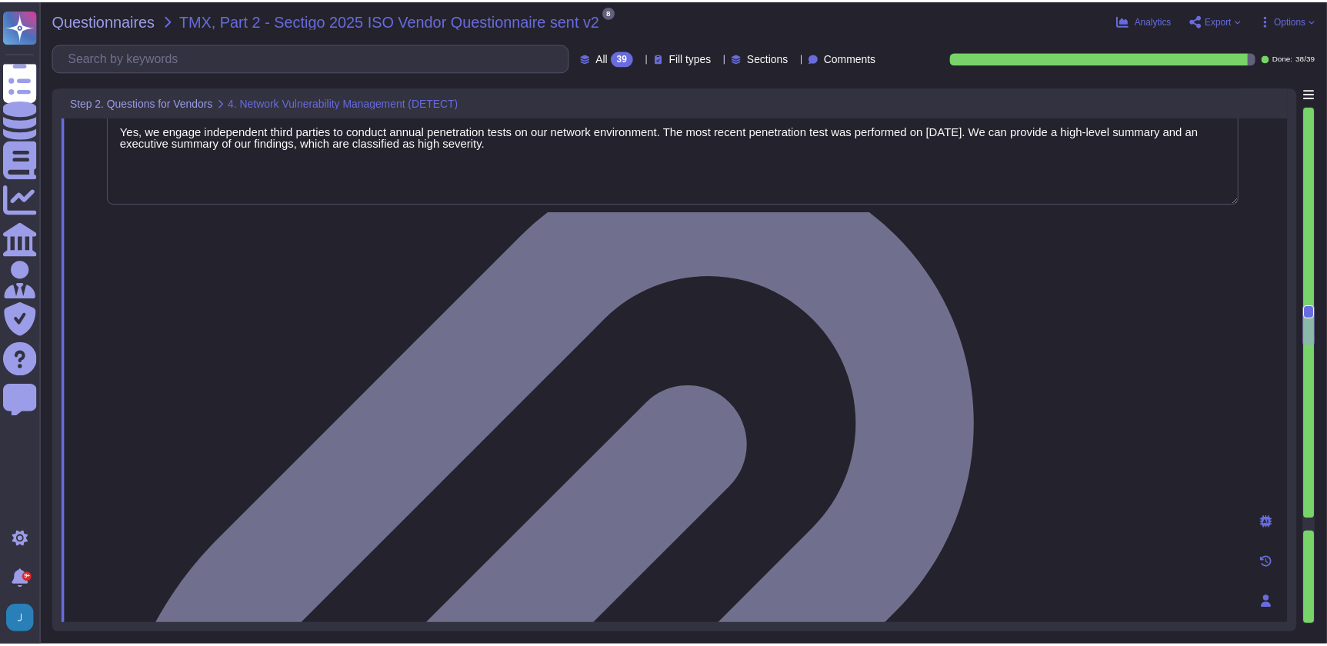
scroll to position [3776, 0]
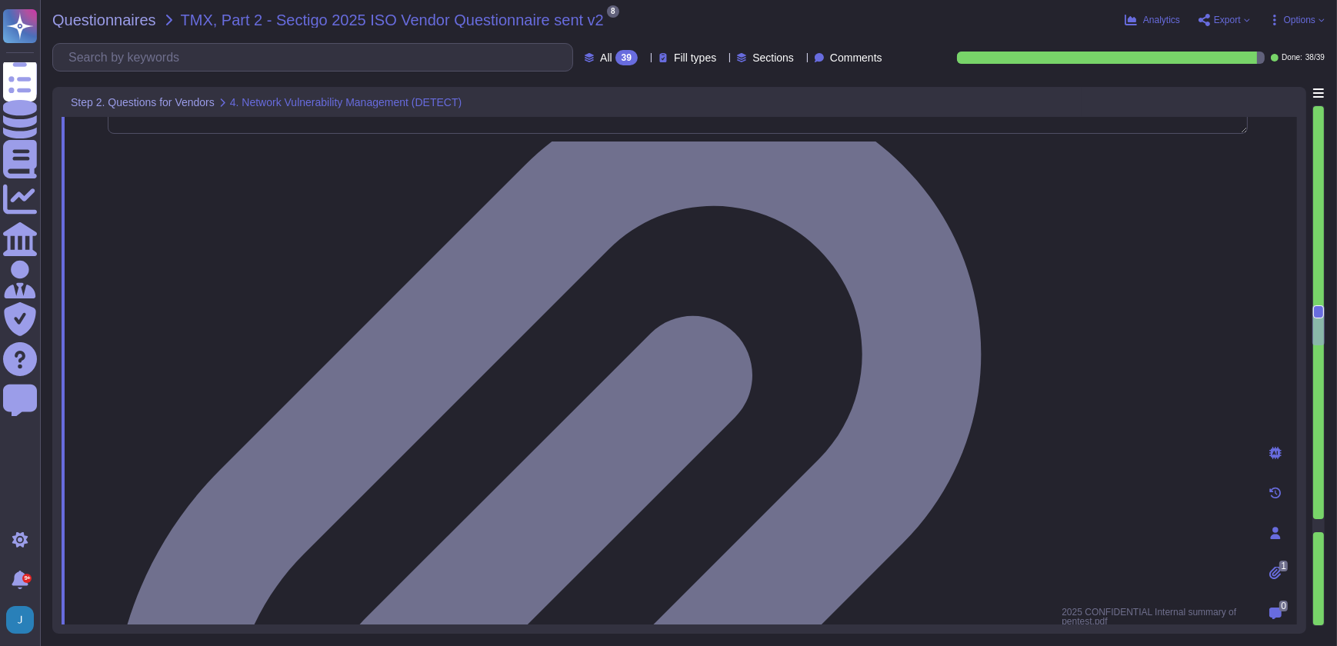
type textarea "N/A. TLS 1.2 or higher for transport, AES-256 for storage"
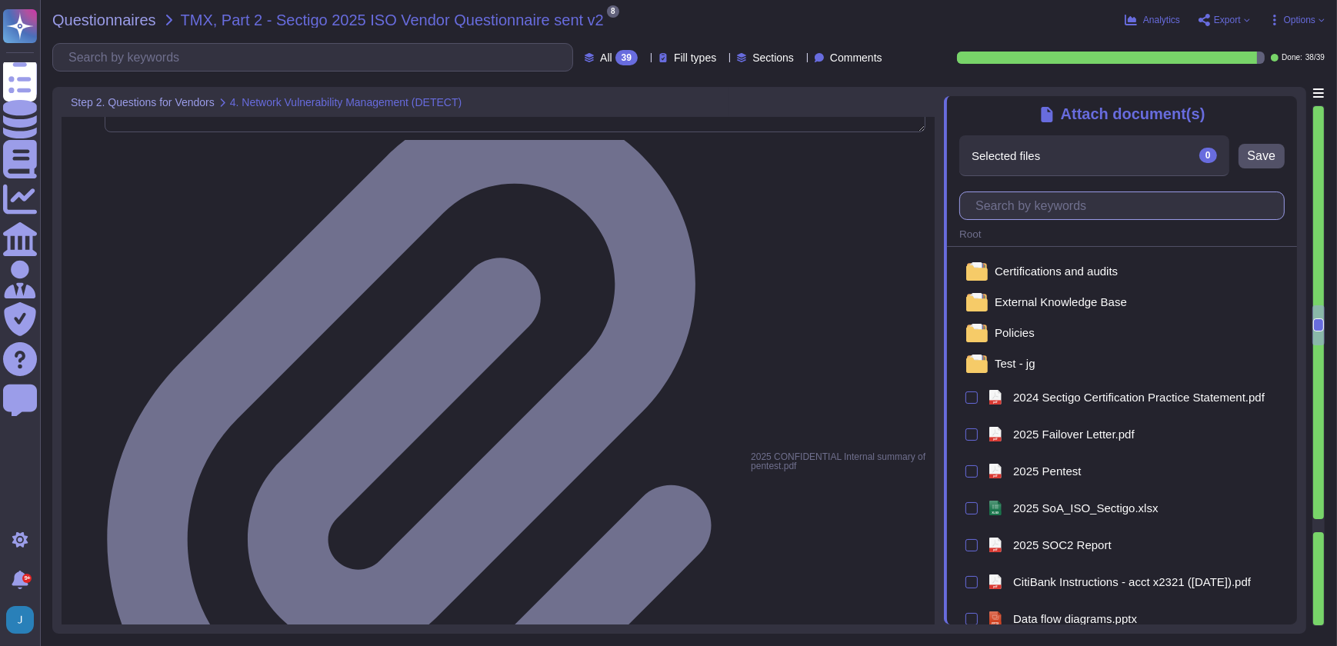
click at [1099, 202] on input "text" at bounding box center [1126, 205] width 316 height 27
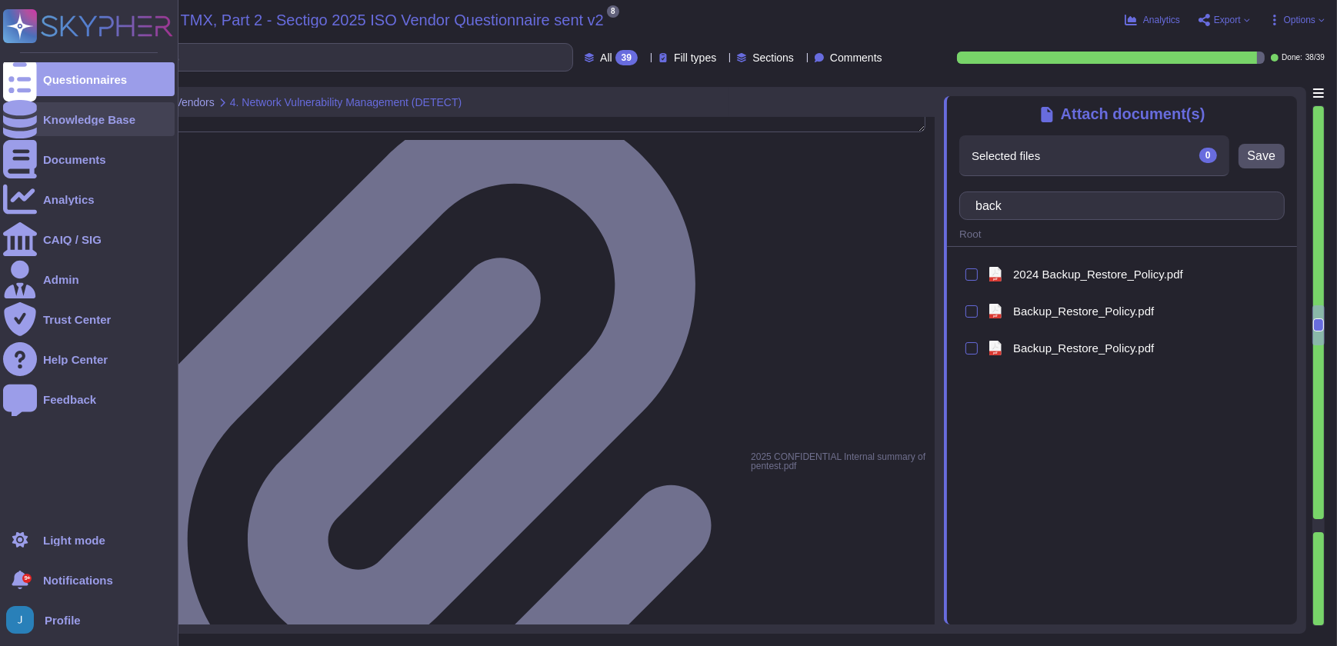
click at [65, 115] on div "Knowledge Base" at bounding box center [89, 120] width 92 height 12
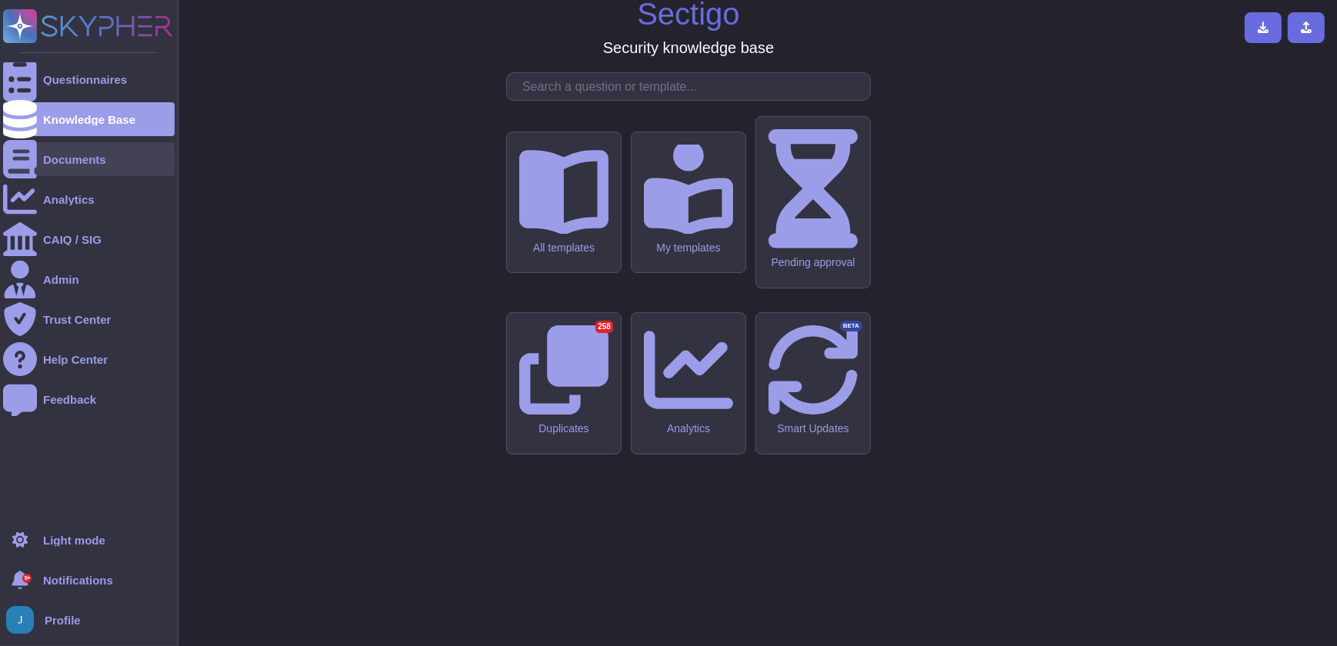
click at [77, 167] on div "Documents" at bounding box center [89, 159] width 172 height 34
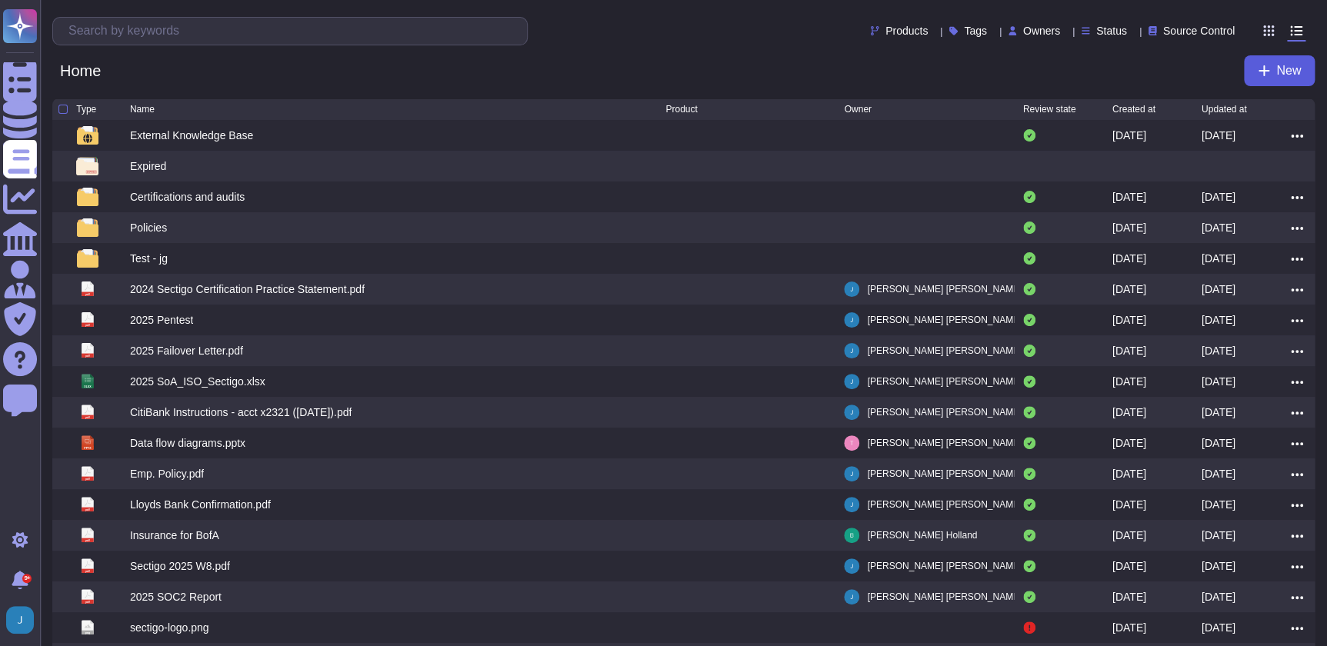
click at [1281, 70] on span "New" at bounding box center [1288, 71] width 25 height 12
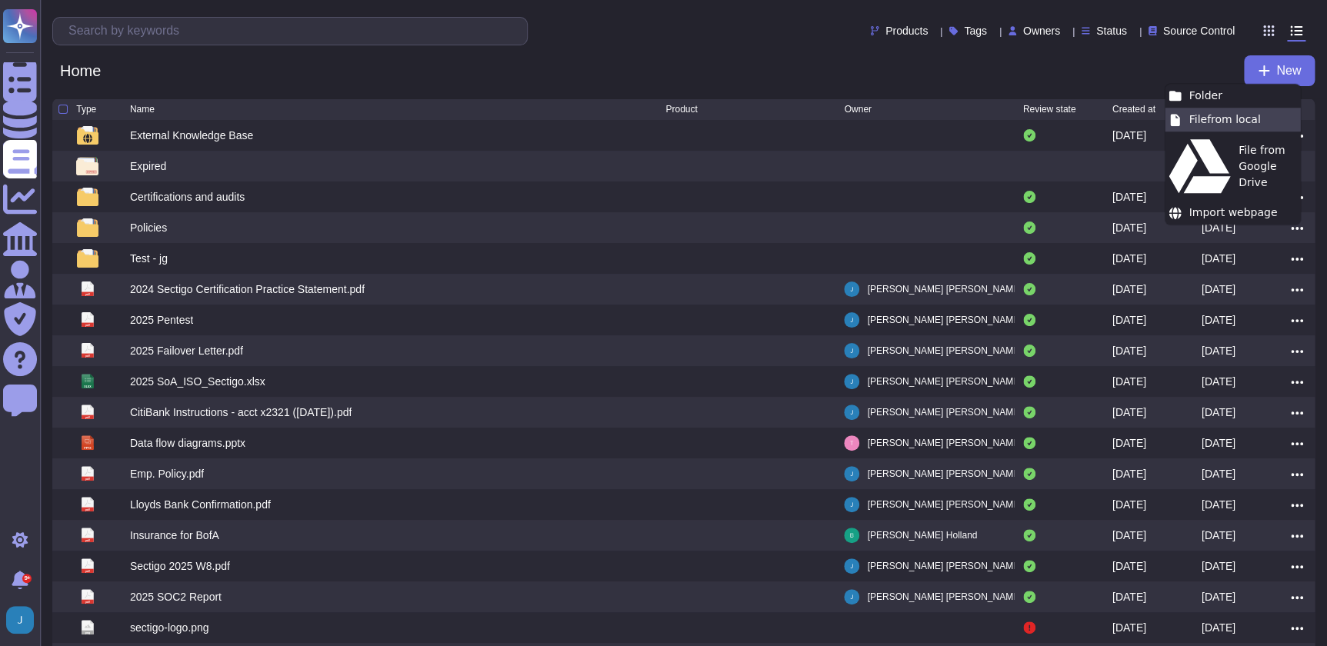
click at [1215, 114] on div "File from local" at bounding box center [1232, 120] width 135 height 24
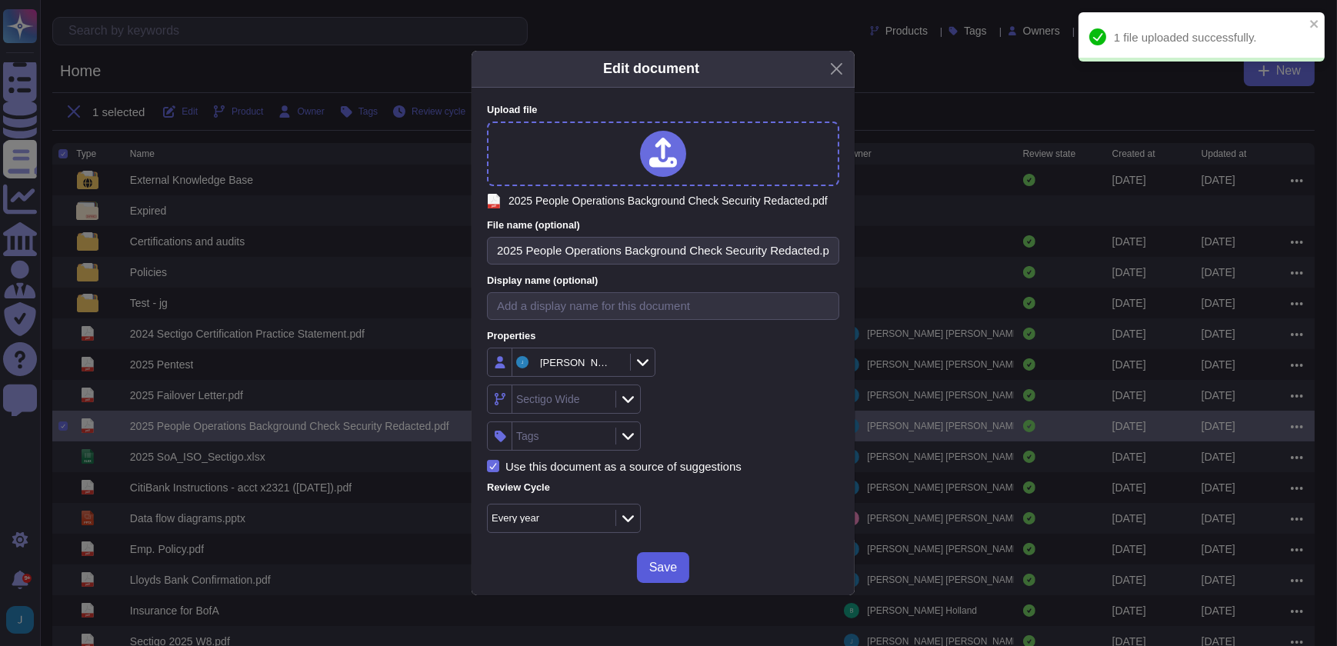
click at [677, 579] on button "Save" at bounding box center [663, 567] width 52 height 31
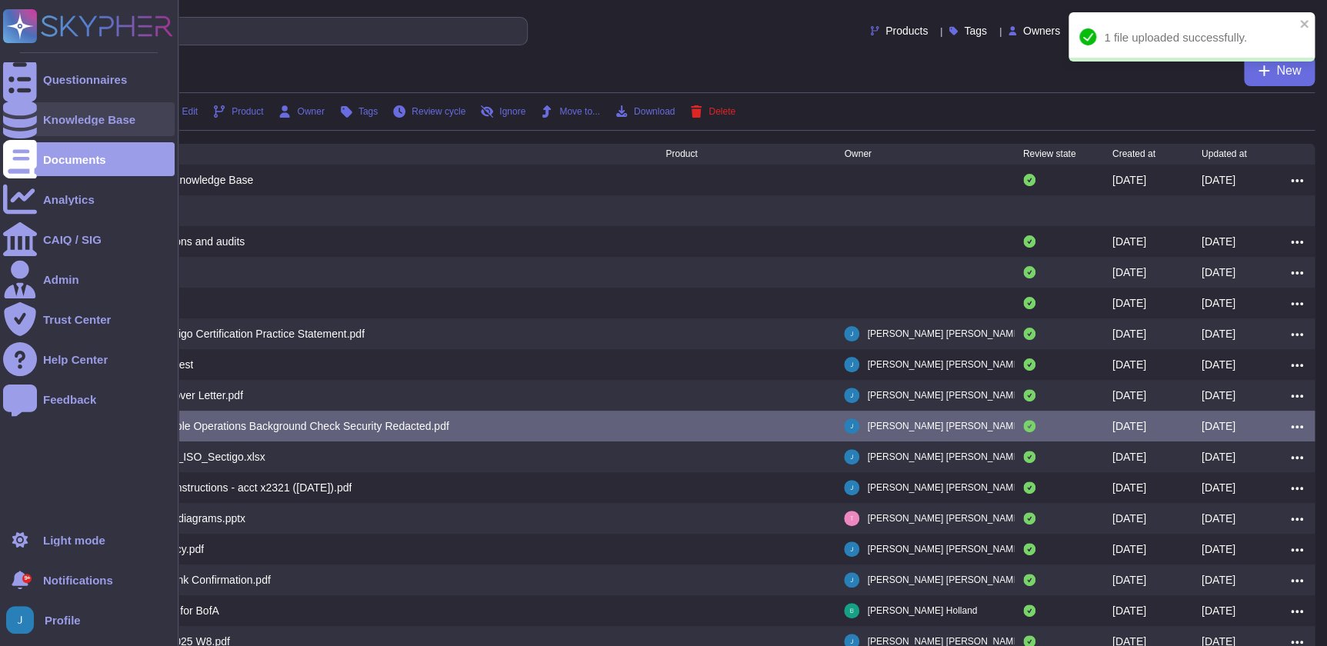
click at [93, 116] on div "Knowledge Base" at bounding box center [89, 120] width 92 height 12
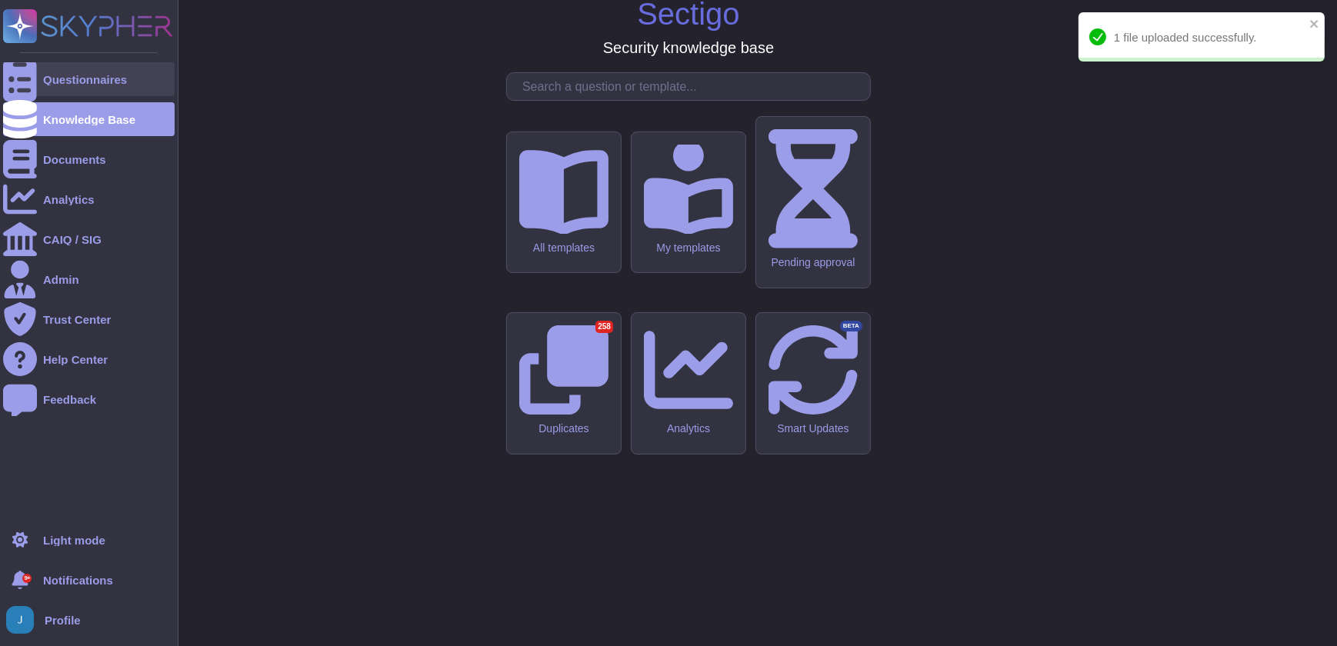
click at [88, 72] on div "Questionnaires" at bounding box center [89, 79] width 172 height 34
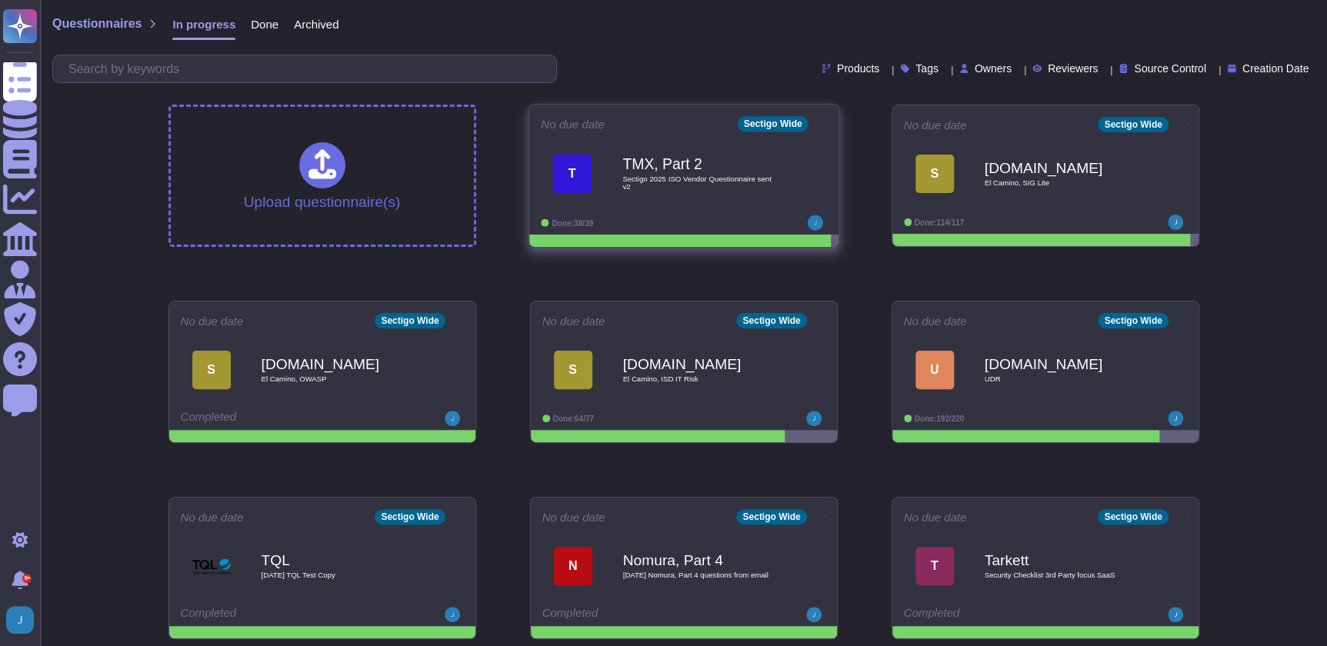
click at [712, 159] on b "TMX, Part 2" at bounding box center [699, 164] width 155 height 15
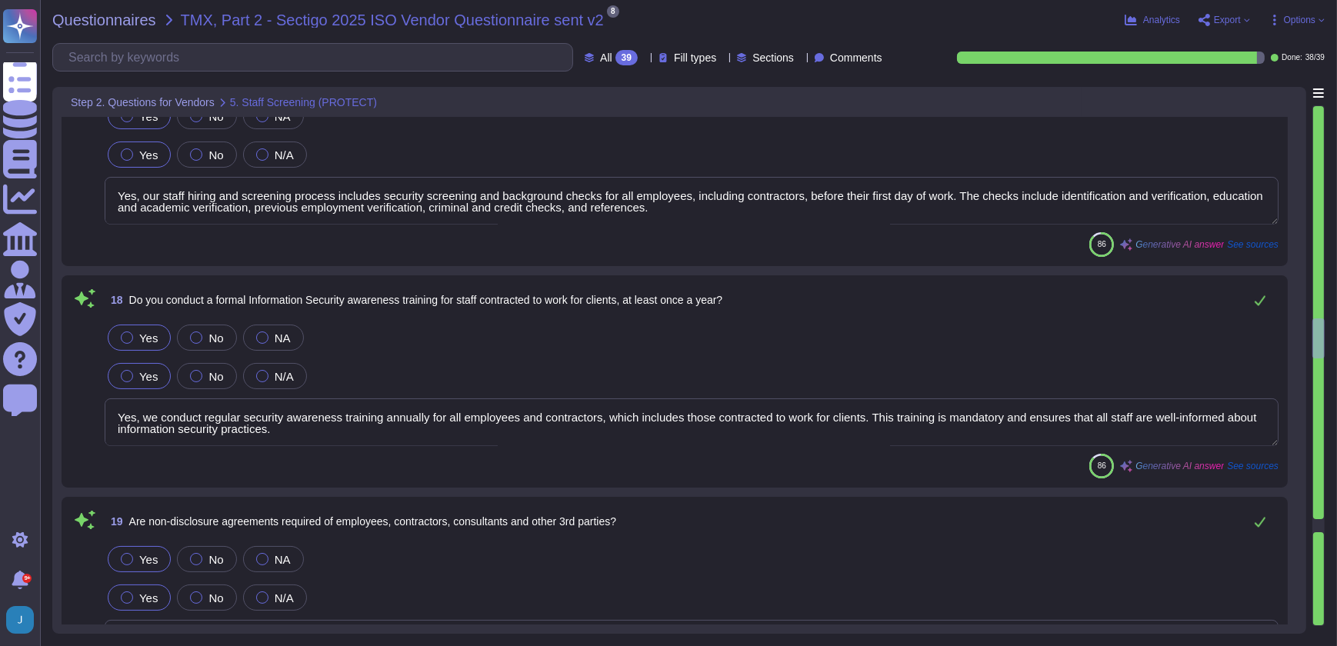
scroll to position [3846, 0]
click at [745, 210] on textarea "Yes, our staff hiring and screening process includes security screening and bac…" at bounding box center [692, 199] width 1174 height 48
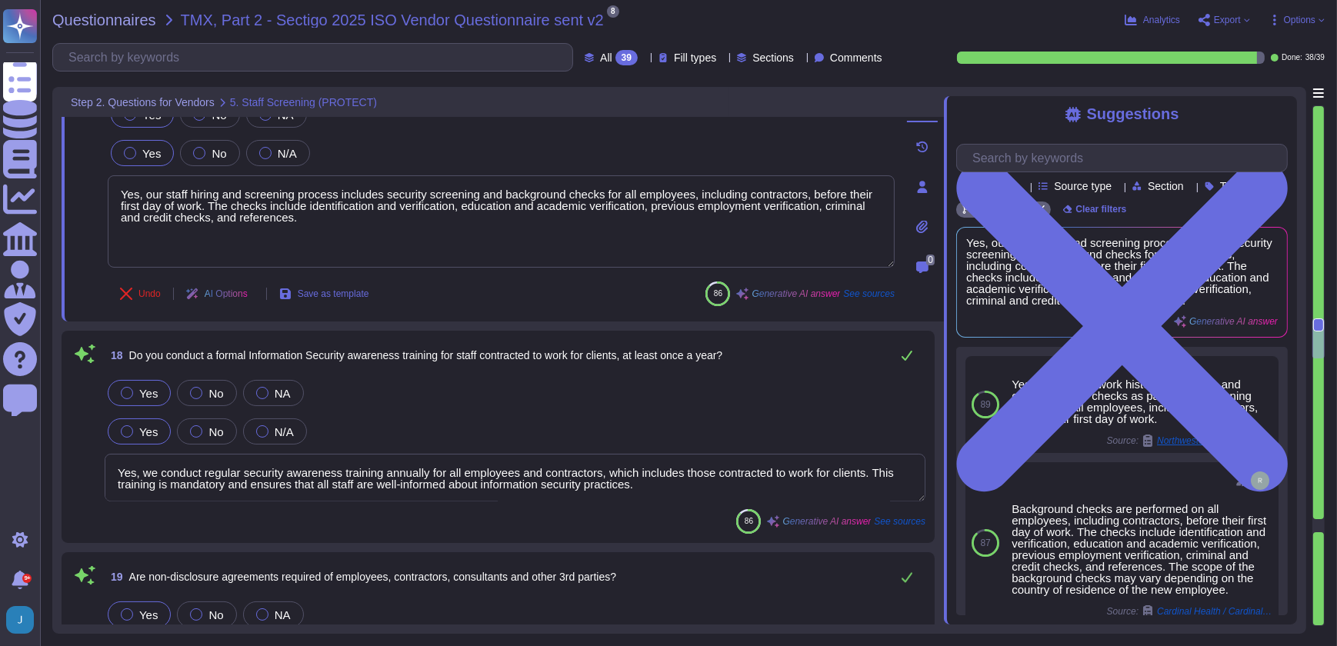
click at [922, 224] on icon at bounding box center [922, 226] width 12 height 13
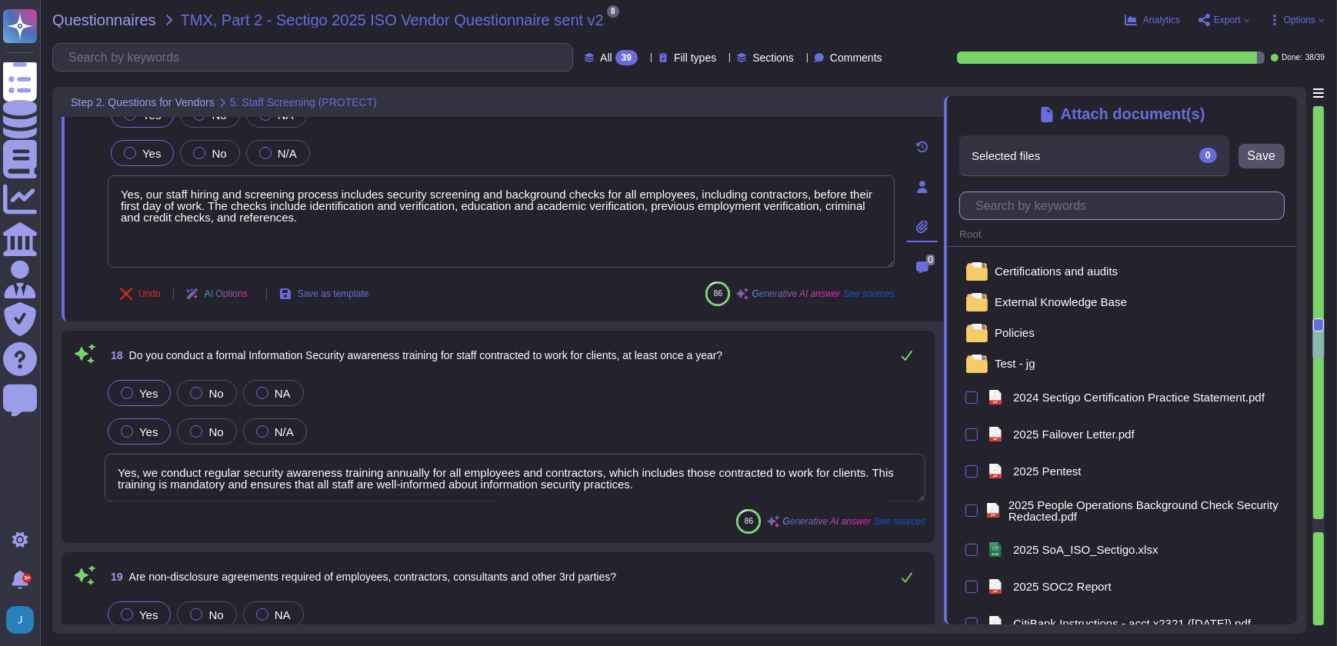
click at [1082, 208] on input "text" at bounding box center [1126, 205] width 316 height 27
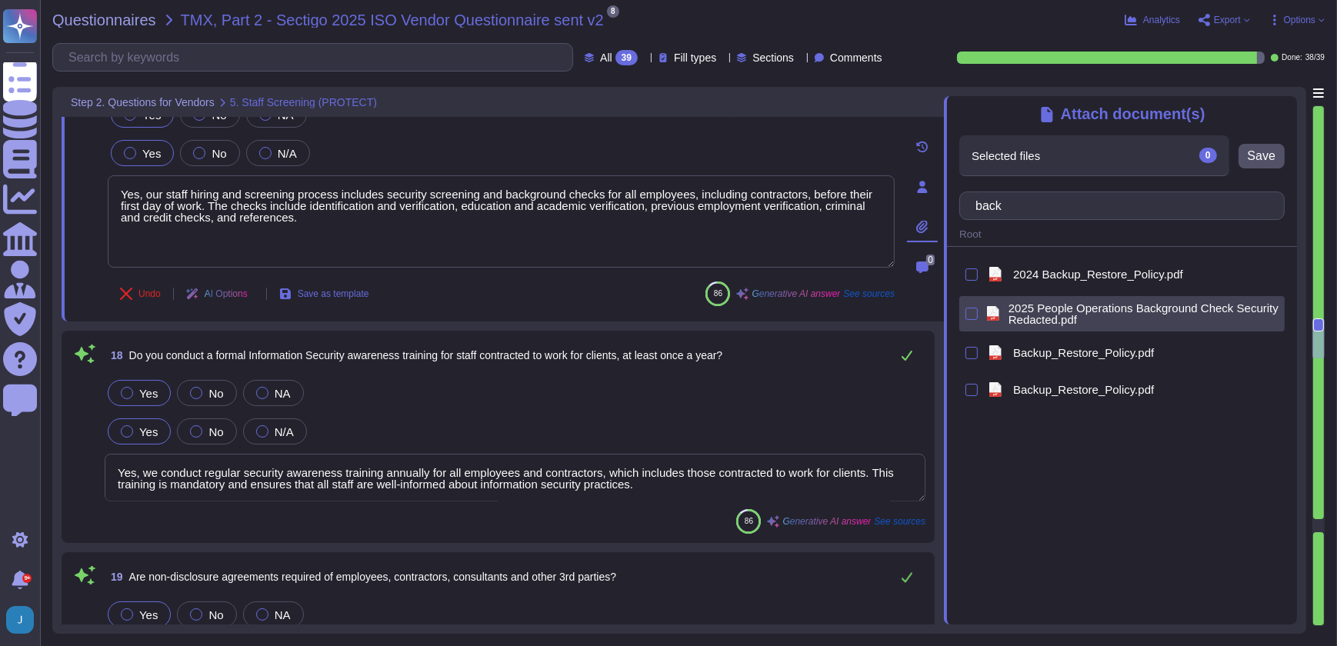
click at [1044, 308] on span "2025 People Operations Background Check Security Redacted.pdf" at bounding box center [1143, 313] width 270 height 23
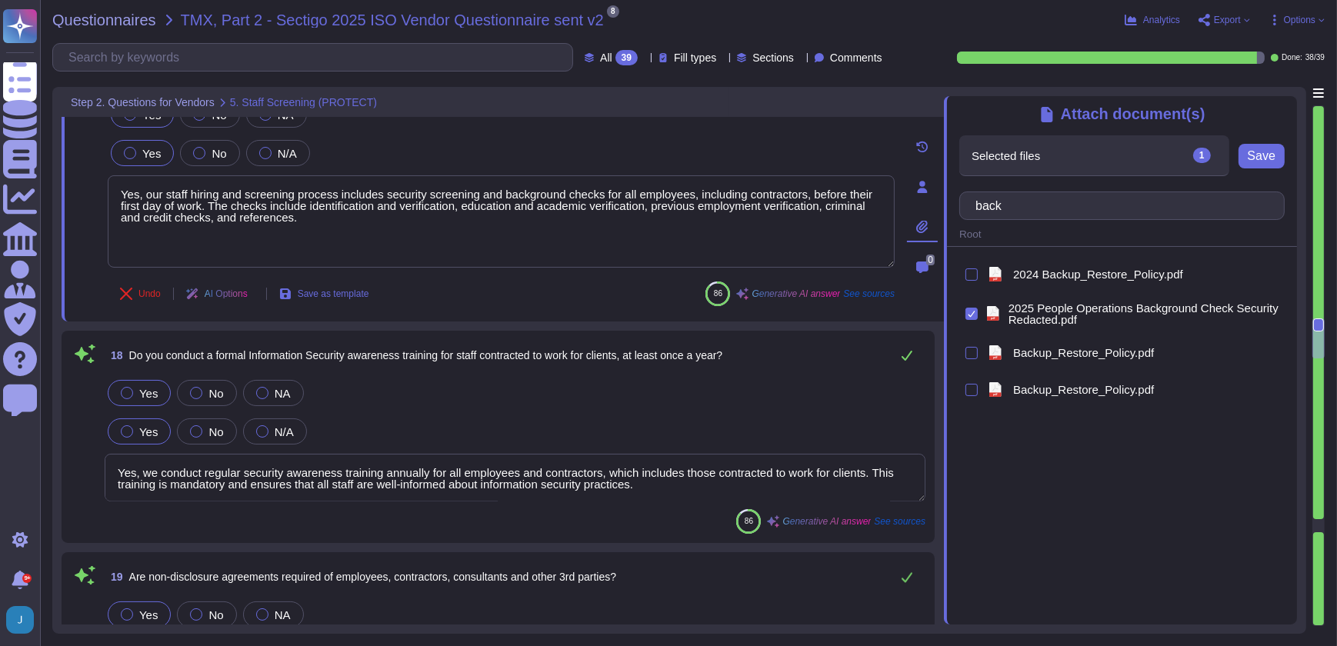
click at [1259, 168] on button "Save" at bounding box center [1261, 156] width 46 height 25
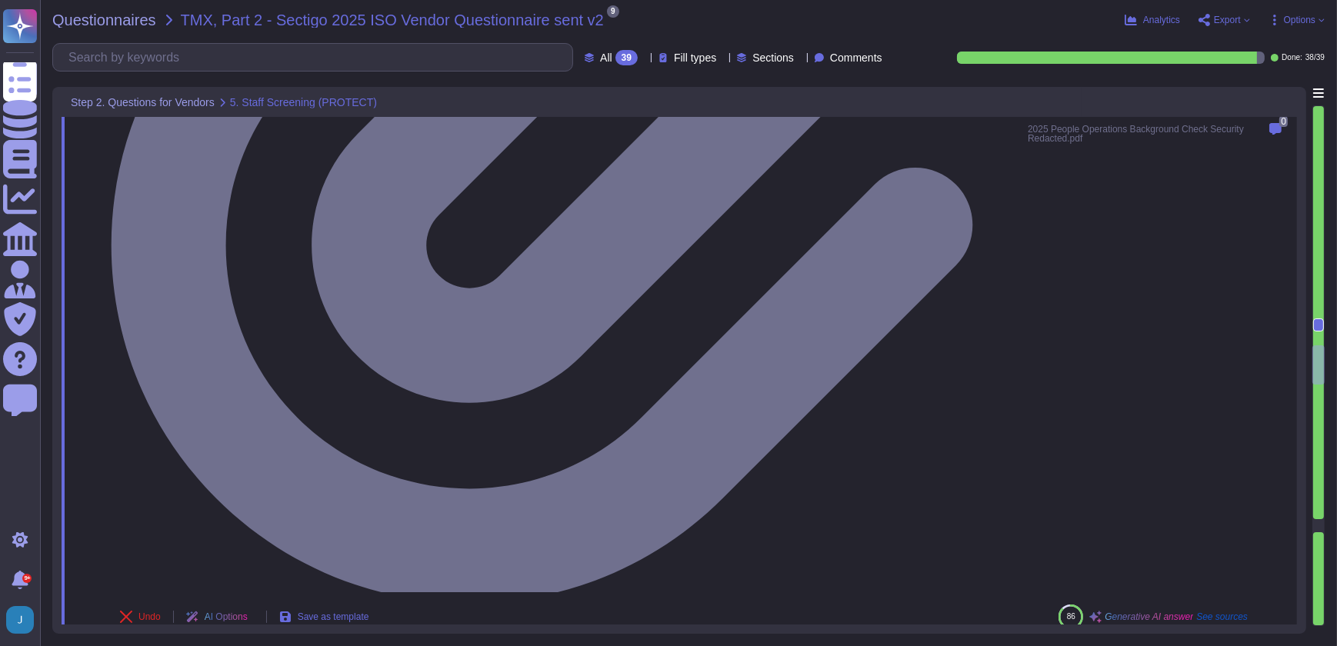
scroll to position [4475, 0]
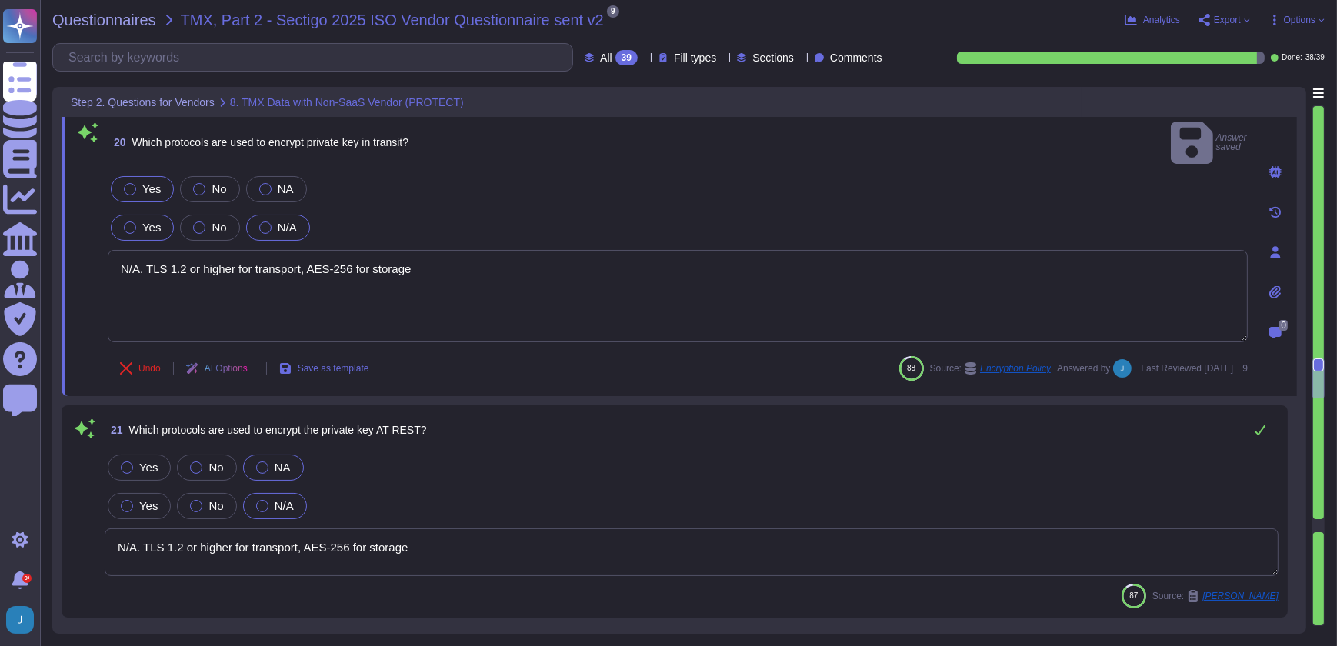
click at [146, 215] on div "Yes" at bounding box center [142, 228] width 63 height 26
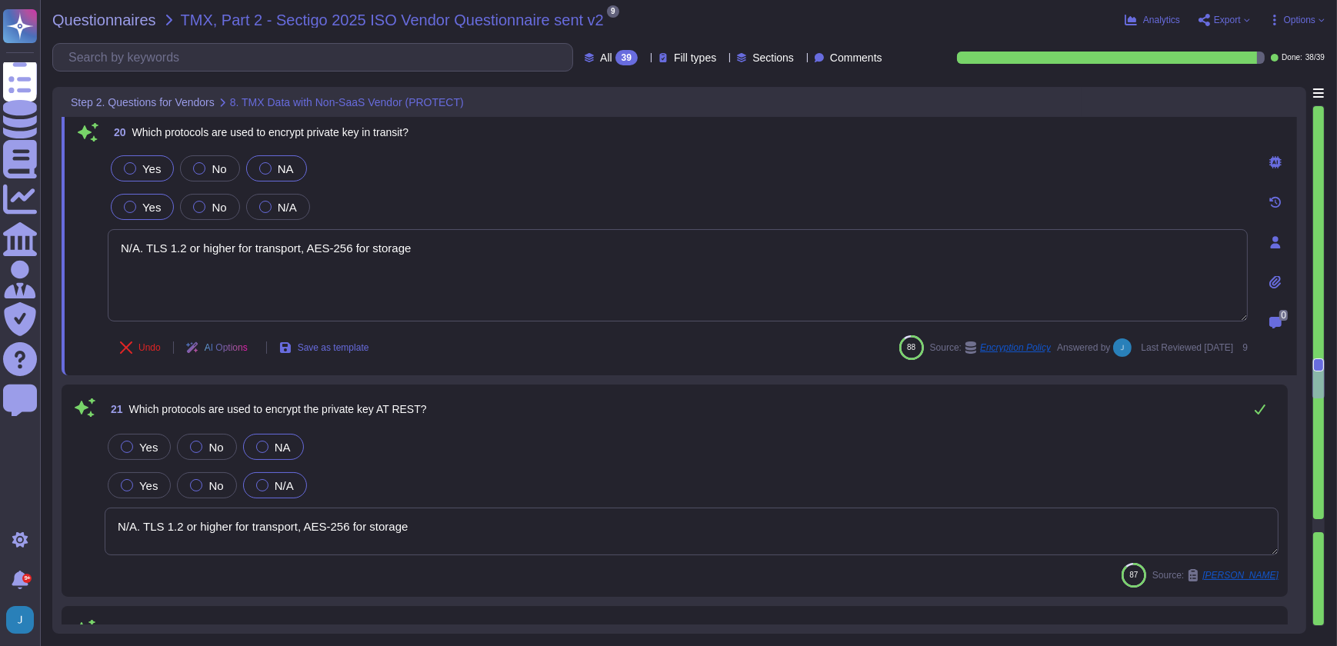
click at [278, 166] on span "NA" at bounding box center [286, 168] width 16 height 13
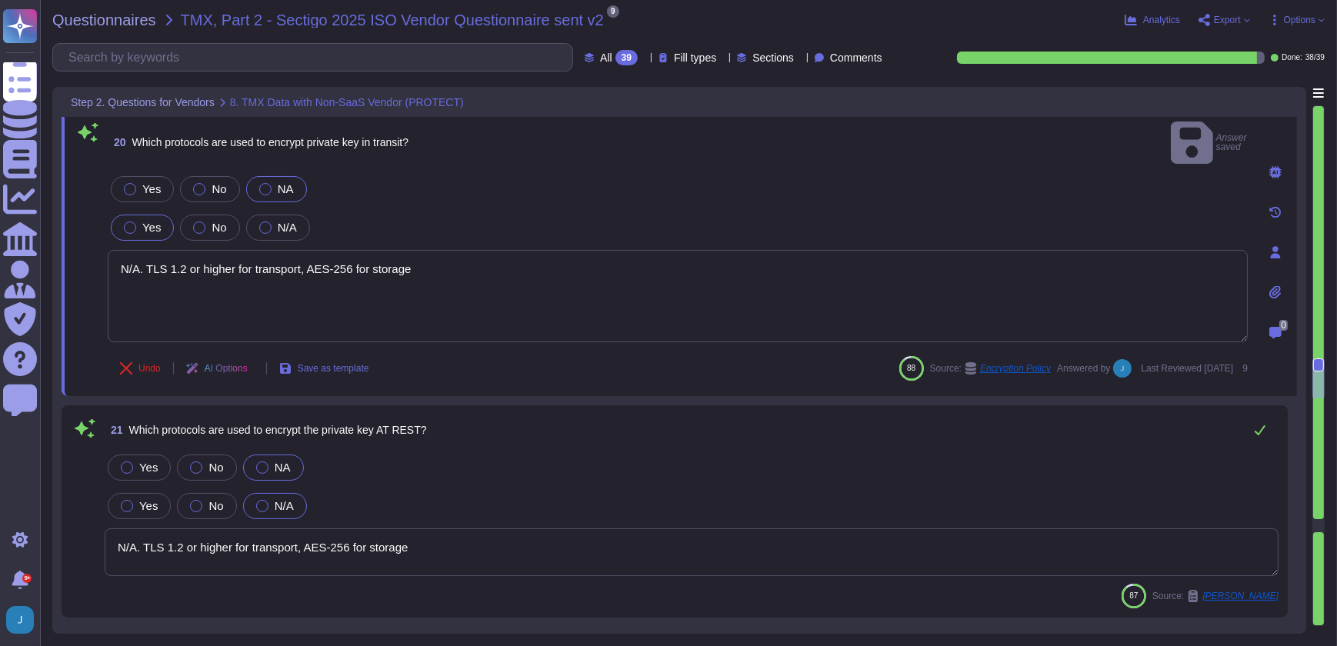
click at [273, 212] on div "Yes No N/A" at bounding box center [678, 228] width 1140 height 32
click at [273, 222] on label "N/A" at bounding box center [278, 228] width 38 height 12
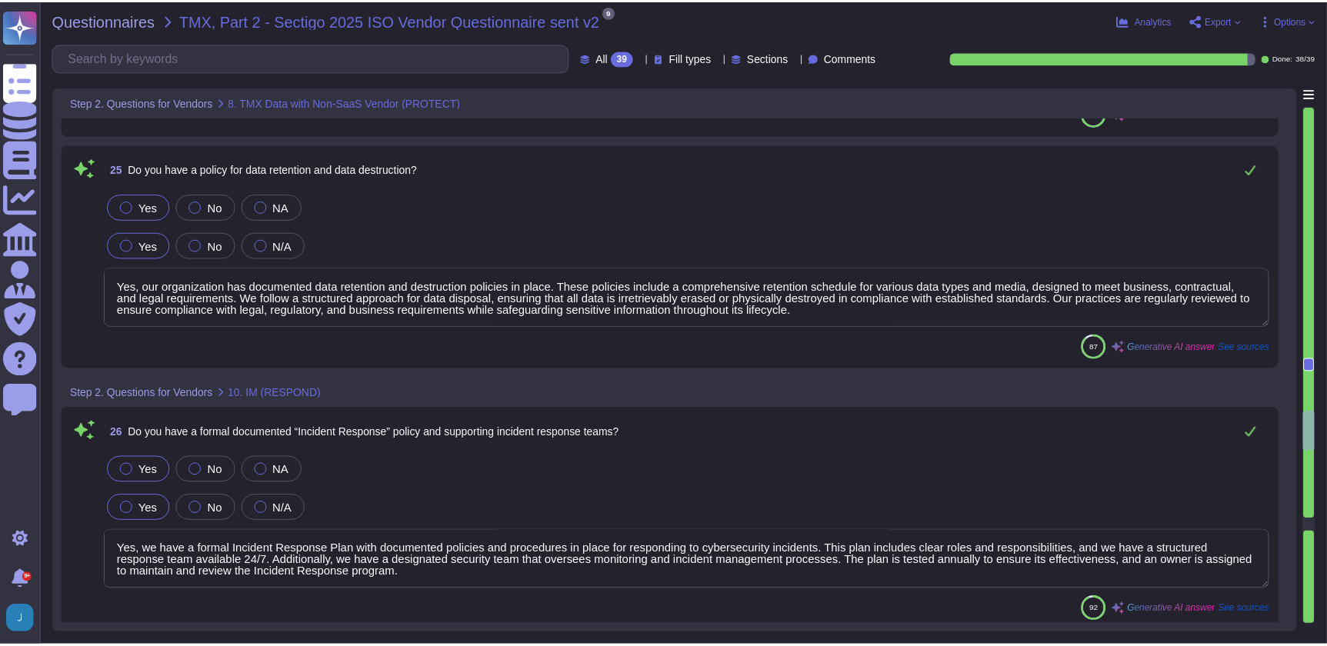
scroll to position [5593, 0]
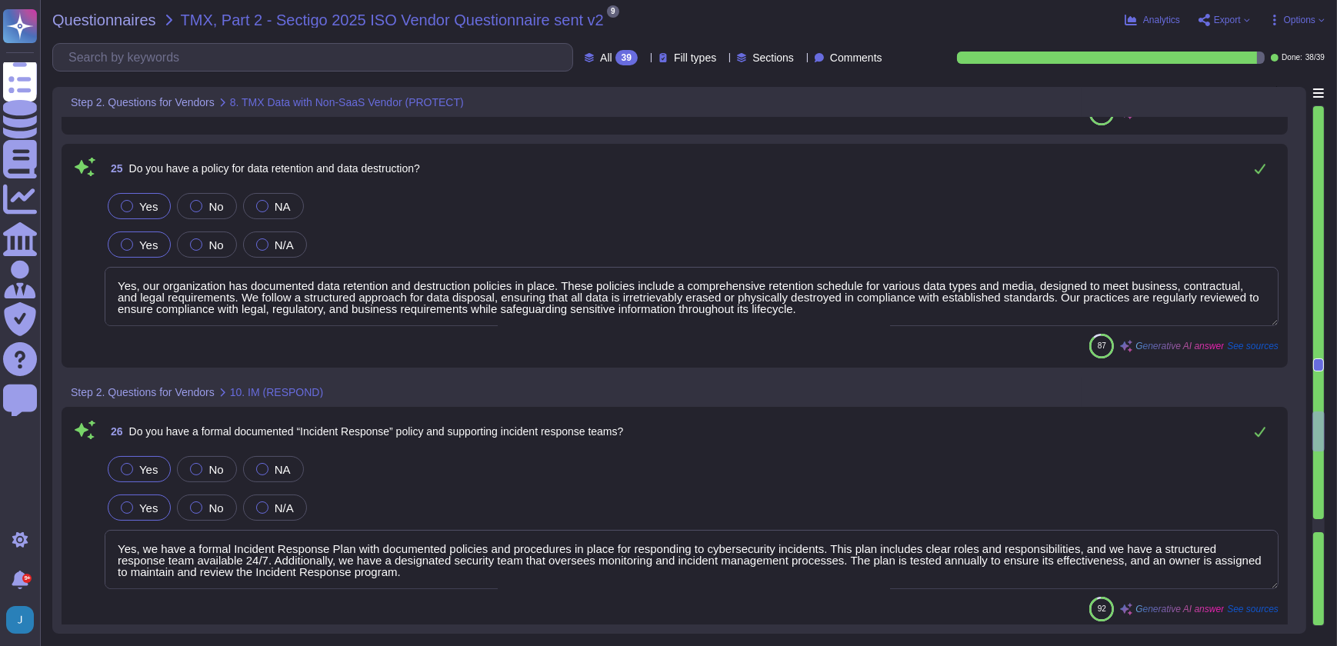
click at [838, 215] on div "Yes No NA" at bounding box center [692, 206] width 1174 height 32
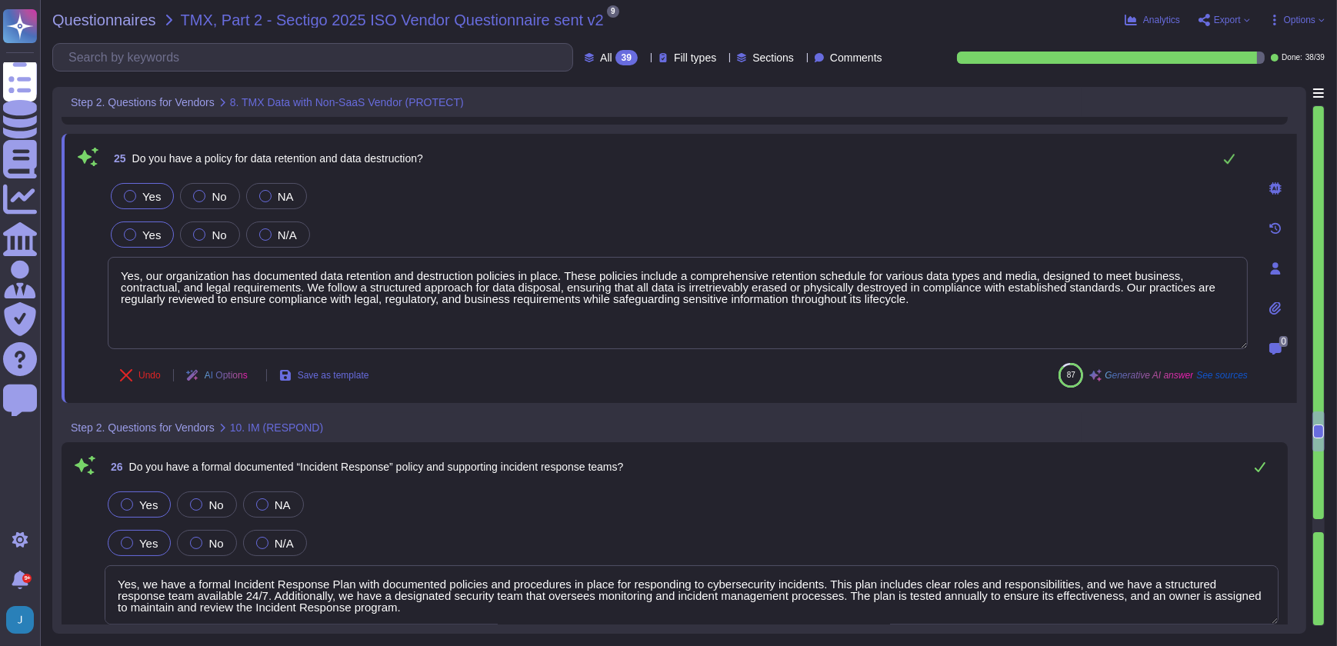
click at [1278, 304] on icon at bounding box center [1275, 308] width 12 height 13
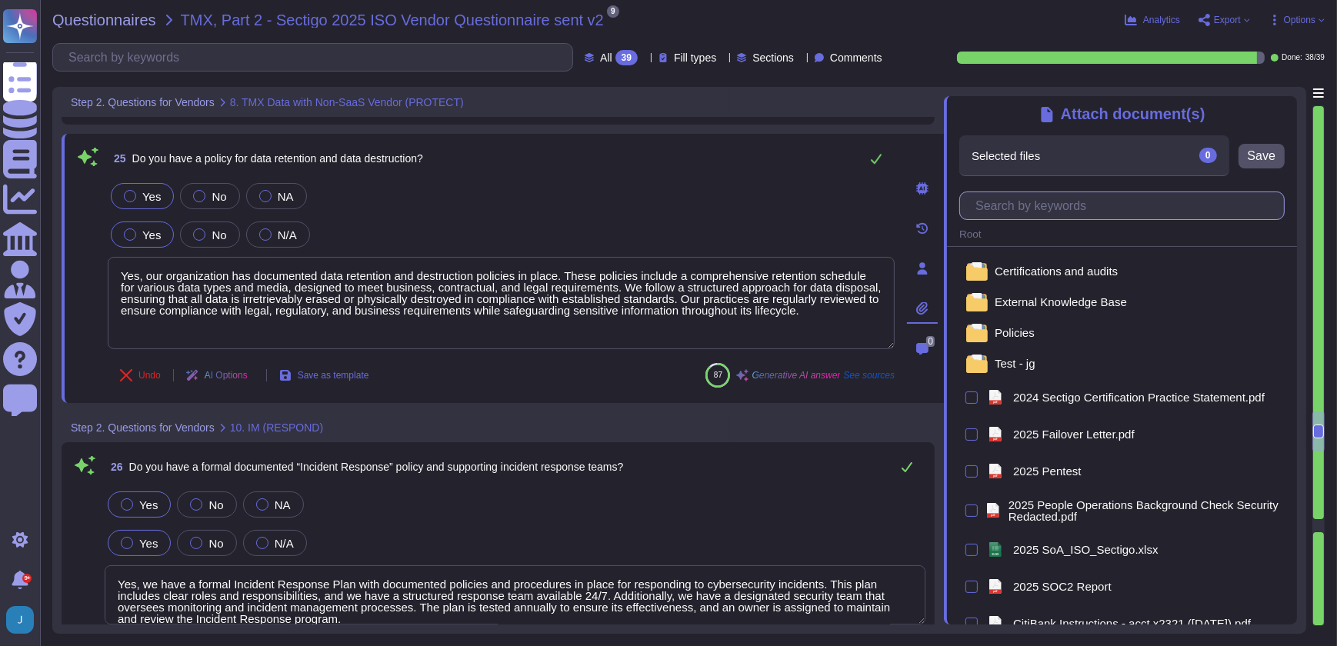
click at [1093, 209] on input "text" at bounding box center [1126, 205] width 316 height 27
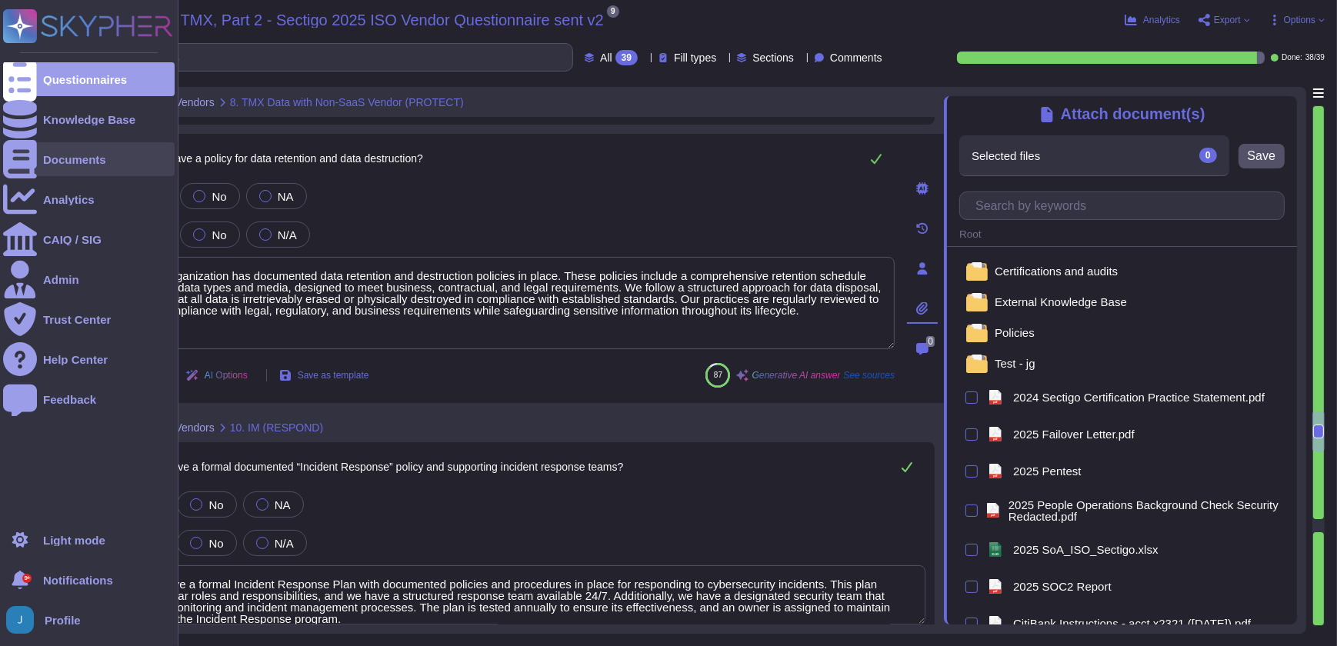
click at [68, 155] on div "Documents" at bounding box center [74, 160] width 63 height 12
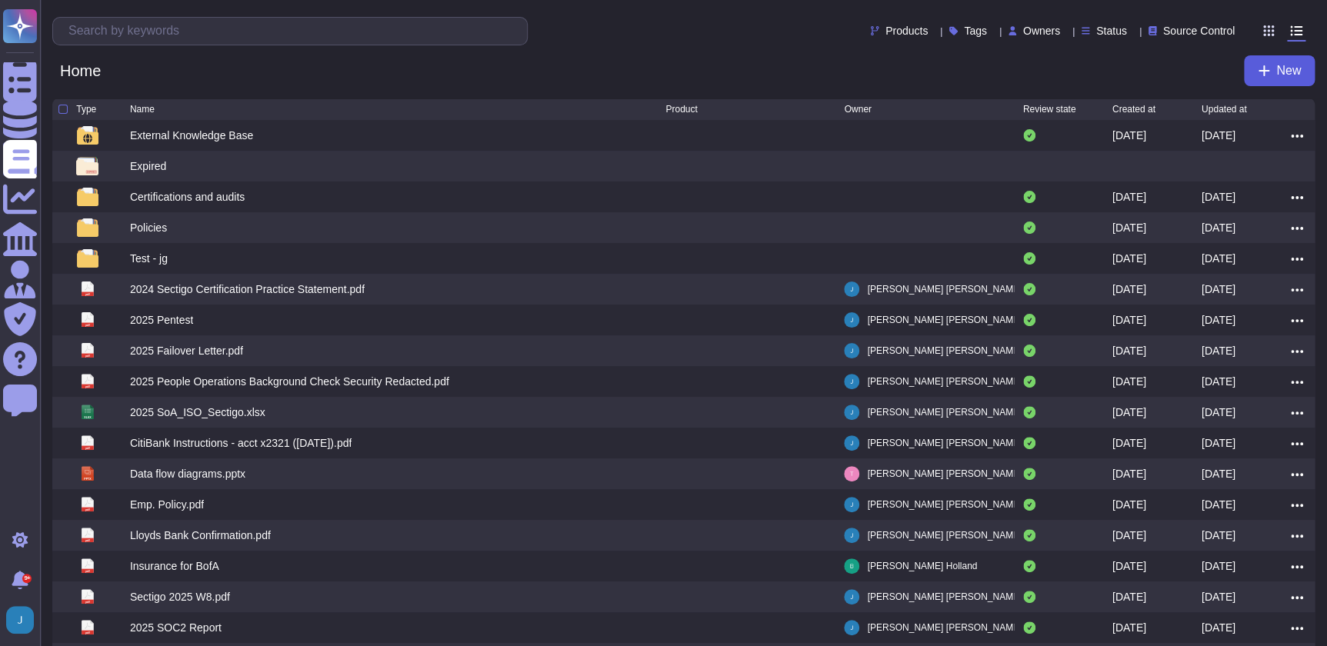
click at [1269, 69] on button "New" at bounding box center [1279, 70] width 71 height 31
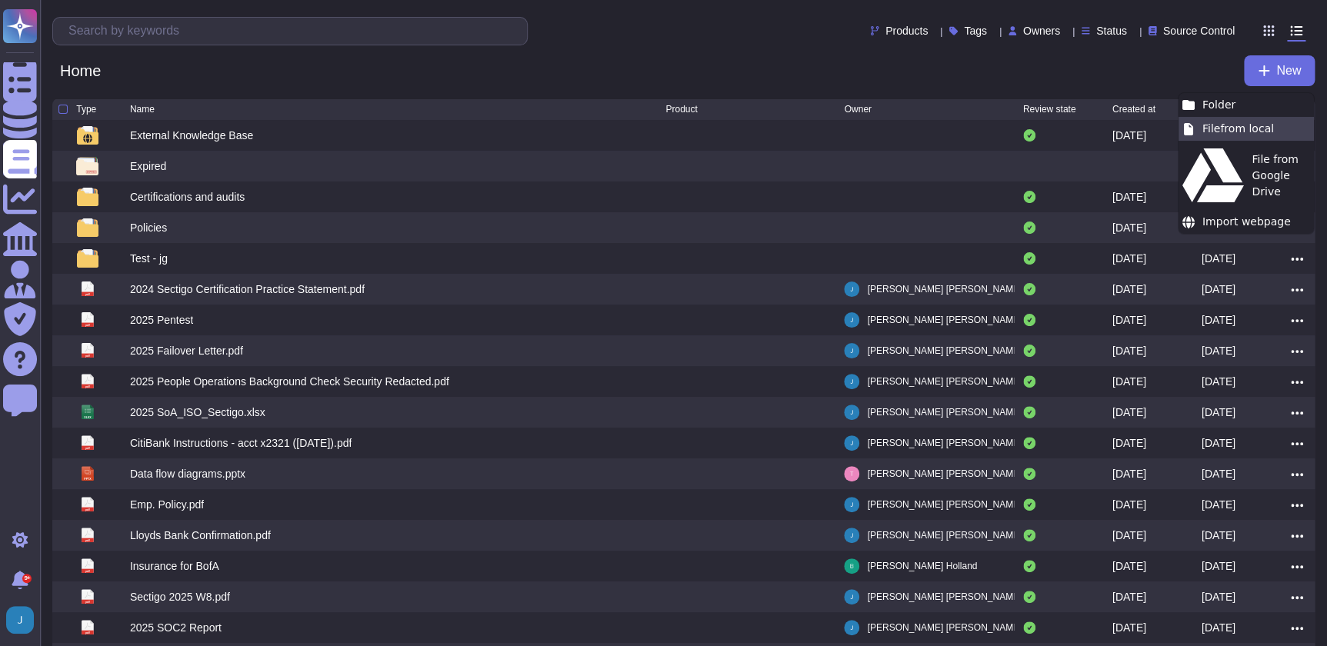
click at [1228, 123] on div "File from local" at bounding box center [1245, 129] width 135 height 24
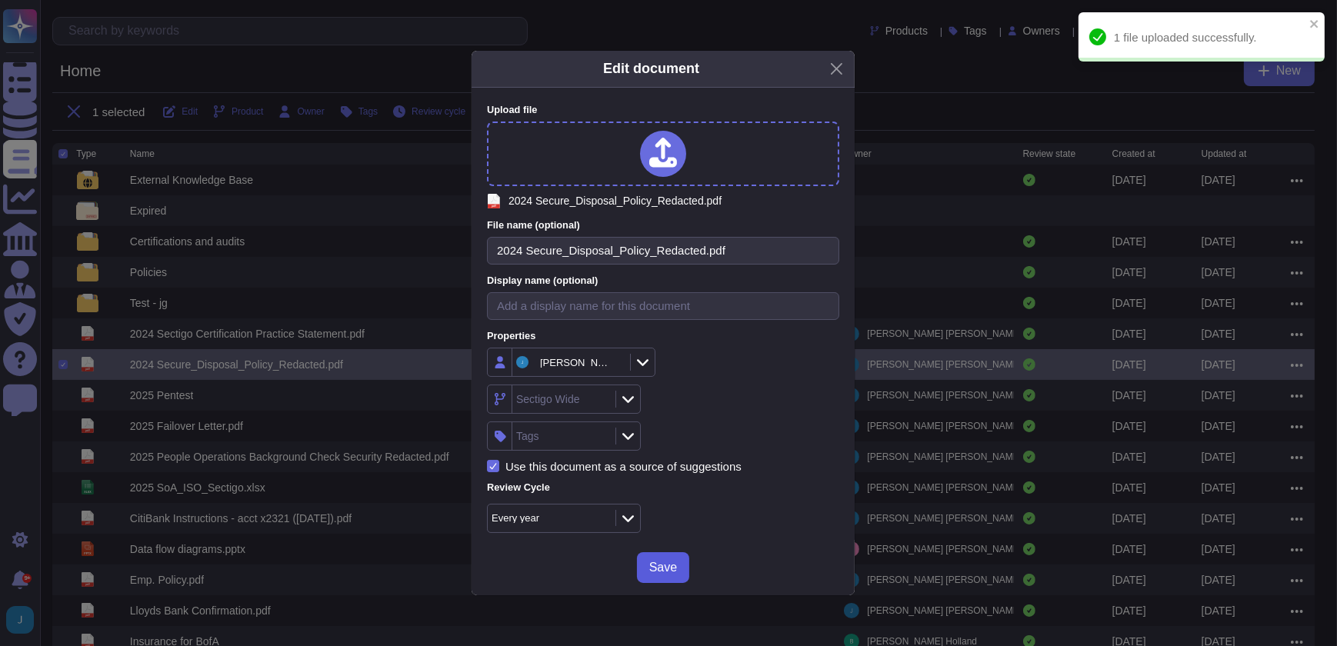
click at [665, 570] on span "Save" at bounding box center [663, 567] width 28 height 12
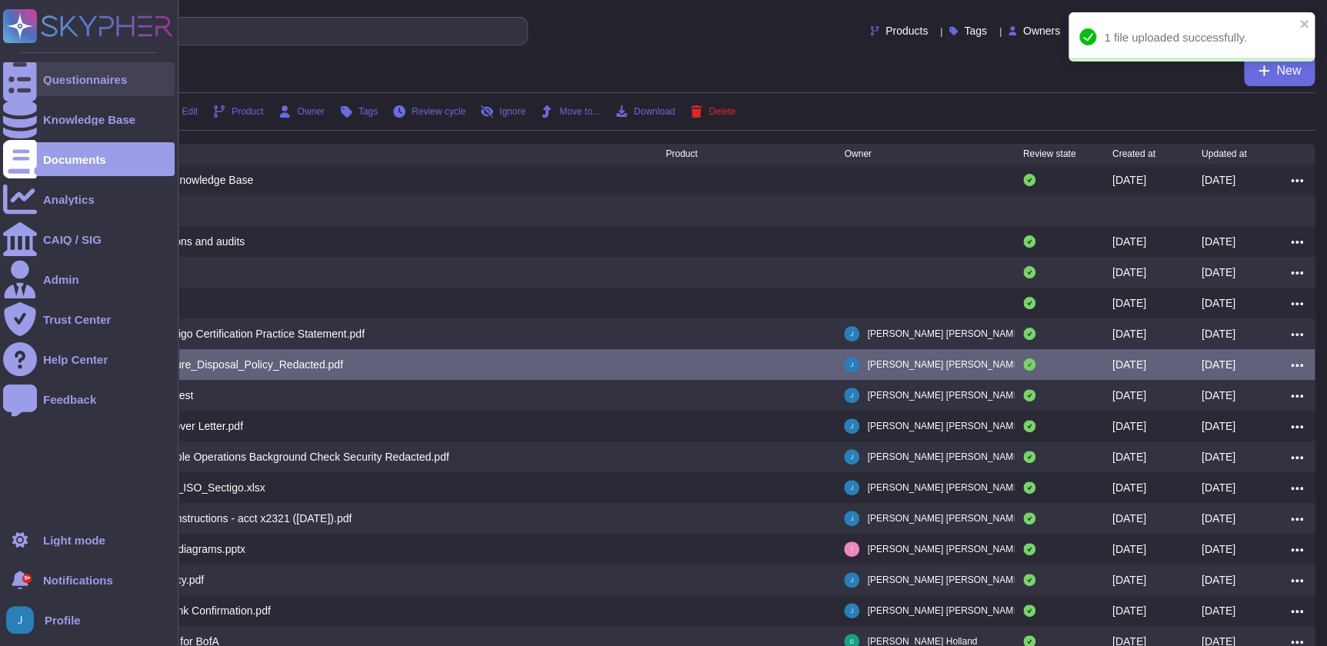
click at [82, 77] on div "Questionnaires" at bounding box center [85, 80] width 84 height 12
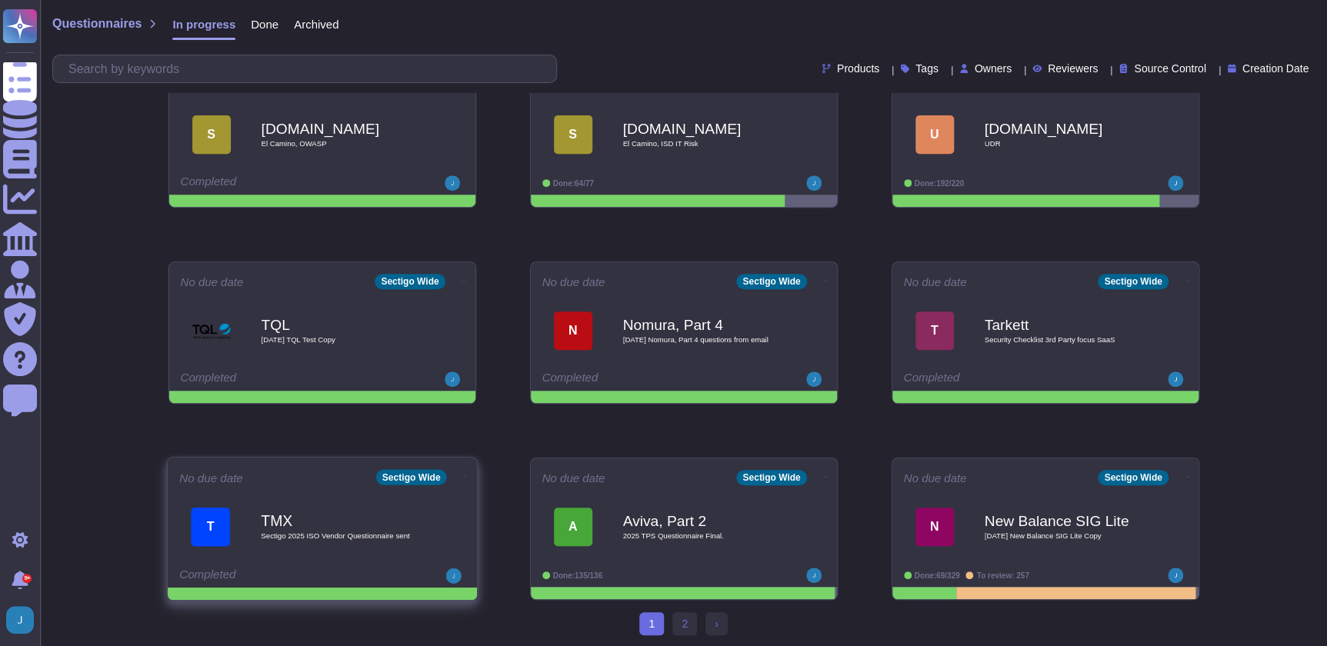
scroll to position [236, 0]
click at [323, 537] on span "Sectigo 2025 ISO Vendor Questionnaire sent" at bounding box center [338, 535] width 155 height 8
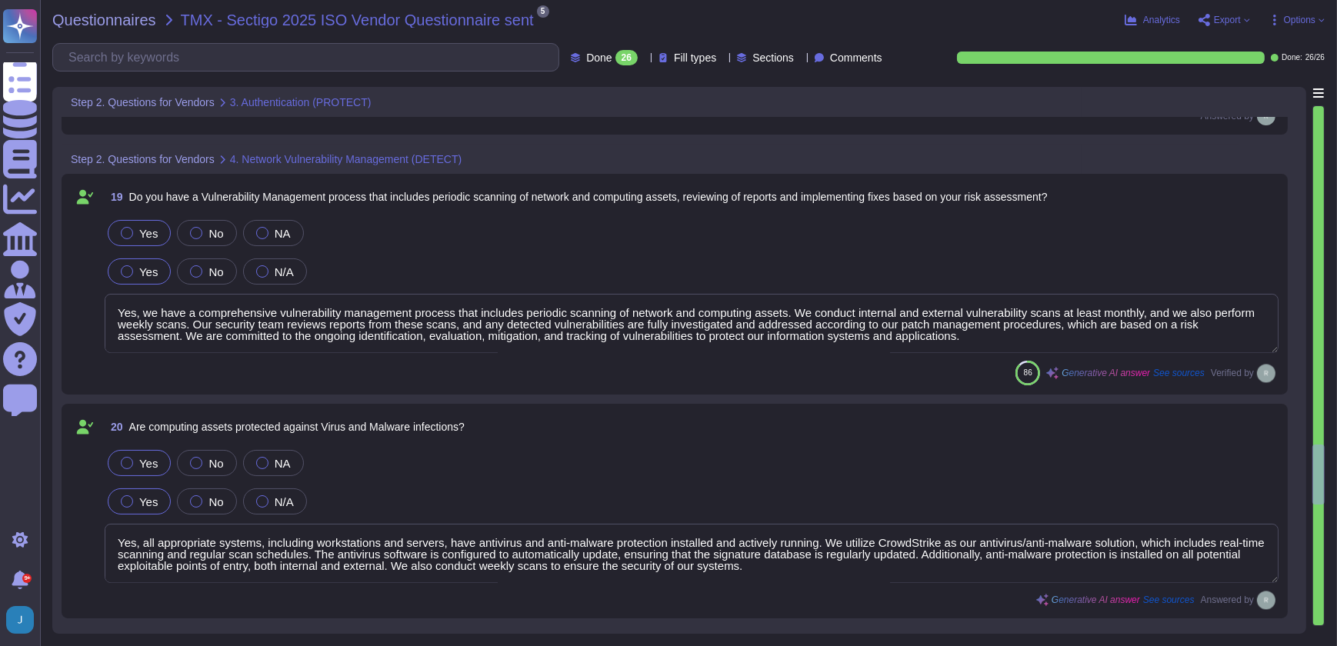
scroll to position [4012, 0]
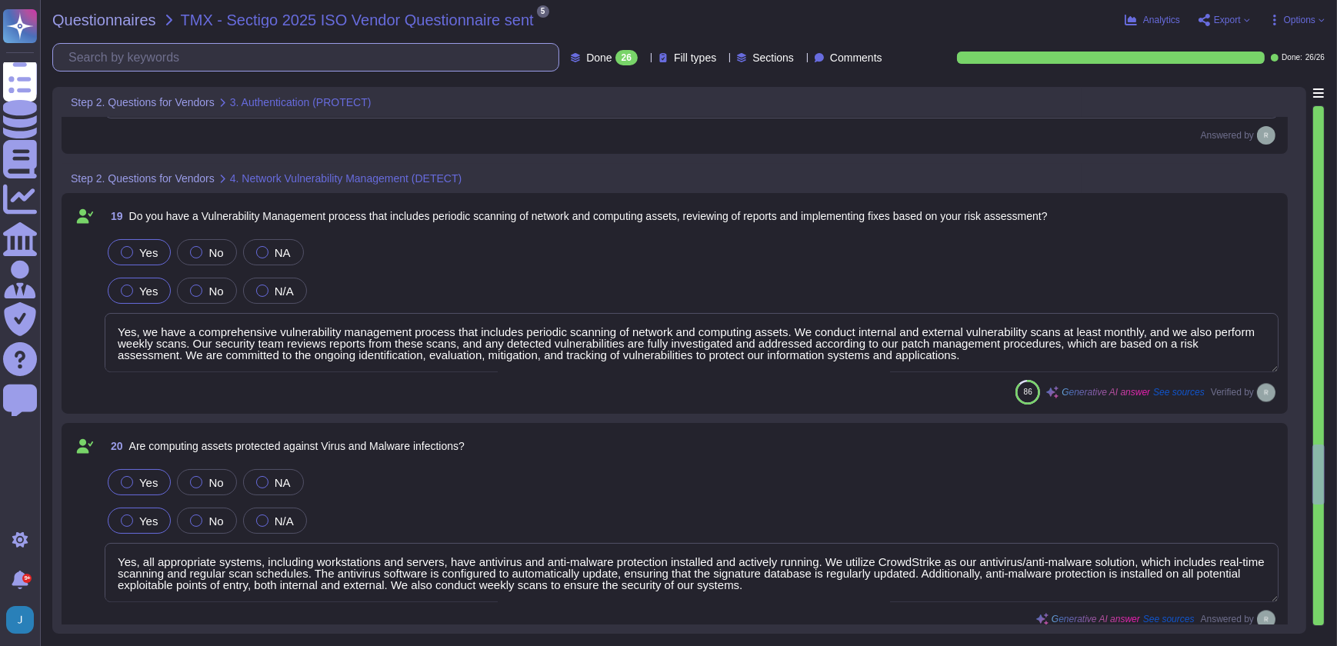
click at [269, 56] on input "text" at bounding box center [310, 57] width 498 height 27
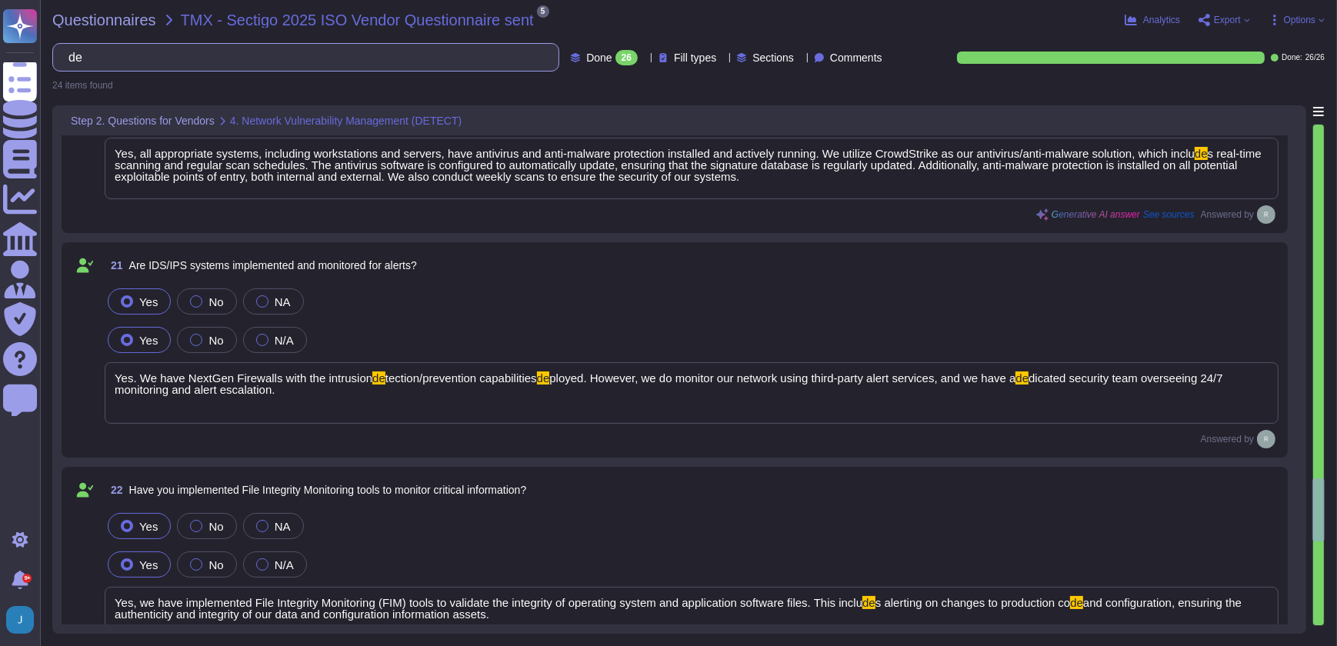
scroll to position [2254, 0]
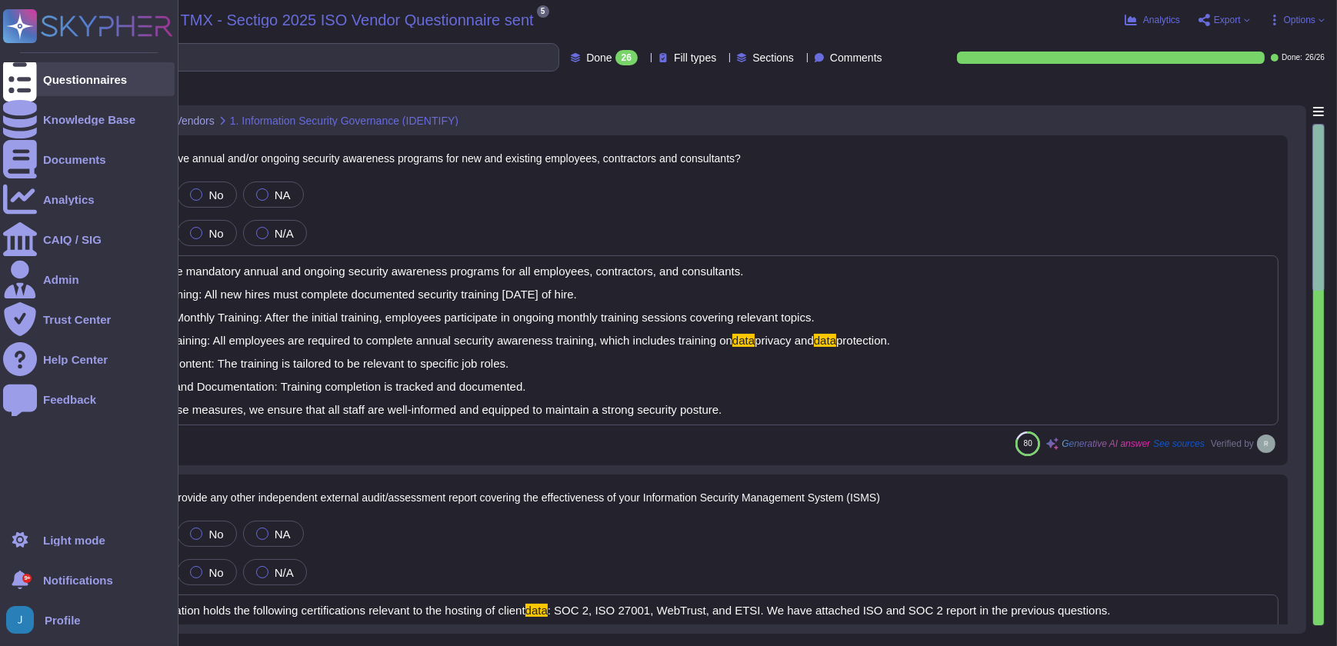
click at [78, 72] on div "Questionnaires" at bounding box center [89, 79] width 172 height 34
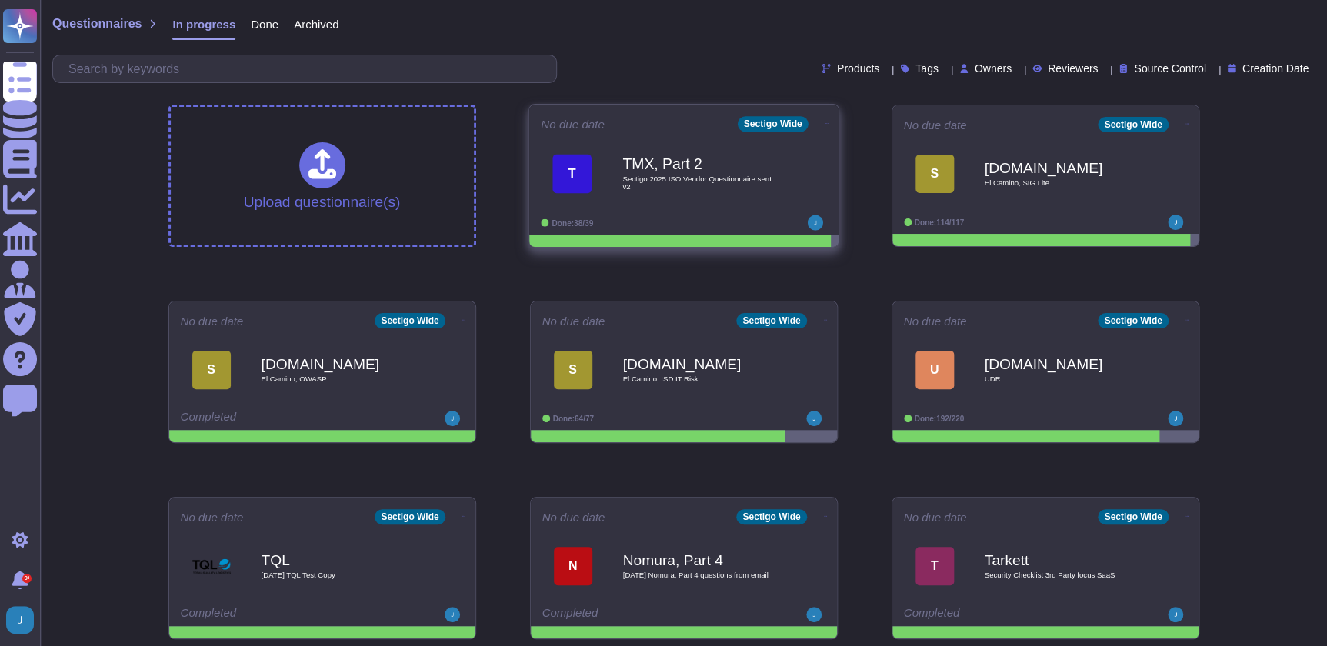
click at [662, 181] on span "Sectigo 2025 ISO Vendor Questionnaire sent v2" at bounding box center [699, 182] width 155 height 15
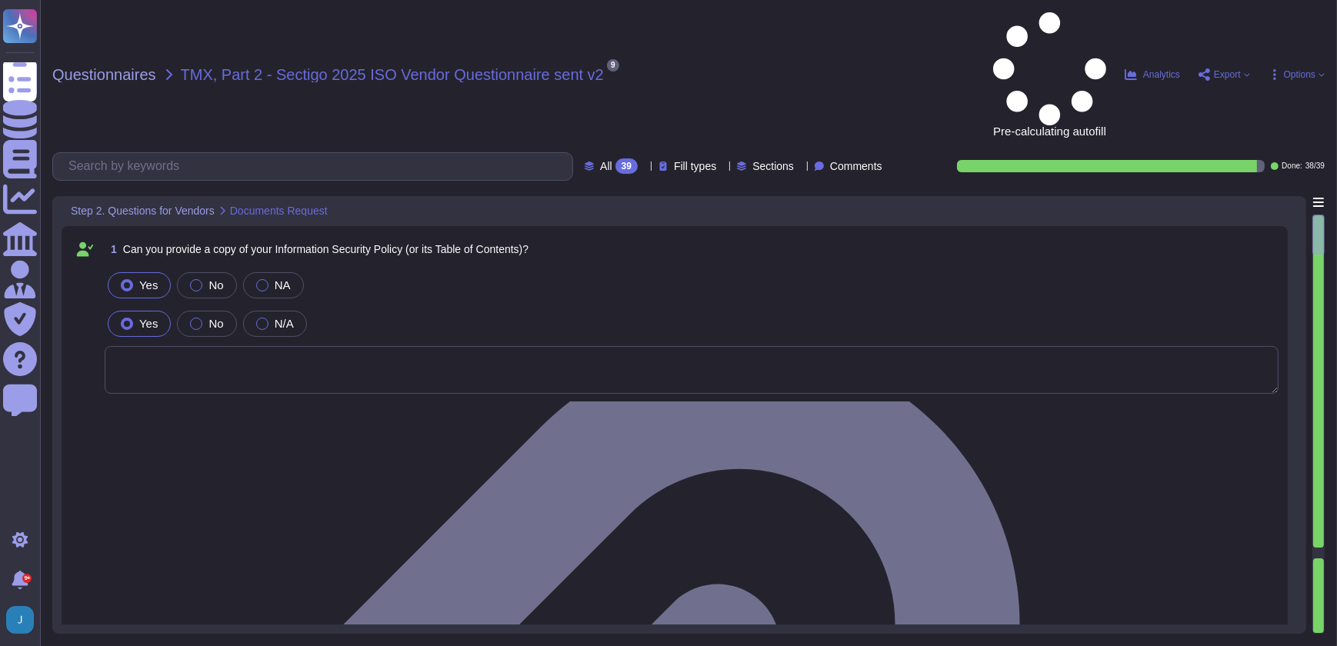
drag, startPoint x: 188, startPoint y: 20, endPoint x: 180, endPoint y: 27, distance: 10.3
click at [186, 67] on span "TMX, Part 2 - Sectigo 2025 ISO Vendor Questionnaire sent v2" at bounding box center [392, 74] width 423 height 15
click at [168, 153] on input "text" at bounding box center [316, 166] width 511 height 27
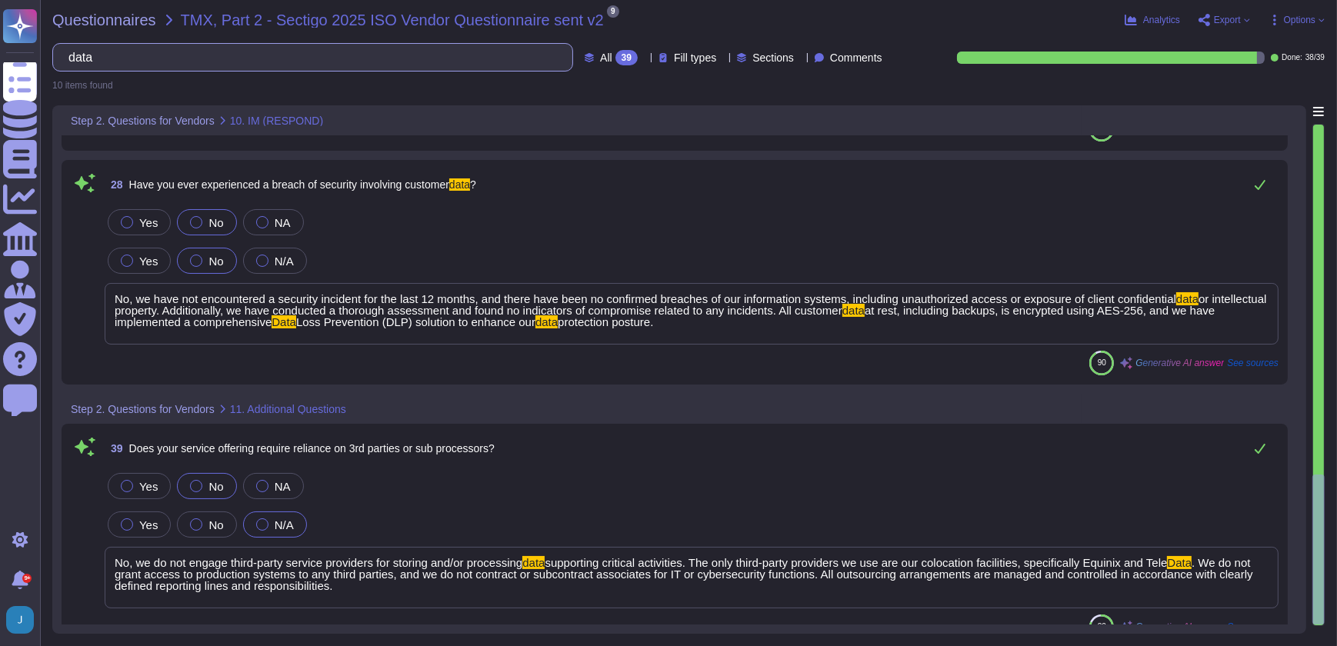
scroll to position [2023, 0]
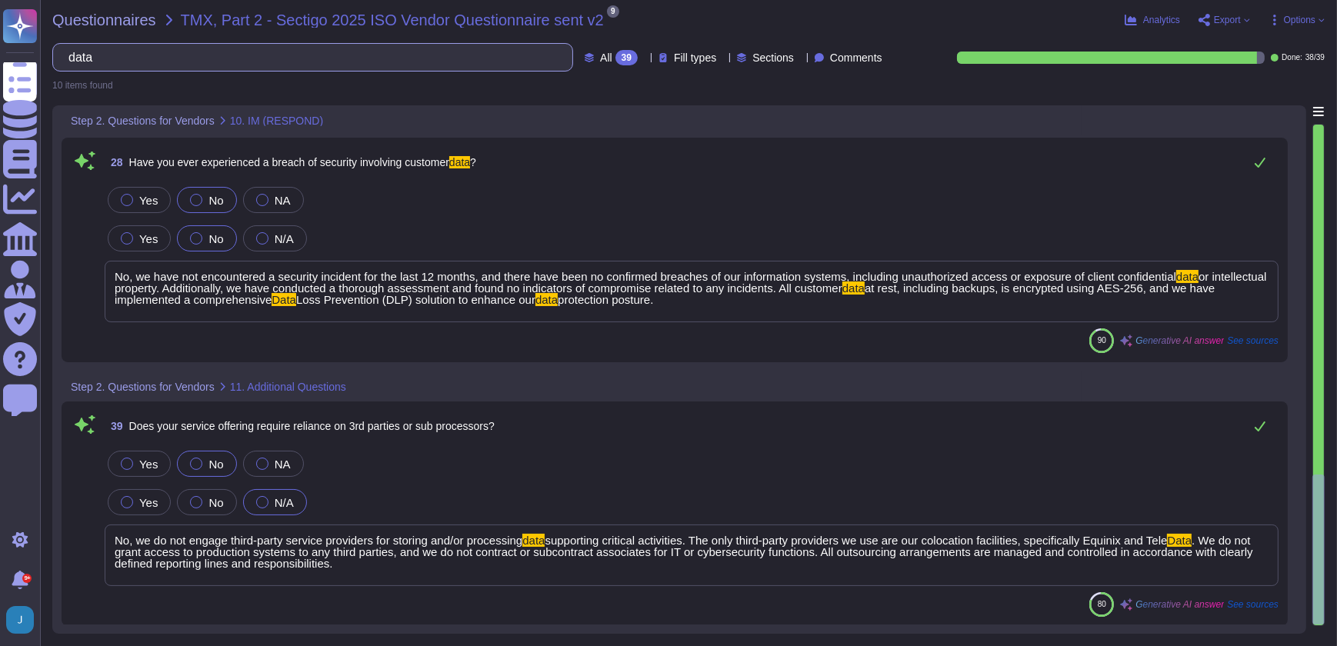
drag, startPoint x: 184, startPoint y: 62, endPoint x: 72, endPoint y: 52, distance: 112.0
click at [72, 52] on div "data" at bounding box center [312, 57] width 521 height 28
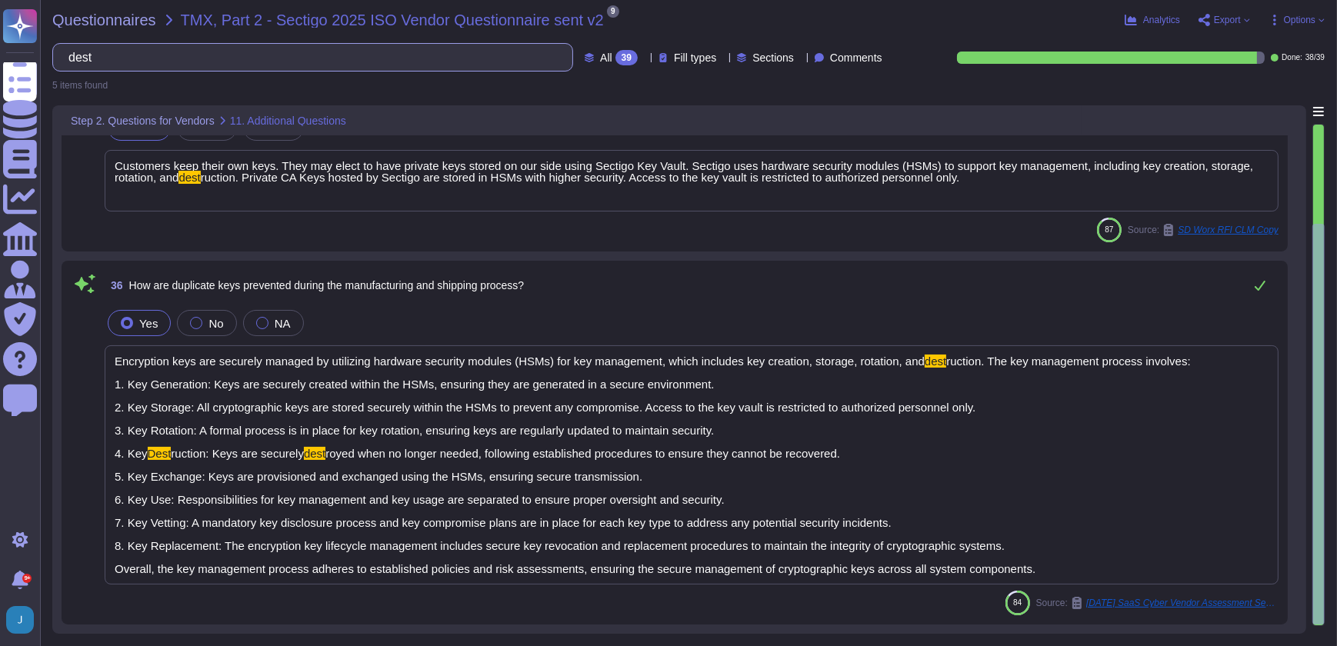
scroll to position [925, 0]
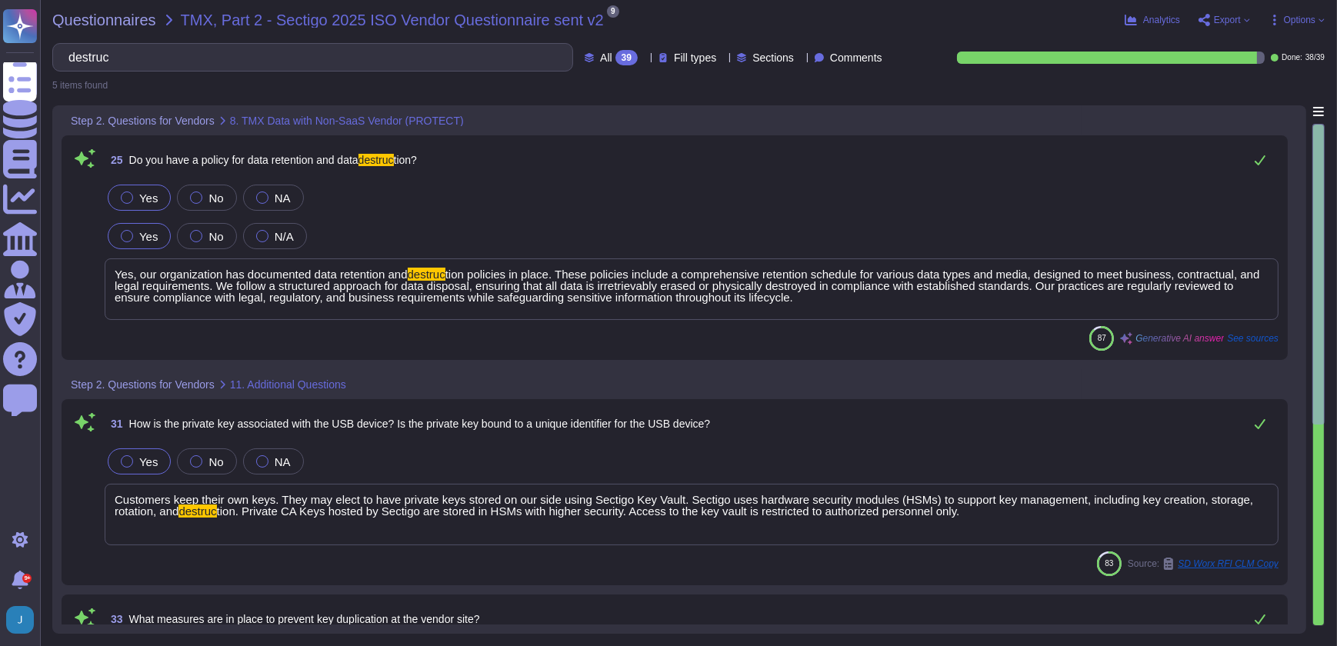
click at [1138, 204] on div "Yes No NA" at bounding box center [692, 198] width 1174 height 32
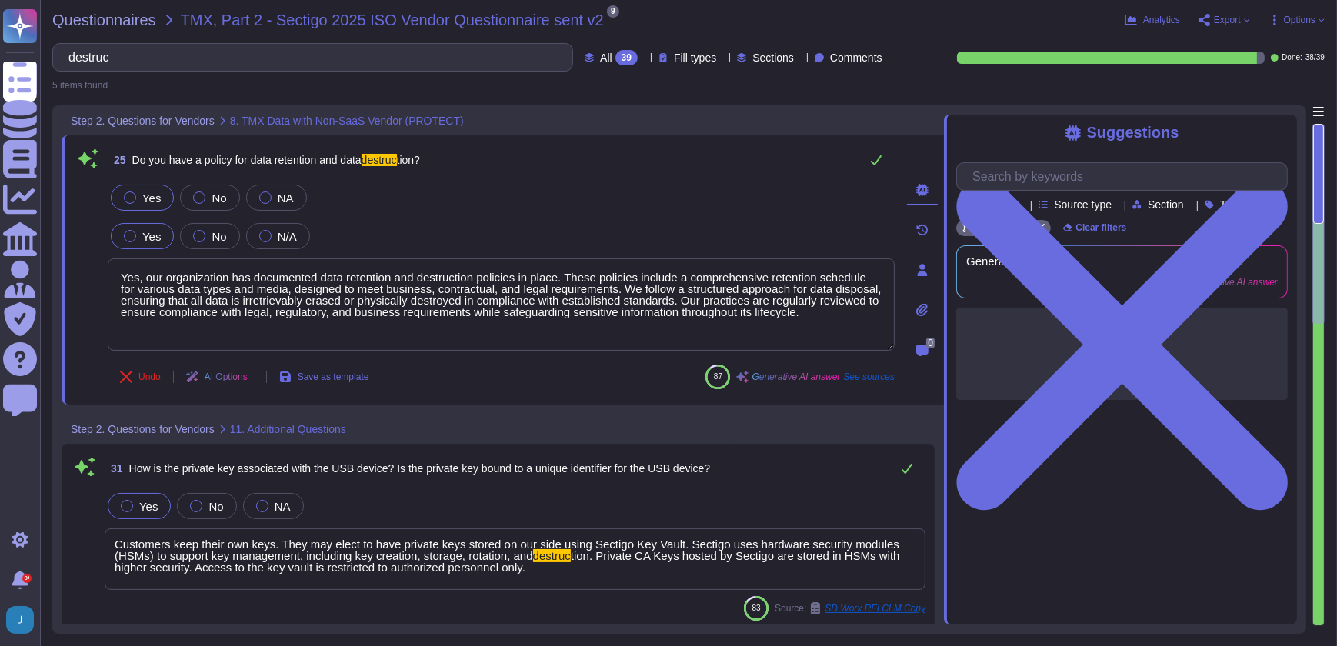
click at [918, 308] on icon at bounding box center [922, 309] width 12 height 13
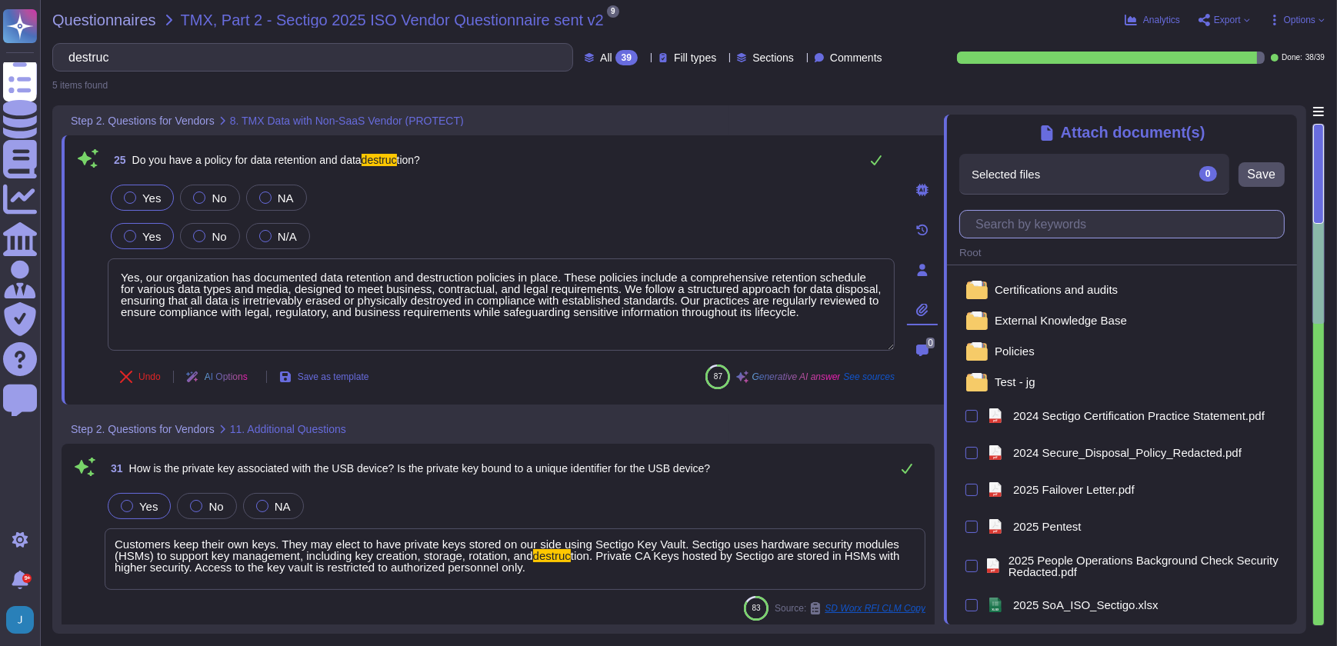
click at [1031, 228] on input "text" at bounding box center [1126, 224] width 316 height 27
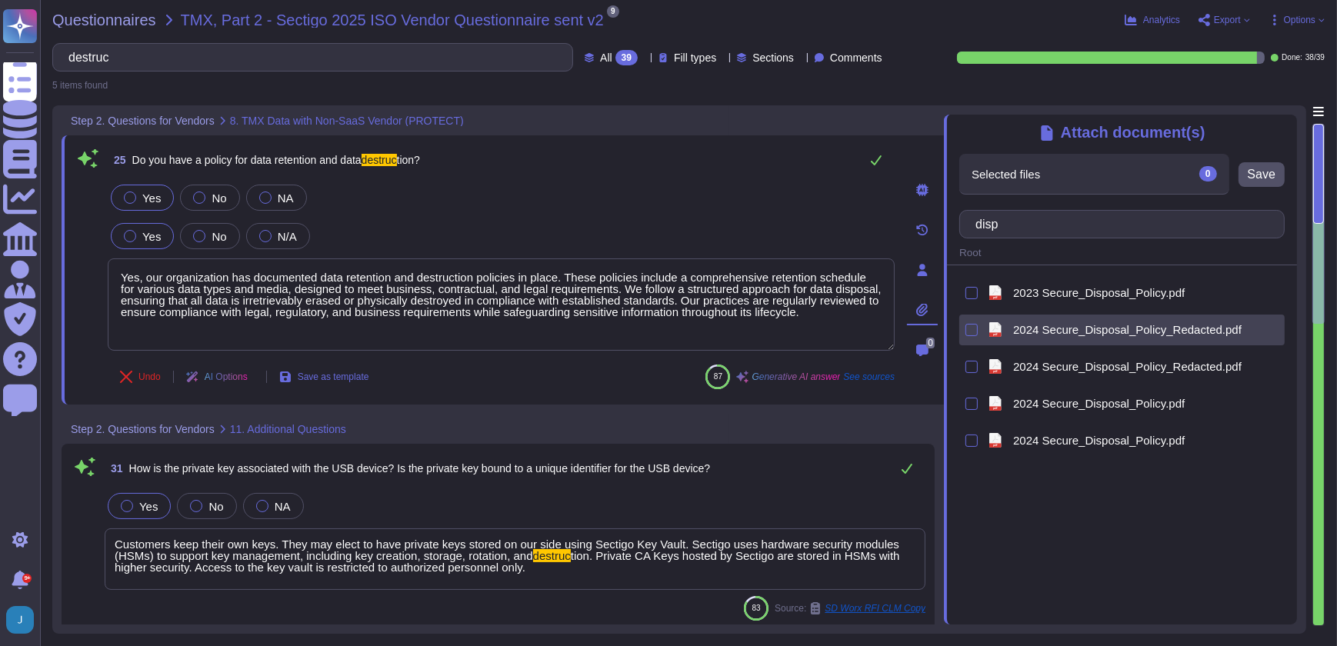
click at [1035, 325] on span "2024 Secure_Disposal_Policy_Redacted.pdf" at bounding box center [1127, 330] width 228 height 12
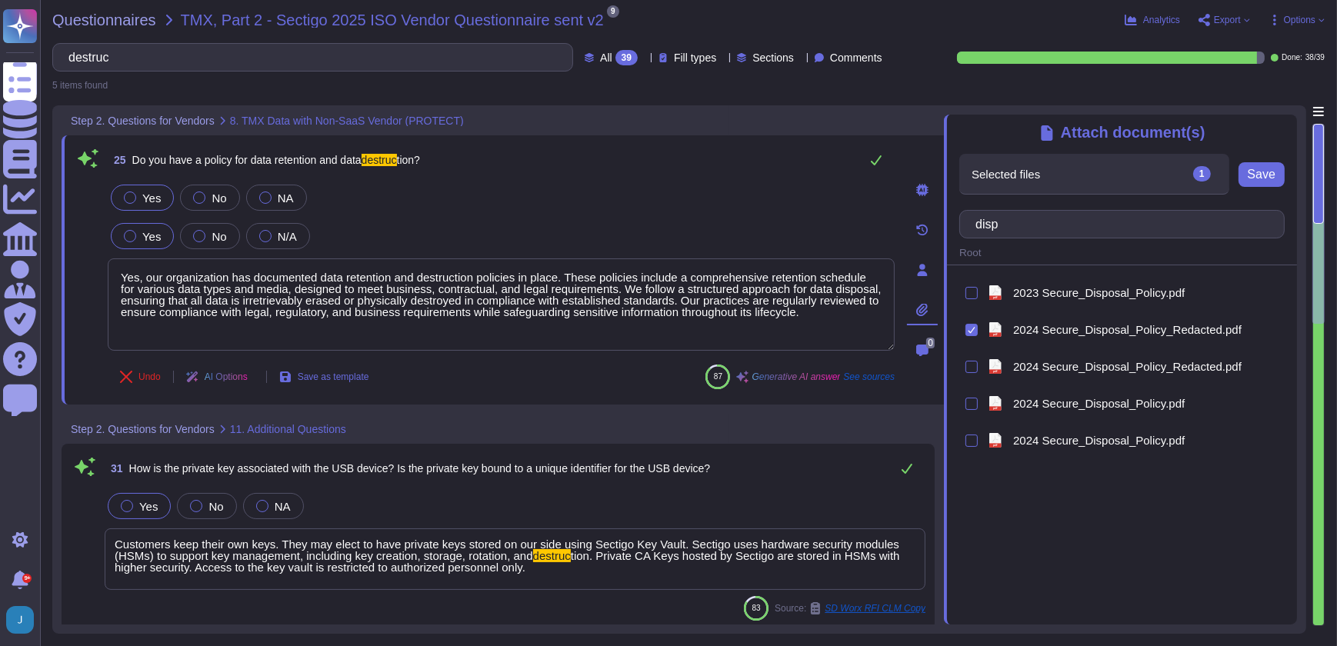
click at [1254, 177] on span "Save" at bounding box center [1262, 174] width 28 height 12
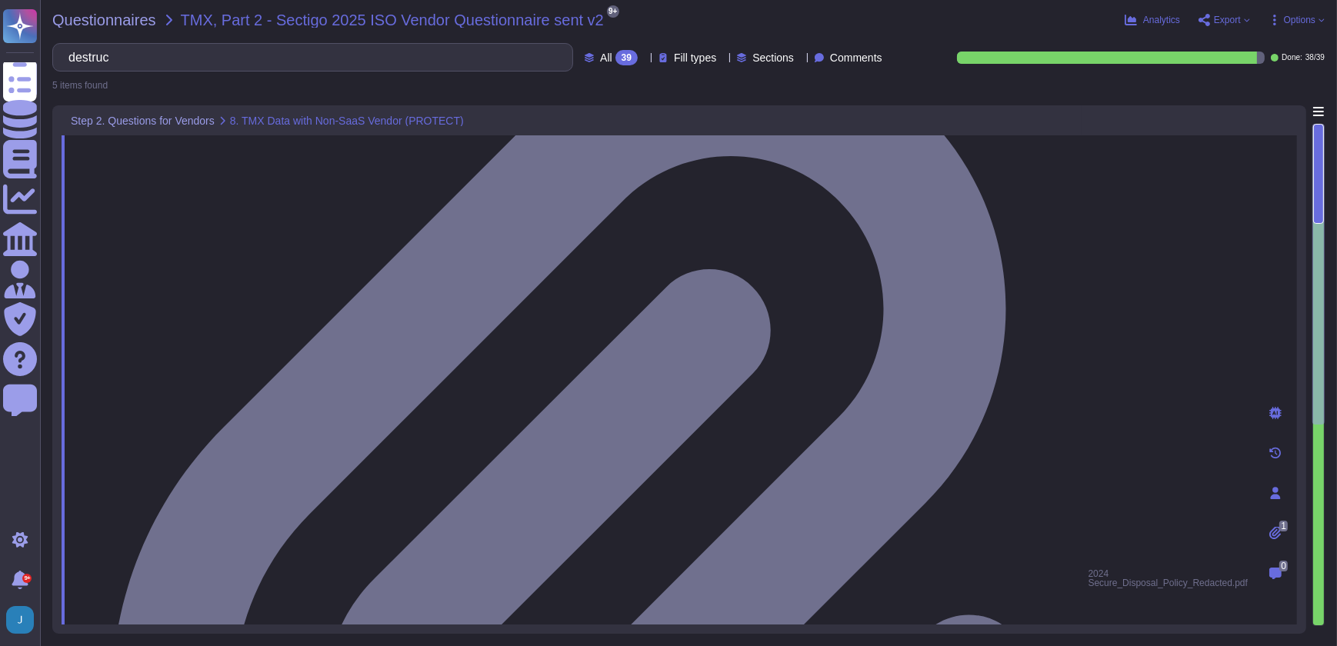
scroll to position [279, 0]
